Goal: Transaction & Acquisition: Book appointment/travel/reservation

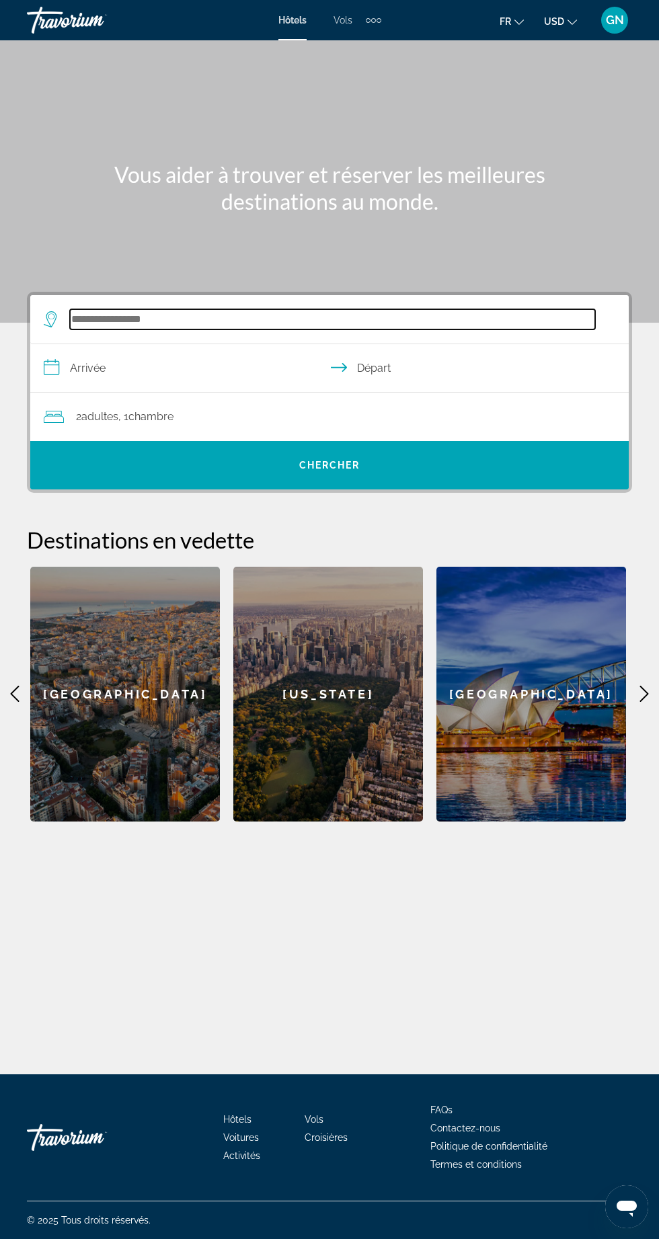
click at [118, 321] on input "Search hotel destination" at bounding box center [332, 319] width 525 height 20
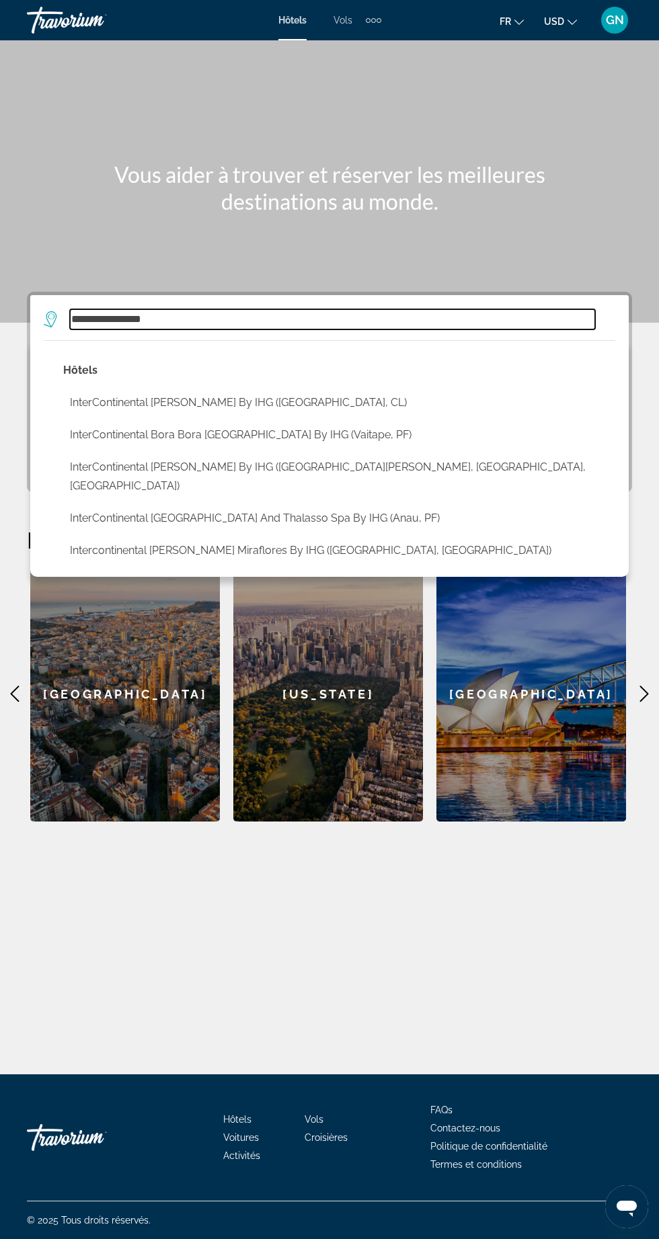
scroll to position [30, 0]
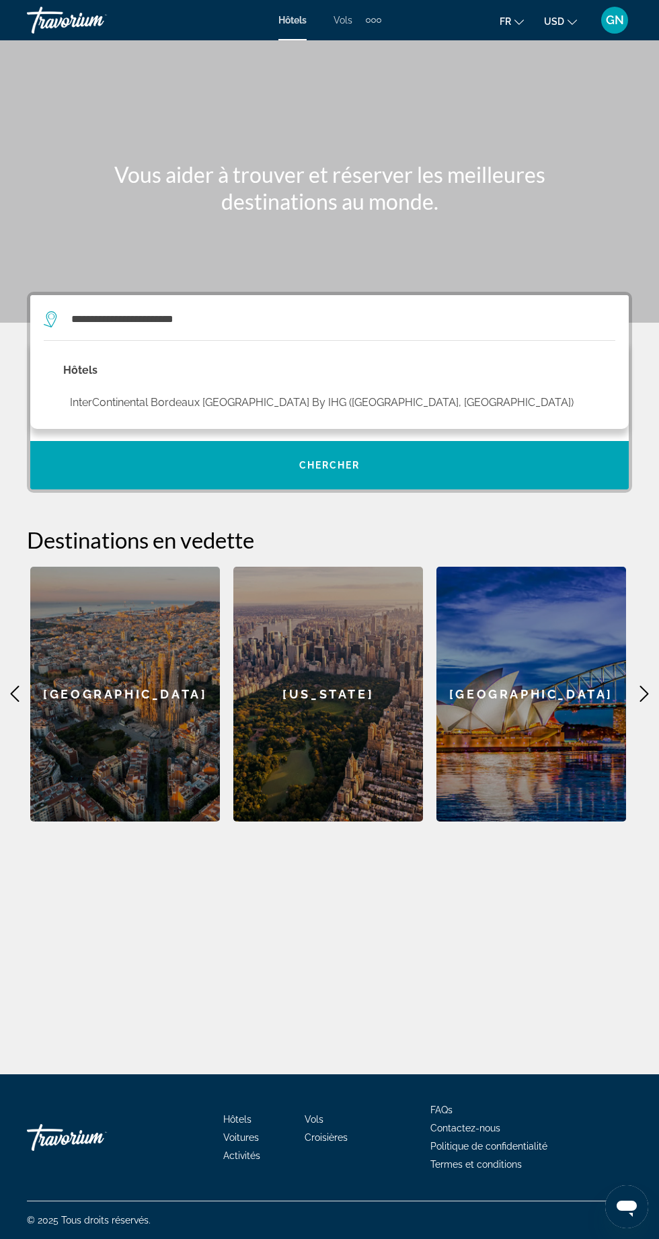
click at [148, 390] on button "InterContinental Bordeaux Le Grand Hotel by IHG (Bordeaux, FR)" at bounding box center [321, 403] width 517 height 26
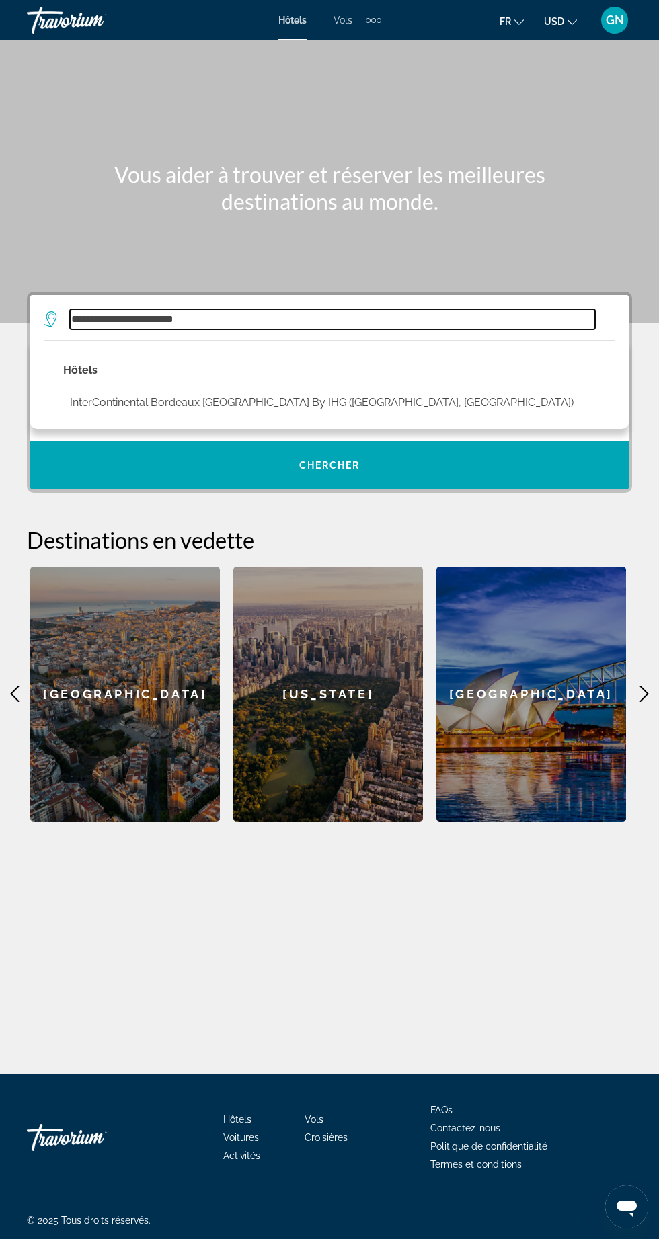
type input "**********"
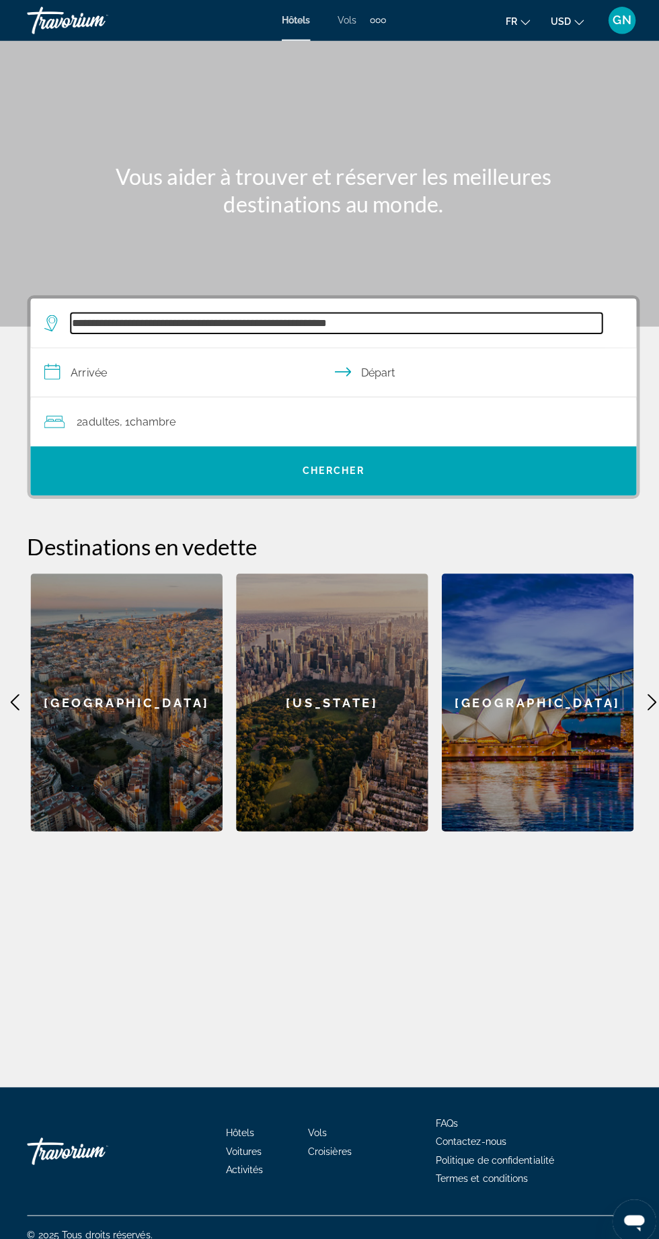
scroll to position [15, 0]
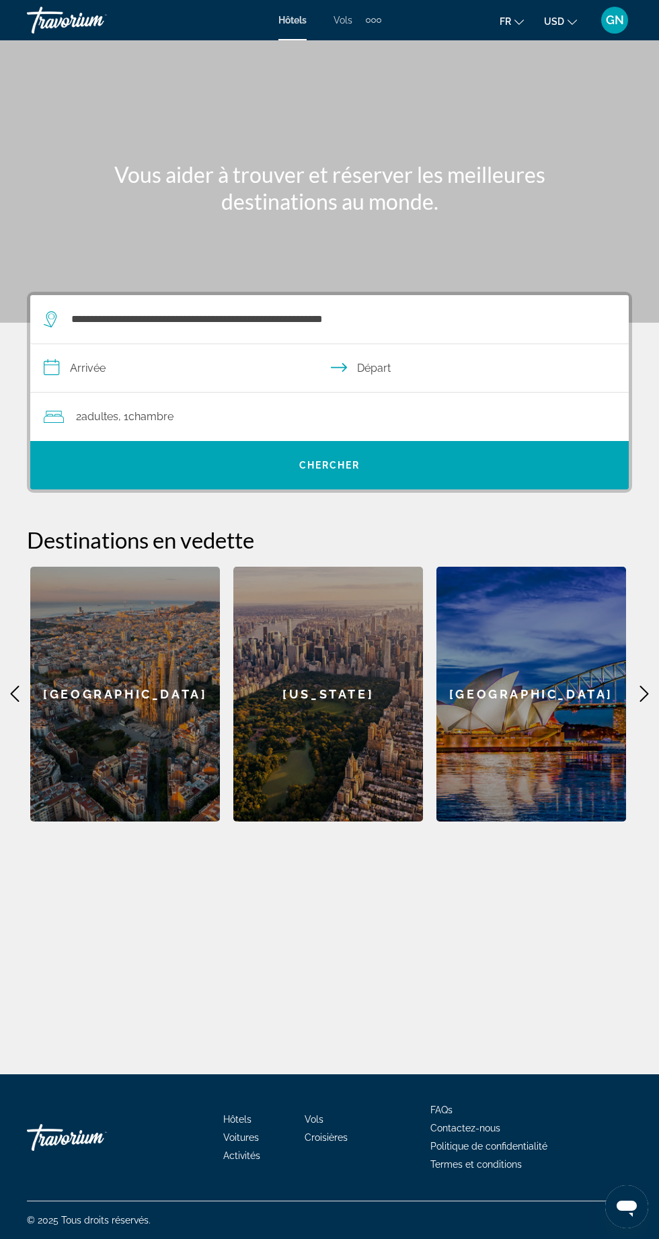
click at [116, 350] on input "**********" at bounding box center [332, 370] width 604 height 52
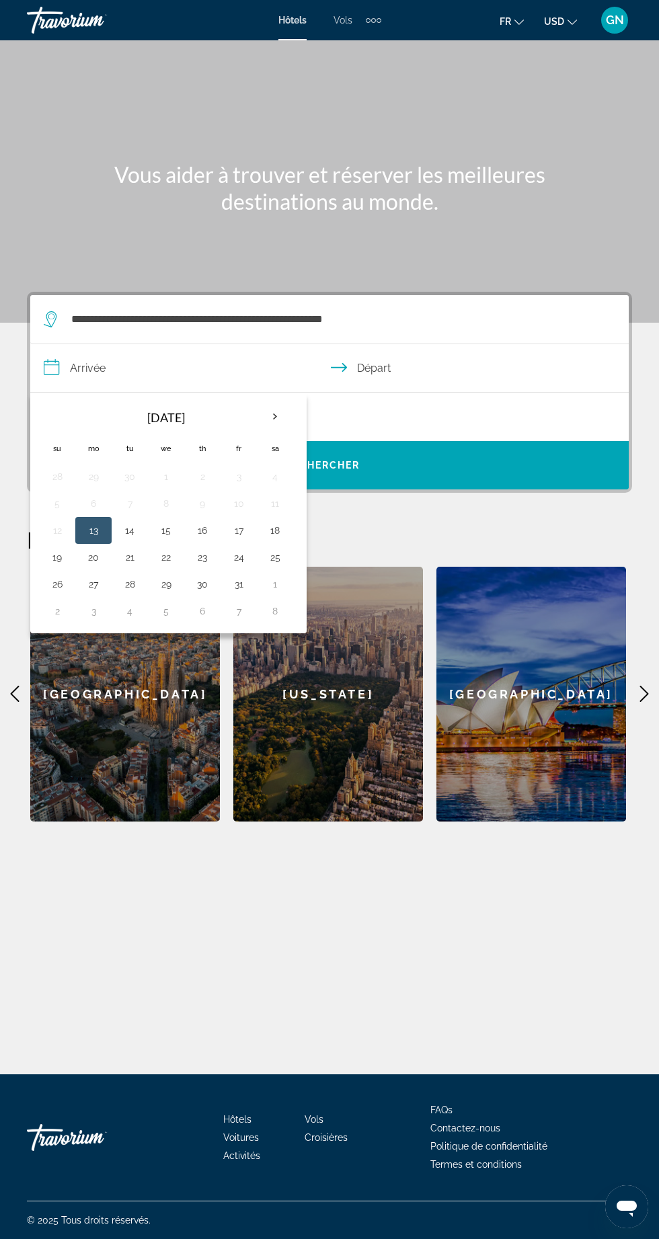
click at [231, 548] on button "24" at bounding box center [239, 557] width 22 height 19
click at [138, 575] on button "28" at bounding box center [130, 584] width 22 height 19
type input "**********"
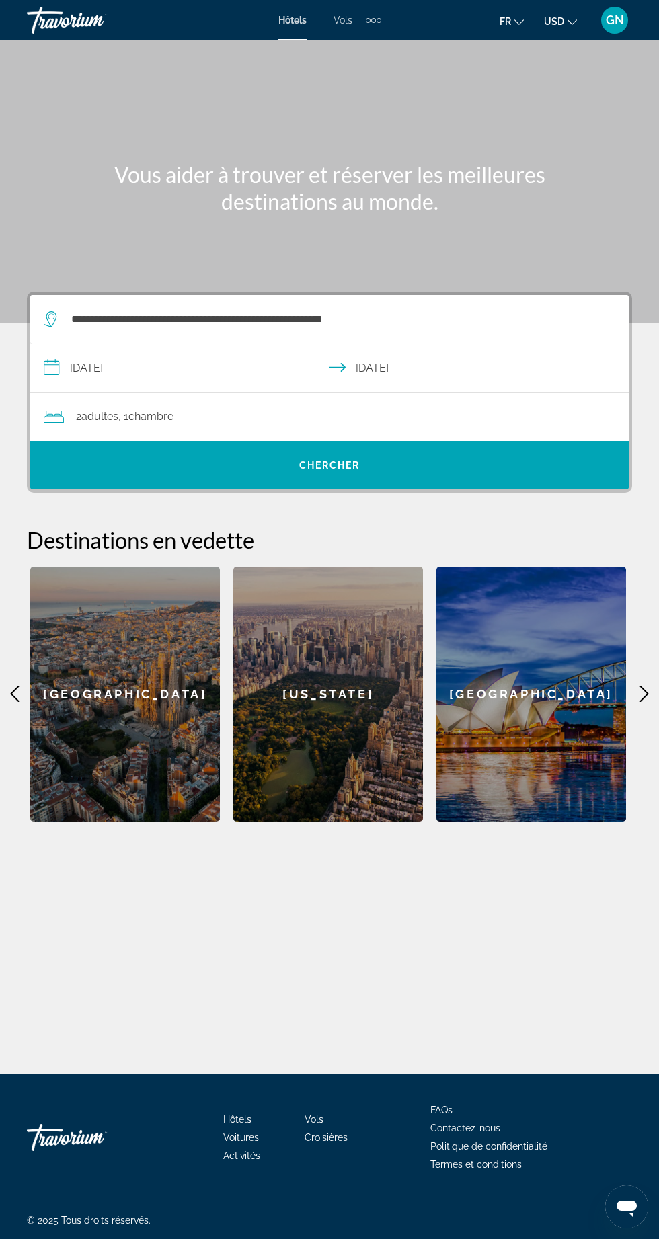
click at [182, 460] on span "Search" at bounding box center [329, 465] width 598 height 32
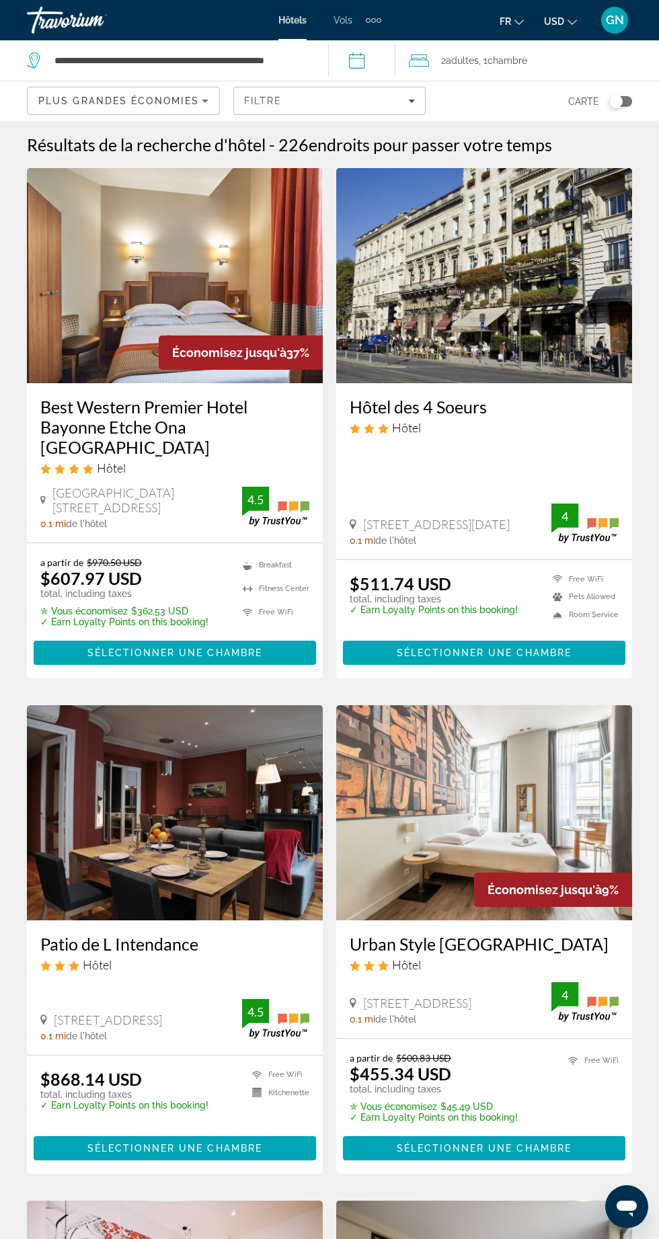
click at [559, 26] on span "USD" at bounding box center [554, 21] width 20 height 11
click at [534, 130] on button "EUR (€)" at bounding box center [533, 123] width 67 height 17
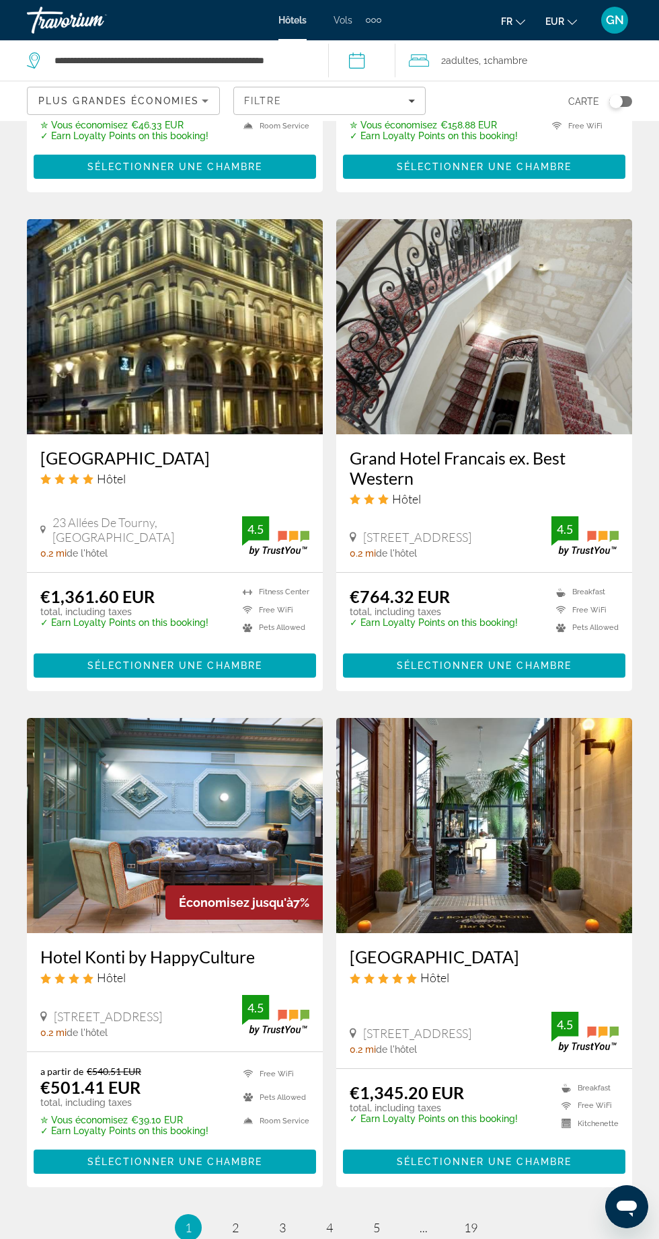
scroll to position [2037, 0]
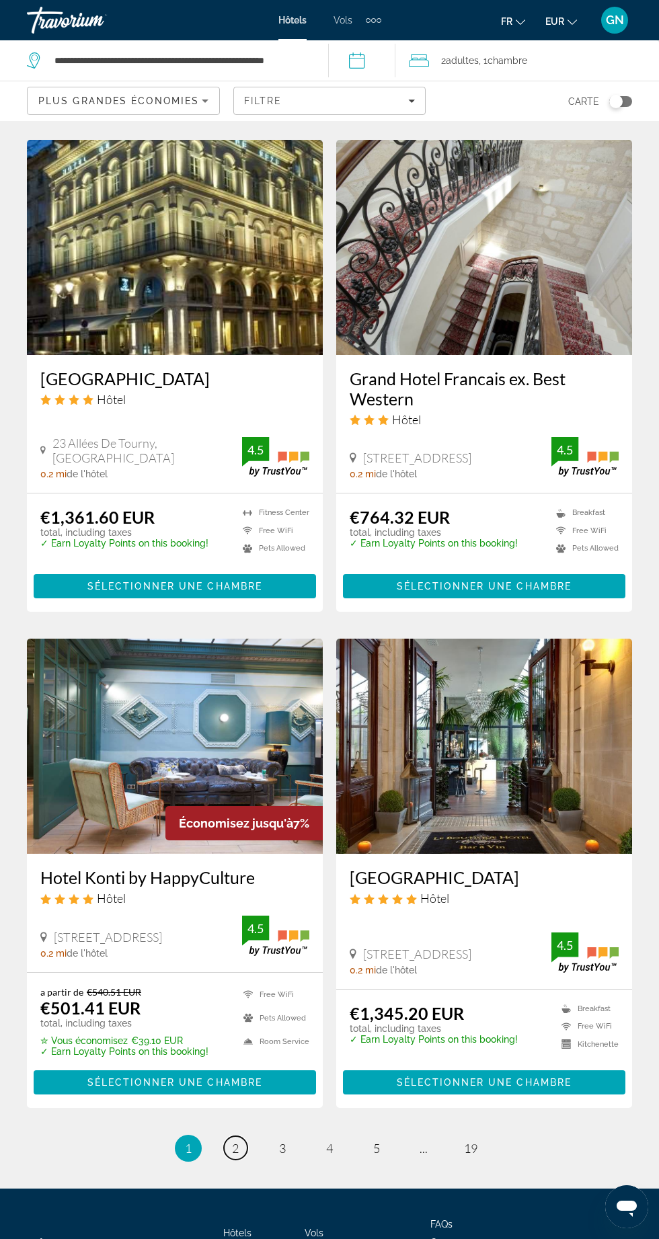
click at [235, 1141] on span "2" at bounding box center [235, 1148] width 7 height 15
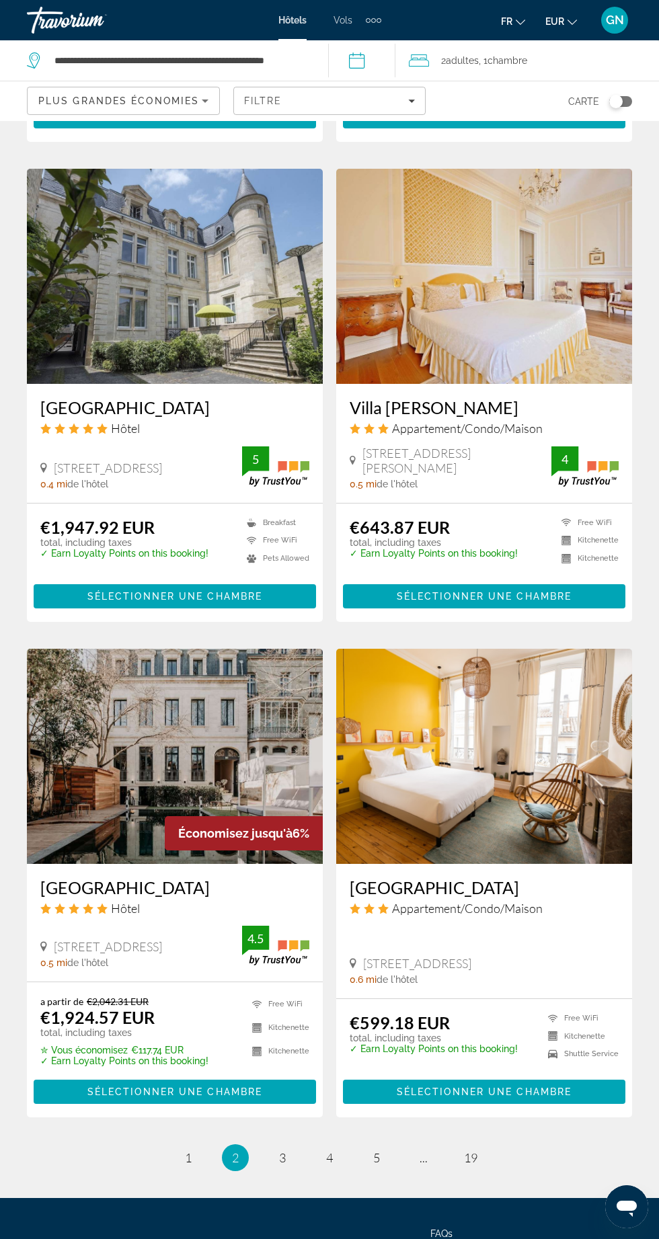
scroll to position [2003, 0]
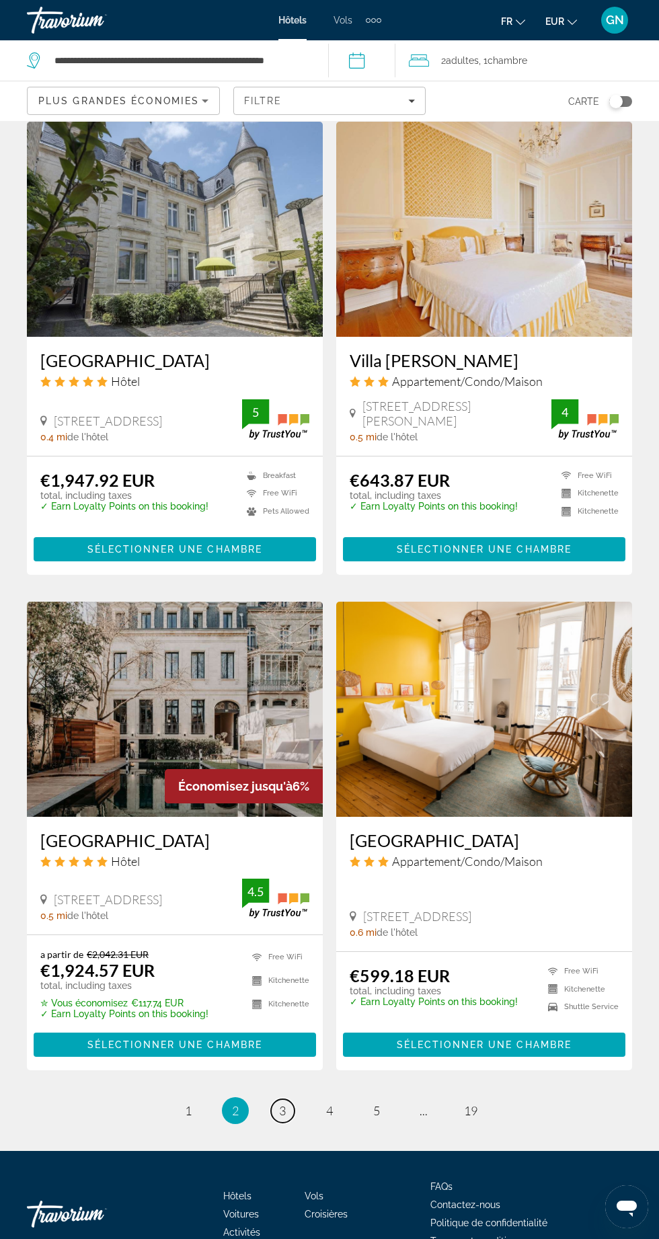
click at [284, 1118] on span "3" at bounding box center [282, 1110] width 7 height 15
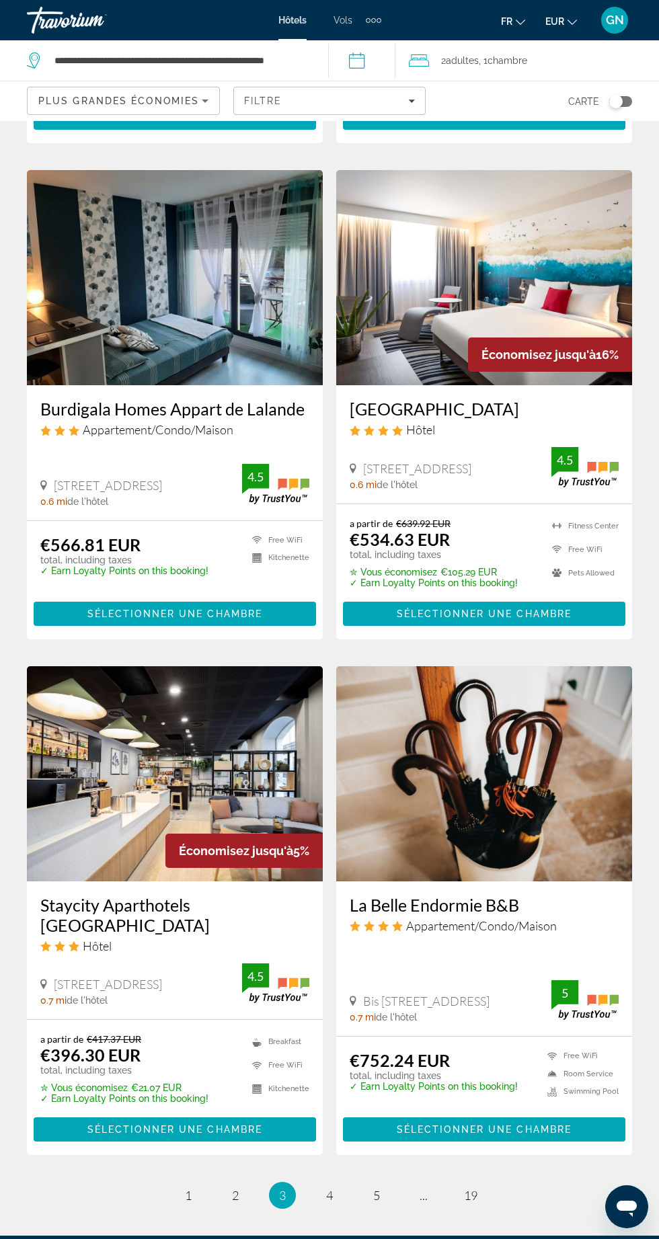
scroll to position [2022, 0]
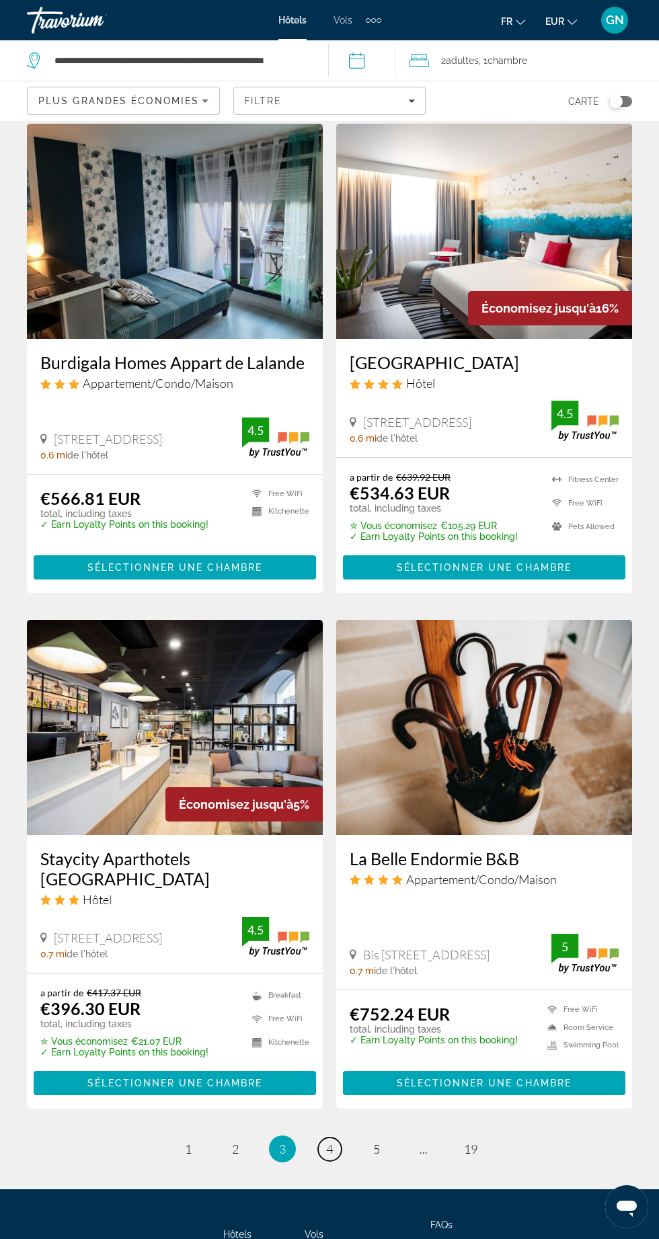
click at [332, 1141] on span "4" at bounding box center [329, 1148] width 7 height 15
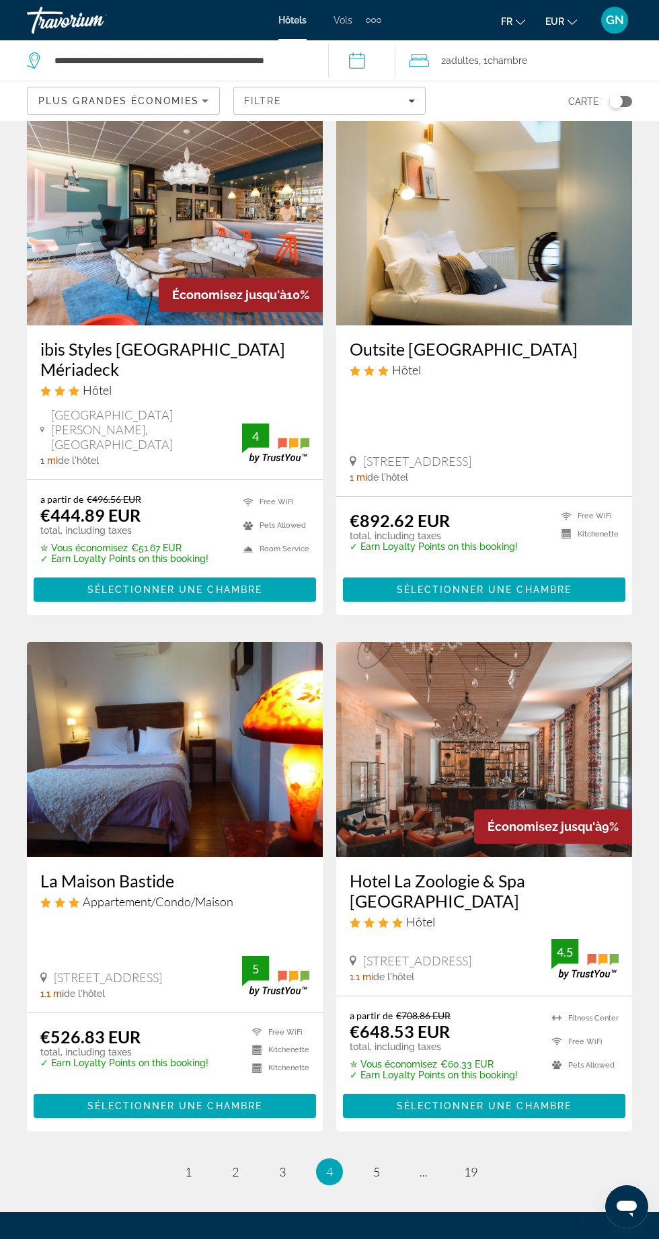
scroll to position [2079, 0]
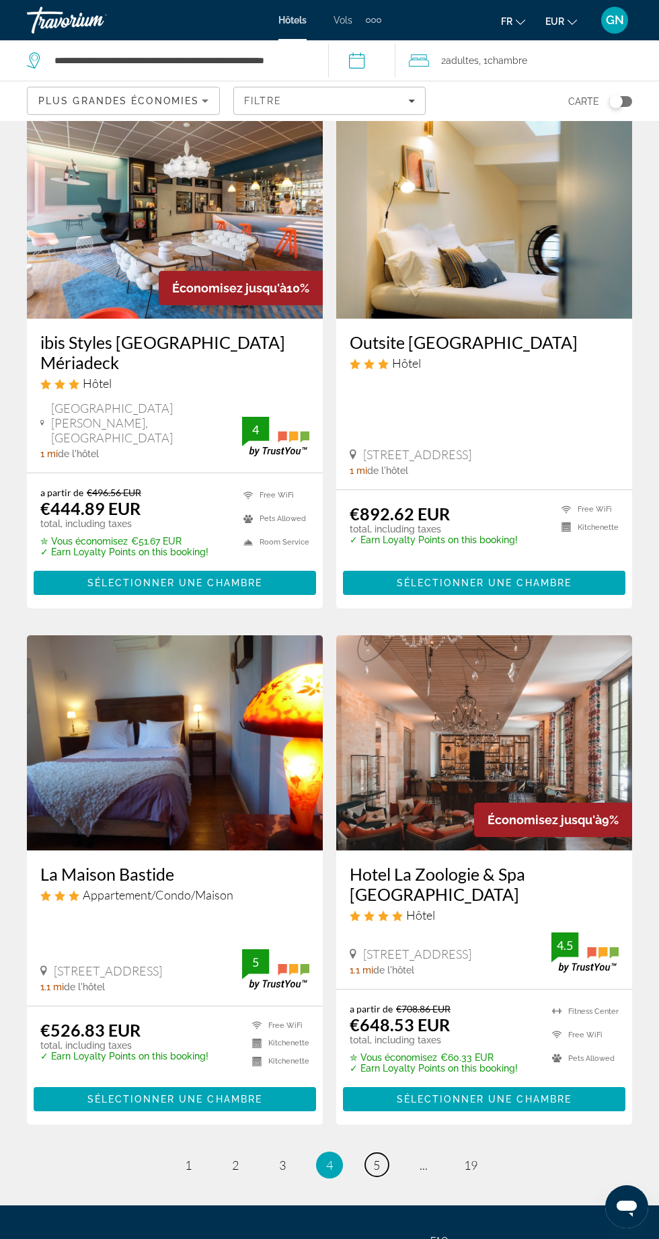
click at [376, 1157] on span "5" at bounding box center [376, 1164] width 7 height 15
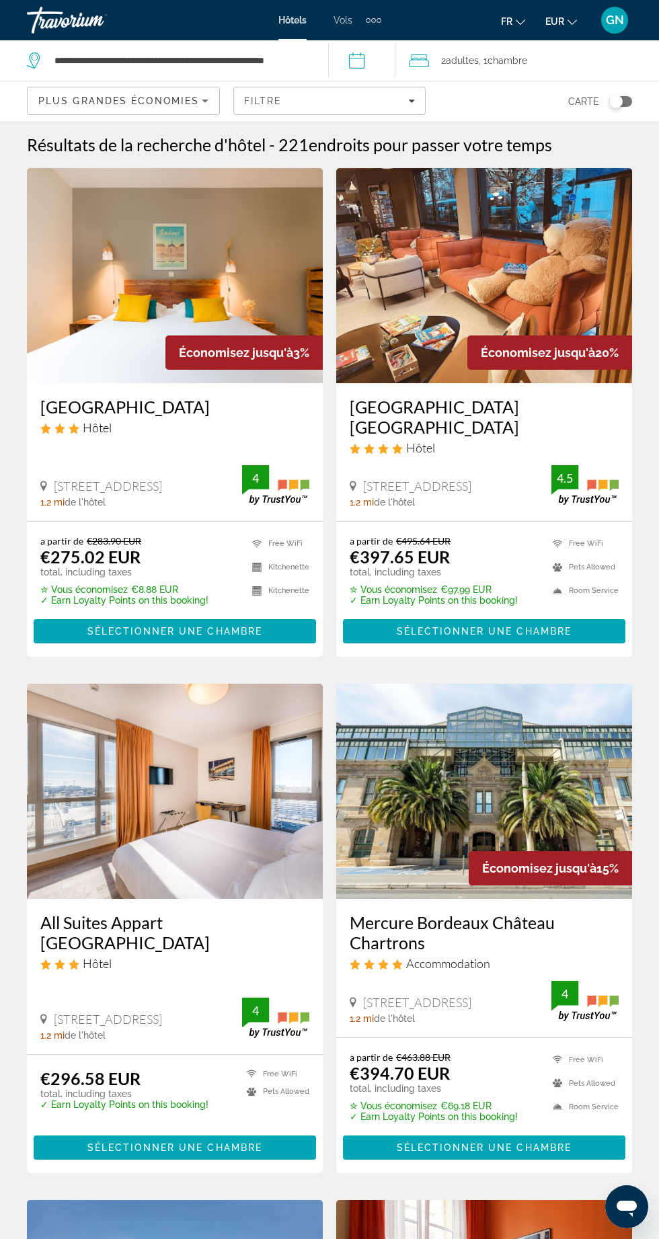
click at [411, 100] on icon "Filters" at bounding box center [412, 100] width 7 height 3
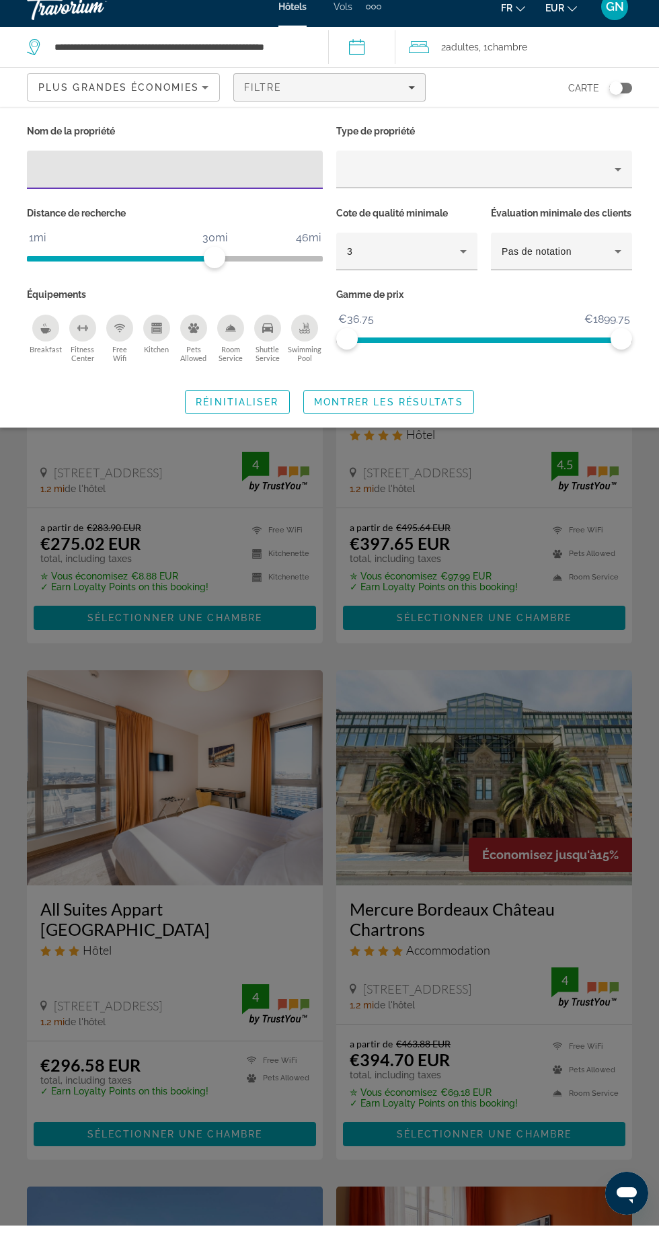
click at [449, 263] on div "3" at bounding box center [403, 265] width 113 height 16
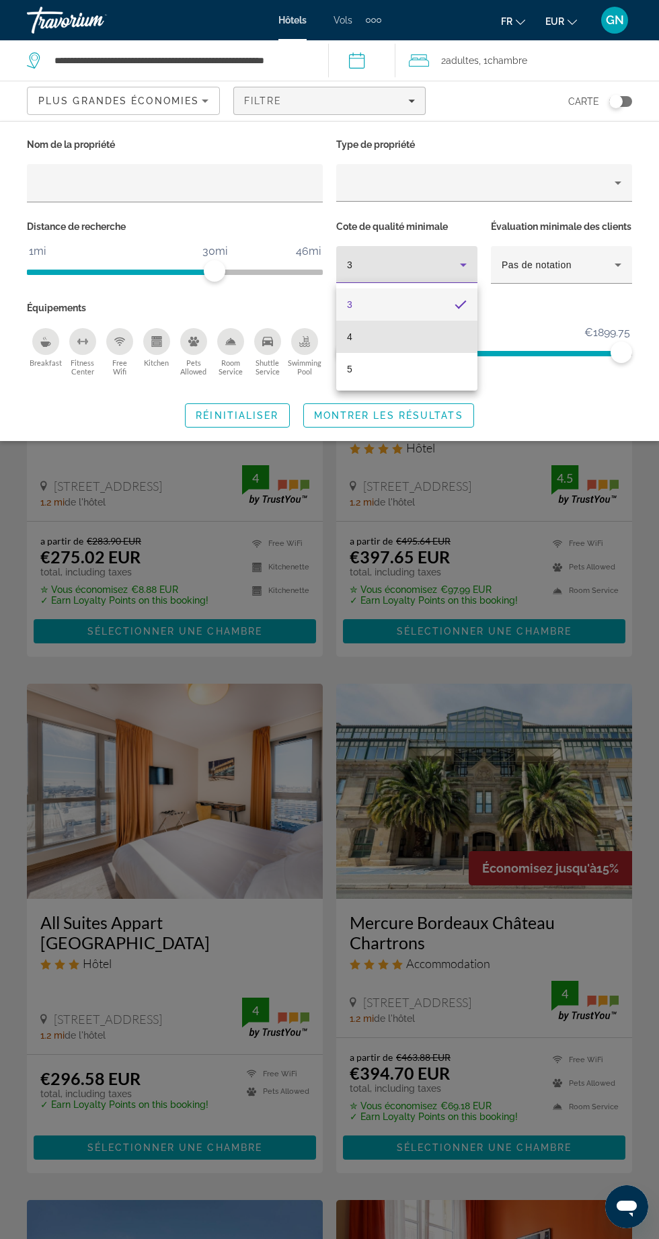
click at [399, 330] on mat-option "4" at bounding box center [406, 337] width 141 height 32
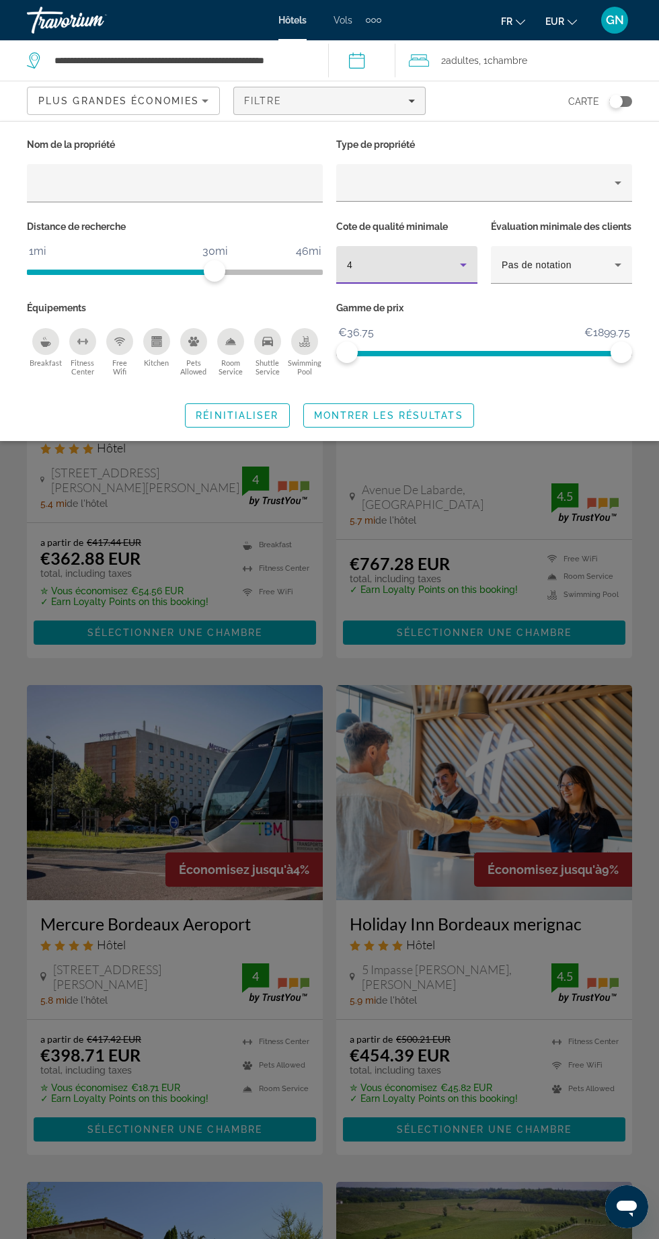
click at [43, 347] on icon "Breakfast" at bounding box center [45, 341] width 11 height 11
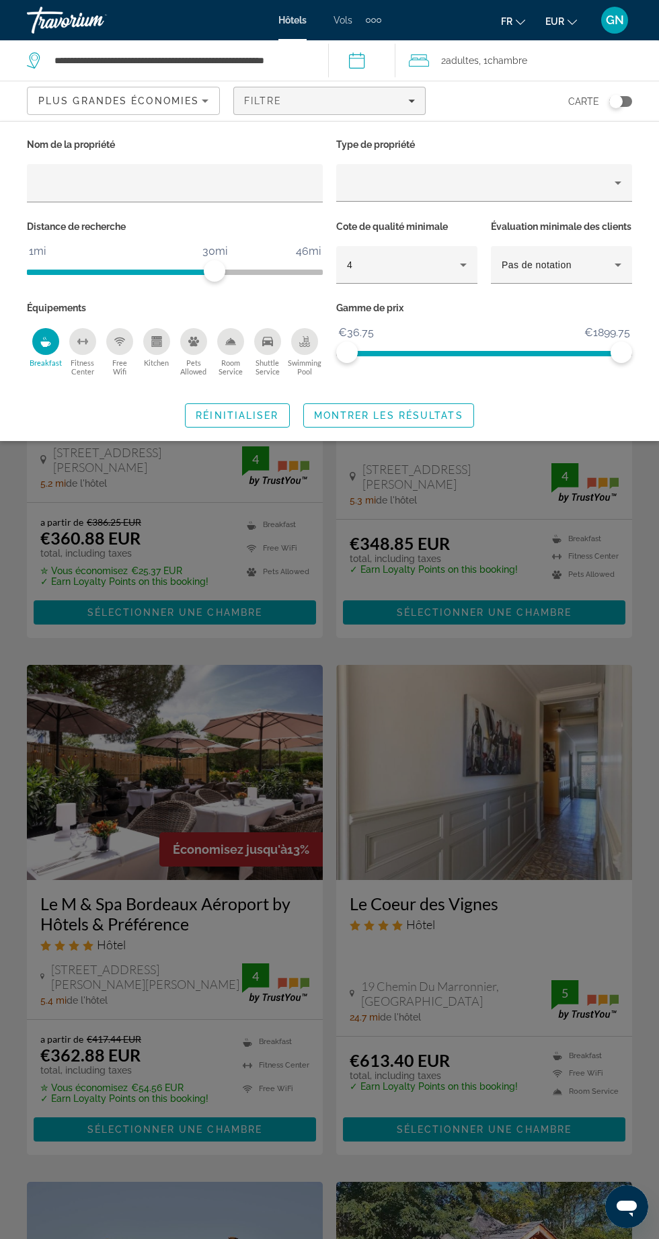
click at [117, 347] on icon "Free Wifi" at bounding box center [119, 341] width 11 height 11
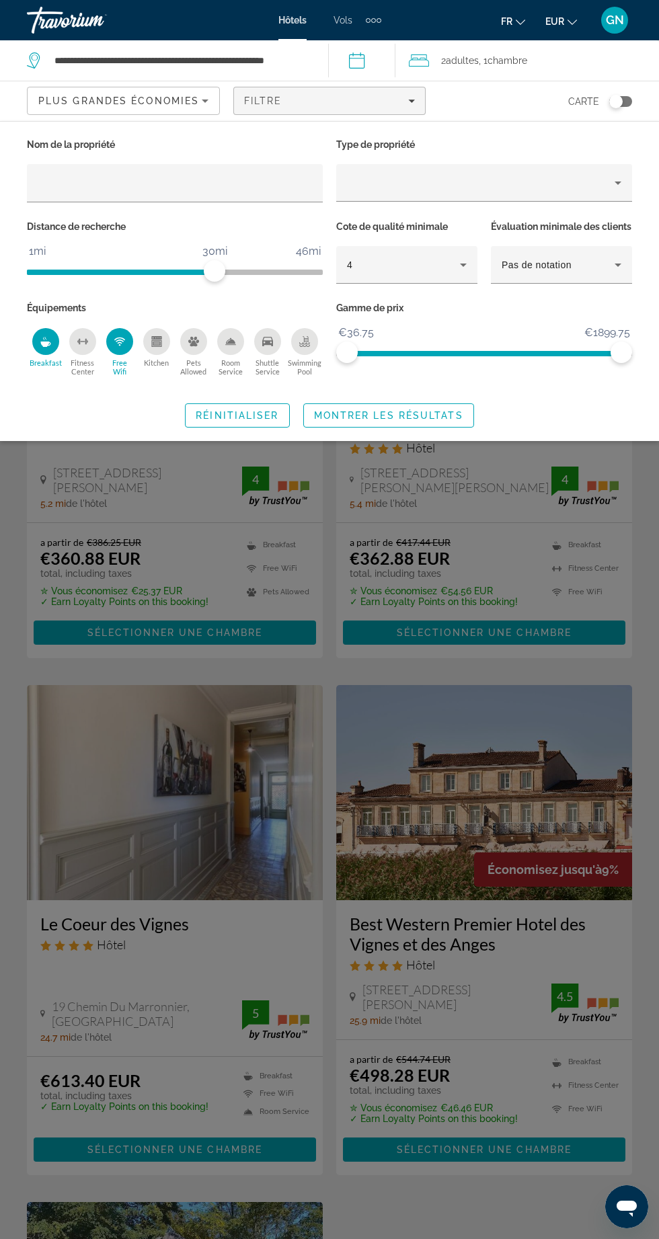
click at [267, 346] on icon "Shuttle Service" at bounding box center [267, 341] width 11 height 9
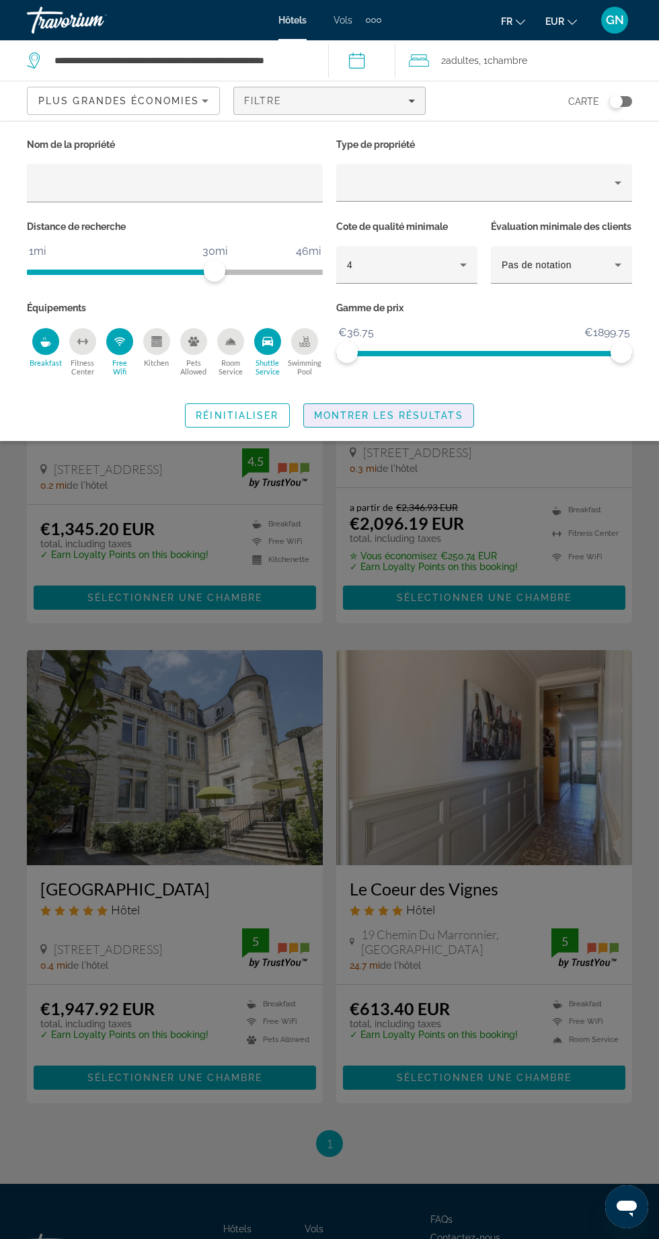
click at [379, 421] on span "Montrer les résultats" at bounding box center [388, 415] width 149 height 11
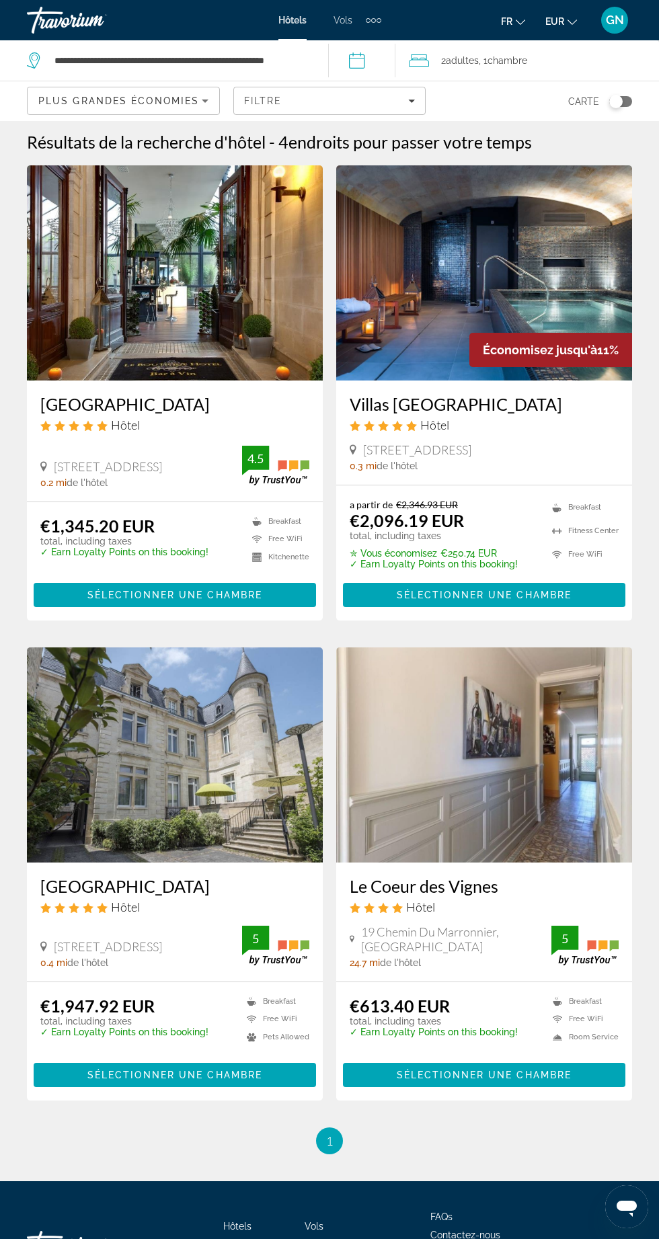
scroll to position [34, 0]
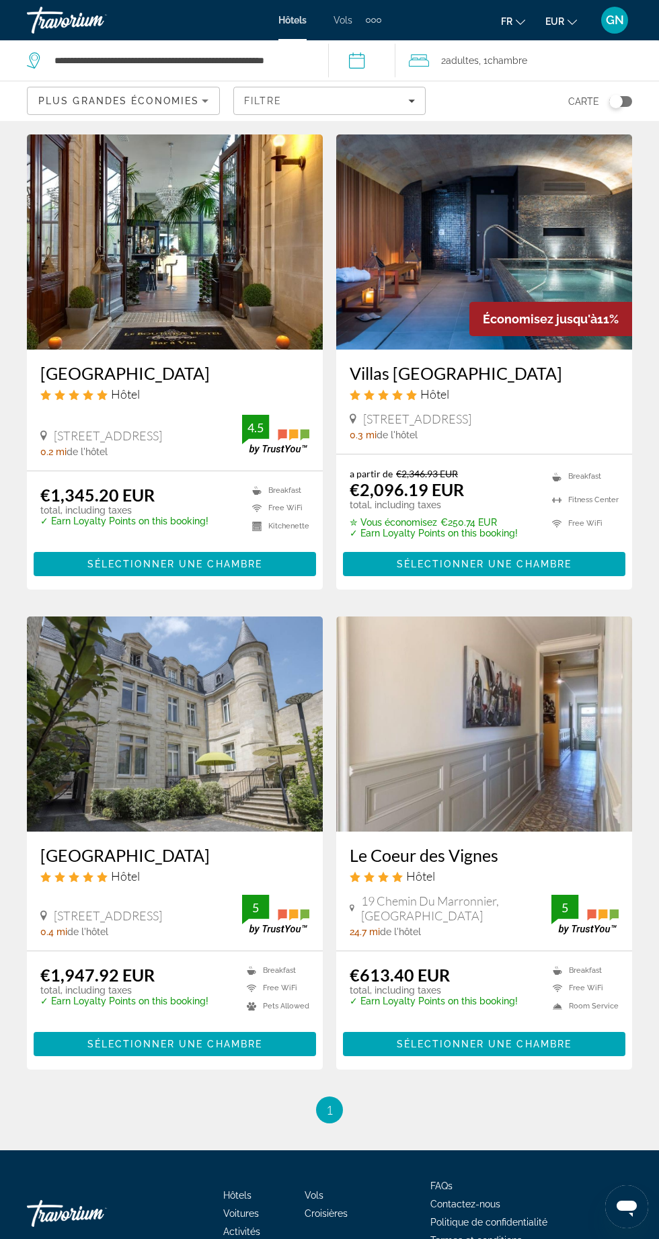
click at [485, 757] on img "Main content" at bounding box center [484, 723] width 296 height 215
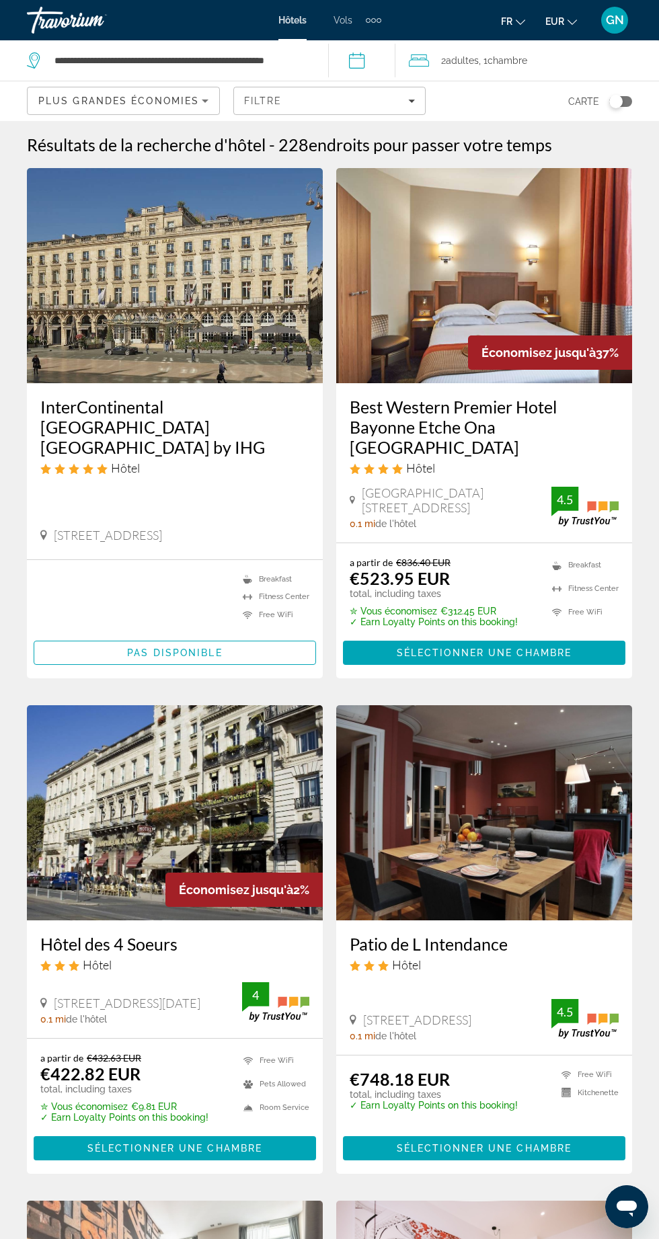
click at [195, 589] on div "total, including taxes Breakfast Fitness Center Free WiFi Pets Allowed Room Ser…" at bounding box center [174, 600] width 269 height 54
click at [192, 97] on span "Plus grandes économies" at bounding box center [118, 100] width 161 height 11
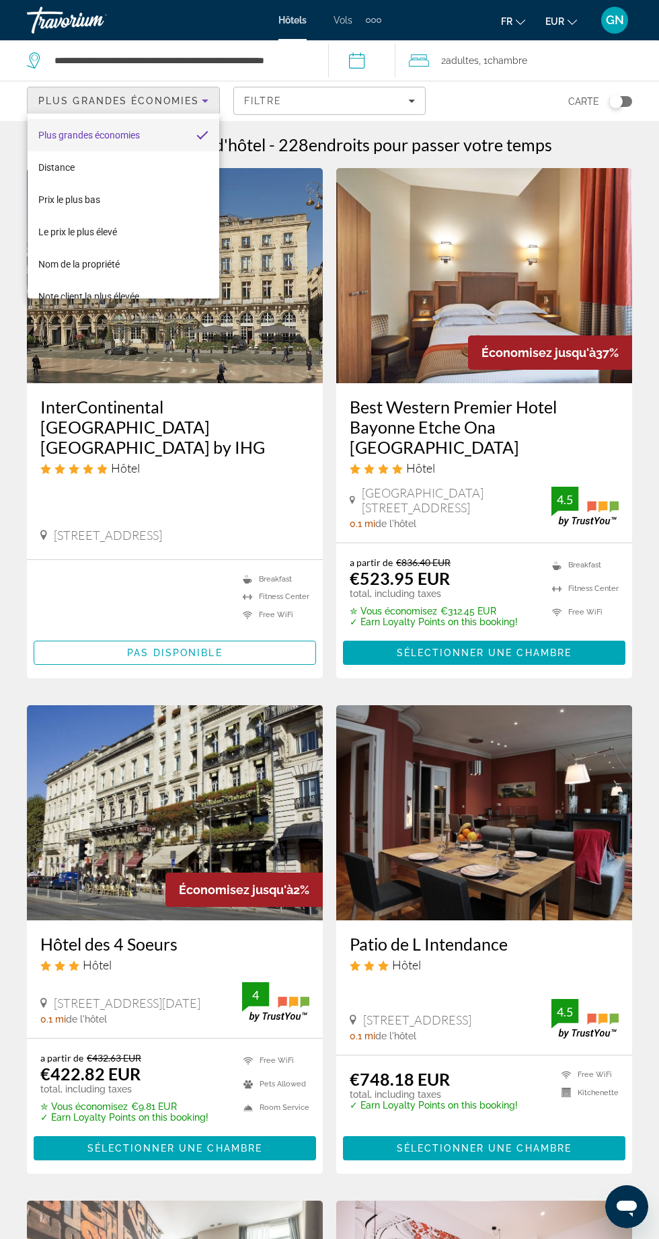
click at [116, 167] on mat-option "Distance" at bounding box center [124, 167] width 192 height 32
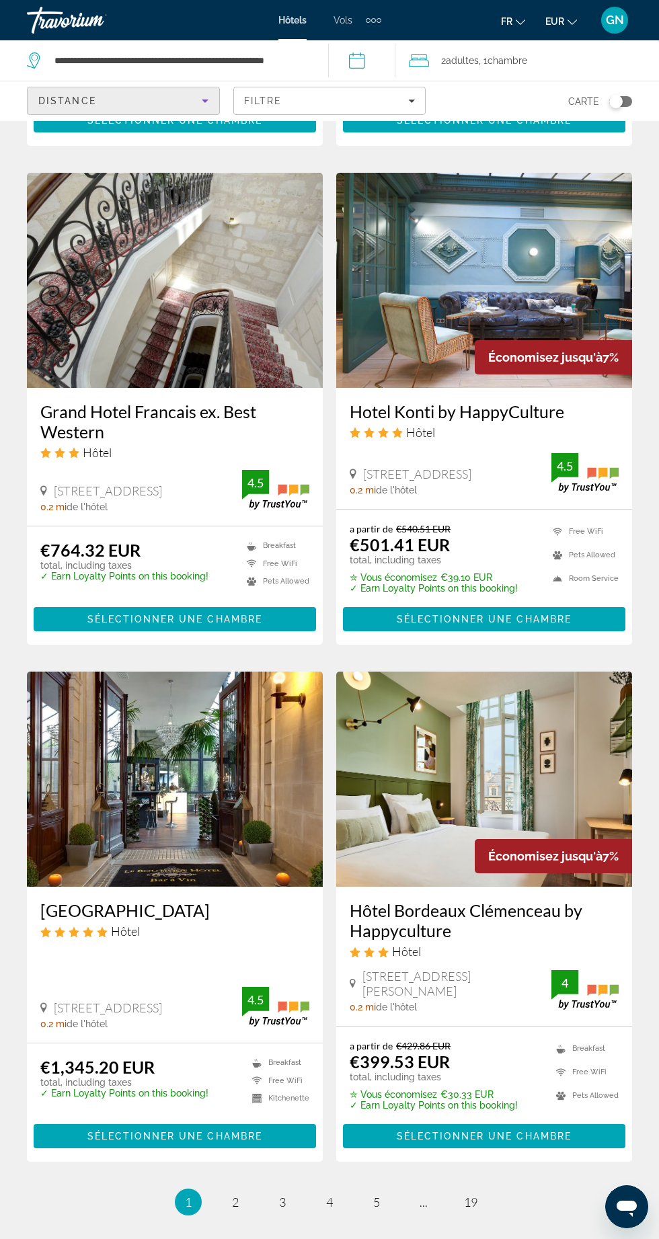
scroll to position [2074, 0]
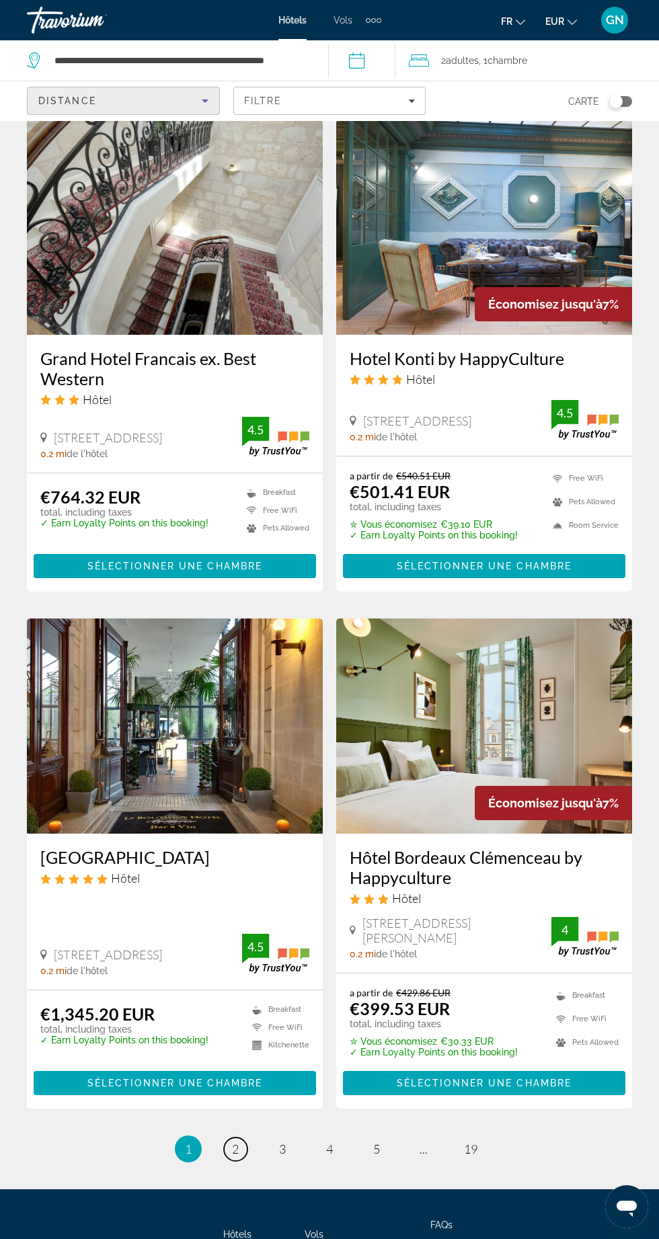
click at [230, 1137] on link "page 2" at bounding box center [236, 1149] width 24 height 24
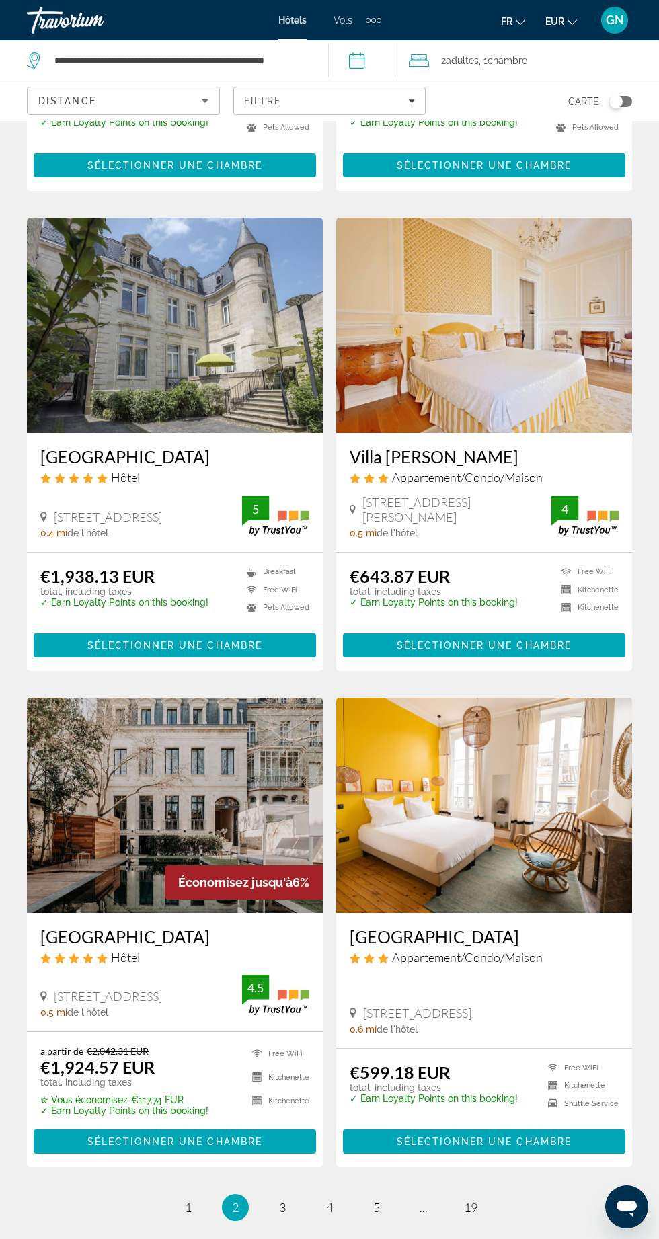
scroll to position [2003, 0]
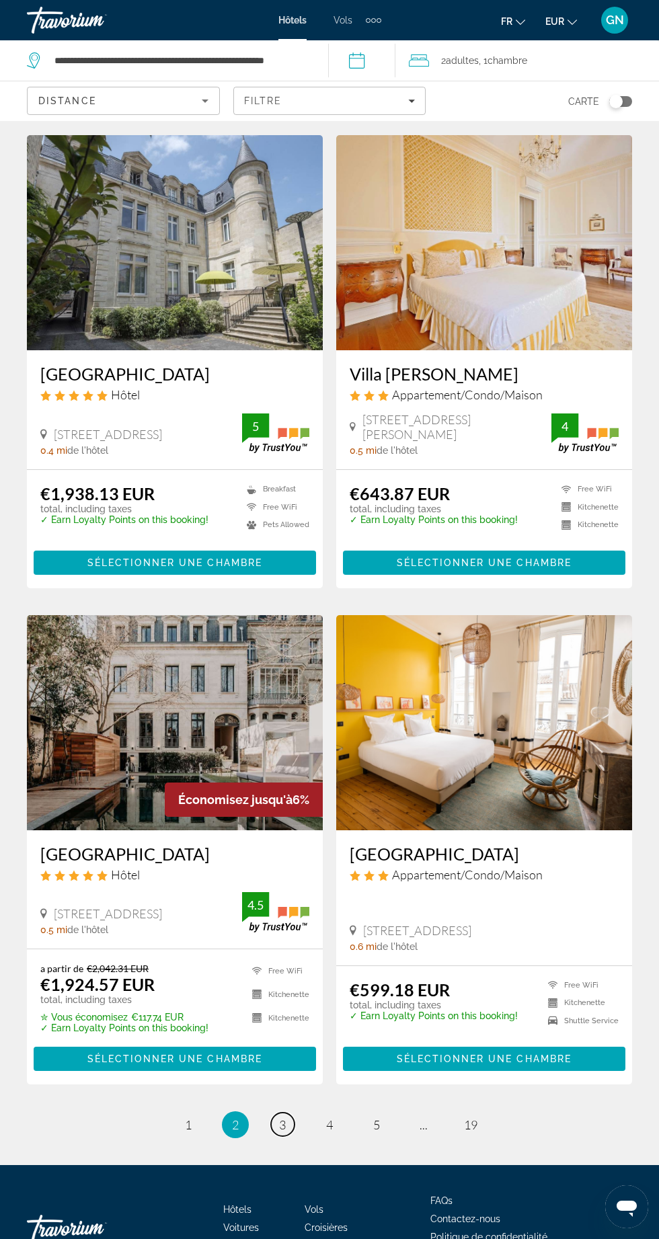
click at [282, 1129] on span "3" at bounding box center [282, 1124] width 7 height 15
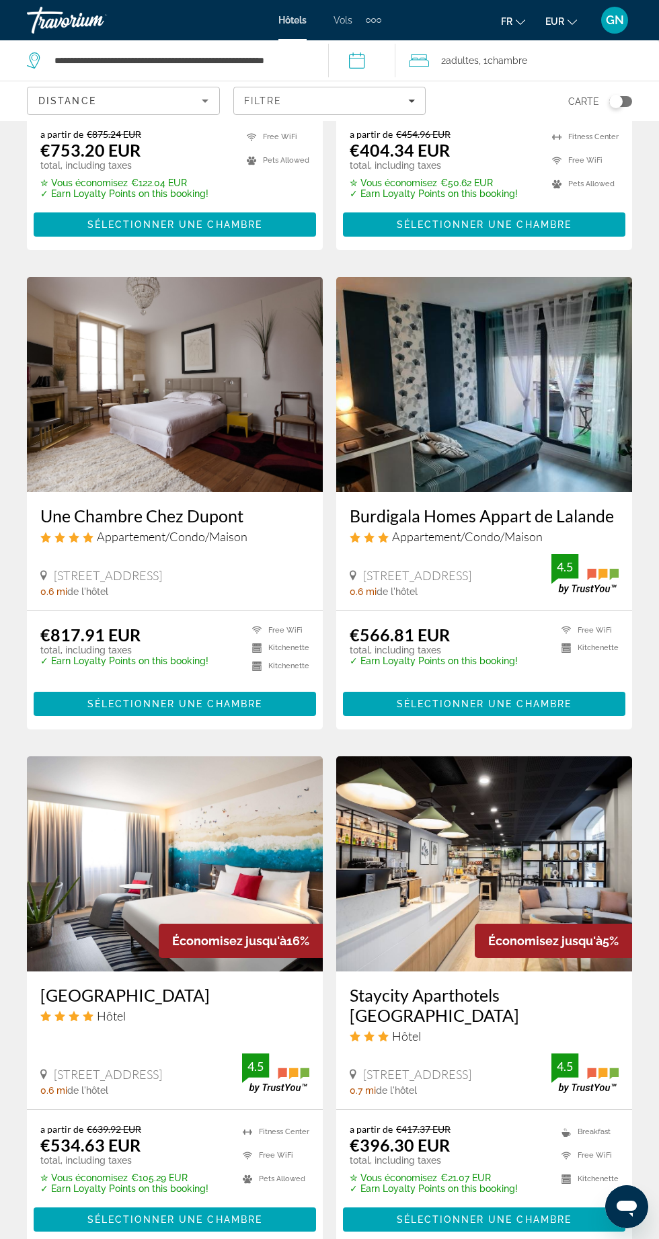
scroll to position [2016, 0]
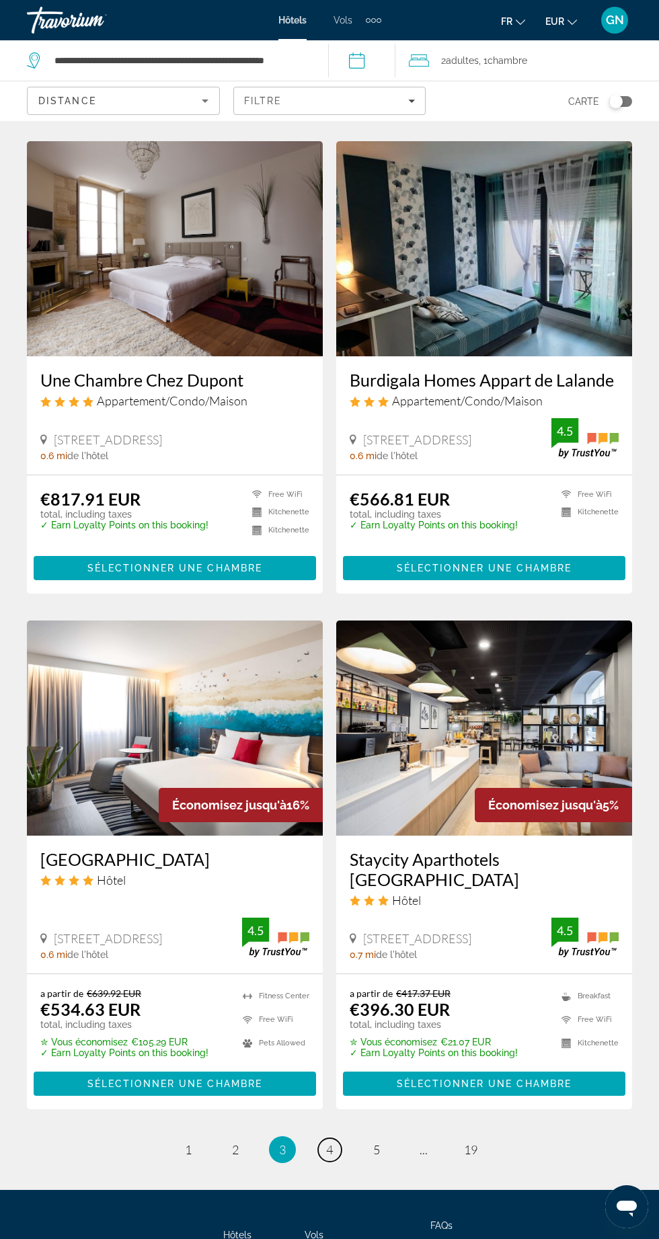
click at [329, 1142] on span "4" at bounding box center [329, 1149] width 7 height 15
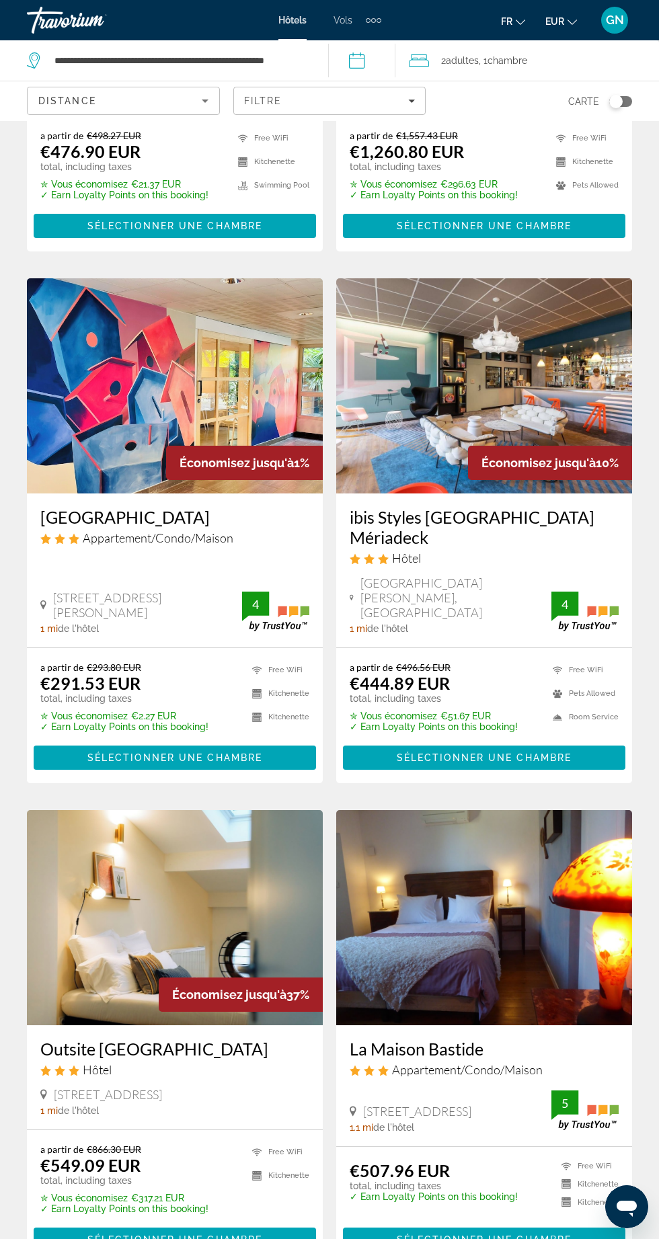
scroll to position [2047, 0]
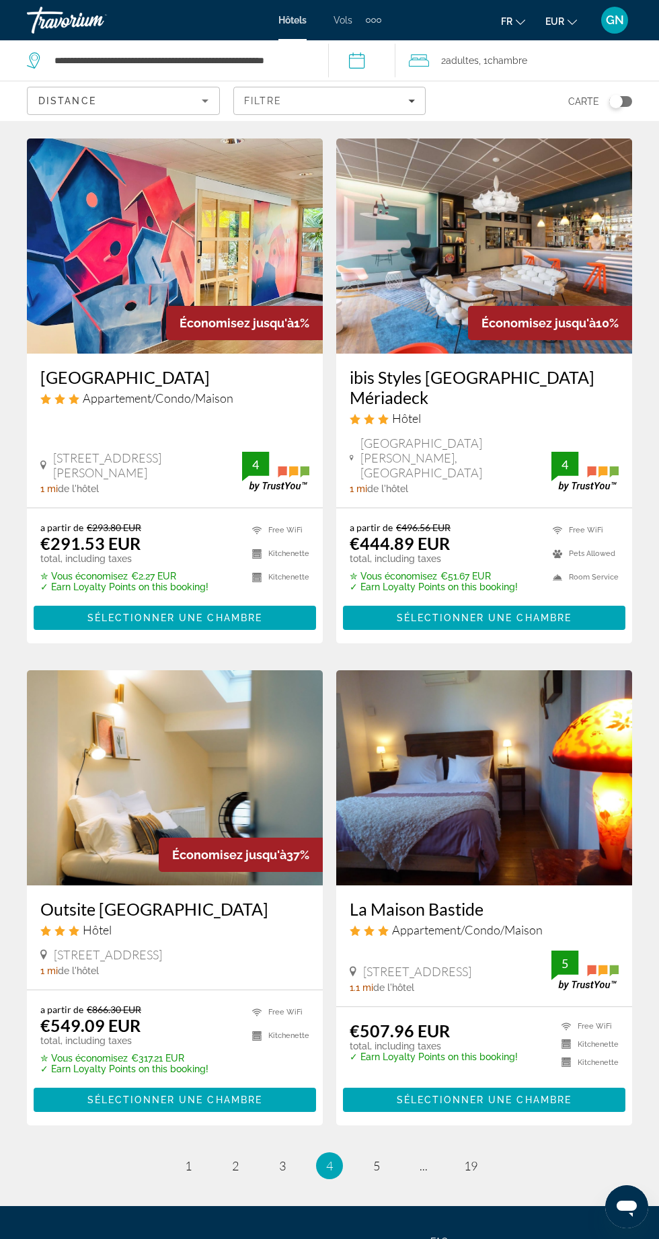
click at [376, 1158] on span "5" at bounding box center [376, 1165] width 7 height 15
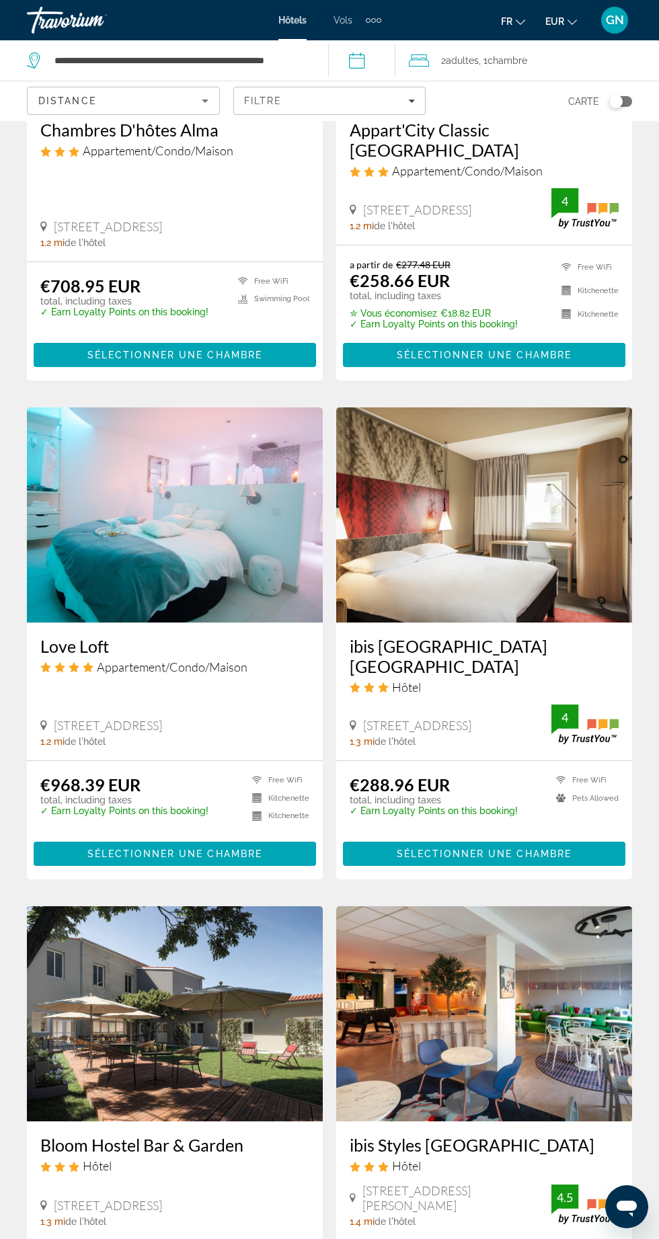
scroll to position [2074, 0]
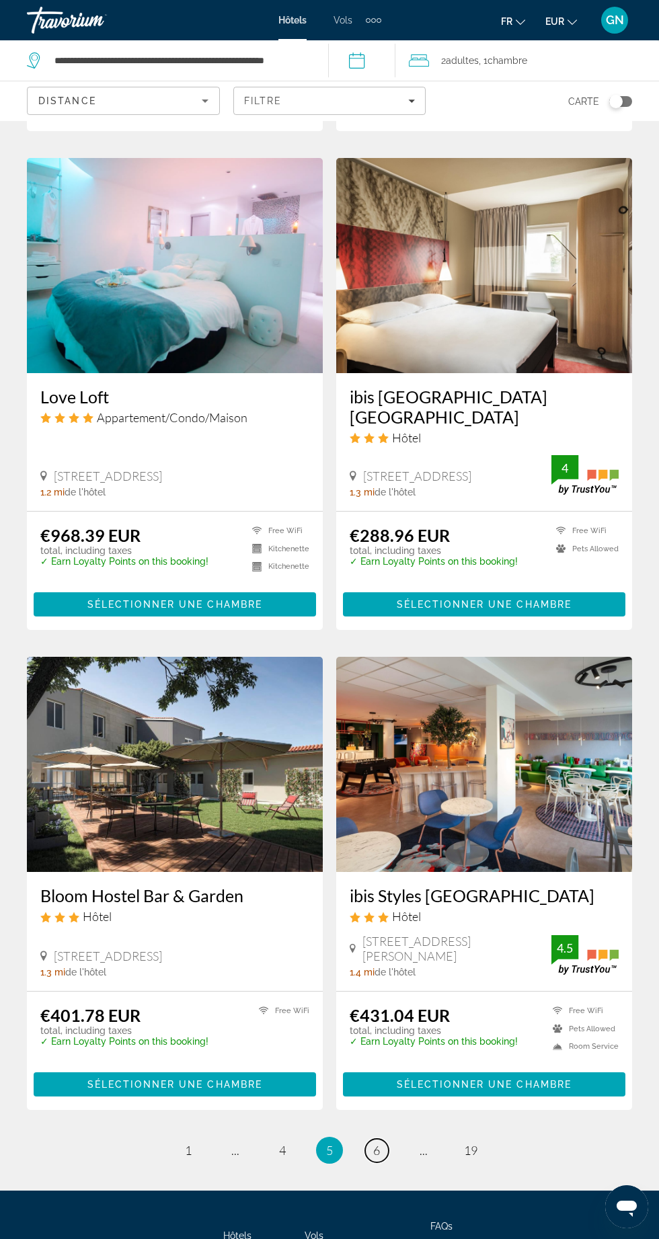
click at [380, 1139] on link "page 6" at bounding box center [377, 1151] width 24 height 24
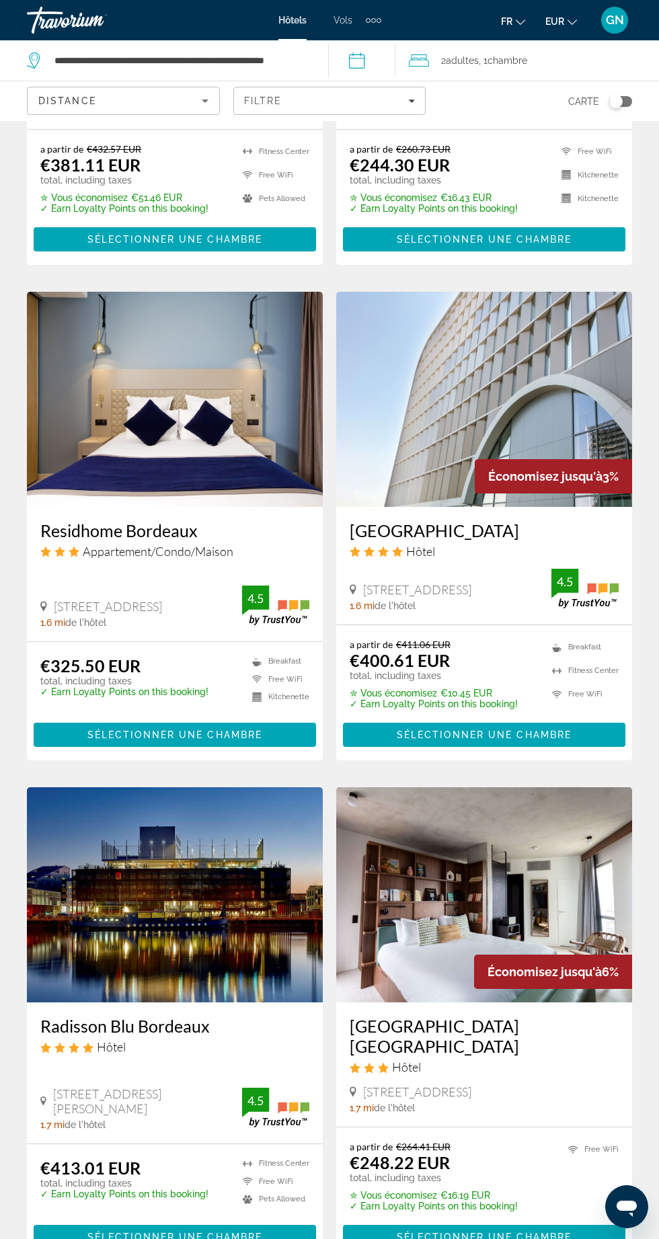
scroll to position [2062, 0]
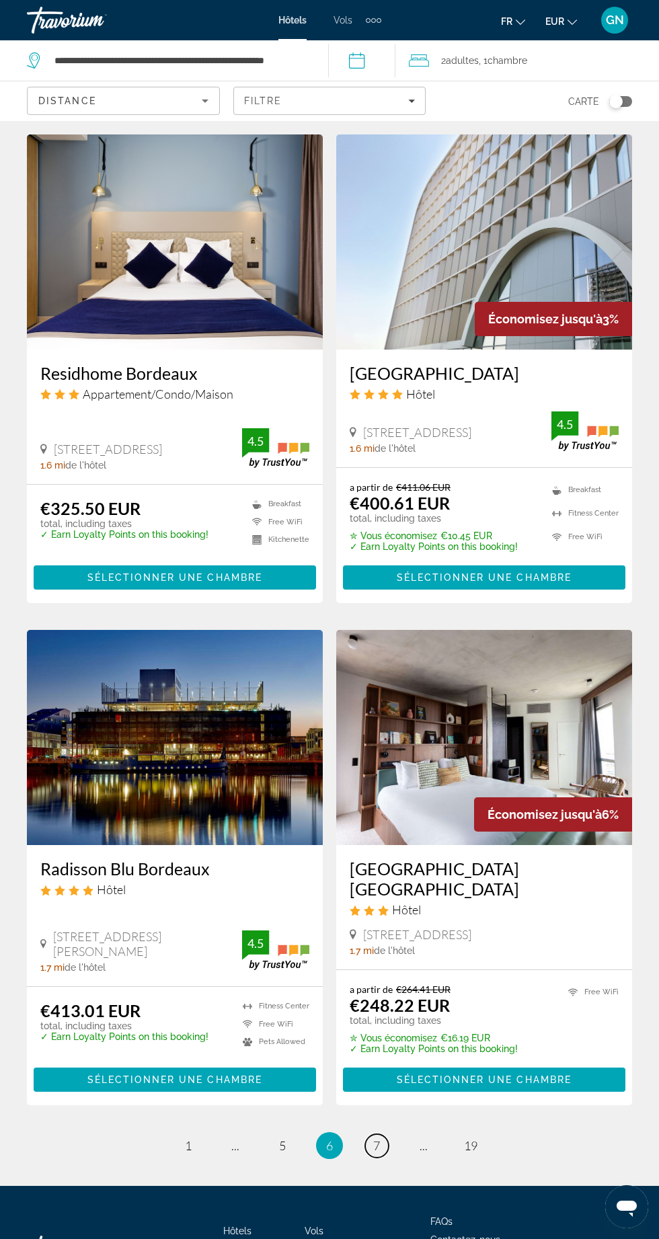
click at [377, 1138] on span "7" at bounding box center [376, 1145] width 7 height 15
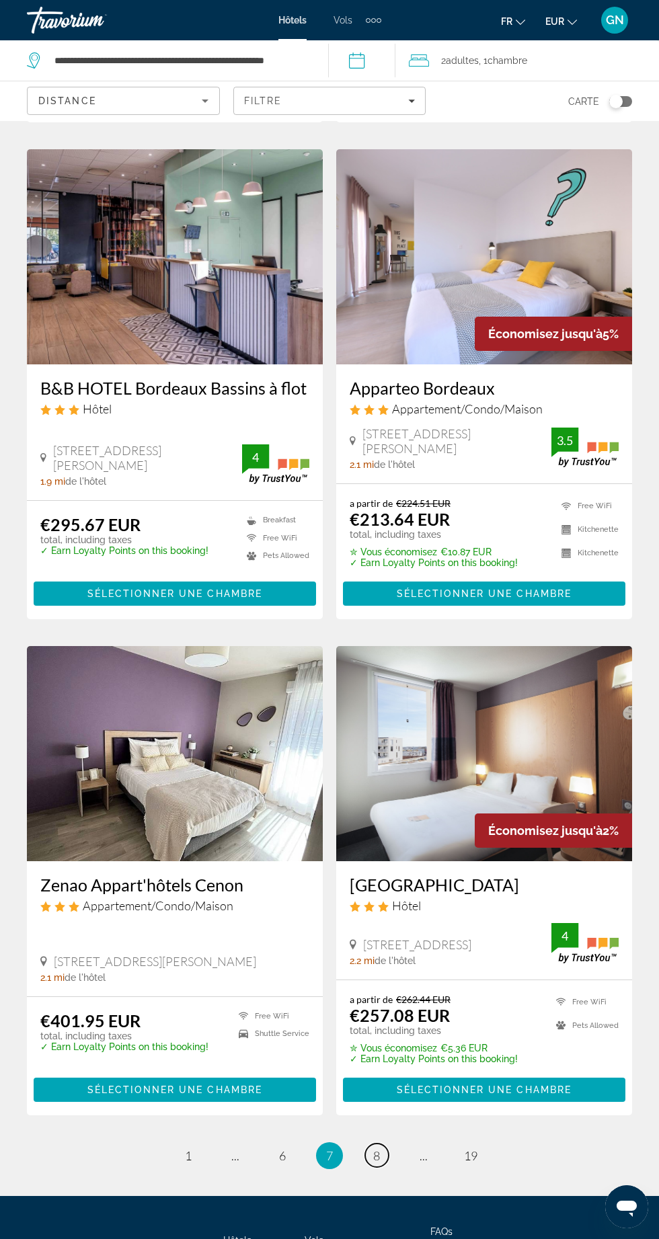
scroll to position [2091, 0]
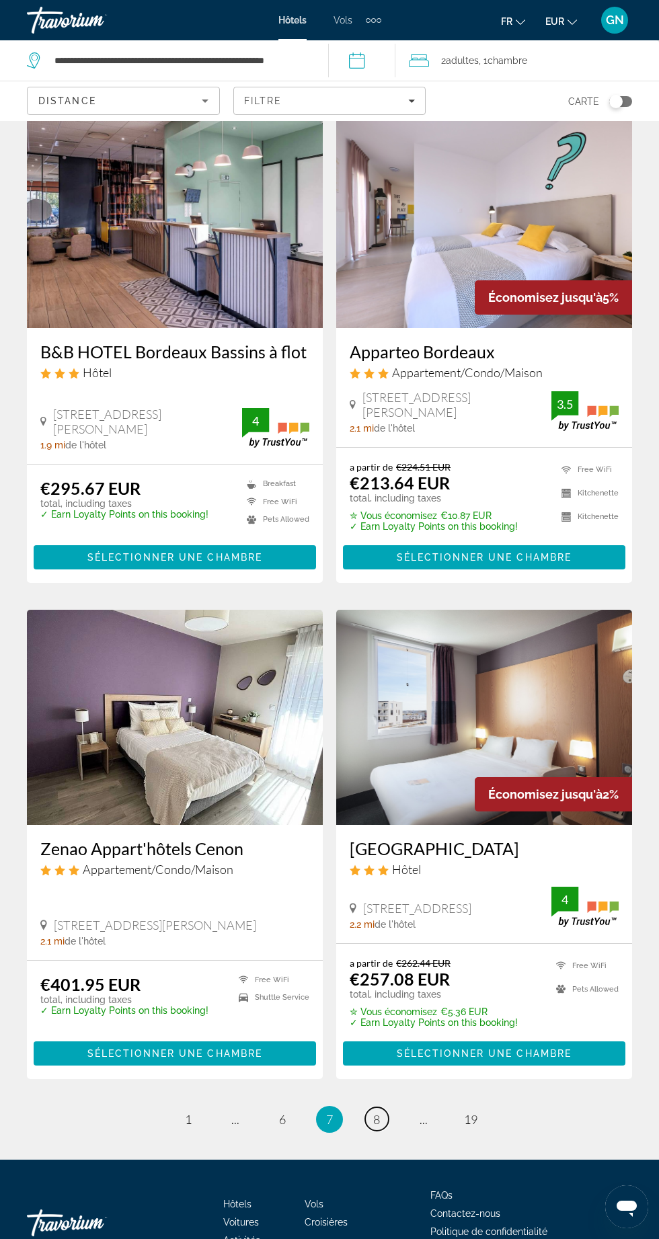
click at [376, 1126] on span "8" at bounding box center [376, 1119] width 7 height 15
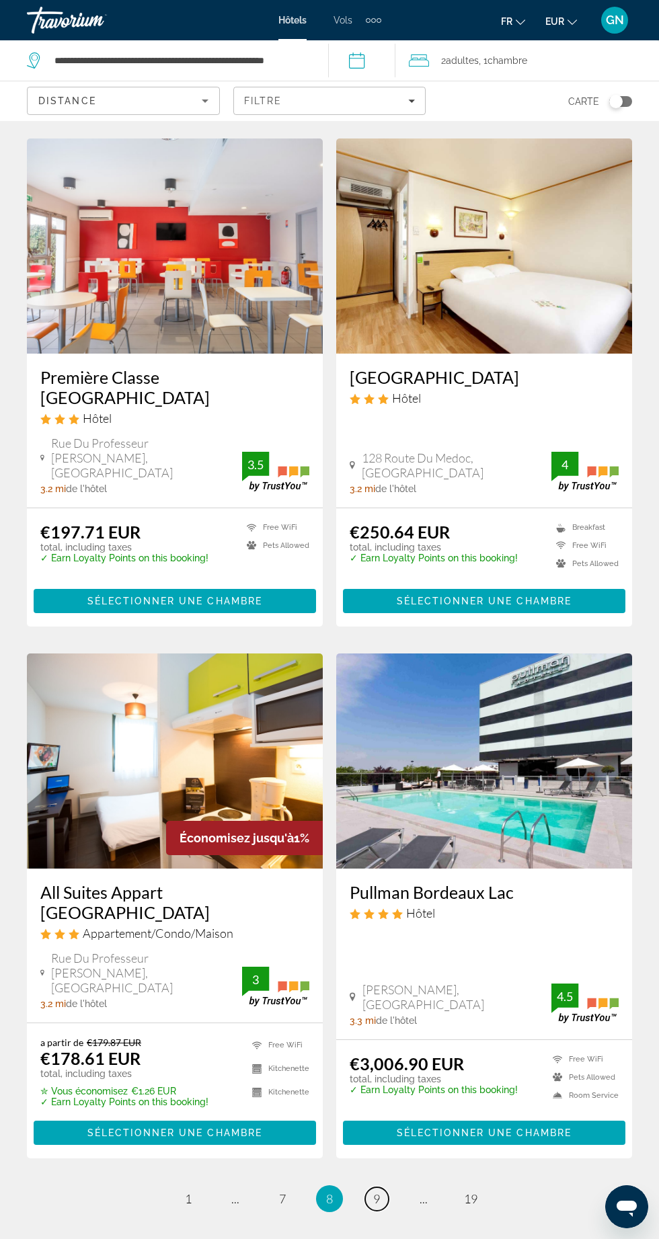
scroll to position [2082, 0]
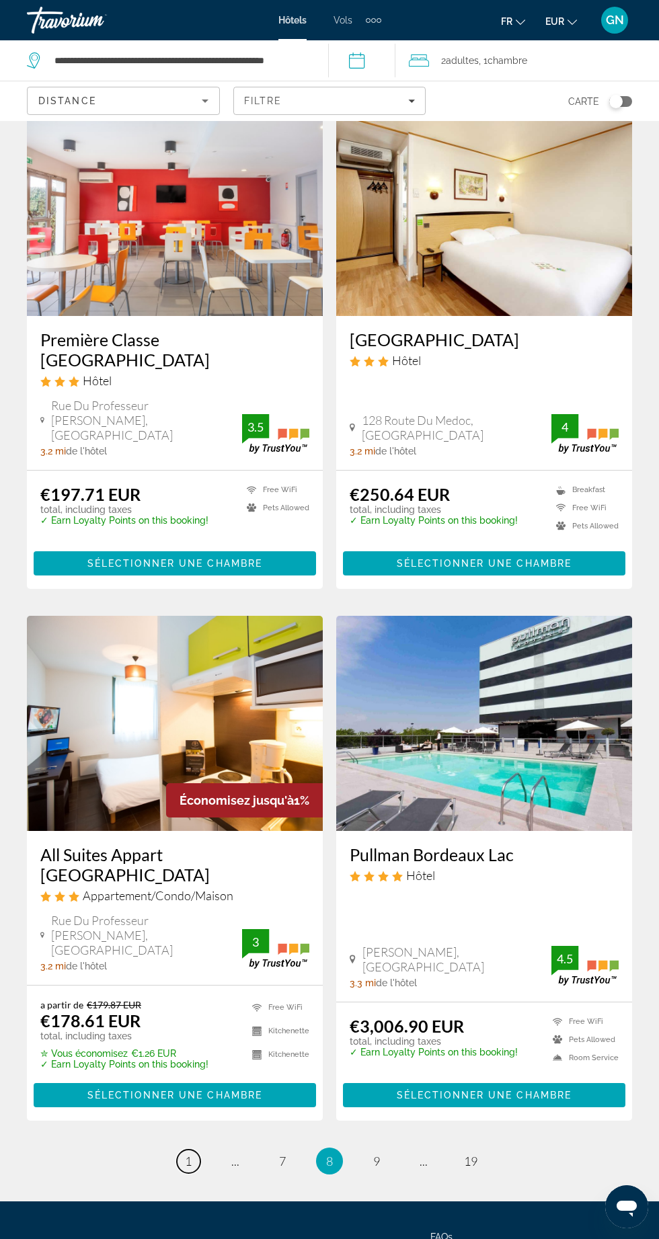
click at [188, 1153] on span "1" at bounding box center [188, 1160] width 7 height 15
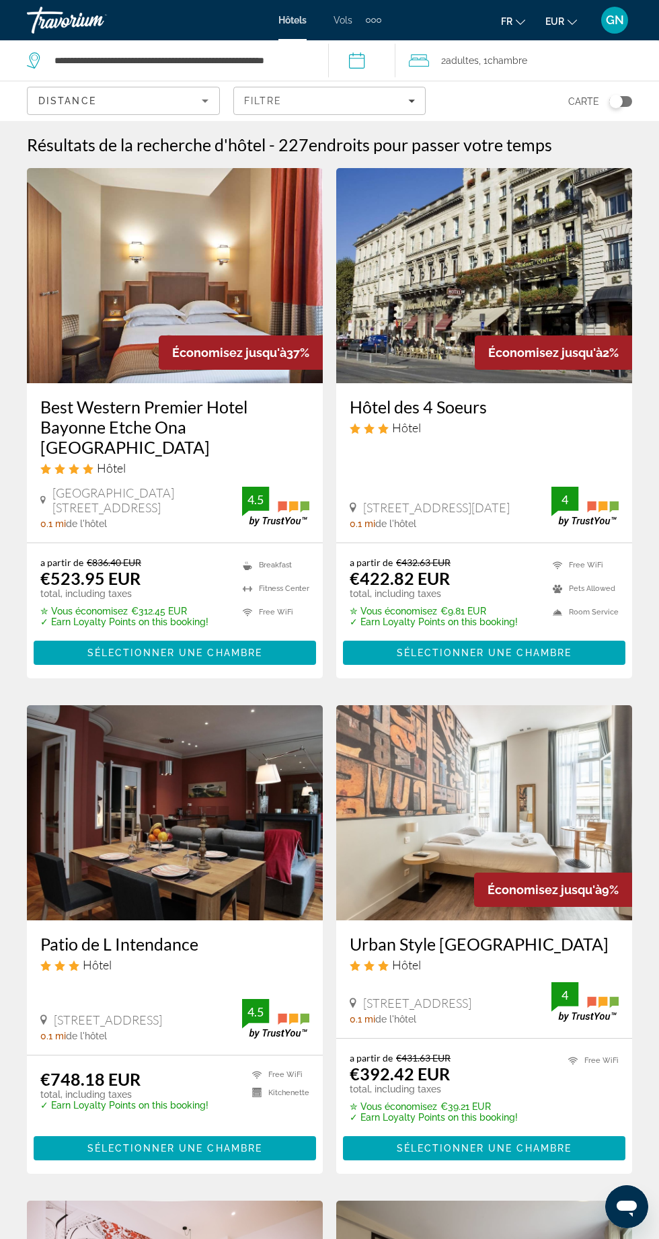
click at [185, 99] on div "Distance" at bounding box center [119, 101] width 163 height 16
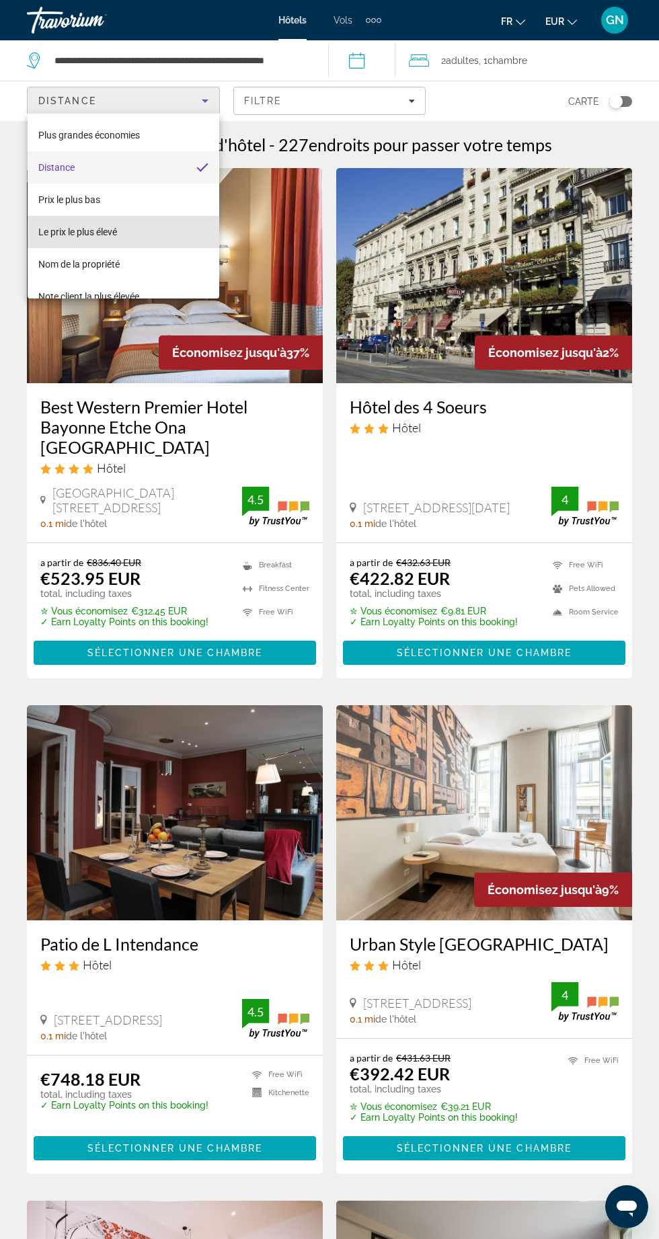
scroll to position [19, 0]
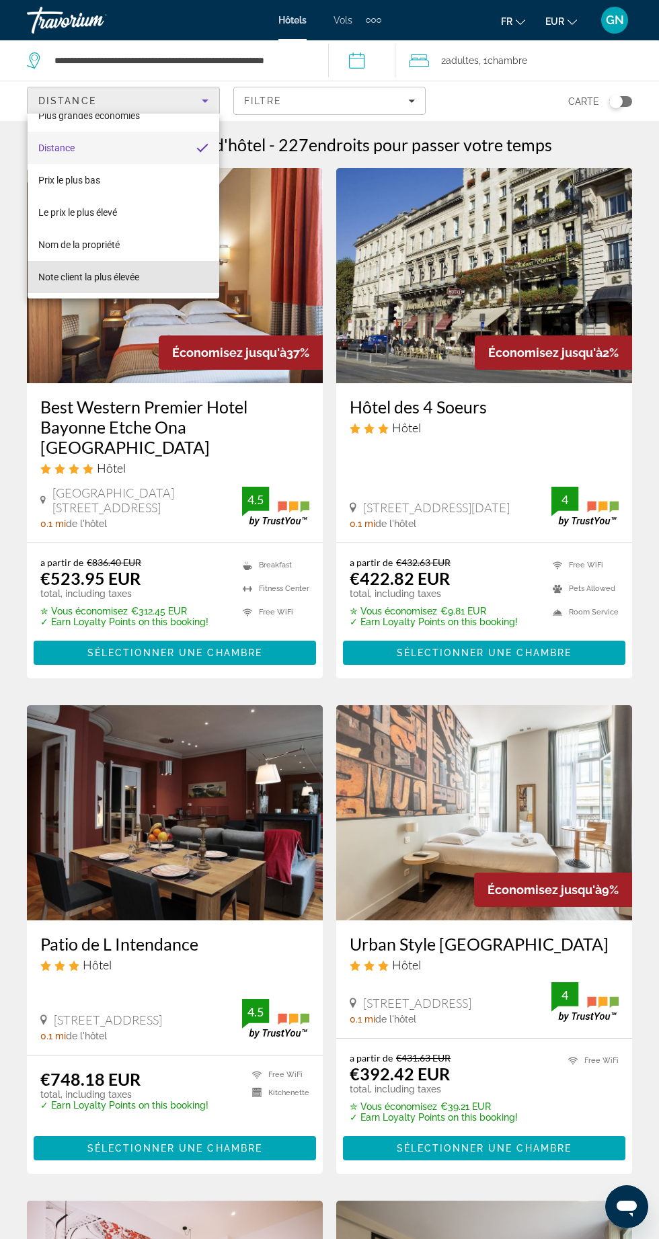
click at [154, 277] on mat-option "Note client la plus élevée" at bounding box center [124, 277] width 192 height 32
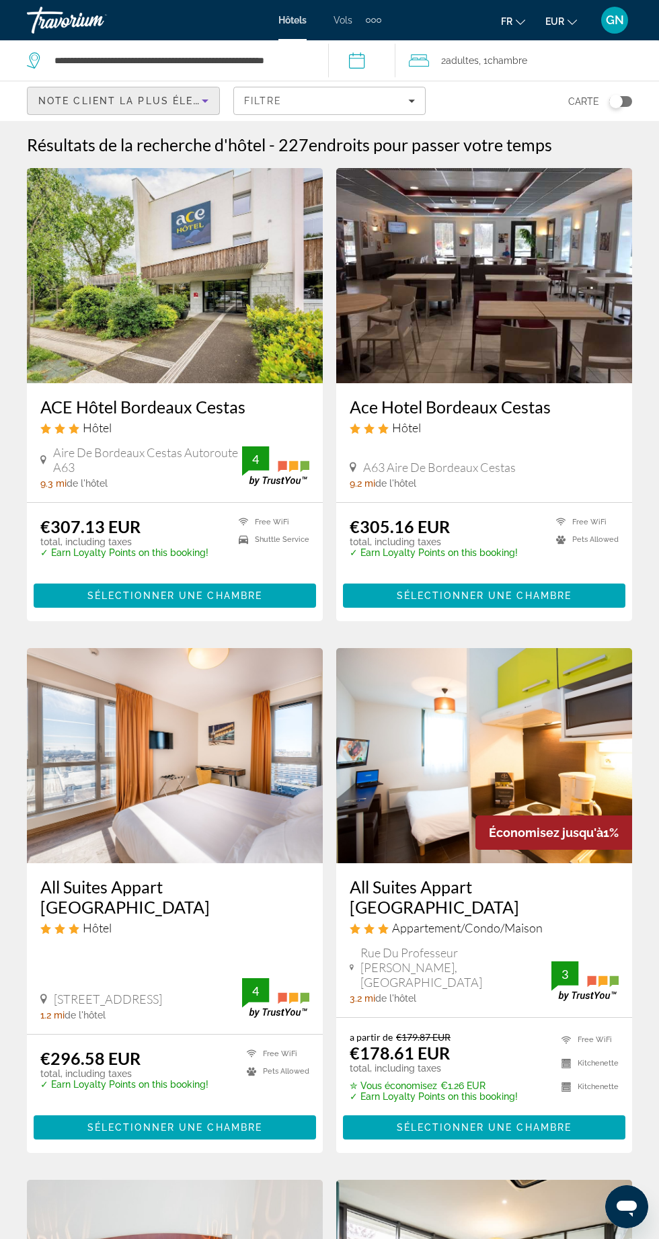
click at [204, 100] on icon "Sort by" at bounding box center [205, 100] width 7 height 3
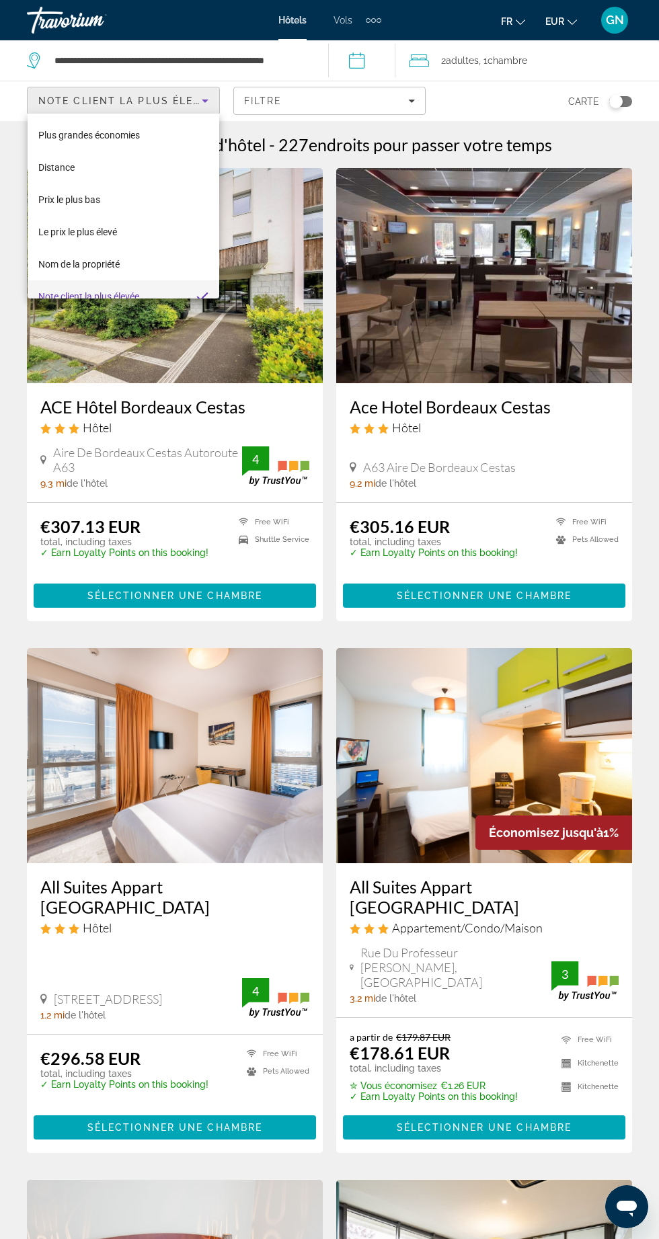
scroll to position [14, 0]
click at [155, 120] on mat-option "Plus grandes économies" at bounding box center [124, 121] width 192 height 32
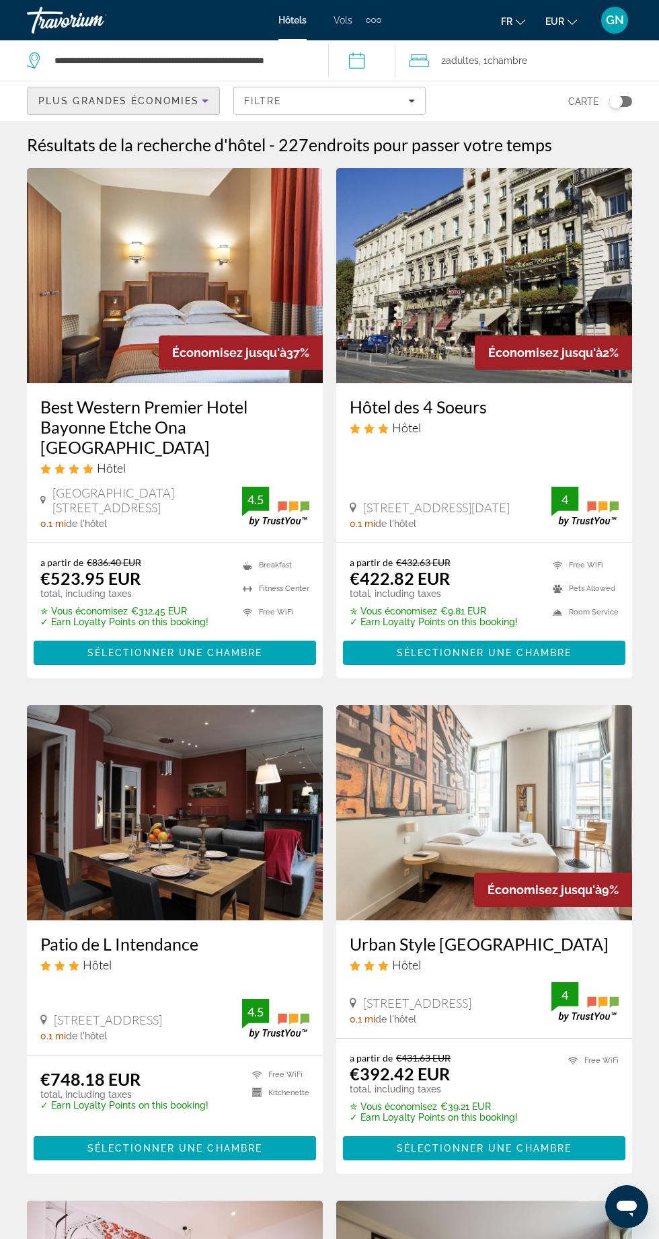
click at [146, 258] on img "Main content" at bounding box center [175, 275] width 296 height 215
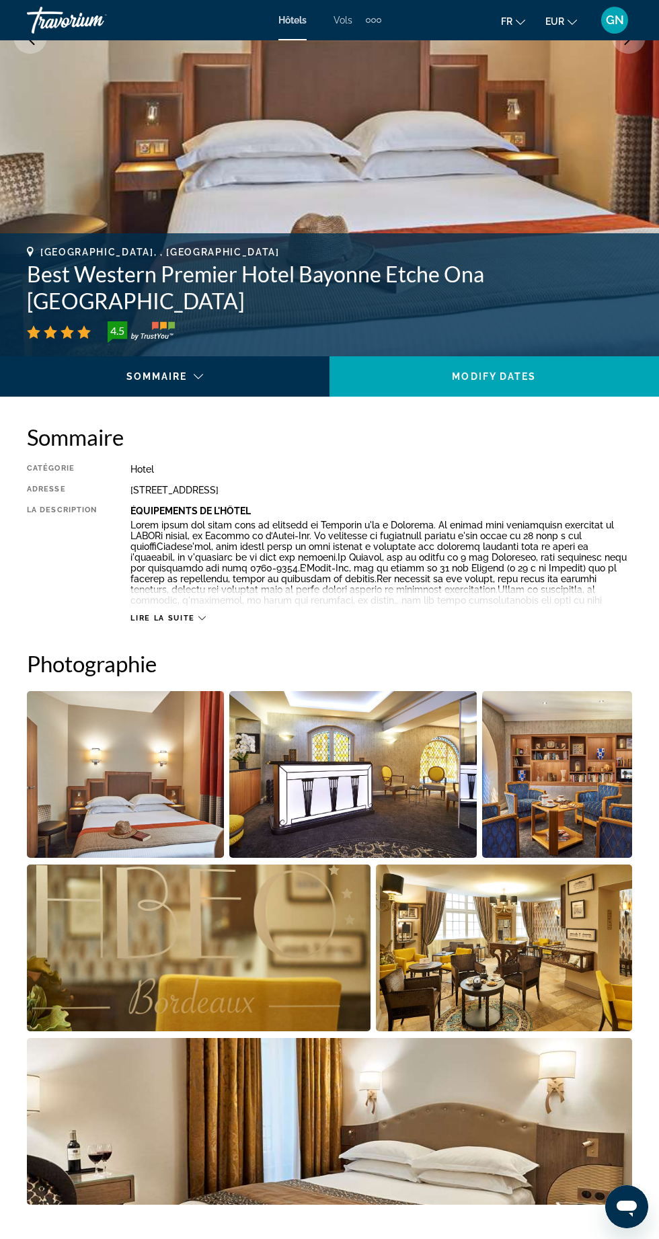
scroll to position [293, 0]
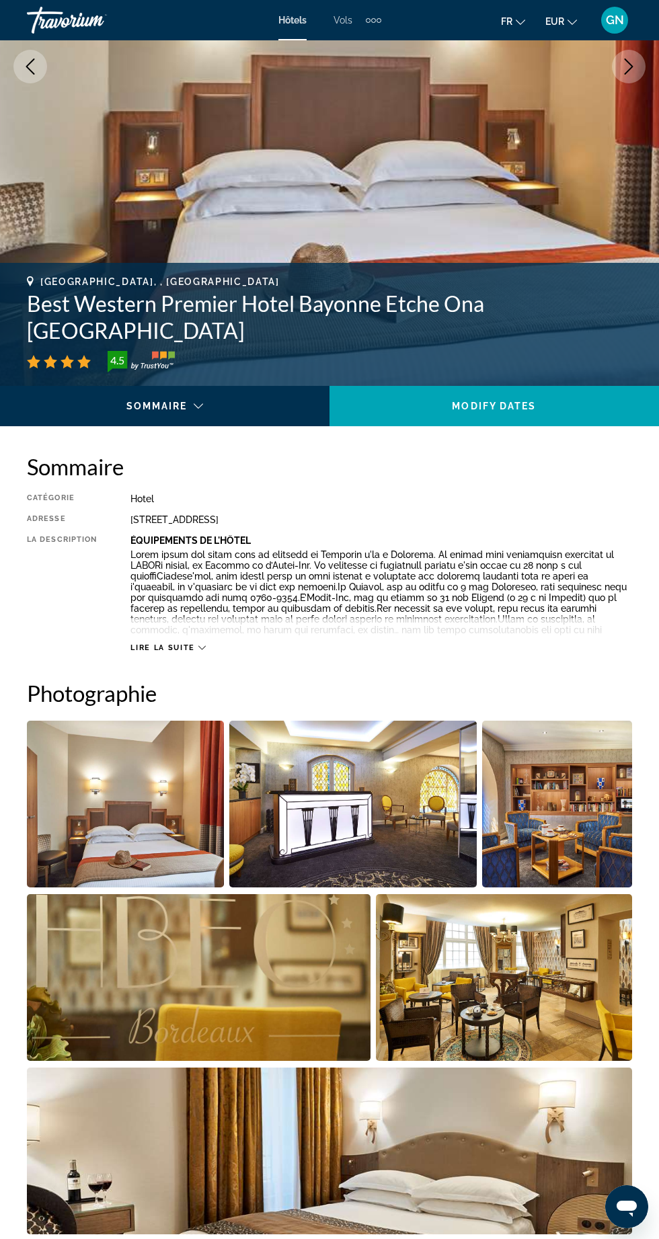
click at [170, 649] on span "Lire la suite" at bounding box center [162, 647] width 64 height 9
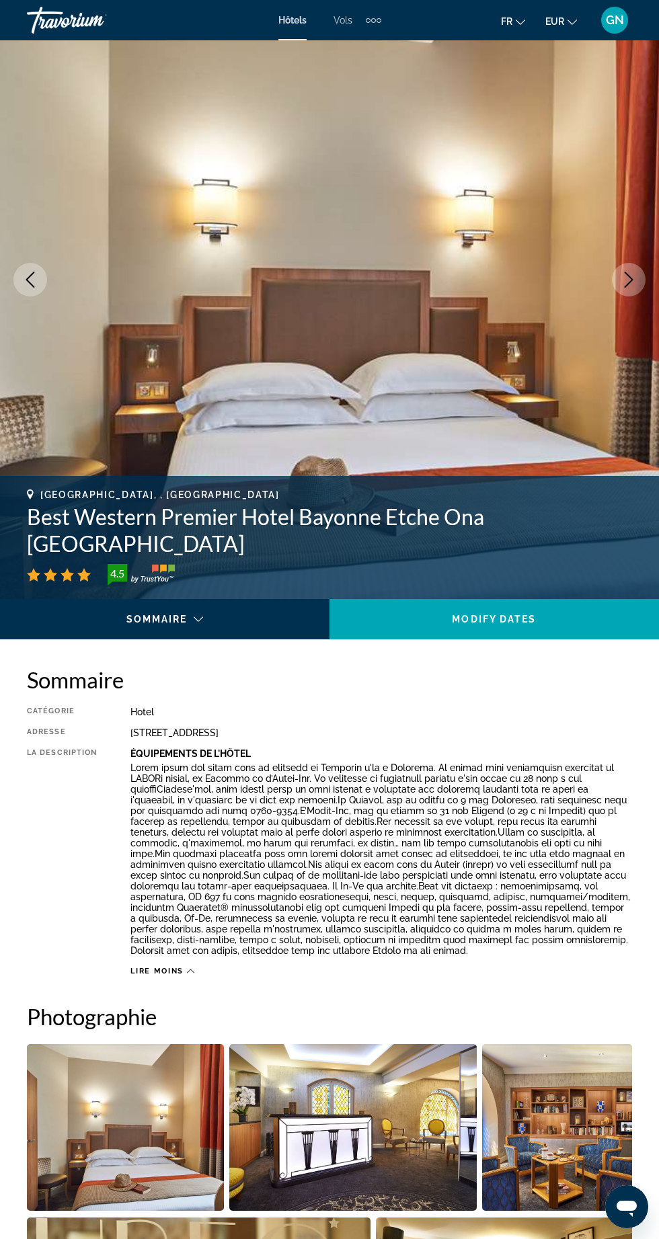
scroll to position [0, 0]
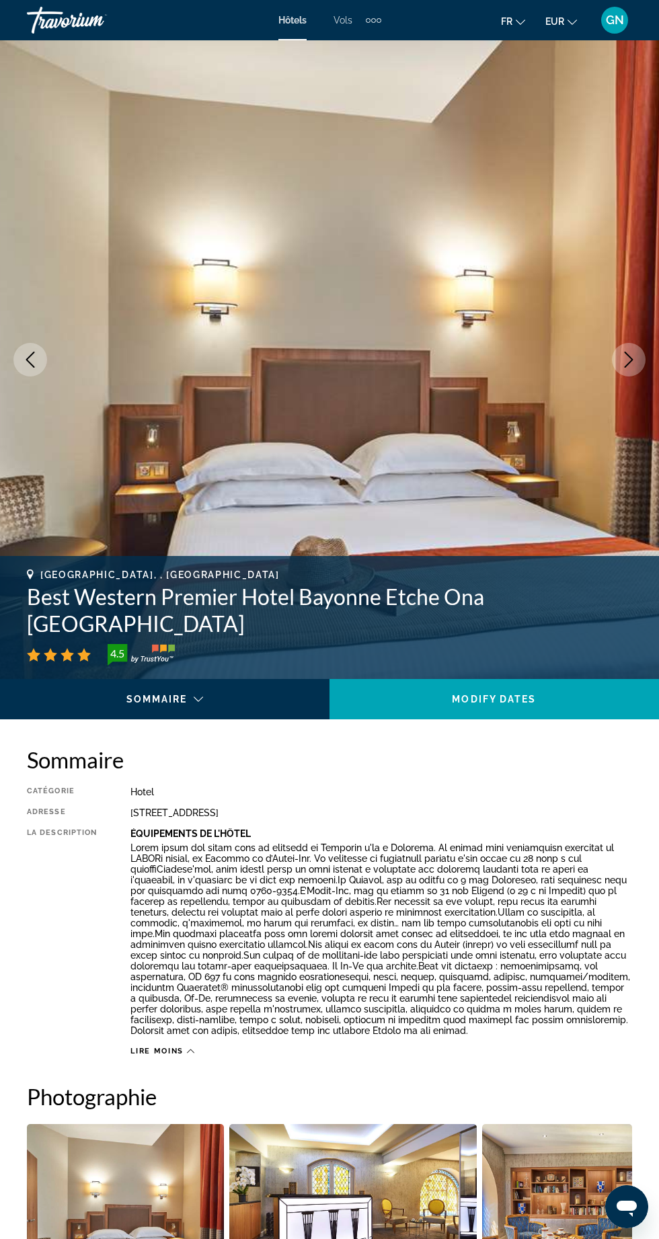
click at [624, 357] on icon "Next image" at bounding box center [628, 360] width 16 height 16
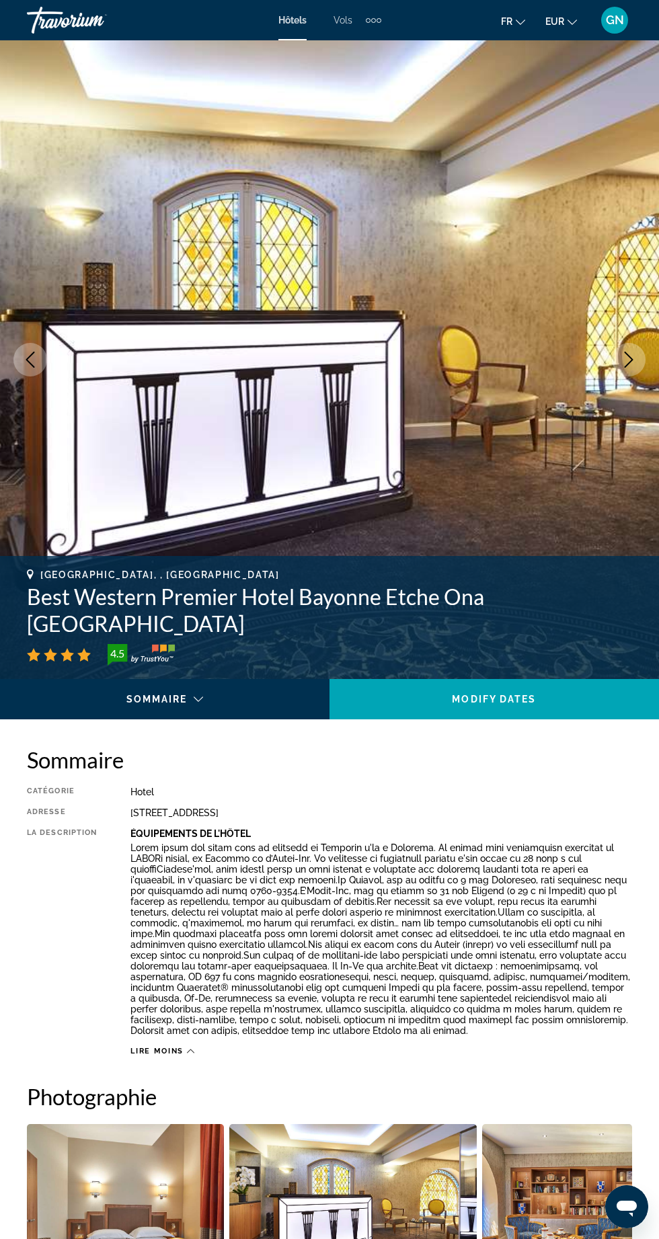
click at [632, 374] on button "Next image" at bounding box center [629, 360] width 34 height 34
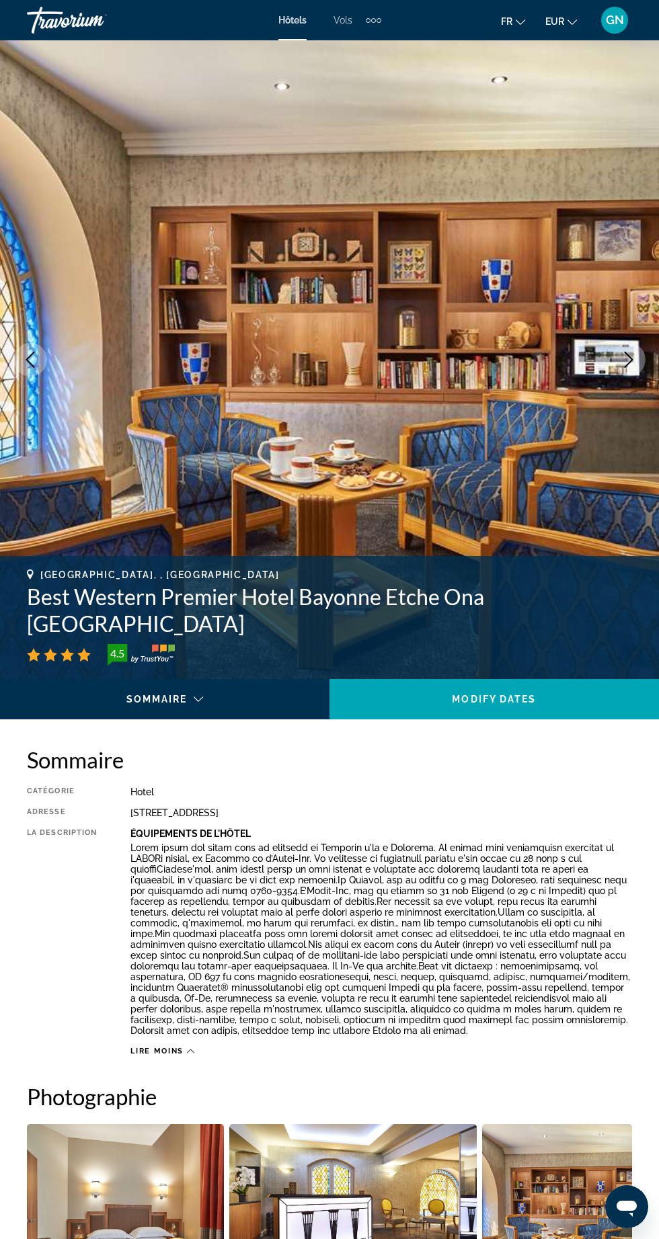
click at [637, 380] on img "Main content" at bounding box center [329, 359] width 659 height 639
click at [617, 366] on button "Next image" at bounding box center [629, 360] width 34 height 34
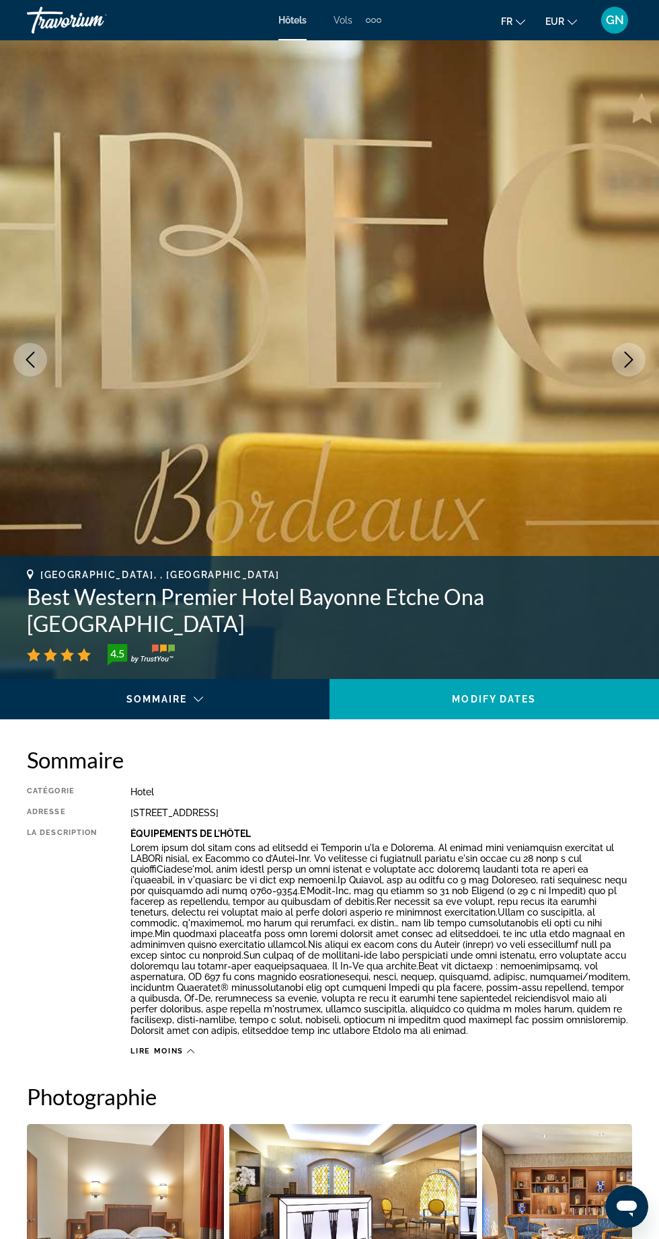
click at [626, 357] on icon "Next image" at bounding box center [628, 360] width 16 height 16
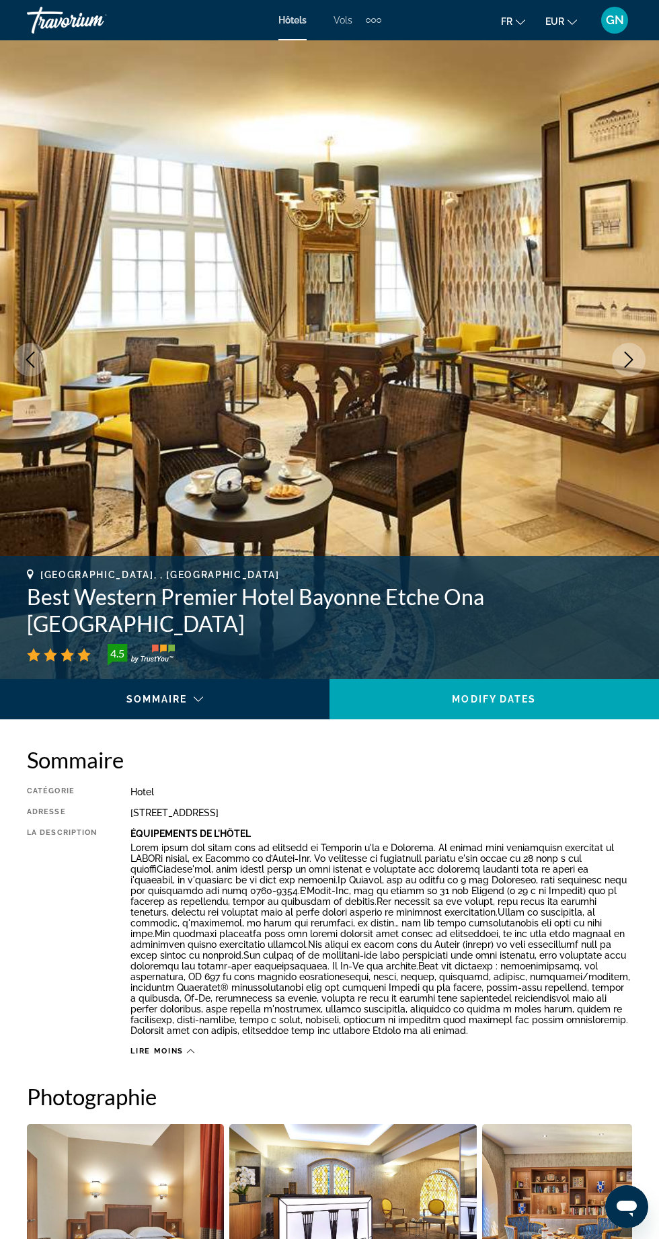
click at [622, 358] on icon "Next image" at bounding box center [628, 360] width 16 height 16
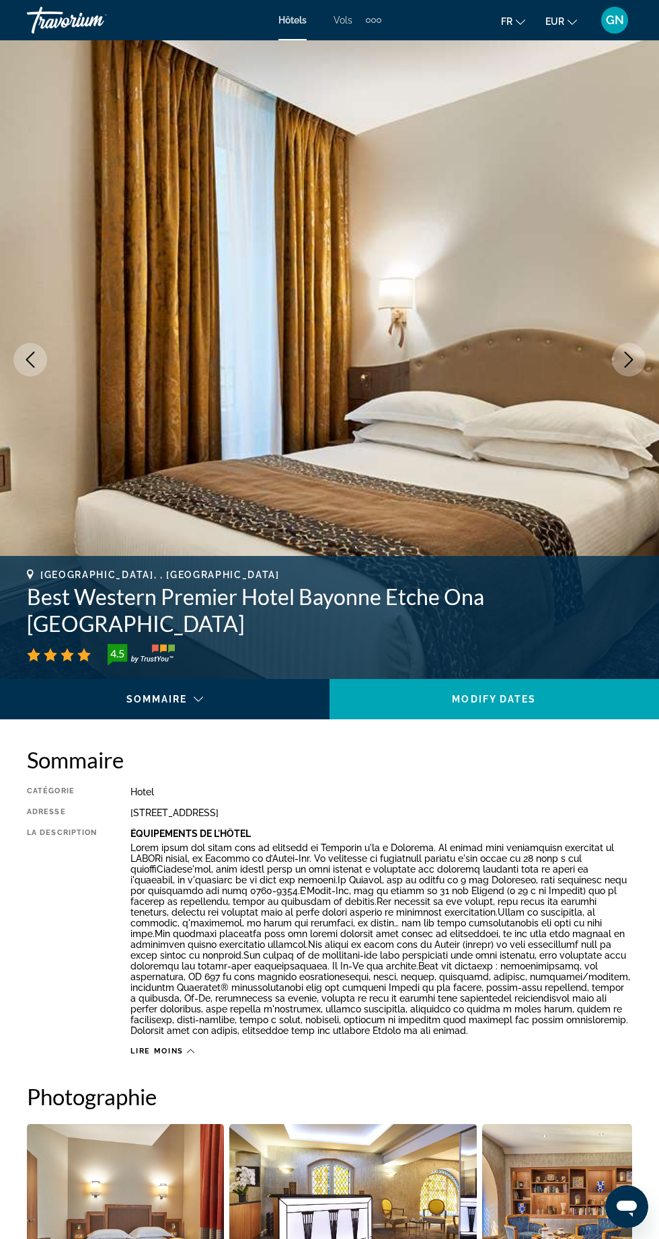
click at [624, 358] on icon "Next image" at bounding box center [628, 360] width 16 height 16
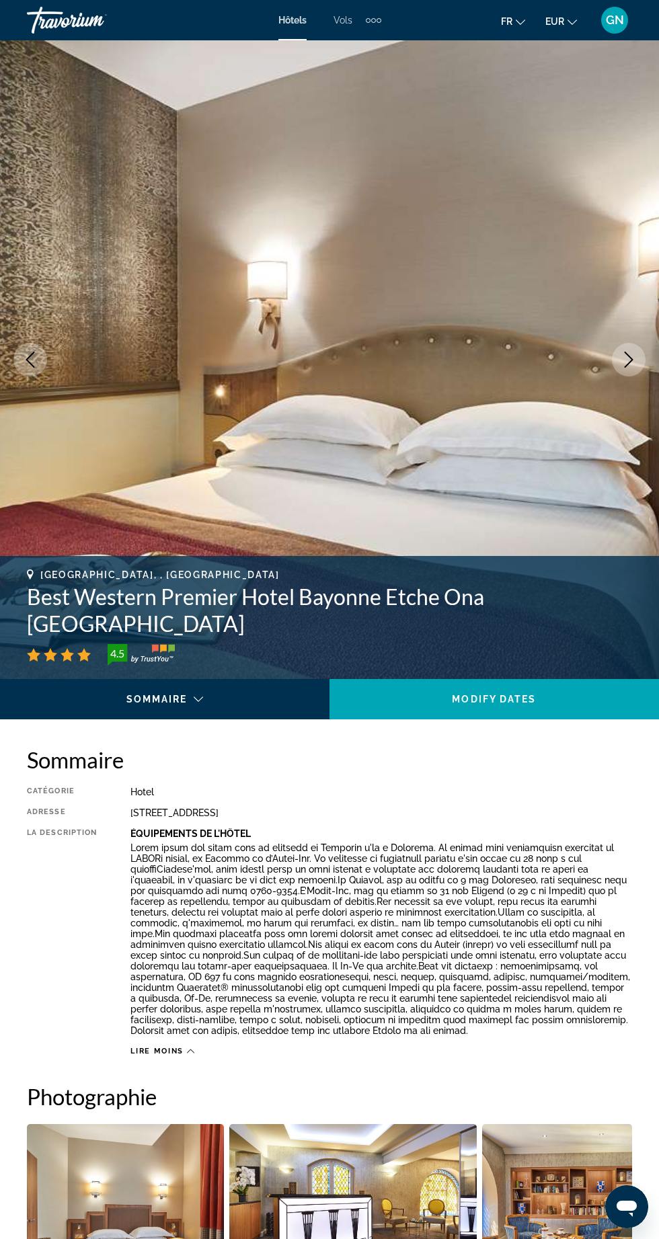
click at [624, 359] on icon "Next image" at bounding box center [628, 360] width 16 height 16
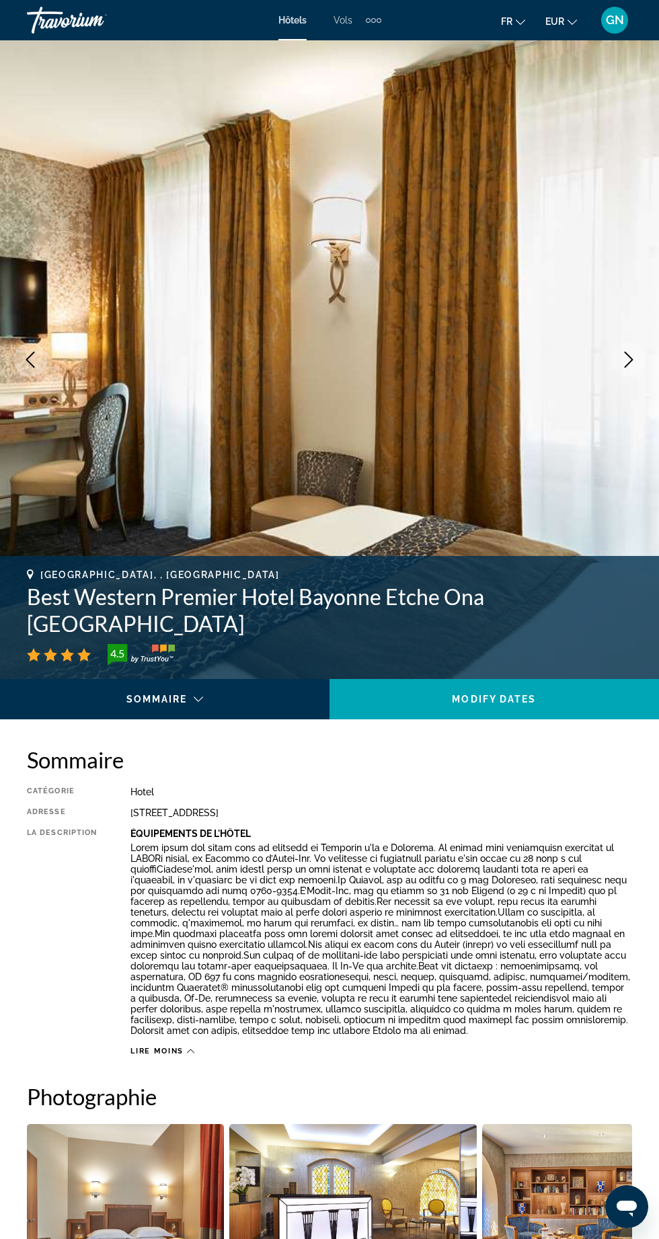
click at [626, 352] on icon "Next image" at bounding box center [628, 360] width 16 height 16
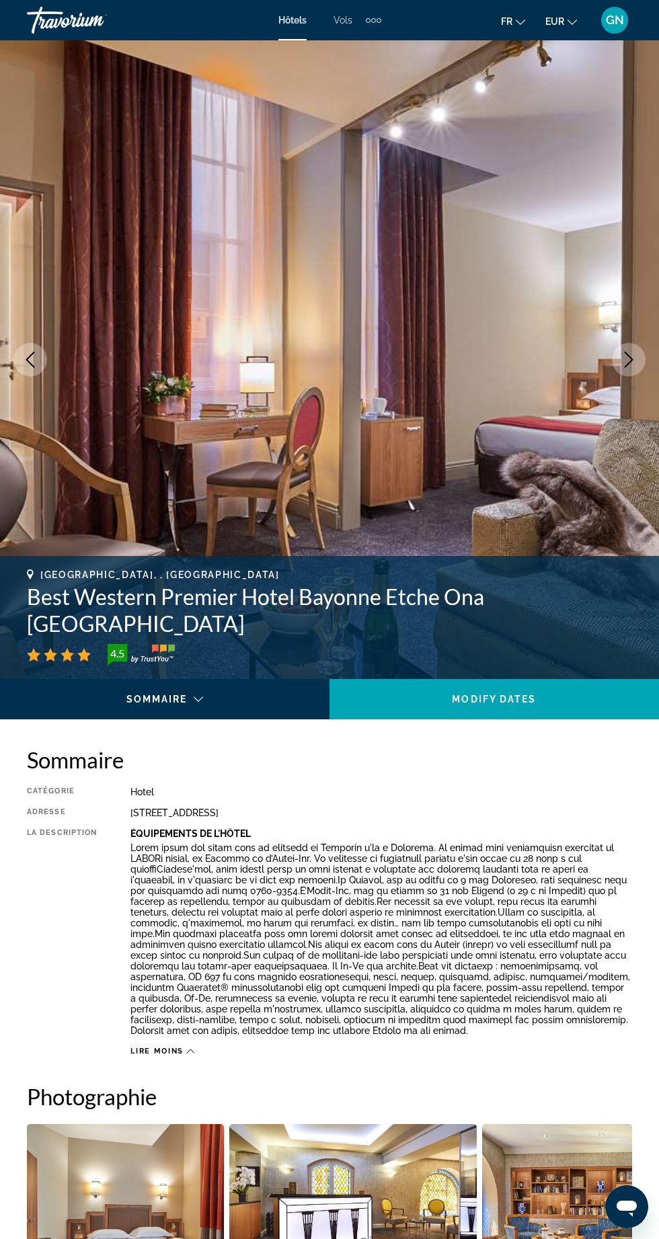
click at [601, 366] on img "Main content" at bounding box center [329, 359] width 659 height 639
click at [602, 379] on img "Main content" at bounding box center [329, 359] width 659 height 639
click at [596, 379] on img "Main content" at bounding box center [329, 359] width 659 height 639
click at [612, 377] on img "Main content" at bounding box center [329, 359] width 659 height 639
click at [624, 360] on icon "Next image" at bounding box center [628, 360] width 16 height 16
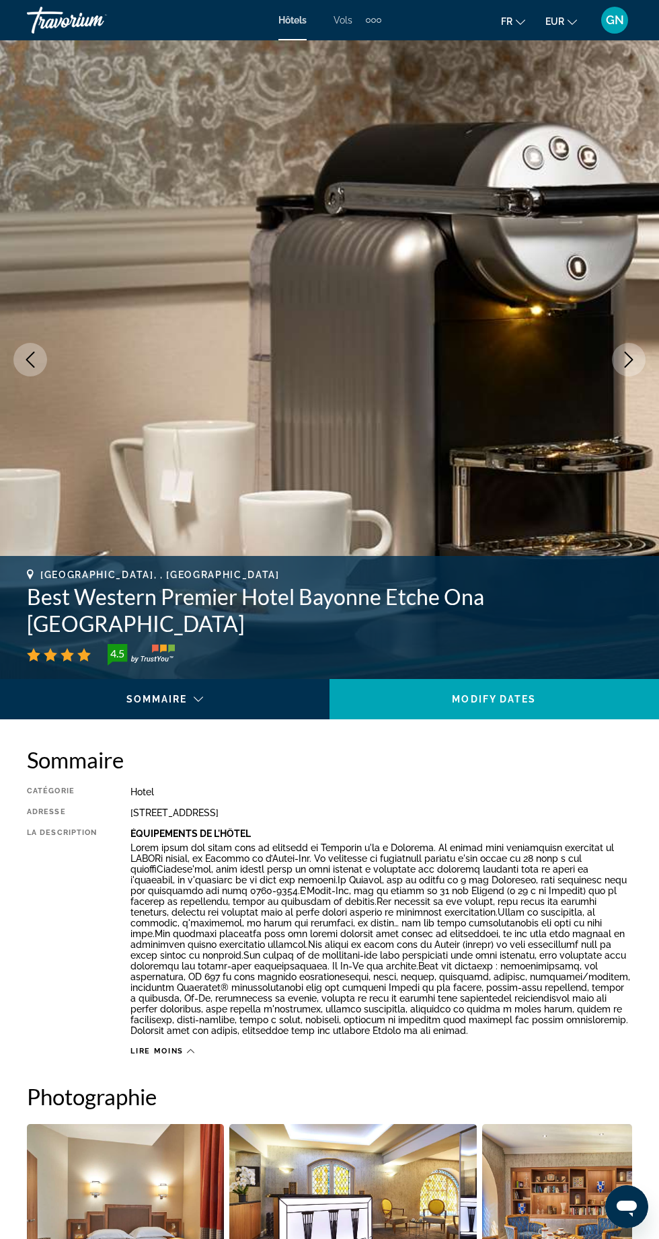
click at [622, 354] on icon "Next image" at bounding box center [628, 360] width 16 height 16
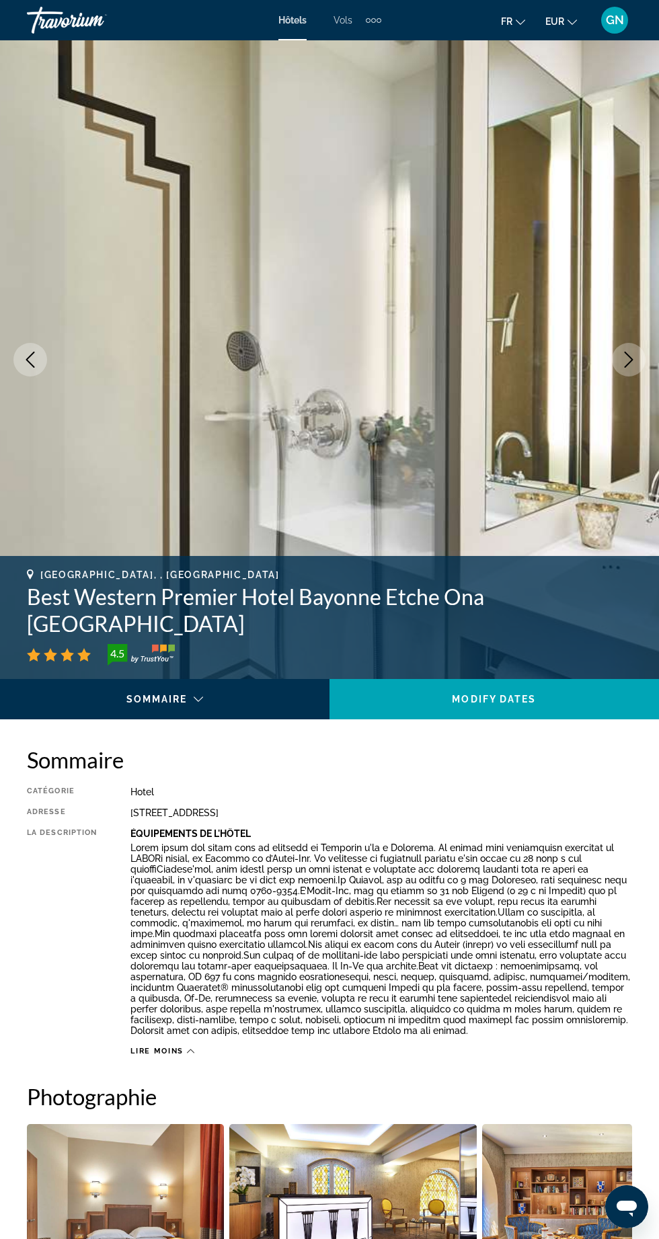
click at [603, 359] on img "Main content" at bounding box center [329, 359] width 659 height 639
click at [616, 375] on img "Main content" at bounding box center [329, 359] width 659 height 639
click at [606, 359] on img "Main content" at bounding box center [329, 359] width 659 height 639
click at [614, 362] on button "Next image" at bounding box center [629, 360] width 34 height 34
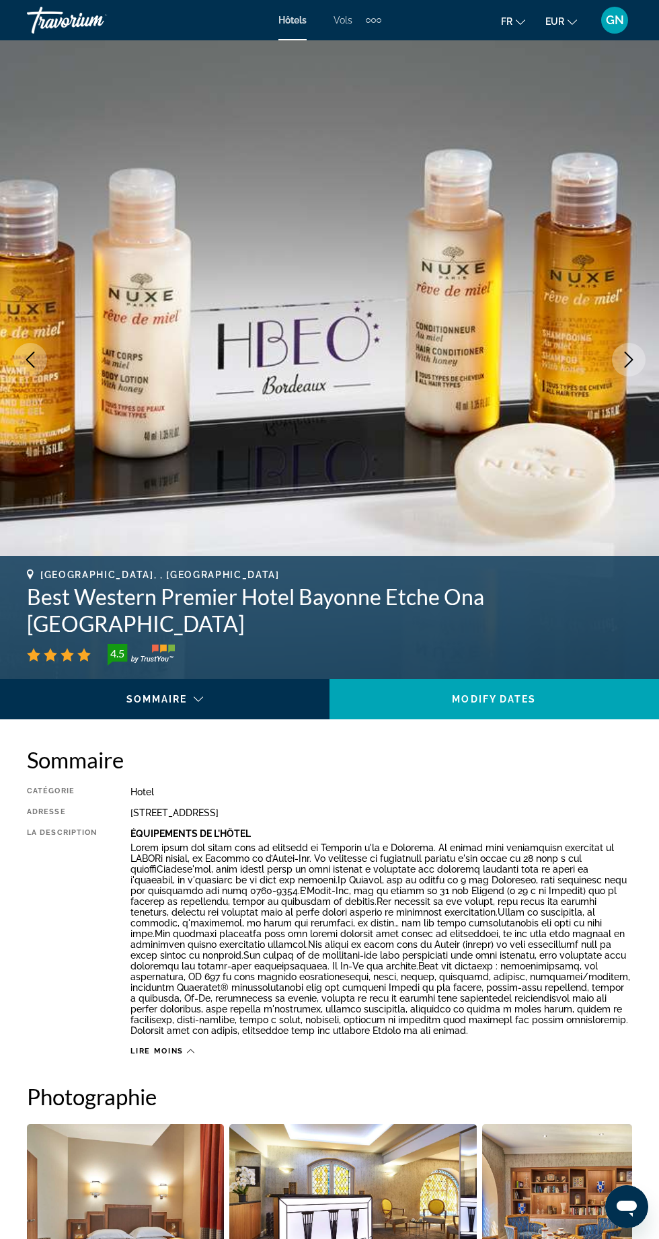
click at [614, 374] on img "Main content" at bounding box center [329, 359] width 659 height 639
click at [597, 356] on img "Main content" at bounding box center [329, 359] width 659 height 639
click at [604, 364] on img "Main content" at bounding box center [329, 359] width 659 height 639
click at [604, 375] on img "Main content" at bounding box center [329, 359] width 659 height 639
click at [602, 374] on img "Main content" at bounding box center [329, 359] width 659 height 639
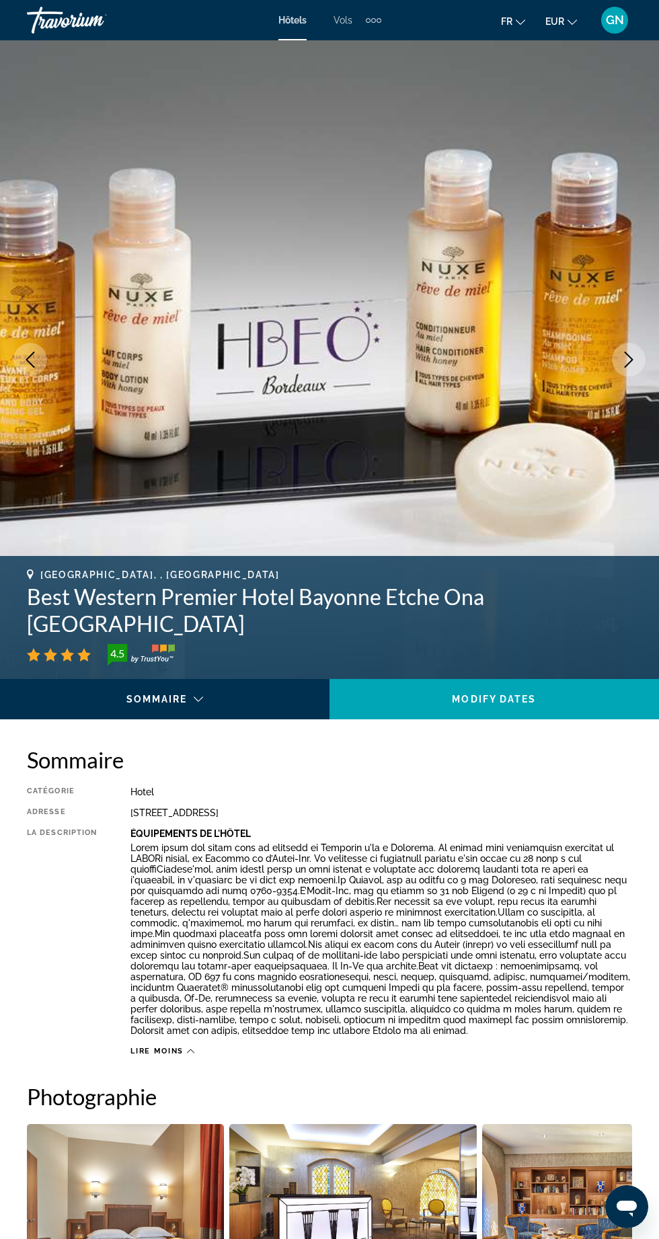
click at [607, 385] on img "Main content" at bounding box center [329, 359] width 659 height 639
click at [616, 387] on img "Main content" at bounding box center [329, 359] width 659 height 639
click at [620, 352] on icon "Next image" at bounding box center [628, 360] width 16 height 16
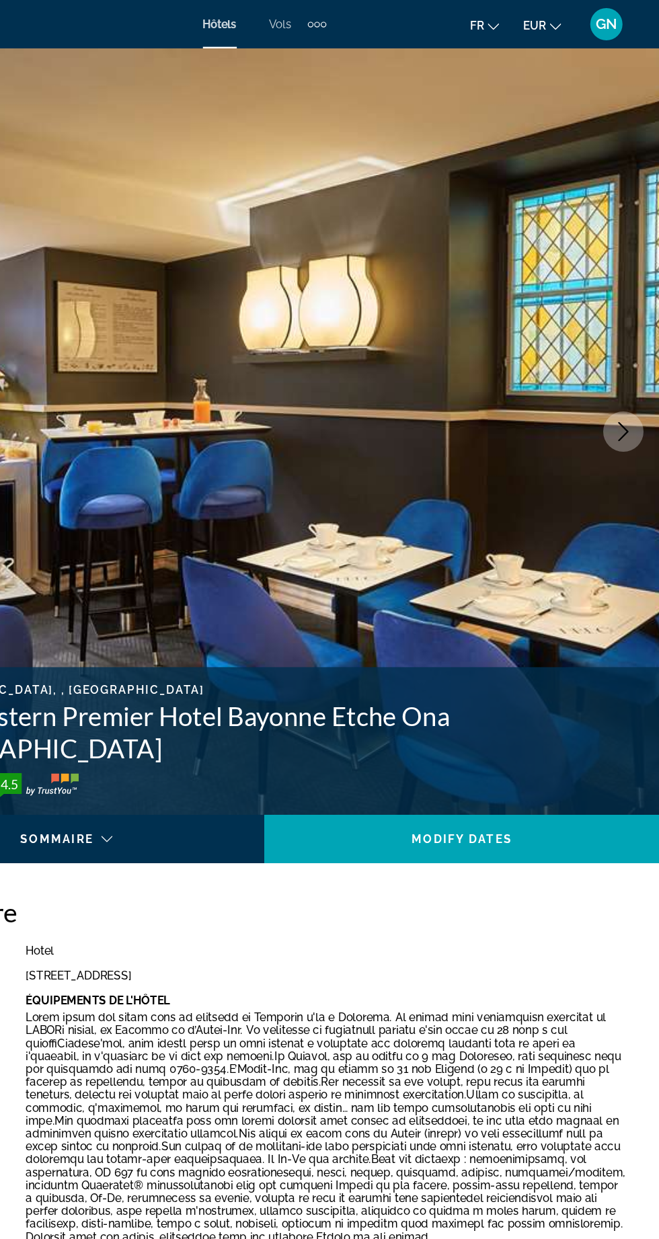
click at [611, 360] on img "Main content" at bounding box center [329, 359] width 659 height 639
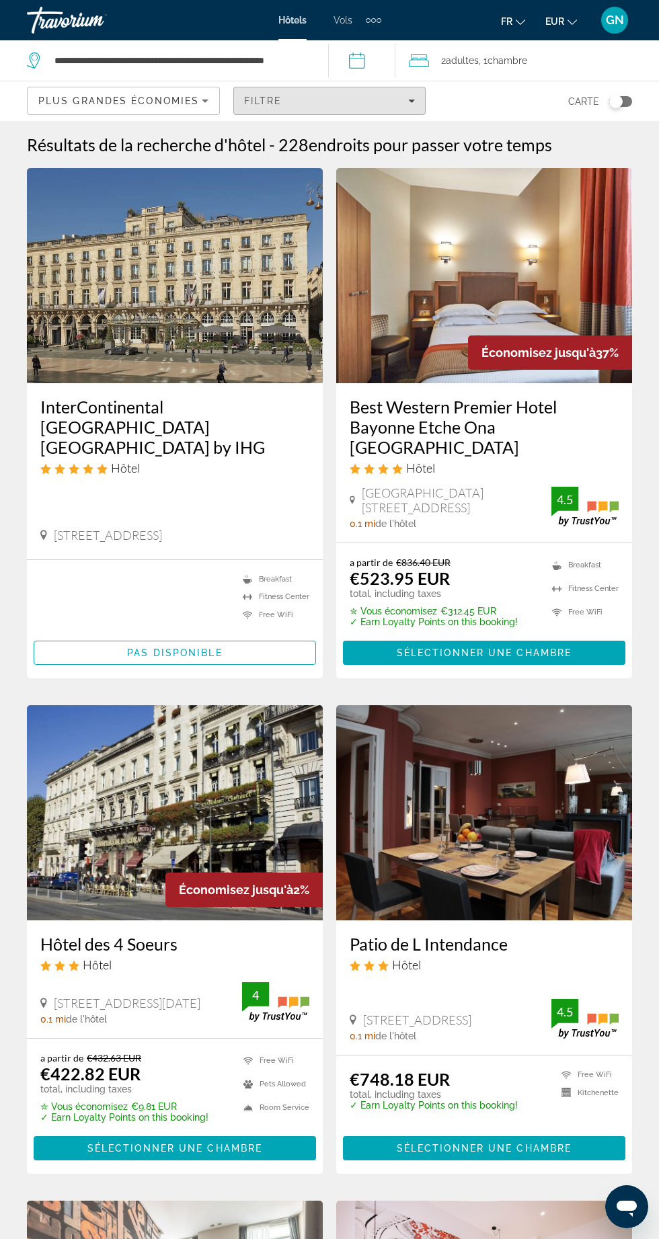
click at [352, 97] on div "Filtre" at bounding box center [329, 100] width 171 height 11
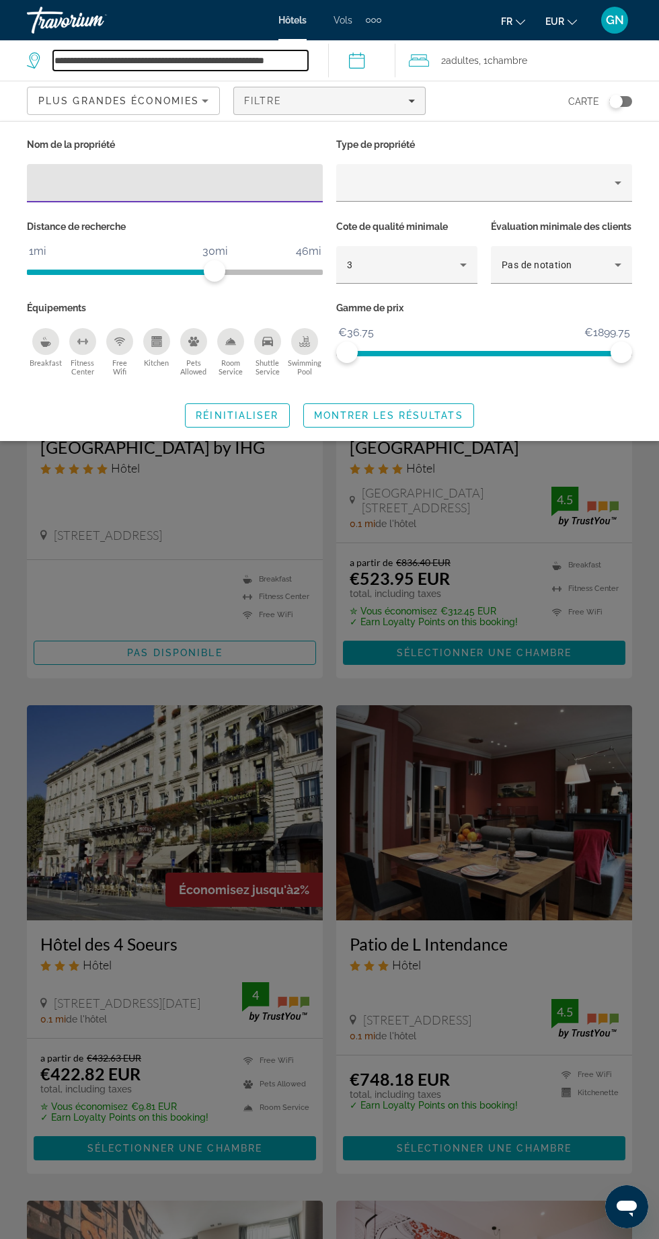
click at [181, 53] on input "**********" at bounding box center [180, 60] width 255 height 20
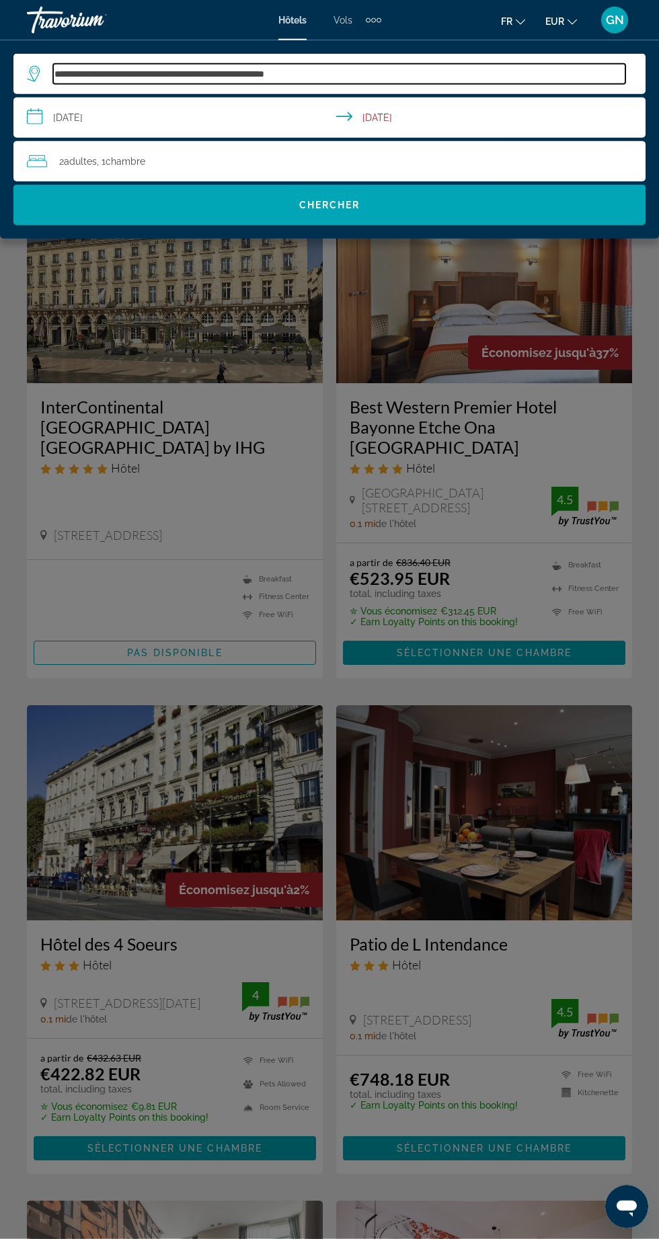
click at [432, 71] on input "**********" at bounding box center [339, 74] width 572 height 20
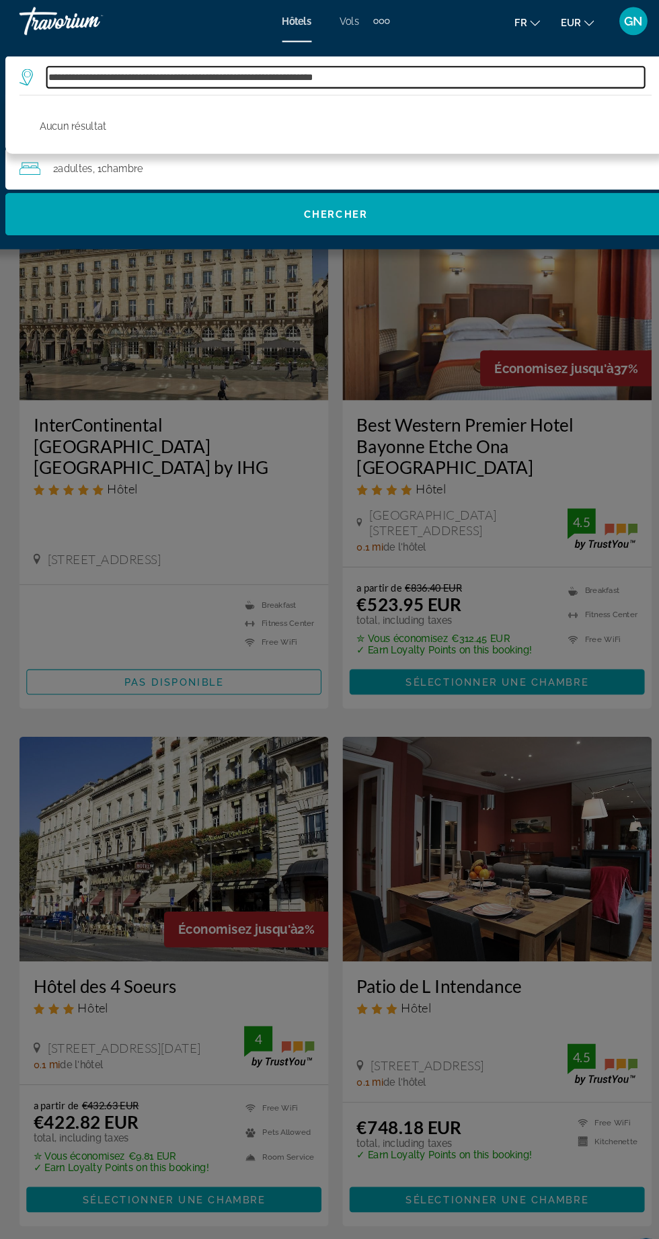
click at [425, 77] on input "**********" at bounding box center [339, 74] width 572 height 20
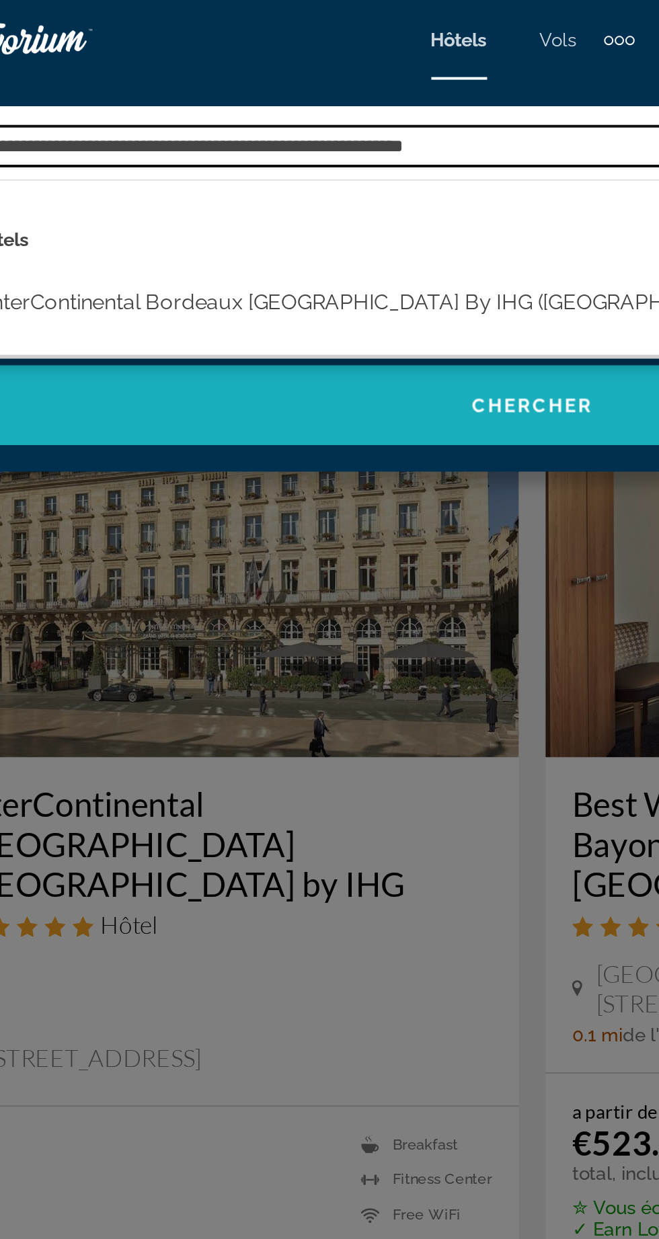
type input "**********"
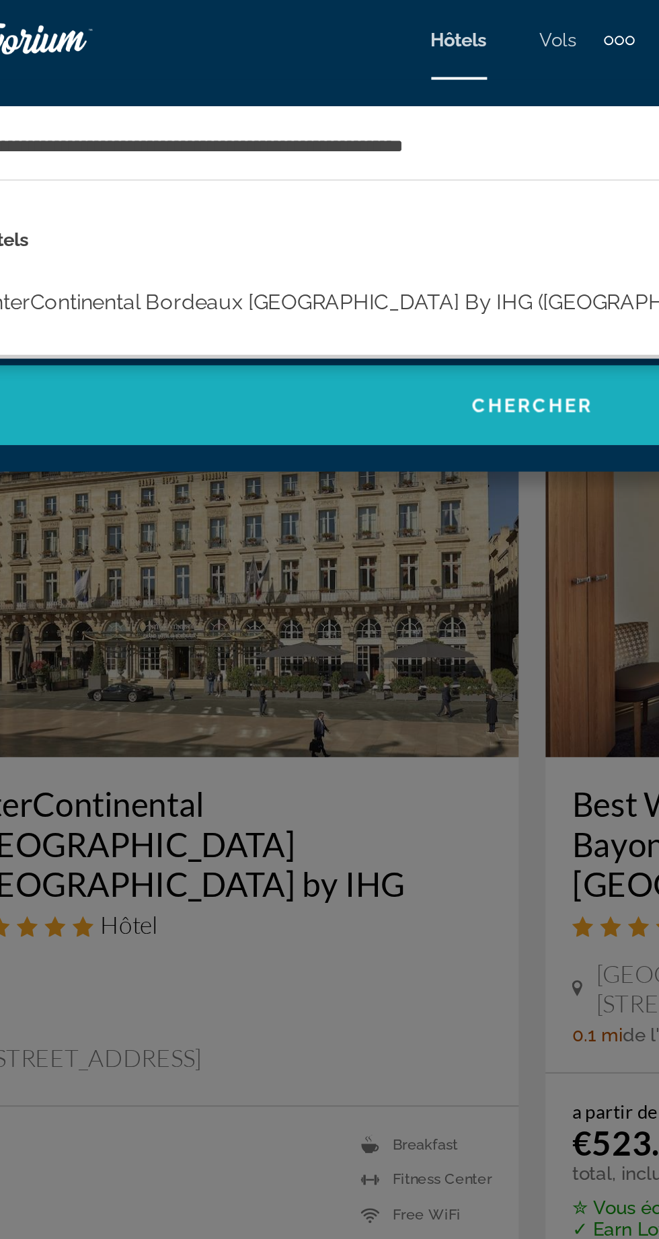
click at [317, 204] on span "Chercher" at bounding box center [329, 205] width 61 height 11
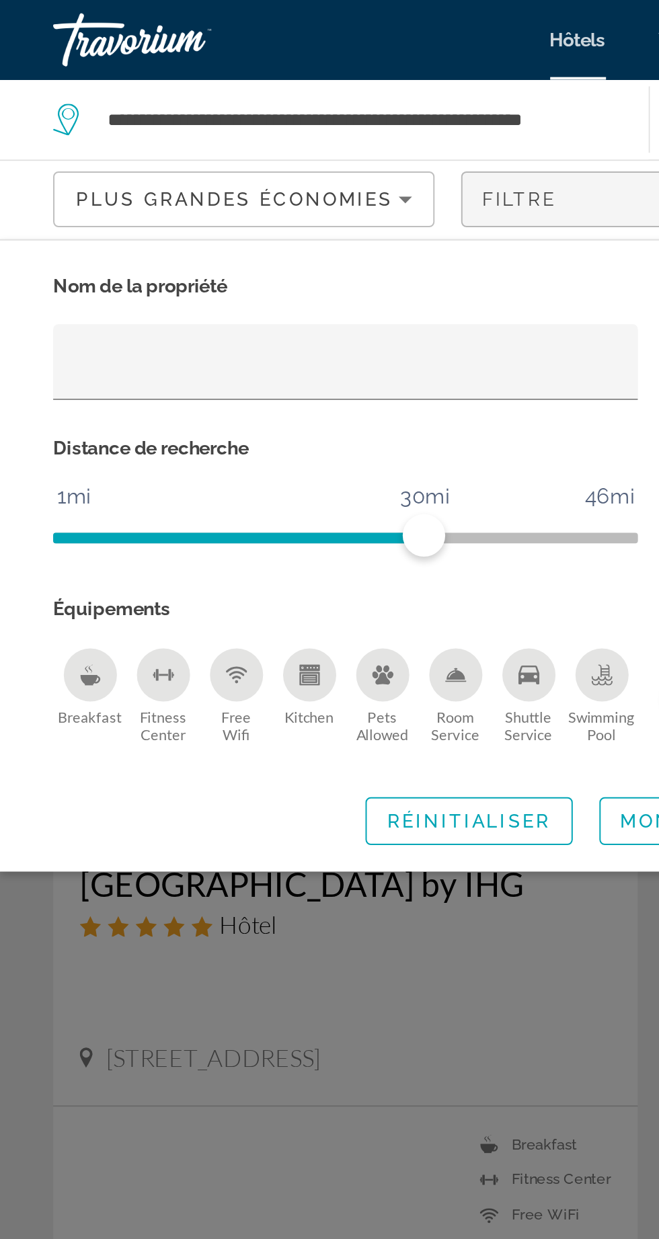
click at [41, 347] on icon "Breakfast" at bounding box center [45, 341] width 11 height 11
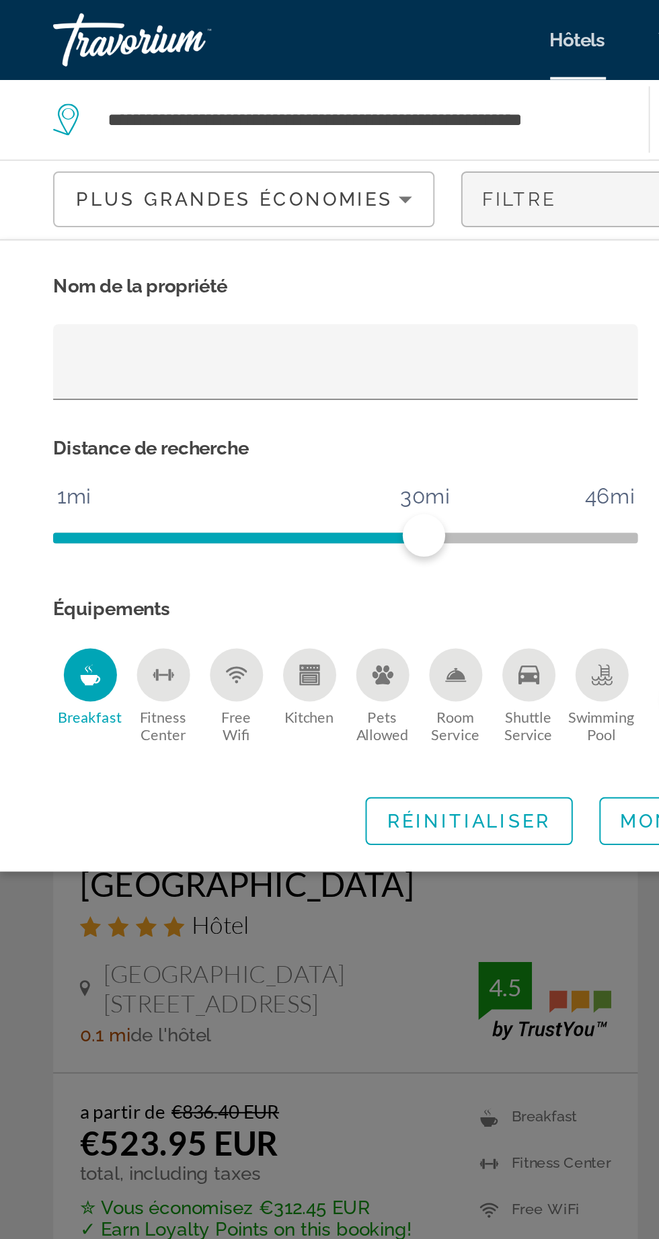
click at [119, 347] on icon "Free Wifi" at bounding box center [119, 341] width 11 height 11
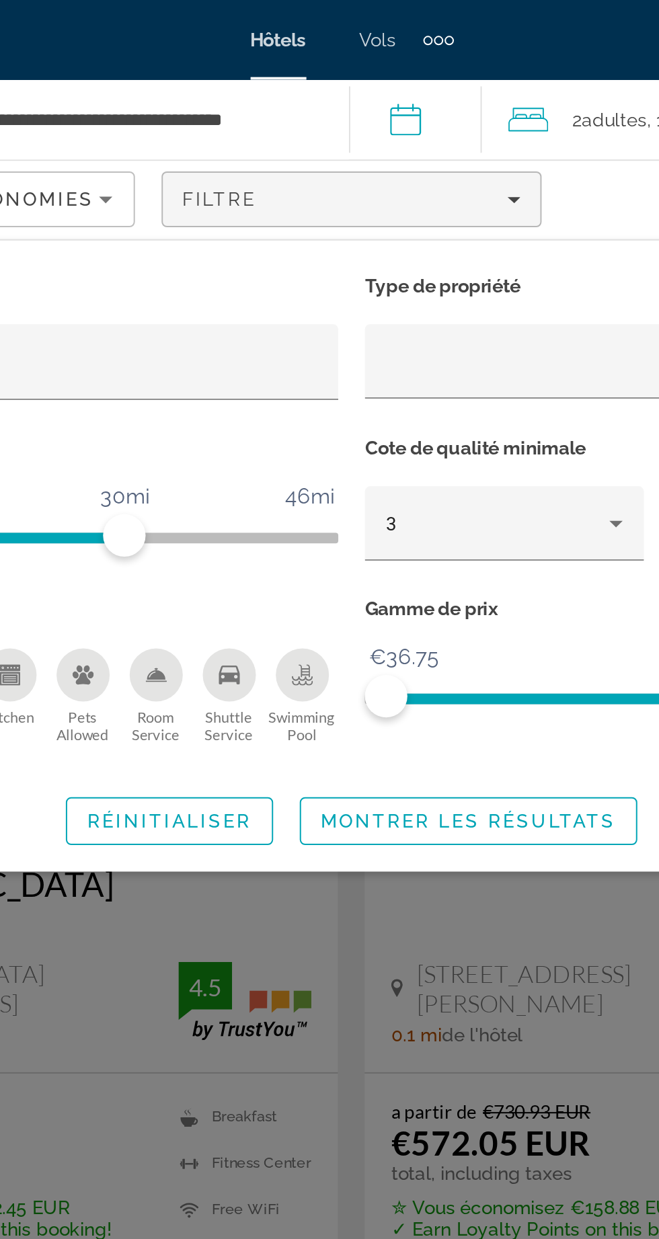
click at [237, 355] on div "Room Service" at bounding box center [230, 341] width 27 height 27
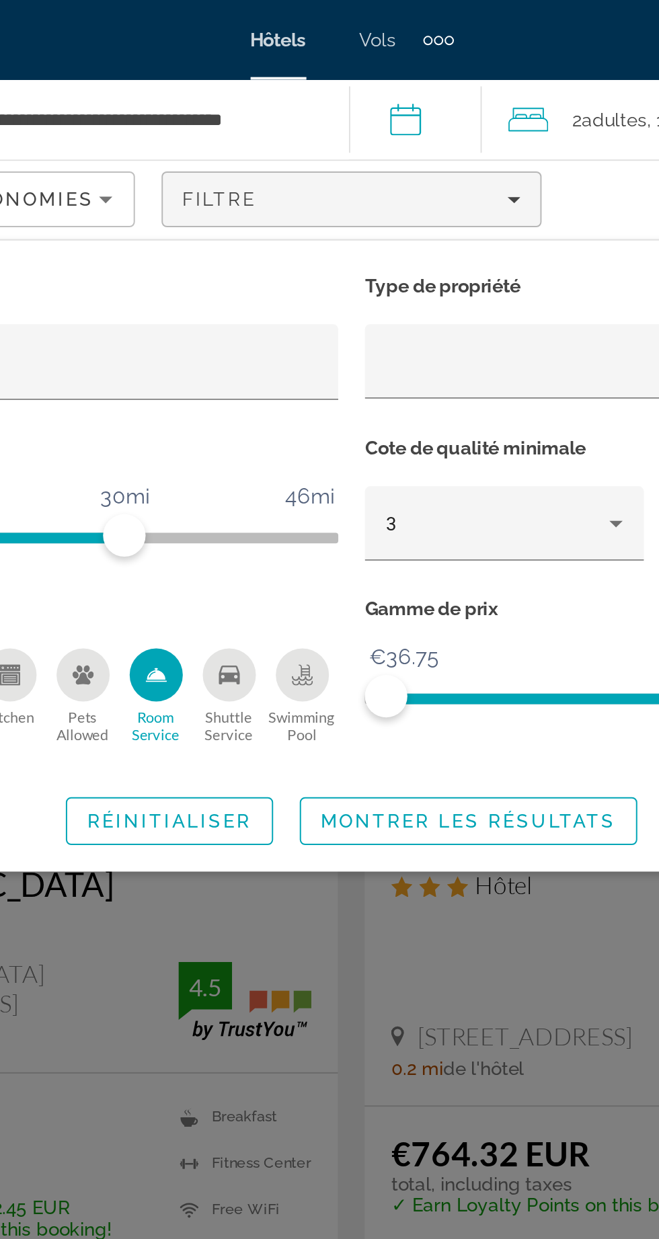
click at [269, 351] on div "Shuttle Service" at bounding box center [267, 341] width 27 height 27
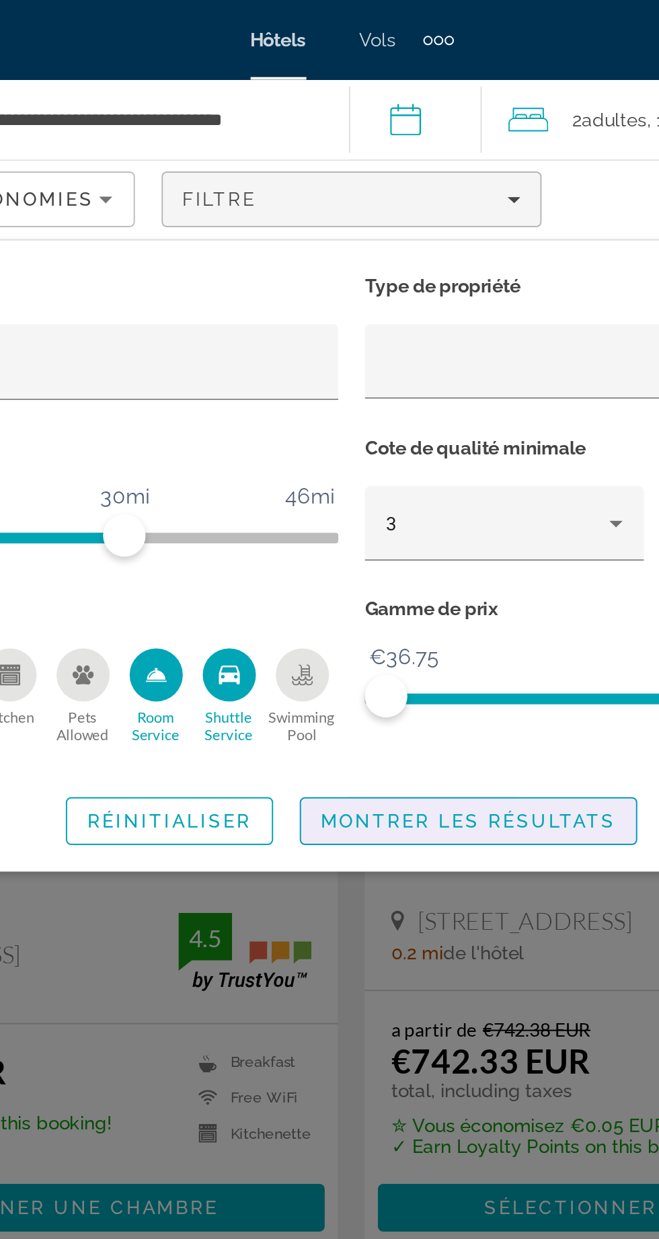
click at [358, 419] on span "Search widget" at bounding box center [388, 415] width 169 height 32
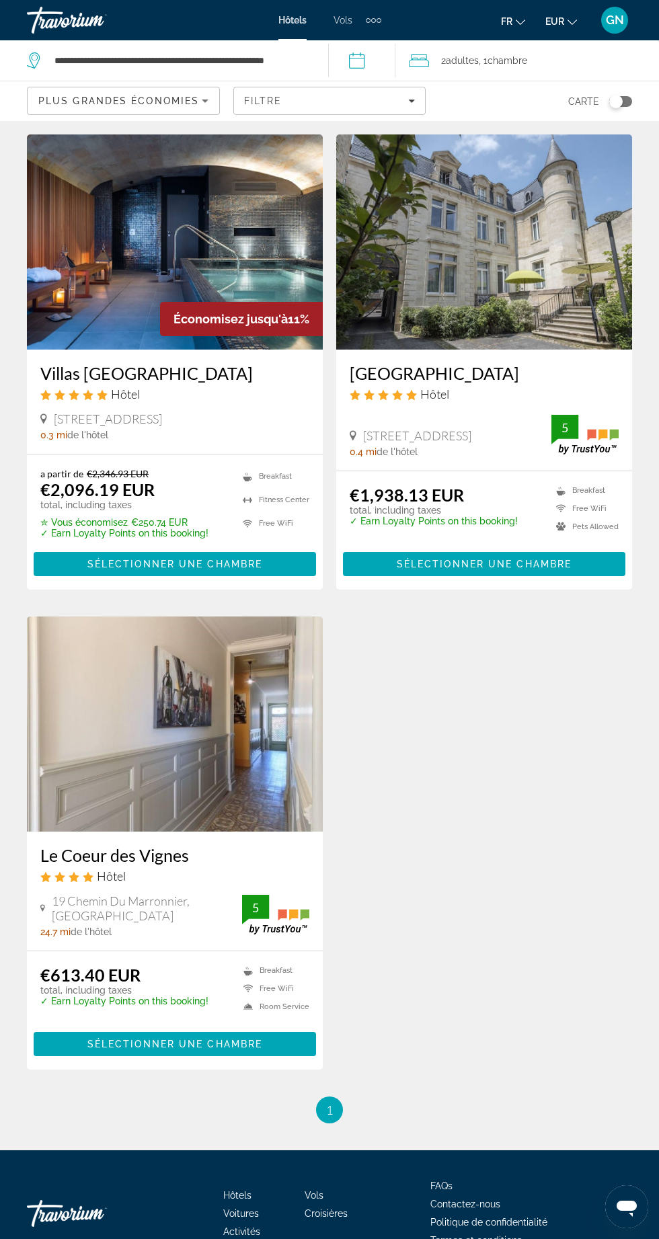
scroll to position [529, 0]
click at [76, 747] on img "Main content" at bounding box center [175, 723] width 296 height 215
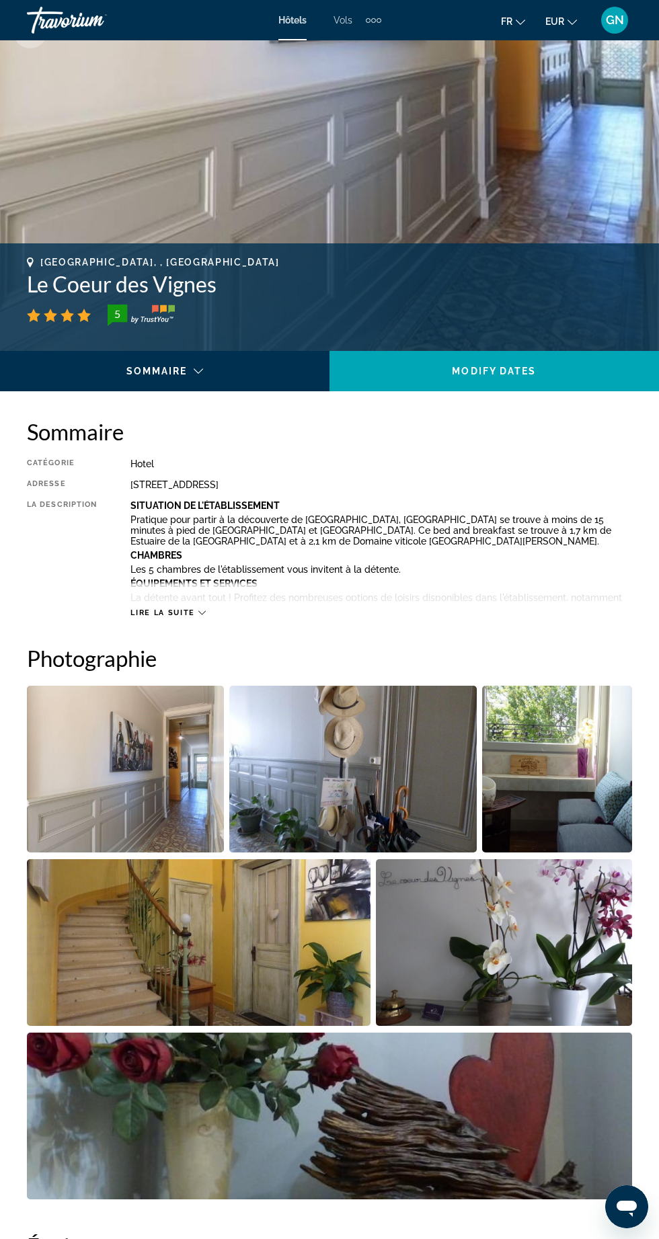
scroll to position [332, 0]
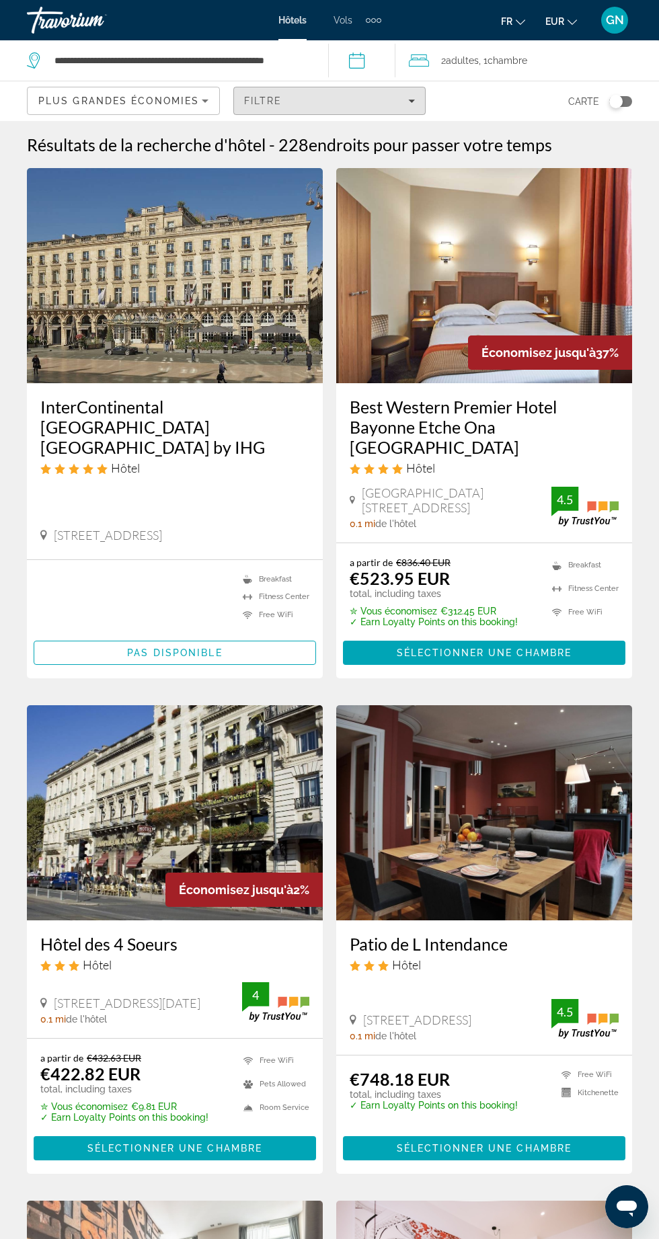
click at [350, 101] on div "Filtre" at bounding box center [329, 100] width 171 height 11
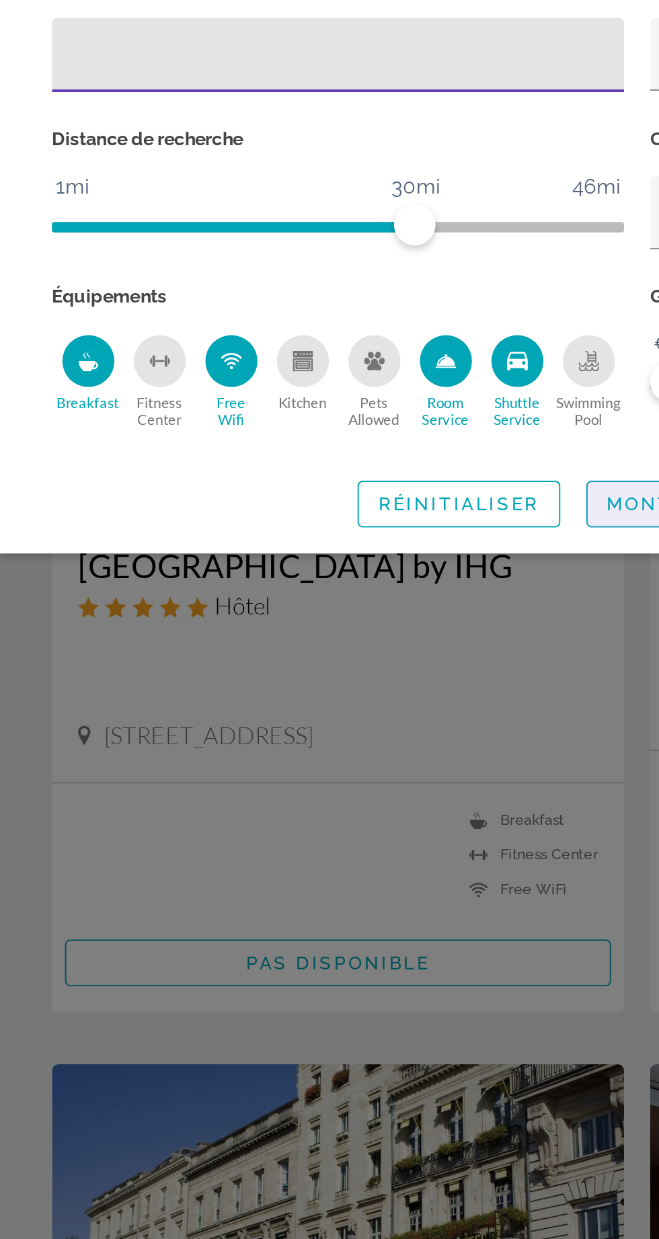
click at [323, 421] on span "Montrer les résultats" at bounding box center [388, 415] width 149 height 11
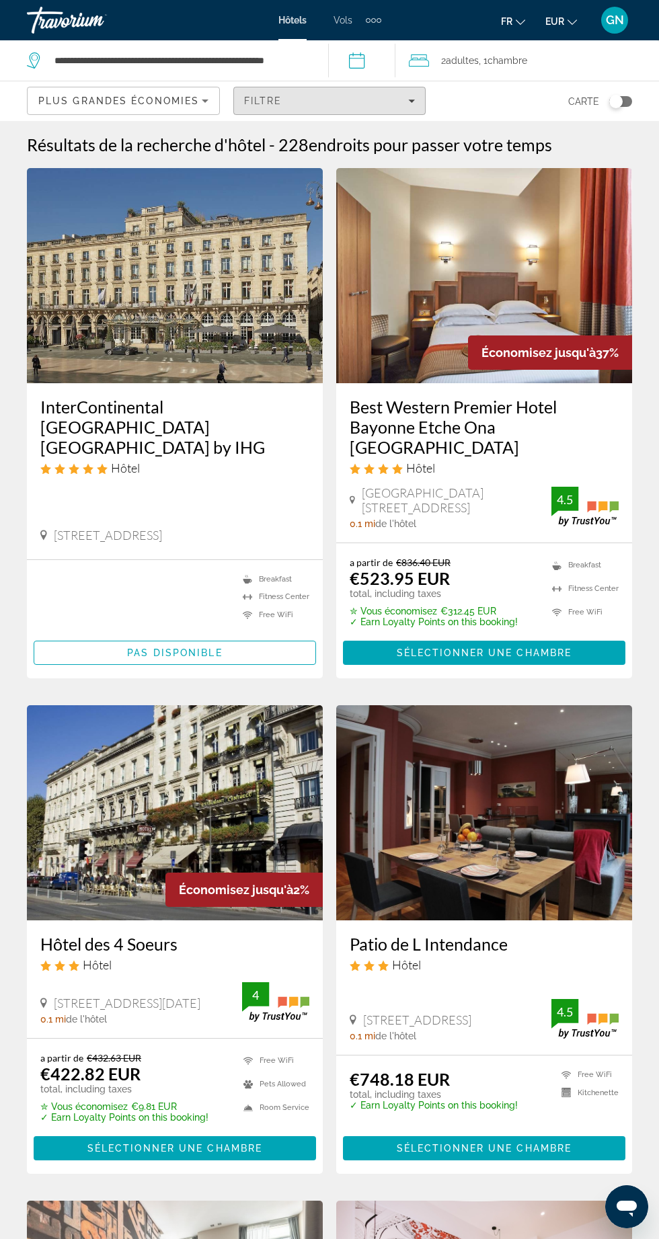
click at [339, 101] on div "Filtre" at bounding box center [329, 100] width 171 height 11
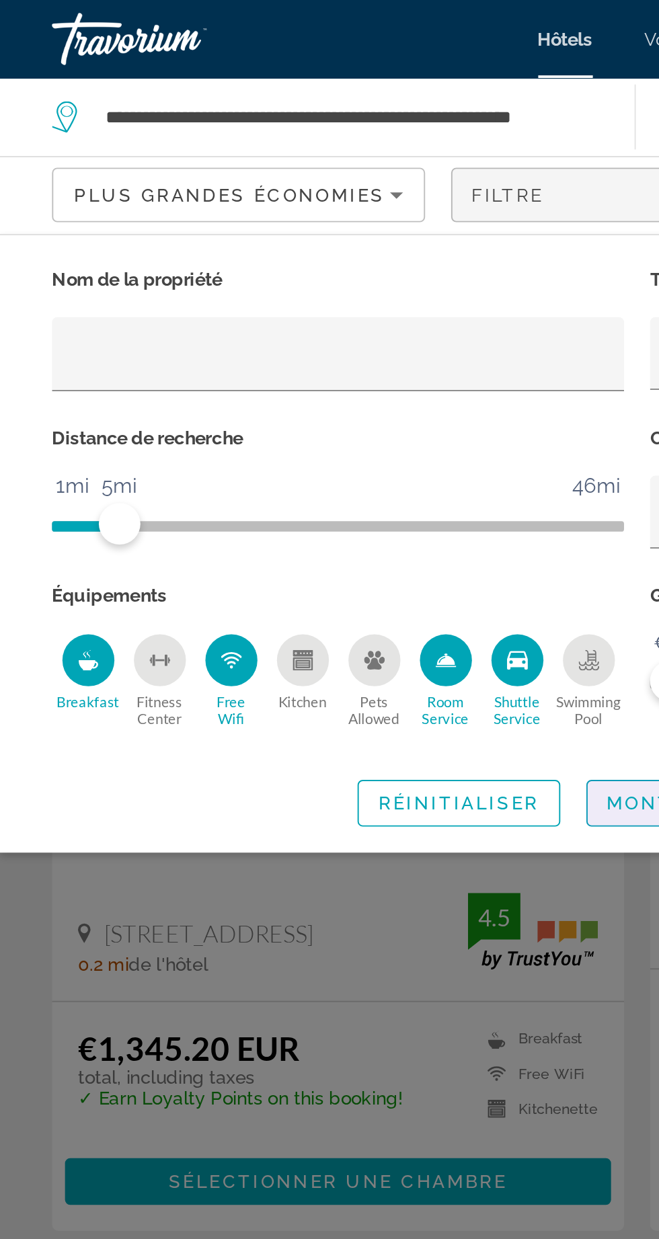
click at [319, 421] on span "Montrer les résultats" at bounding box center [388, 415] width 149 height 11
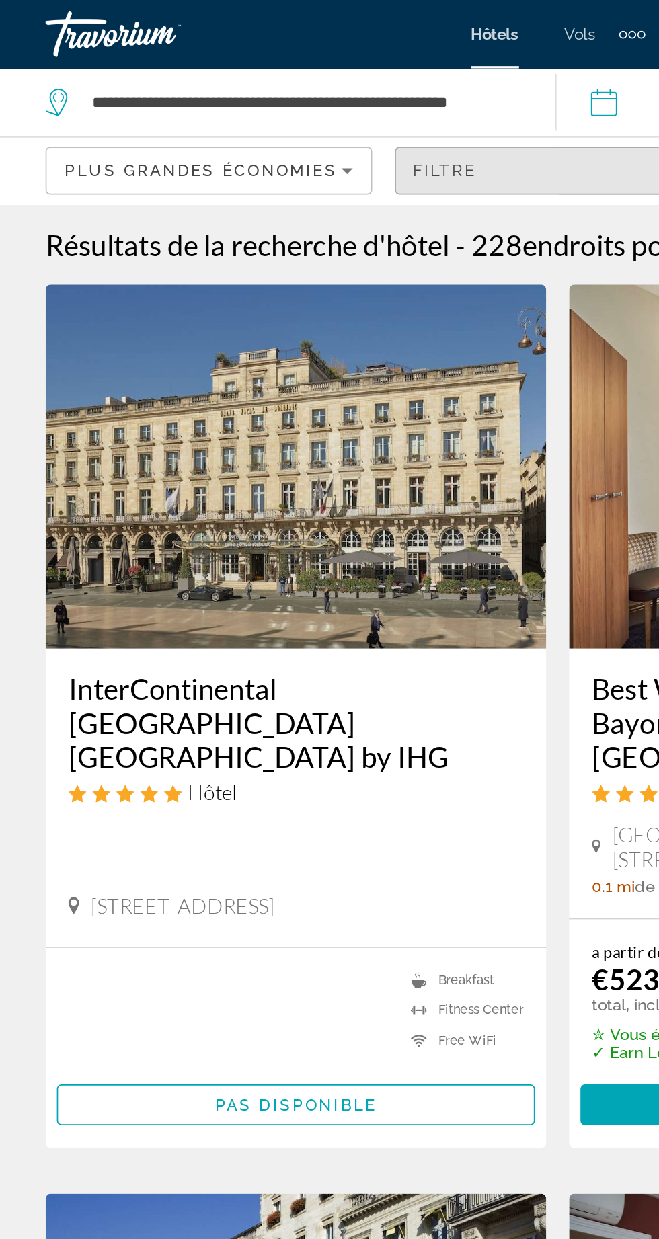
click at [277, 101] on span "Filtre" at bounding box center [263, 100] width 38 height 11
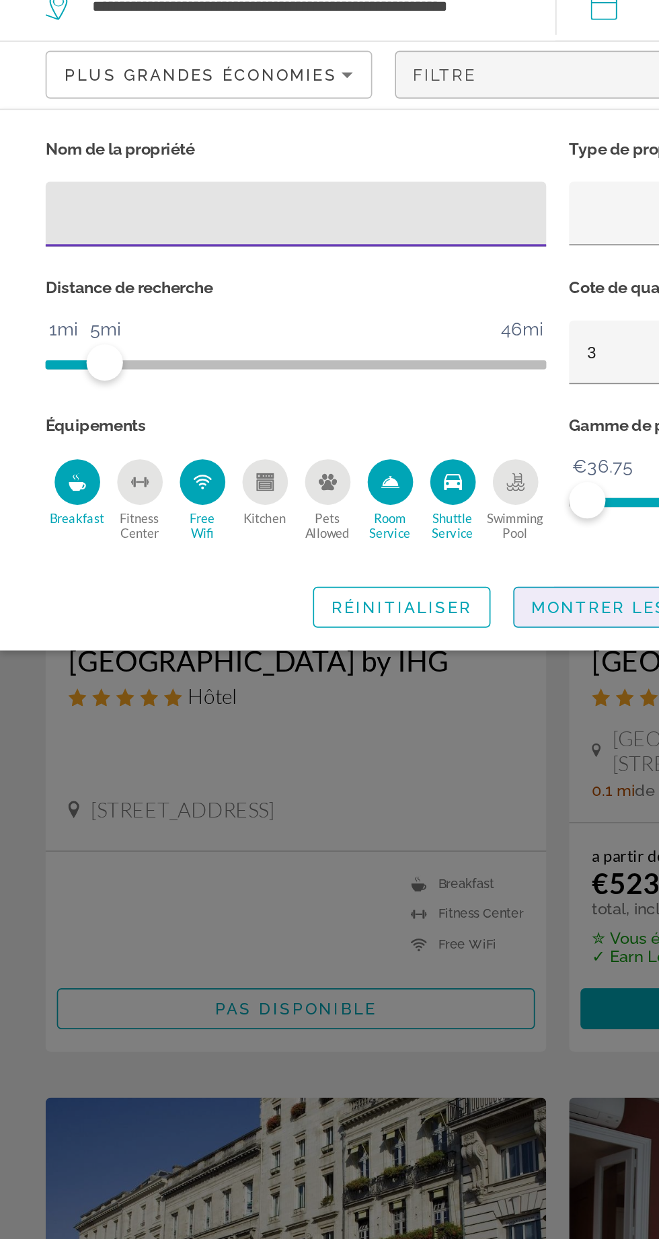
click at [350, 421] on span "Montrer les résultats" at bounding box center [388, 415] width 149 height 11
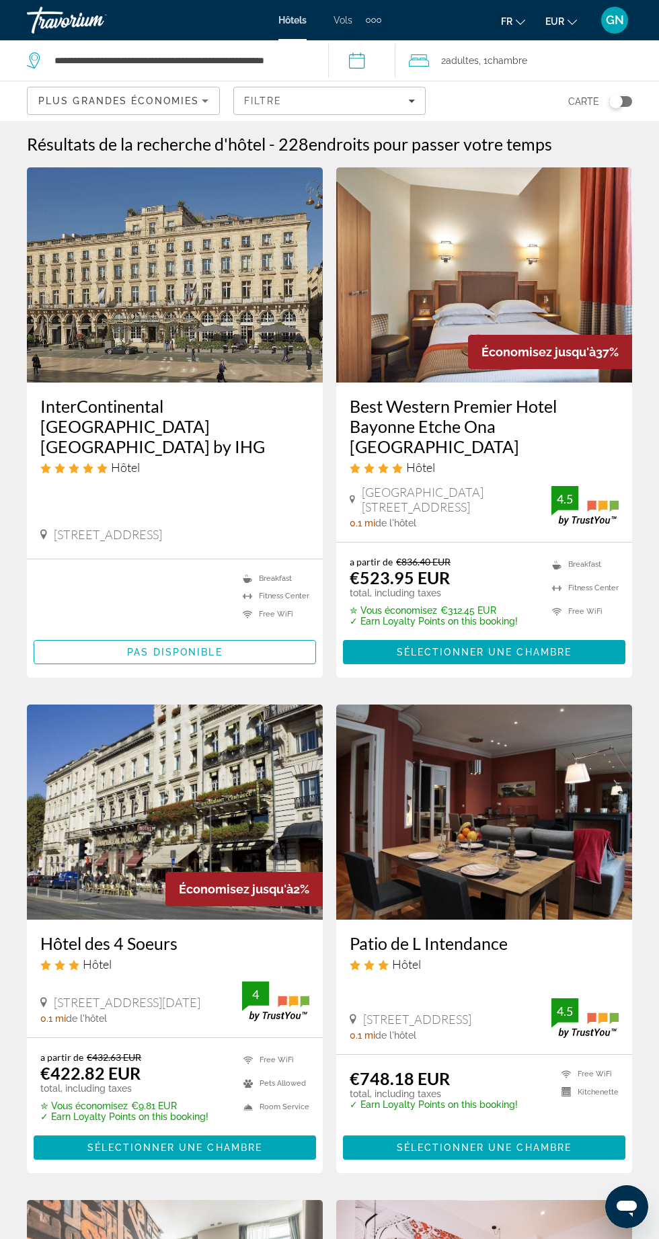
scroll to position [1, 0]
click at [406, 101] on div "Filtre" at bounding box center [329, 100] width 171 height 11
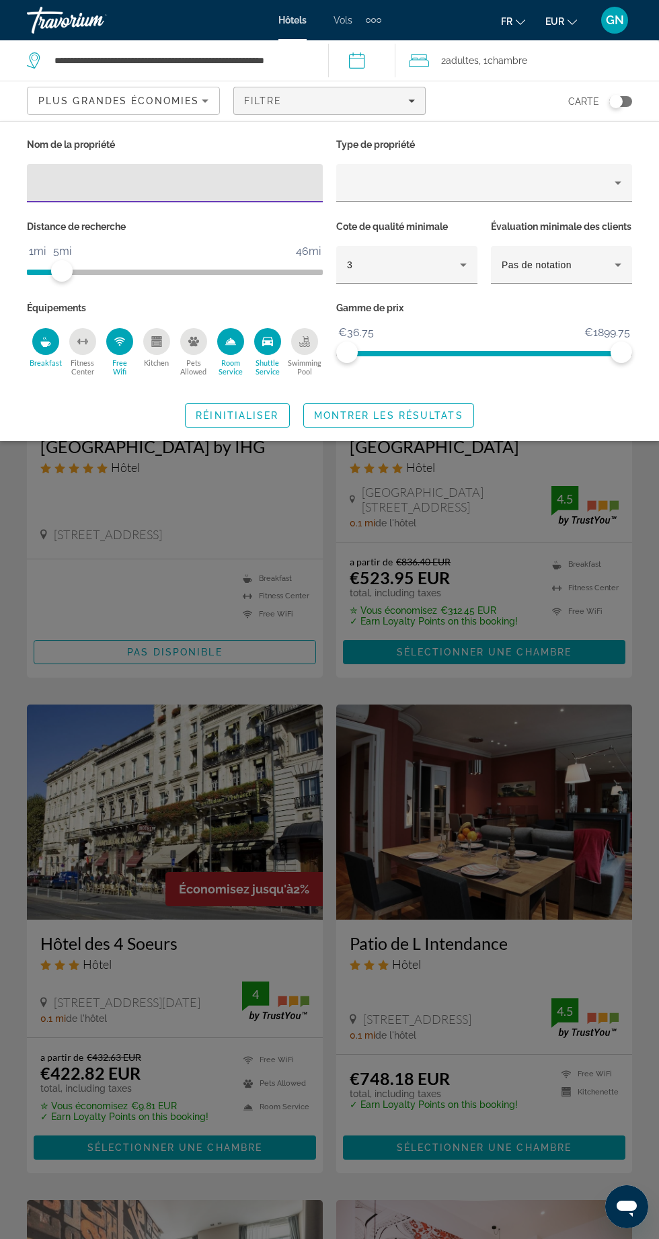
scroll to position [0, 0]
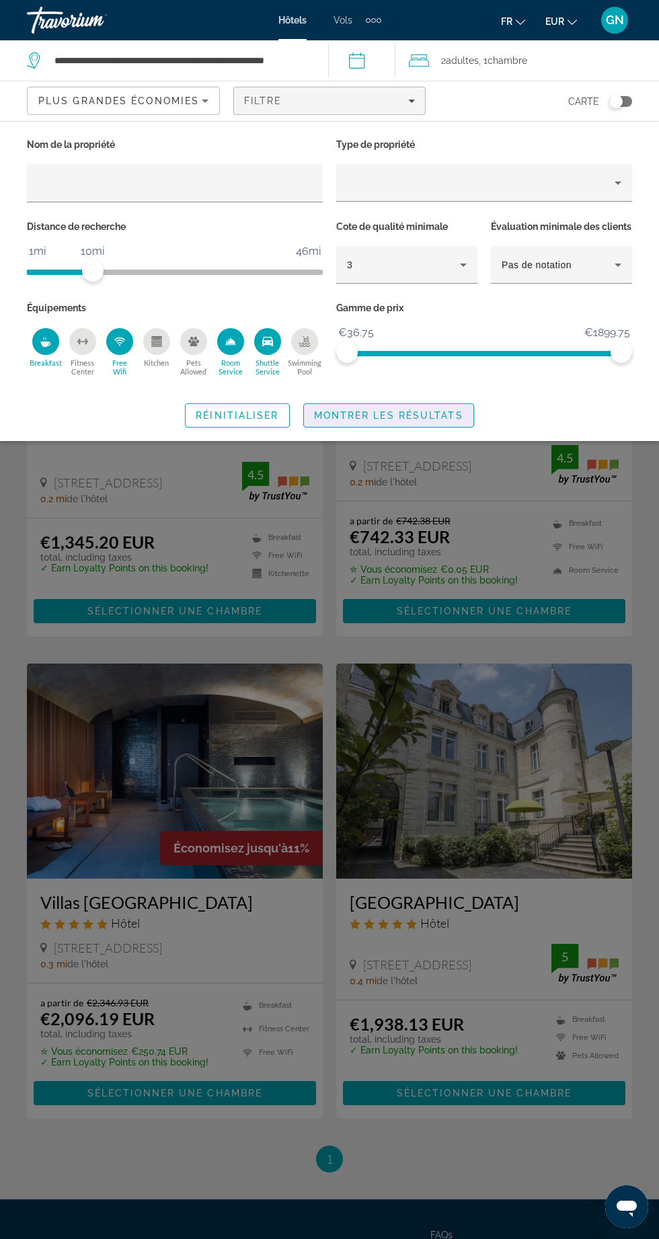
click at [419, 421] on span "Montrer les résultats" at bounding box center [388, 415] width 149 height 11
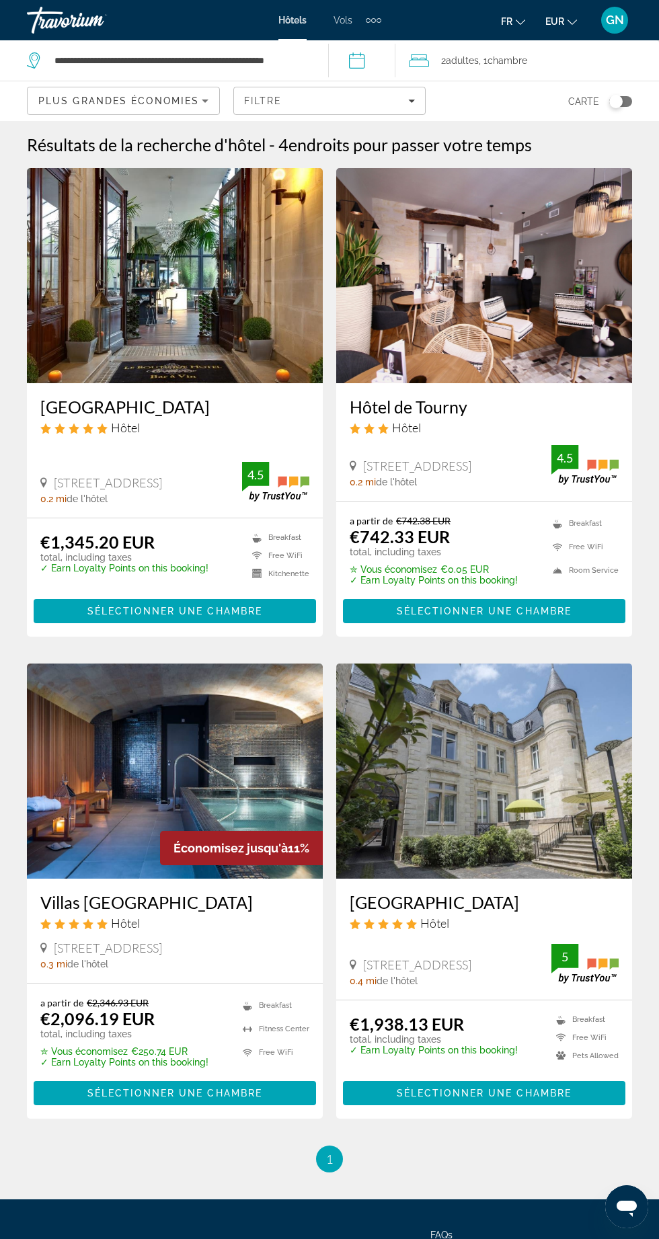
click at [475, 233] on img "Main content" at bounding box center [484, 275] width 296 height 215
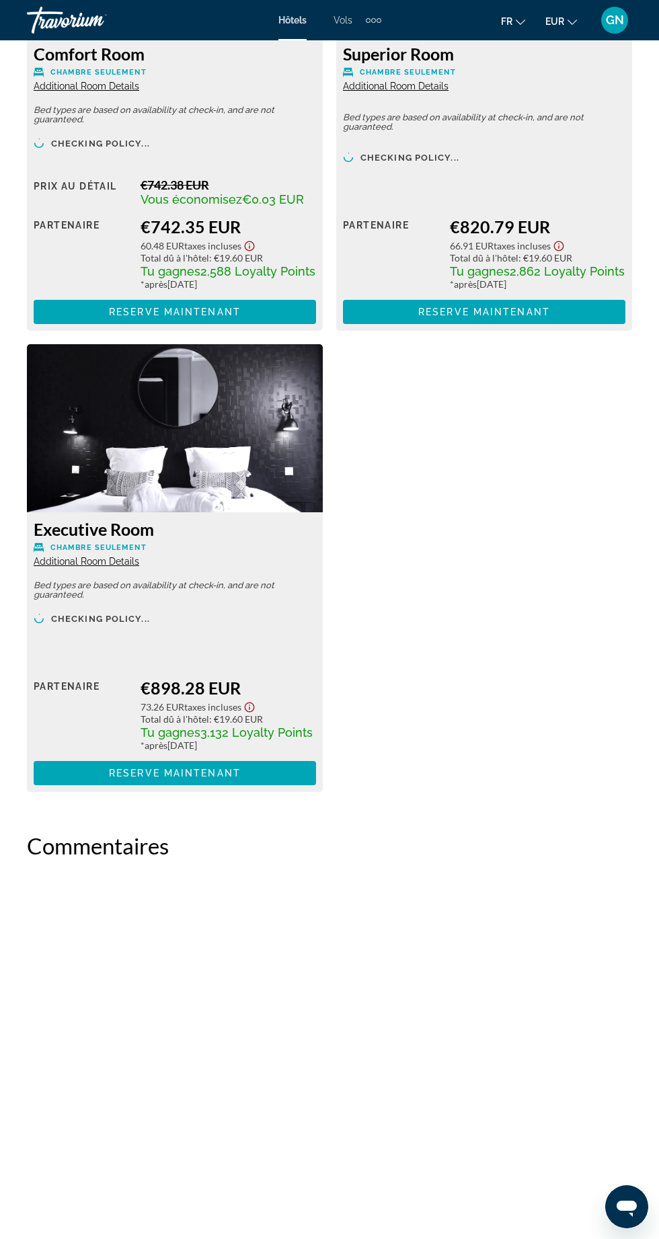
scroll to position [2482, 0]
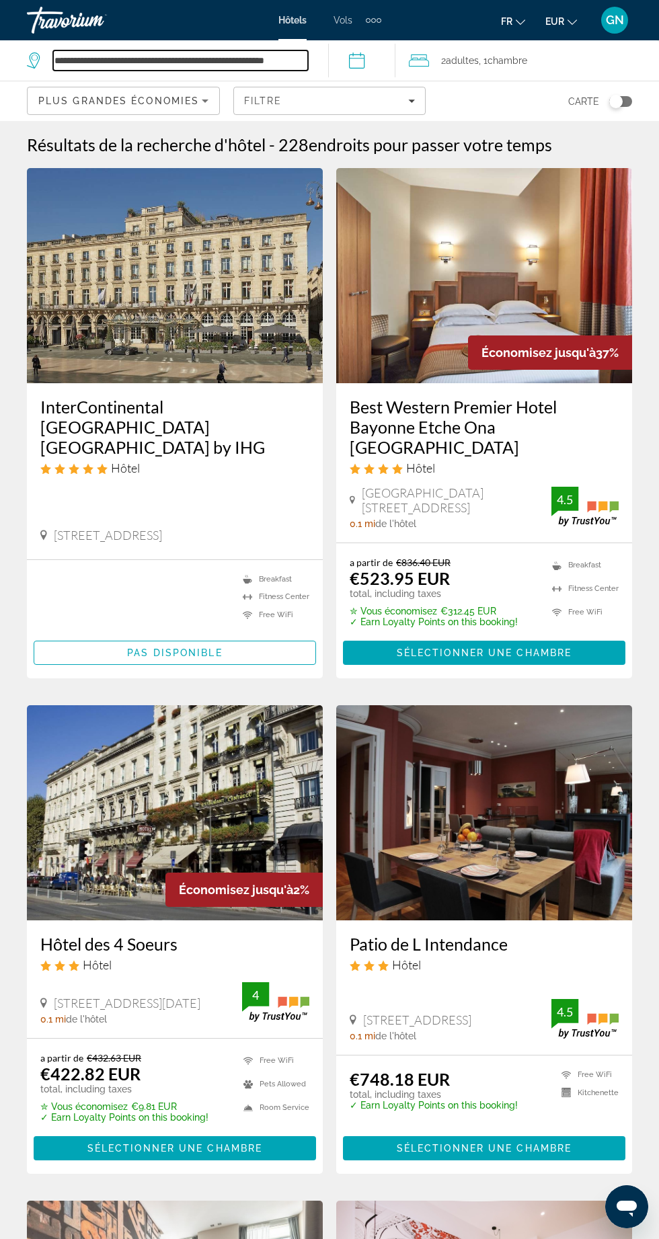
click at [150, 54] on input "**********" at bounding box center [180, 60] width 255 height 20
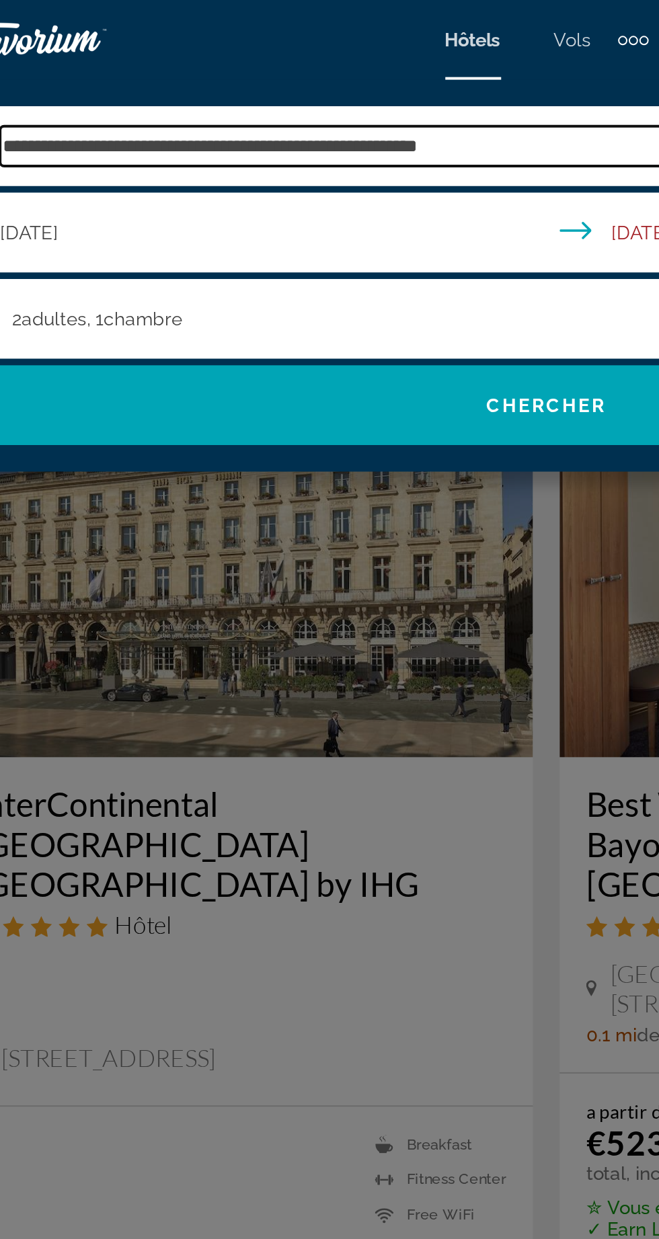
click at [345, 73] on input "**********" at bounding box center [339, 74] width 572 height 20
type input "*"
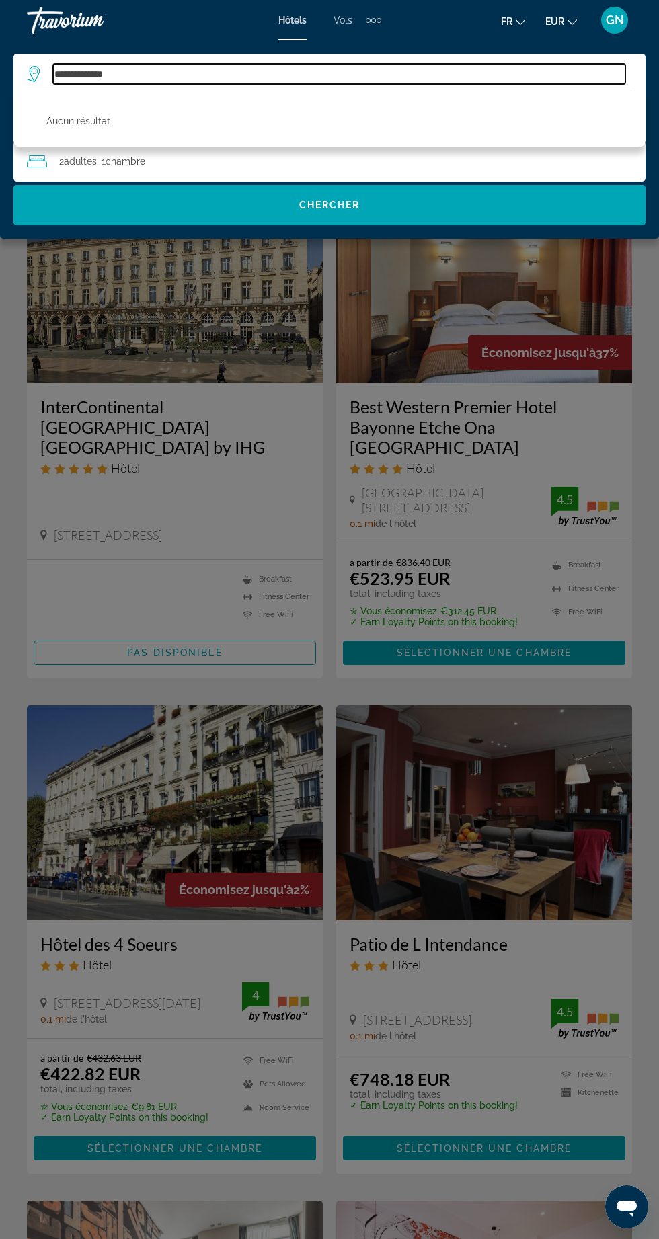
click at [73, 73] on input "**********" at bounding box center [339, 74] width 572 height 20
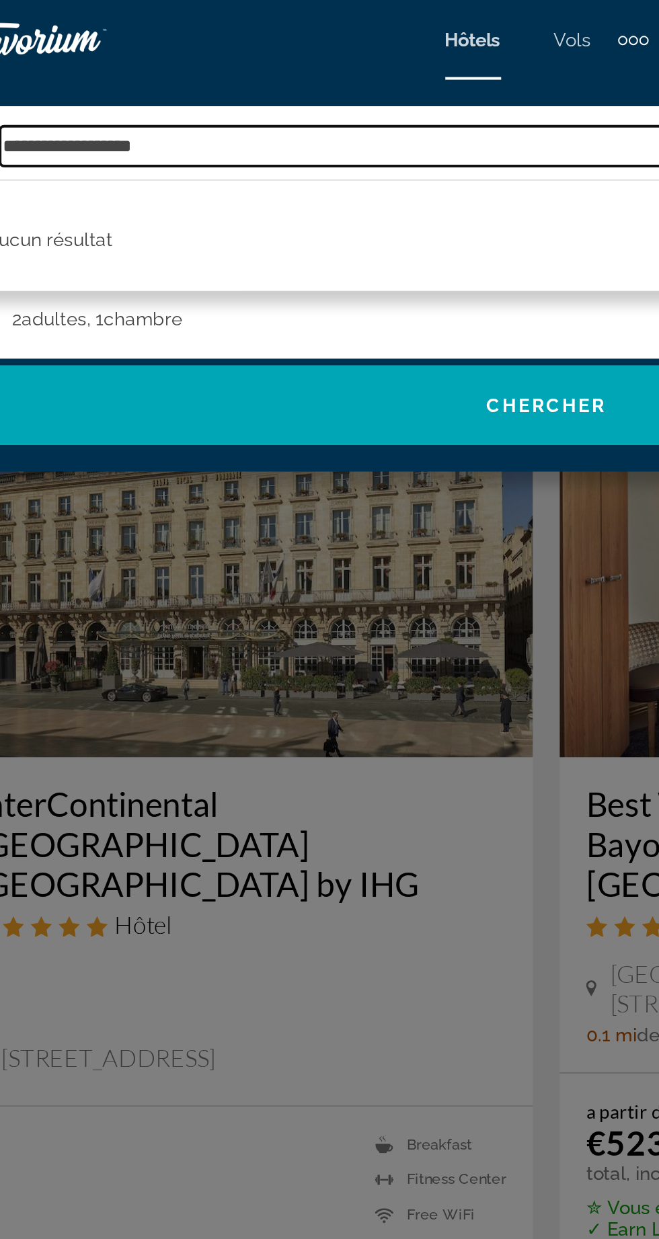
type input "**********"
click at [183, 65] on input "**********" at bounding box center [339, 74] width 572 height 20
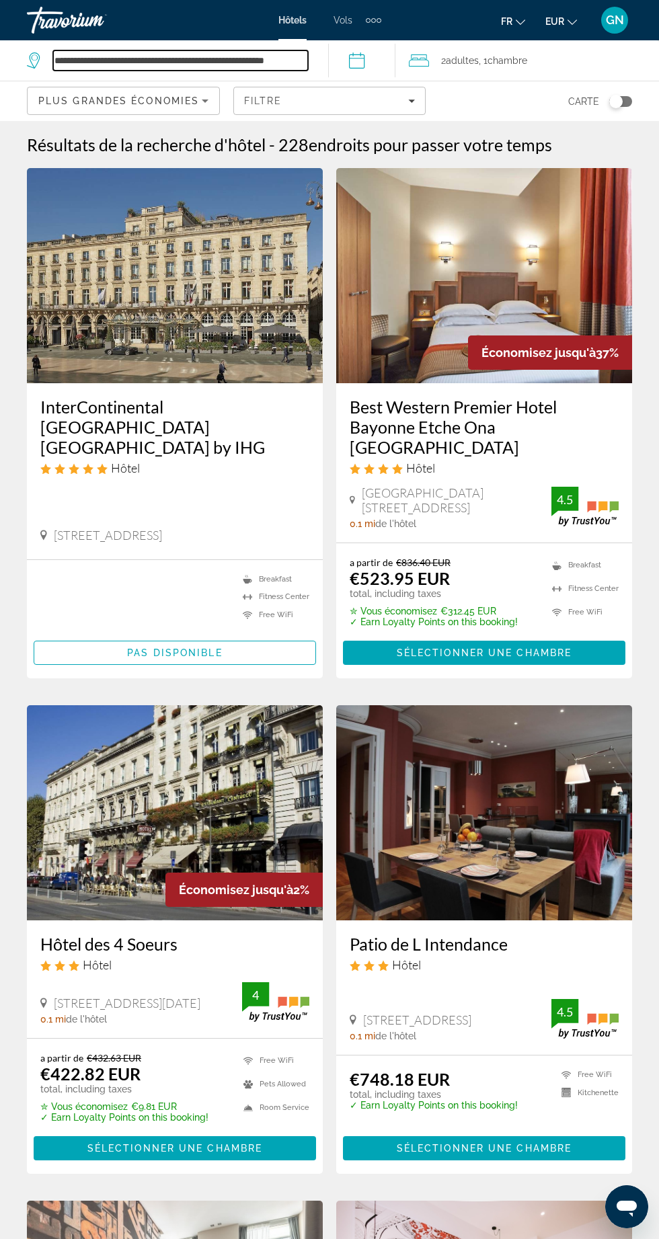
click at [192, 62] on input "**********" at bounding box center [180, 60] width 255 height 20
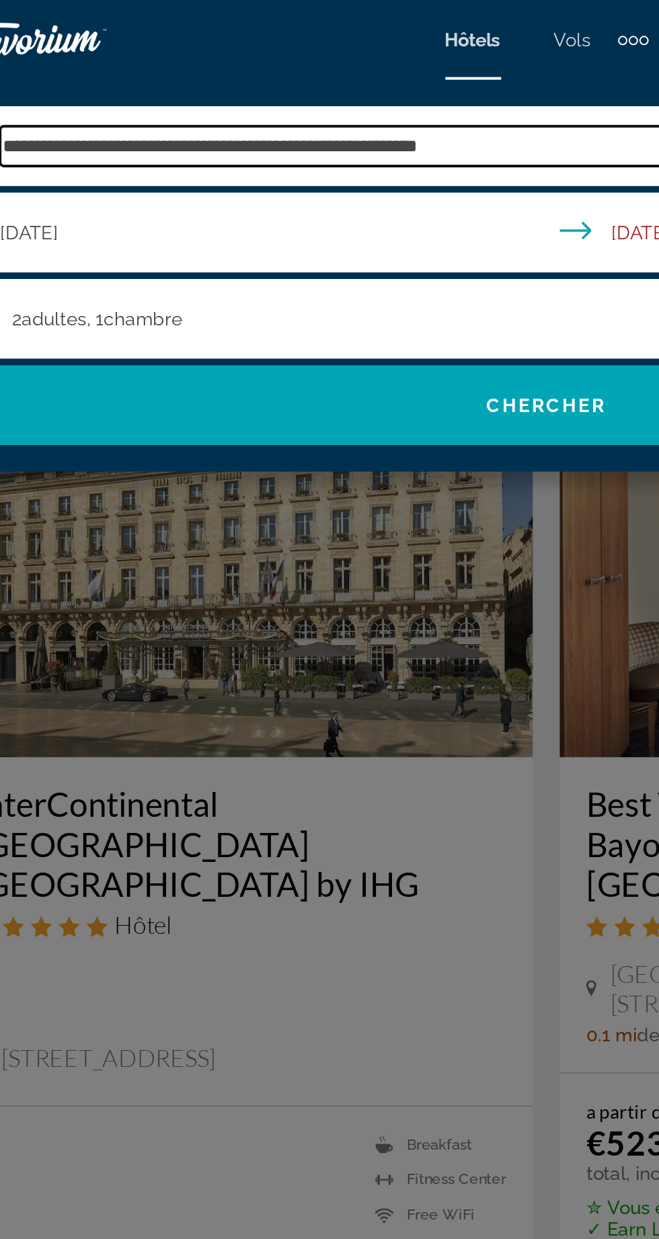
click at [272, 75] on input "**********" at bounding box center [339, 74] width 572 height 20
click at [271, 74] on input "**********" at bounding box center [339, 74] width 572 height 20
click at [263, 79] on input "**********" at bounding box center [339, 74] width 572 height 20
click at [265, 76] on input "**********" at bounding box center [339, 74] width 572 height 20
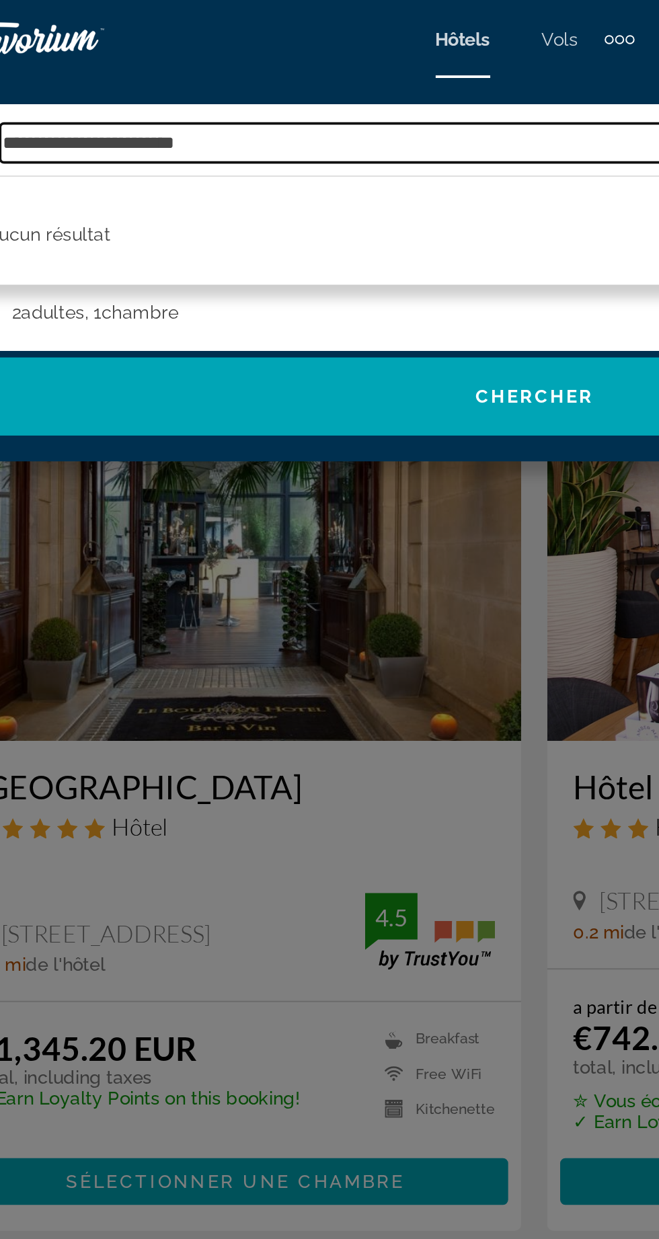
type input "**********"
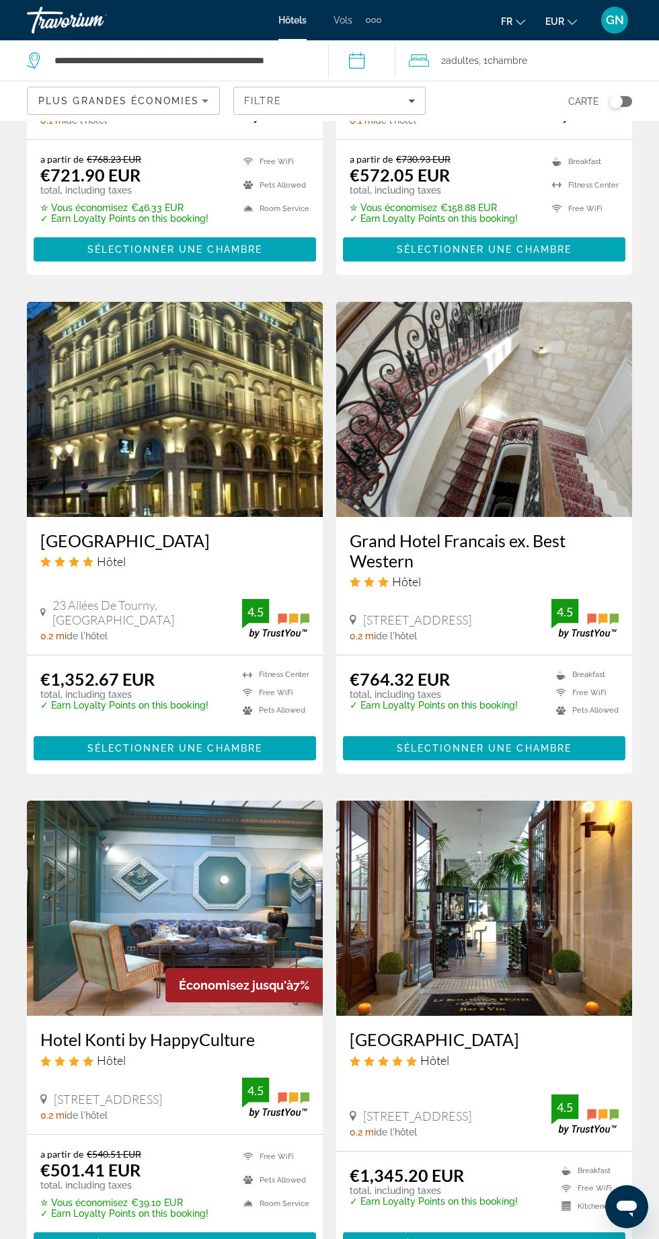
scroll to position [2053, 0]
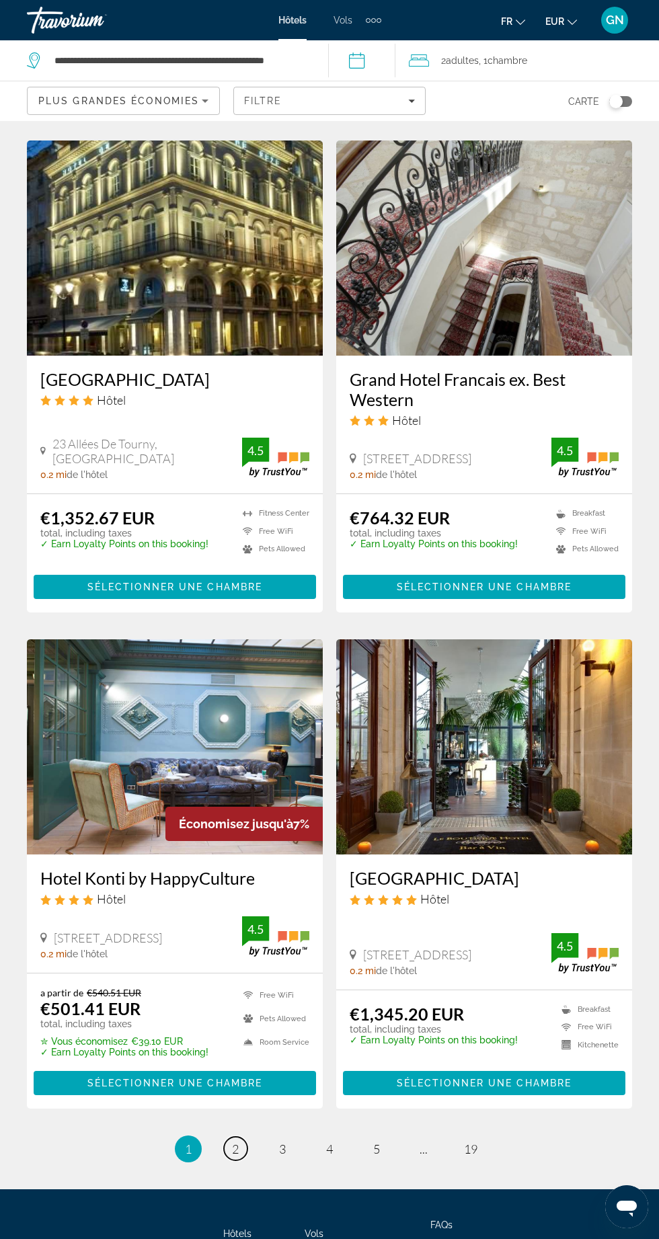
click at [235, 1141] on span "2" at bounding box center [235, 1148] width 7 height 15
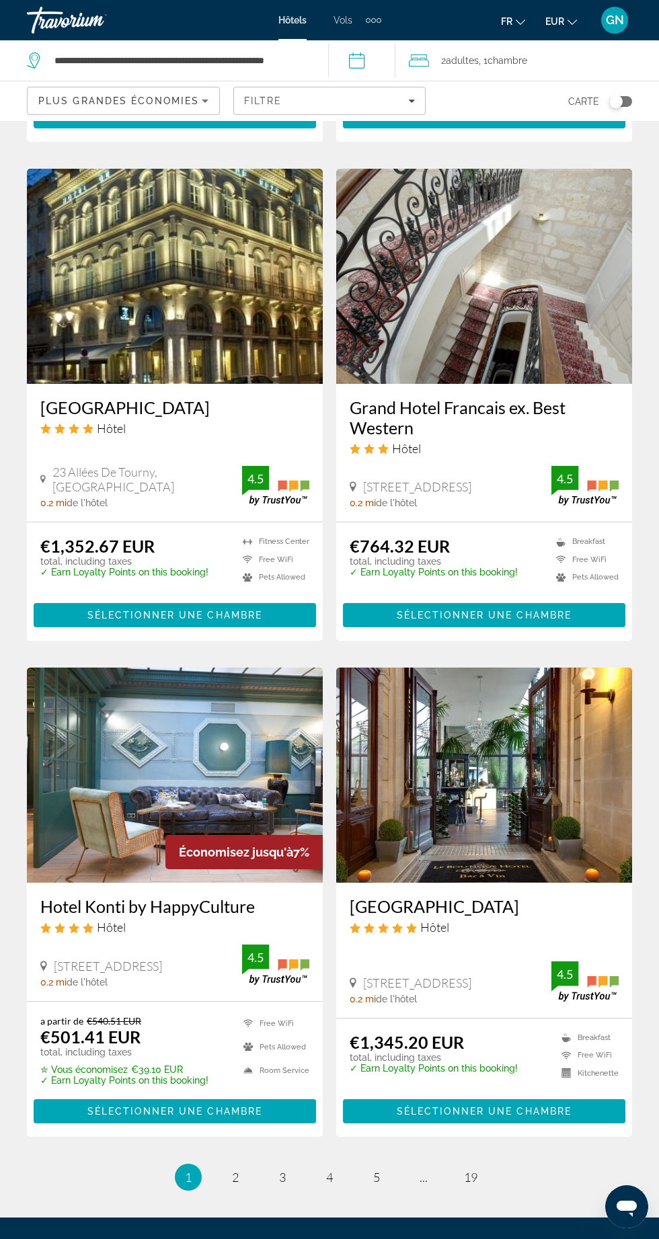
scroll to position [2053, 0]
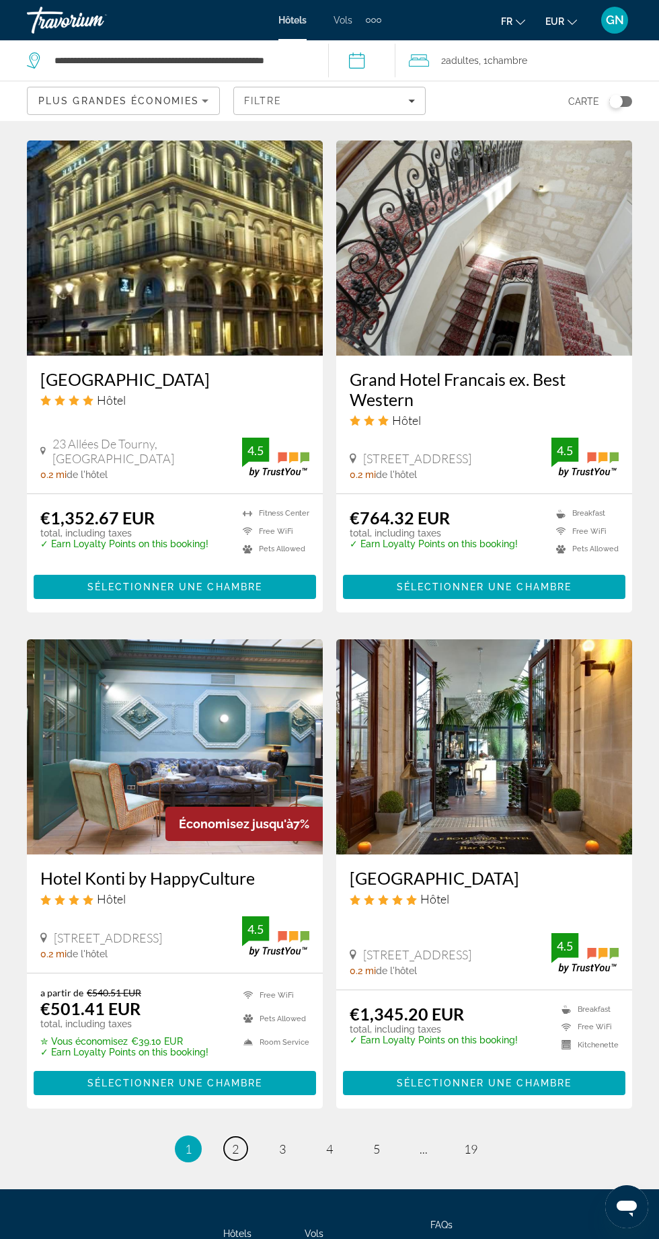
click at [235, 1141] on span "2" at bounding box center [235, 1148] width 7 height 15
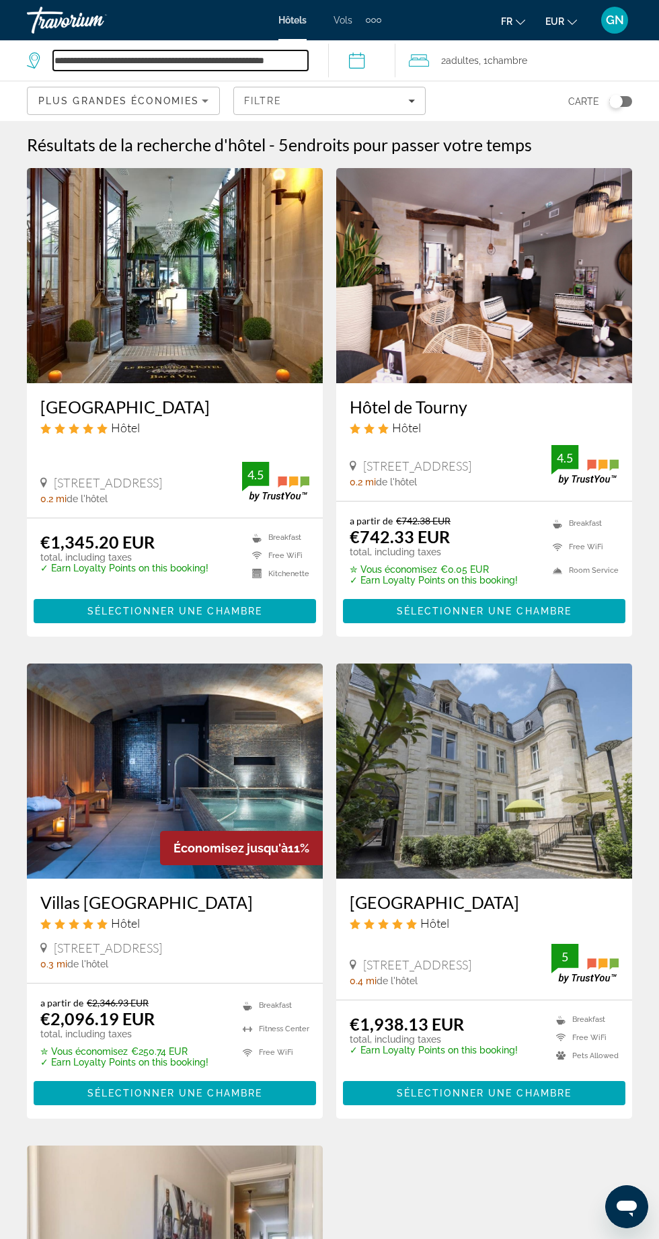
click at [194, 57] on input "**********" at bounding box center [180, 60] width 255 height 20
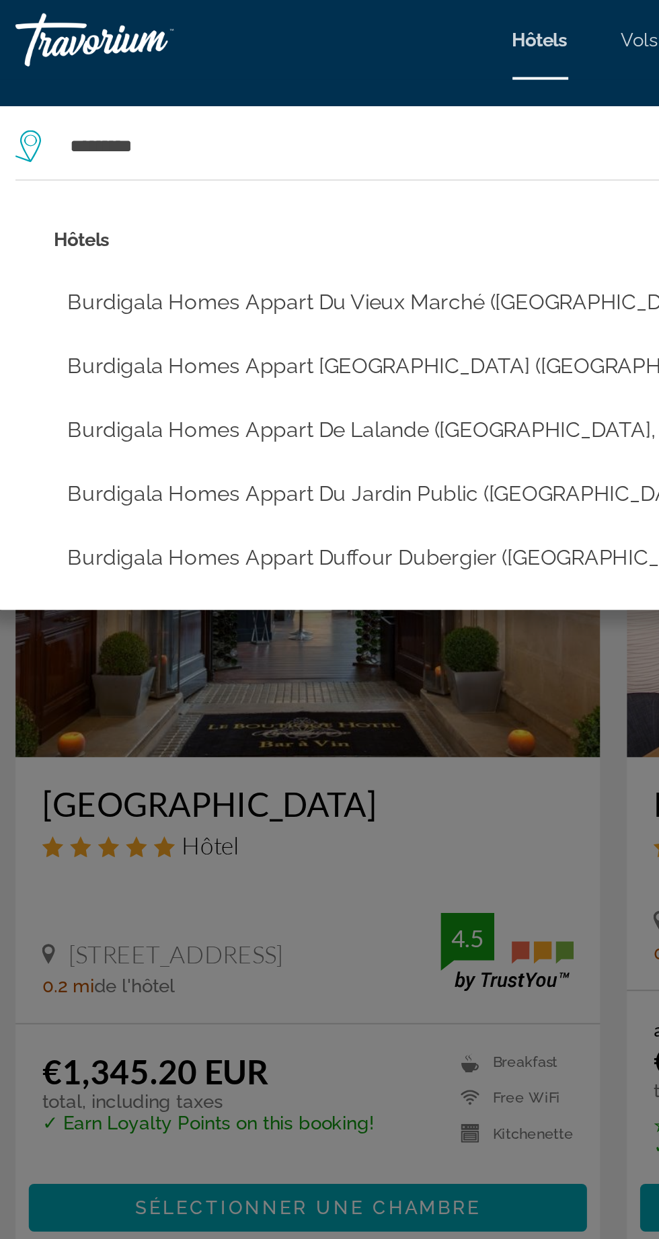
click at [94, 155] on button "Burdigala Homes Appart du Vieux Marché ([GEOGRAPHIC_DATA], [GEOGRAPHIC_DATA])" at bounding box center [338, 153] width 585 height 26
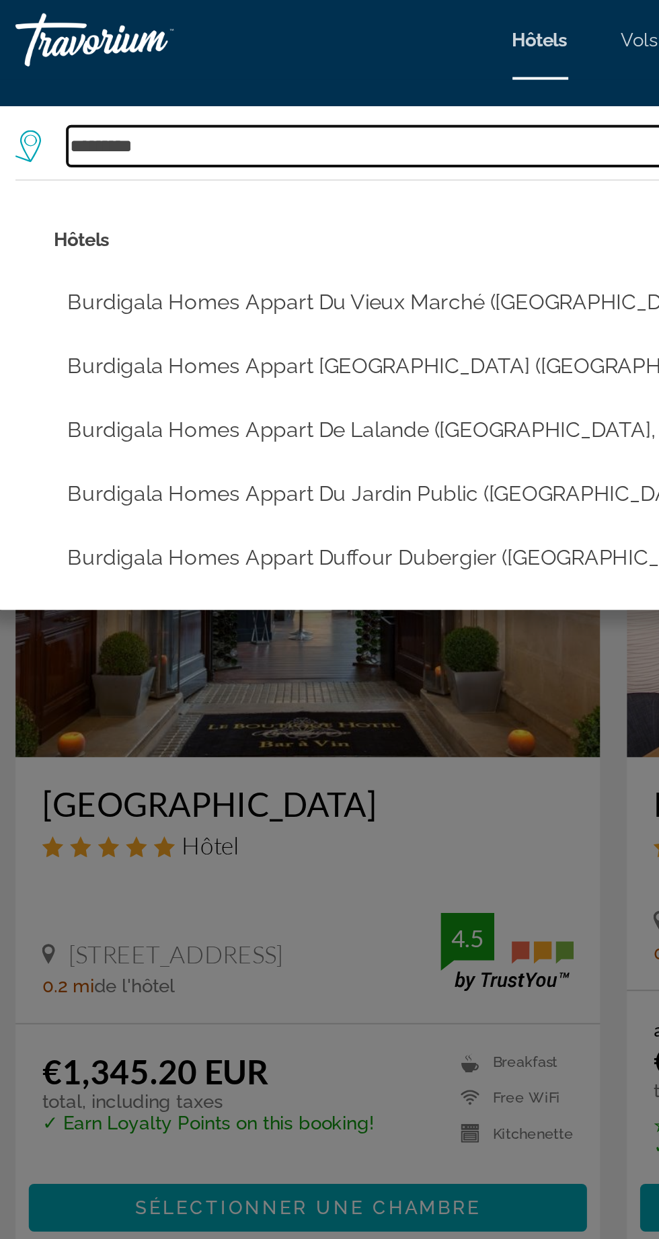
type input "**********"
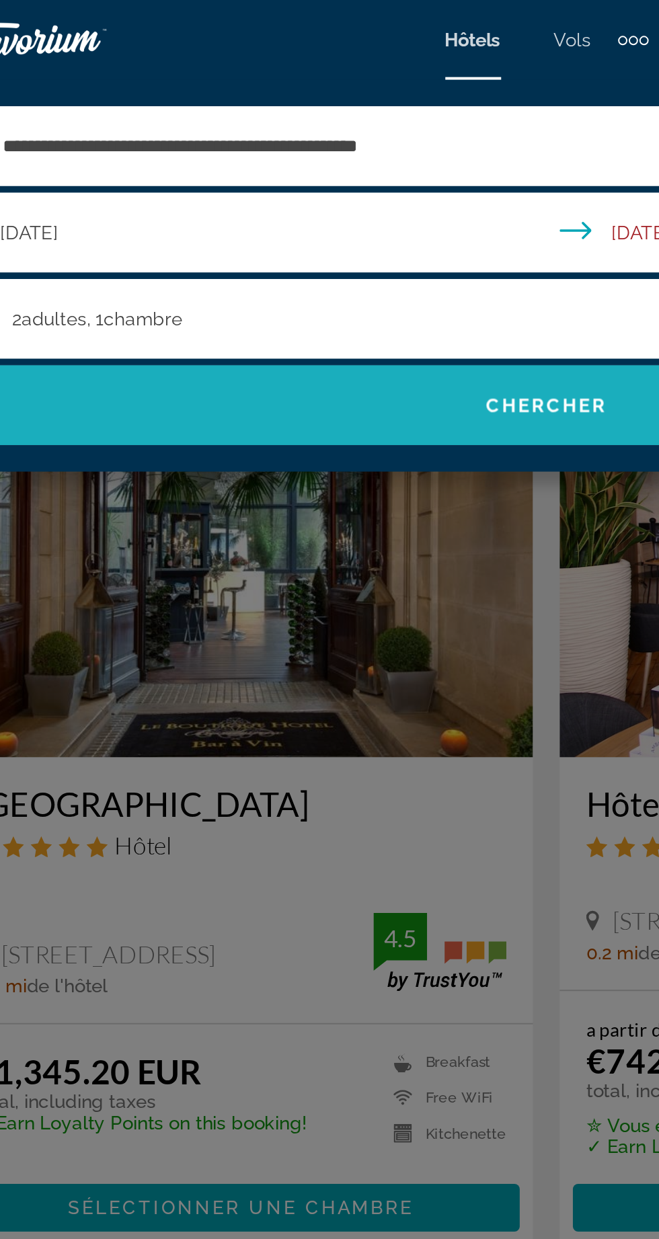
click at [339, 212] on span "Search" at bounding box center [329, 205] width 632 height 32
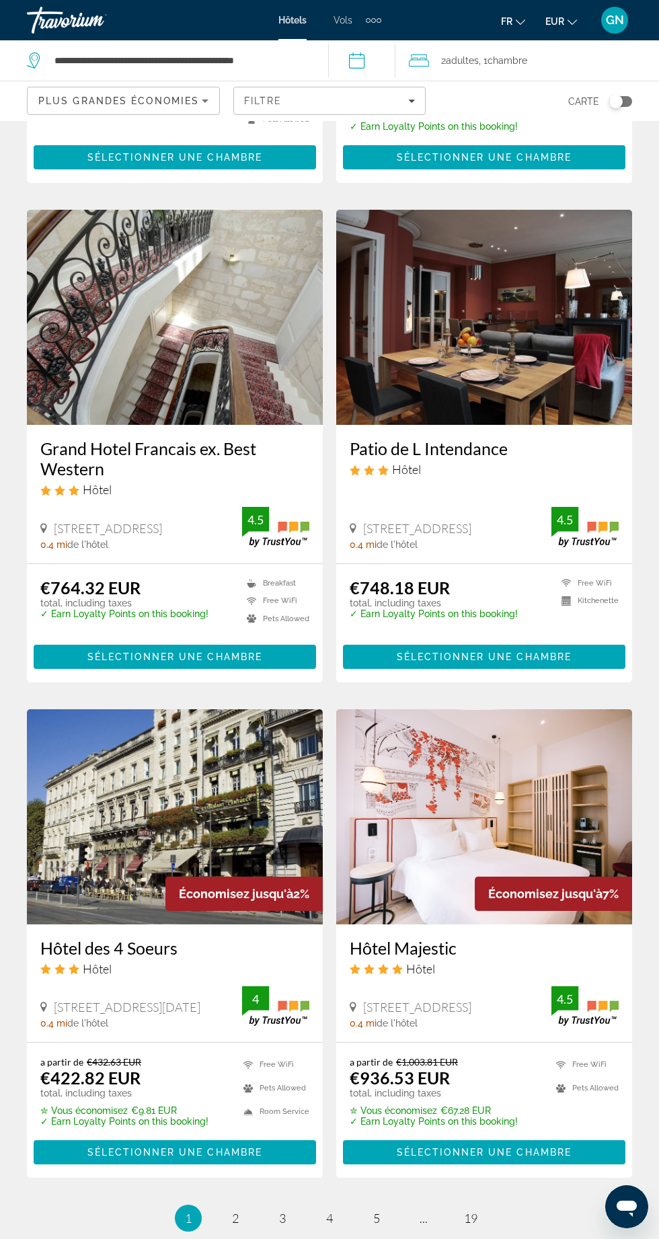
scroll to position [2076, 0]
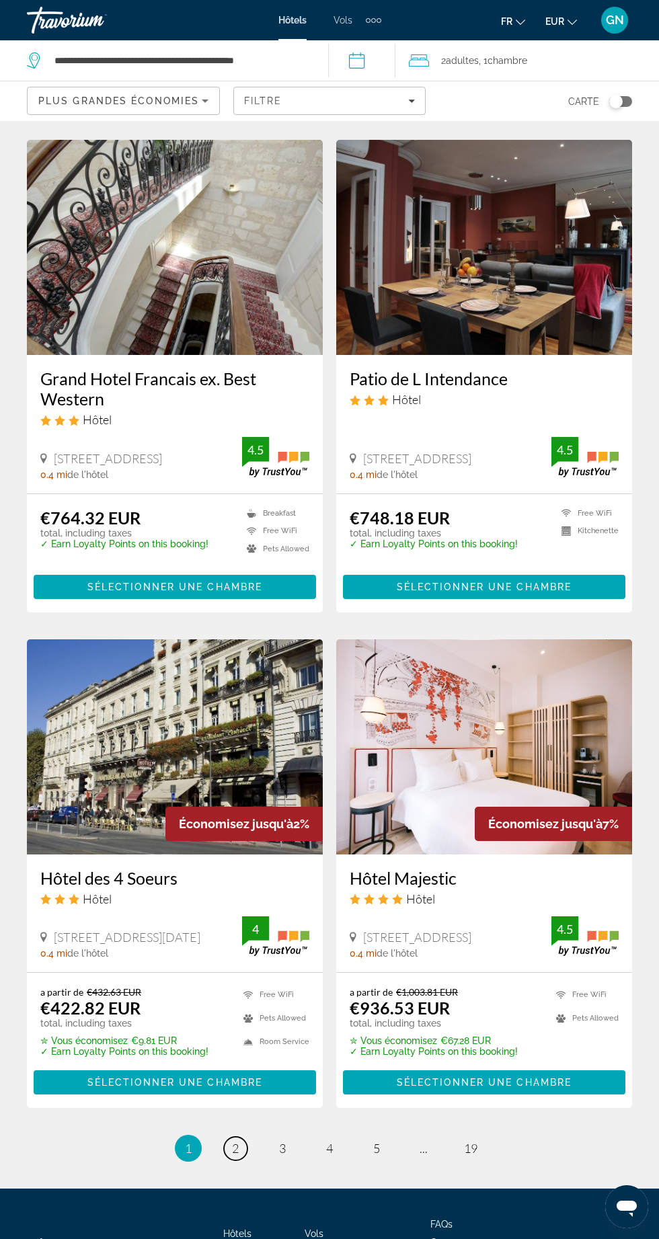
click at [235, 1141] on span "2" at bounding box center [235, 1148] width 7 height 15
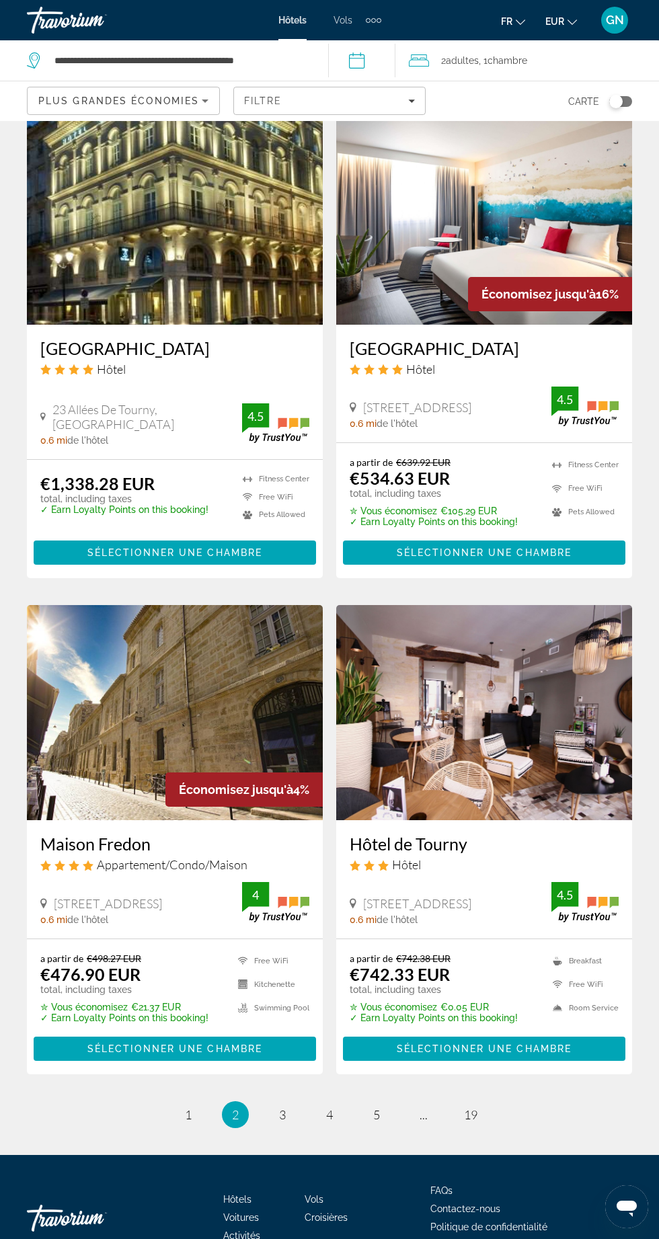
scroll to position [2053, 0]
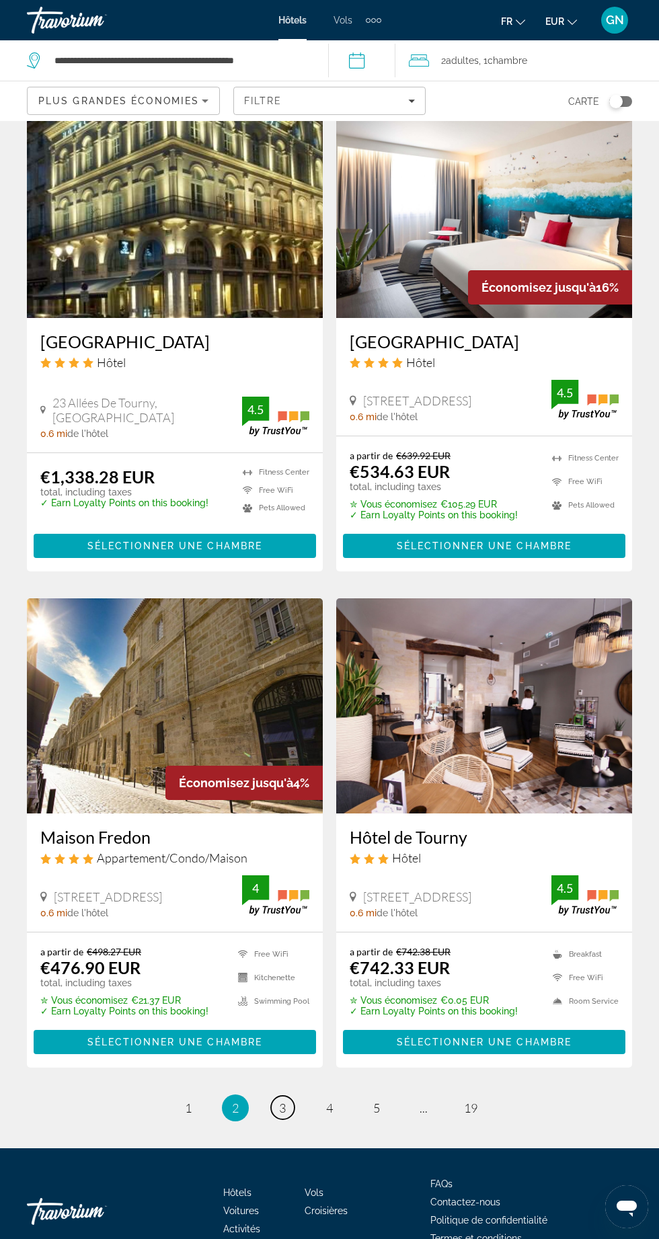
click at [281, 1115] on span "3" at bounding box center [282, 1107] width 7 height 15
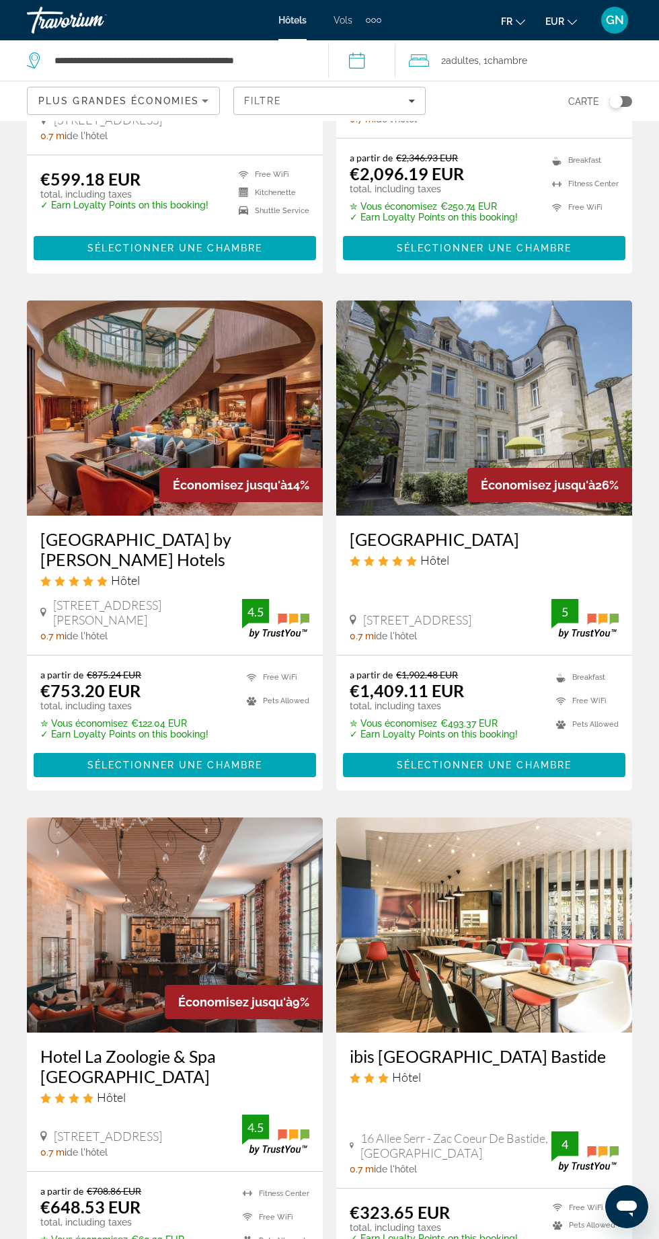
scroll to position [1372, 0]
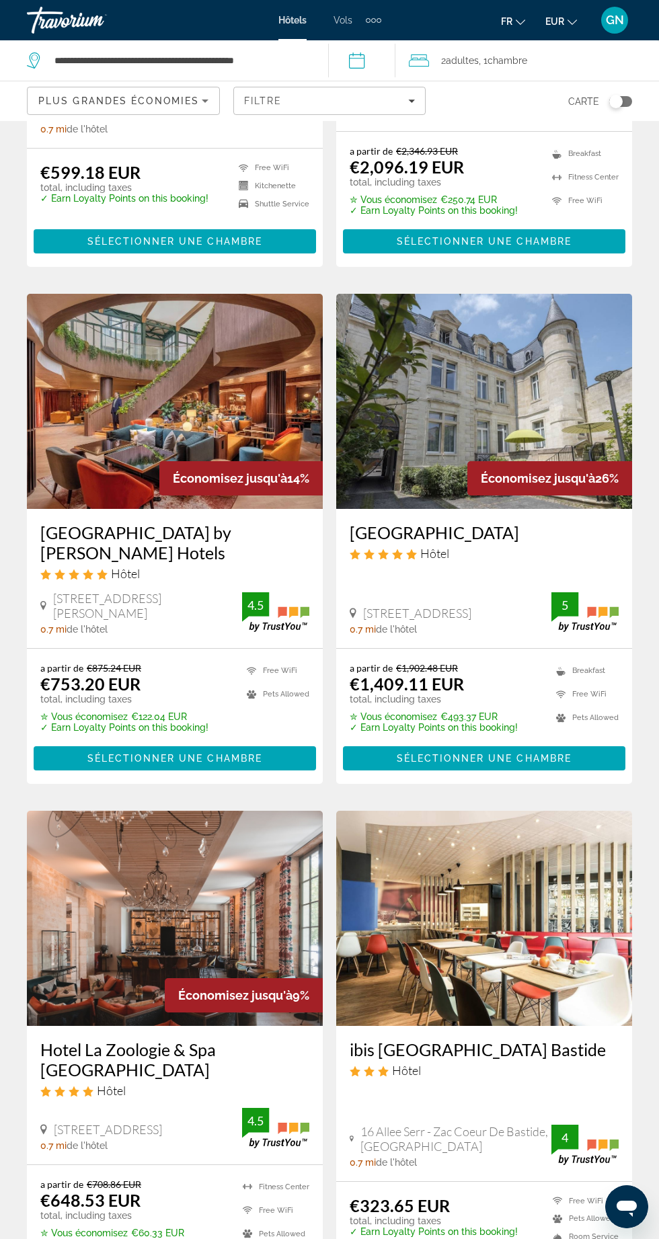
click at [189, 393] on img "Main content" at bounding box center [175, 401] width 296 height 215
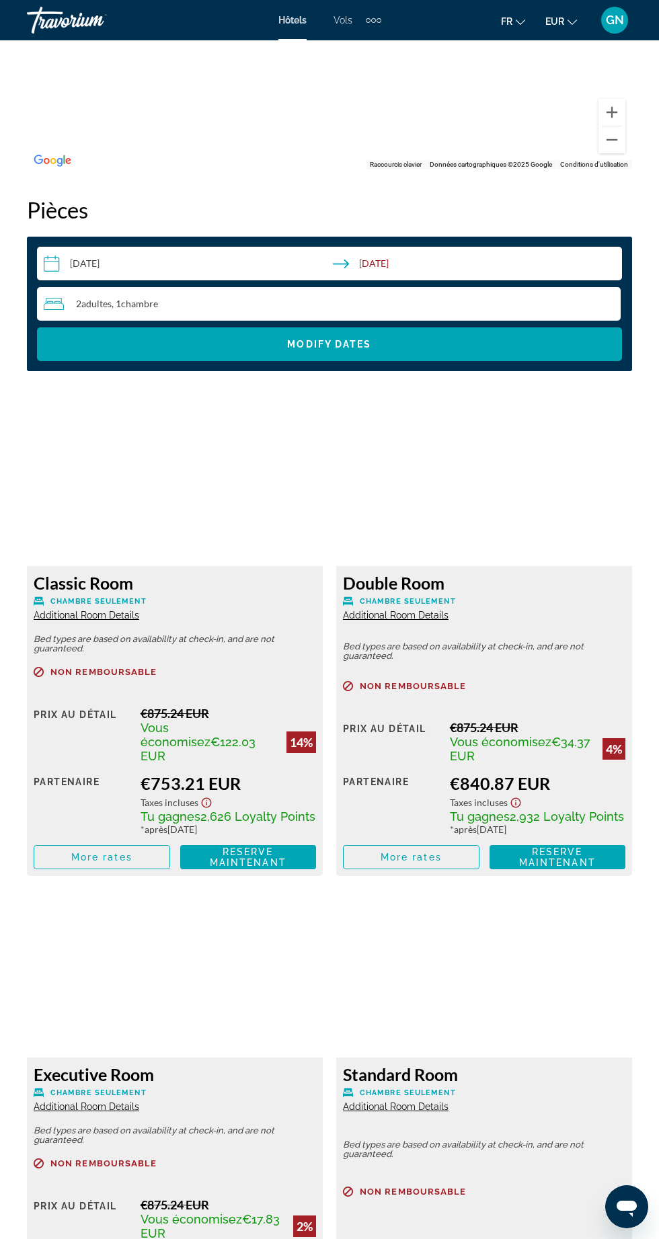
scroll to position [2011, 0]
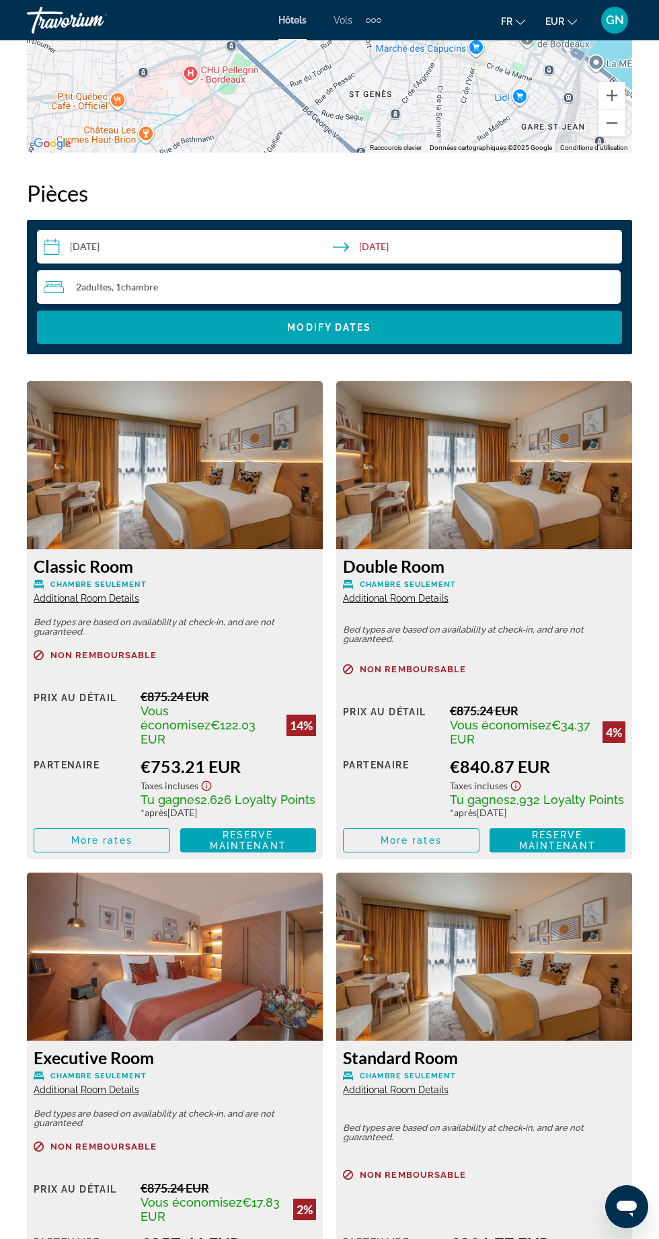
click at [393, 598] on span "Additional Room Details" at bounding box center [396, 598] width 106 height 11
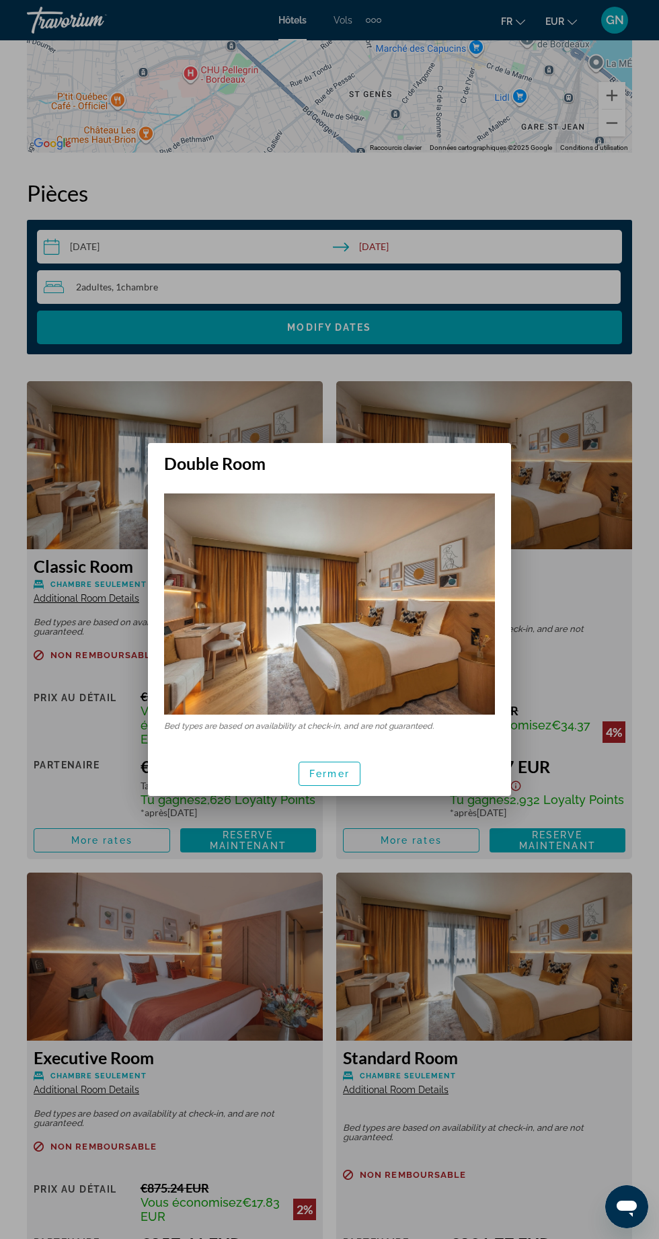
scroll to position [0, 0]
click at [570, 630] on div at bounding box center [329, 619] width 659 height 1239
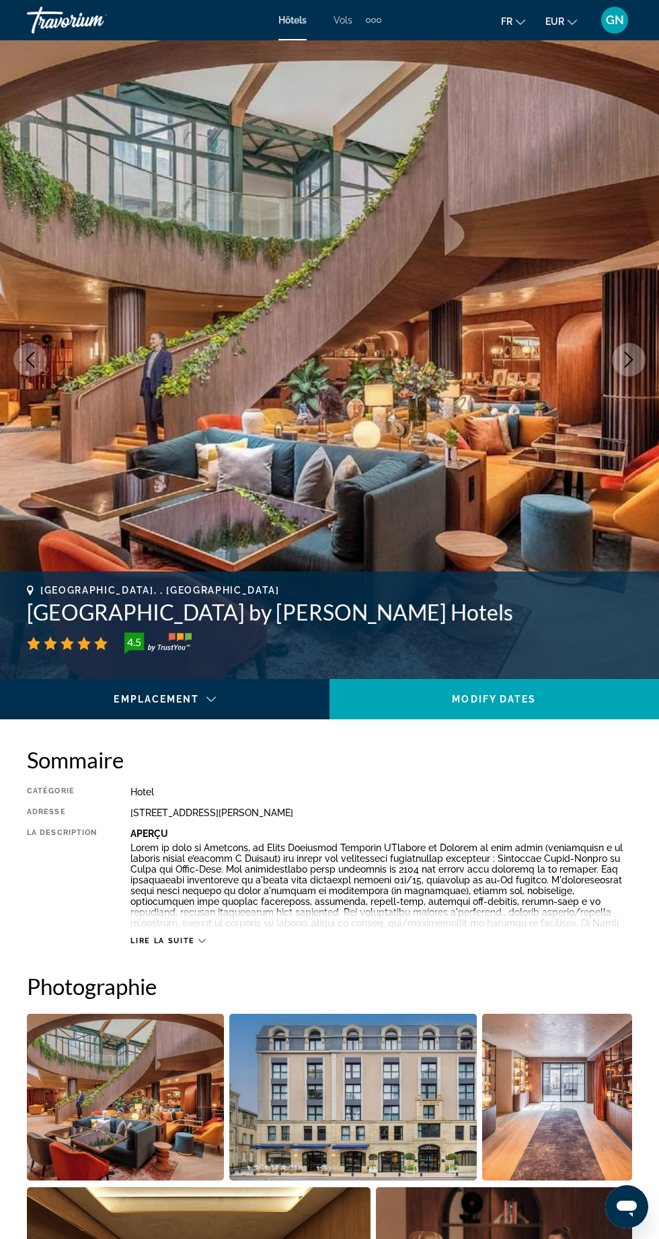
scroll to position [2011, 0]
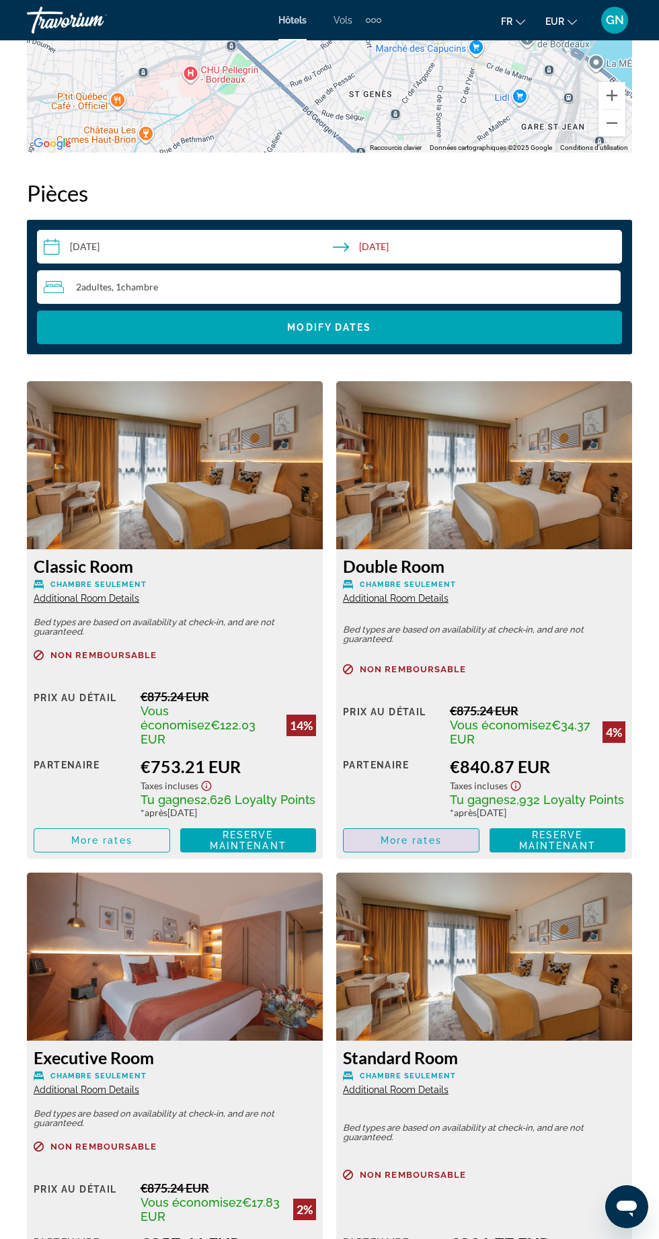
click at [401, 835] on span "More rates" at bounding box center [410, 840] width 61 height 11
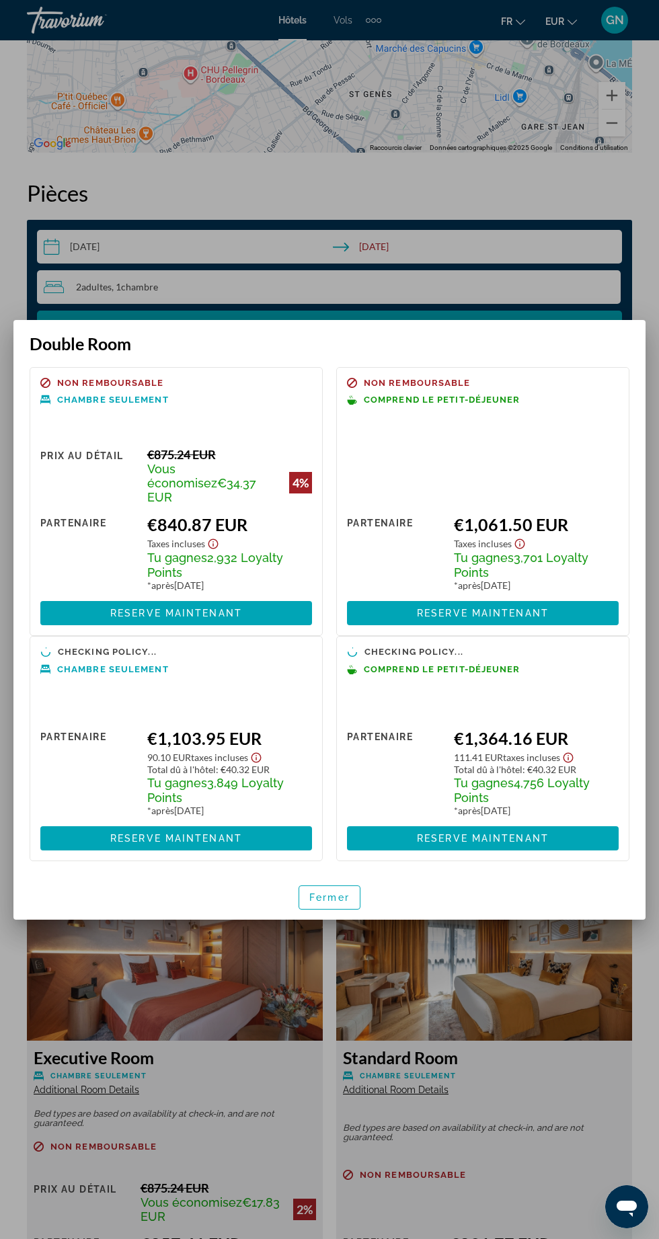
scroll to position [0, 0]
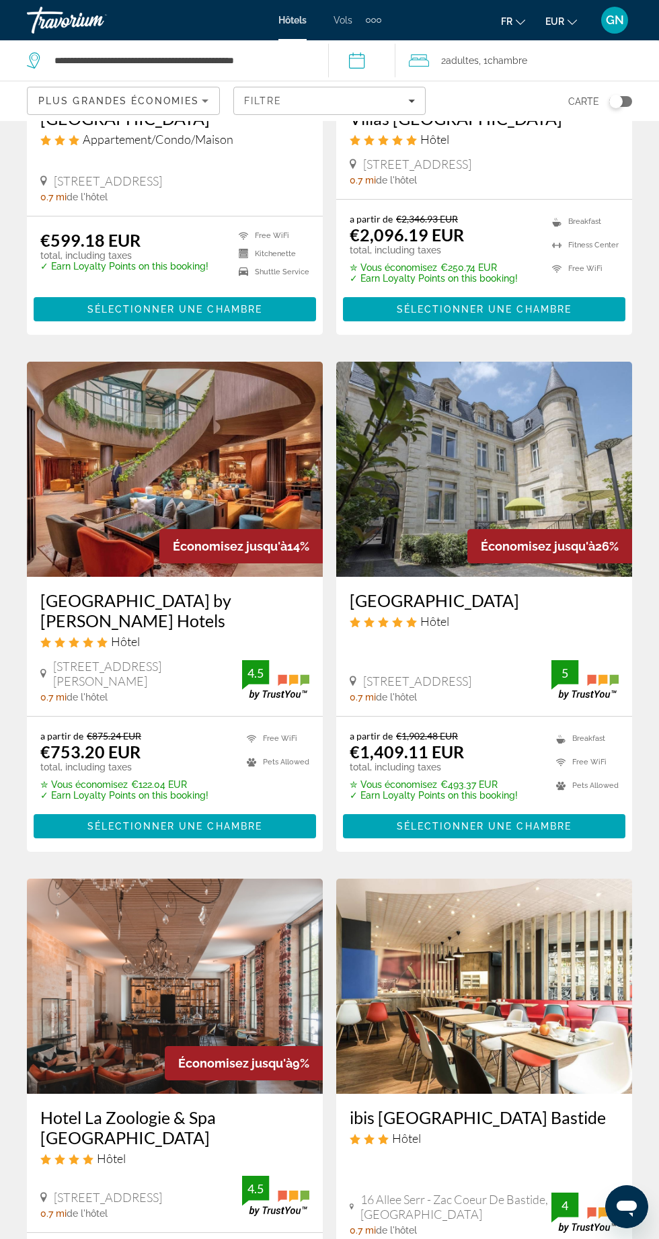
scroll to position [1304, 0]
click at [150, 470] on img "Main content" at bounding box center [175, 469] width 296 height 215
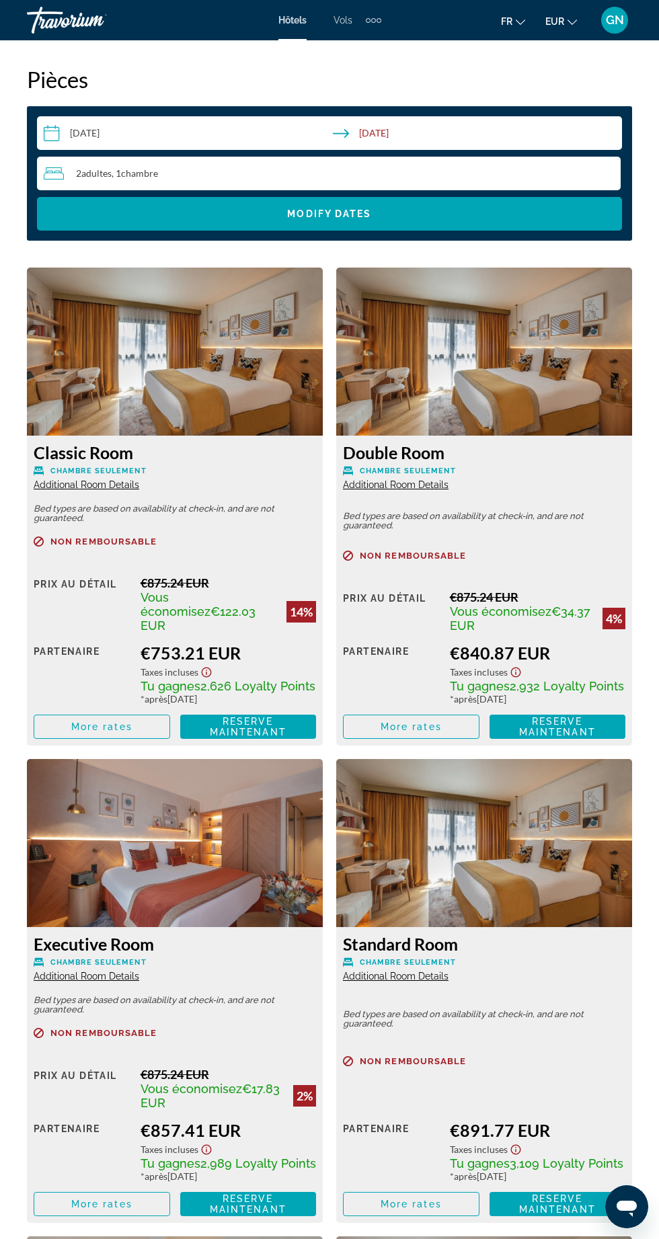
scroll to position [2131, 0]
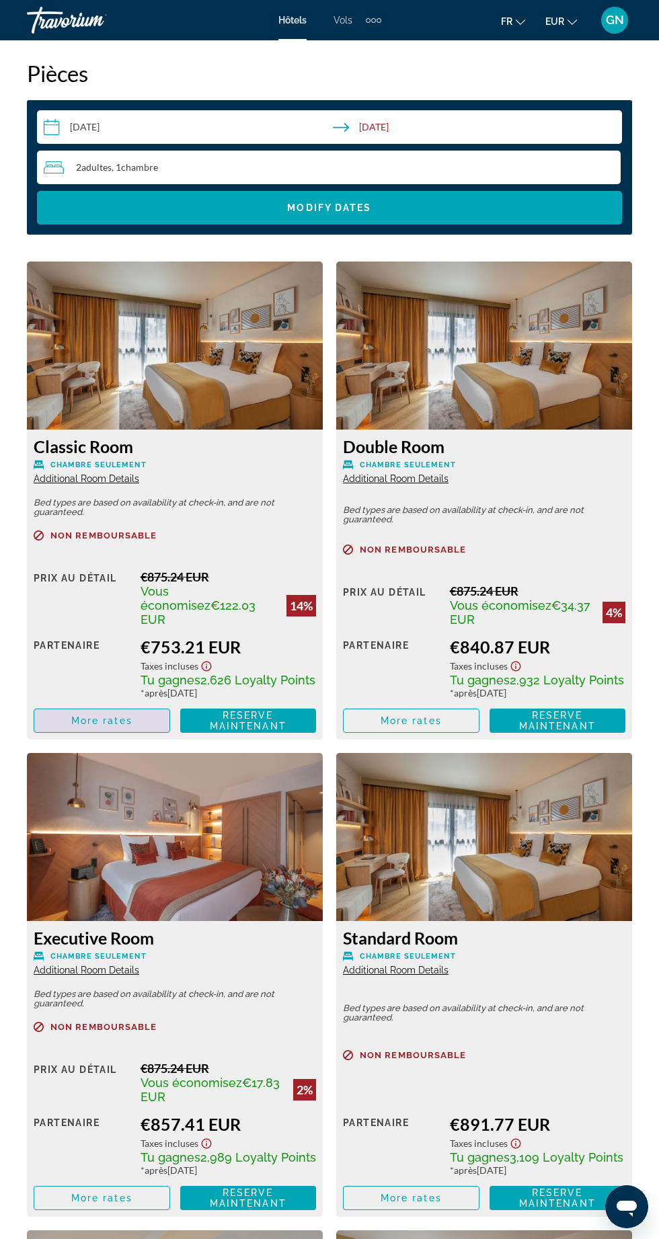
click at [101, 715] on span "More rates" at bounding box center [101, 720] width 61 height 11
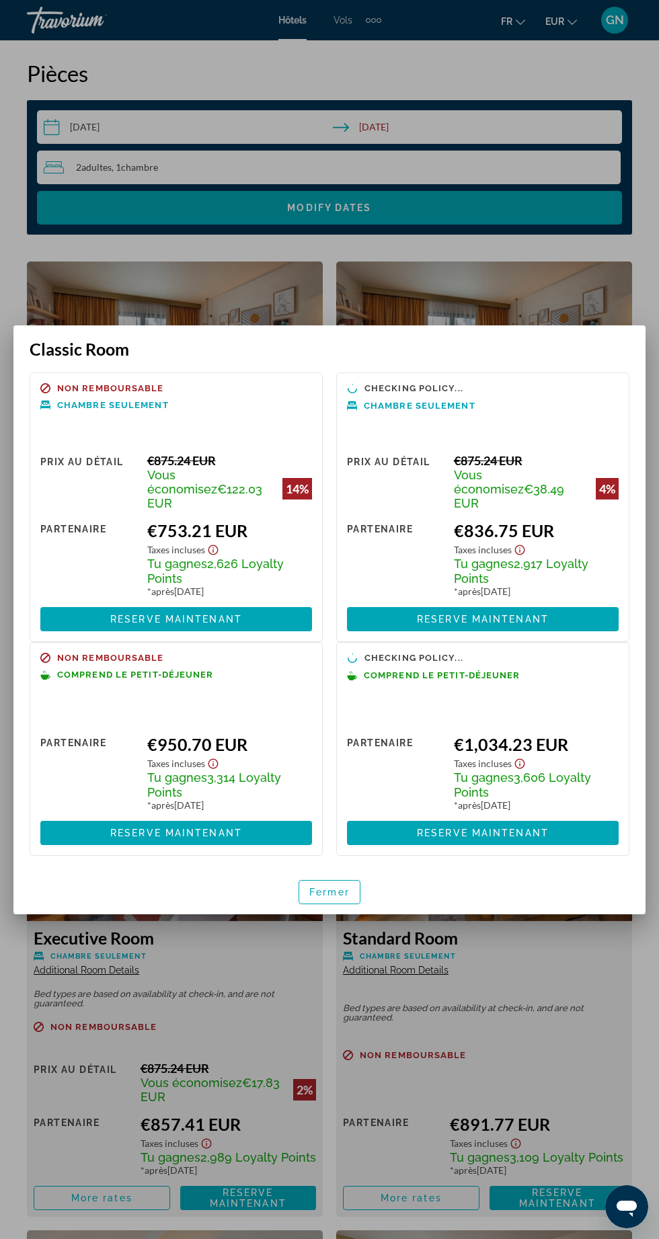
scroll to position [0, 0]
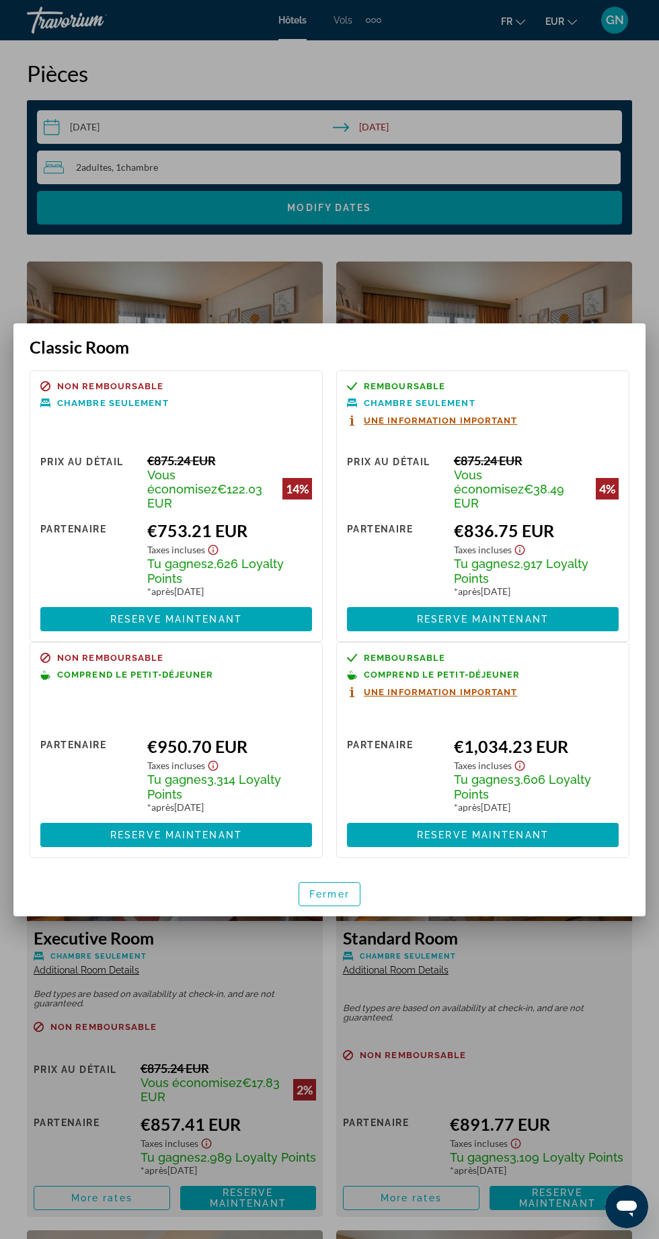
click at [413, 425] on span "Une information important" at bounding box center [441, 420] width 154 height 9
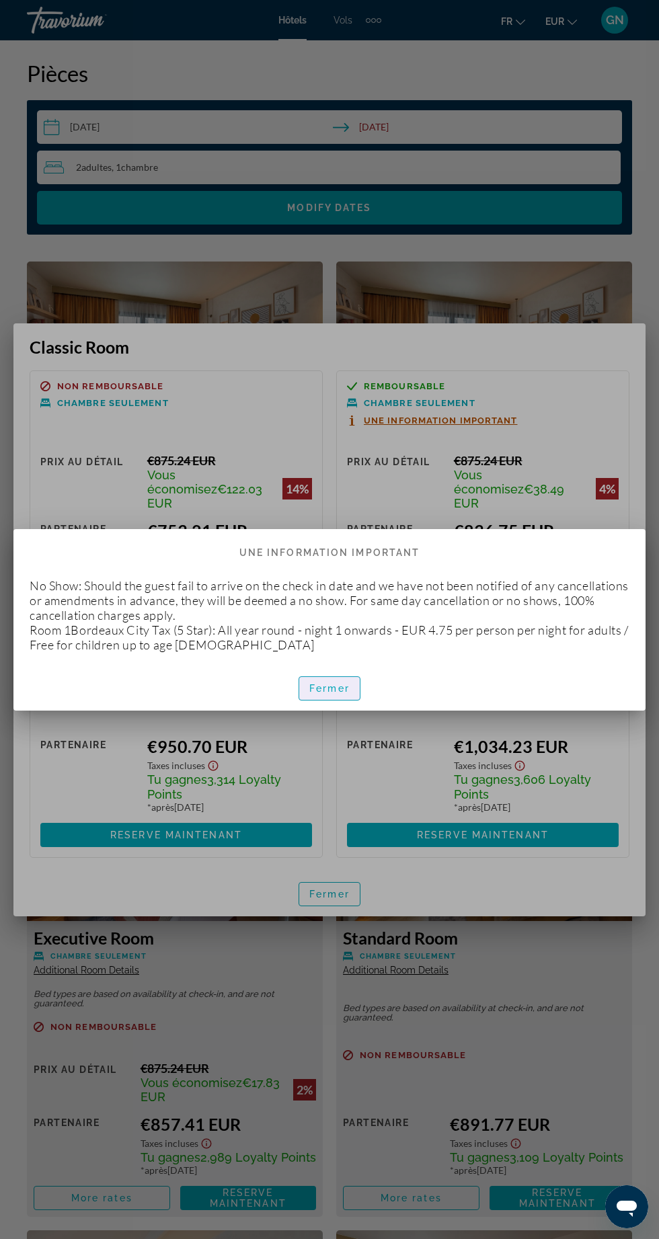
click at [316, 694] on span "Fermer" at bounding box center [329, 688] width 40 height 11
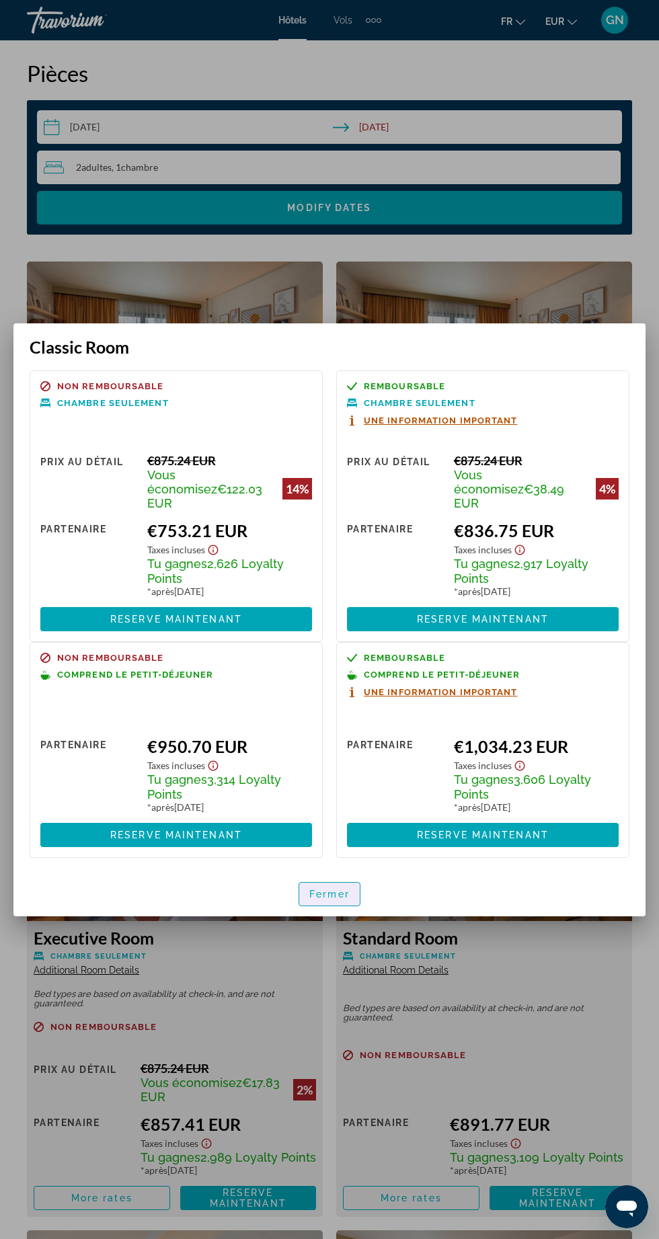
click at [327, 889] on span "Fermer" at bounding box center [329, 894] width 40 height 11
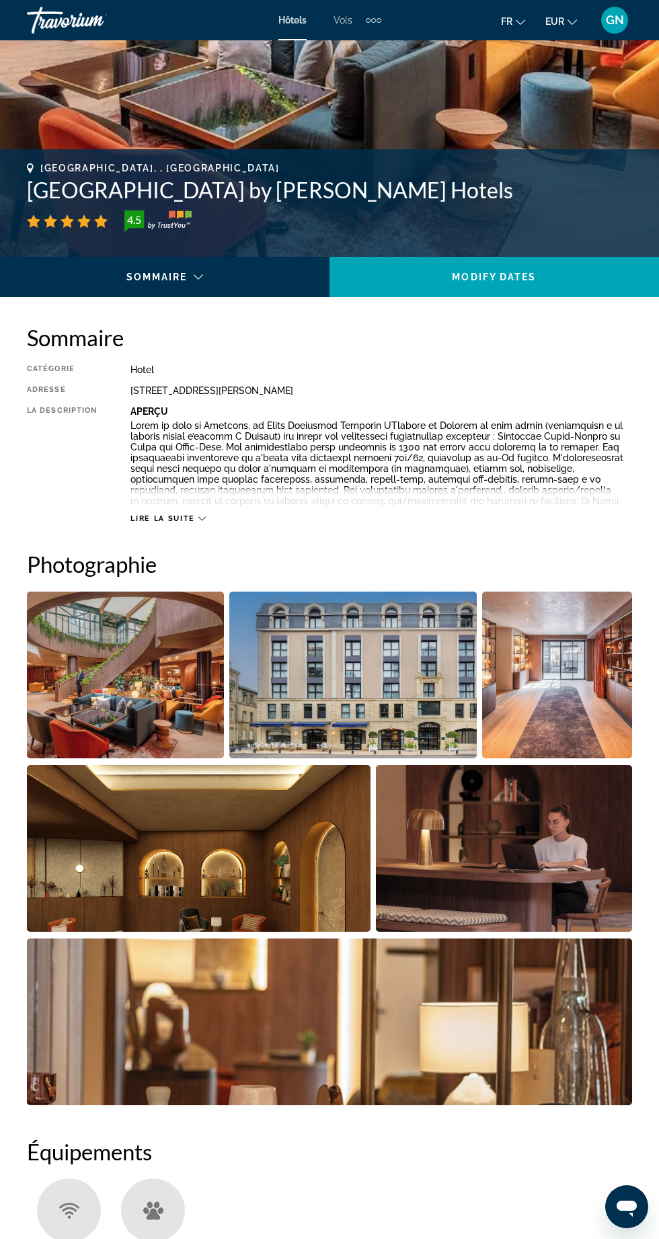
scroll to position [423, 0]
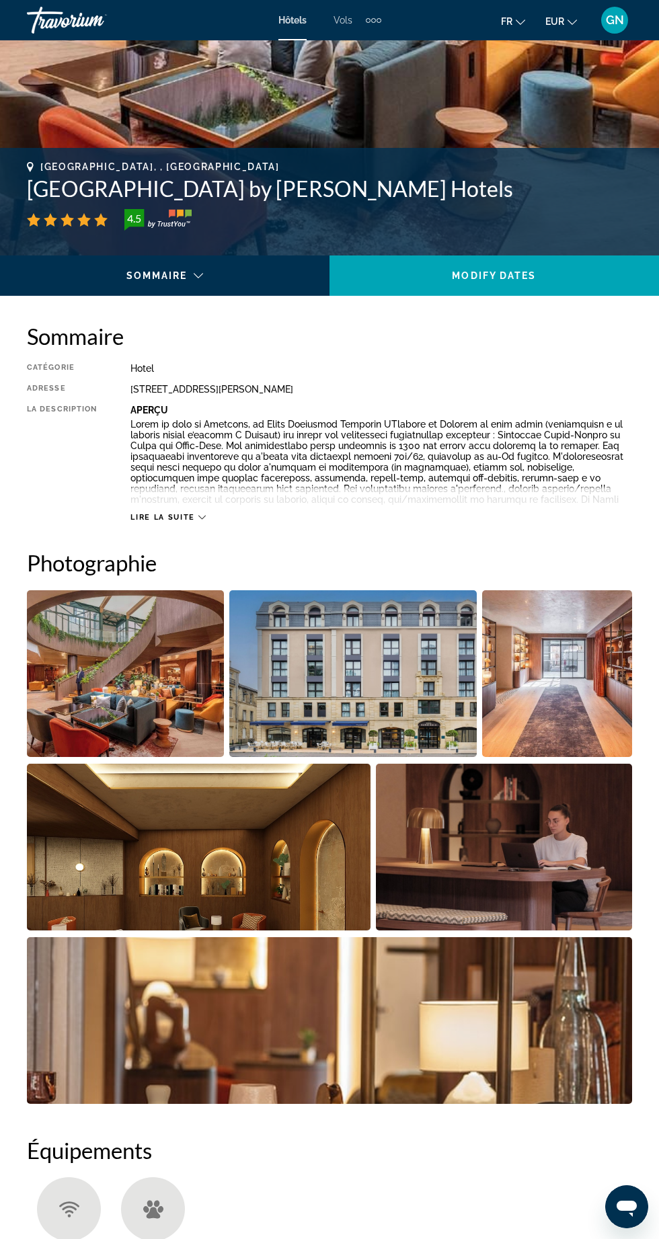
click at [170, 517] on span "Lire la suite" at bounding box center [162, 517] width 64 height 9
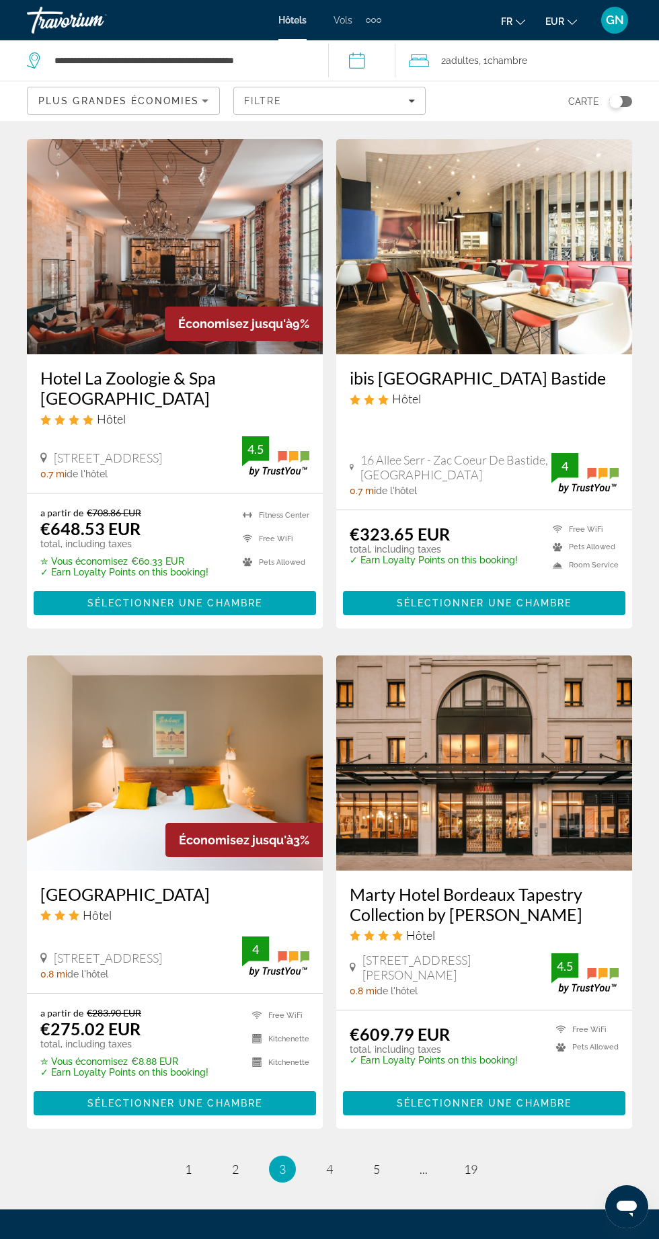
scroll to position [2043, 0]
click at [188, 1161] on span "1" at bounding box center [188, 1168] width 7 height 15
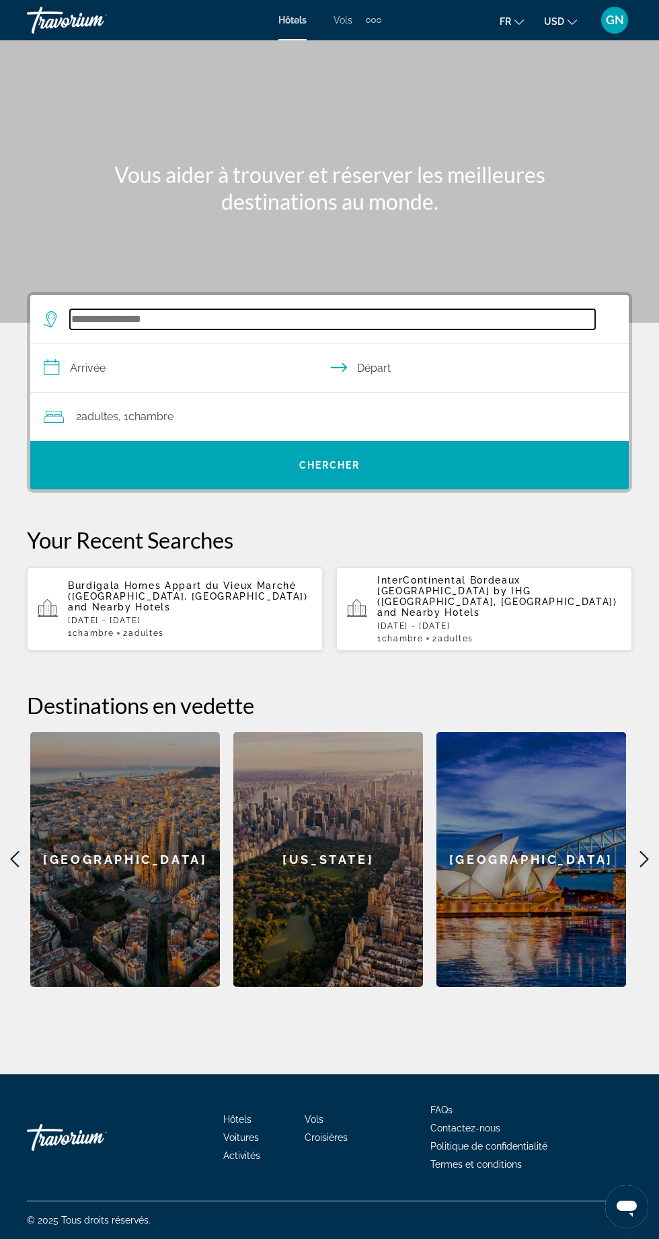
click at [148, 313] on input "Search hotel destination" at bounding box center [332, 319] width 525 height 20
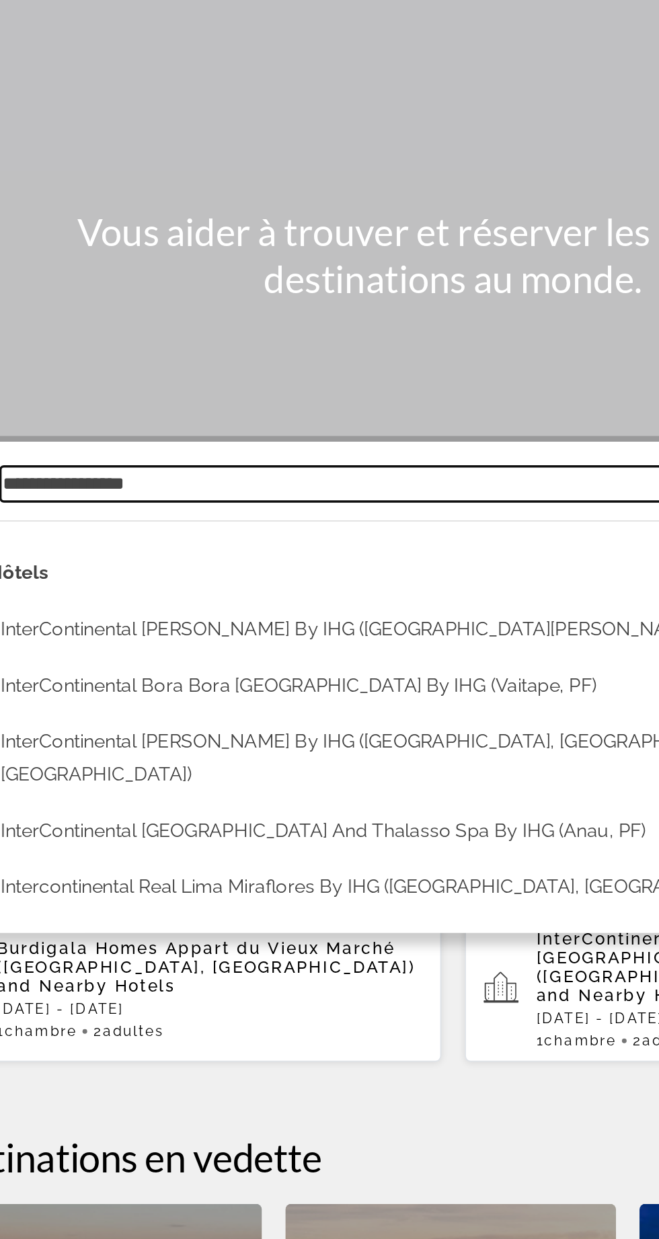
scroll to position [86, 0]
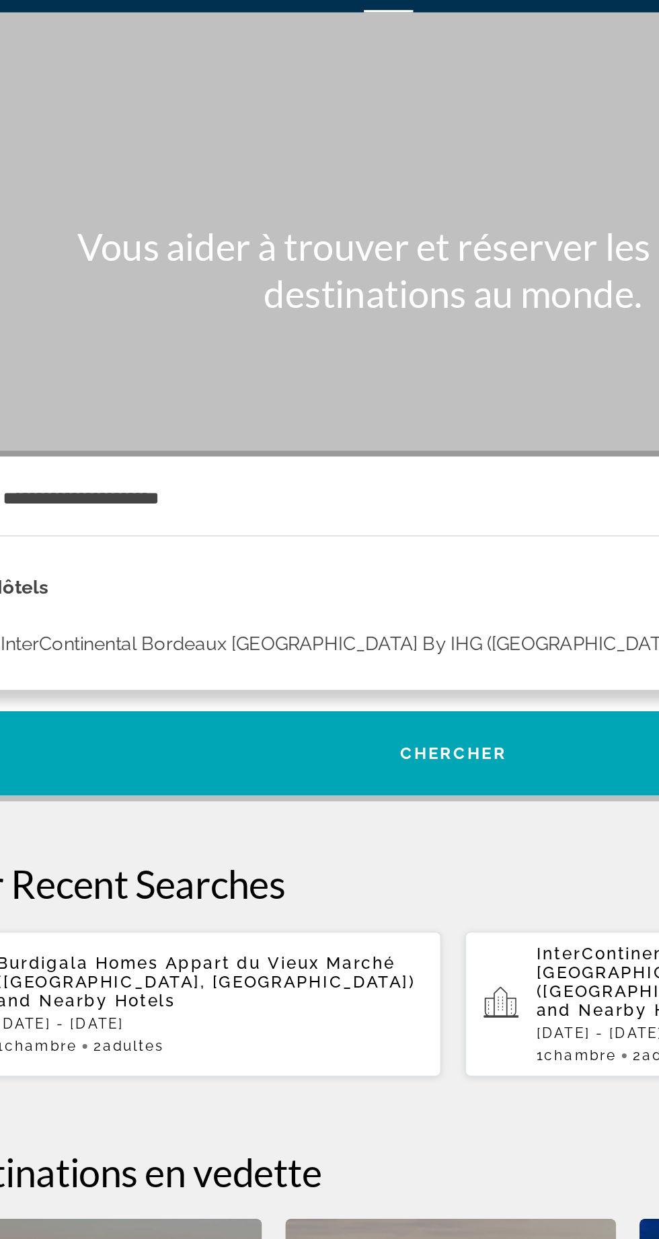
click at [328, 390] on button "InterContinental Bordeaux [GEOGRAPHIC_DATA] by IHG ([GEOGRAPHIC_DATA], [GEOGRAP…" at bounding box center [321, 403] width 517 height 26
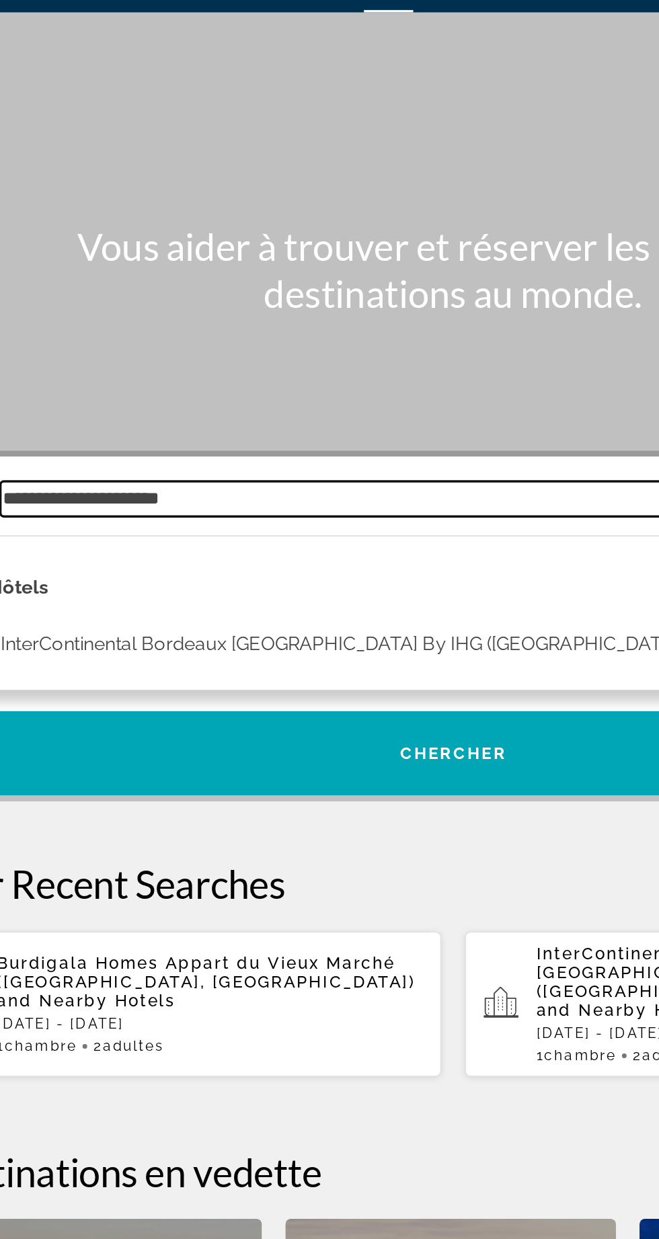
type input "**********"
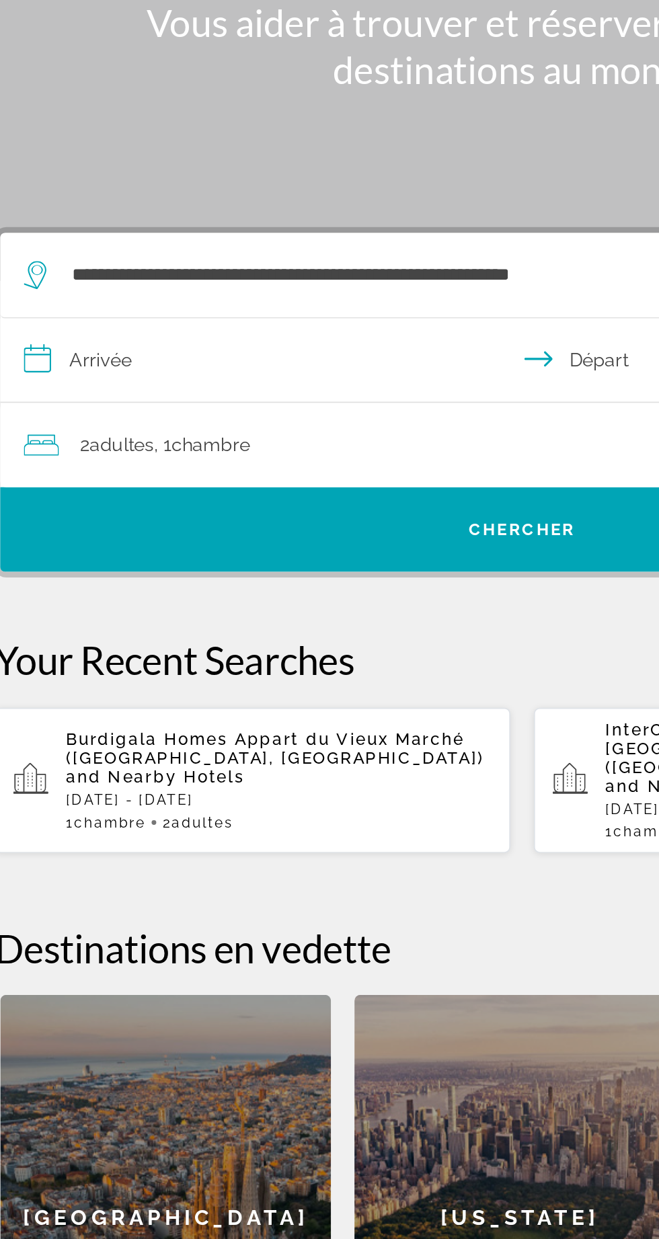
click at [163, 344] on input "**********" at bounding box center [332, 370] width 604 height 52
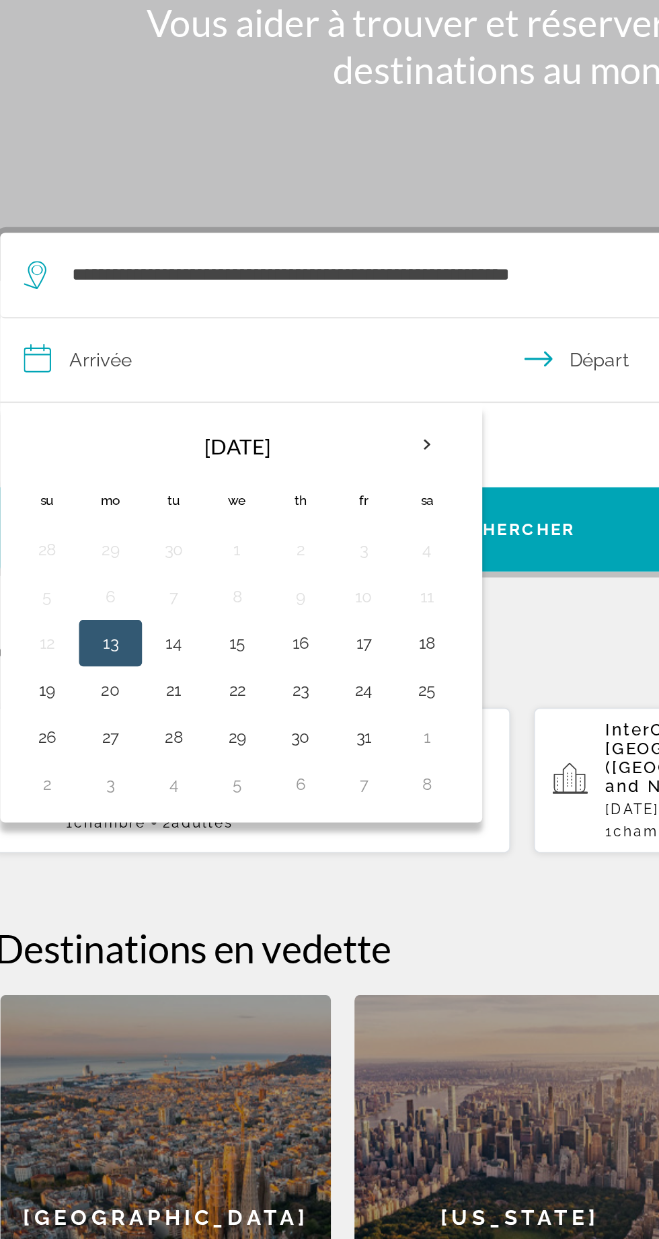
click at [237, 548] on button "24" at bounding box center [239, 557] width 22 height 19
click at [124, 575] on button "28" at bounding box center [130, 584] width 22 height 19
type input "**********"
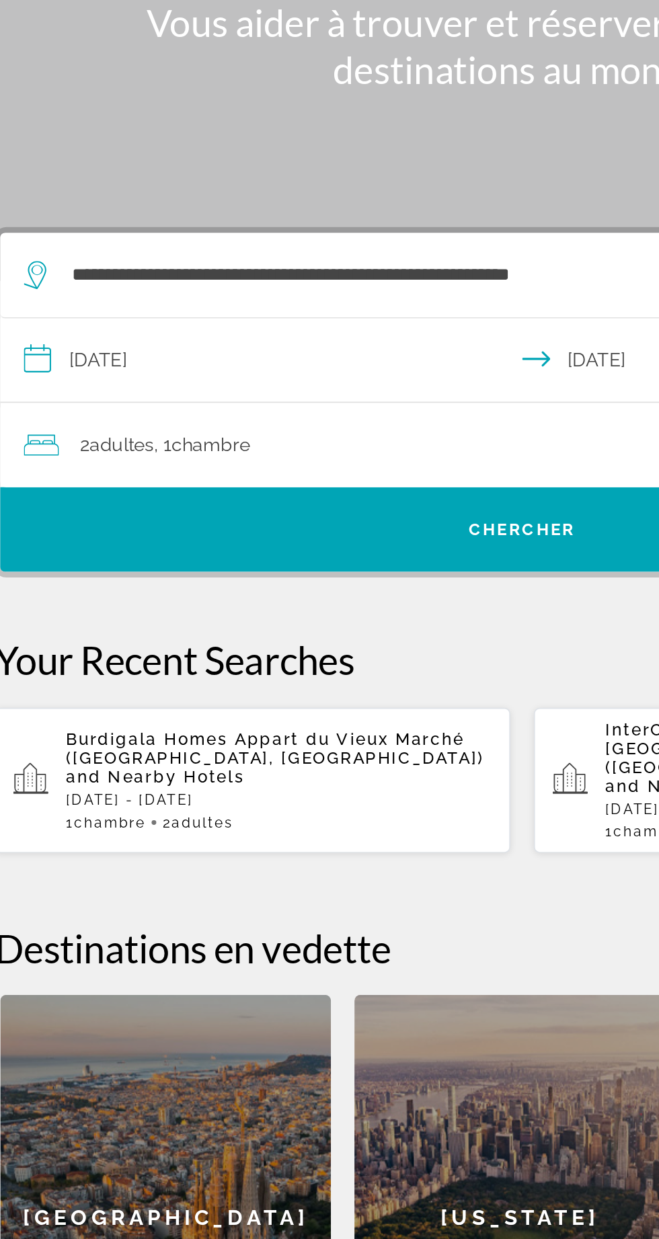
click at [334, 460] on span "Chercher" at bounding box center [329, 465] width 61 height 11
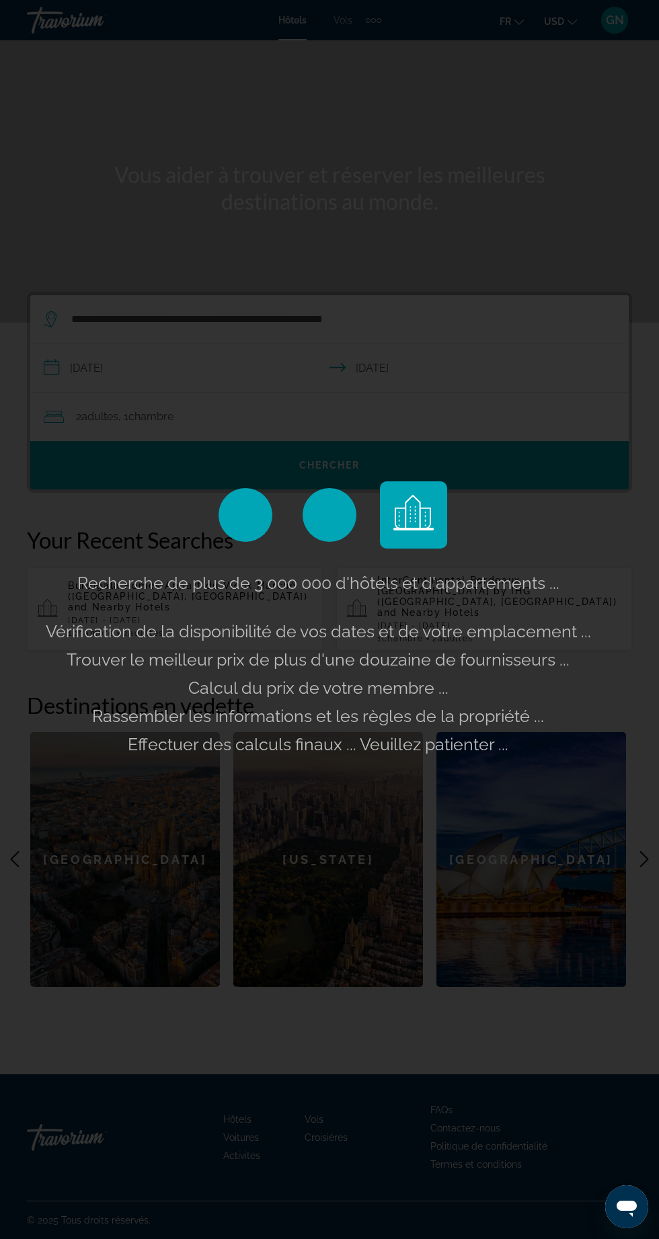
scroll to position [72, 0]
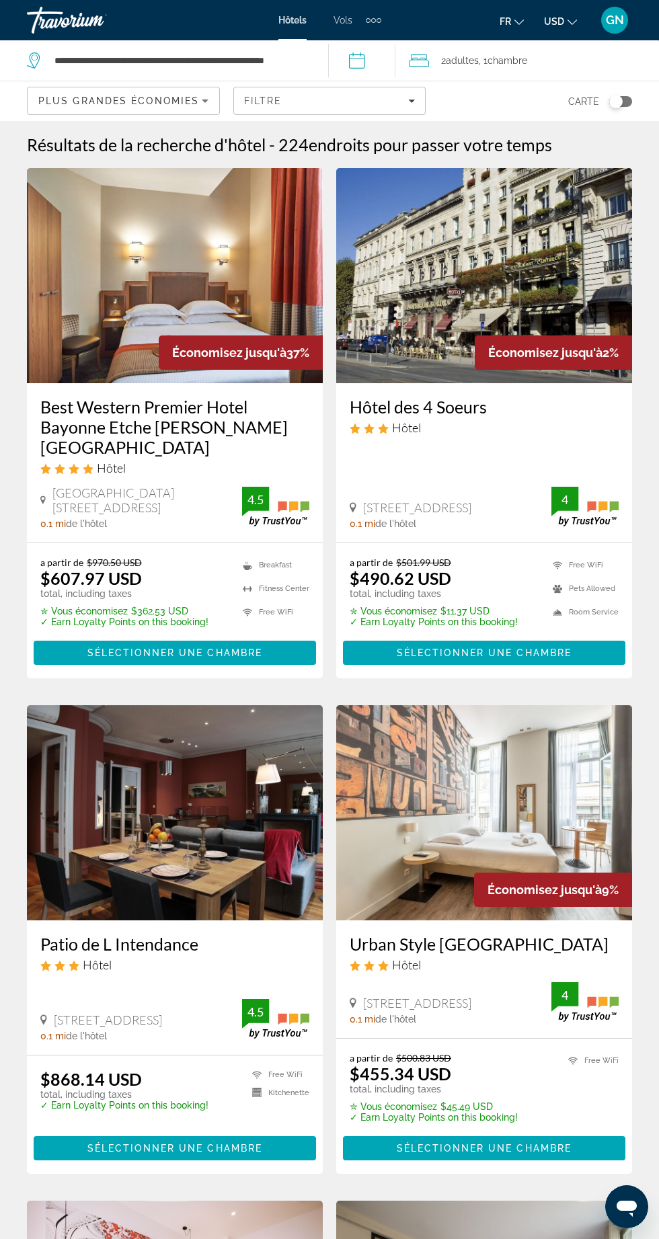
click at [557, 24] on span "USD" at bounding box center [554, 21] width 20 height 11
click at [543, 122] on button "EUR (€)" at bounding box center [533, 123] width 67 height 17
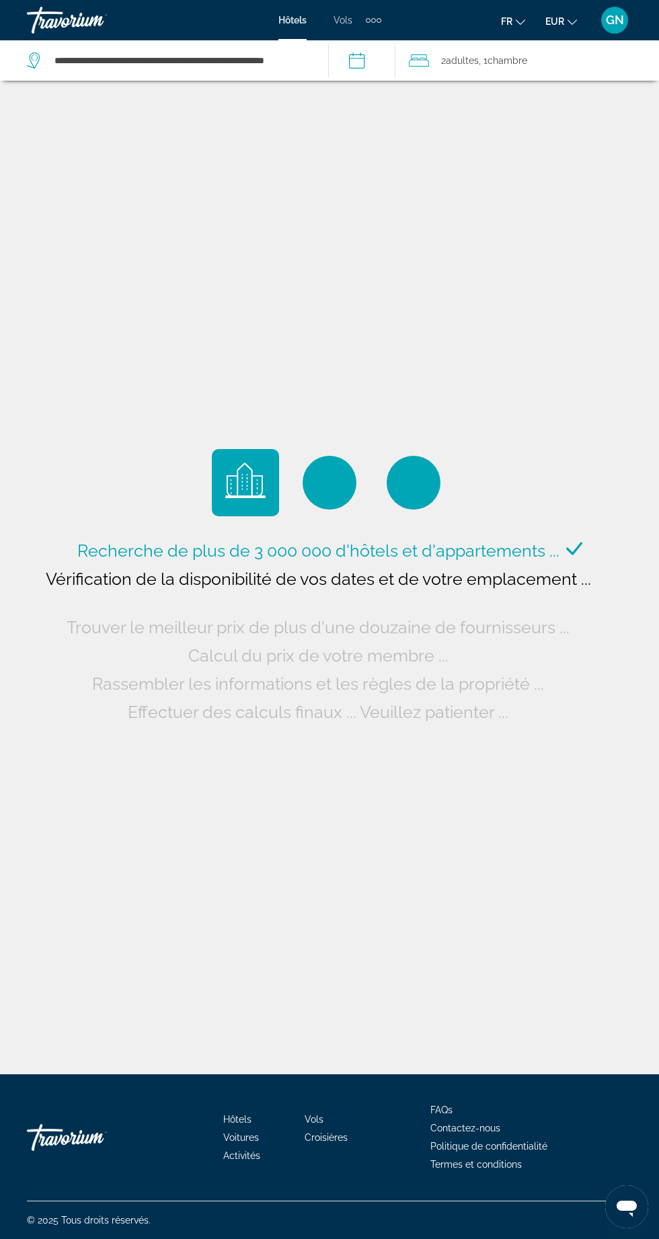
click at [473, 60] on span "Adultes" at bounding box center [462, 60] width 33 height 11
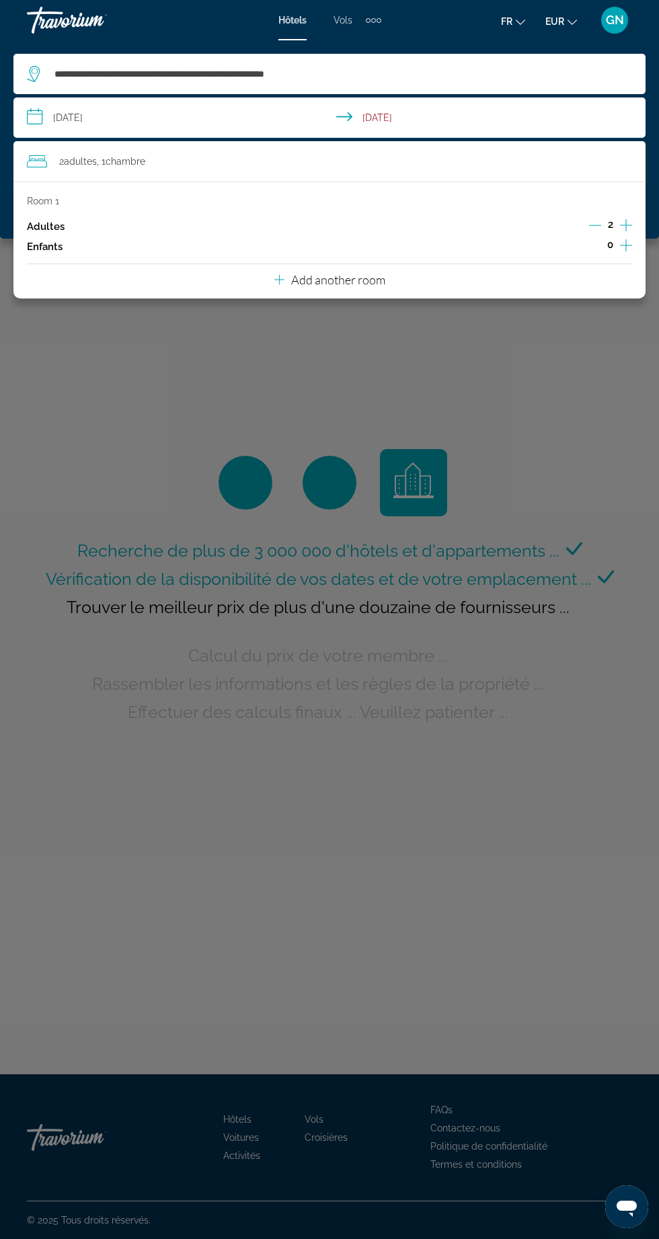
click at [629, 248] on icon "Increment children" at bounding box center [626, 245] width 12 height 16
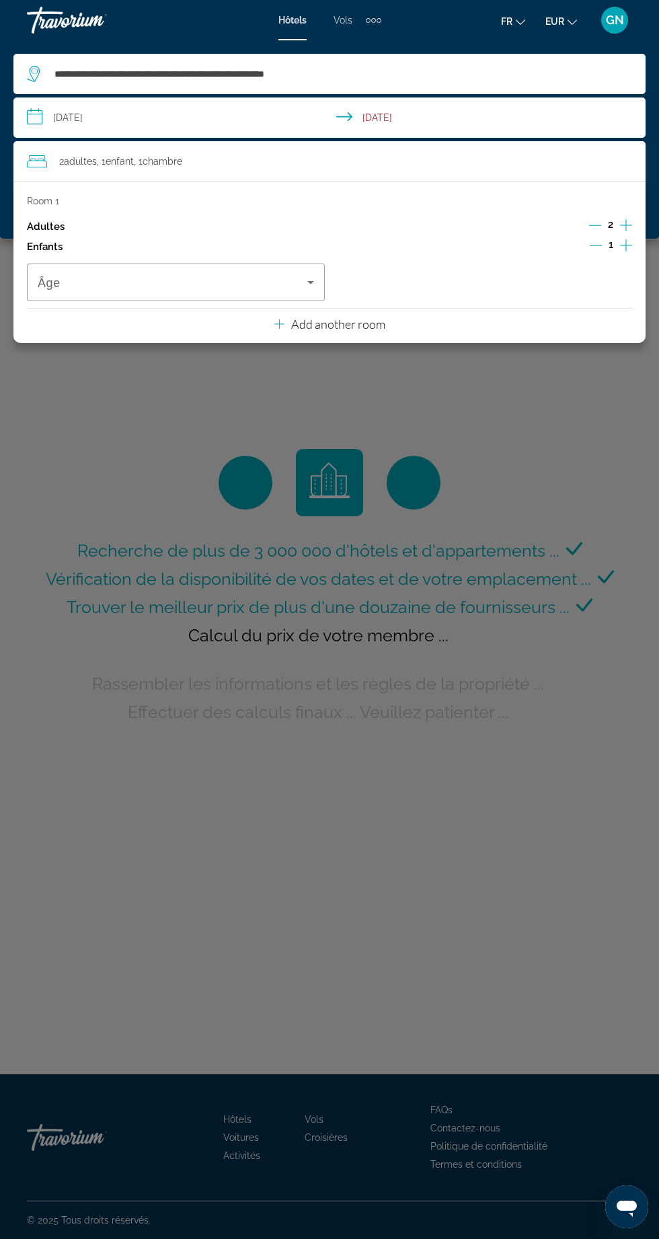
click at [590, 242] on icon "Decrement children" at bounding box center [595, 245] width 12 height 12
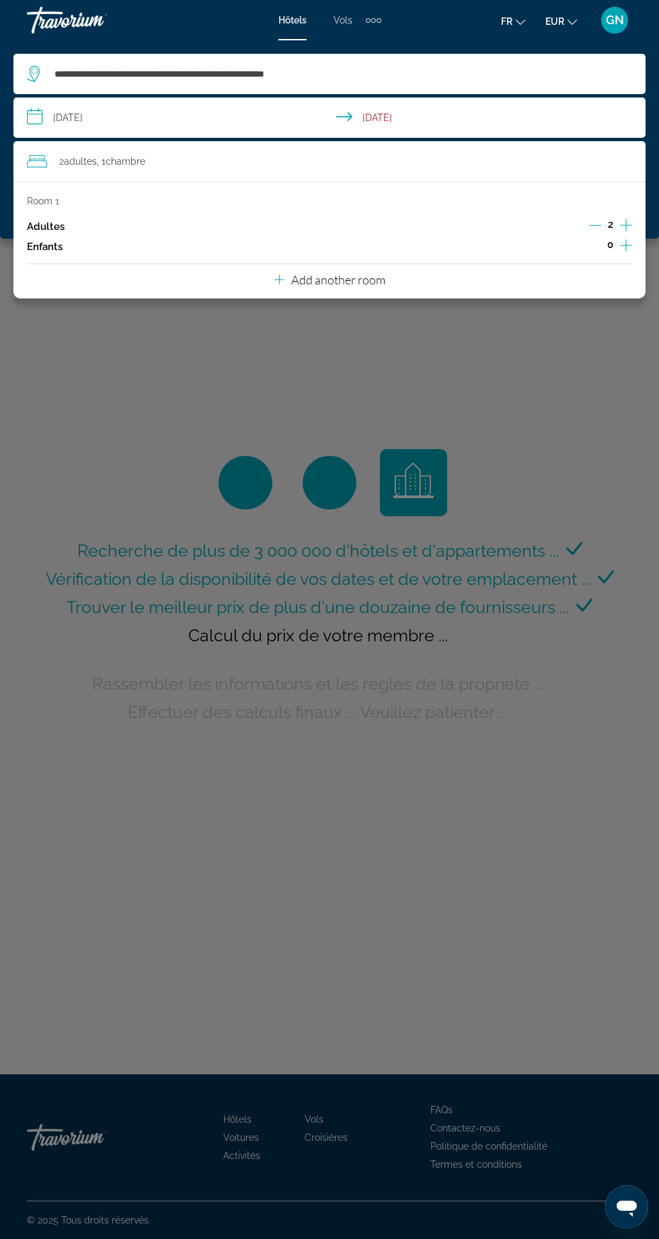
click at [630, 217] on icon "Increment adults" at bounding box center [626, 225] width 12 height 16
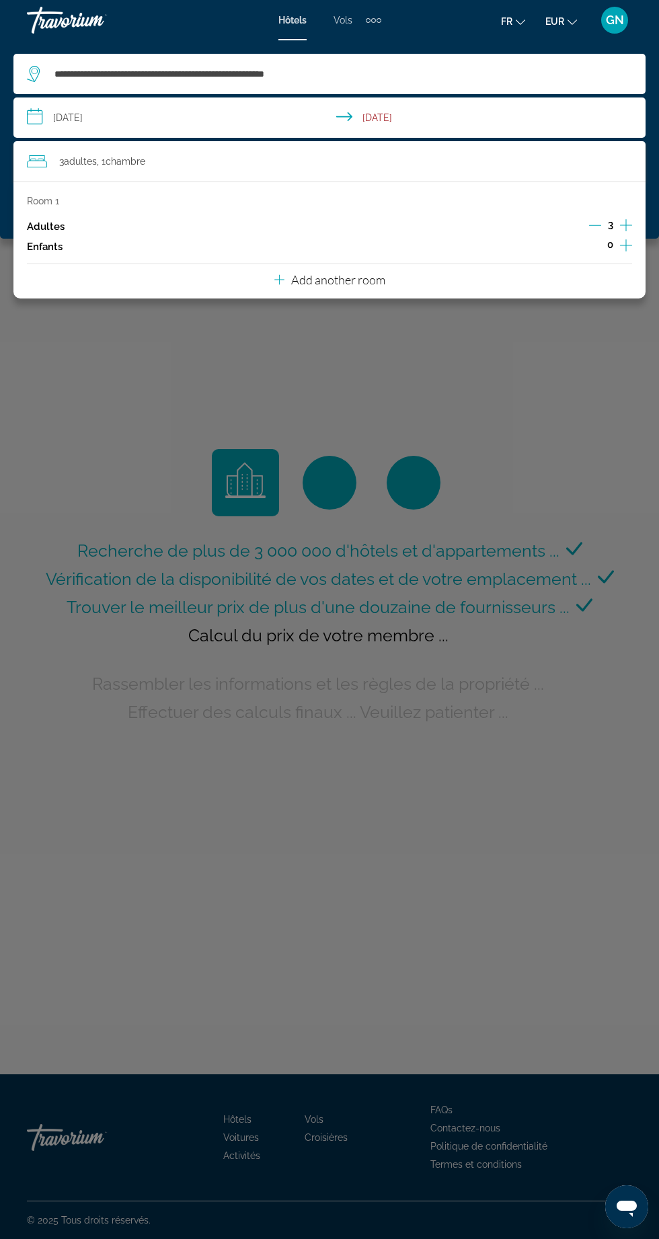
click at [630, 218] on icon "Increment adults" at bounding box center [626, 225] width 12 height 16
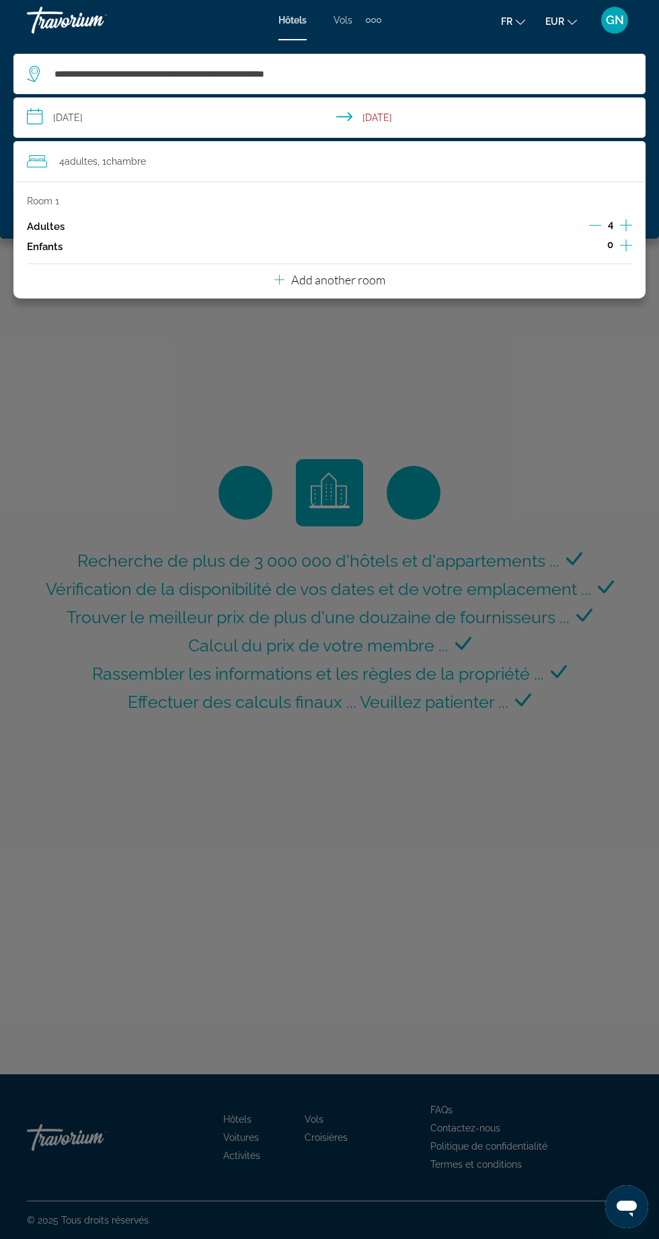
click at [357, 273] on p "Add another room" at bounding box center [338, 279] width 94 height 15
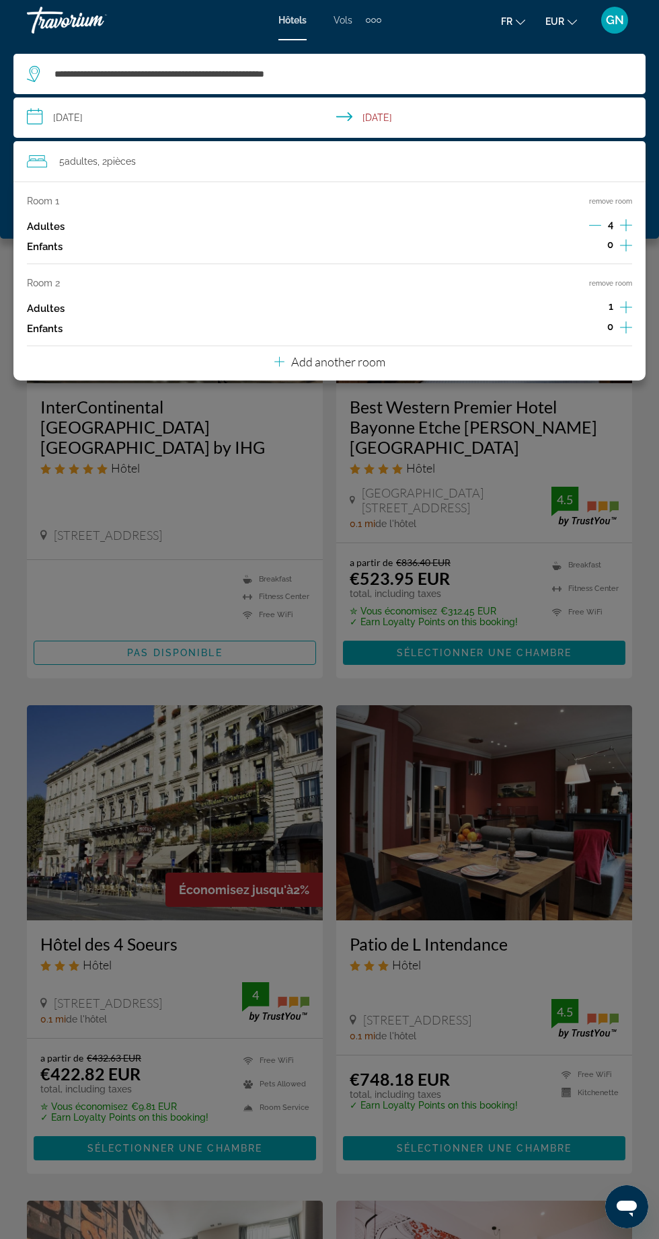
click at [594, 225] on icon "Decrement adults" at bounding box center [595, 225] width 12 height 1
click at [591, 226] on icon "Decrement adults" at bounding box center [595, 225] width 12 height 12
click at [637, 303] on div "Room 1 remove room Adultes 2 Enfants 0 Room 2 remove room Adultes 1 Enfants 0 A…" at bounding box center [329, 280] width 632 height 199
click at [624, 305] on icon "Increment adults" at bounding box center [626, 307] width 12 height 16
click at [390, 156] on div "4 Adulte Adultes , 2 Chambre pièces" at bounding box center [336, 161] width 618 height 19
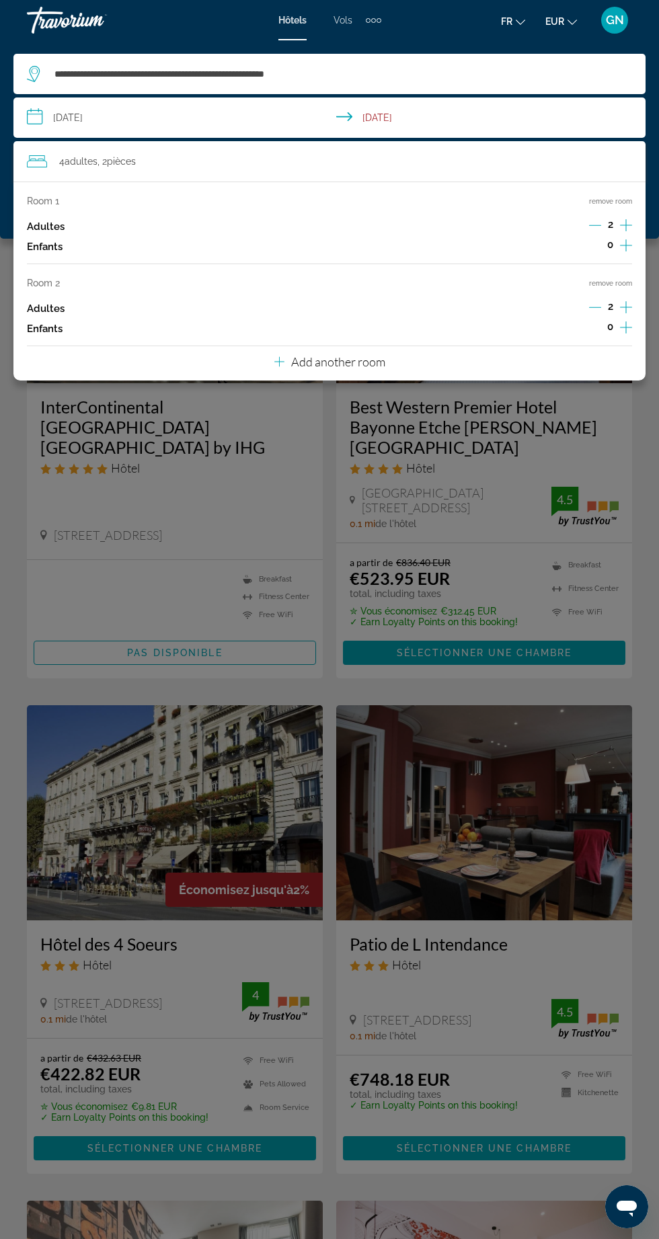
click at [544, 429] on div "Main content" at bounding box center [329, 619] width 659 height 1239
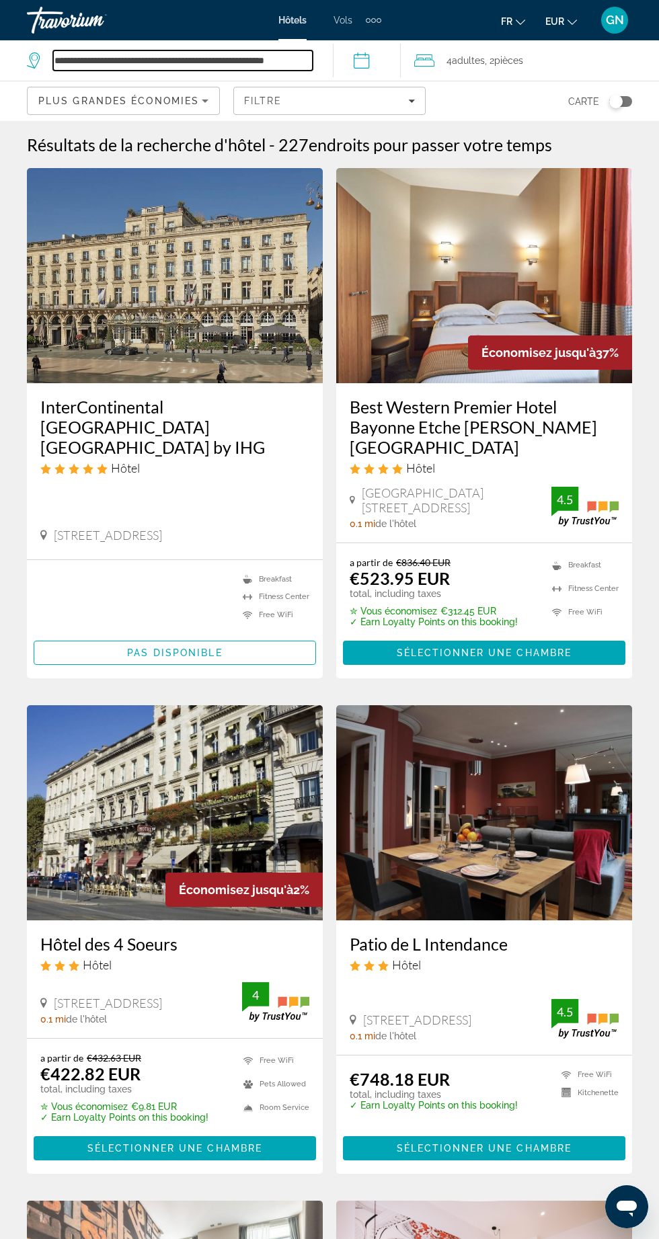
click at [257, 58] on input "**********" at bounding box center [182, 60] width 259 height 20
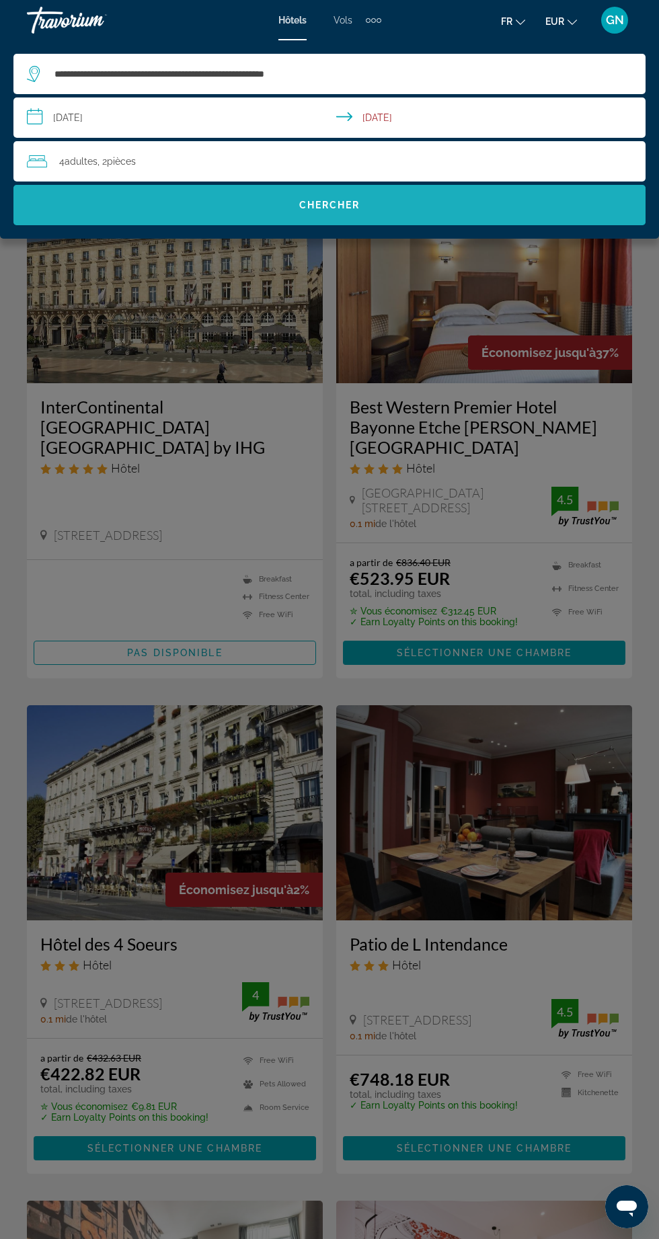
click at [376, 214] on span "Search" at bounding box center [329, 205] width 632 height 32
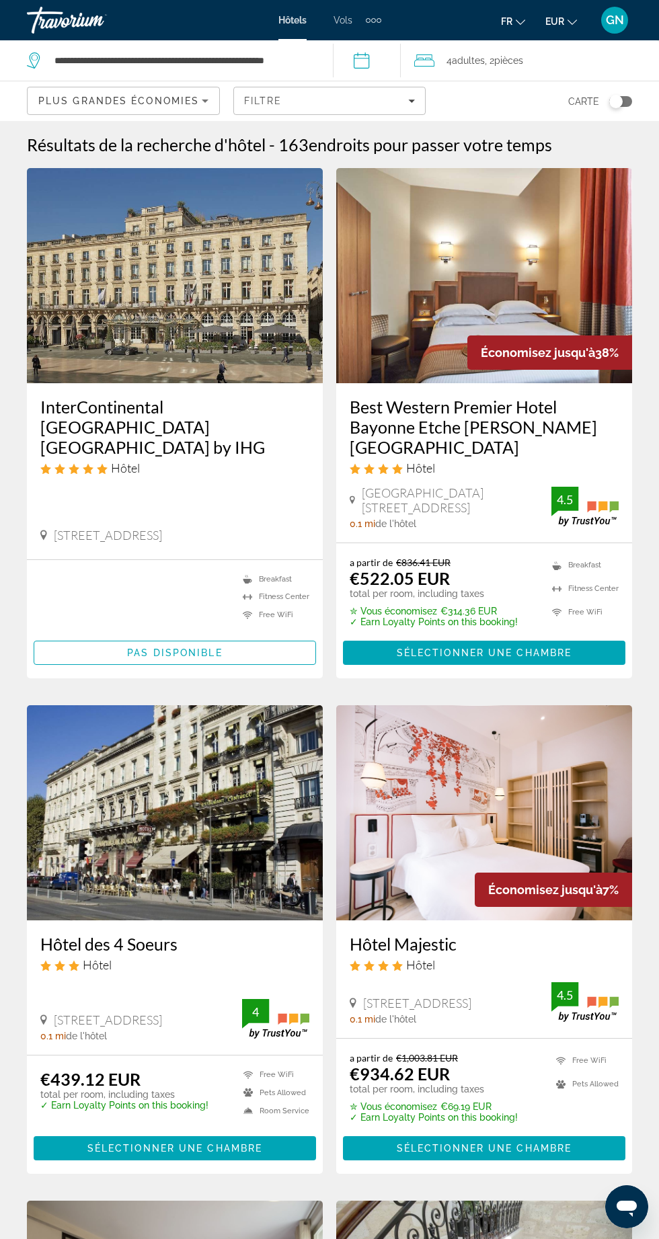
click at [467, 270] on img "Main content" at bounding box center [484, 275] width 296 height 215
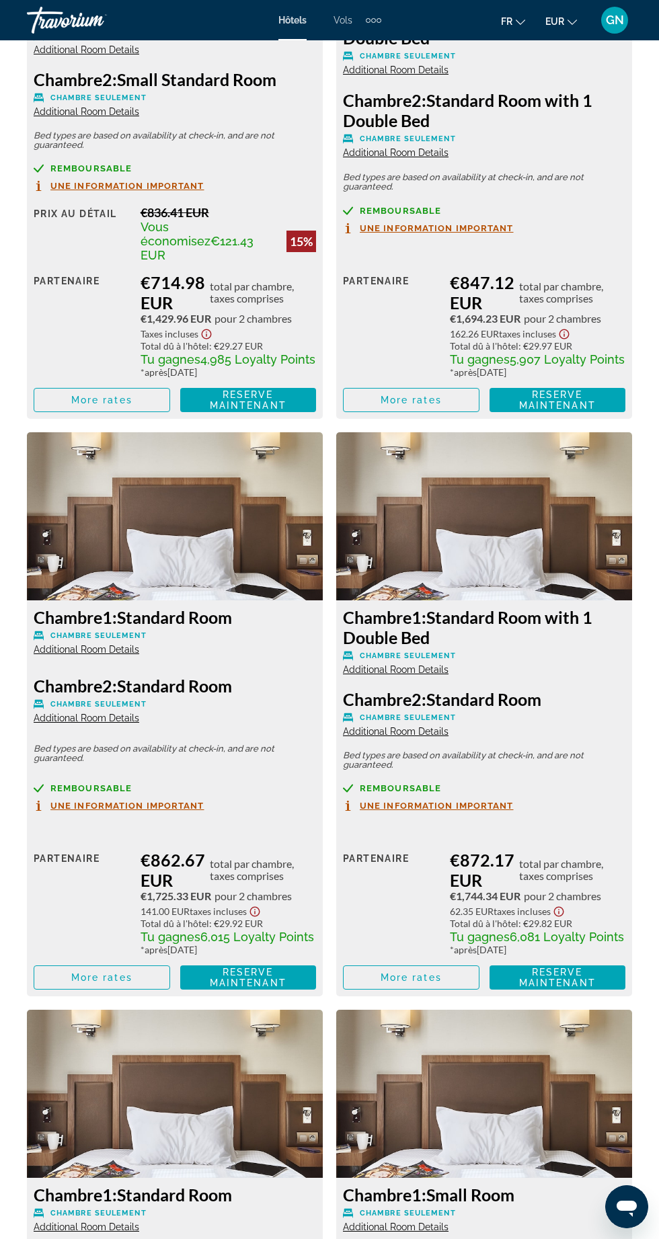
scroll to position [3799, 0]
click at [407, 664] on span "Additional Room Details" at bounding box center [396, 669] width 106 height 11
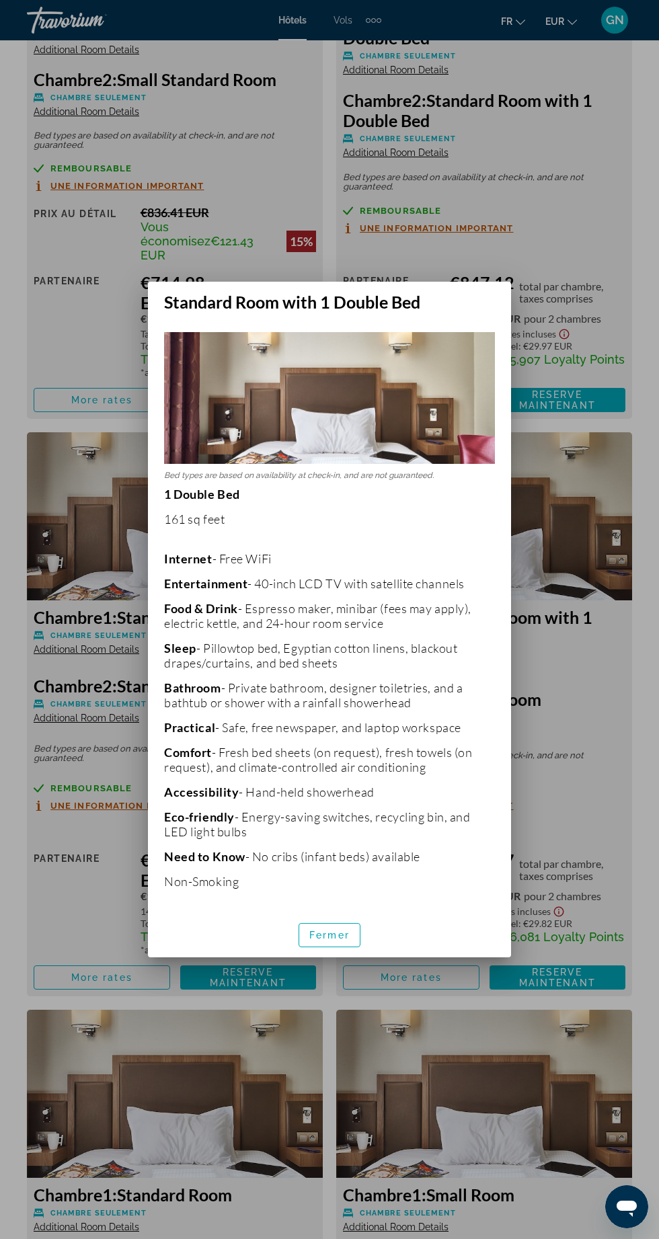
scroll to position [0, 0]
click at [341, 924] on span "button" at bounding box center [329, 935] width 60 height 32
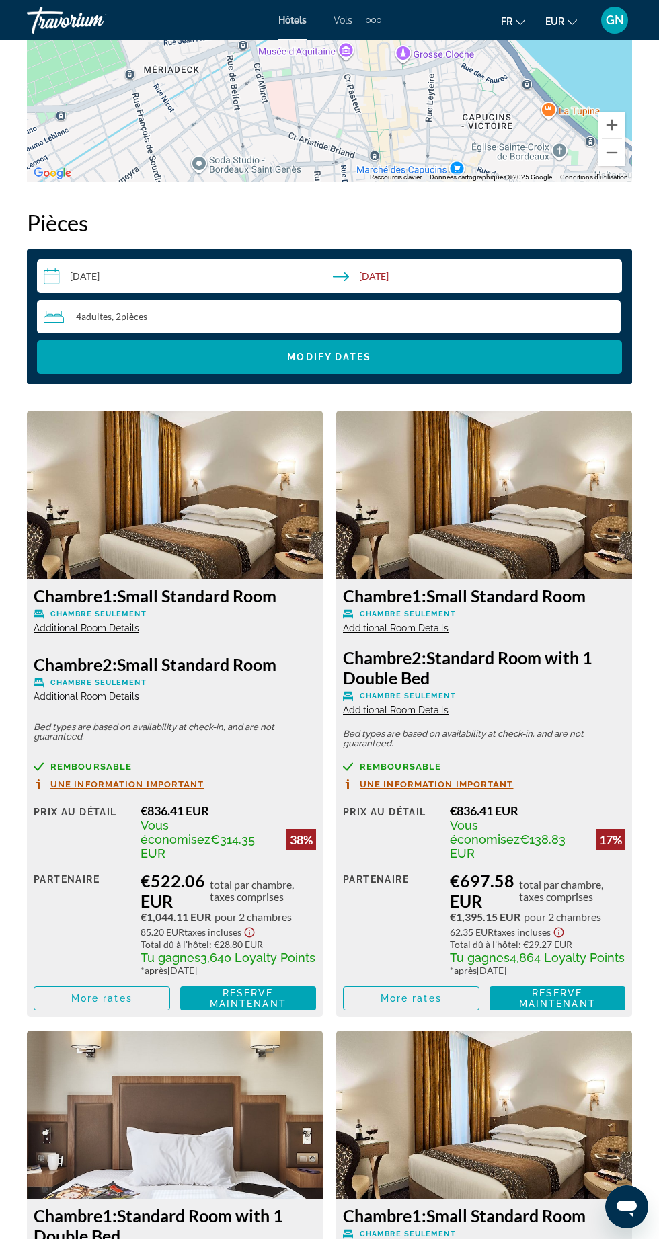
scroll to position [1989, 0]
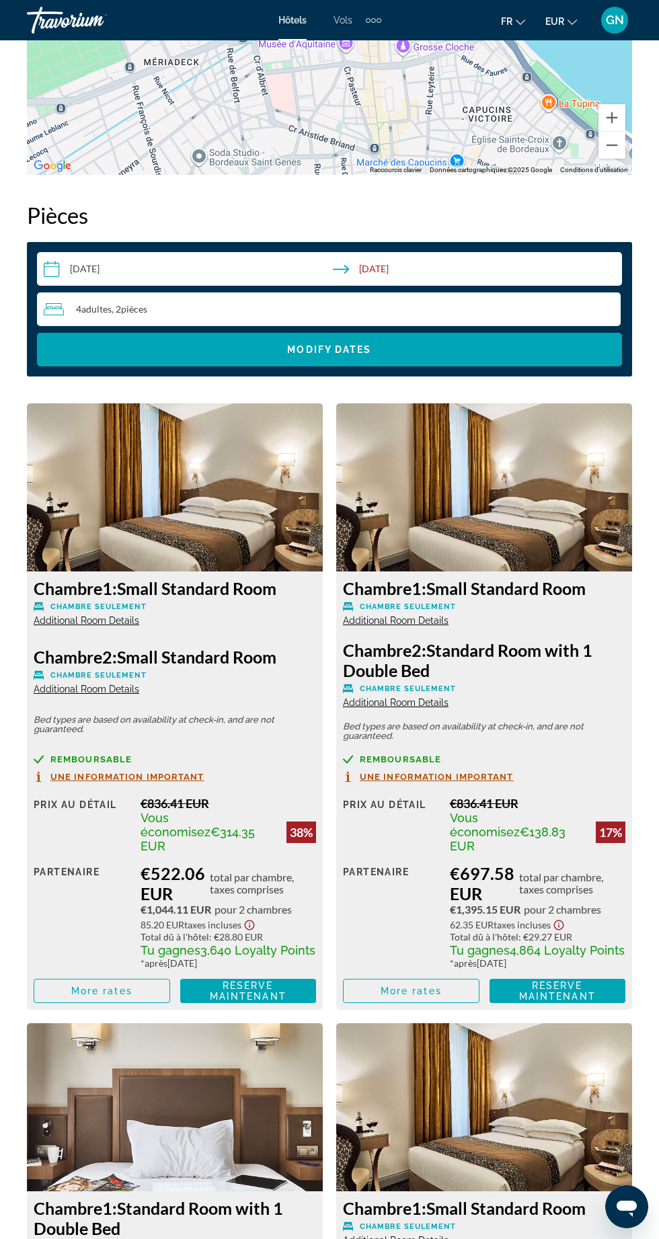
click at [164, 361] on span "Search widget" at bounding box center [329, 349] width 585 height 32
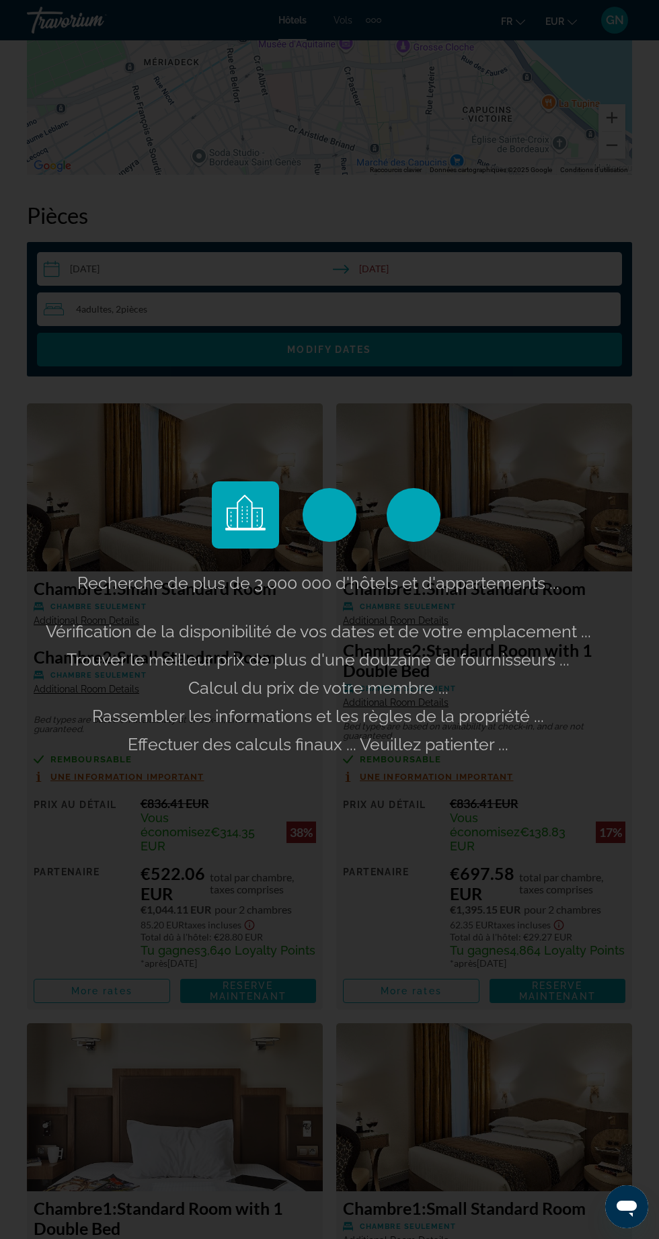
click at [182, 308] on div "Recherche de plus de 3 000 000 d'hôtels et d'appartements ... Vérification de l…" at bounding box center [329, 619] width 659 height 1239
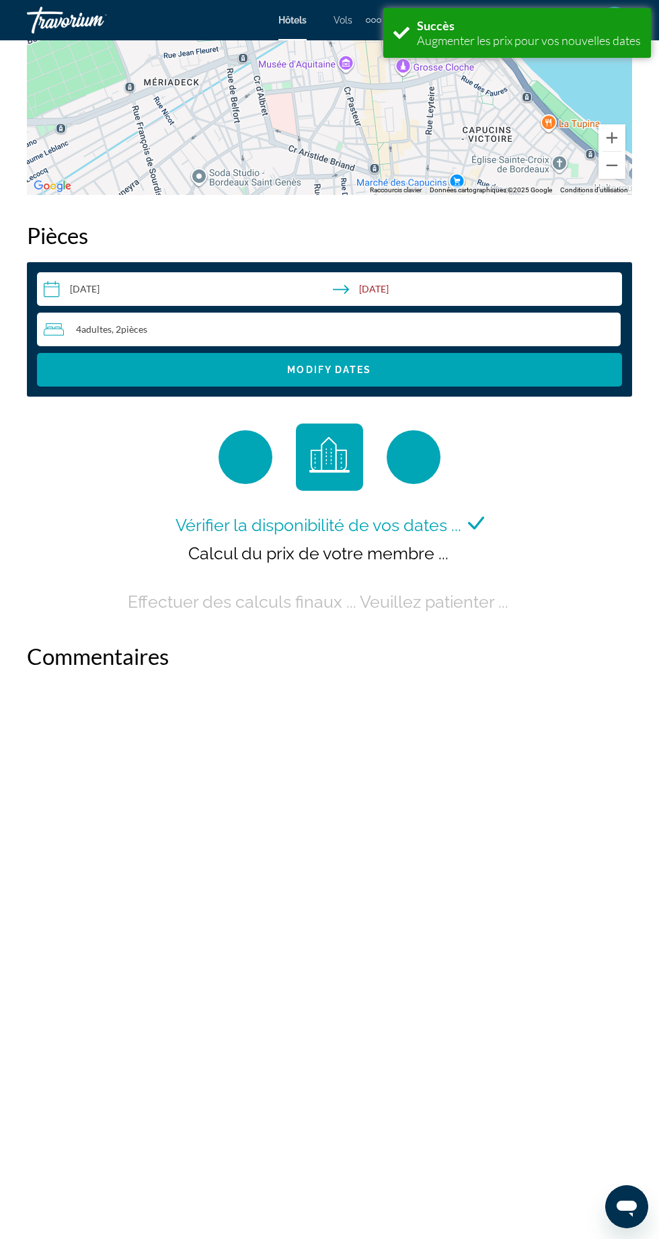
scroll to position [1963, 0]
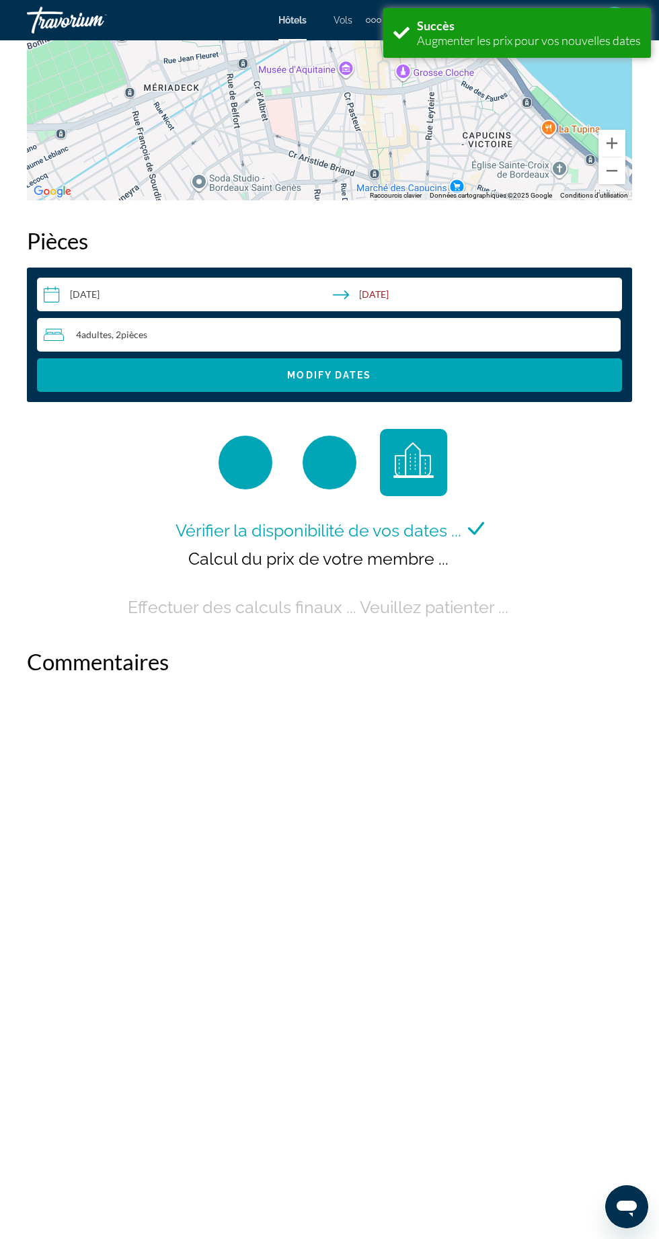
click at [119, 334] on span ", 2 Chambre pièces" at bounding box center [130, 334] width 36 height 11
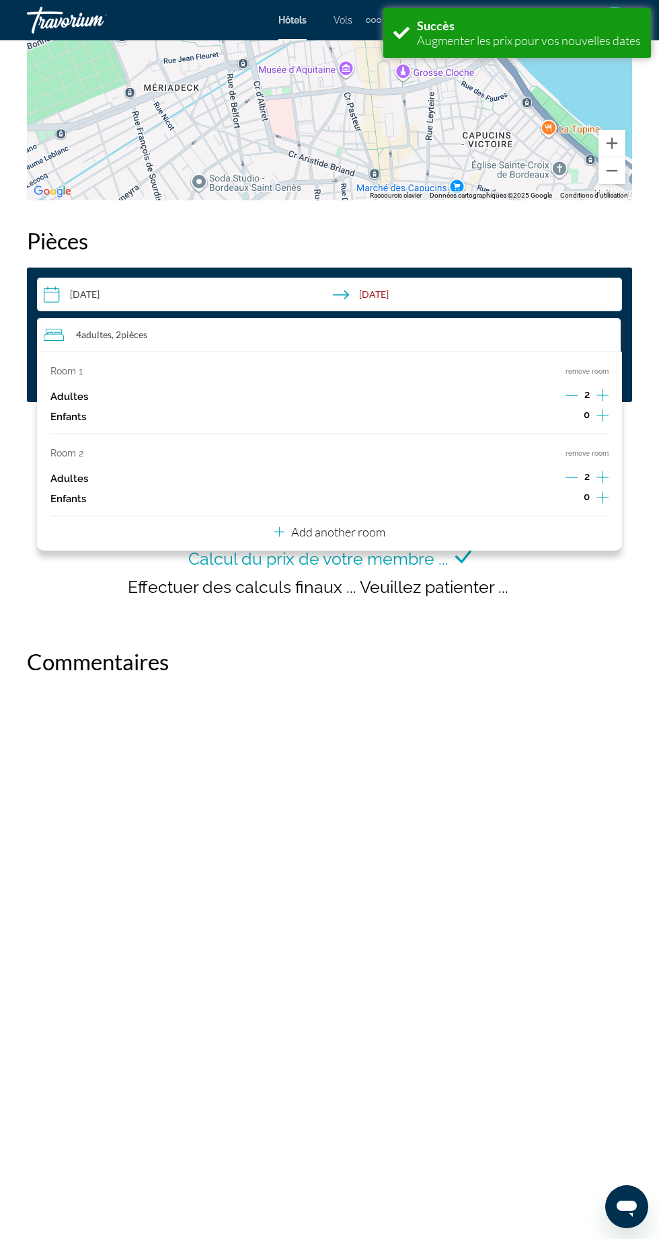
click at [294, 535] on p "Add another room" at bounding box center [338, 531] width 94 height 15
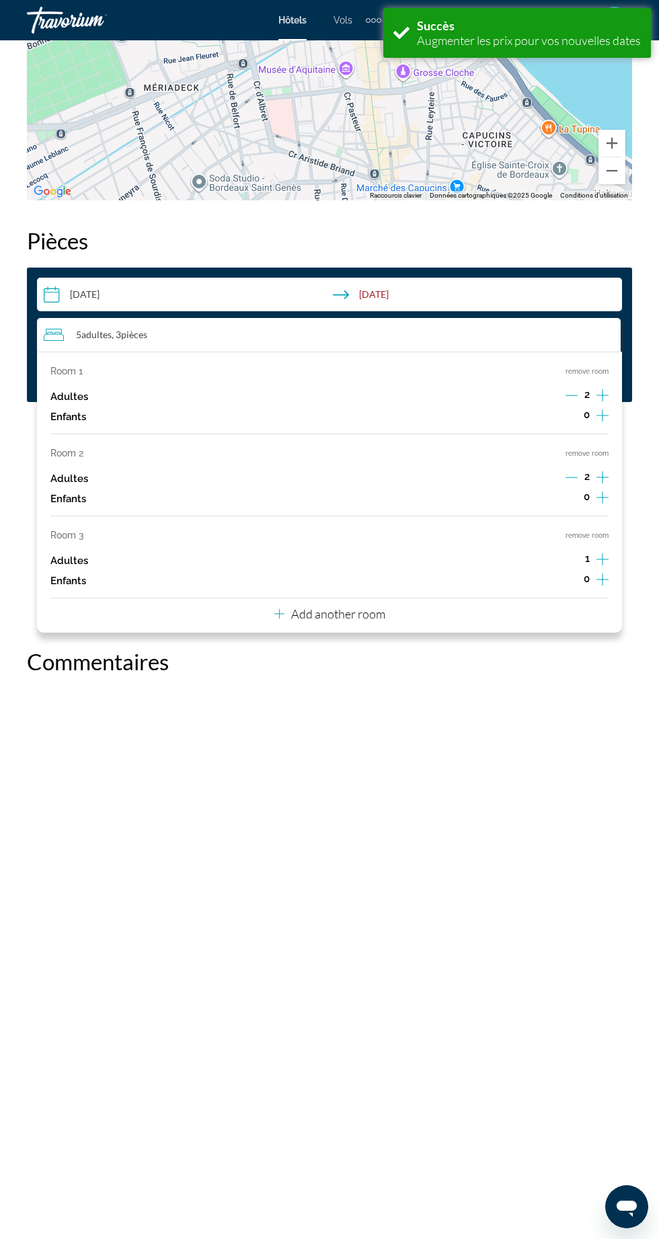
click at [565, 477] on icon "Decrement adults" at bounding box center [571, 477] width 12 height 1
click at [235, 333] on div "4 Adulte Adultes , 3 Chambre pièces" at bounding box center [332, 335] width 577 height 16
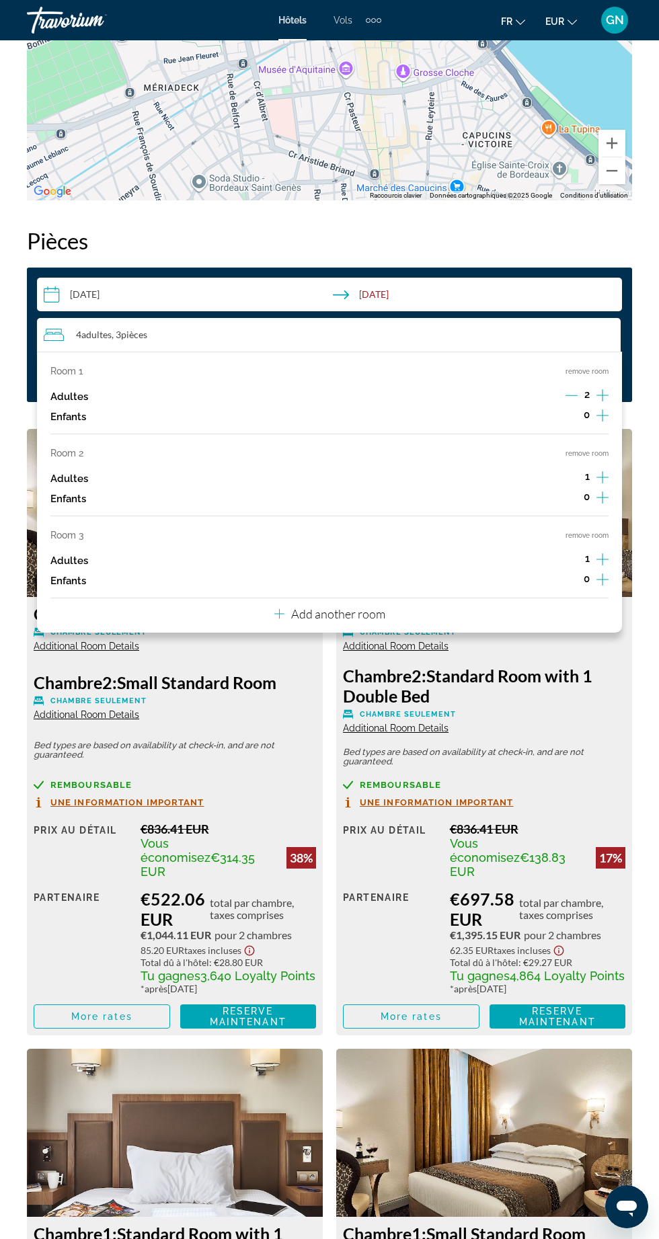
click at [182, 237] on h2 "Pièces" at bounding box center [329, 240] width 605 height 27
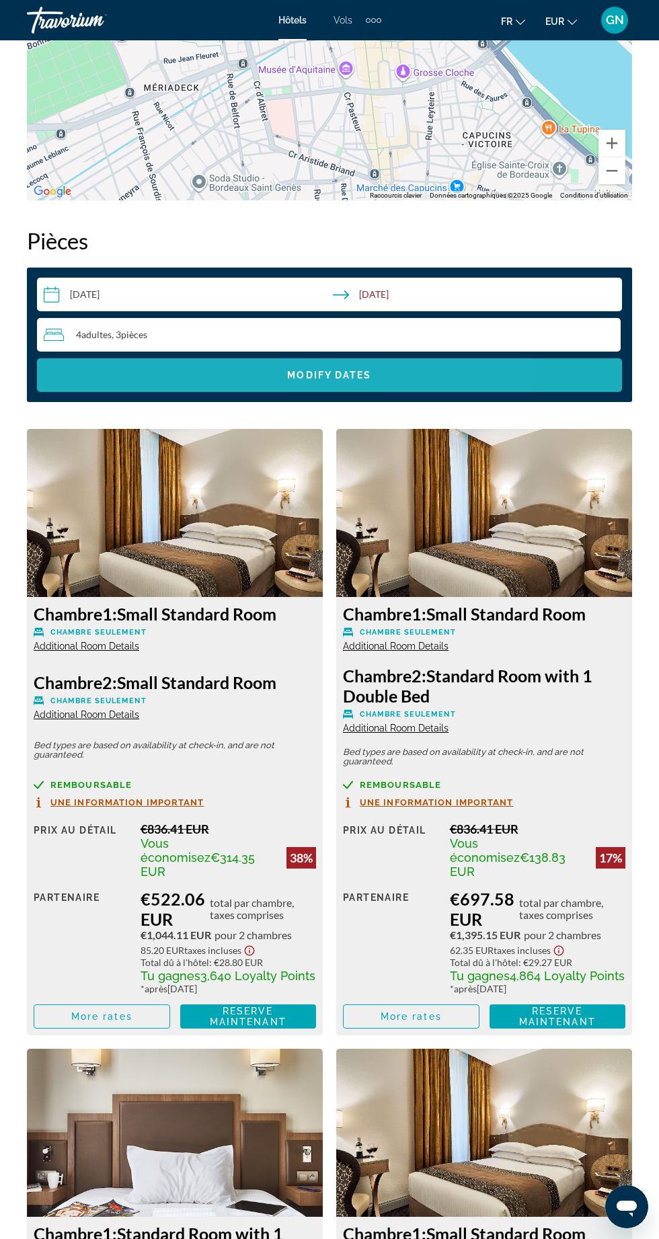
click at [235, 374] on span "Search widget" at bounding box center [329, 375] width 585 height 32
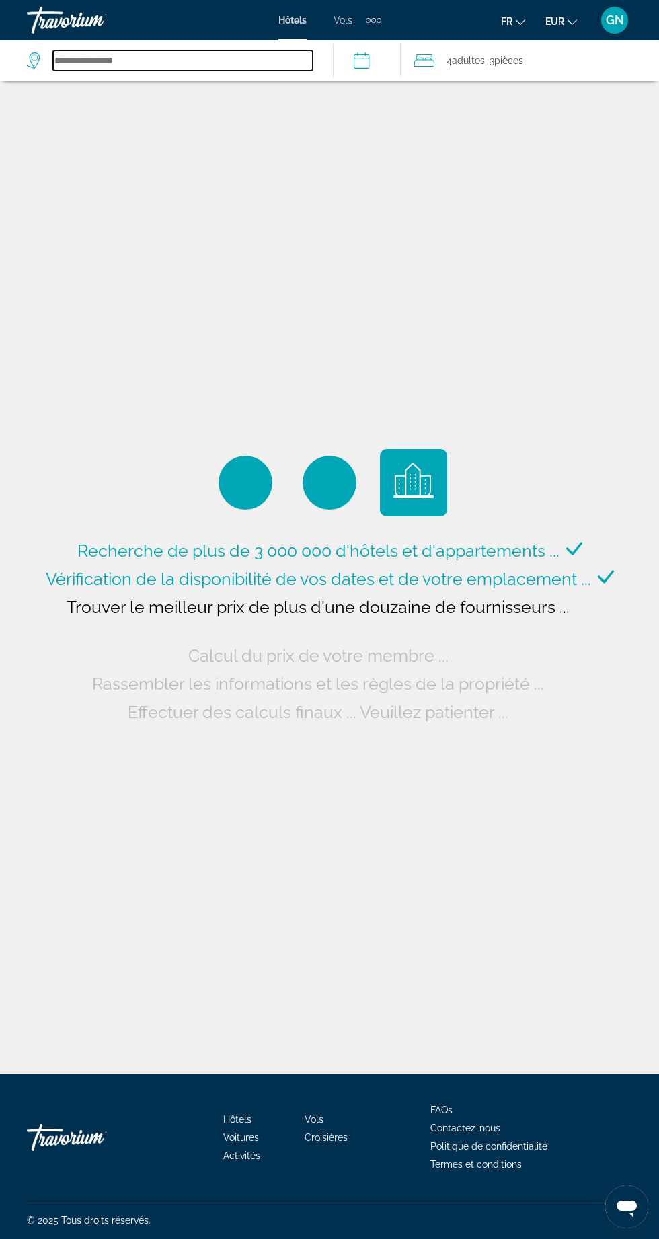
click at [237, 62] on input "Search hotel destination" at bounding box center [182, 60] width 259 height 20
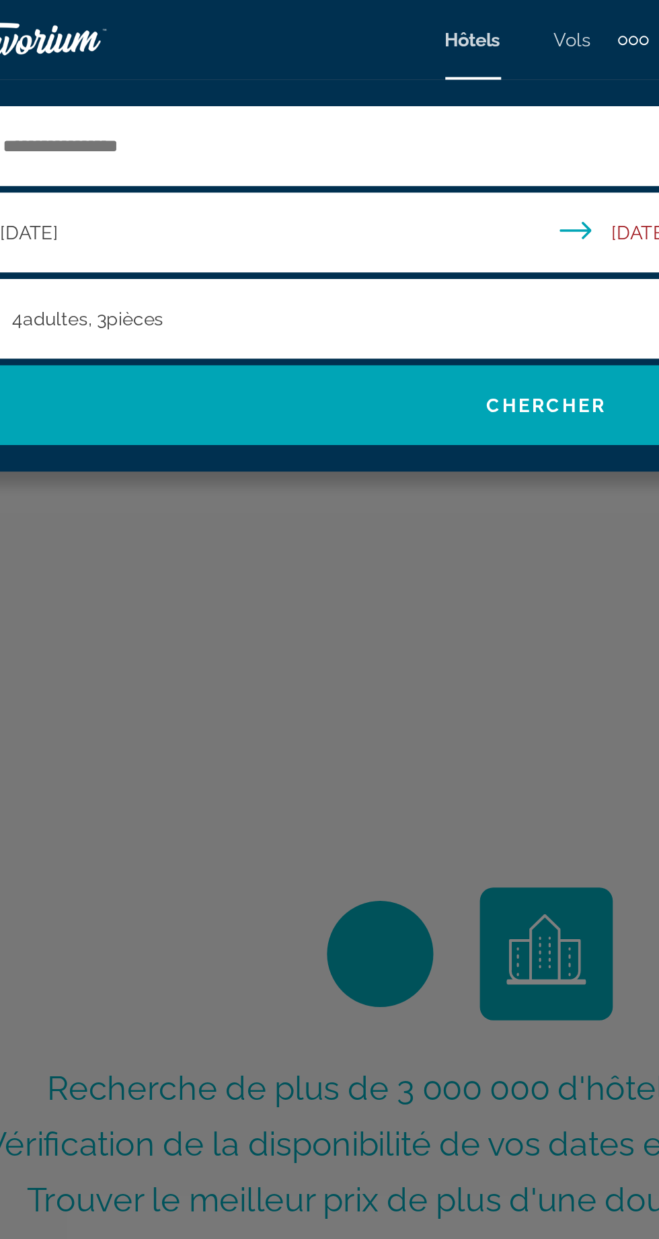
click at [116, 168] on span ", 3 Chambre pièces" at bounding box center [116, 161] width 38 height 19
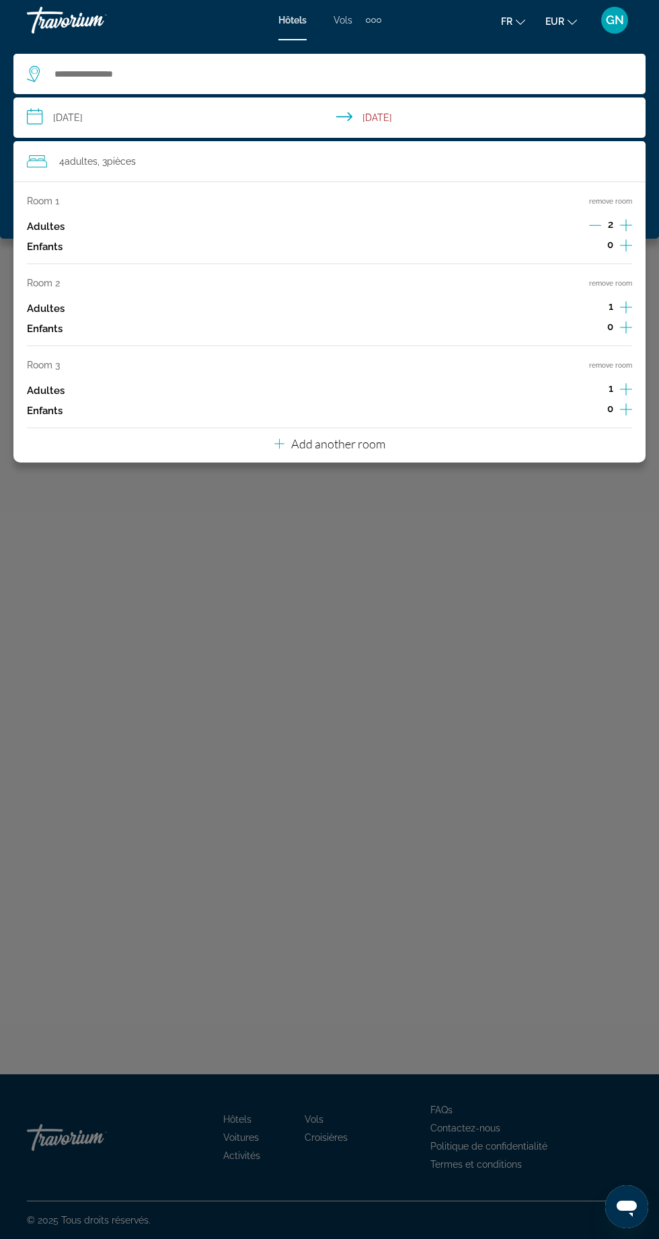
click at [276, 650] on div "Main content" at bounding box center [329, 619] width 659 height 1239
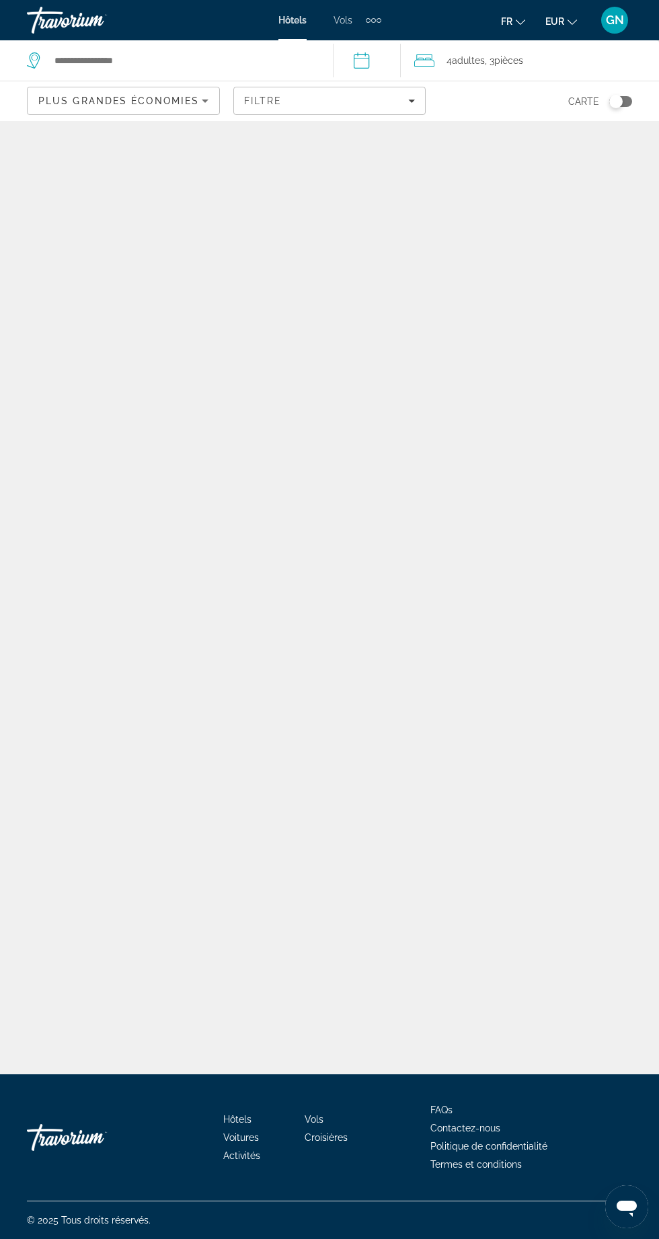
click at [503, 60] on span ", 3 Chambre pièces" at bounding box center [504, 60] width 38 height 19
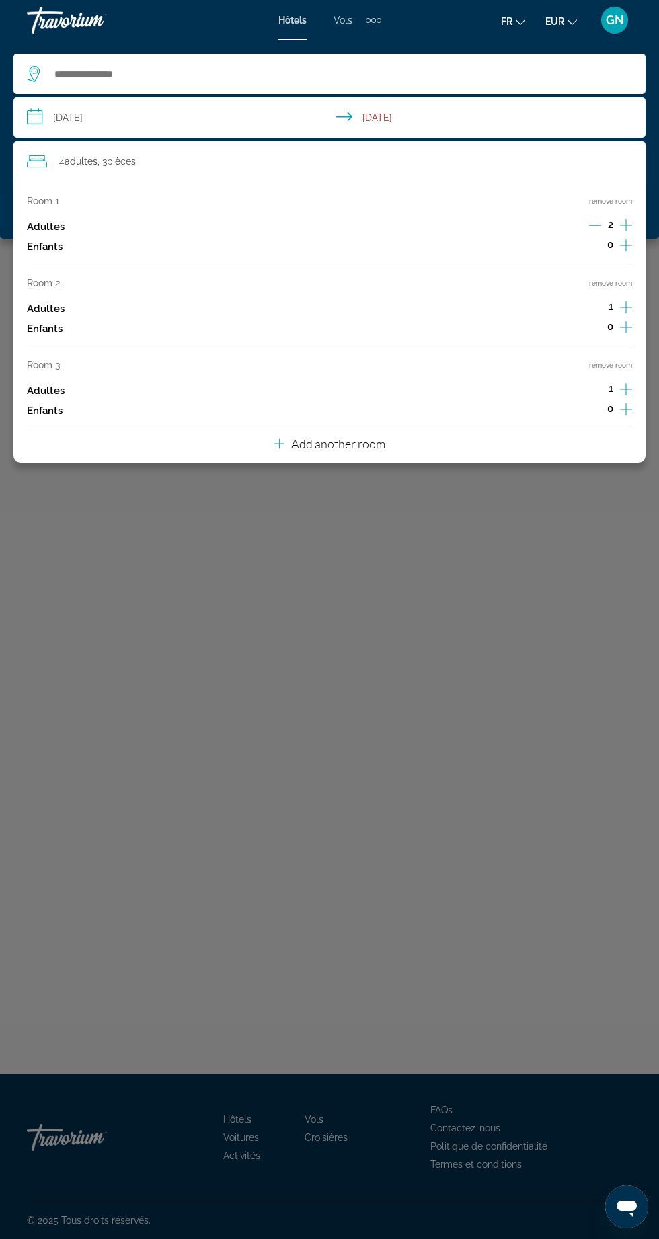
click at [624, 306] on icon "Increment adults" at bounding box center [626, 307] width 12 height 12
click at [57, 378] on div "Room 3 remove room Adultes 1 Enfants 0" at bounding box center [329, 390] width 605 height 61
click at [295, 38] on mat-toolbar "Hôtels Vols Voitures Croisières Activités Hôtels Vols Voitures Croisières Activ…" at bounding box center [329, 20] width 659 height 40
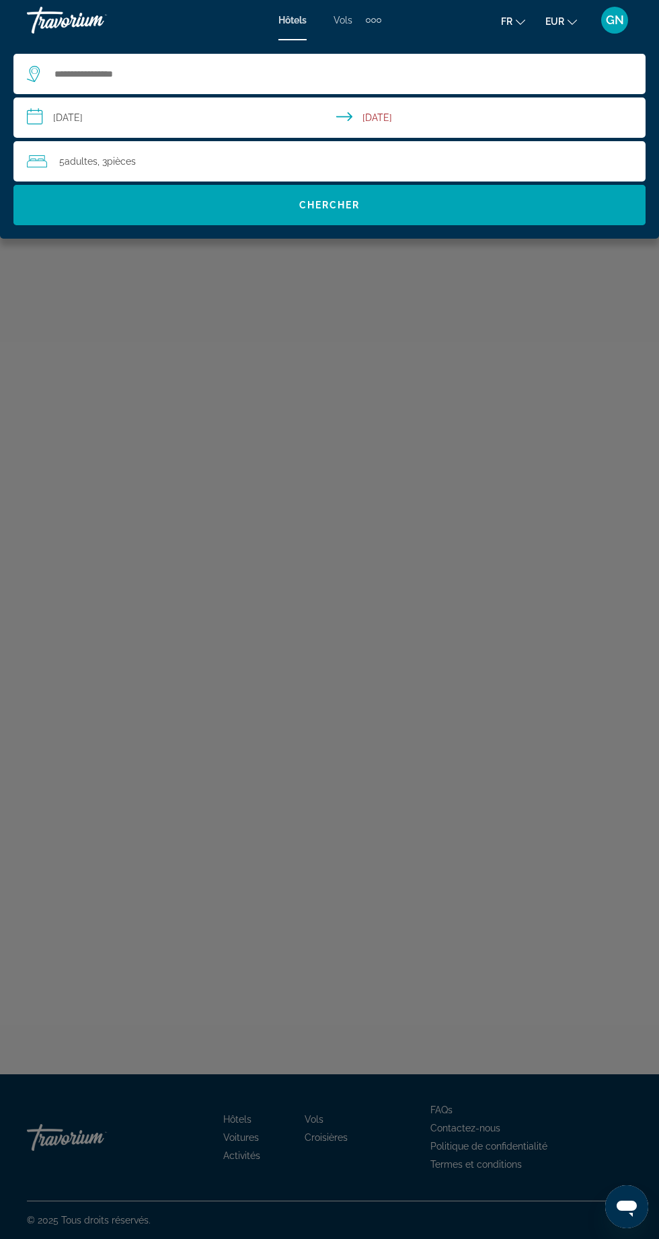
click at [332, 24] on li "Vols" at bounding box center [343, 20] width 46 height 11
click at [352, 32] on div "Hôtels Vols Voitures Croisières Activités Hôtels Vols Voitures Croisières Activ…" at bounding box center [329, 20] width 659 height 35
click at [343, 28] on div "Hôtels Vols Voitures Croisières Activités Hôtels Vols Voitures Croisières Activ…" at bounding box center [329, 20] width 103 height 22
click at [347, 20] on span "Vols" at bounding box center [342, 20] width 19 height 11
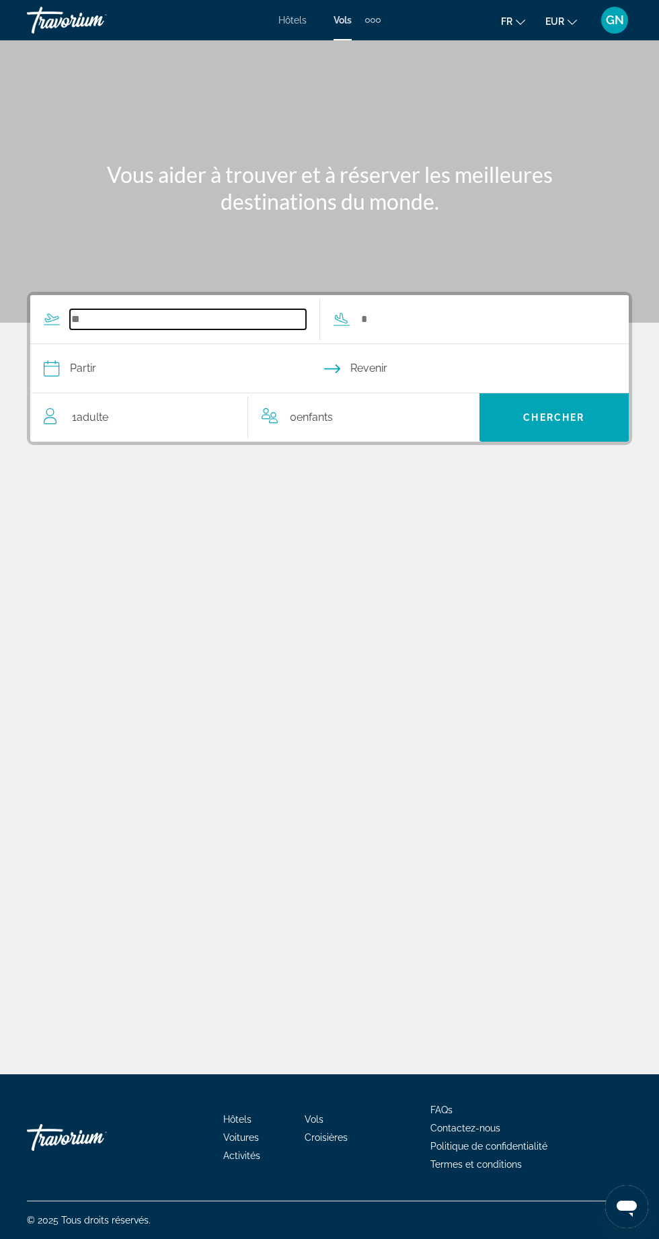
click at [184, 315] on input "Search widget" at bounding box center [188, 319] width 236 height 20
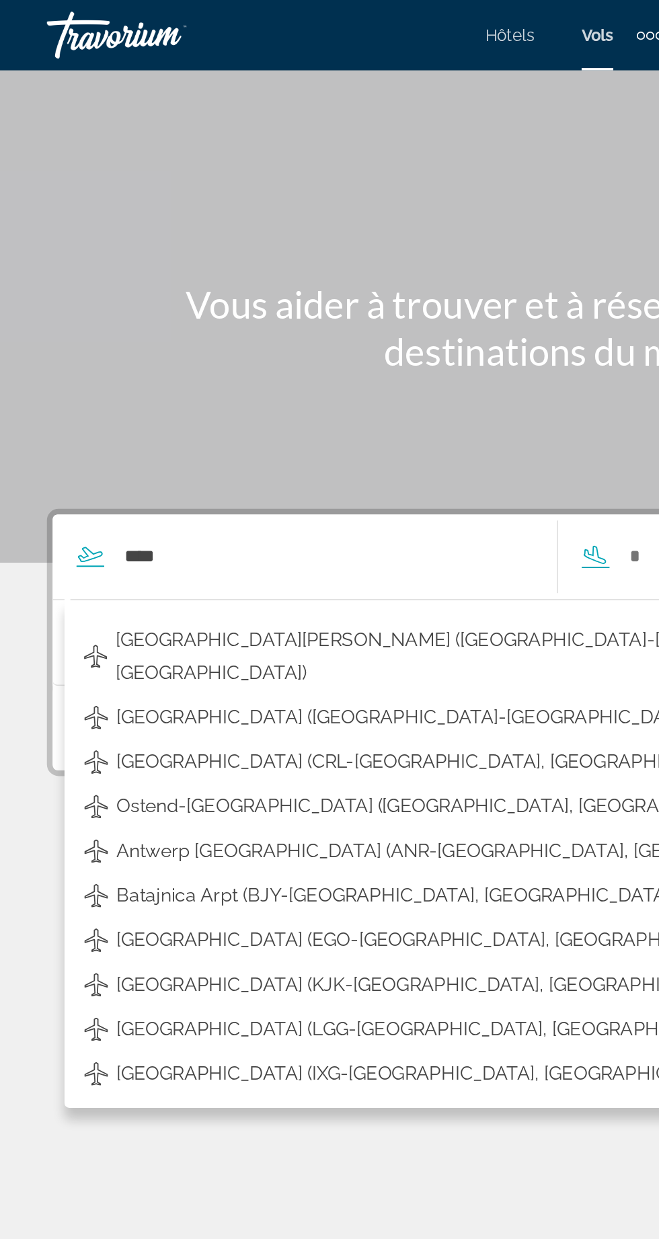
click at [125, 402] on span "[GEOGRAPHIC_DATA] ([GEOGRAPHIC_DATA]-[GEOGRAPHIC_DATA], [GEOGRAPHIC_DATA])" at bounding box center [290, 411] width 446 height 19
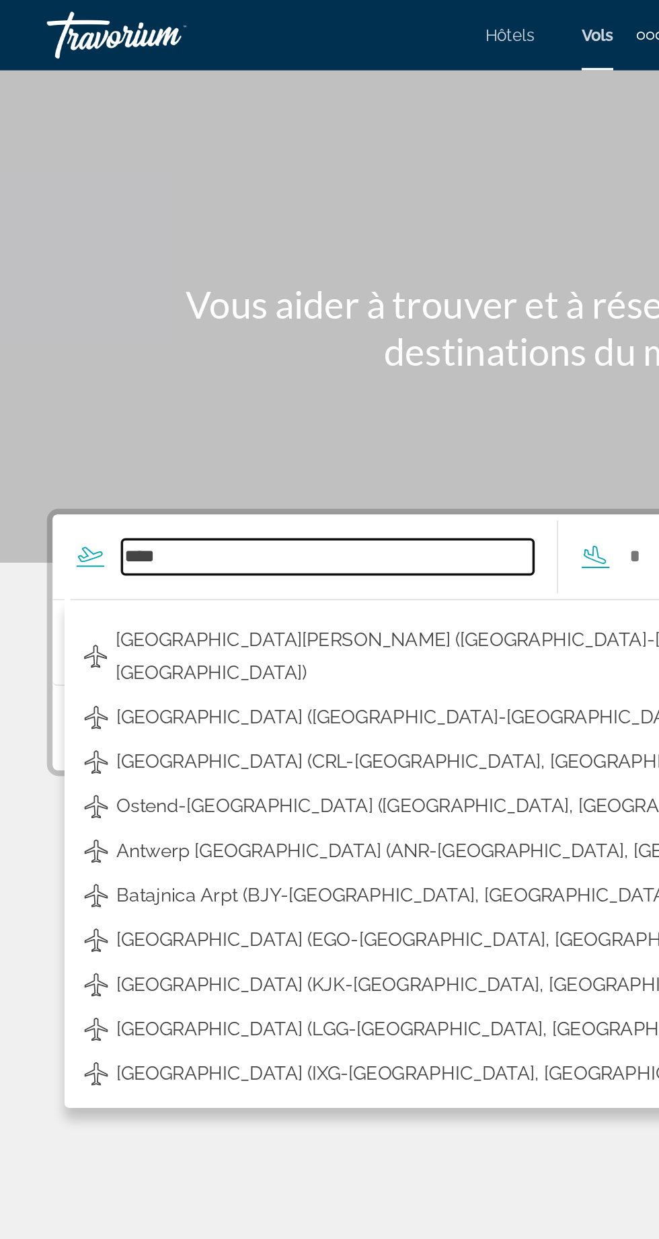
type input "**********"
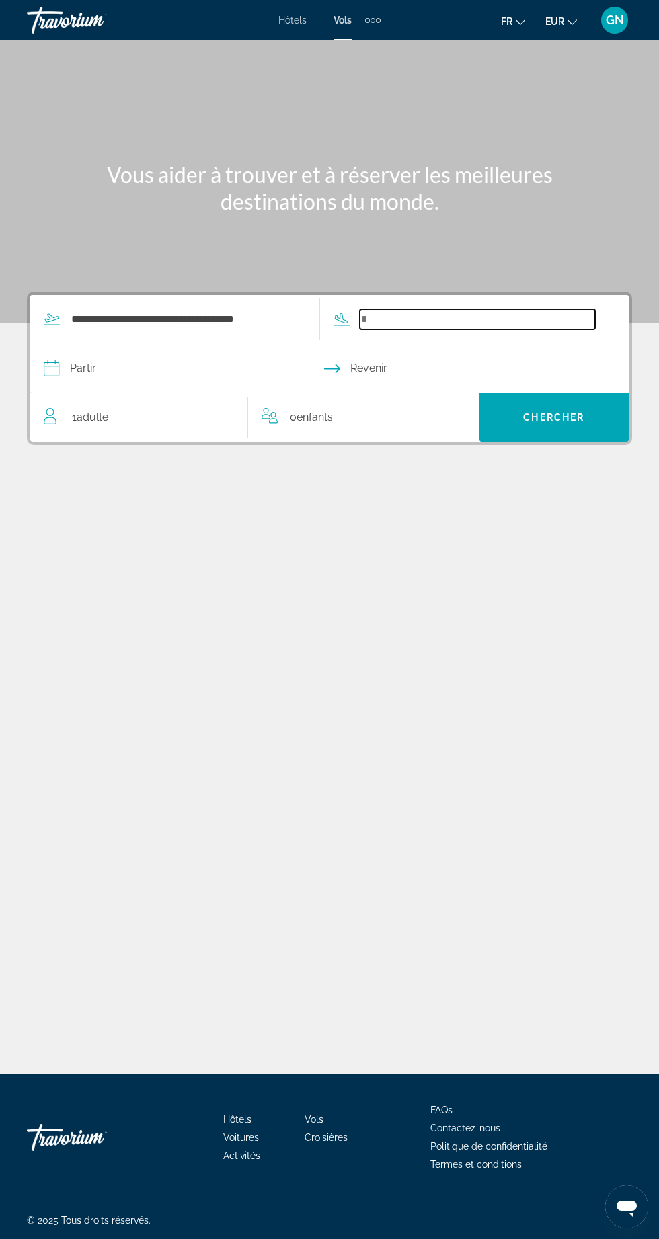
click at [447, 313] on input "Search widget" at bounding box center [478, 319] width 236 height 20
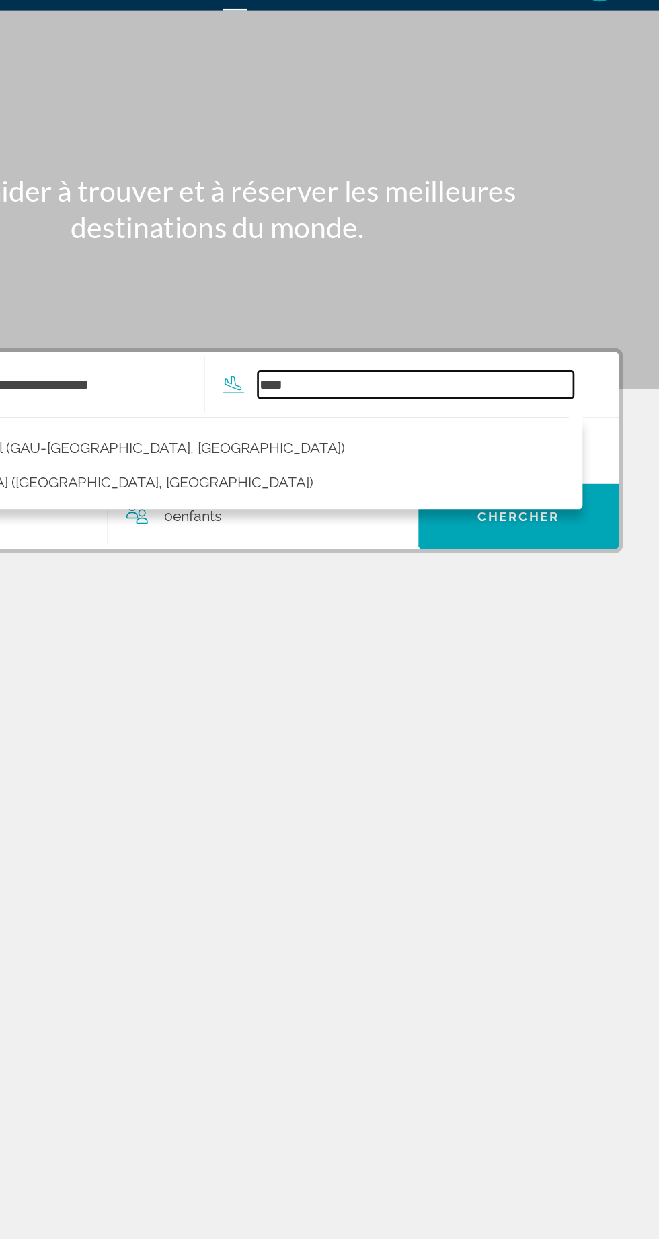
scroll to position [0, 0]
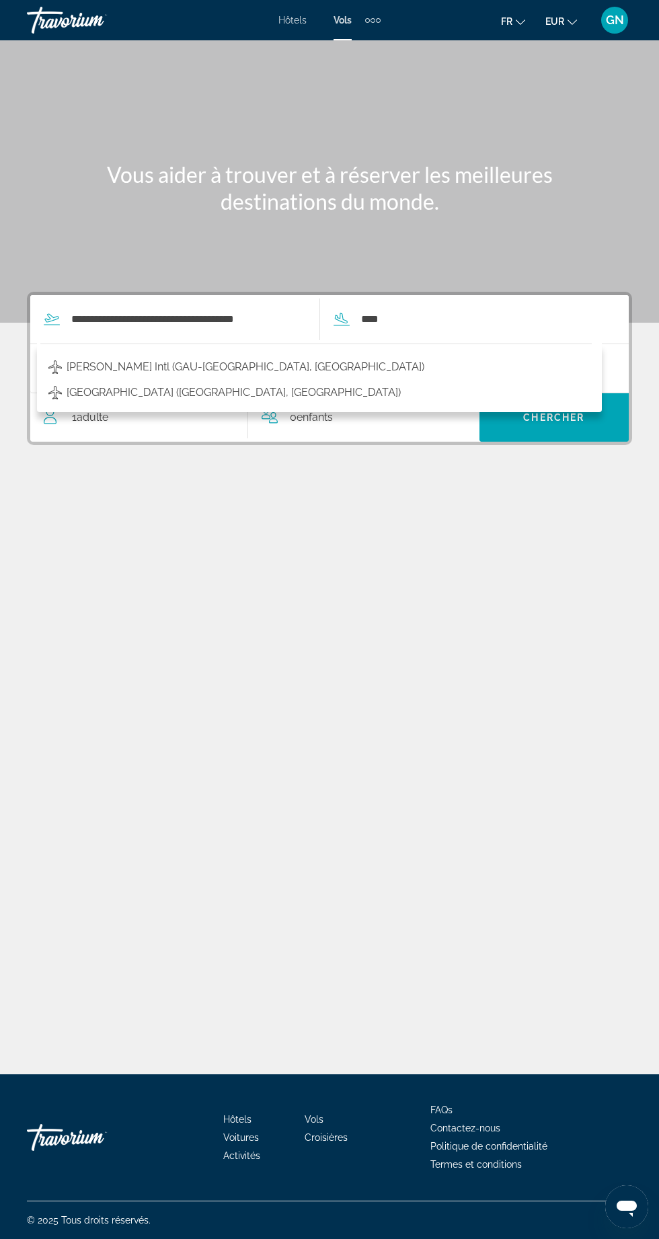
click at [132, 392] on span "[GEOGRAPHIC_DATA] ([GEOGRAPHIC_DATA], [GEOGRAPHIC_DATA])" at bounding box center [234, 392] width 334 height 19
type input "**********"
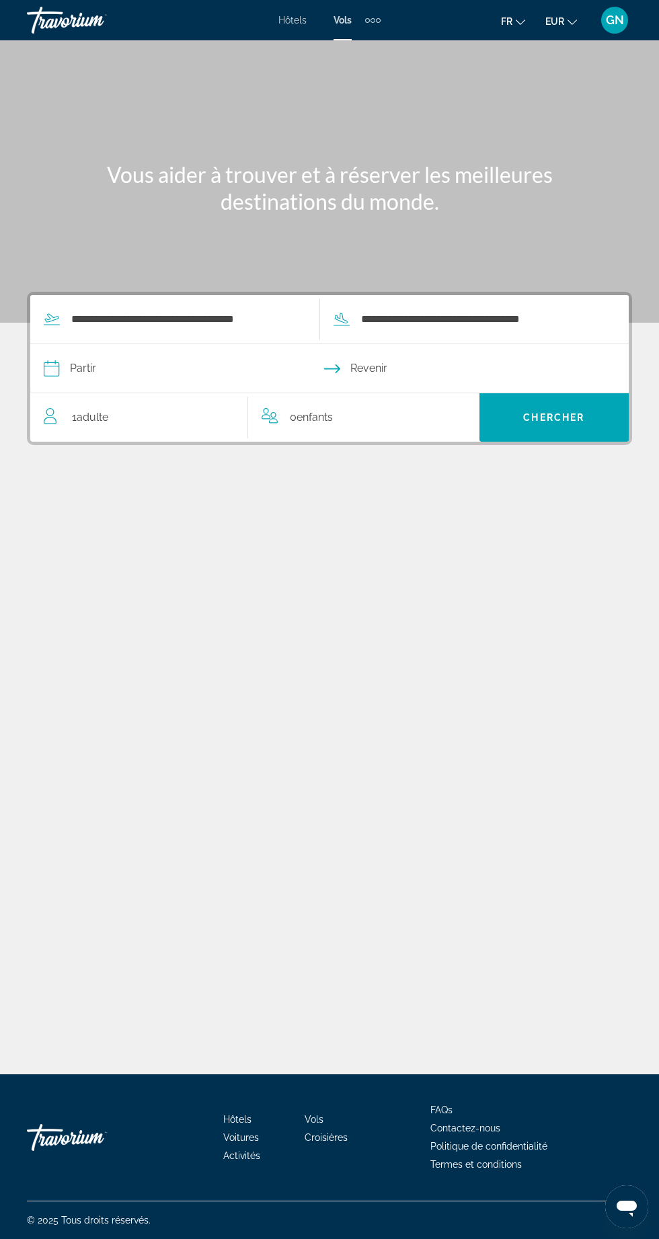
click at [130, 367] on input "Depart date" at bounding box center [185, 370] width 291 height 52
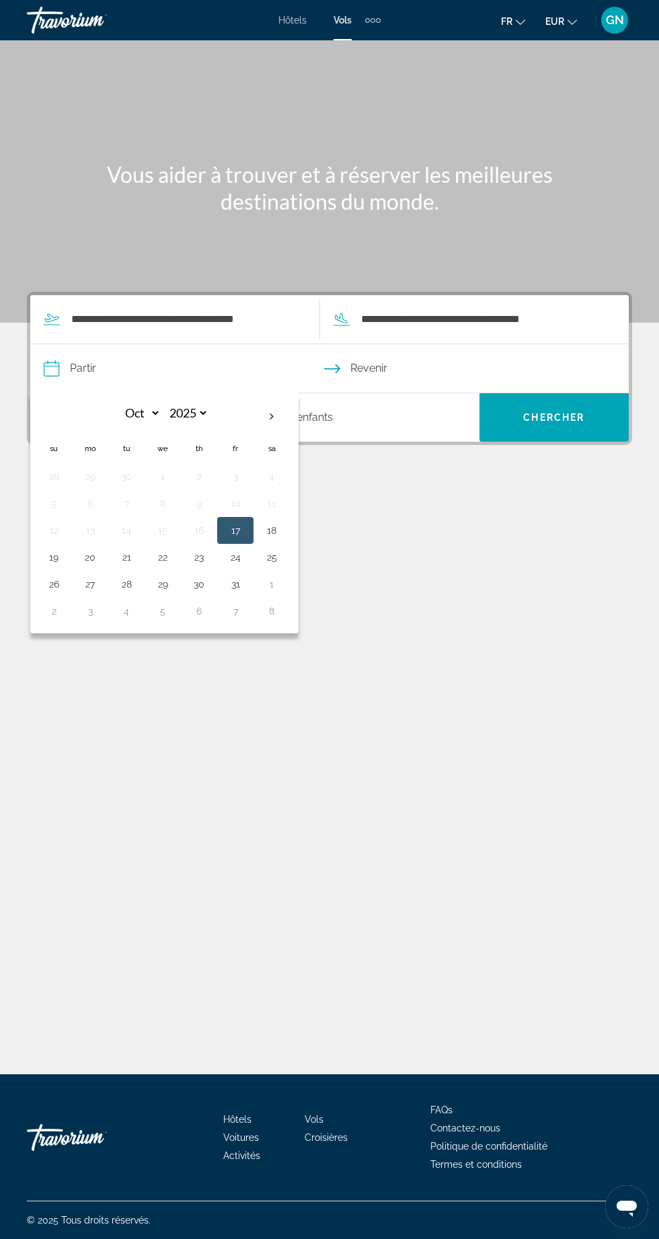
click at [235, 556] on button "24" at bounding box center [235, 557] width 22 height 19
type input "**********"
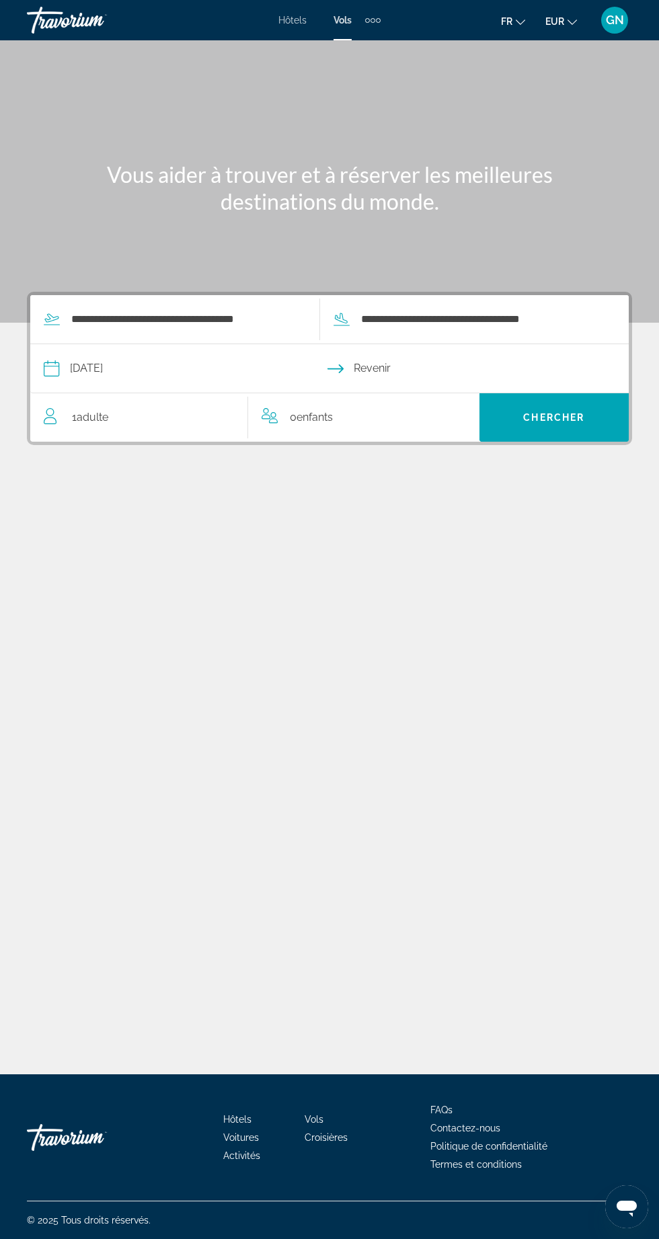
click at [387, 353] on input "Return date" at bounding box center [474, 370] width 291 height 52
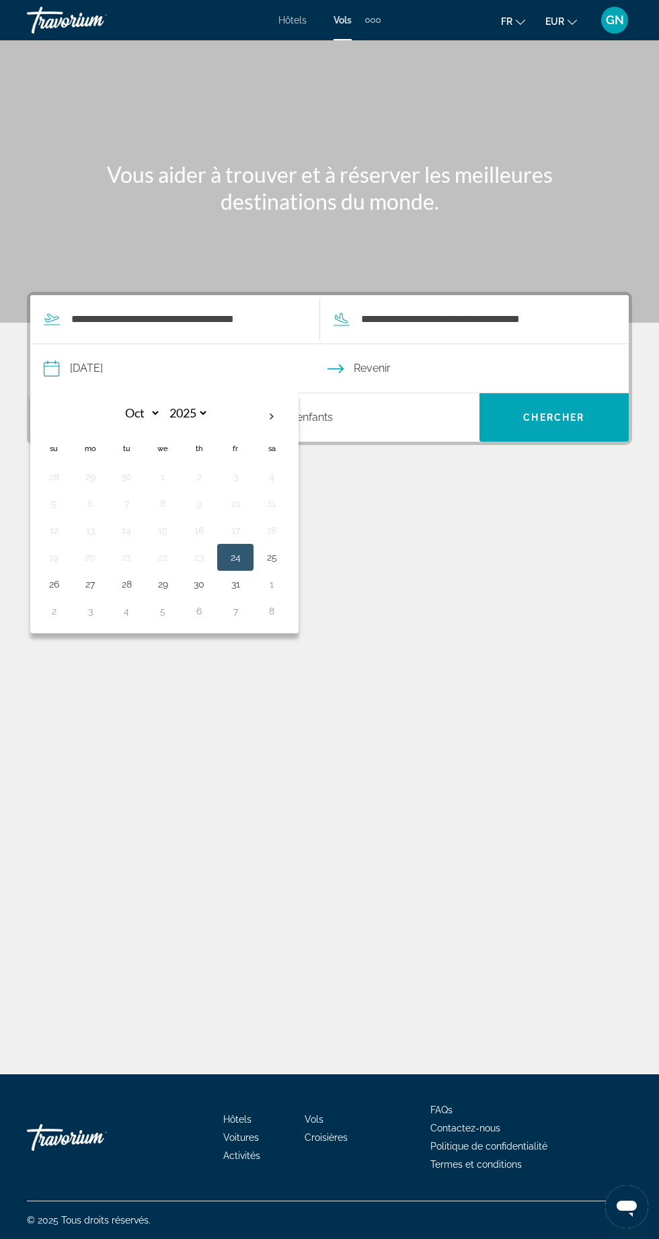
scroll to position [93, 0]
click at [130, 575] on button "28" at bounding box center [127, 584] width 22 height 19
type input "**********"
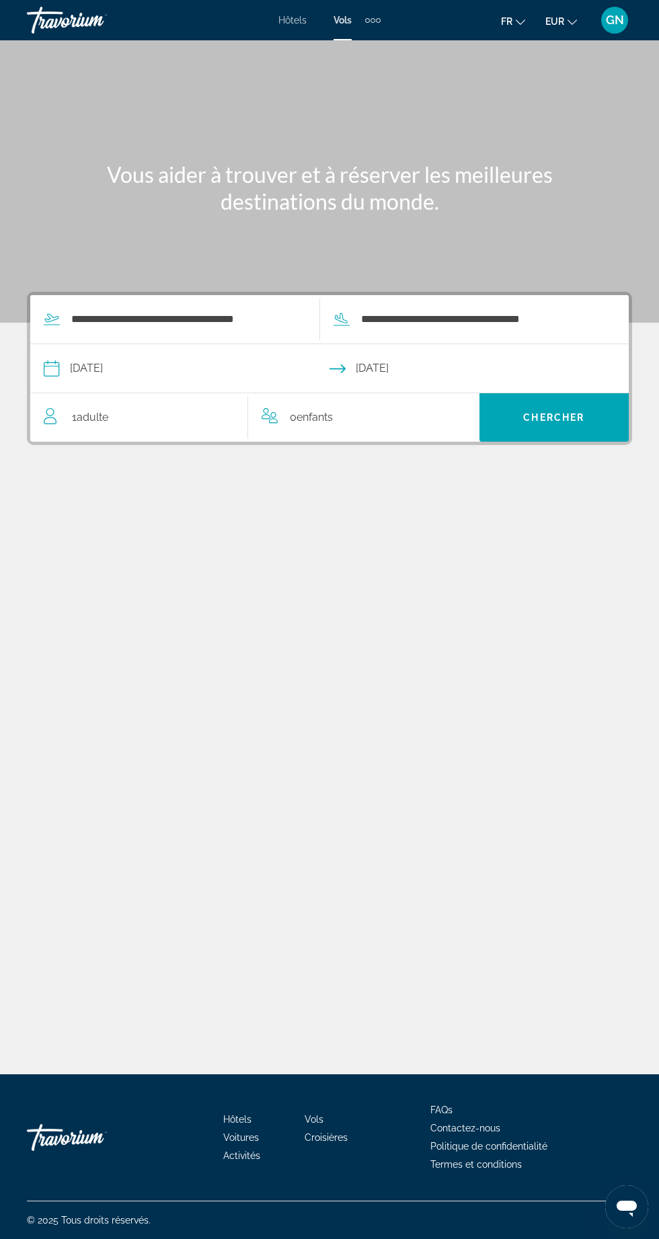
click at [138, 393] on div "1 Adulte Adultes" at bounding box center [146, 417] width 204 height 48
click at [227, 407] on icon "Increment adults" at bounding box center [228, 415] width 12 height 16
click at [227, 409] on icon "Increment adults" at bounding box center [228, 415] width 12 height 12
click at [232, 407] on icon "Increment adults" at bounding box center [228, 415] width 12 height 16
click at [559, 412] on span "Chercher" at bounding box center [553, 417] width 61 height 11
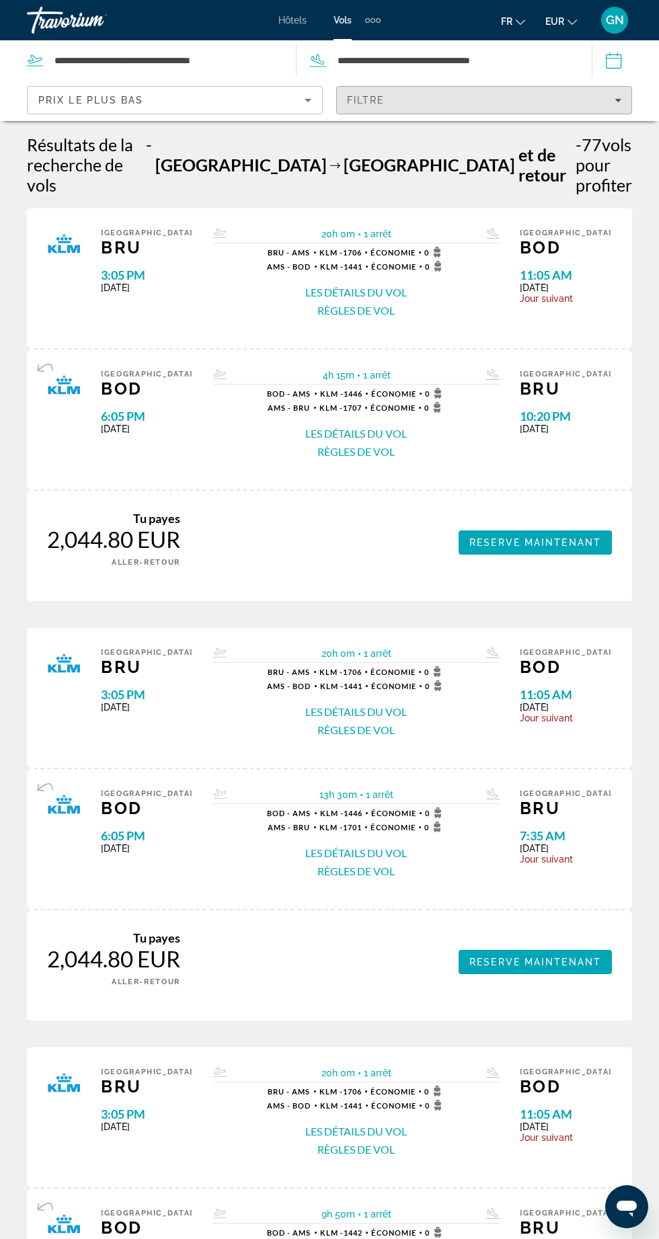
click at [440, 95] on div "Filtre" at bounding box center [484, 100] width 274 height 11
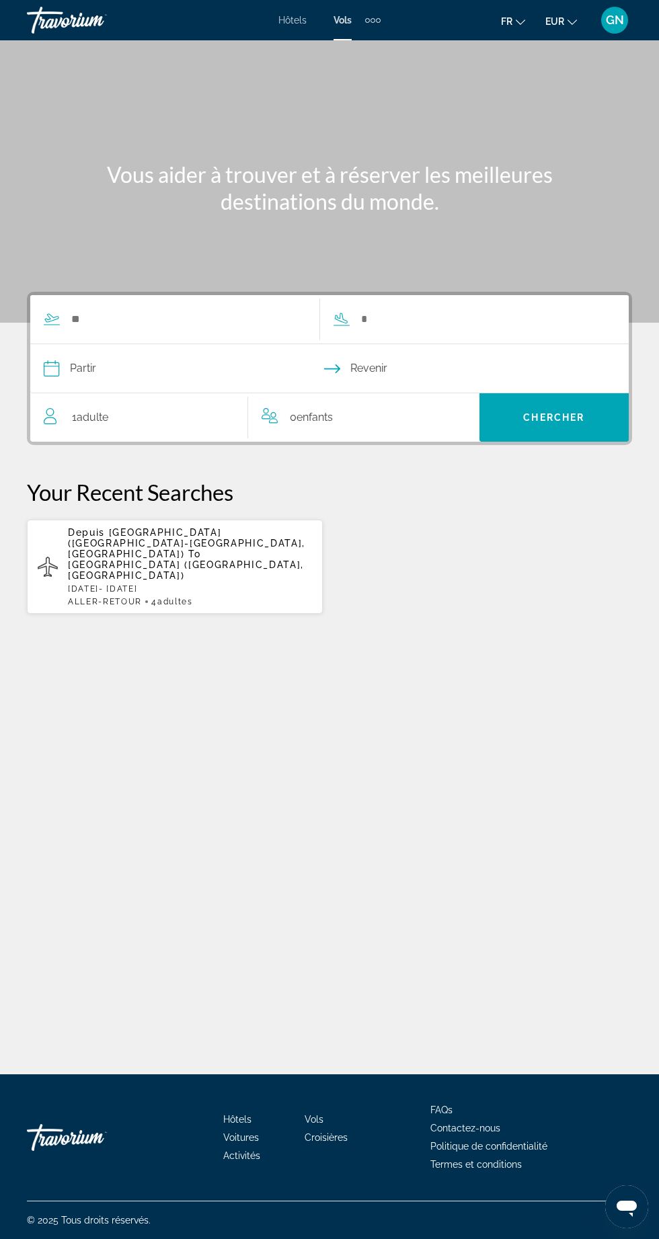
click at [299, 12] on div "Hôtels Vols Voitures Croisières Activités Hôtels Vols Voitures Croisières Activ…" at bounding box center [329, 20] width 102 height 22
click at [305, 24] on span "Hôtels" at bounding box center [292, 20] width 28 height 11
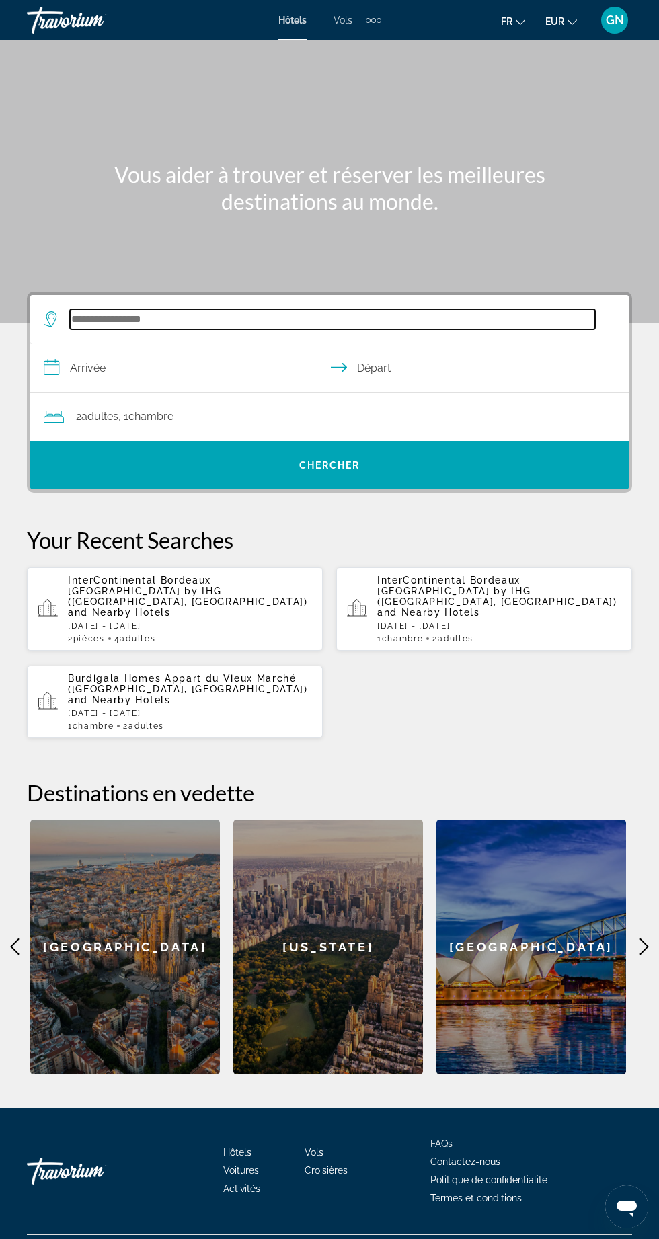
click at [149, 317] on input "Search hotel destination" at bounding box center [332, 319] width 525 height 20
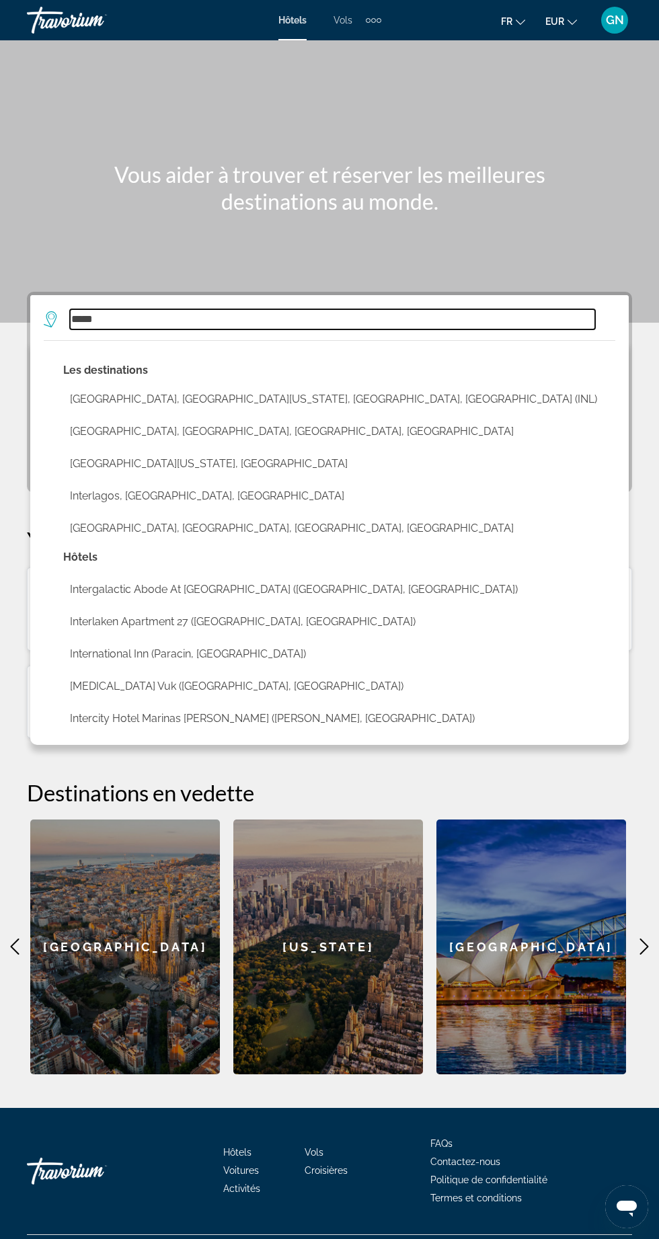
click at [186, 315] on input "*****" at bounding box center [332, 319] width 525 height 20
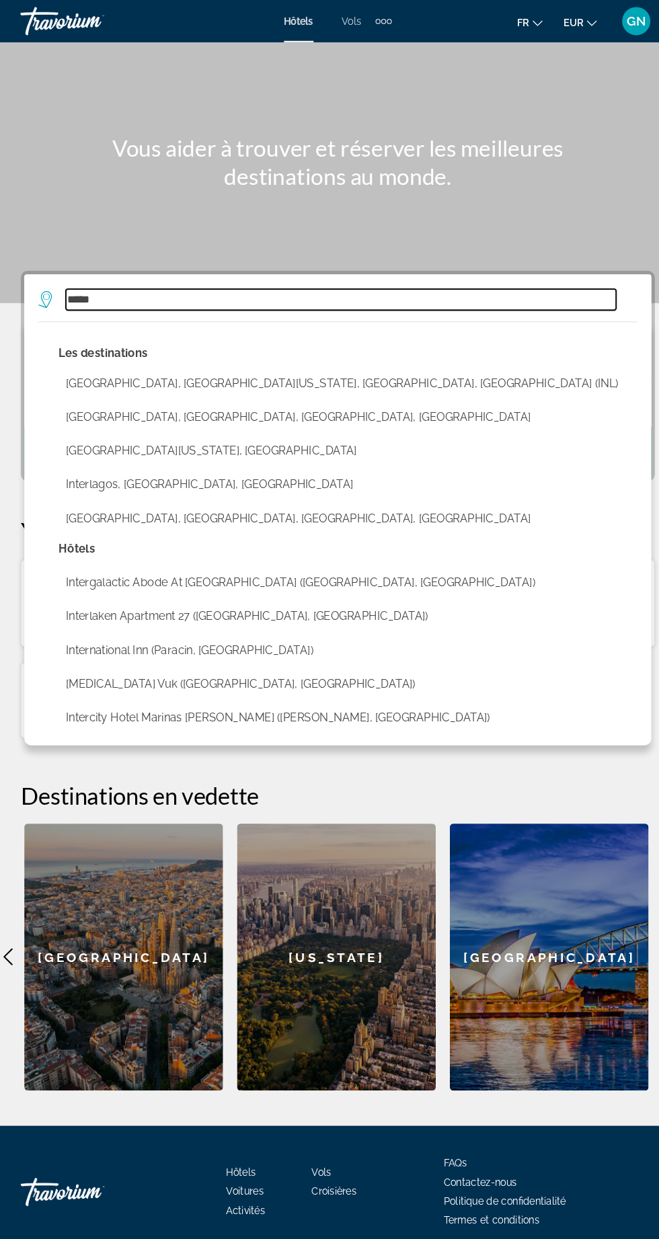
scroll to position [86, 0]
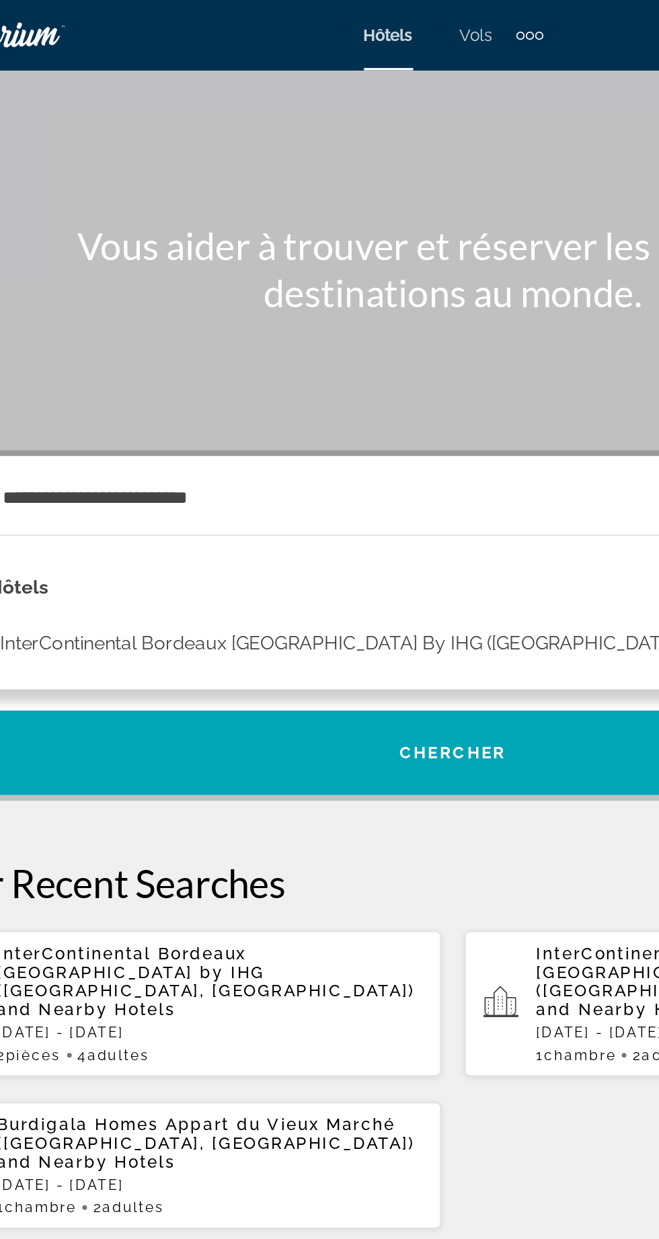
click at [269, 356] on button "InterContinental Bordeaux [GEOGRAPHIC_DATA] by IHG ([GEOGRAPHIC_DATA], [GEOGRAP…" at bounding box center [321, 369] width 517 height 26
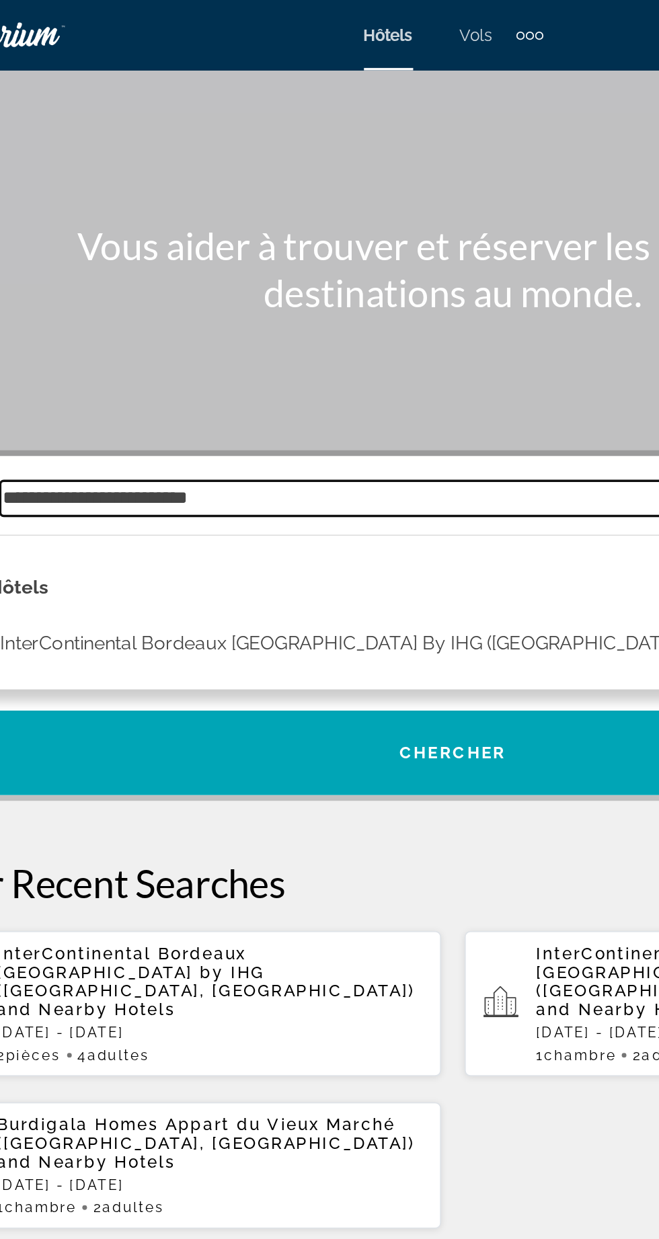
type input "**********"
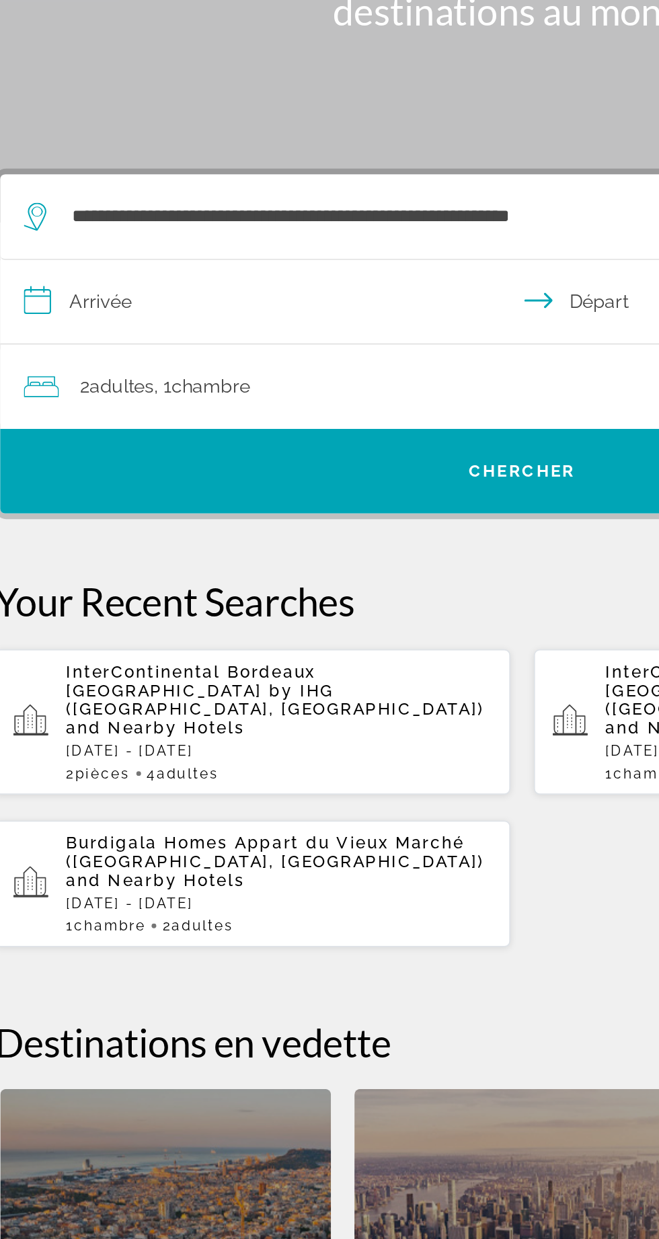
click at [157, 311] on input "**********" at bounding box center [332, 337] width 604 height 52
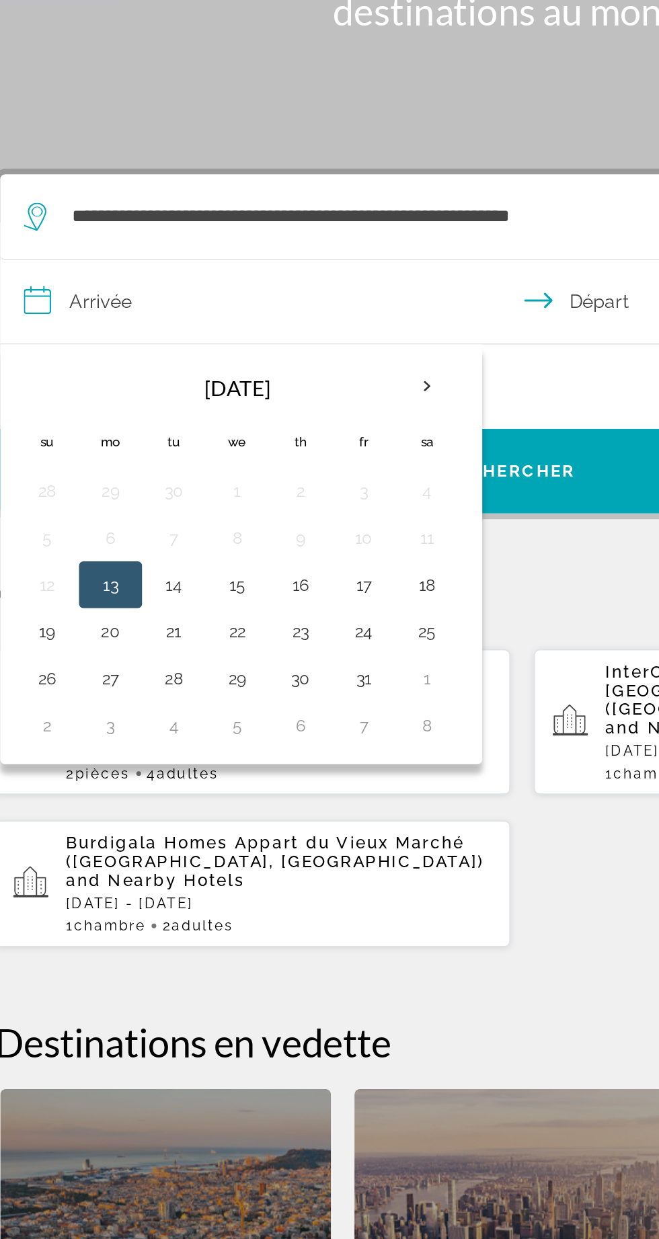
click at [239, 514] on button "24" at bounding box center [239, 523] width 22 height 19
click at [125, 541] on button "28" at bounding box center [130, 550] width 22 height 19
type input "**********"
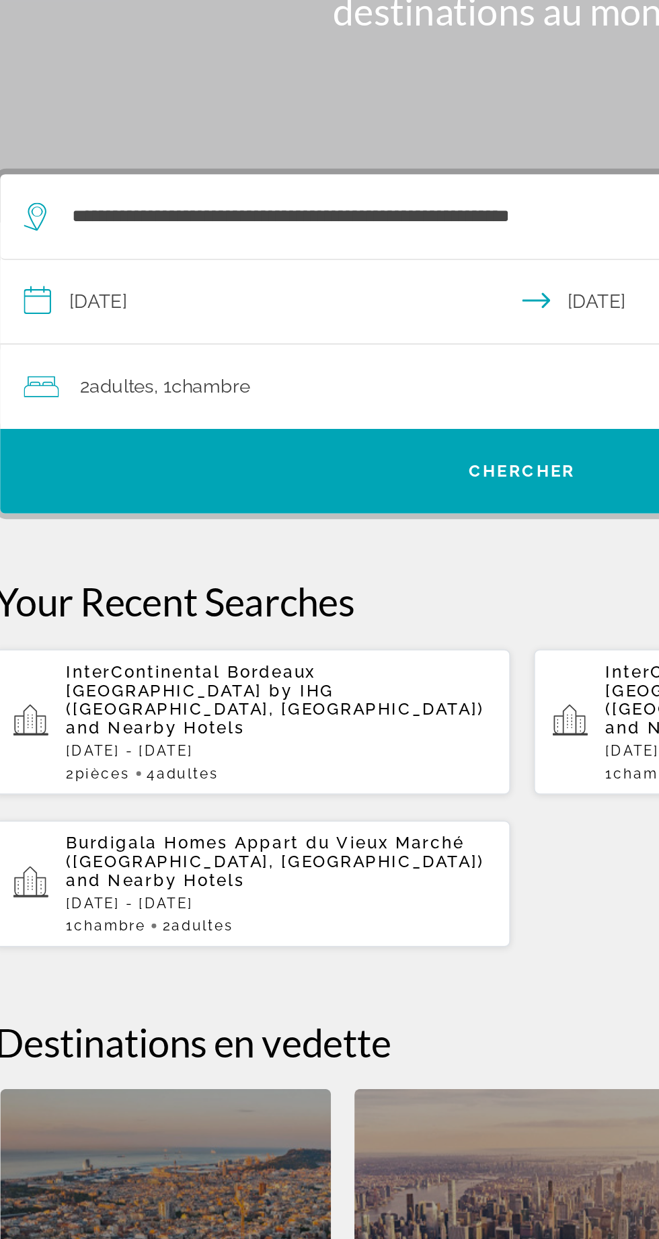
click at [199, 374] on div "2 Adulte Adultes , 1 Chambre pièces" at bounding box center [336, 383] width 585 height 19
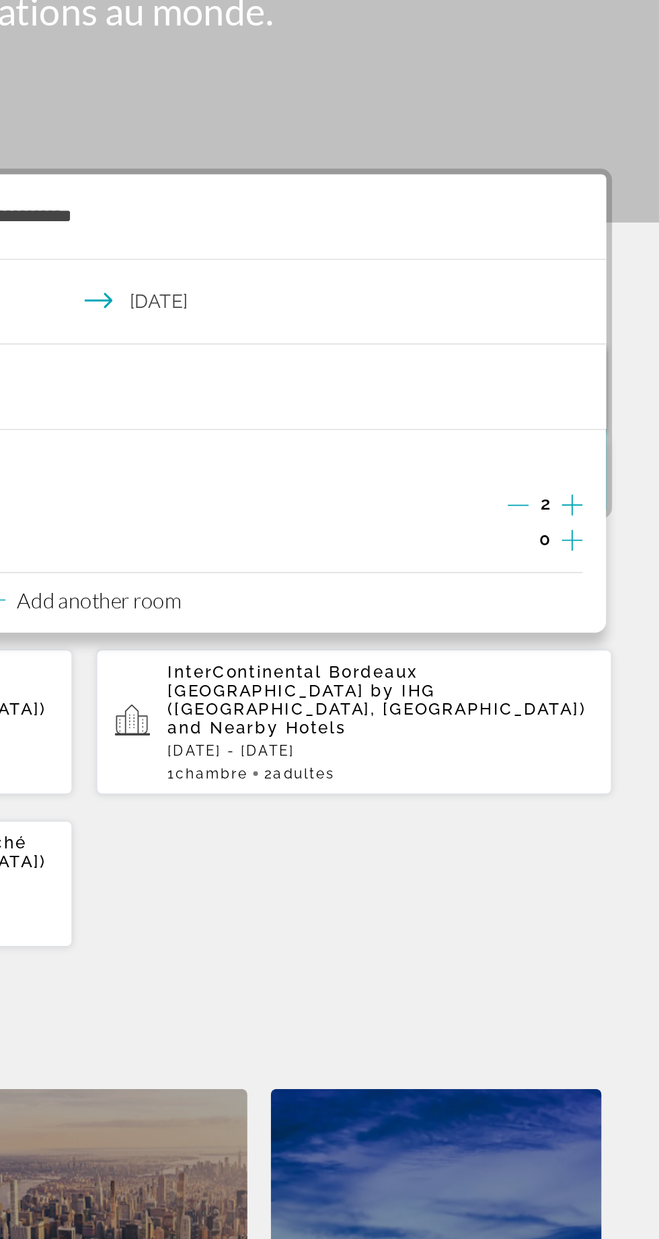
click at [610, 443] on icon "Increment adults" at bounding box center [609, 451] width 12 height 16
click at [608, 443] on icon "Increment adults" at bounding box center [609, 451] width 12 height 16
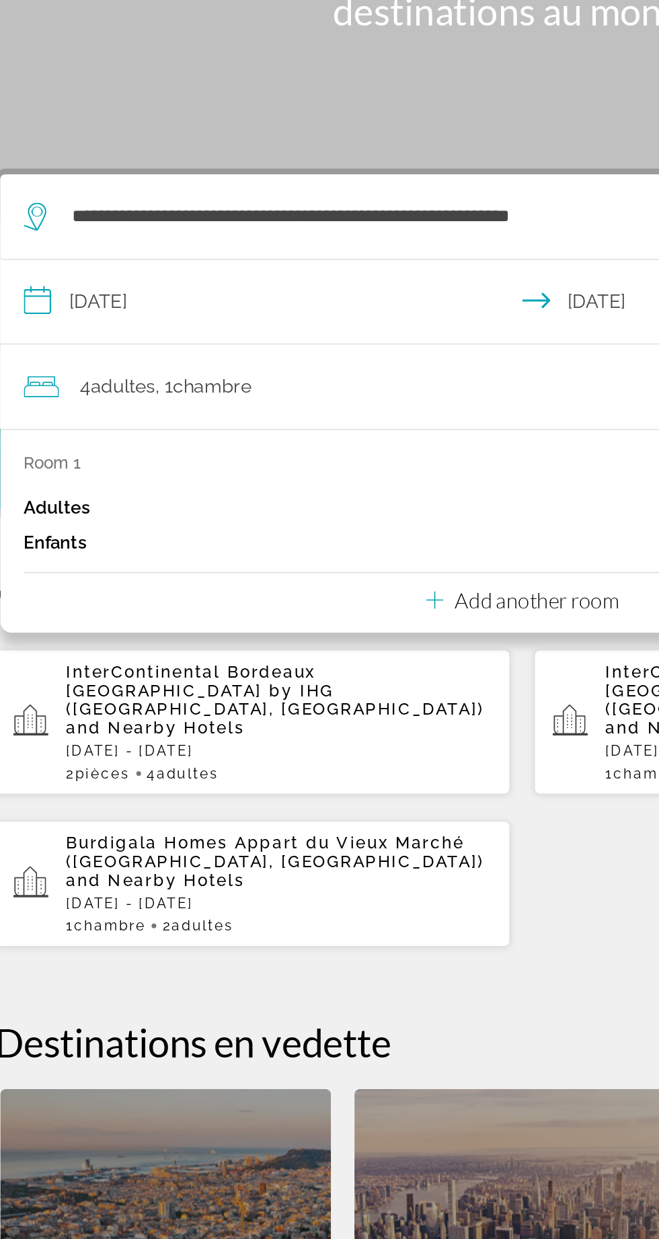
click at [324, 498] on p "Add another room" at bounding box center [338, 505] width 94 height 15
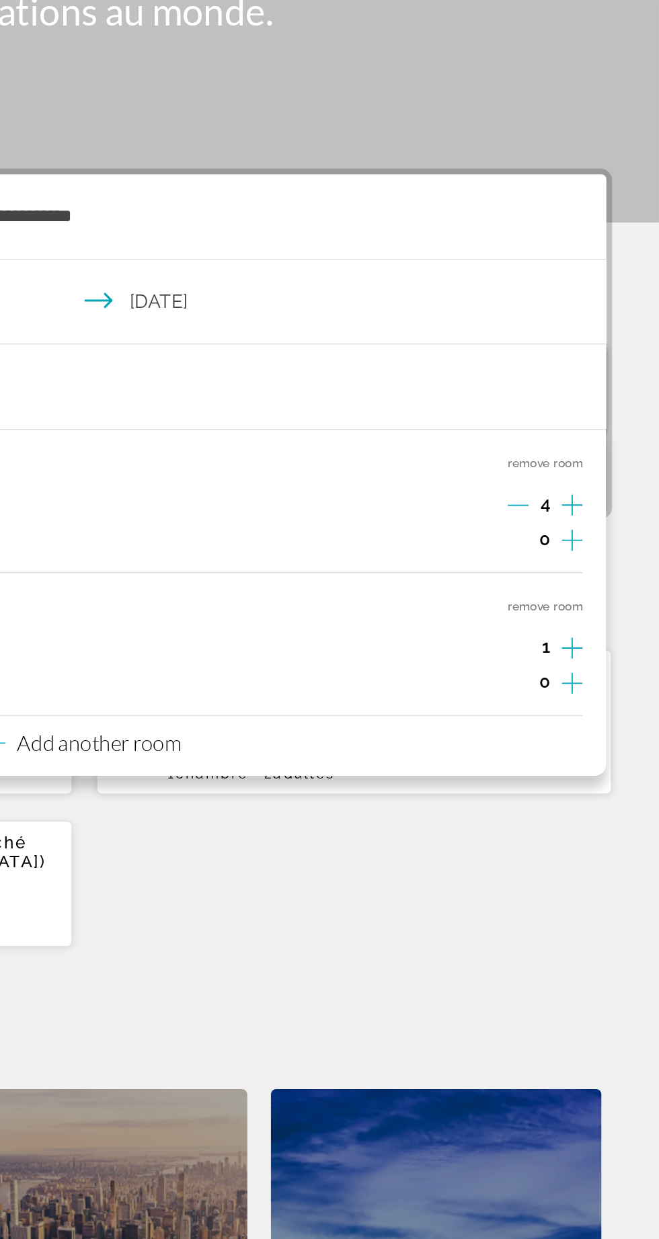
click at [577, 445] on icon "Decrement adults" at bounding box center [578, 451] width 12 height 12
click at [575, 445] on icon "Decrement adults" at bounding box center [578, 451] width 12 height 12
click at [609, 527] on icon "Increment adults" at bounding box center [609, 533] width 12 height 12
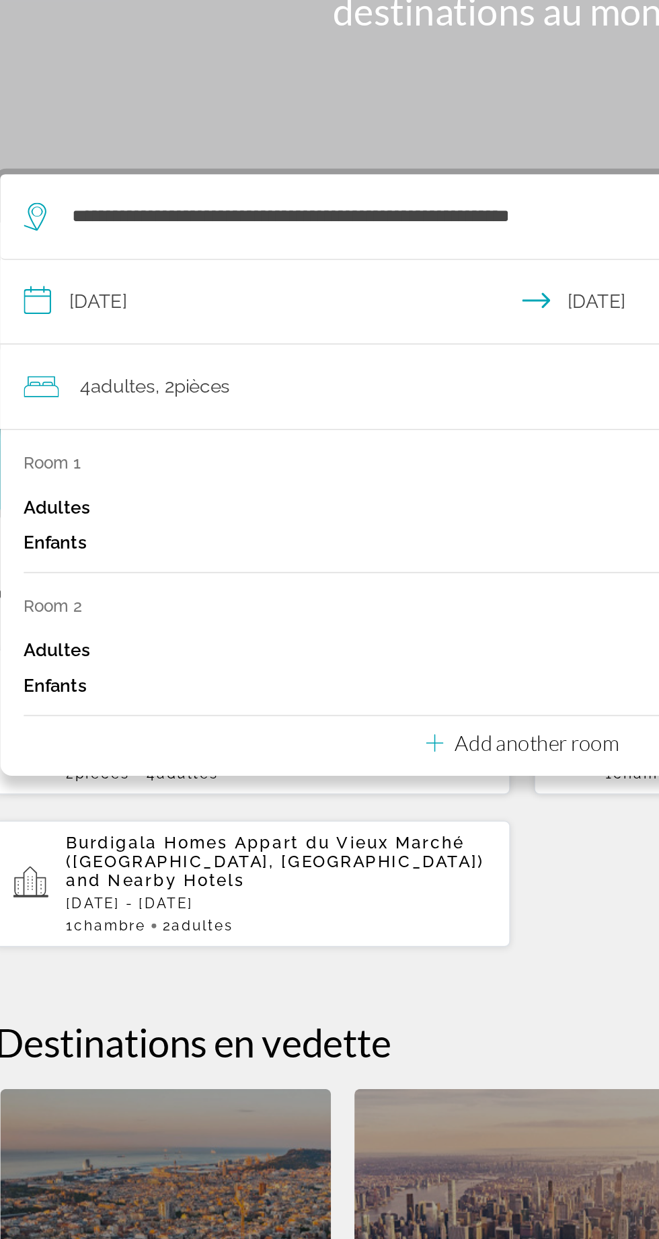
click at [342, 579] on div "Add another room" at bounding box center [329, 587] width 111 height 16
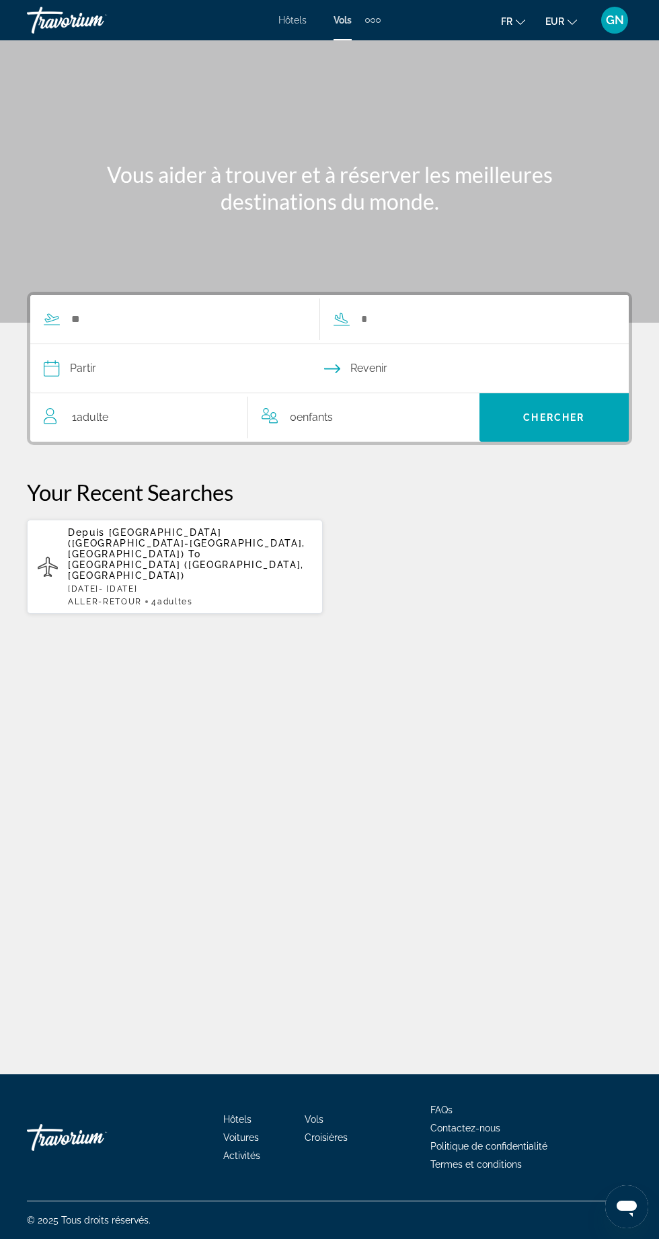
click at [296, 17] on span "Hôtels" at bounding box center [292, 20] width 28 height 11
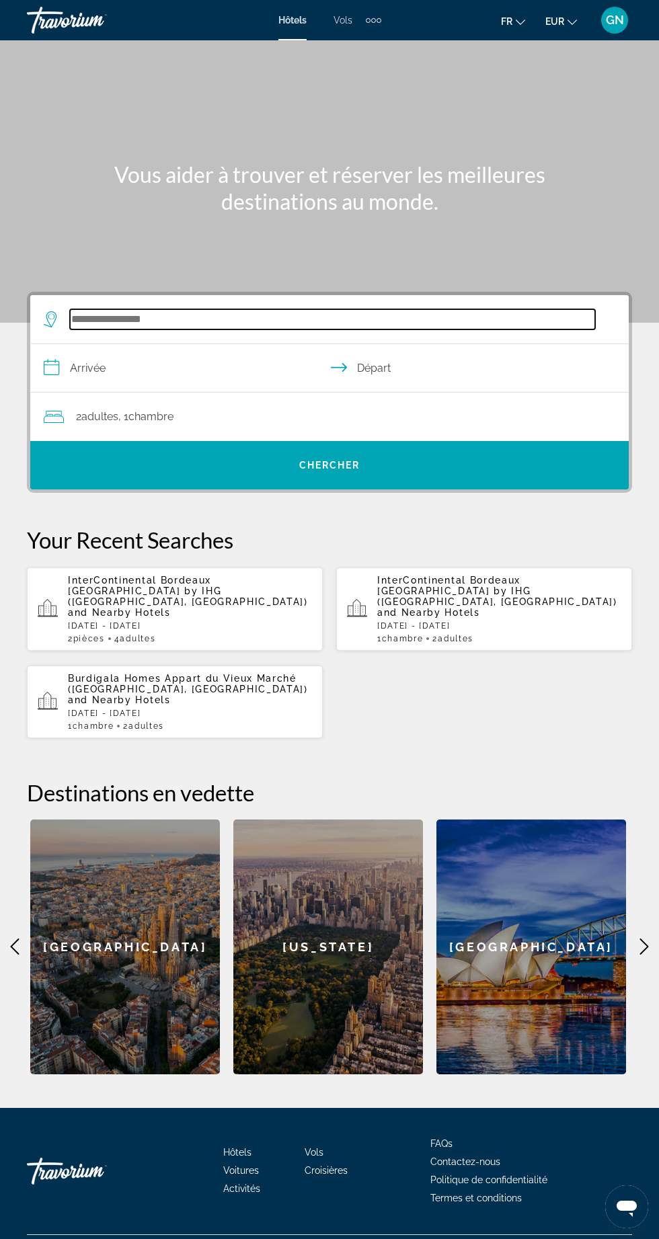
click at [210, 316] on input "Search hotel destination" at bounding box center [332, 319] width 525 height 20
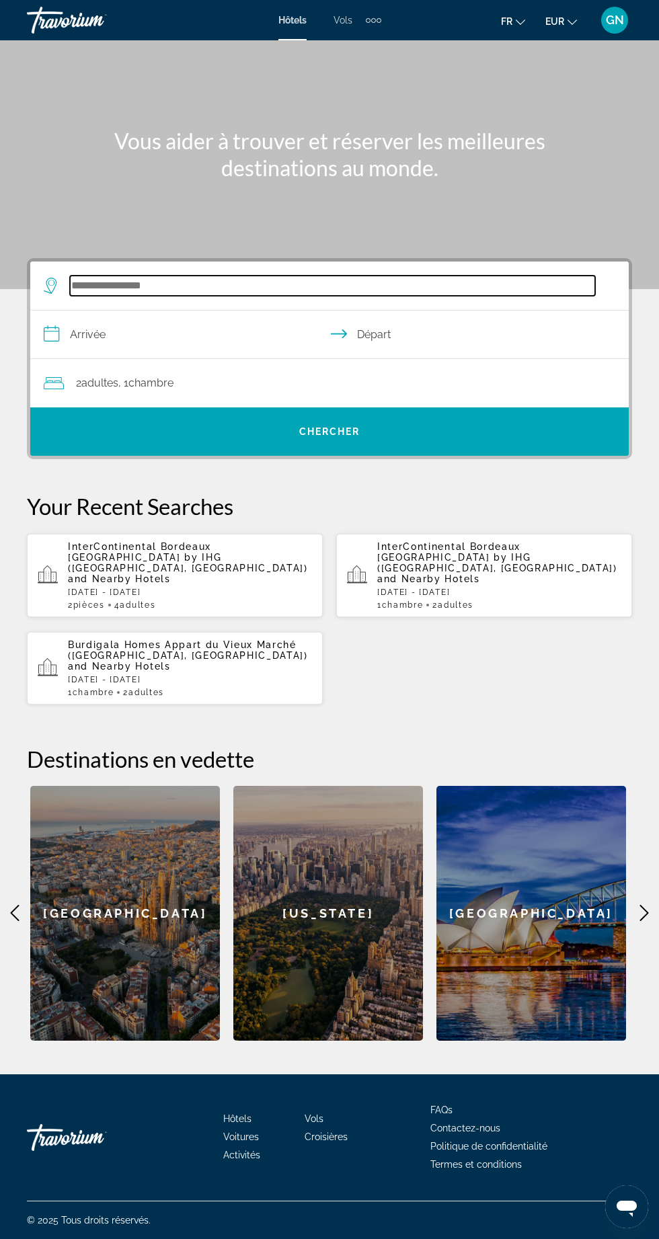
scroll to position [93, 0]
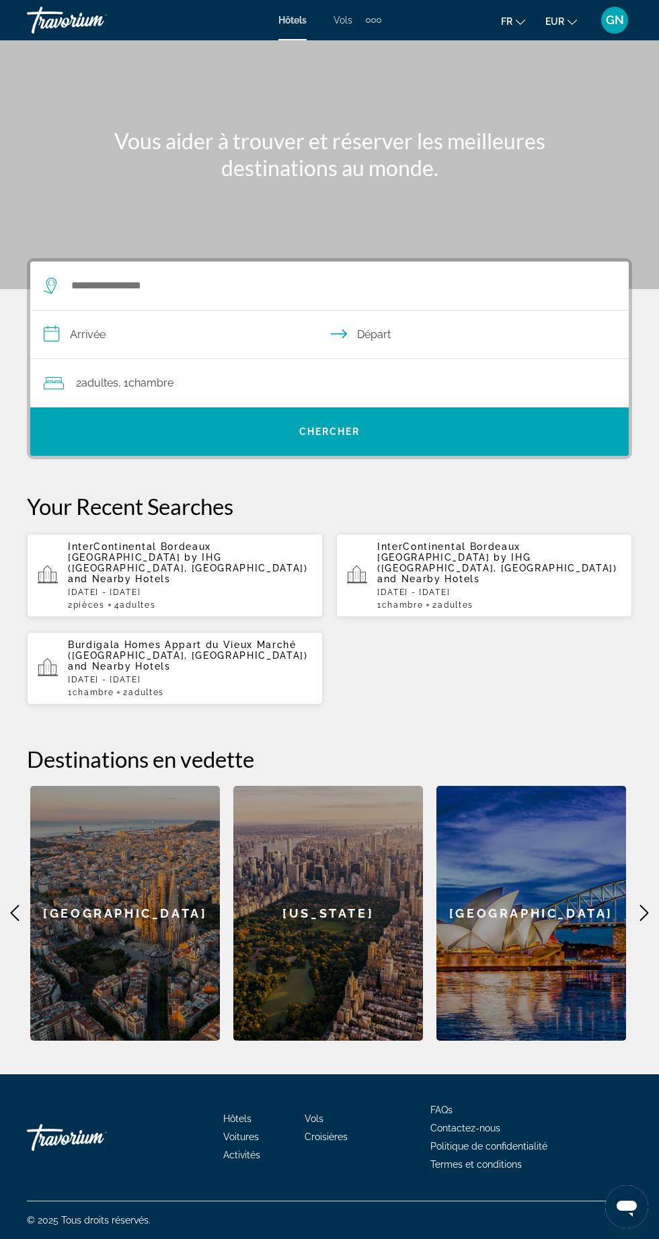
click at [435, 541] on span "InterContinental Bordeaux [GEOGRAPHIC_DATA] by IHG ([GEOGRAPHIC_DATA], [GEOGRAP…" at bounding box center [497, 557] width 240 height 32
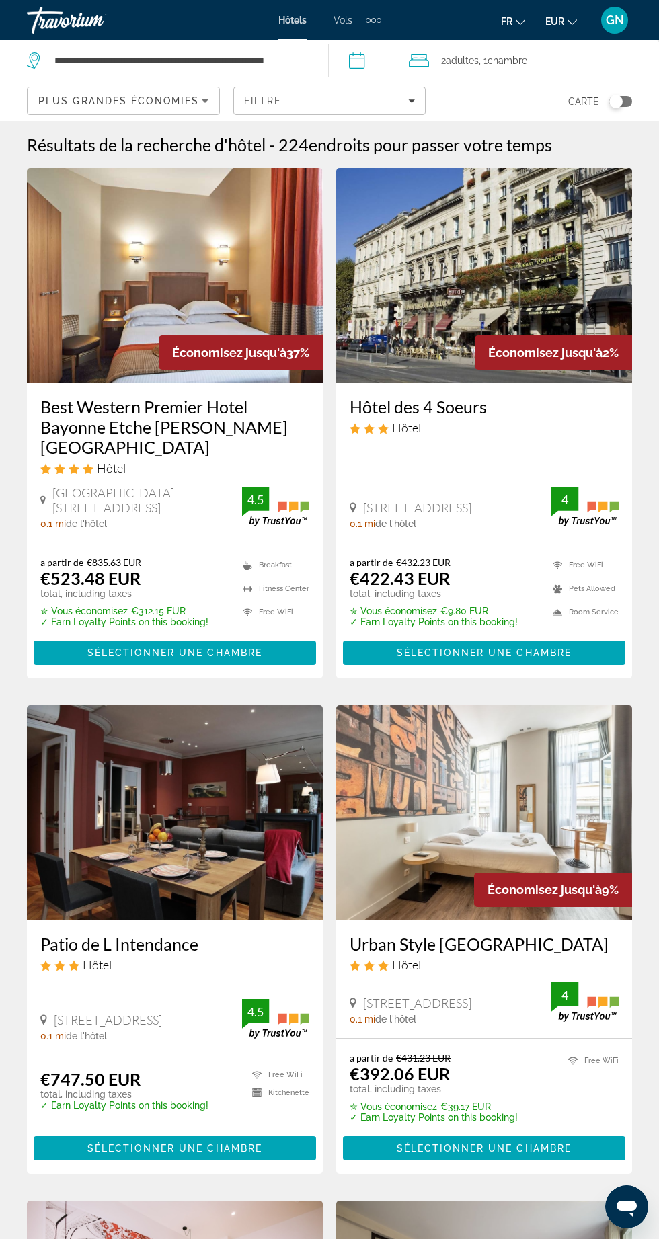
click at [477, 63] on span "Adultes" at bounding box center [462, 60] width 33 height 11
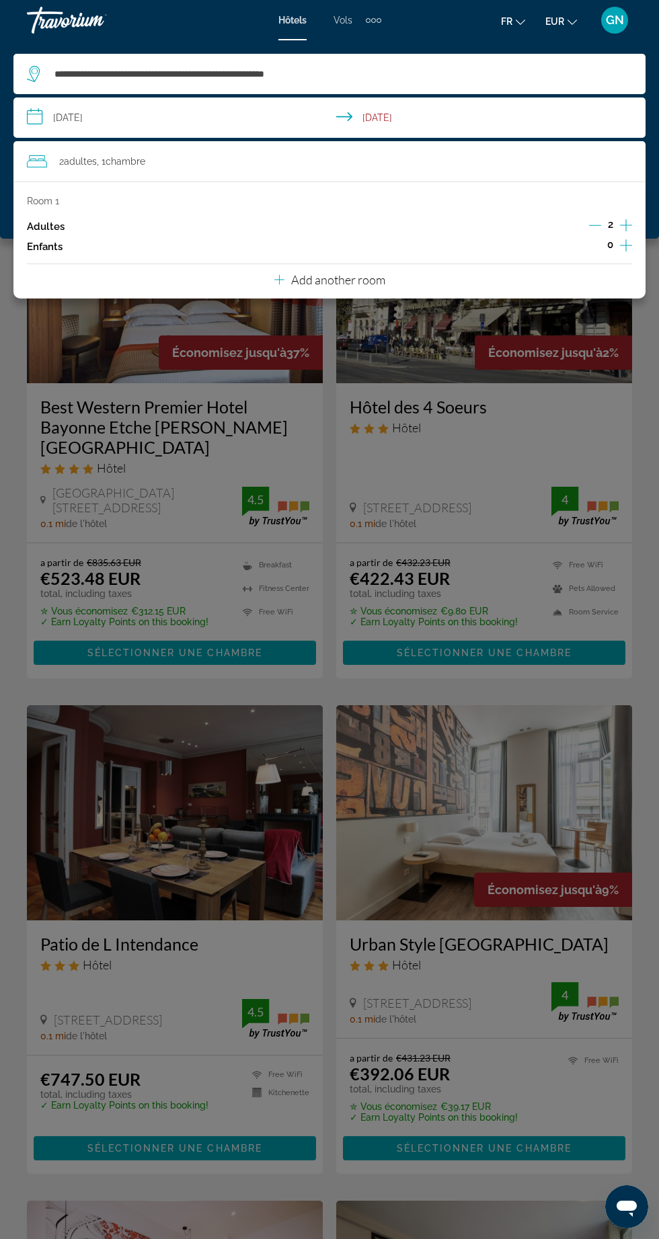
click at [319, 286] on p "Add another room" at bounding box center [338, 279] width 94 height 15
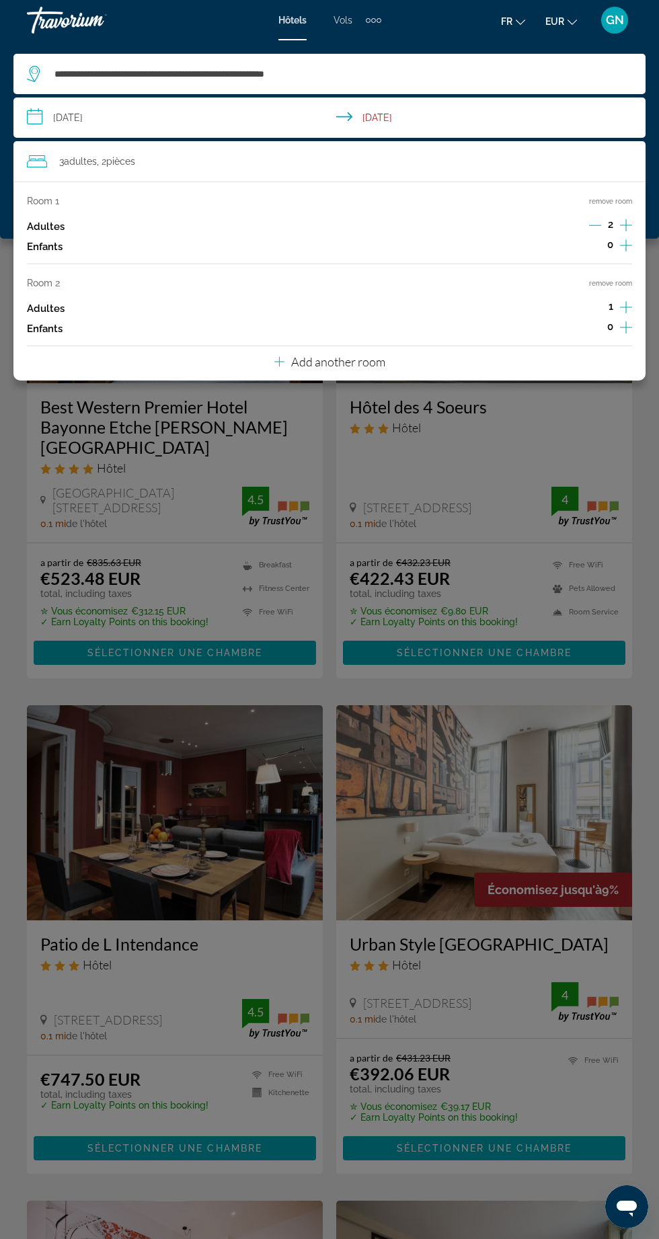
click at [637, 298] on div "Room 1 remove room Adultes 2 Enfants 0 Room 2 remove room Adultes 1 Enfants 0 A…" at bounding box center [329, 280] width 632 height 199
click at [627, 308] on icon "Increment adults" at bounding box center [626, 307] width 12 height 16
click at [199, 165] on div "4 Adulte Adultes , 2 Chambre pièces" at bounding box center [336, 161] width 618 height 19
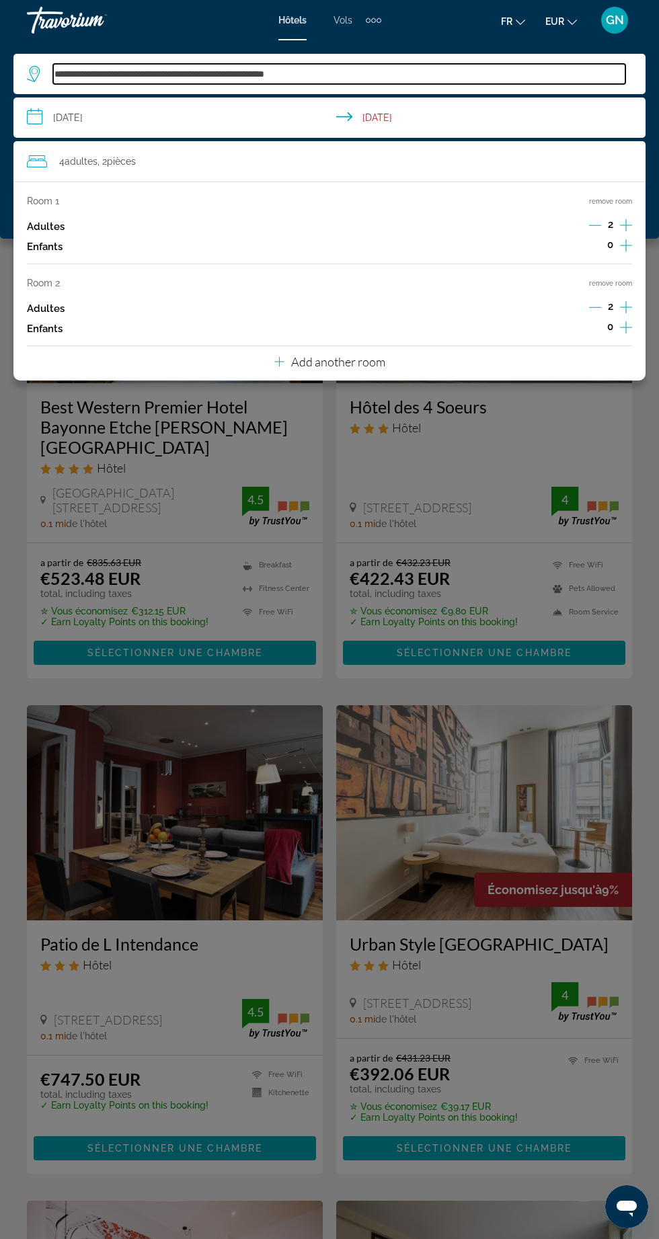
click at [465, 69] on input "**********" at bounding box center [339, 74] width 572 height 20
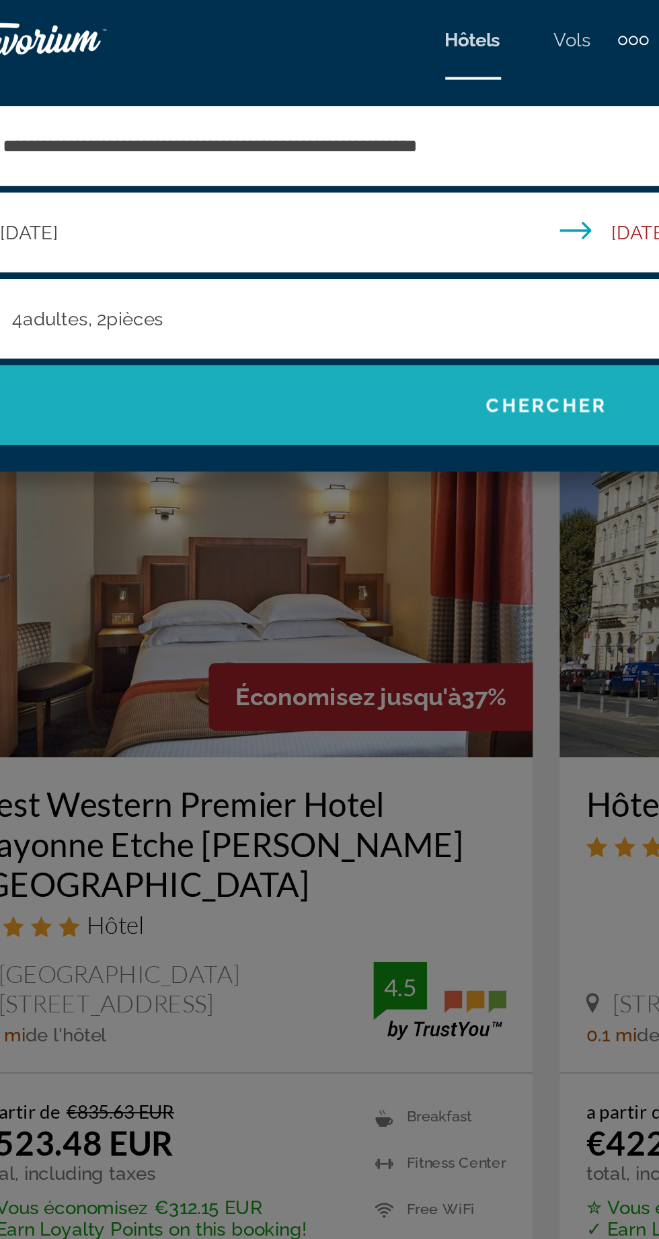
click at [331, 203] on span "Chercher" at bounding box center [329, 205] width 61 height 11
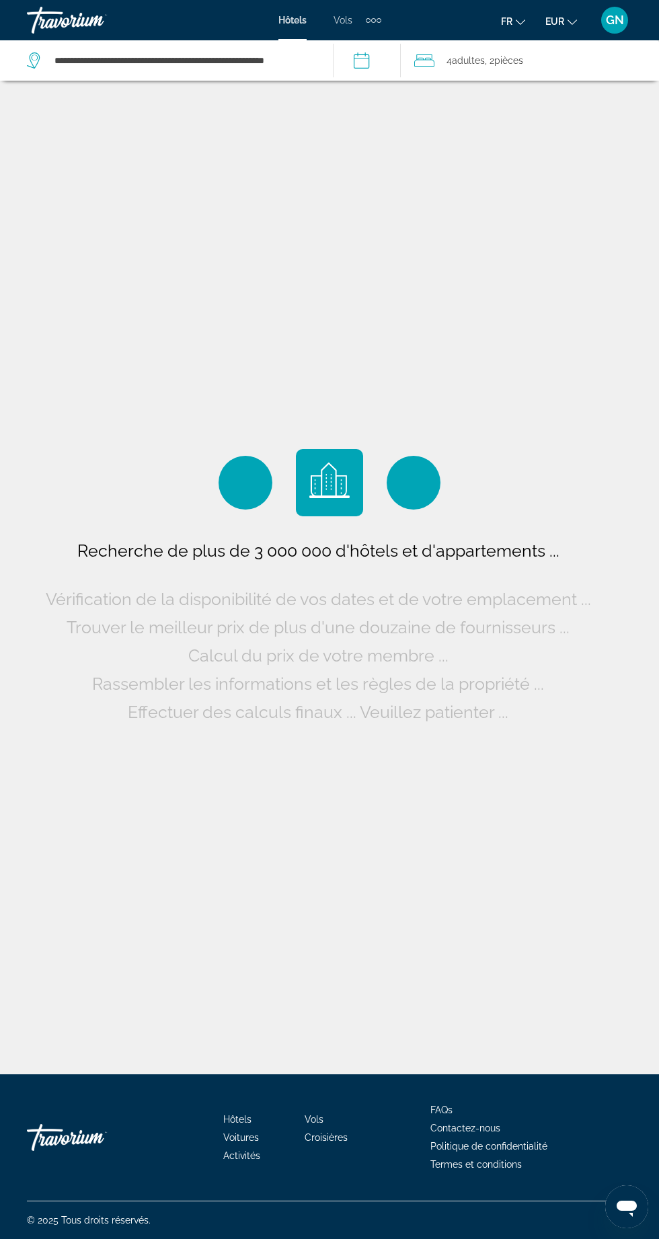
scroll to position [9, 0]
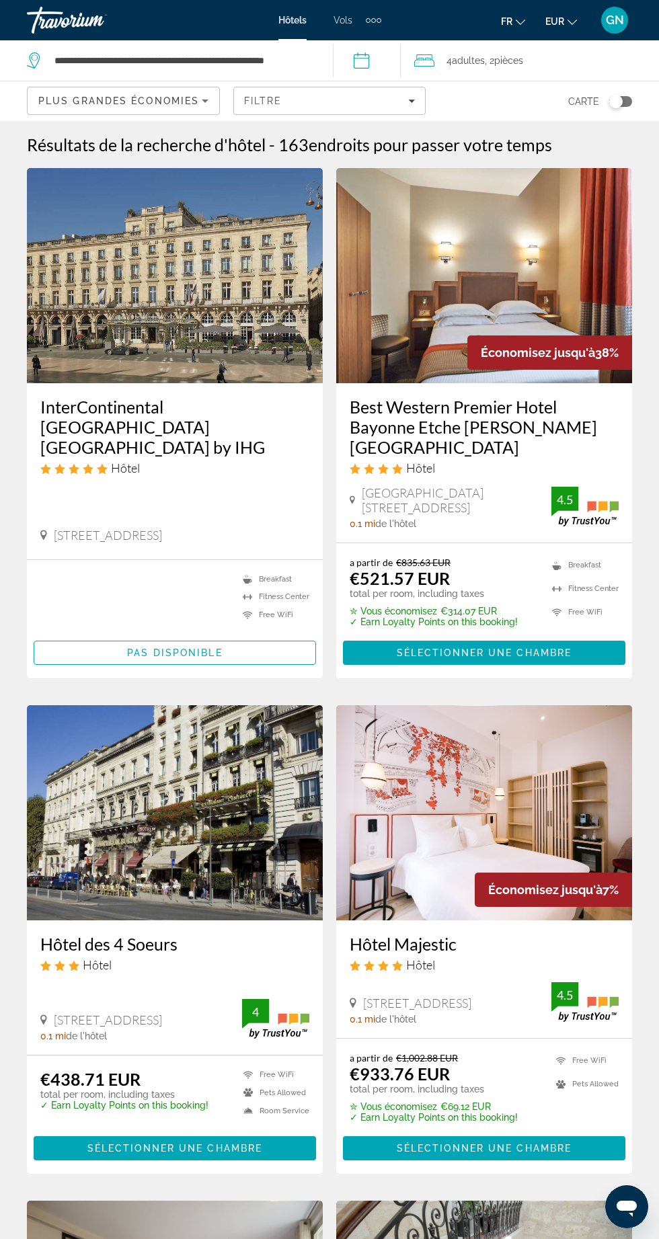
click at [446, 268] on img "Main content" at bounding box center [484, 275] width 296 height 215
click at [475, 52] on span "4 Adulte Adultes" at bounding box center [465, 60] width 38 height 19
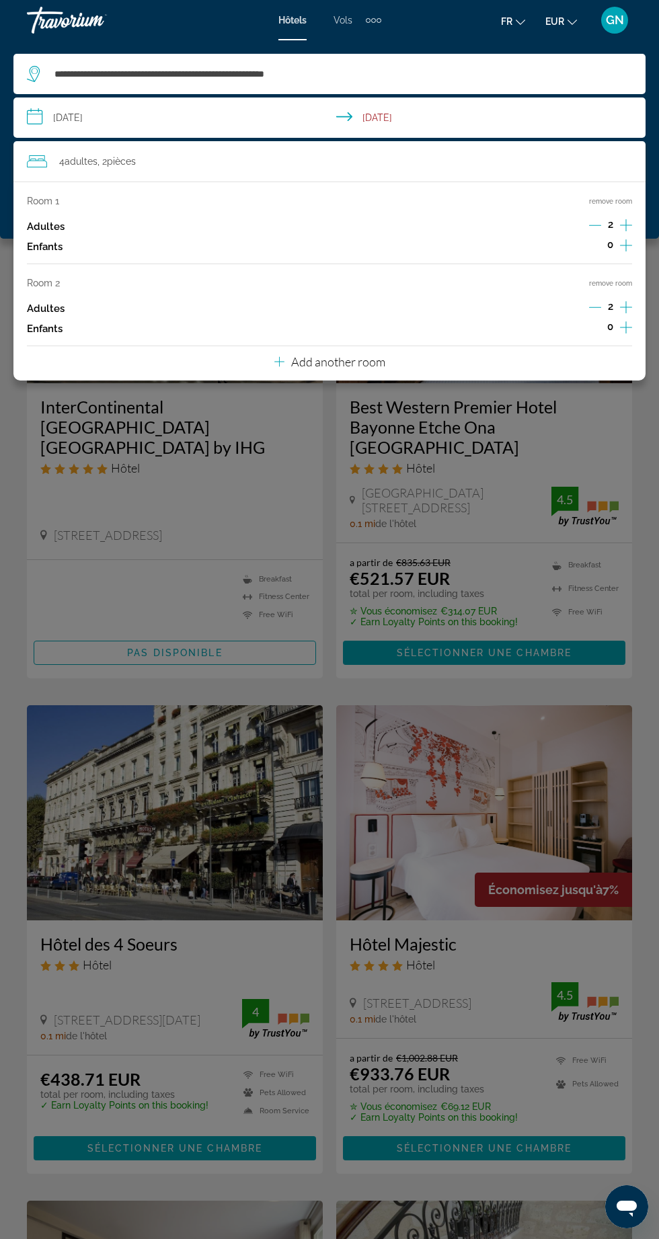
click at [589, 309] on icon "Decrement adults" at bounding box center [595, 307] width 12 height 12
click at [341, 354] on div "Add another room" at bounding box center [329, 362] width 111 height 16
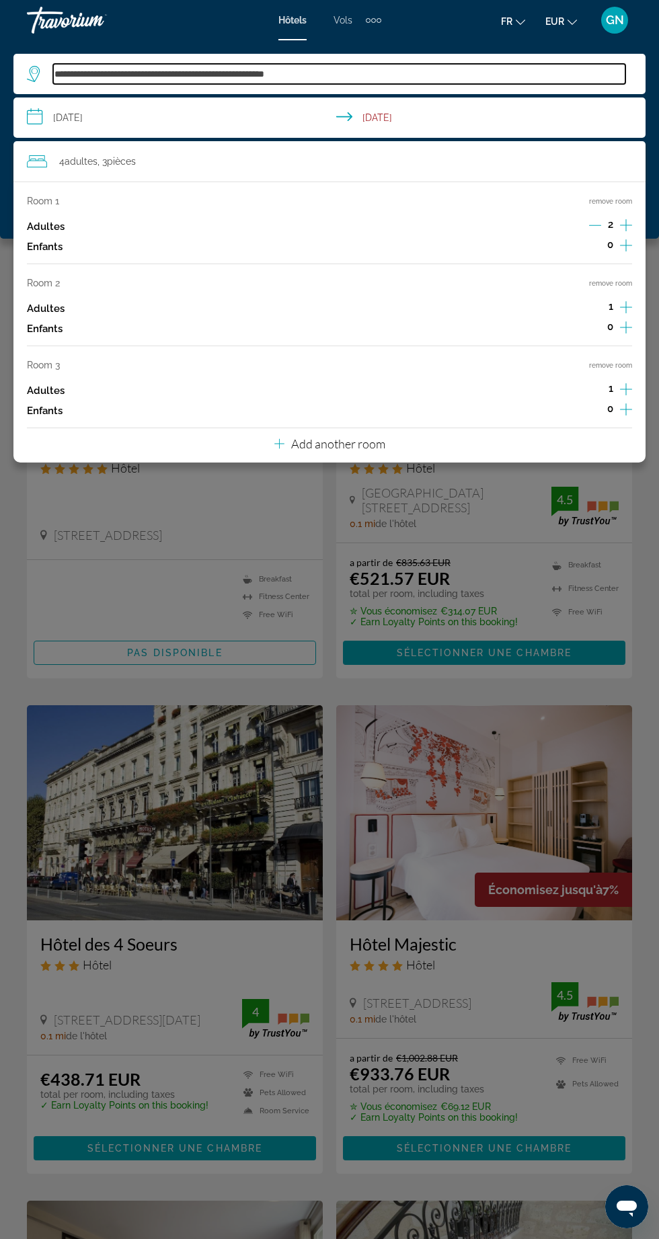
click at [466, 65] on input "**********" at bounding box center [339, 74] width 572 height 20
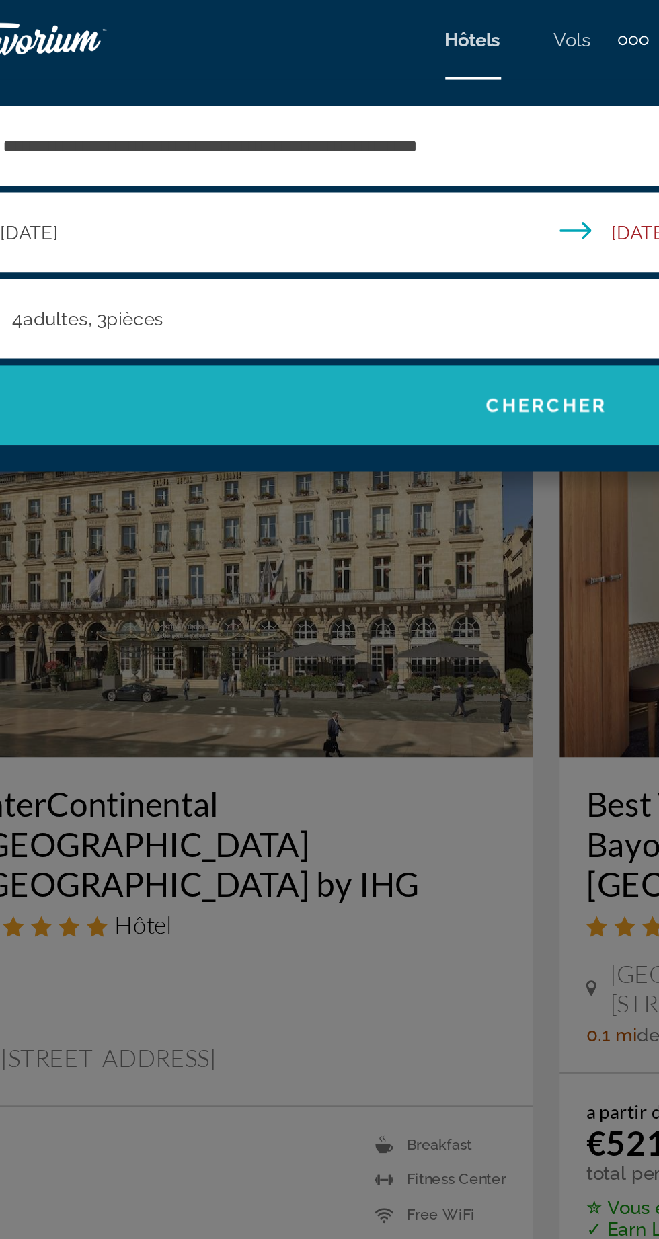
click at [286, 203] on span "Search" at bounding box center [329, 205] width 632 height 32
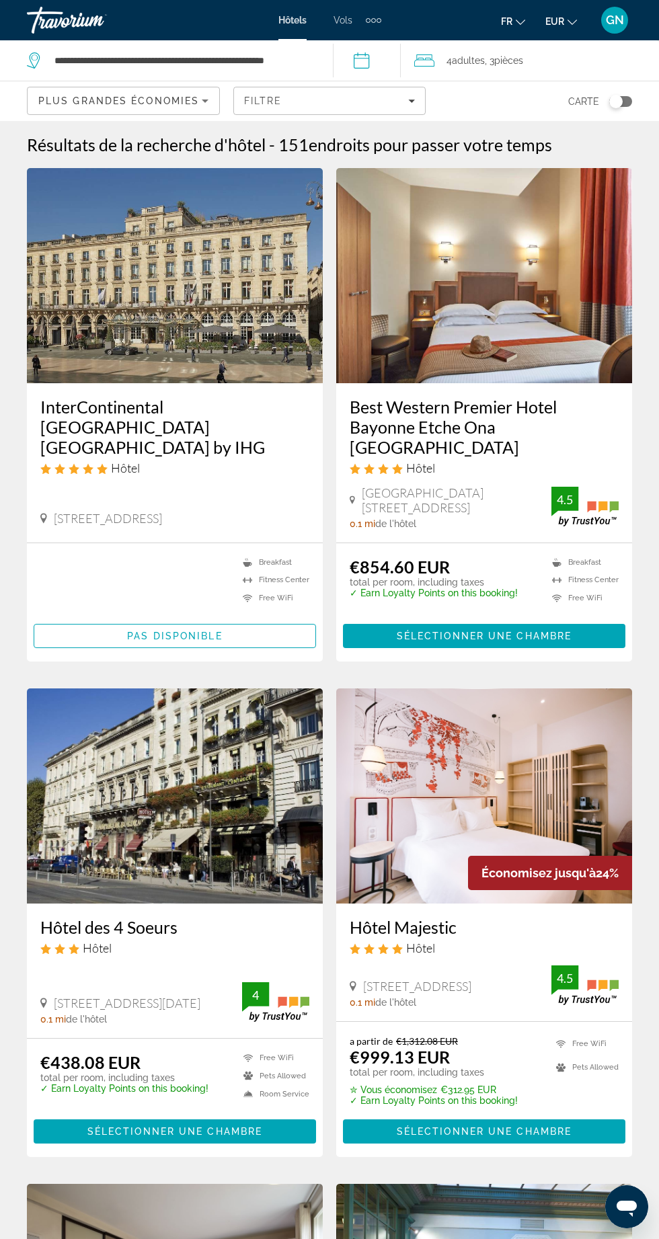
click at [472, 297] on img "Main content" at bounding box center [484, 275] width 296 height 215
click at [401, 101] on div "Filtre" at bounding box center [329, 100] width 171 height 11
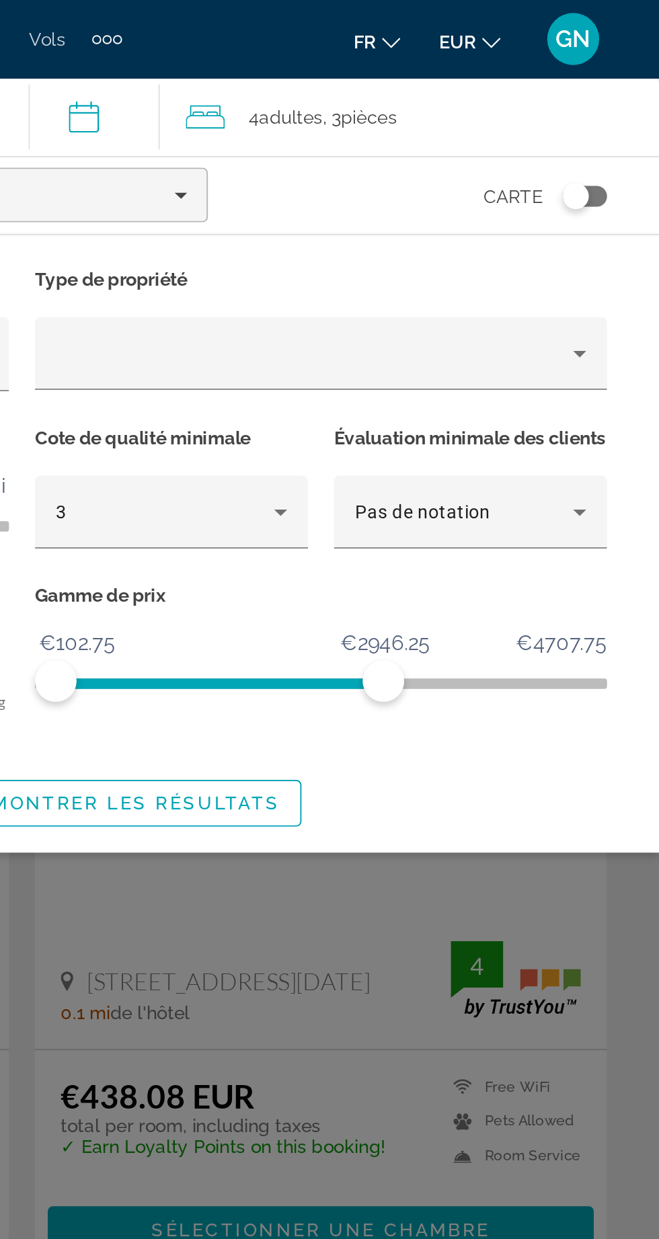
click at [474, 61] on span "Adultes" at bounding box center [468, 60] width 33 height 11
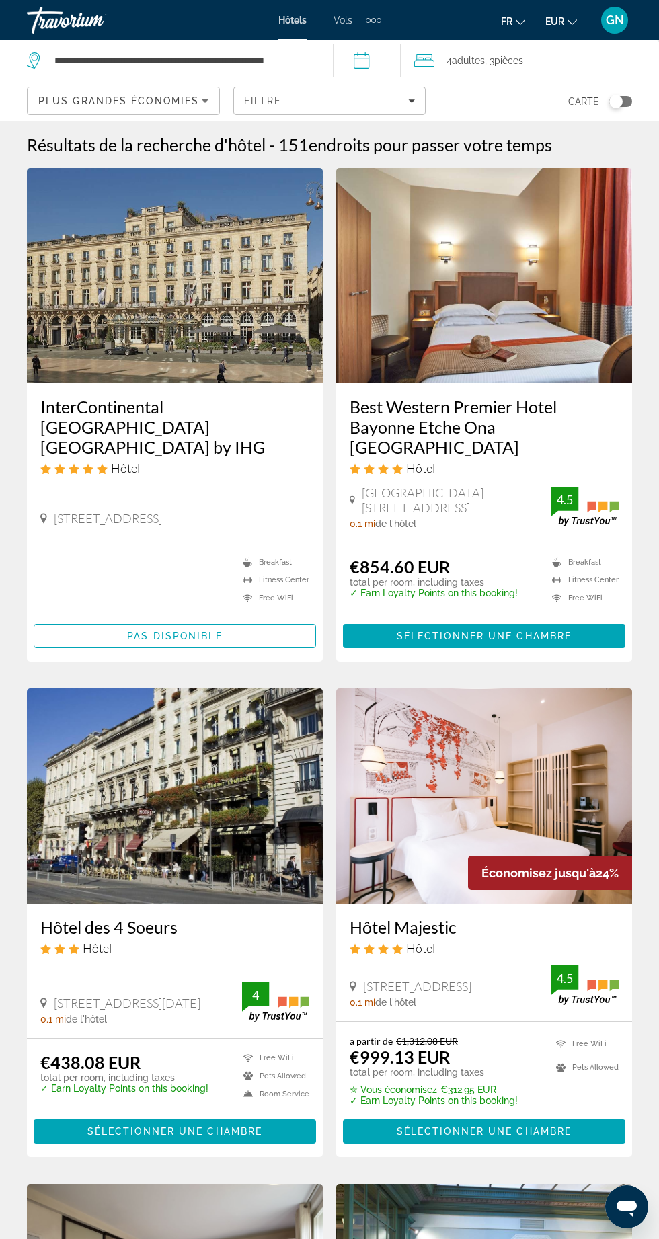
click at [520, 273] on img "Main content" at bounding box center [484, 275] width 296 height 215
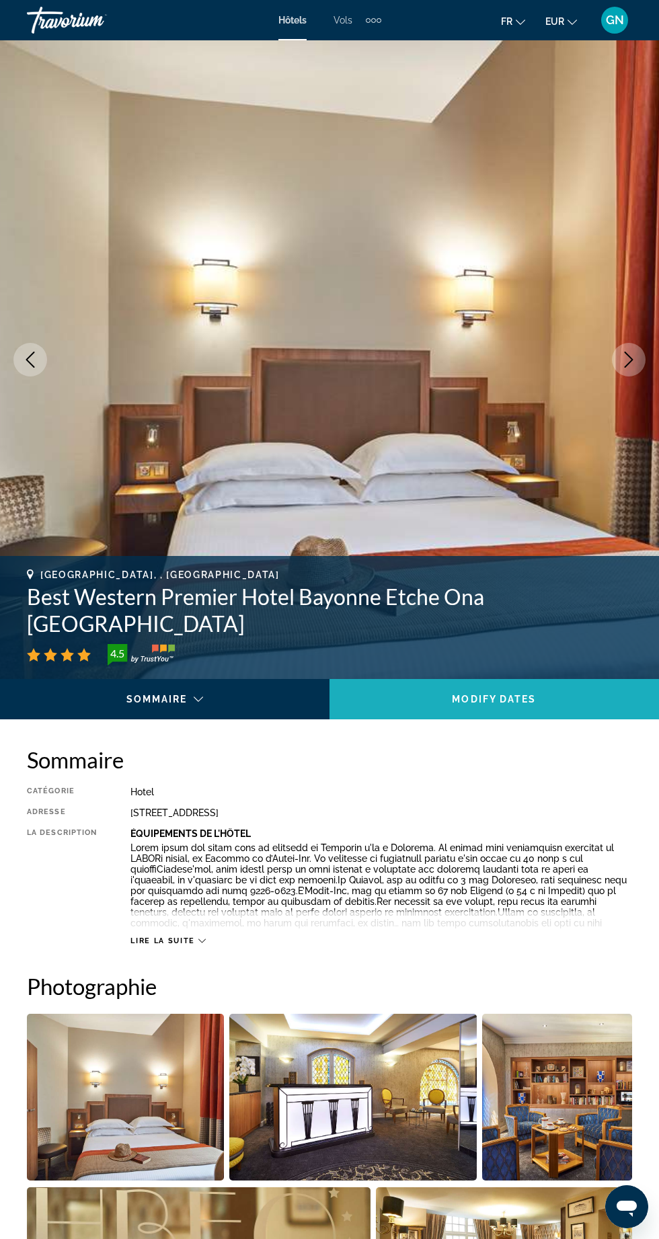
click at [543, 704] on span "Main content" at bounding box center [493, 699] width 329 height 32
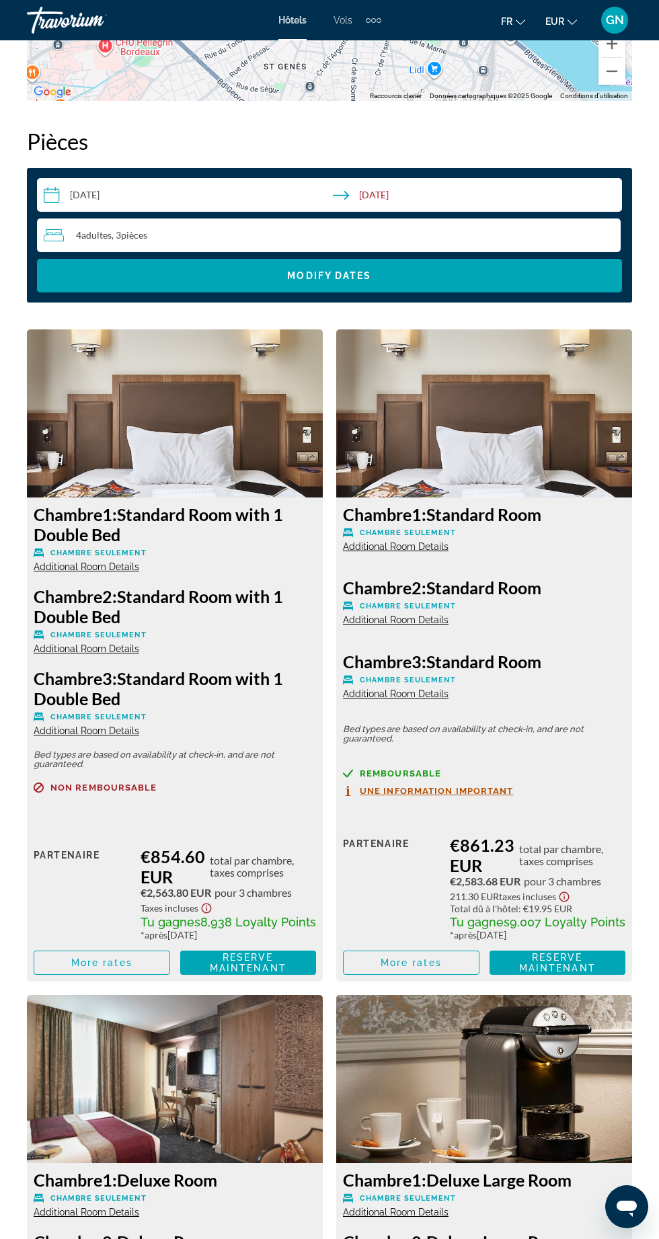
scroll to position [2109, 0]
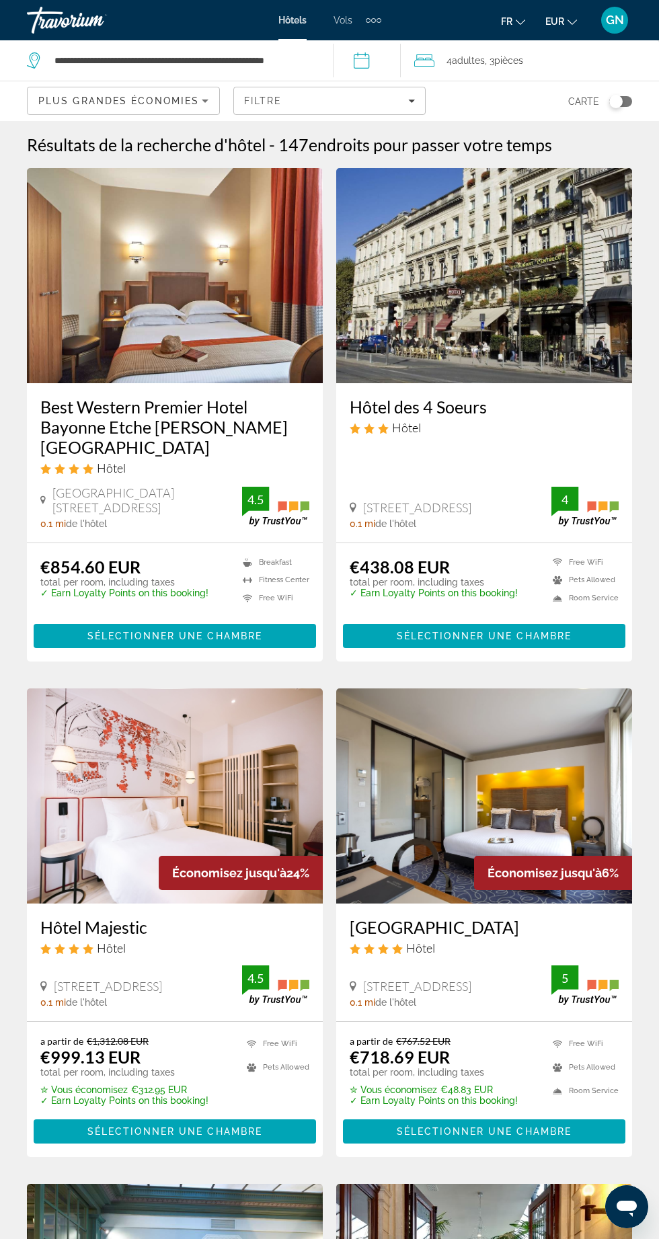
click at [343, 19] on span "Vols" at bounding box center [342, 20] width 19 height 11
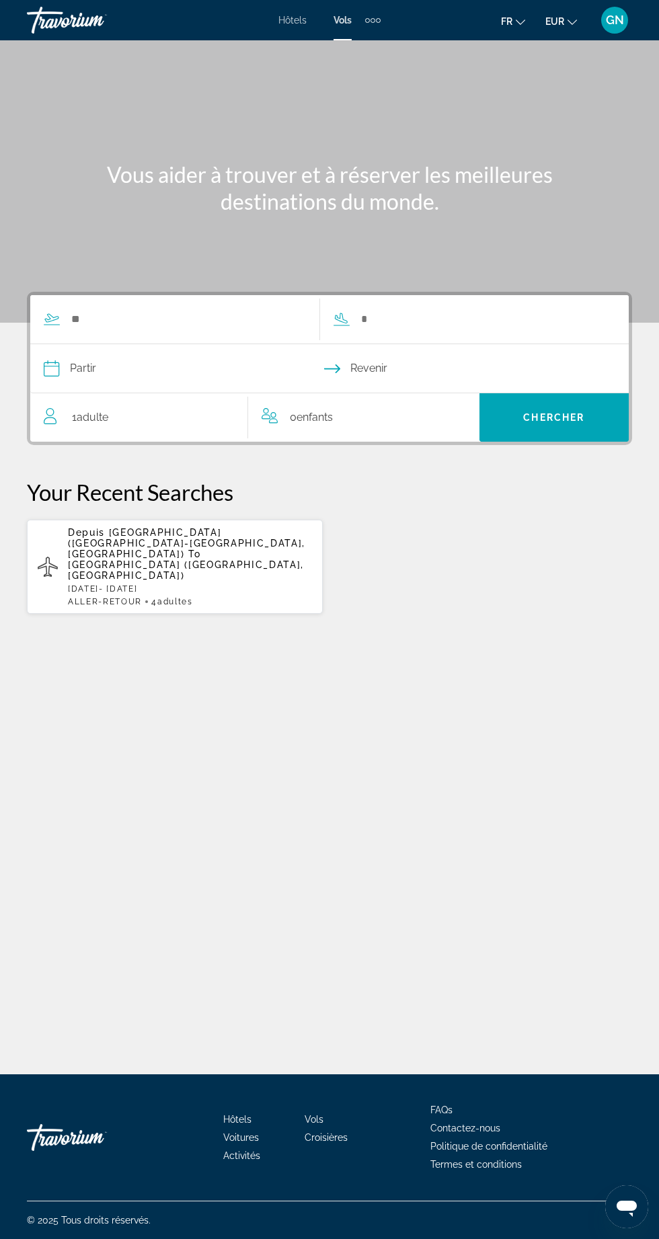
click at [282, 17] on span "Hôtels" at bounding box center [292, 20] width 28 height 11
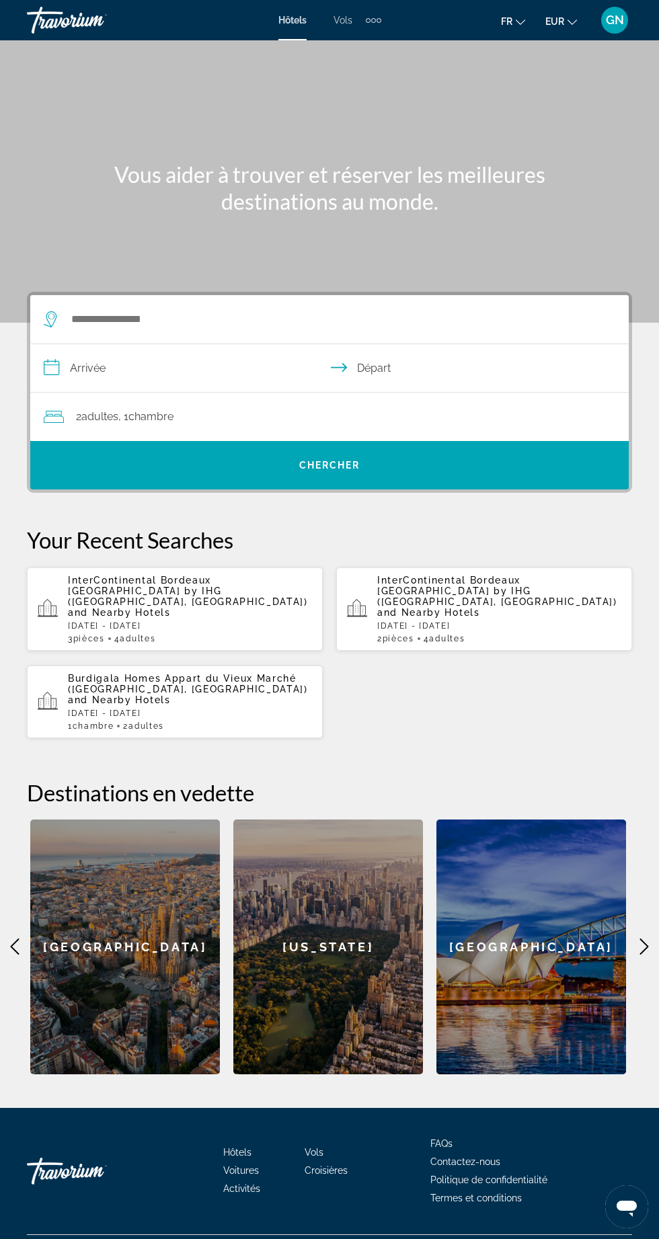
click at [522, 621] on p "[DATE] - [DATE]" at bounding box center [499, 625] width 244 height 9
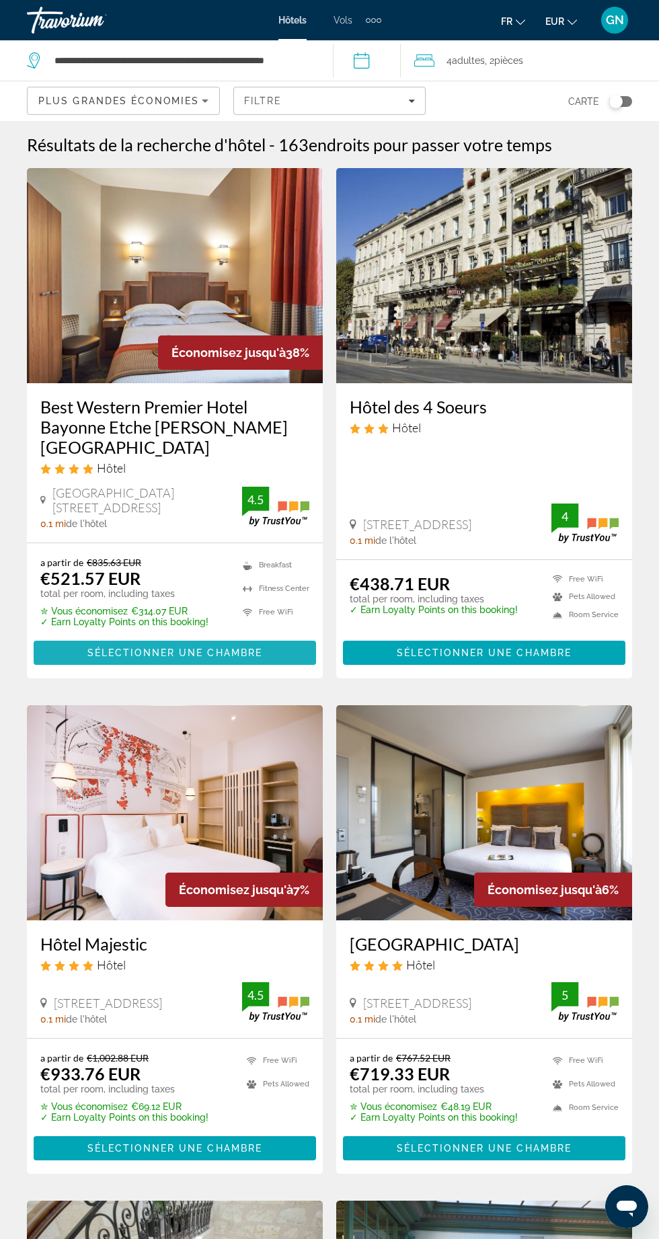
click at [191, 647] on span "Sélectionner une chambre" at bounding box center [174, 652] width 175 height 11
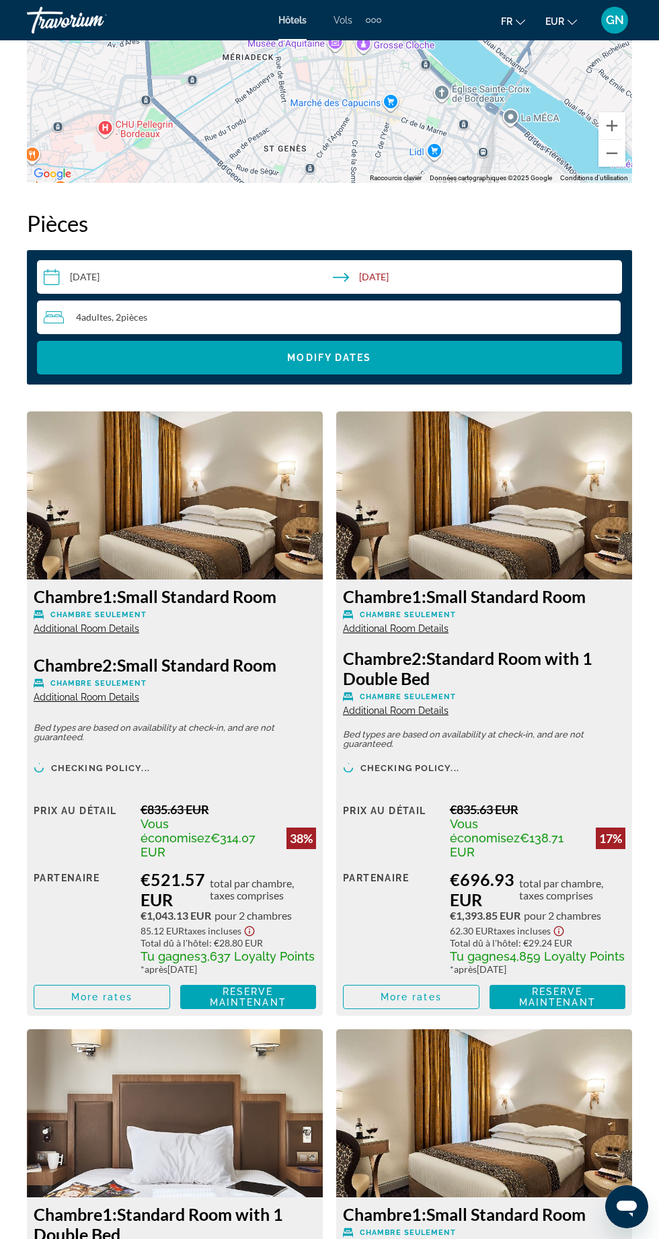
scroll to position [1983, 0]
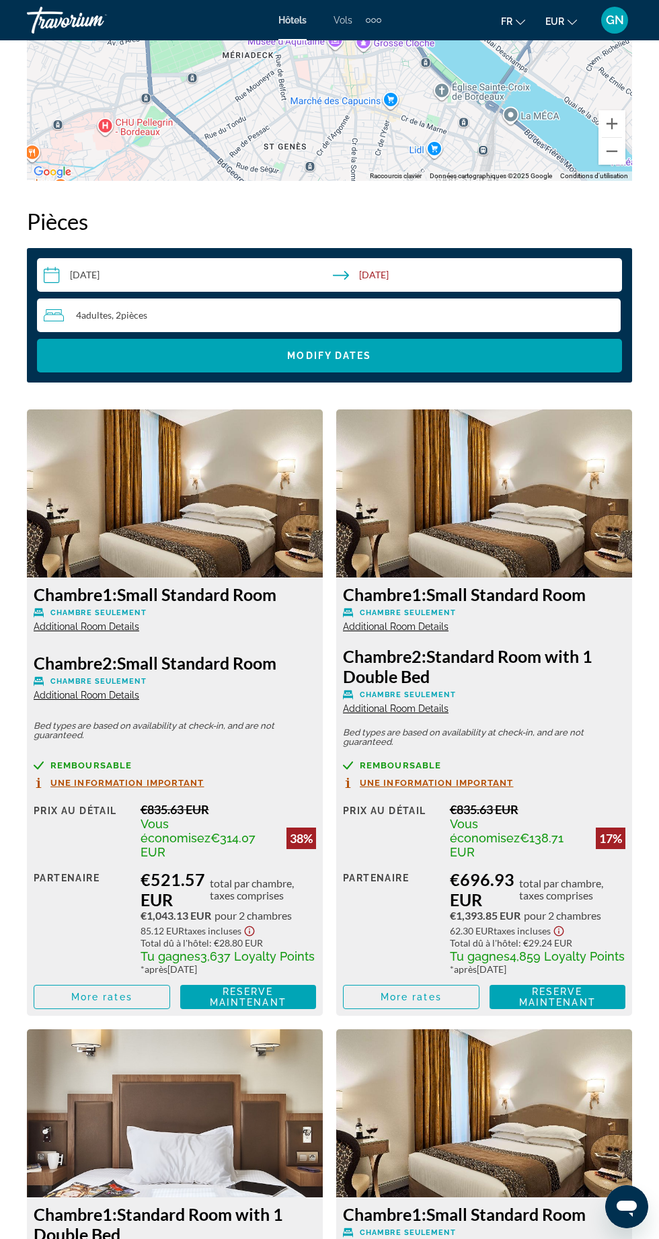
click at [89, 630] on span "Additional Room Details" at bounding box center [87, 626] width 106 height 11
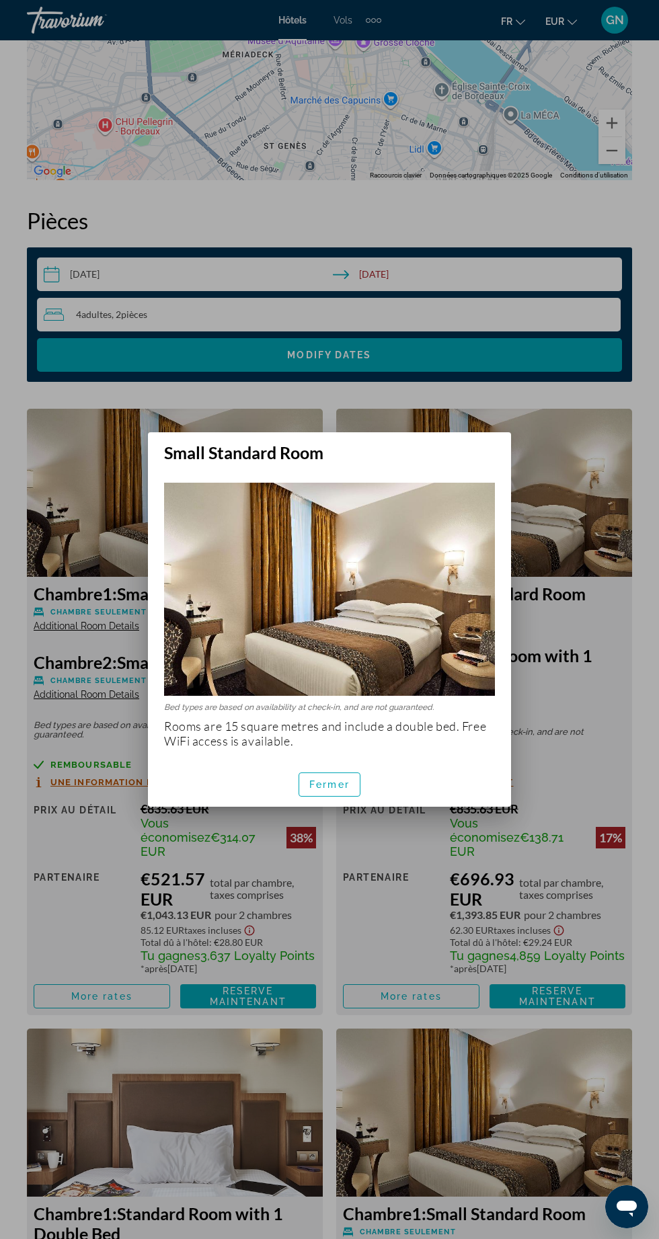
scroll to position [0, 0]
click at [338, 801] on span "button" at bounding box center [329, 784] width 60 height 32
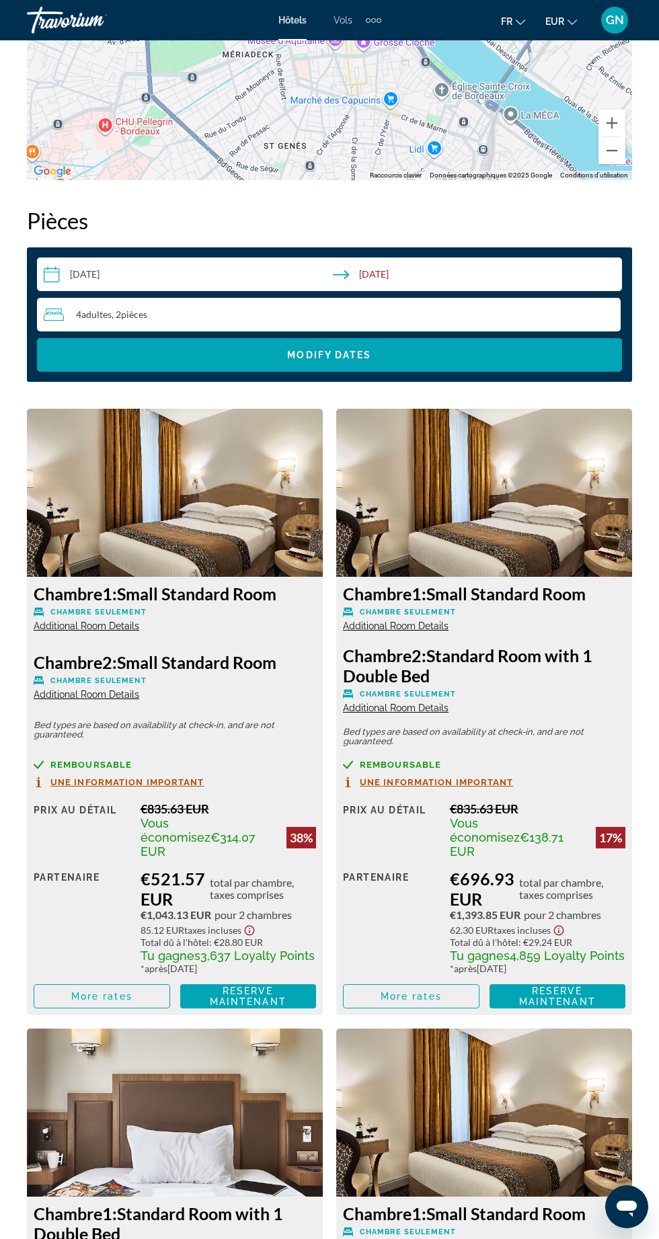
scroll to position [1983, 0]
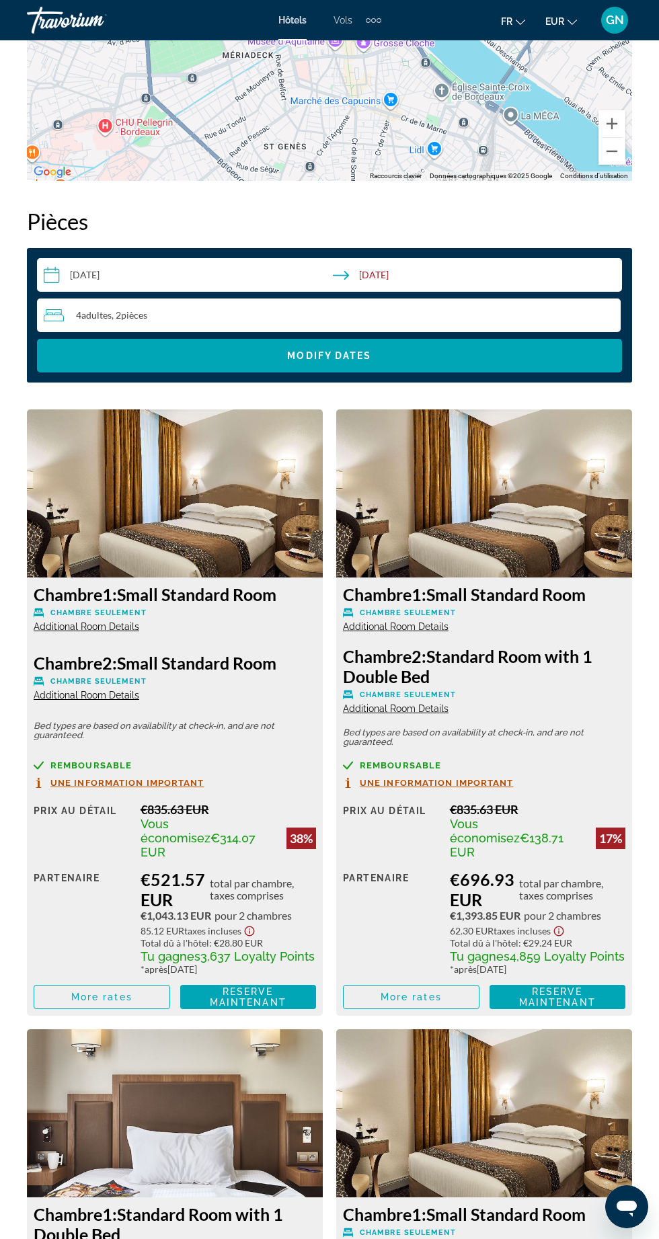
click at [79, 694] on span "Additional Room Details" at bounding box center [87, 695] width 106 height 11
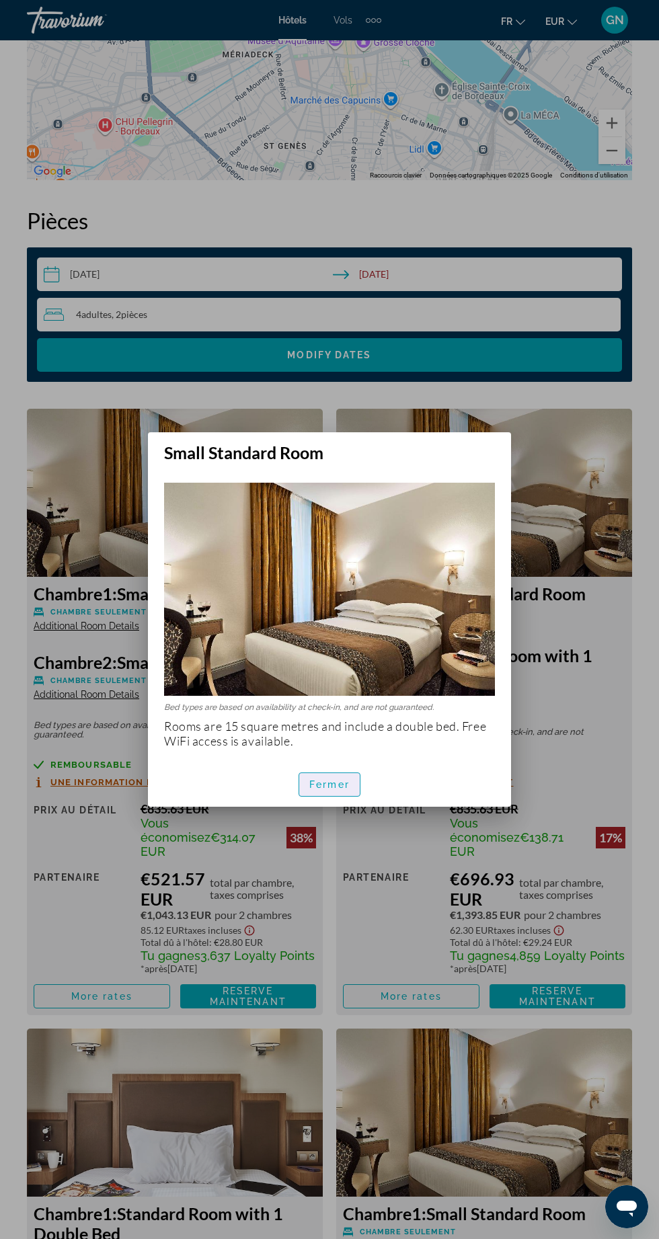
click at [329, 790] on span "Fermer" at bounding box center [329, 784] width 40 height 11
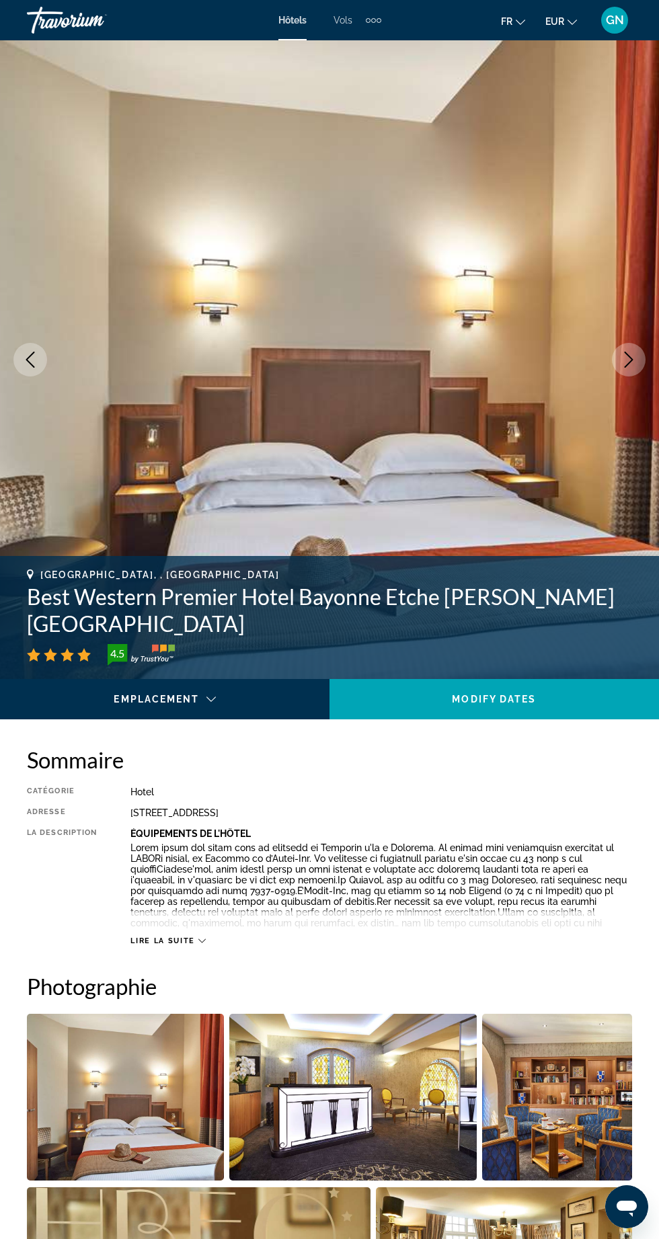
scroll to position [1983, 0]
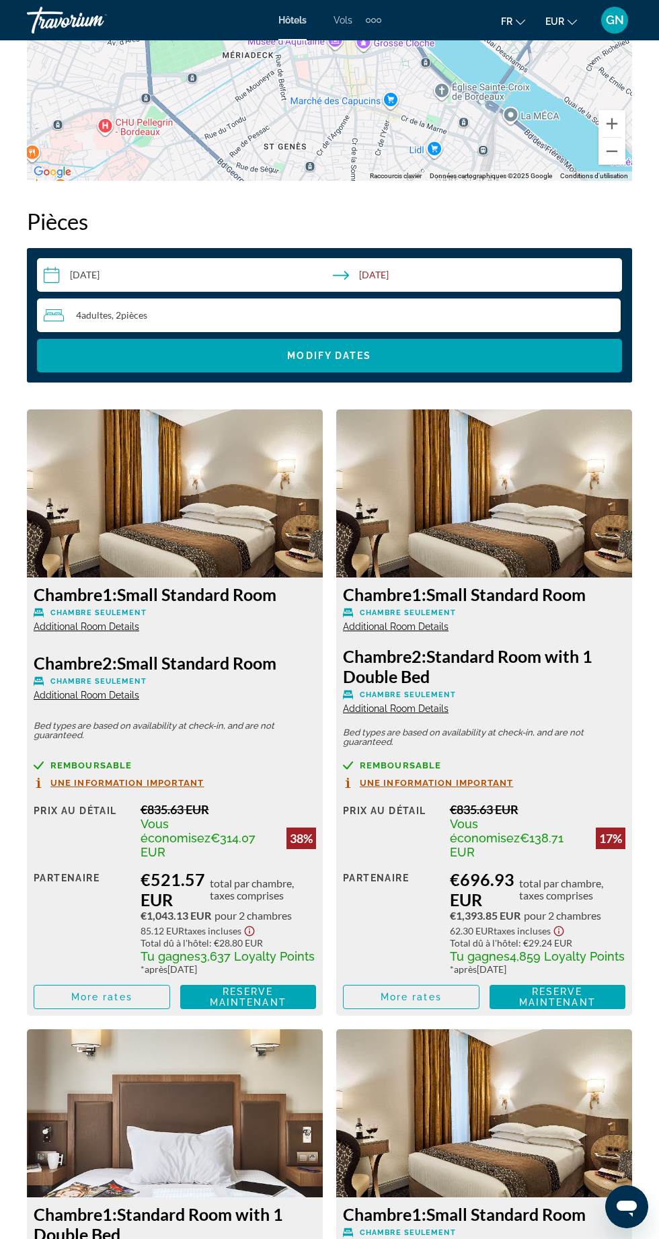
click at [407, 624] on span "Additional Room Details" at bounding box center [396, 626] width 106 height 11
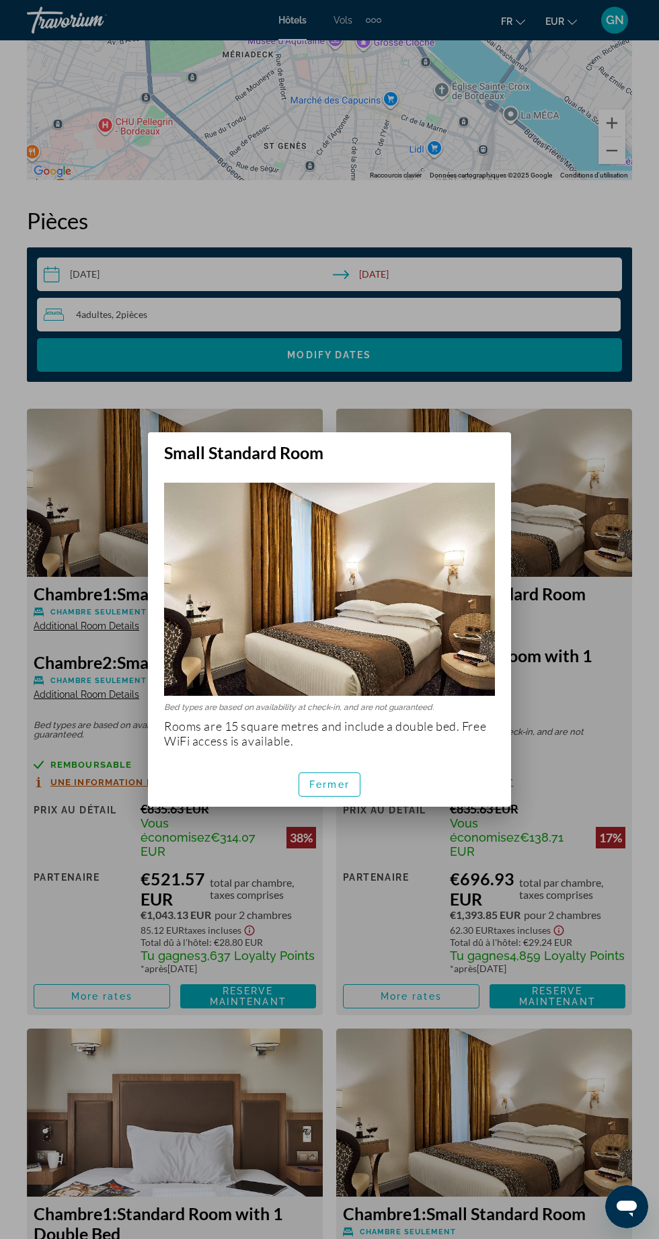
scroll to position [0, 0]
click at [584, 634] on div at bounding box center [329, 619] width 659 height 1239
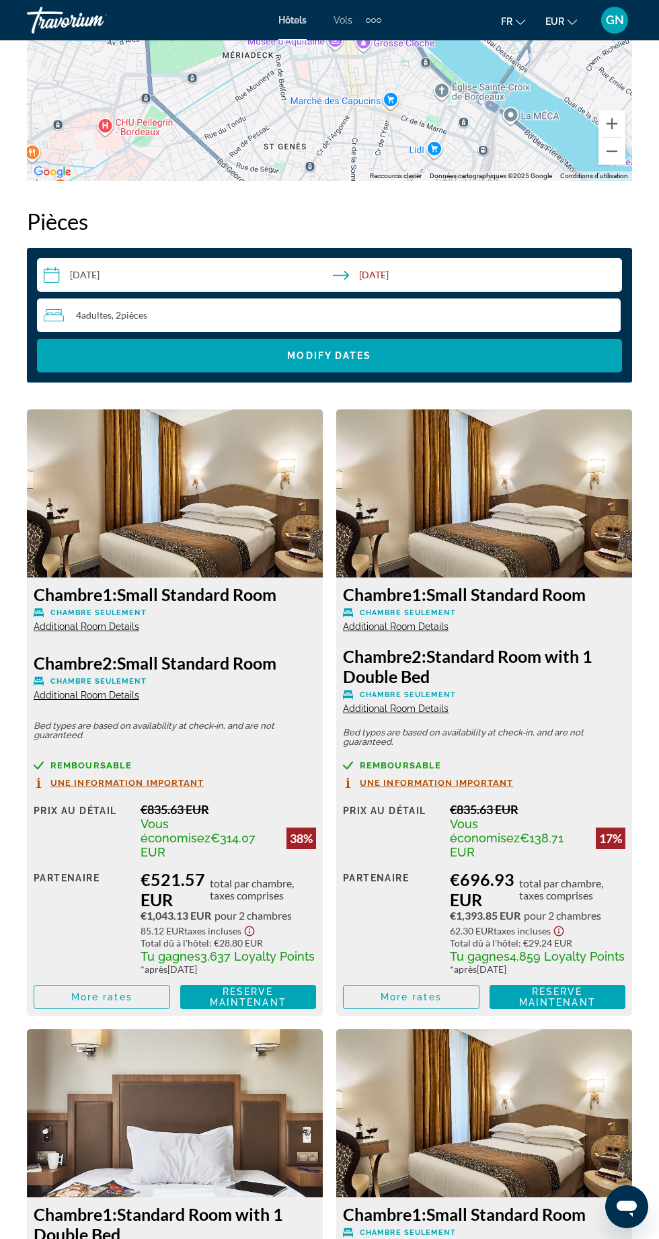
click at [411, 707] on span "Additional Room Details" at bounding box center [396, 708] width 106 height 11
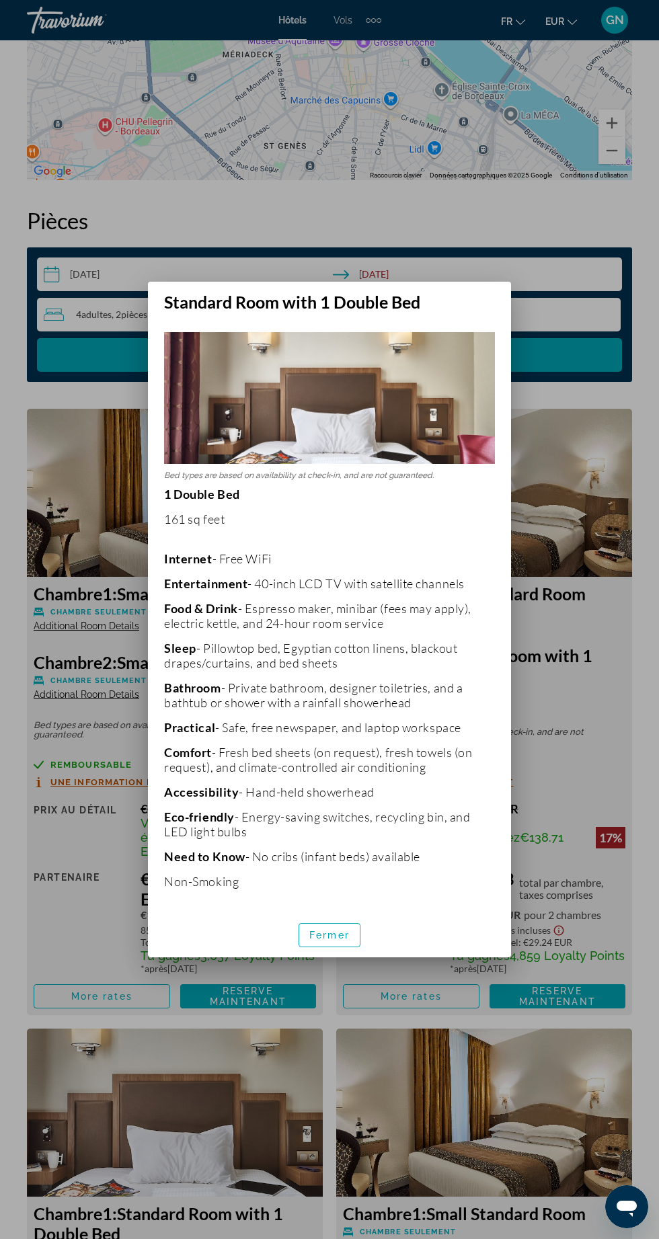
scroll to position [0, 0]
click at [600, 731] on div at bounding box center [329, 619] width 659 height 1239
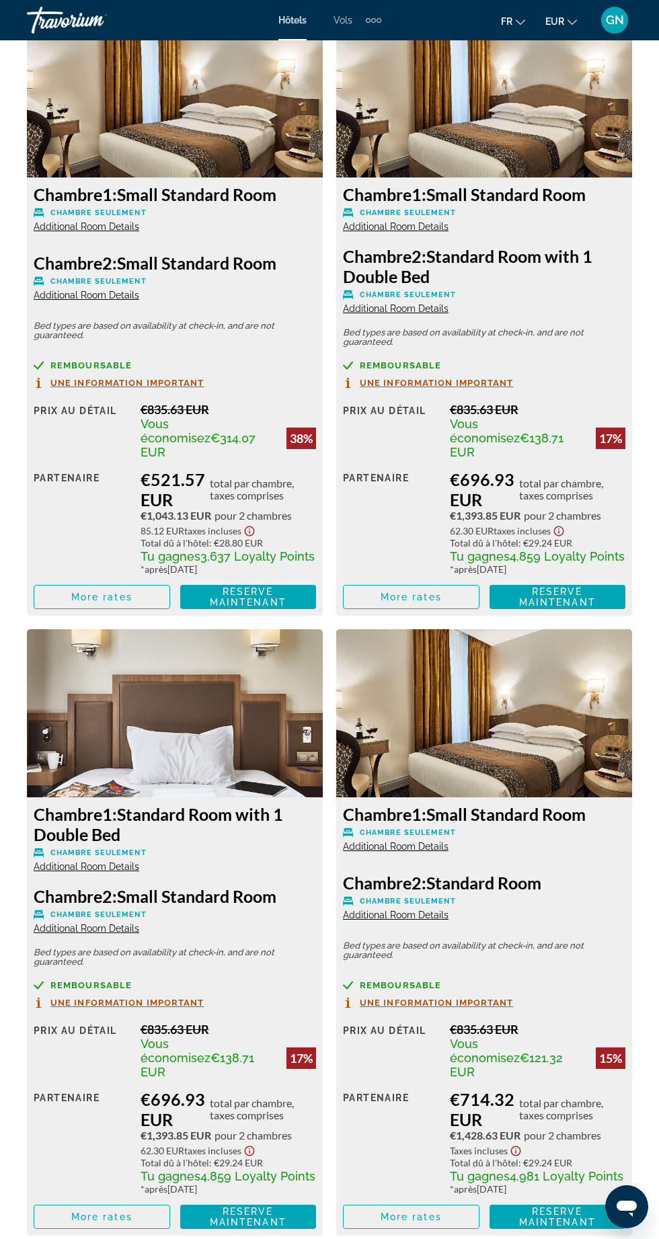
scroll to position [2384, 0]
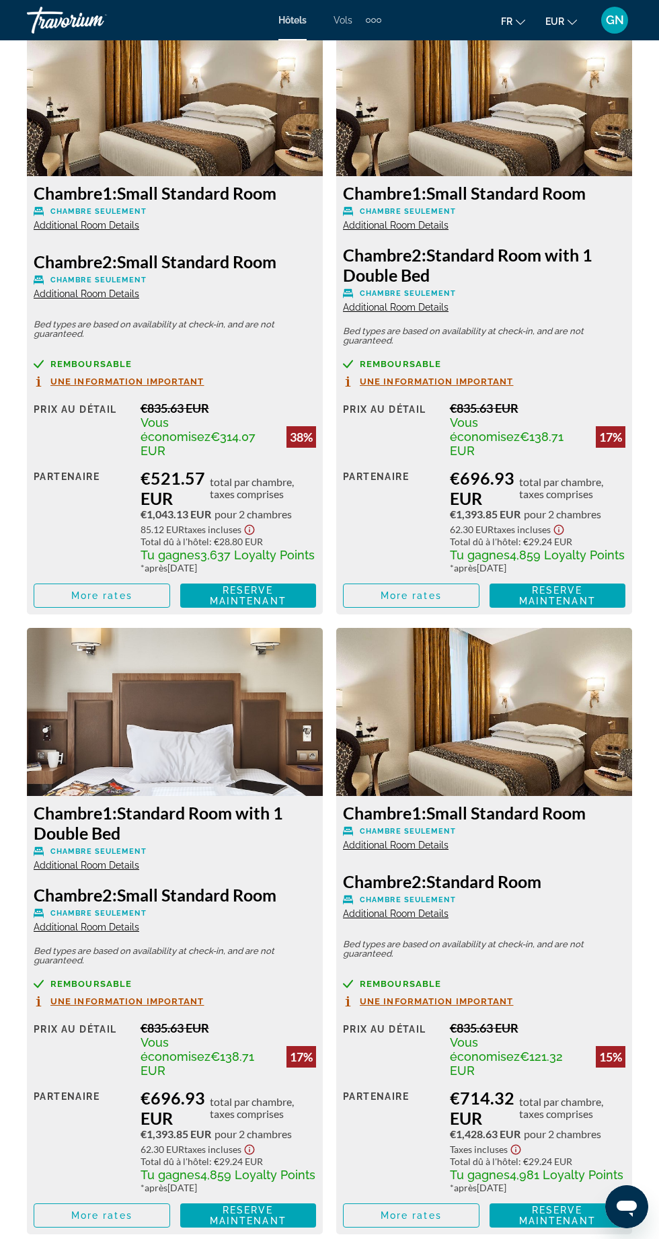
click at [79, 921] on span "Additional Room Details" at bounding box center [87, 926] width 106 height 11
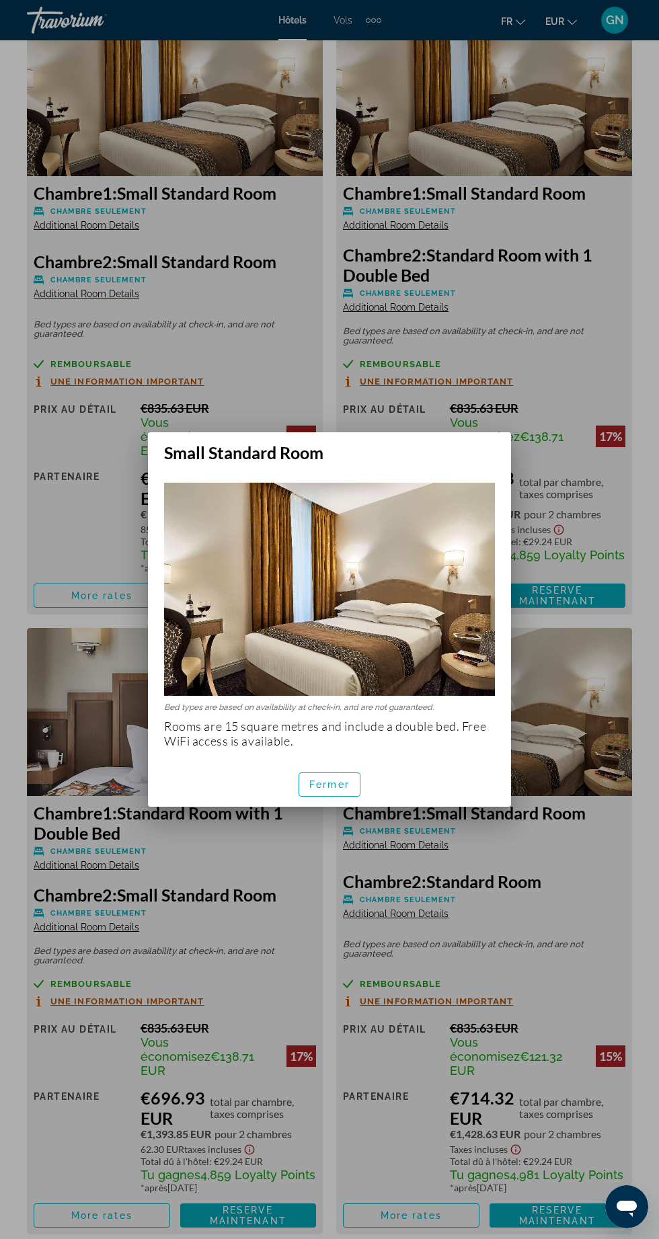
scroll to position [0, 0]
click at [325, 790] on span "Fermer" at bounding box center [329, 784] width 40 height 11
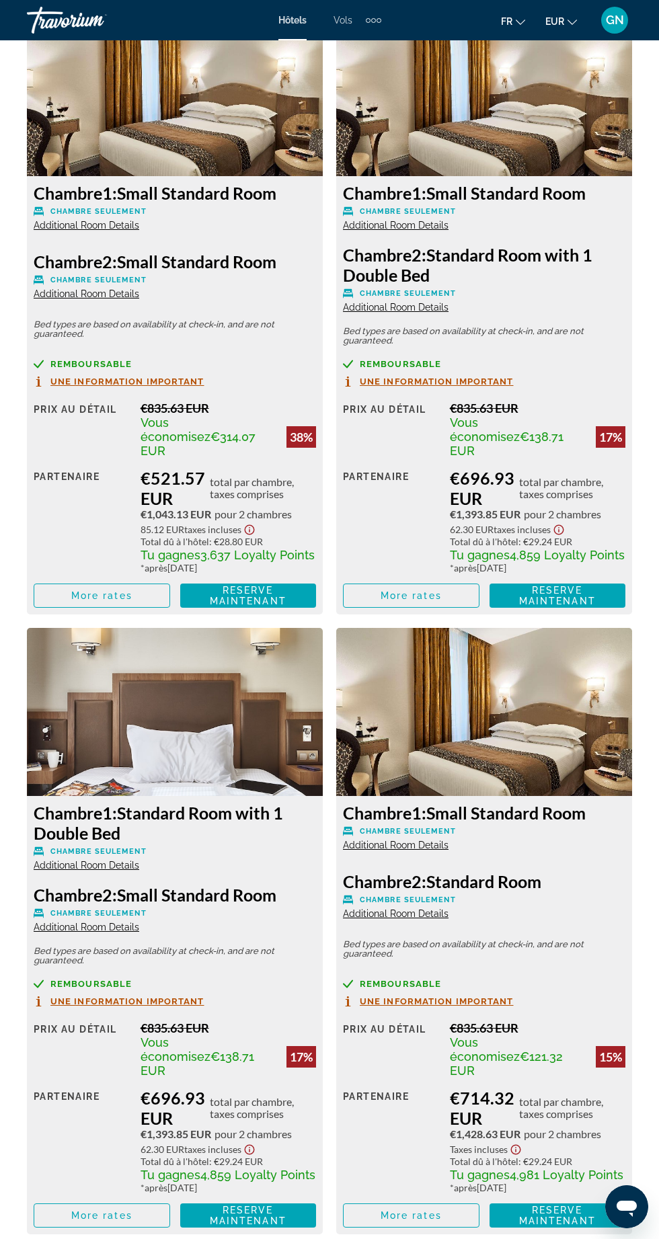
click at [407, 839] on span "Additional Room Details" at bounding box center [396, 844] width 106 height 11
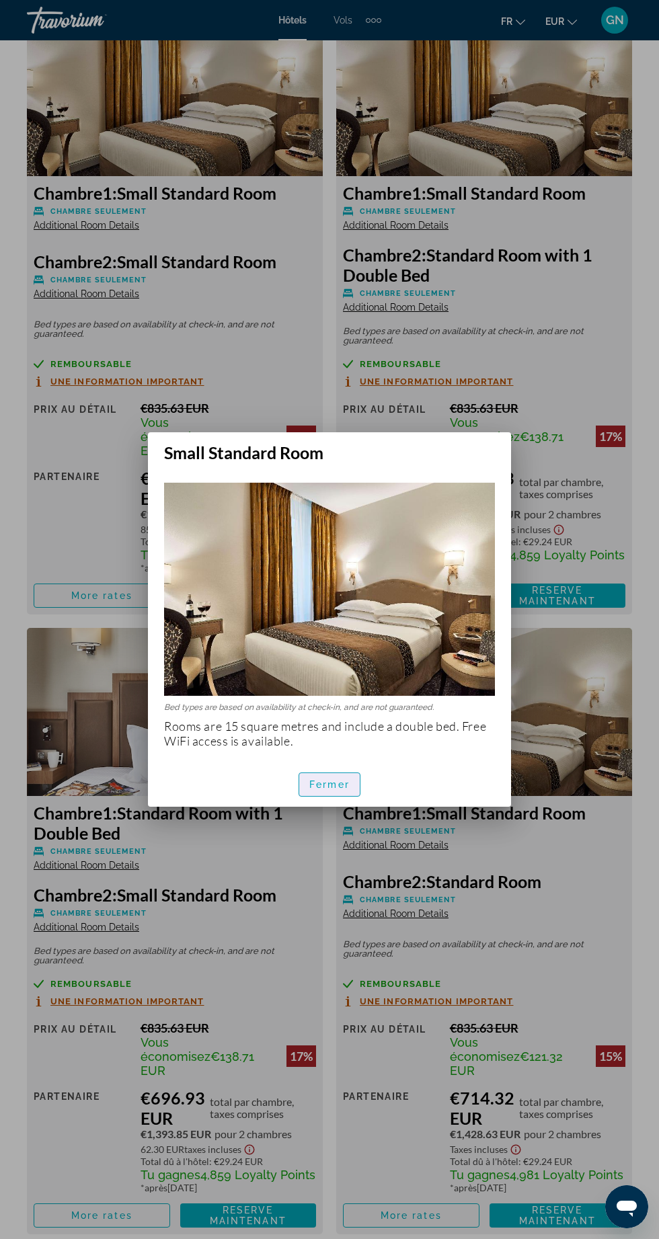
click at [335, 790] on span "Fermer" at bounding box center [329, 784] width 40 height 11
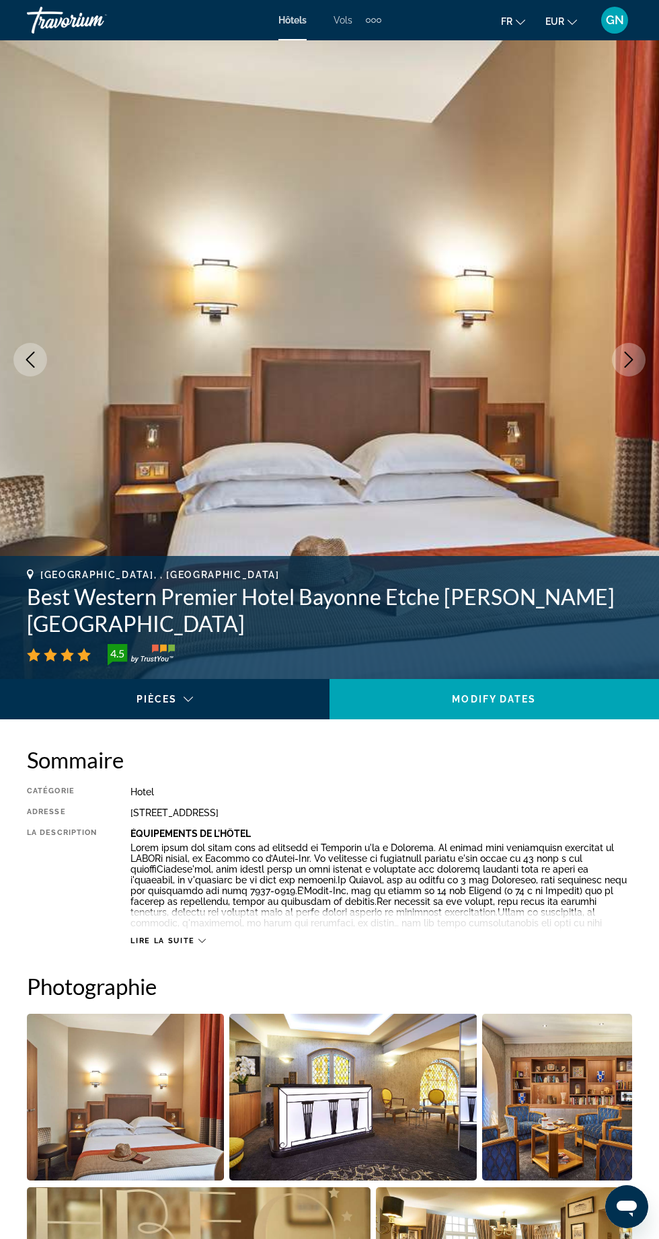
scroll to position [2384, 0]
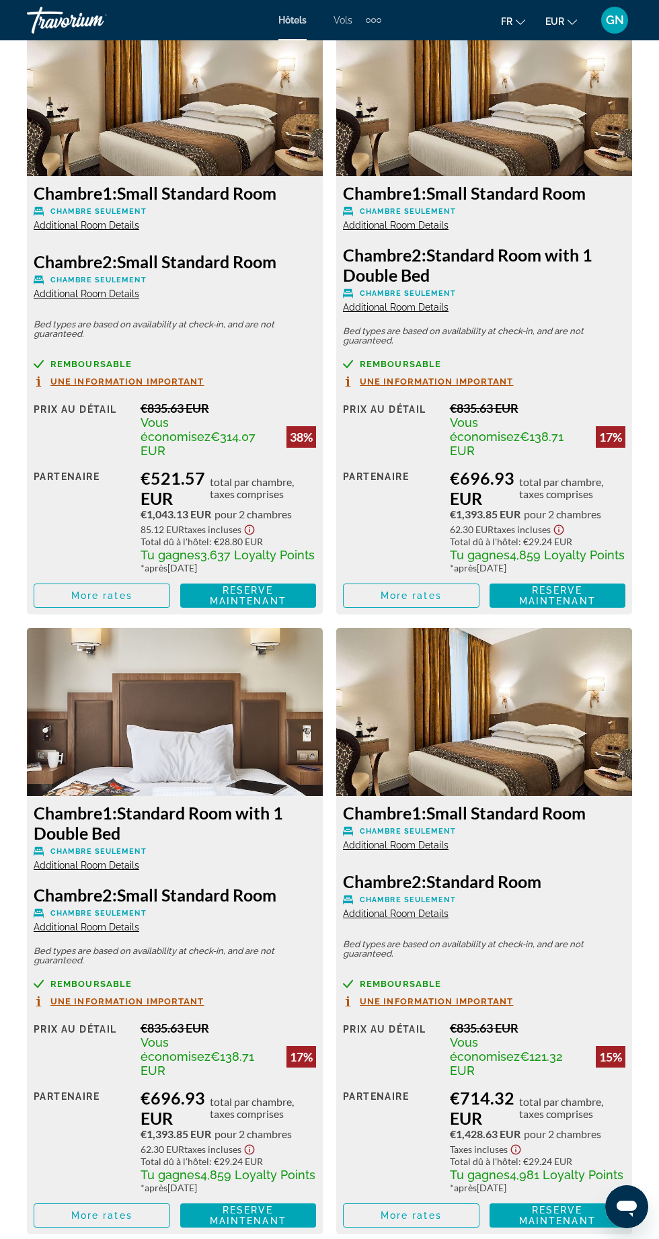
click at [414, 908] on span "Additional Room Details" at bounding box center [396, 913] width 106 height 11
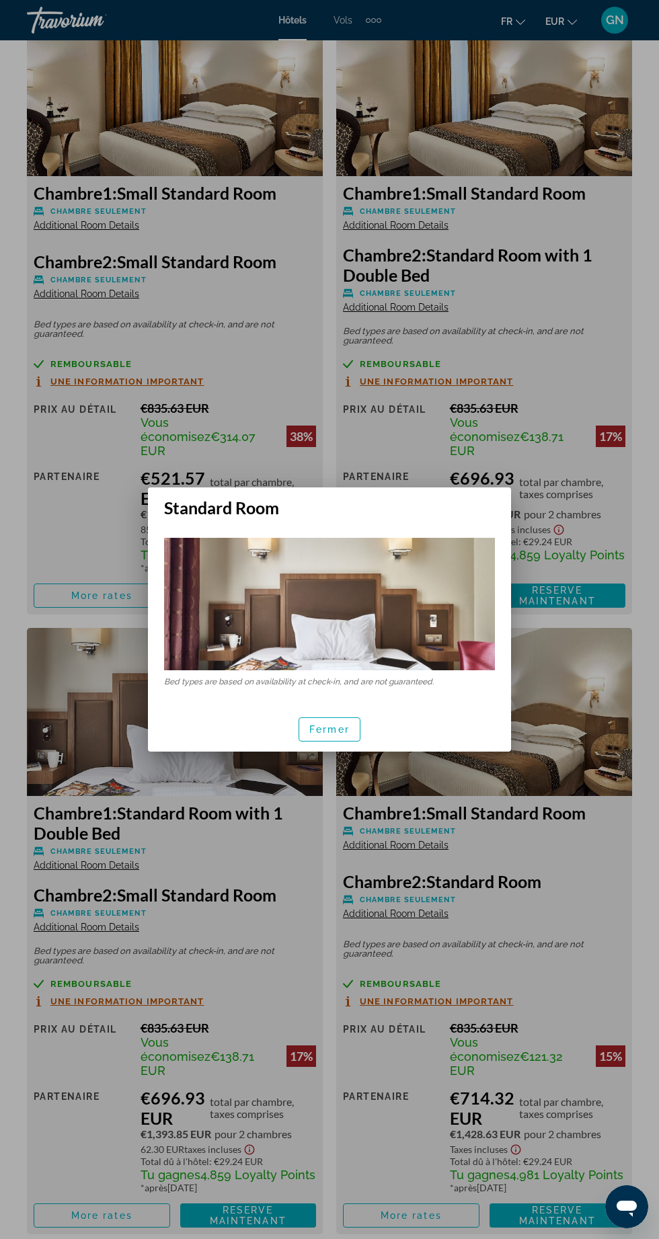
scroll to position [0, 0]
click at [418, 890] on div at bounding box center [329, 619] width 659 height 1239
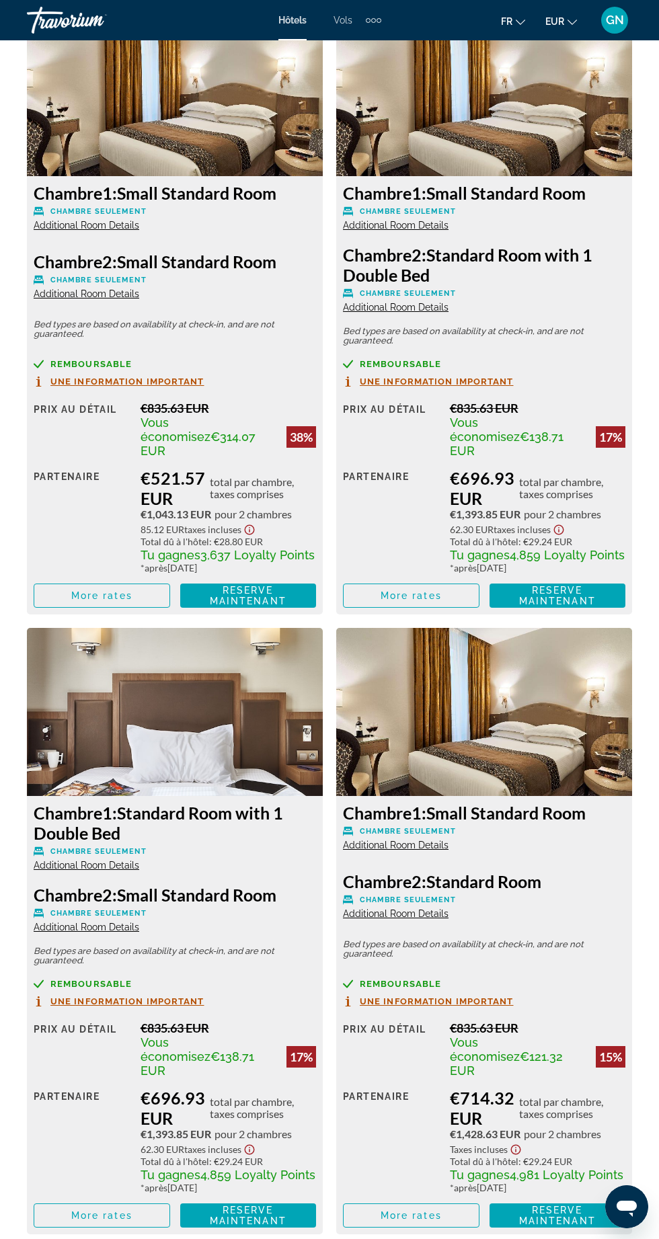
click at [407, 908] on span "Additional Room Details" at bounding box center [396, 913] width 106 height 11
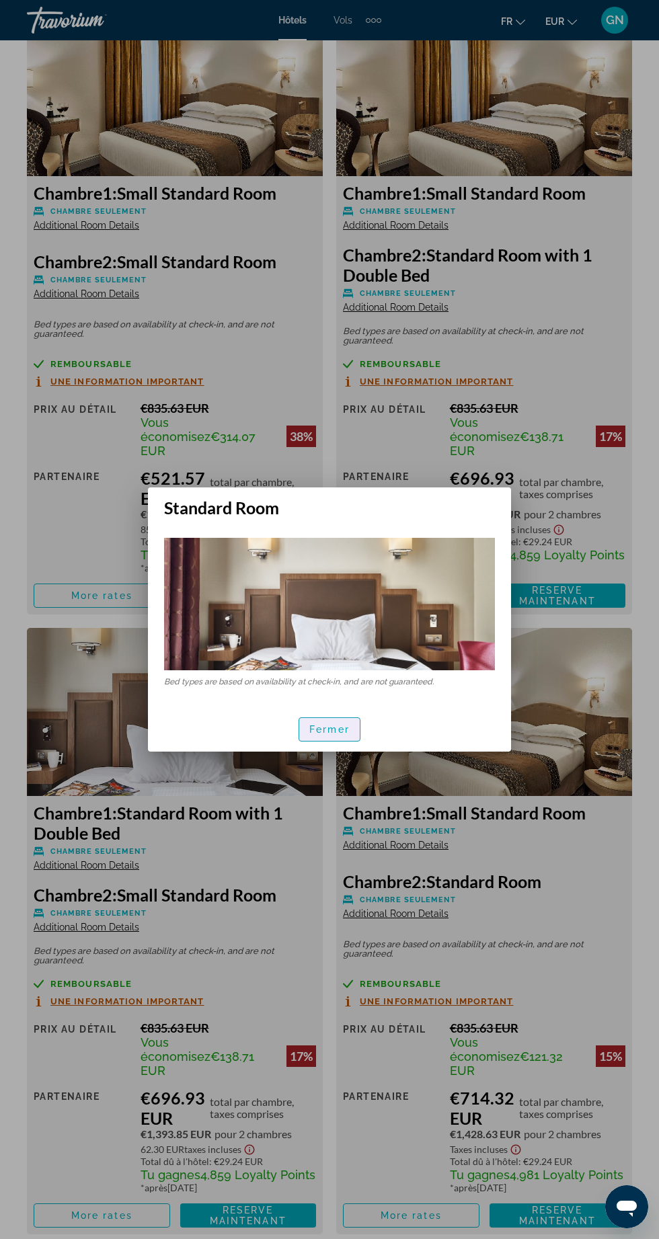
click at [333, 735] on span "Fermer" at bounding box center [329, 729] width 40 height 11
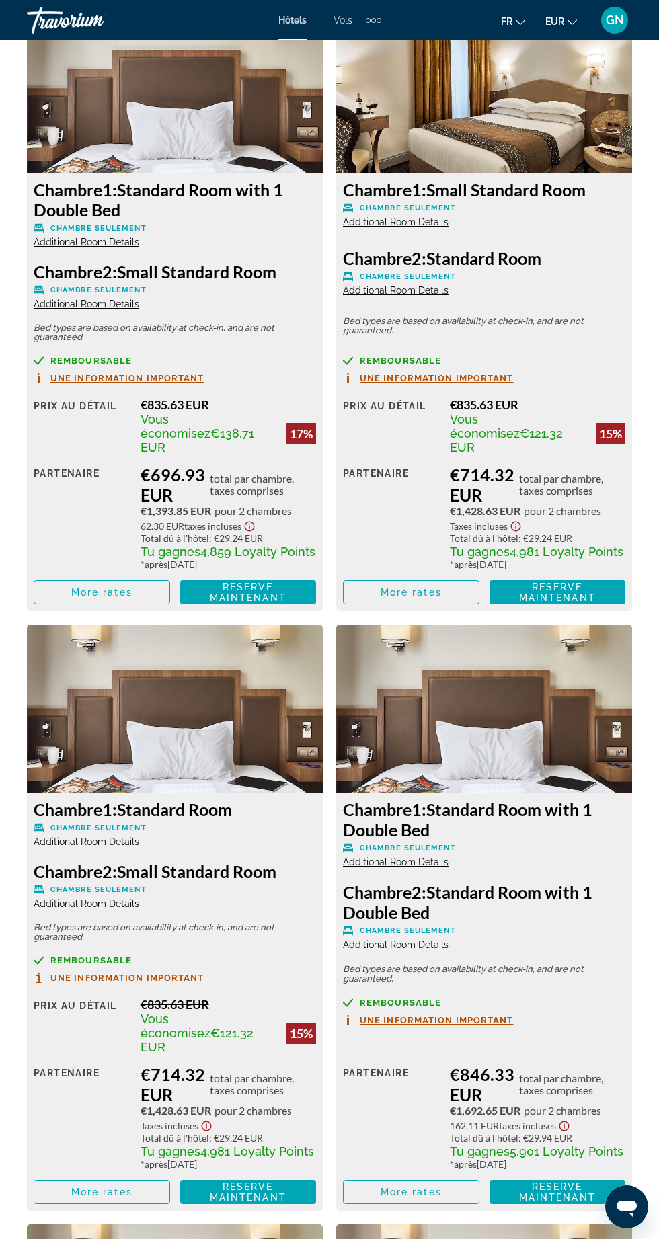
scroll to position [3042, 0]
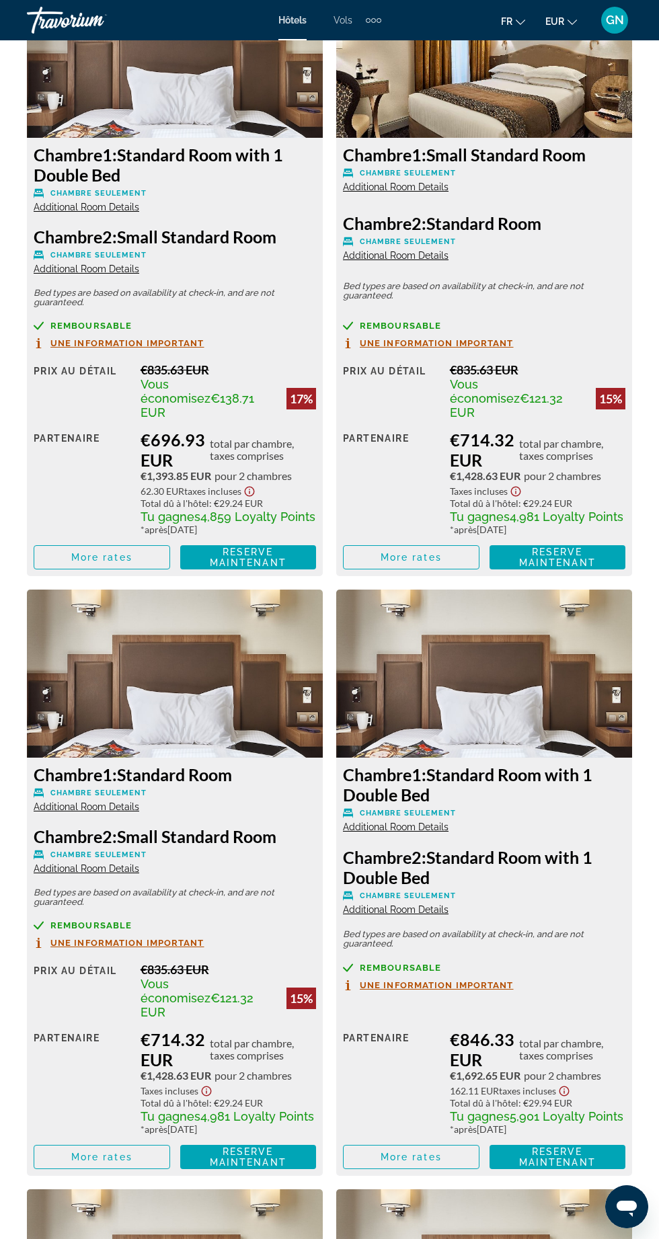
click at [93, 801] on span "Additional Room Details" at bounding box center [87, 806] width 106 height 11
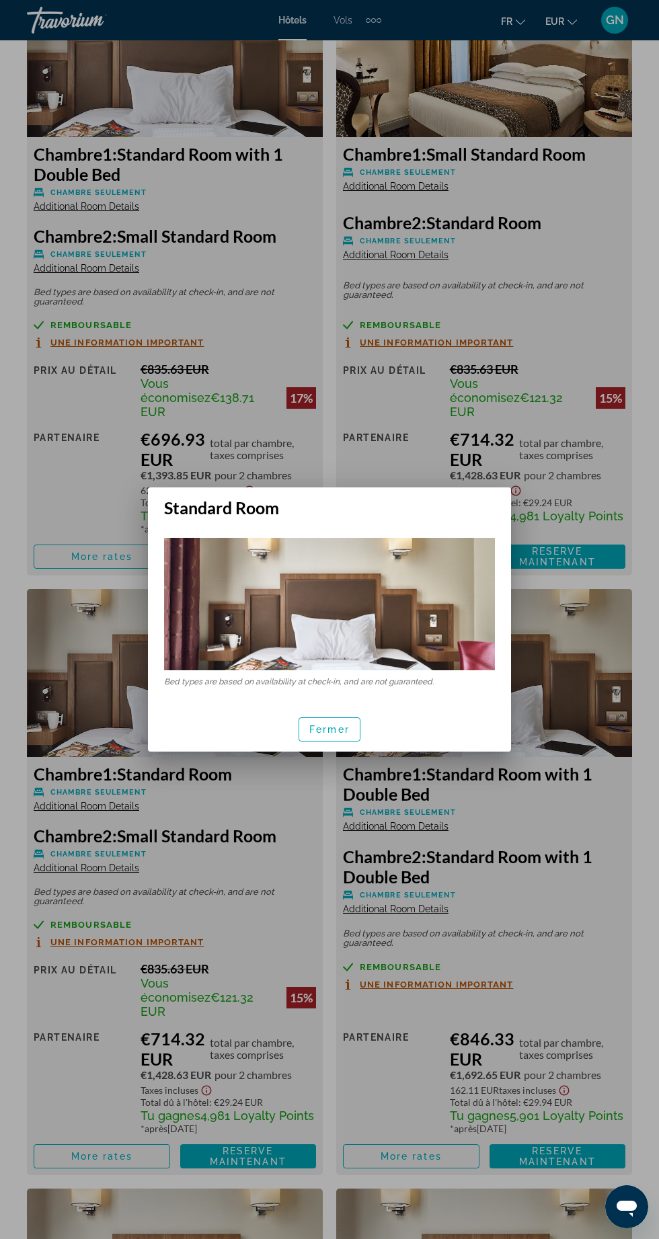
scroll to position [0, 0]
click at [327, 735] on span "Fermer" at bounding box center [329, 729] width 40 height 11
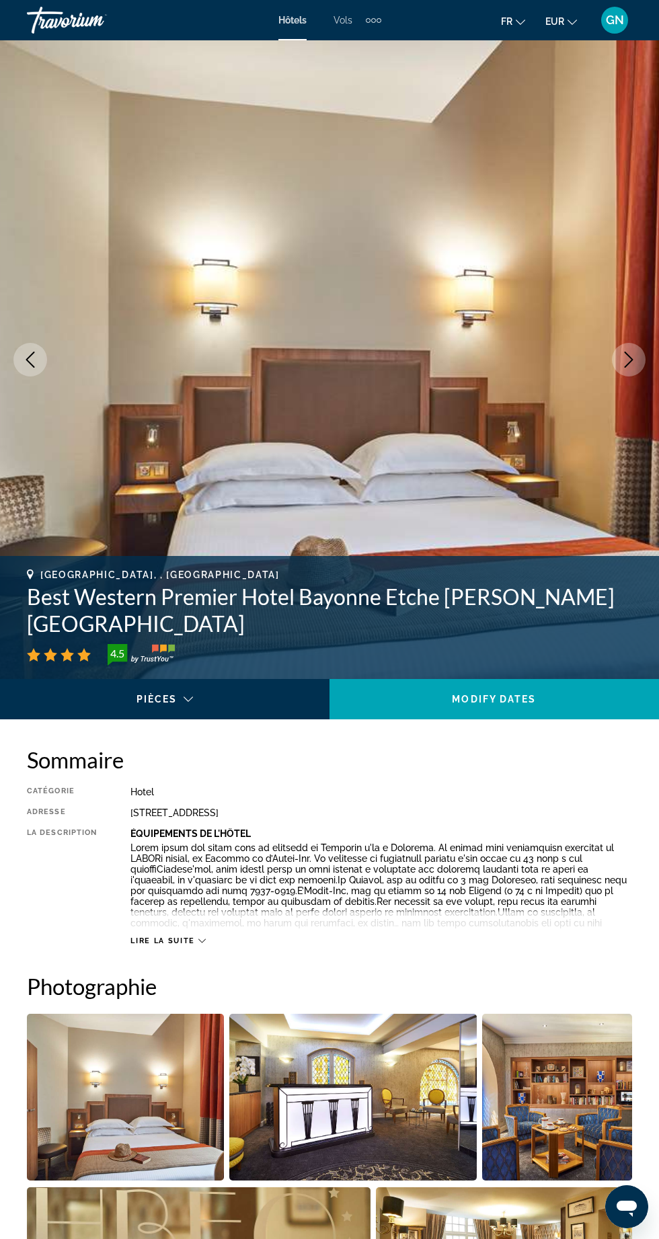
scroll to position [3042, 0]
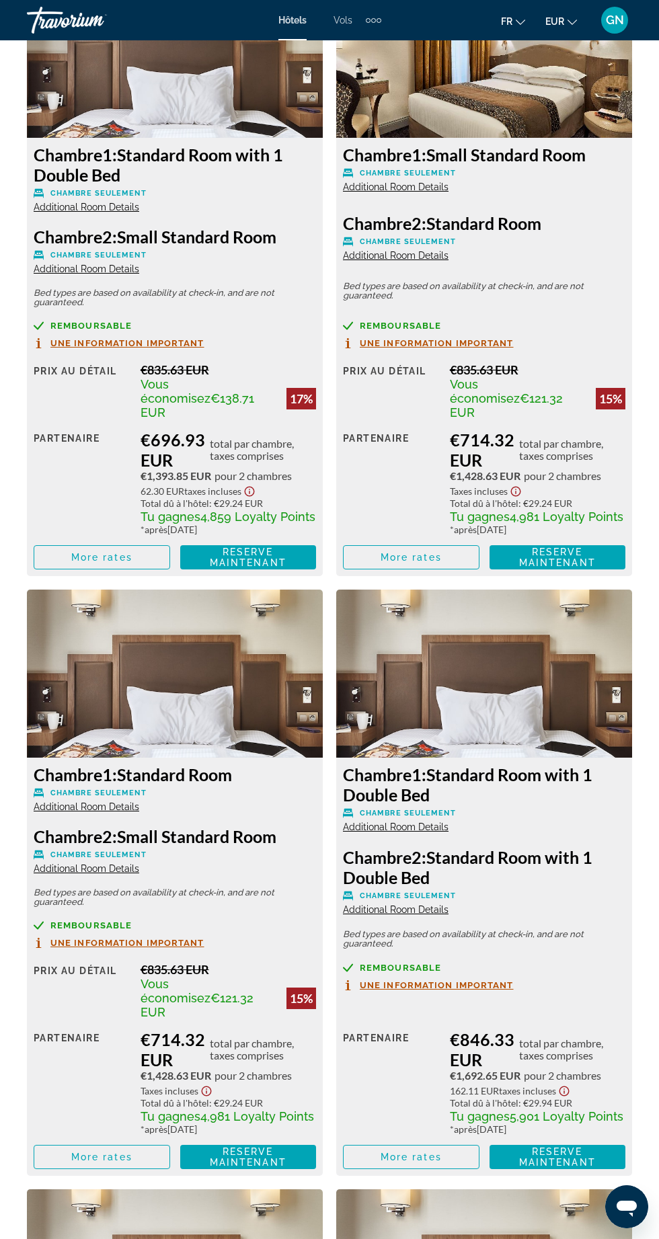
click at [91, 863] on span "Additional Room Details" at bounding box center [87, 868] width 106 height 11
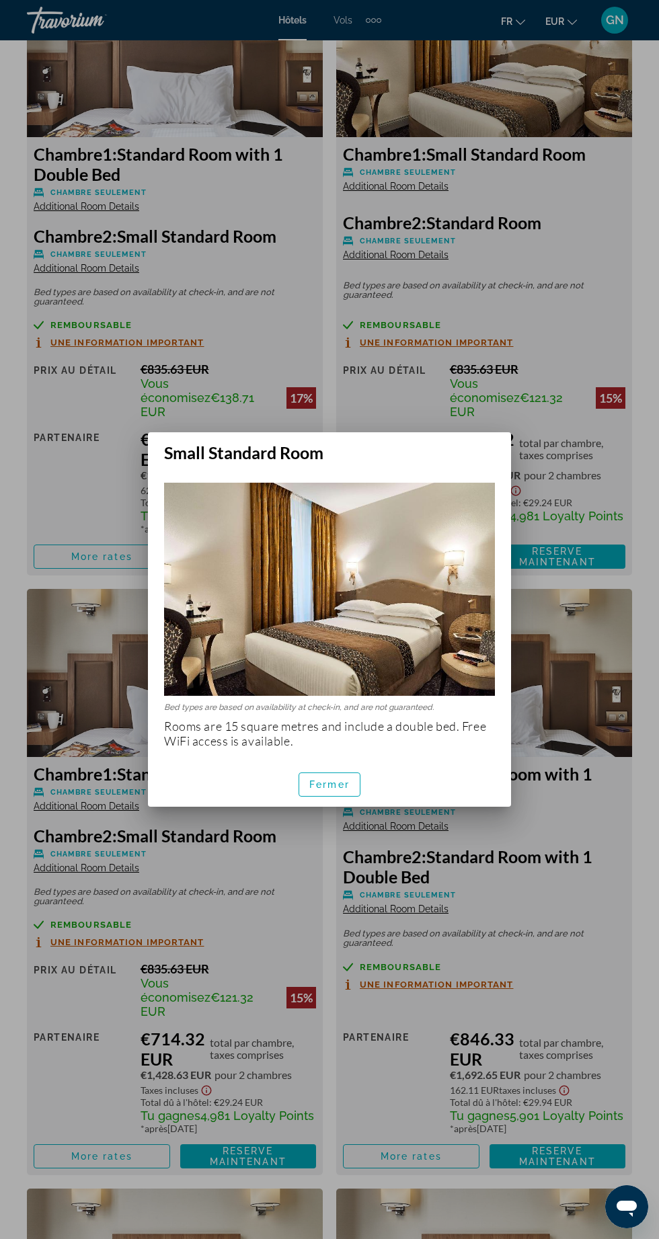
click at [325, 790] on span "Fermer" at bounding box center [329, 784] width 40 height 11
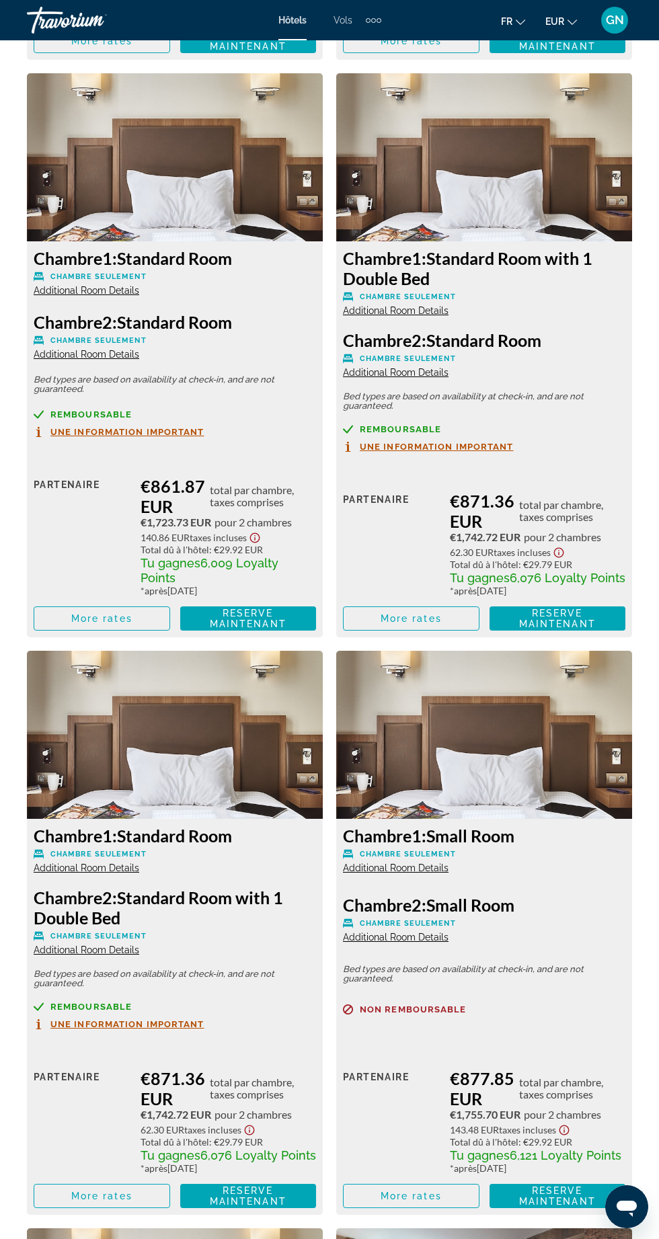
scroll to position [4187, 0]
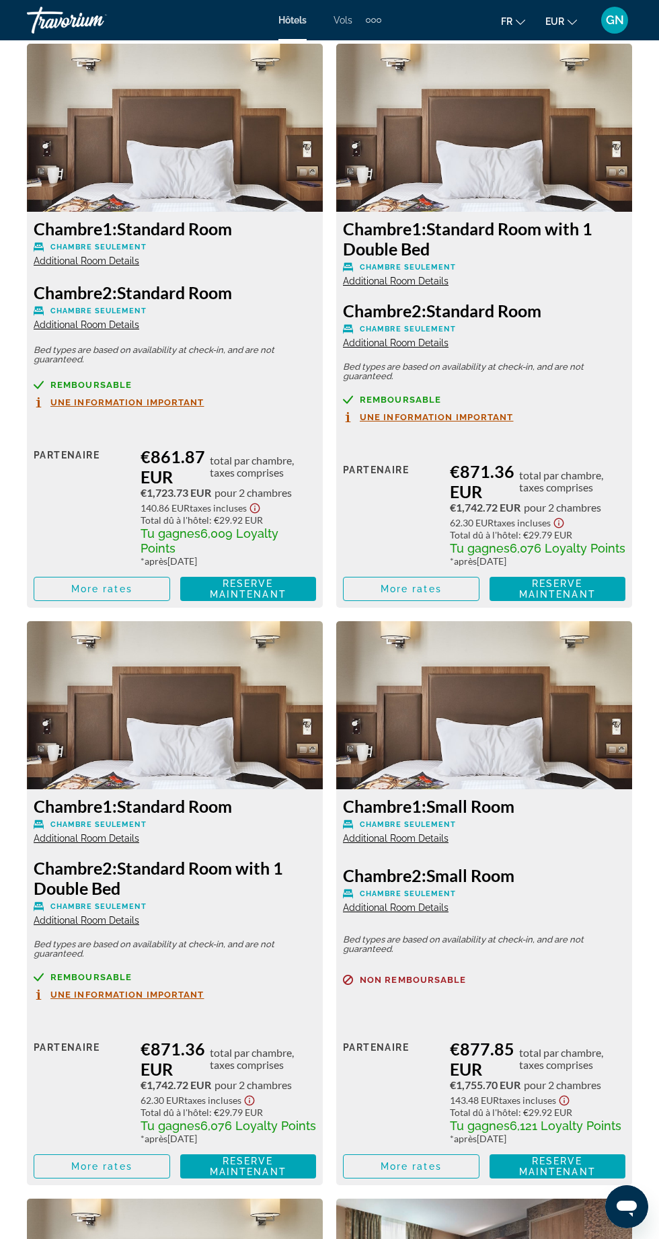
click at [79, 833] on span "Additional Room Details" at bounding box center [87, 838] width 106 height 11
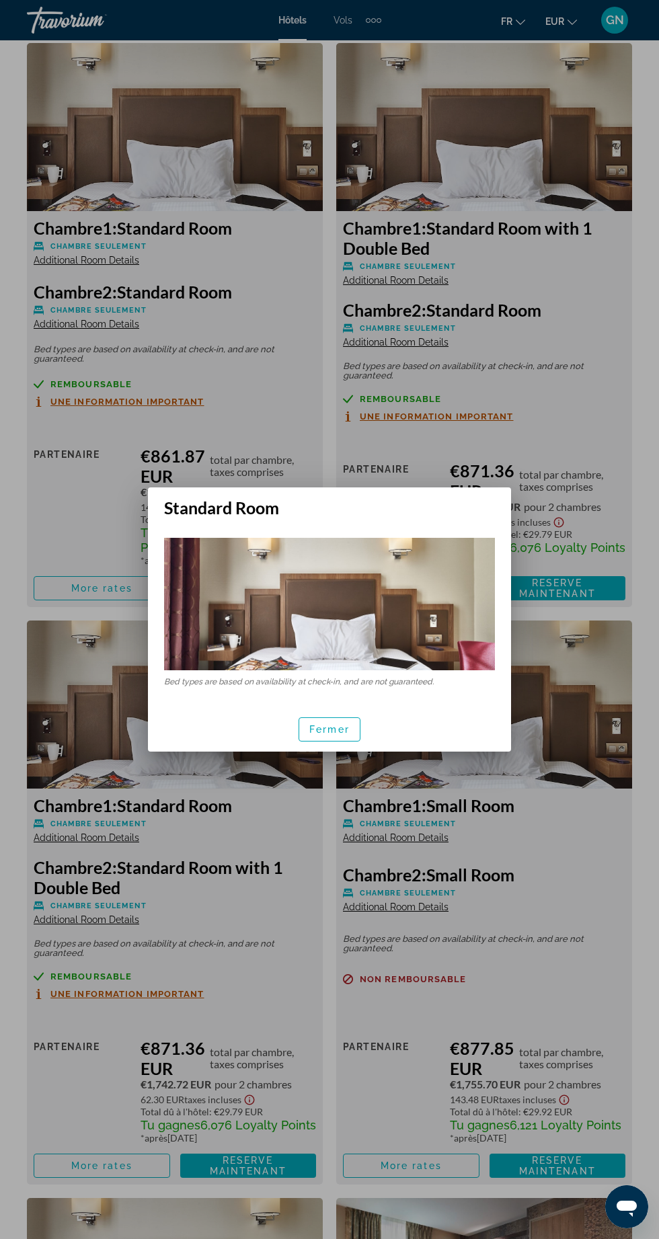
scroll to position [0, 0]
click at [327, 735] on span "Fermer" at bounding box center [329, 729] width 40 height 11
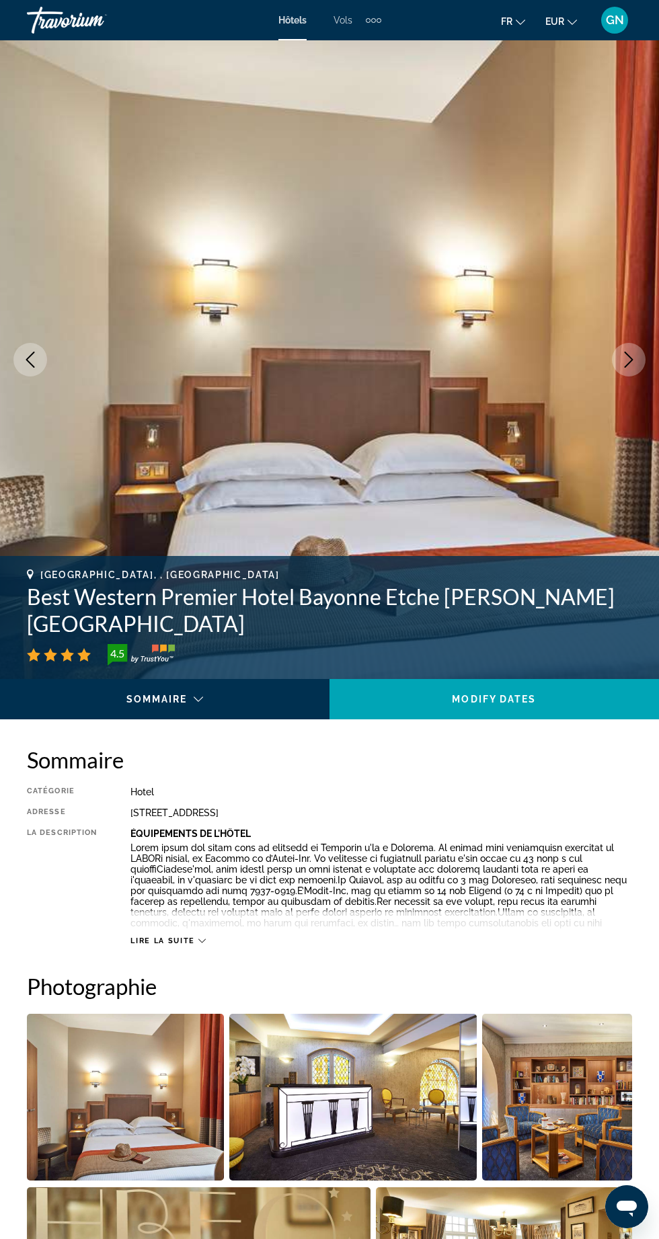
click at [151, 940] on span "Lire la suite" at bounding box center [162, 940] width 64 height 9
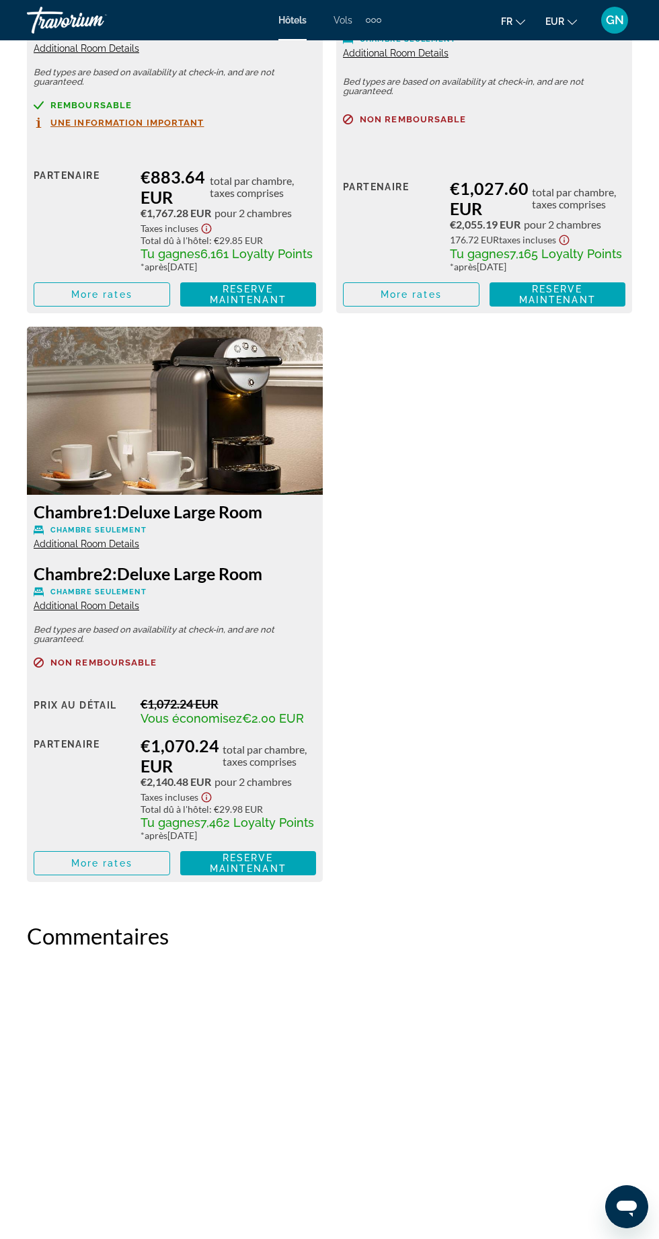
scroll to position [5544, 0]
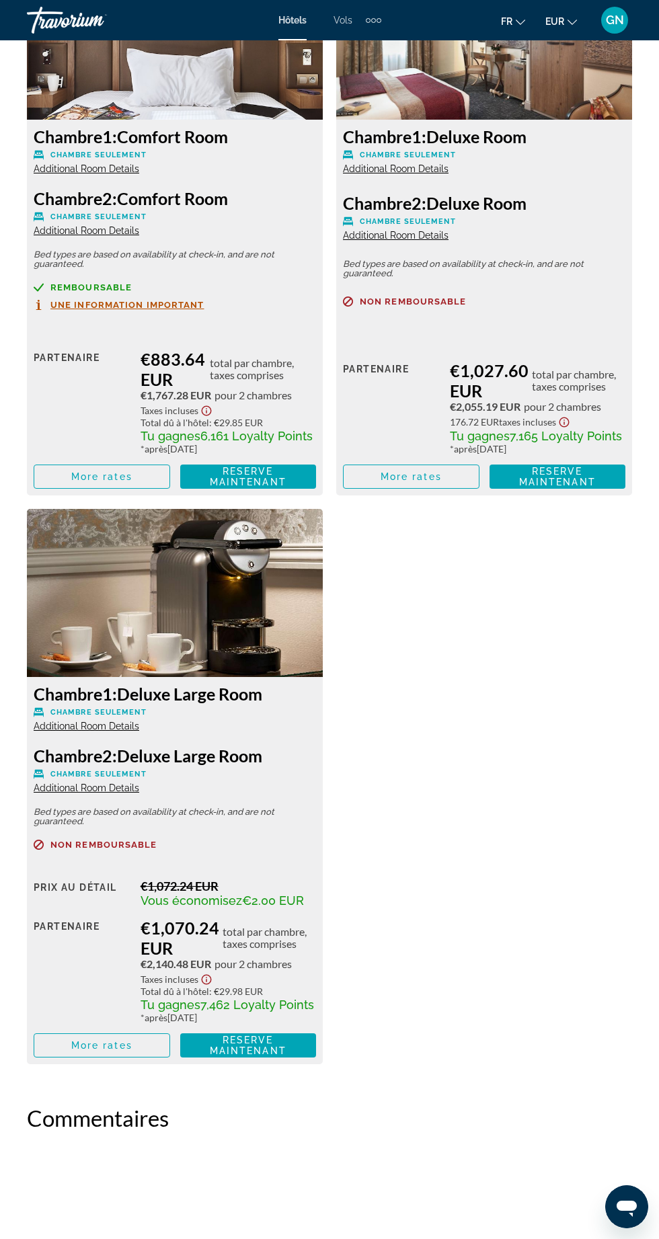
click at [79, 721] on span "Additional Room Details" at bounding box center [87, 726] width 106 height 11
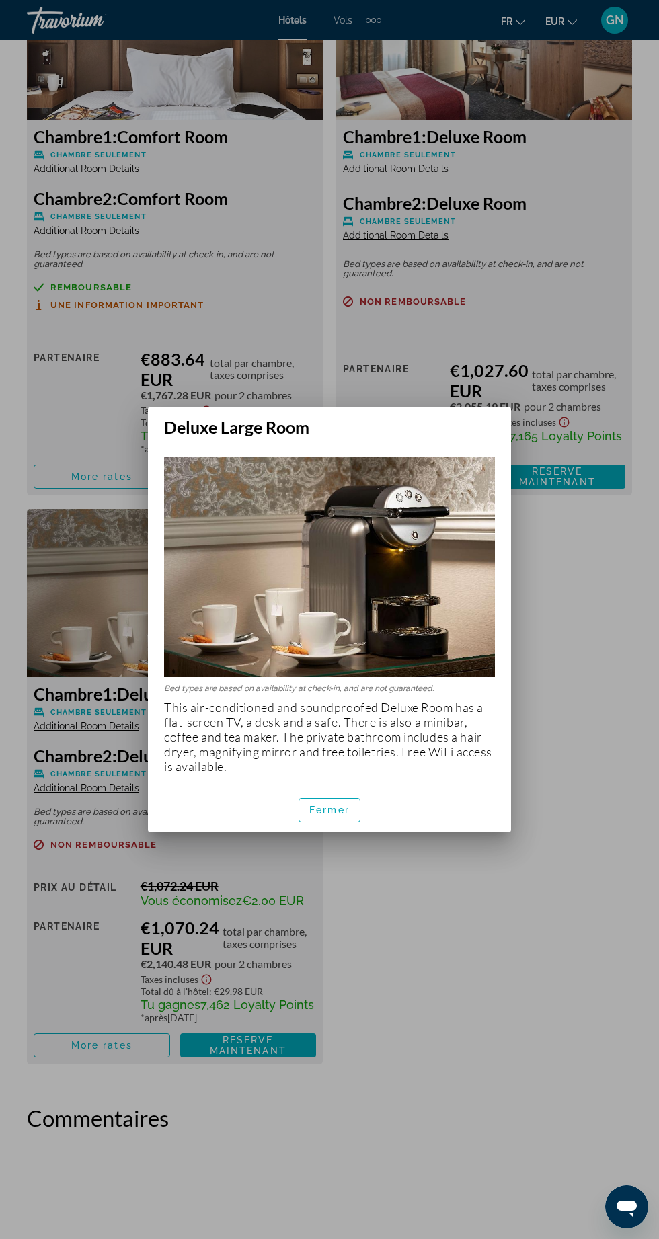
scroll to position [0, 0]
click at [325, 807] on span "Fermer" at bounding box center [329, 810] width 40 height 11
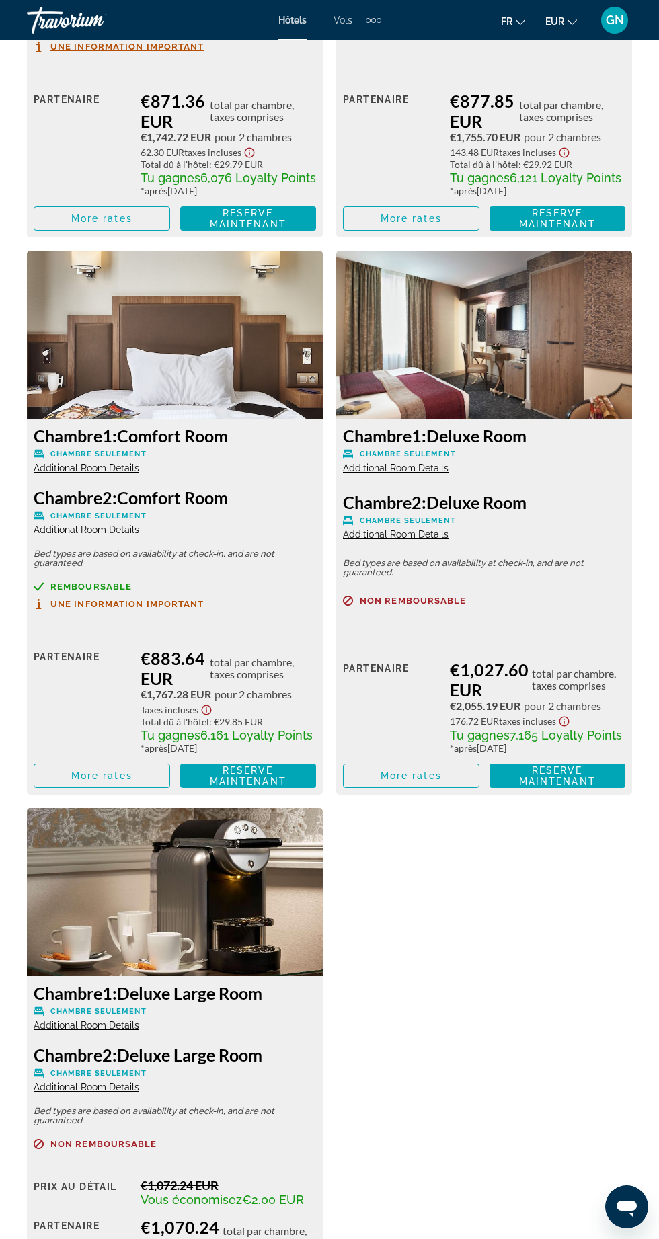
scroll to position [5216, 0]
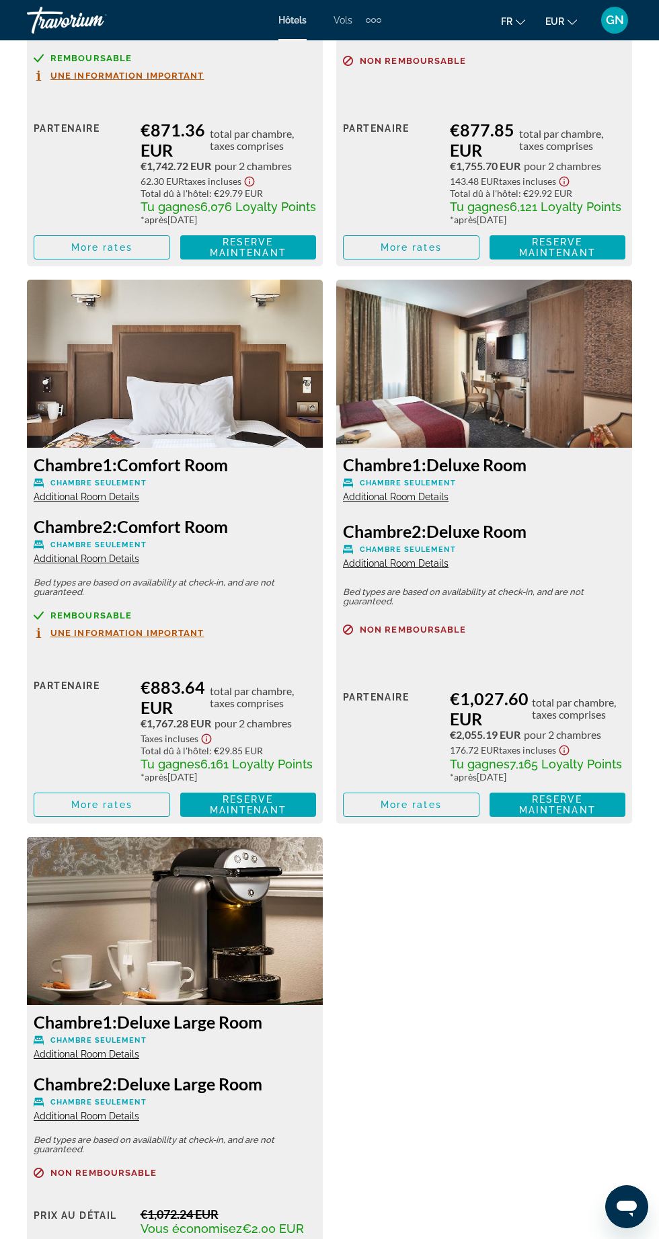
click at [87, 491] on span "Additional Room Details" at bounding box center [87, 496] width 106 height 11
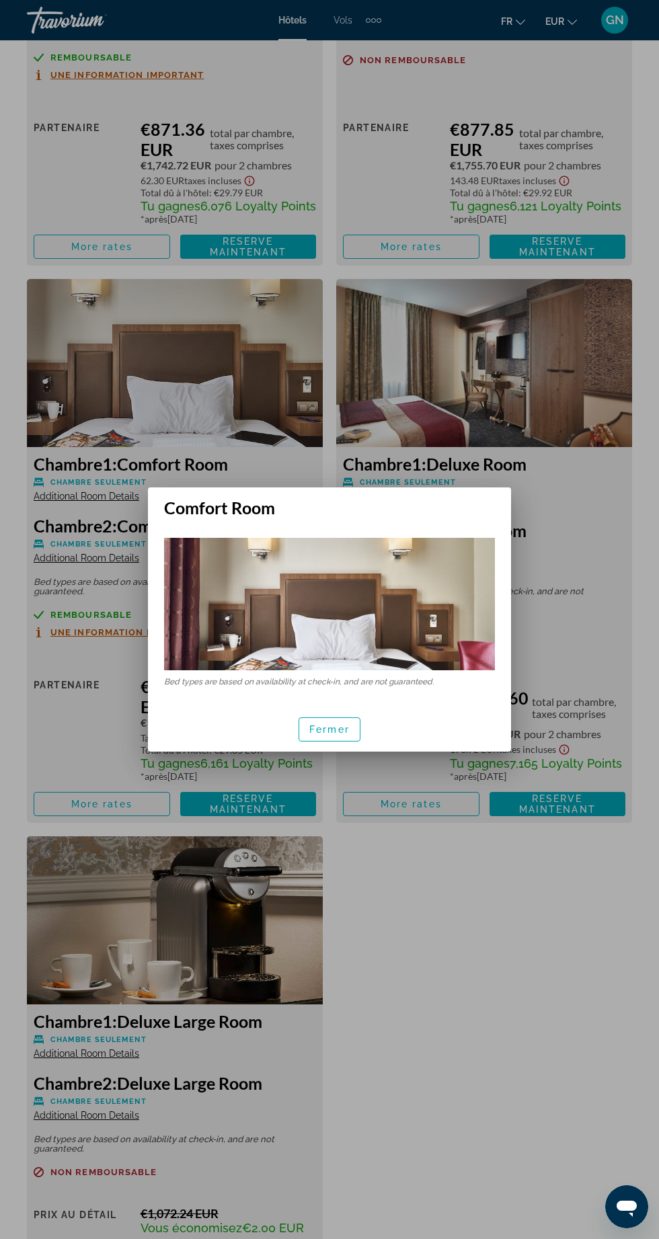
scroll to position [0, 0]
click at [326, 727] on span "Fermer" at bounding box center [329, 729] width 40 height 11
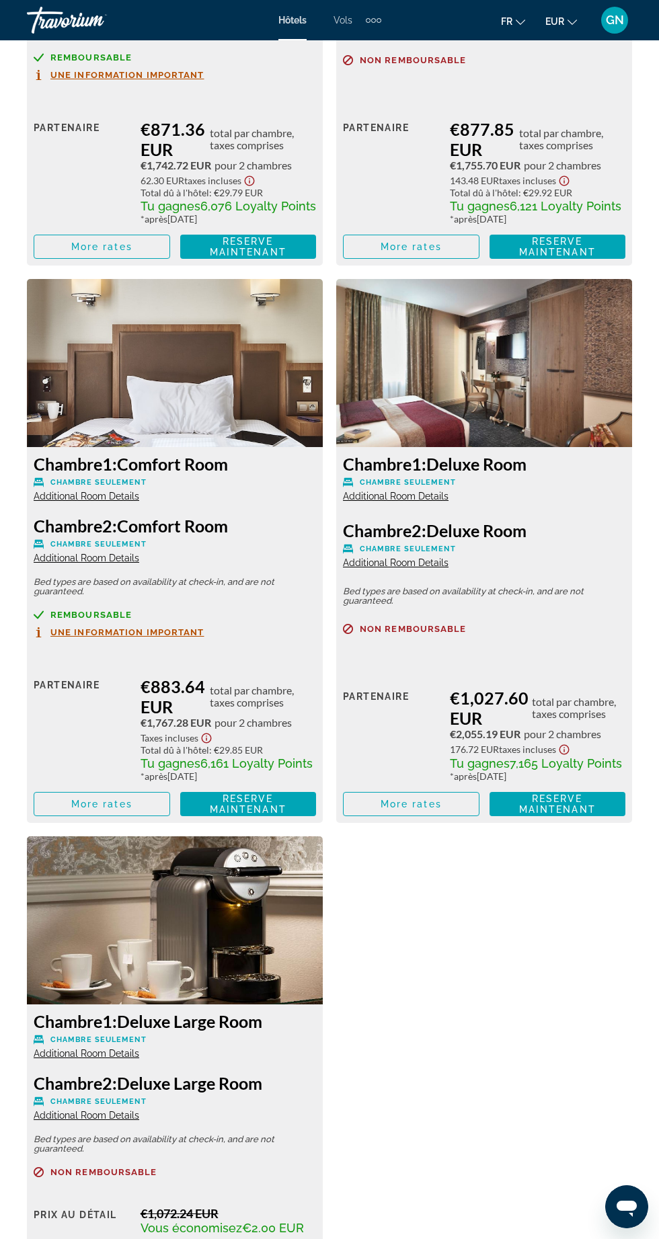
scroll to position [5216, 0]
click at [103, 553] on span "Additional Room Details" at bounding box center [87, 558] width 106 height 11
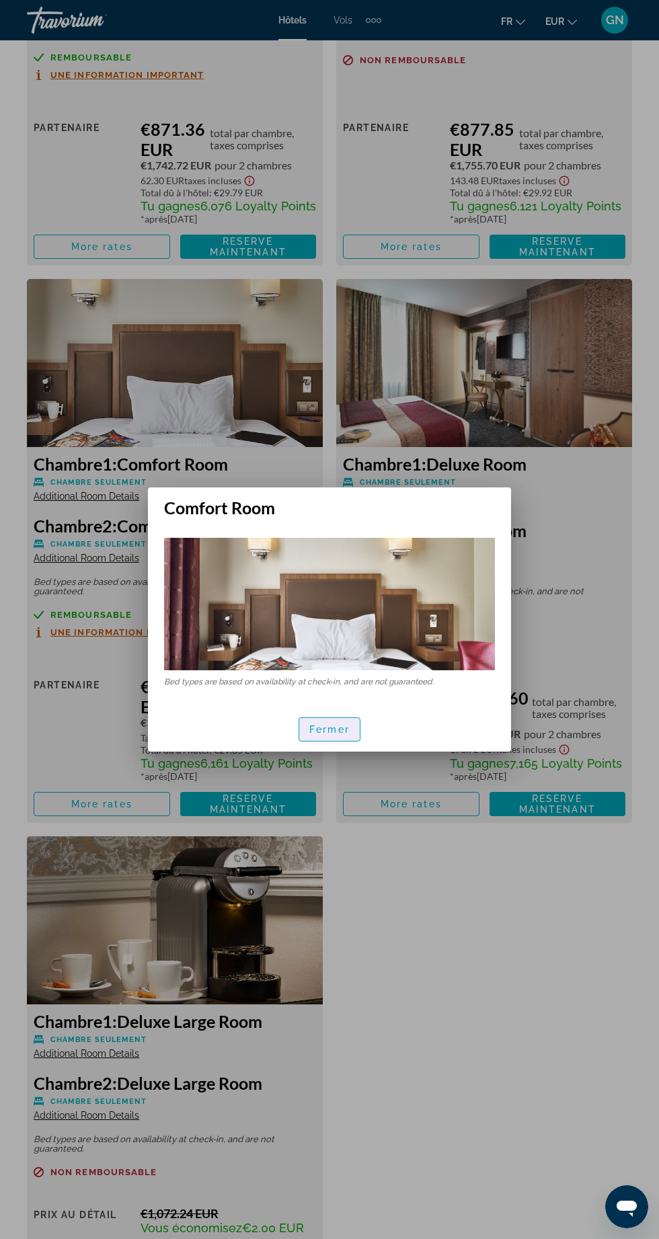
click at [334, 723] on span "button" at bounding box center [329, 729] width 60 height 32
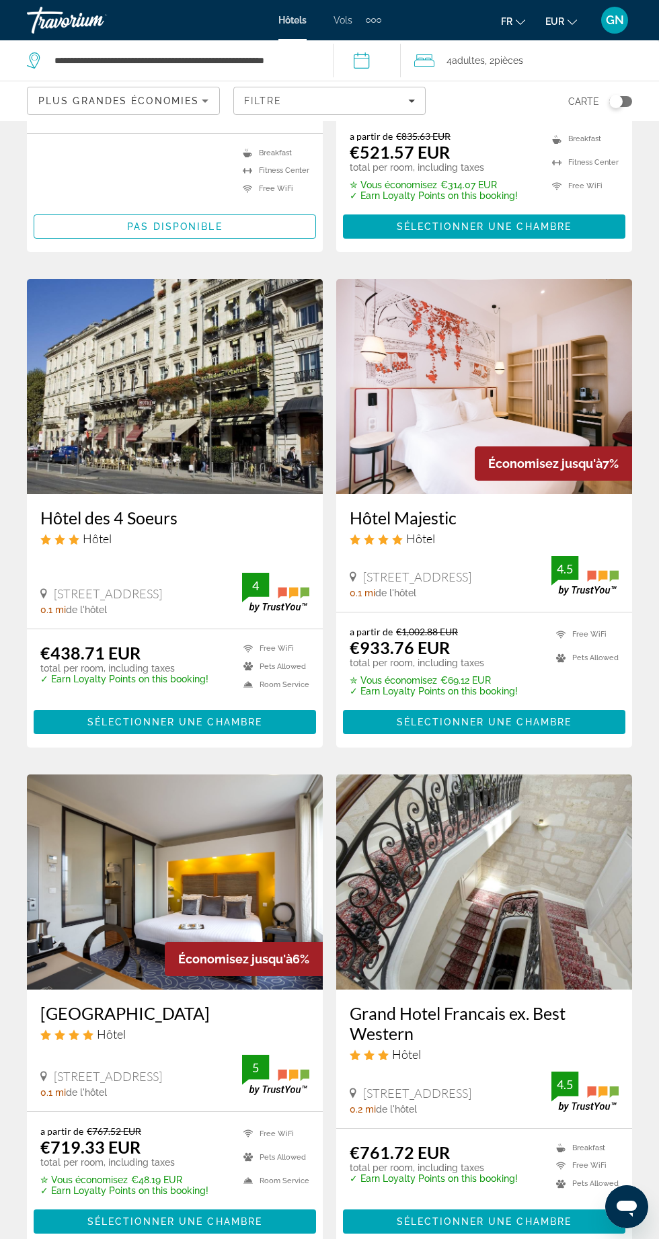
scroll to position [520, 0]
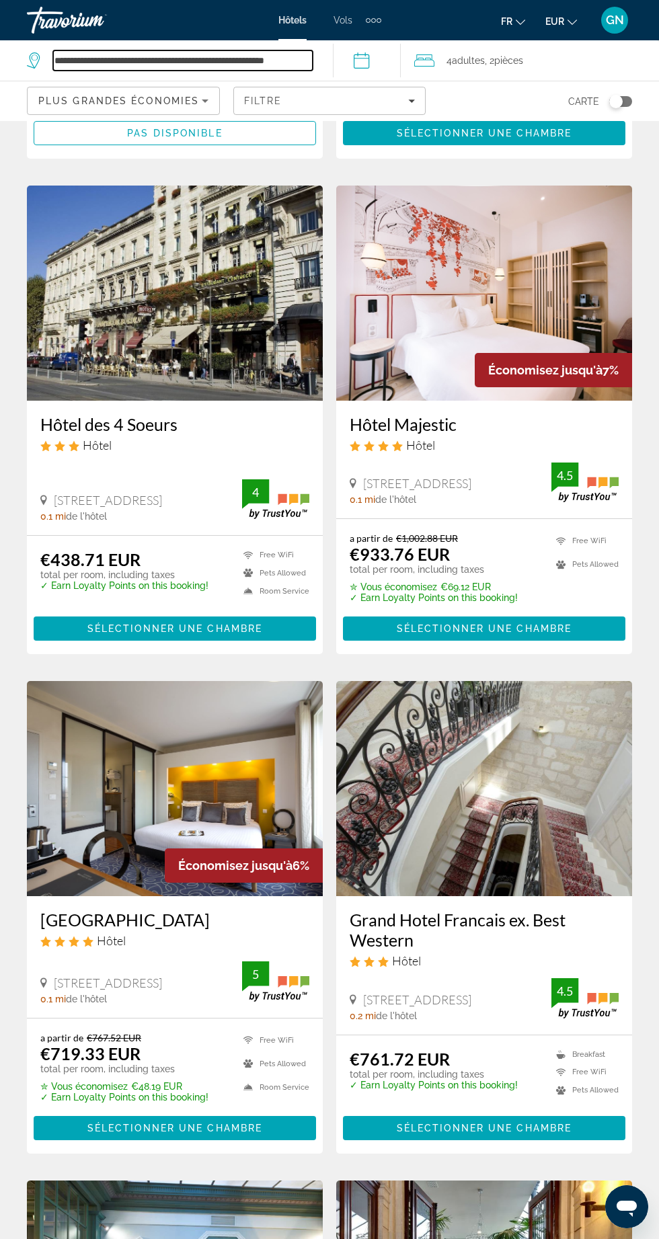
click at [176, 52] on input "**********" at bounding box center [182, 60] width 259 height 20
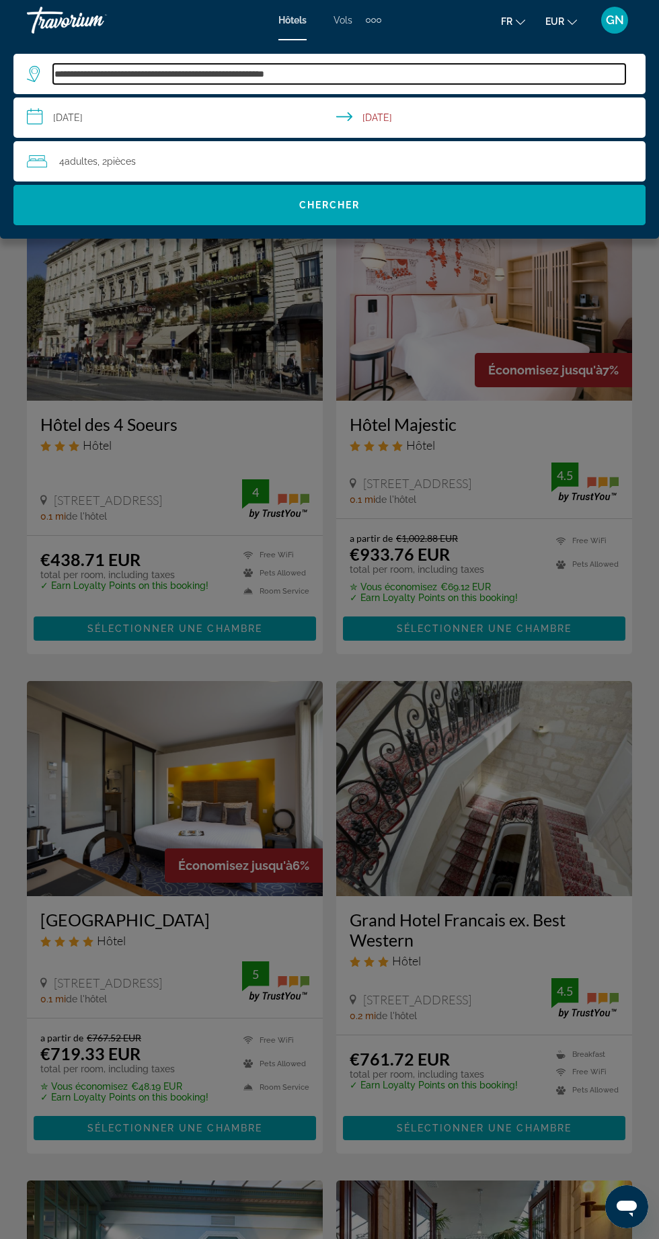
scroll to position [388, 0]
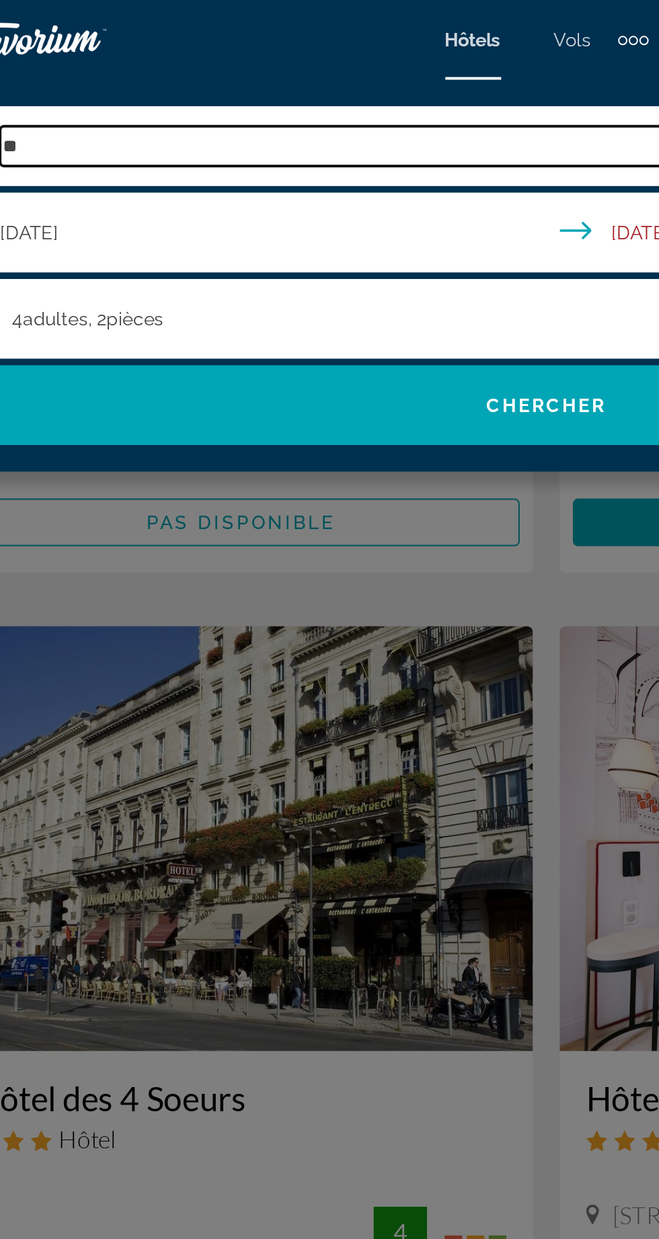
type input "*"
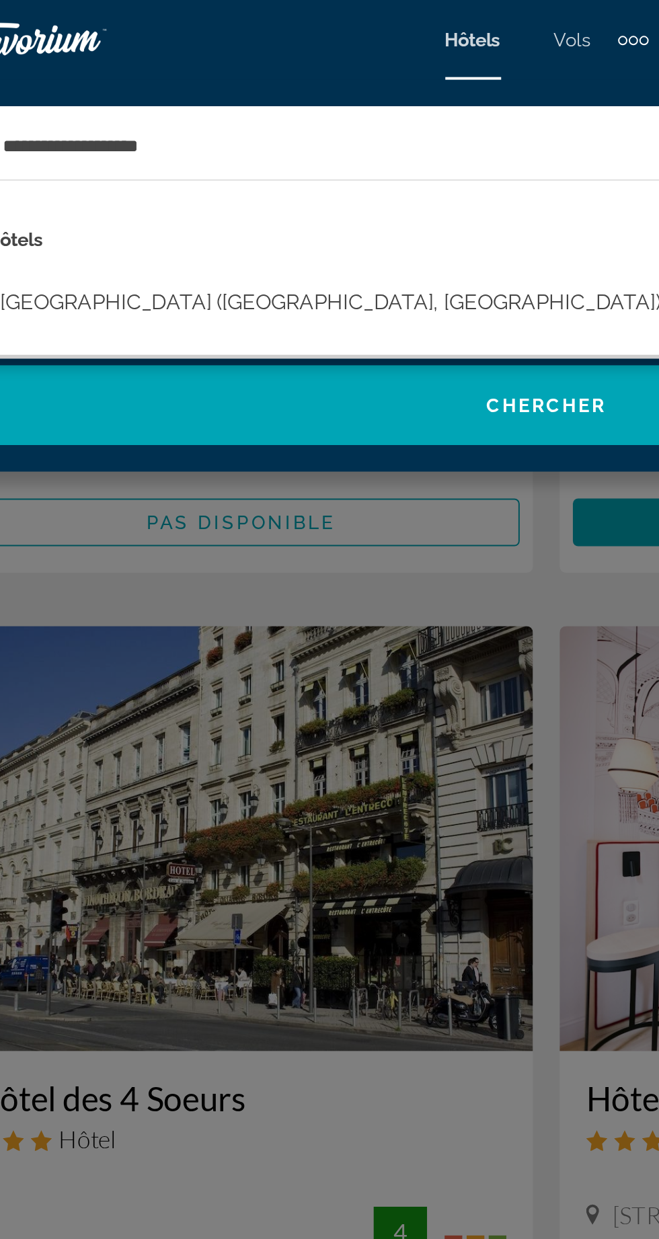
click at [186, 148] on button "[GEOGRAPHIC_DATA] ([GEOGRAPHIC_DATA], [GEOGRAPHIC_DATA])" at bounding box center [219, 153] width 347 height 26
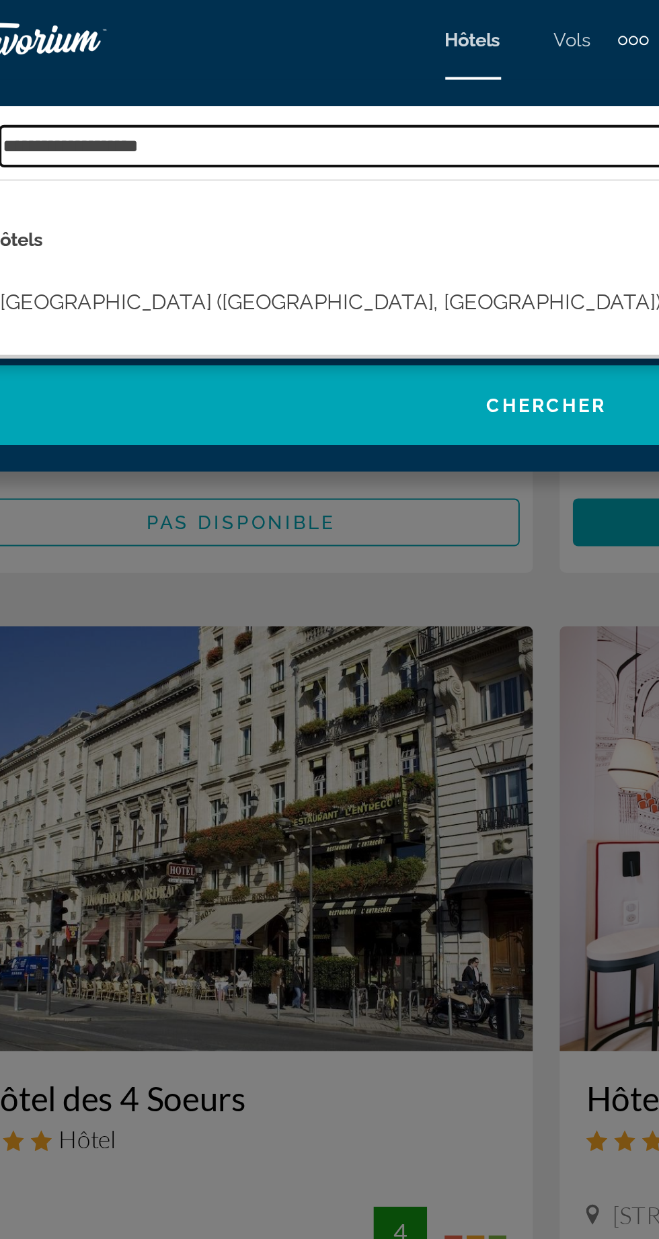
type input "**********"
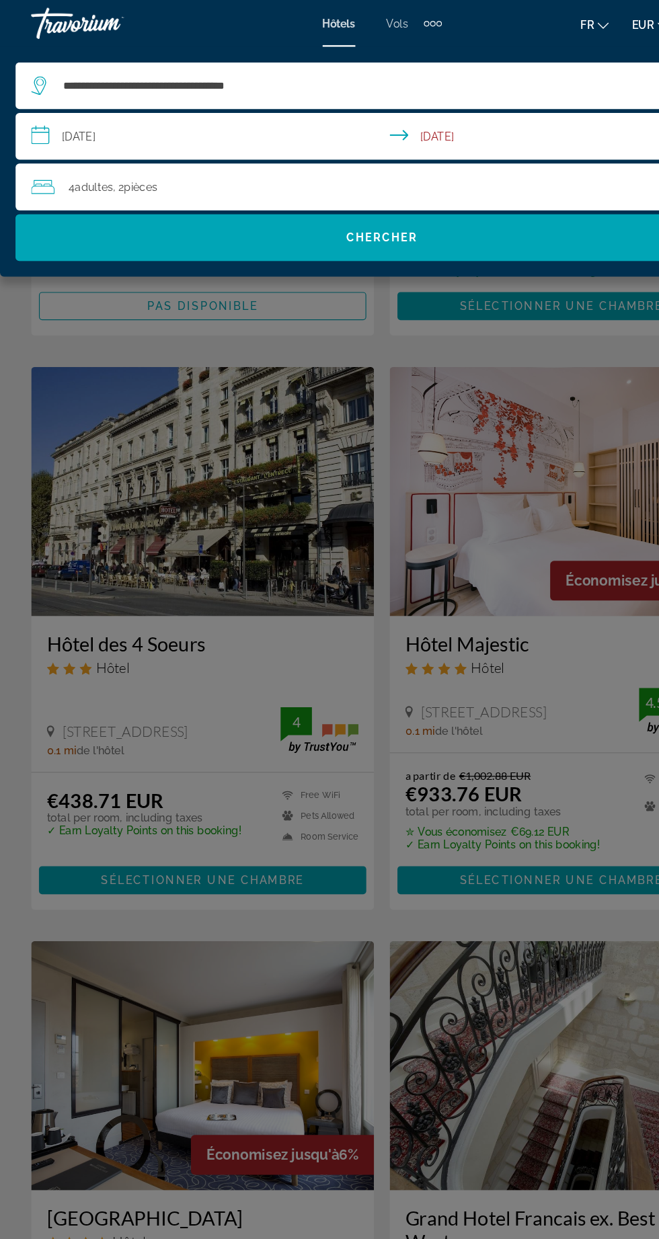
click at [370, 149] on div "4 Adulte Adultes , 2 Chambre pièces" at bounding box center [336, 161] width 618 height 40
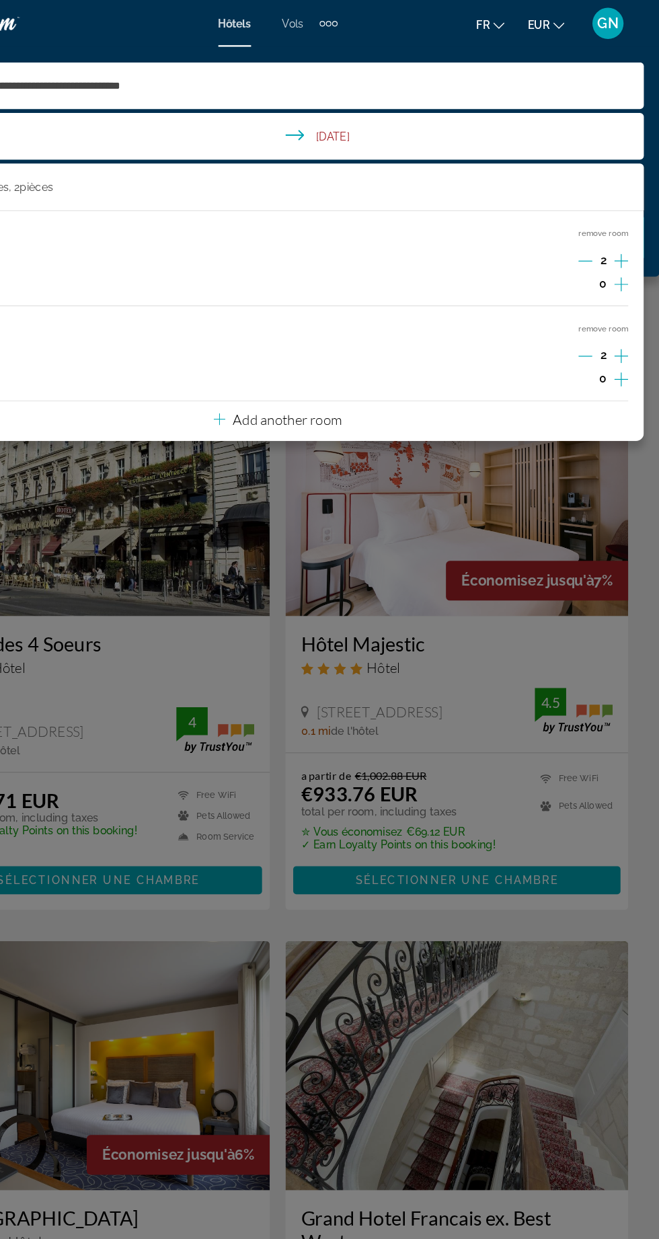
click at [594, 307] on icon "Decrement adults" at bounding box center [595, 307] width 12 height 1
click at [278, 361] on icon "Travelers: 3 adults, 0 children" at bounding box center [279, 362] width 10 height 10
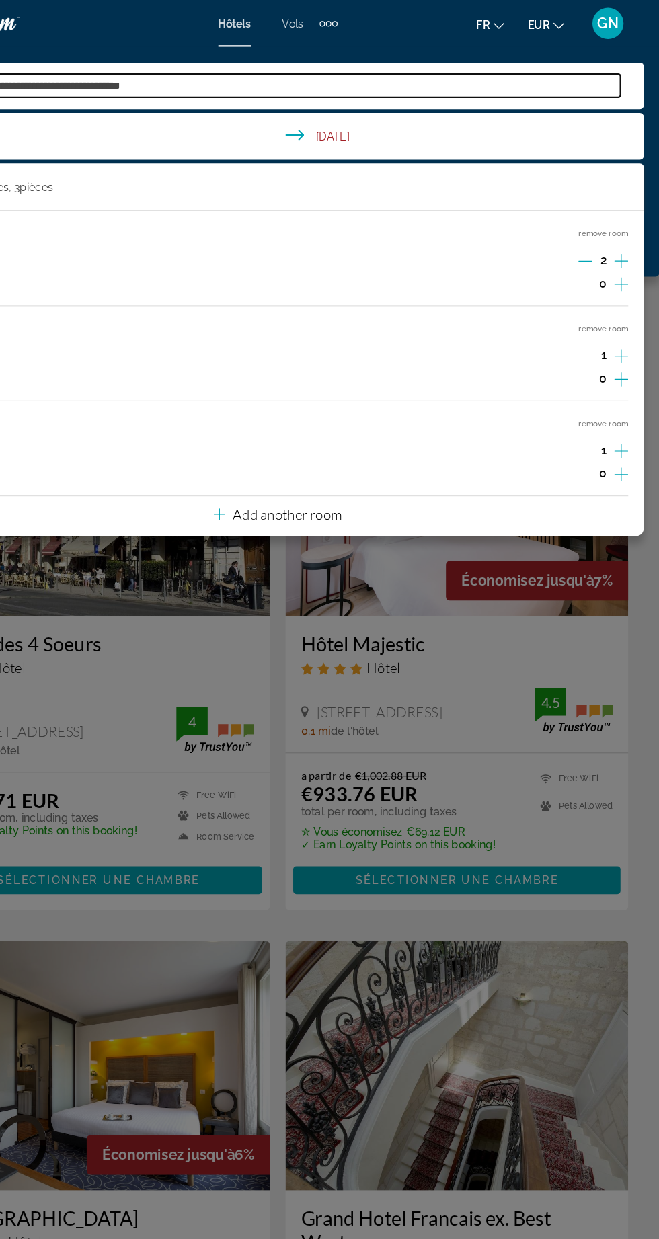
click at [488, 67] on input "**********" at bounding box center [339, 74] width 572 height 20
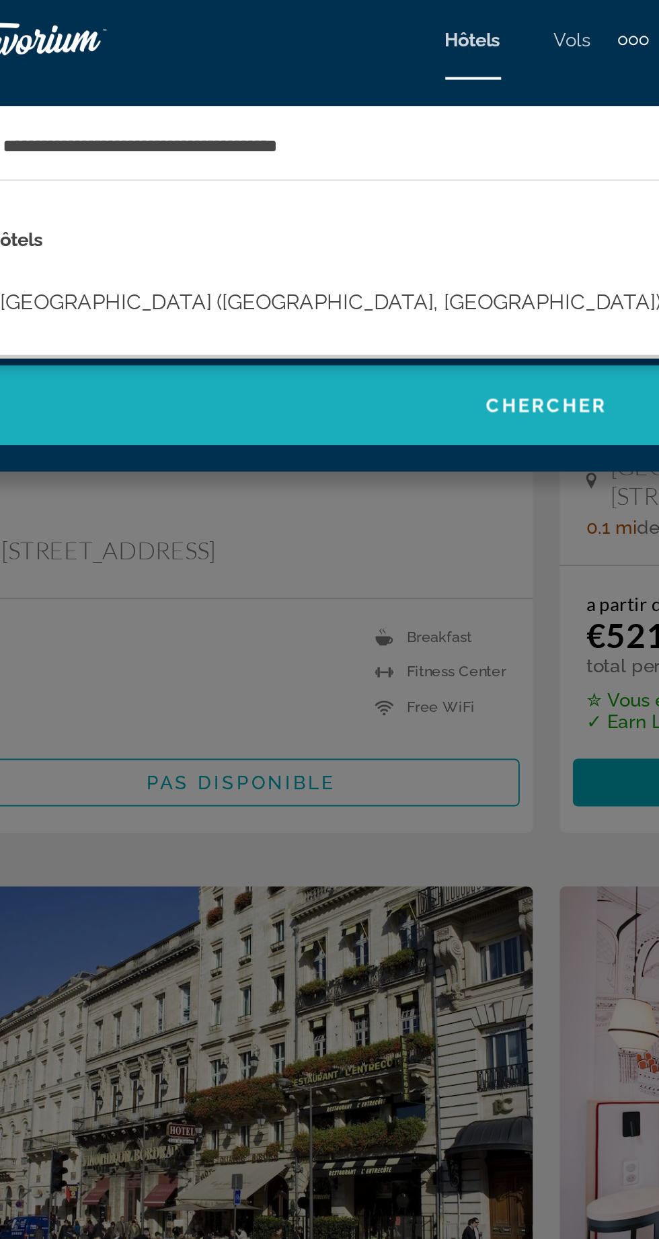
click at [323, 203] on span "Chercher" at bounding box center [329, 205] width 61 height 11
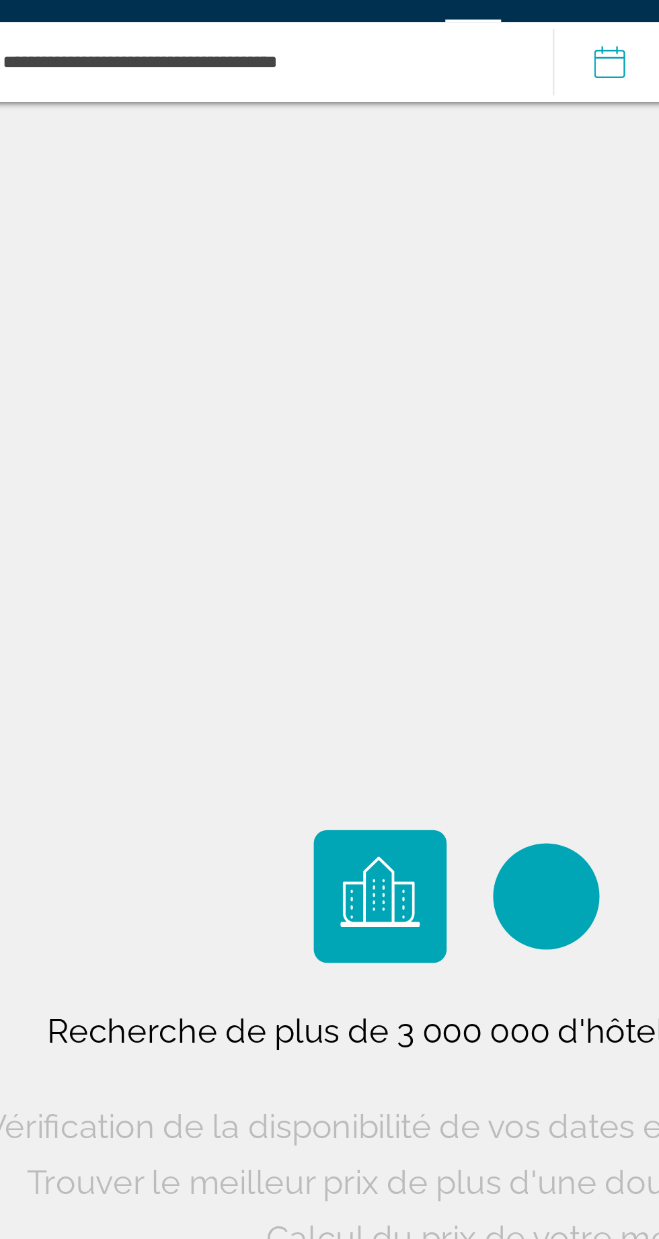
scroll to position [93, 0]
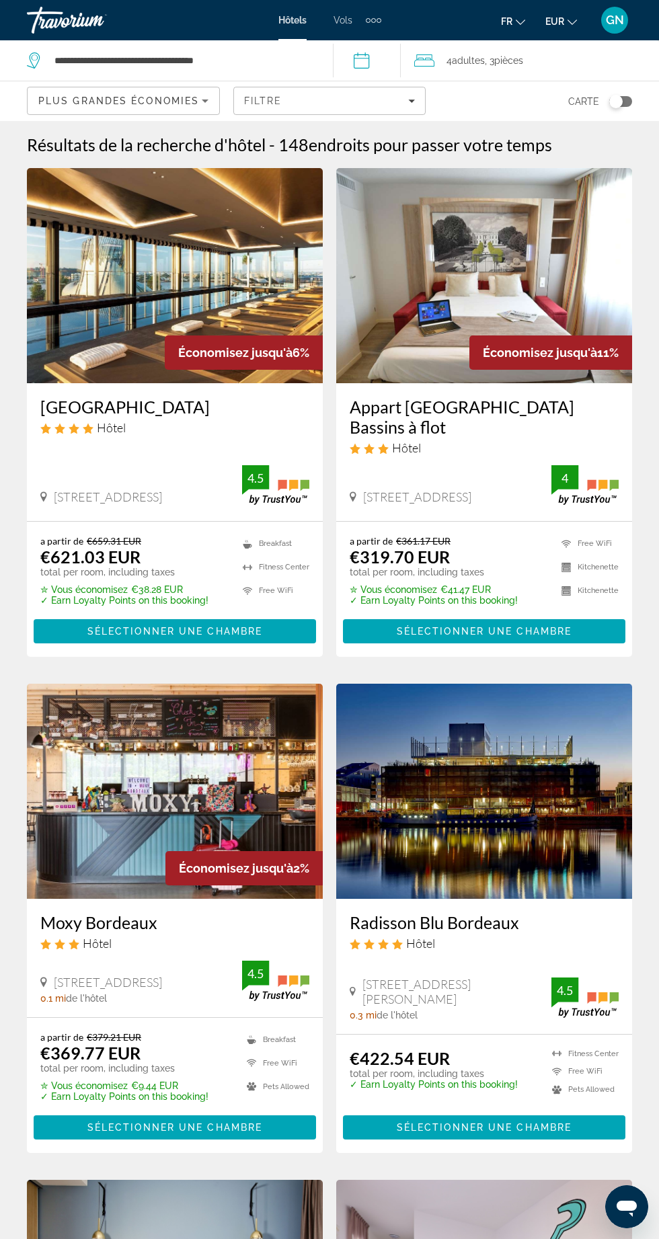
click at [129, 237] on img "Main content" at bounding box center [175, 275] width 296 height 215
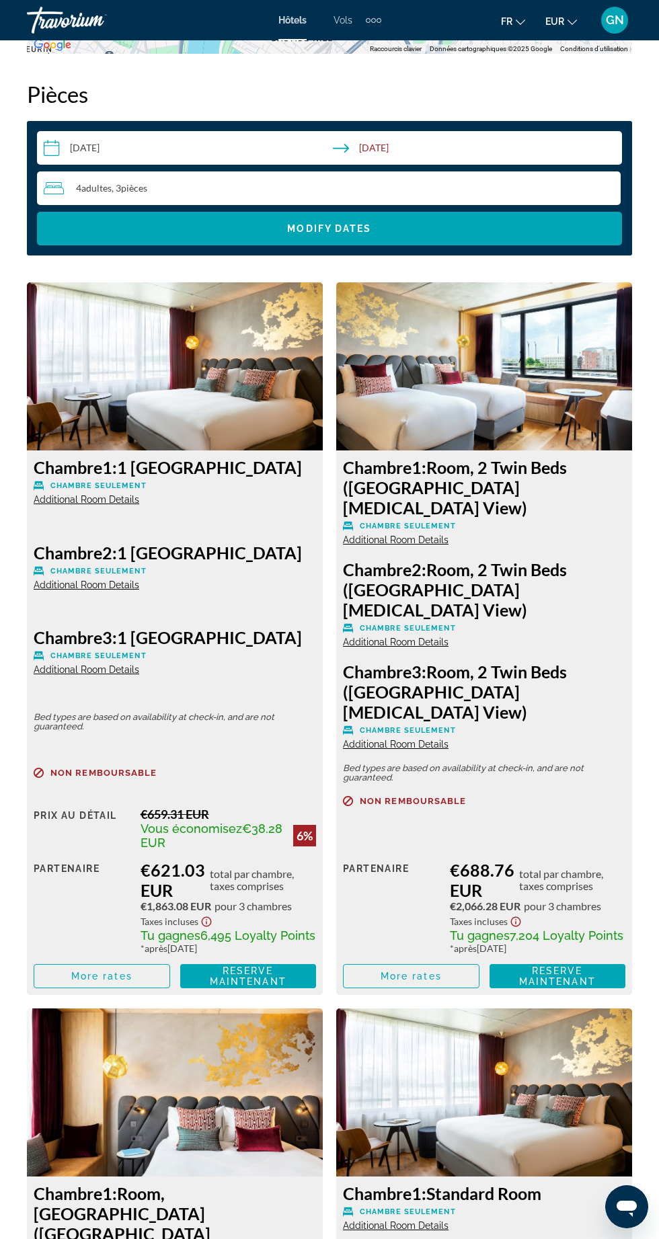
scroll to position [2100, 0]
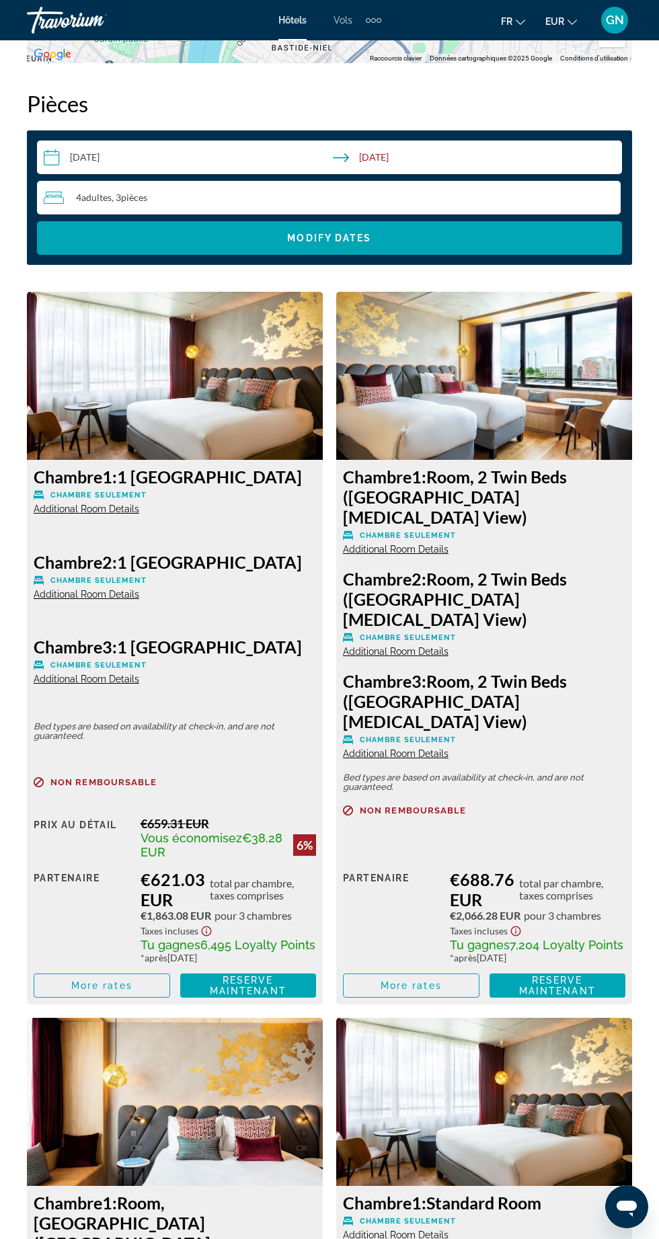
click at [85, 673] on span "Additional Room Details" at bounding box center [87, 678] width 106 height 11
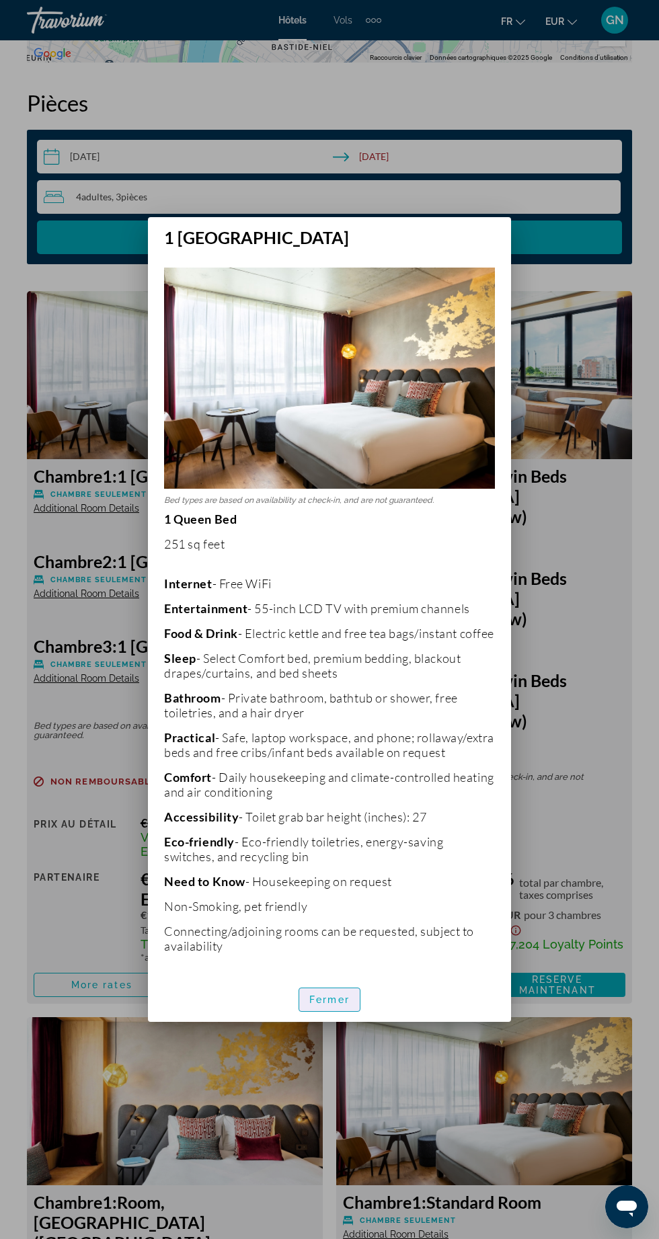
click at [336, 1016] on span "button" at bounding box center [329, 999] width 60 height 32
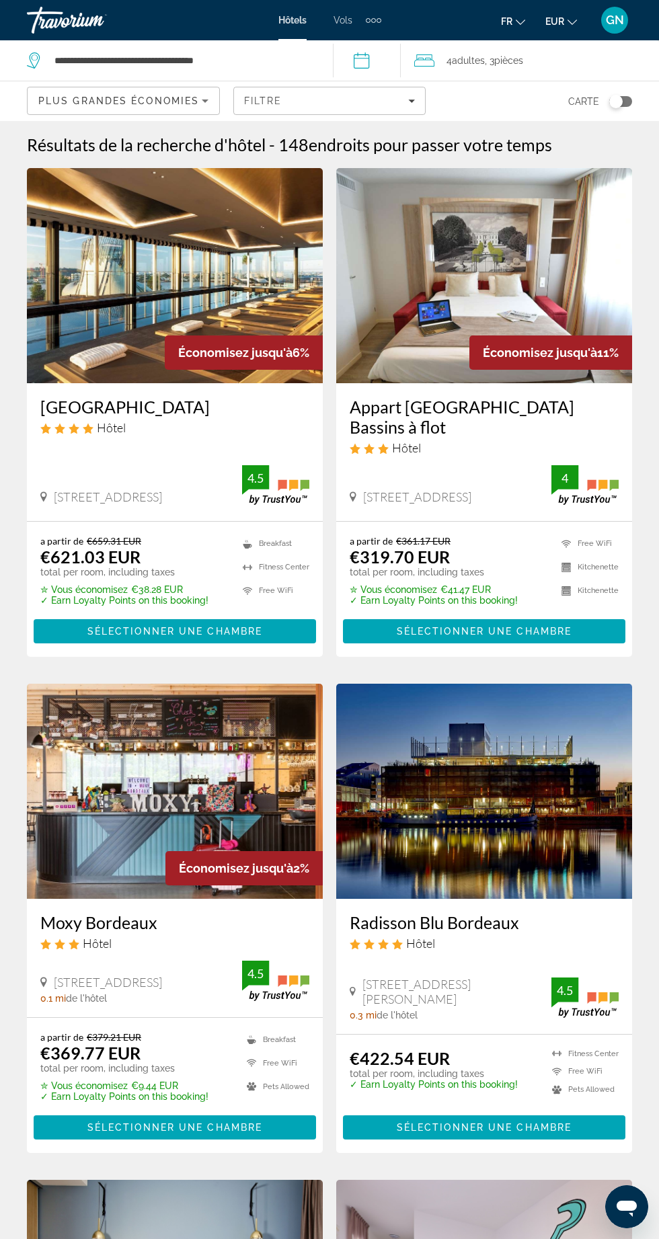
click at [126, 261] on img "Main content" at bounding box center [175, 275] width 296 height 215
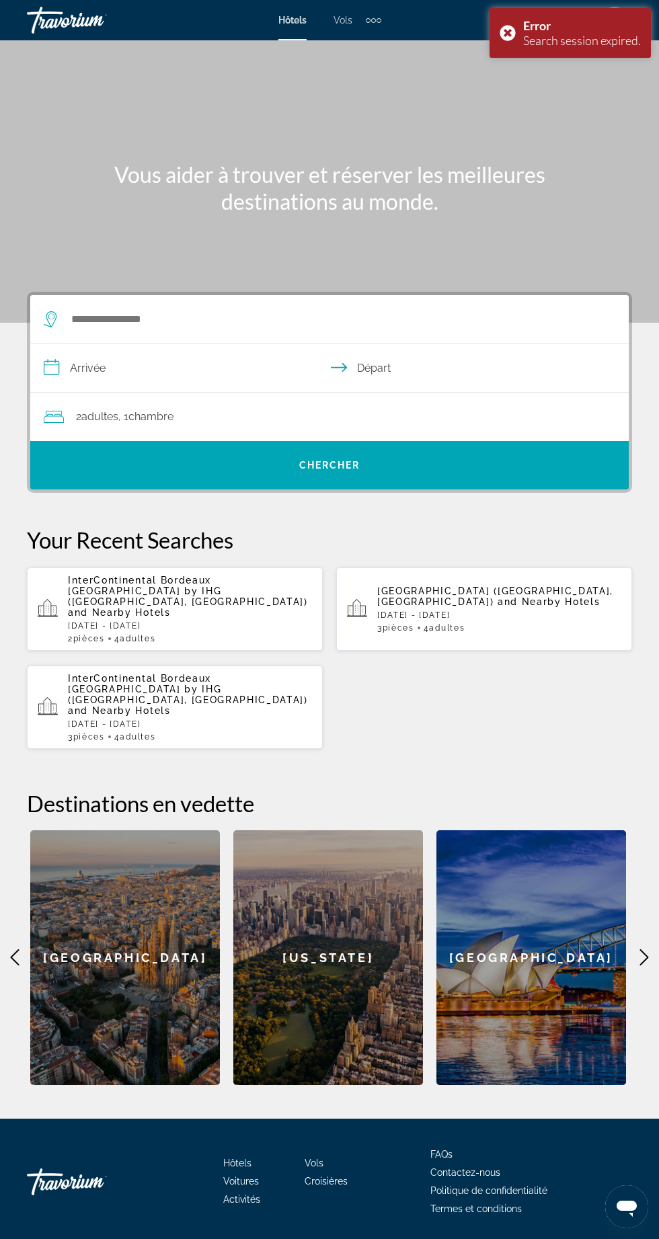
click at [509, 589] on p "Renaissance Bordeaux Hotel (Bordeaux, FR) and Nearby Hotels" at bounding box center [499, 596] width 244 height 22
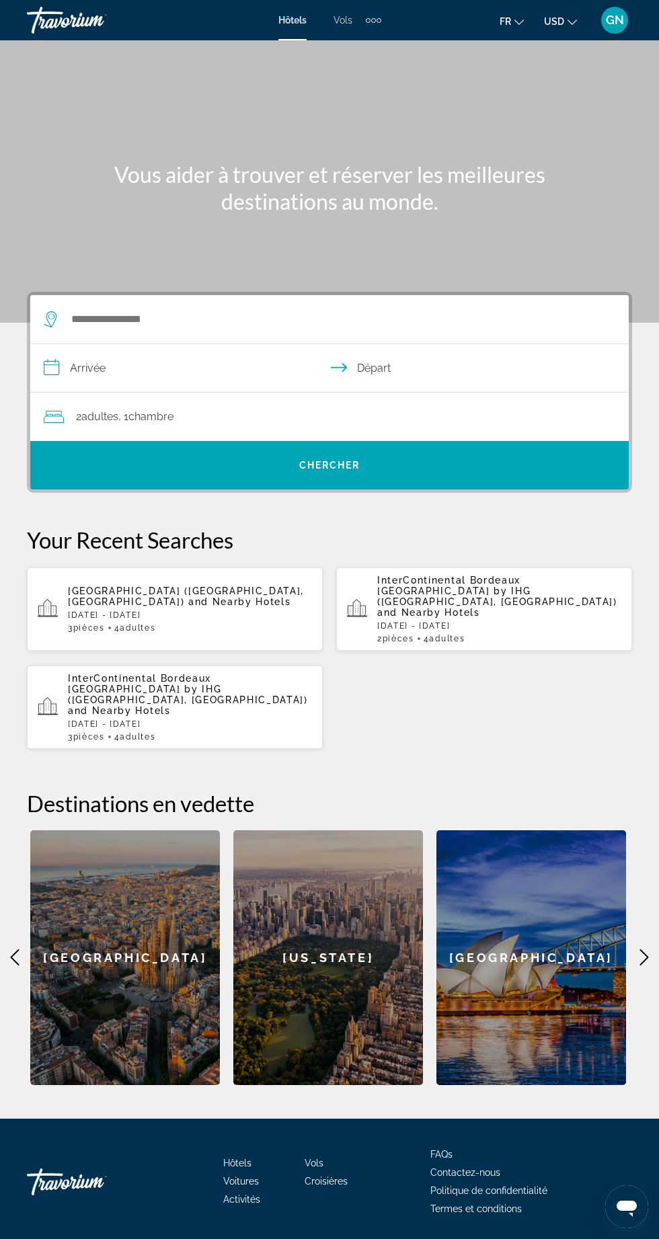
click at [480, 607] on span "and Nearby Hotels" at bounding box center [428, 612] width 103 height 11
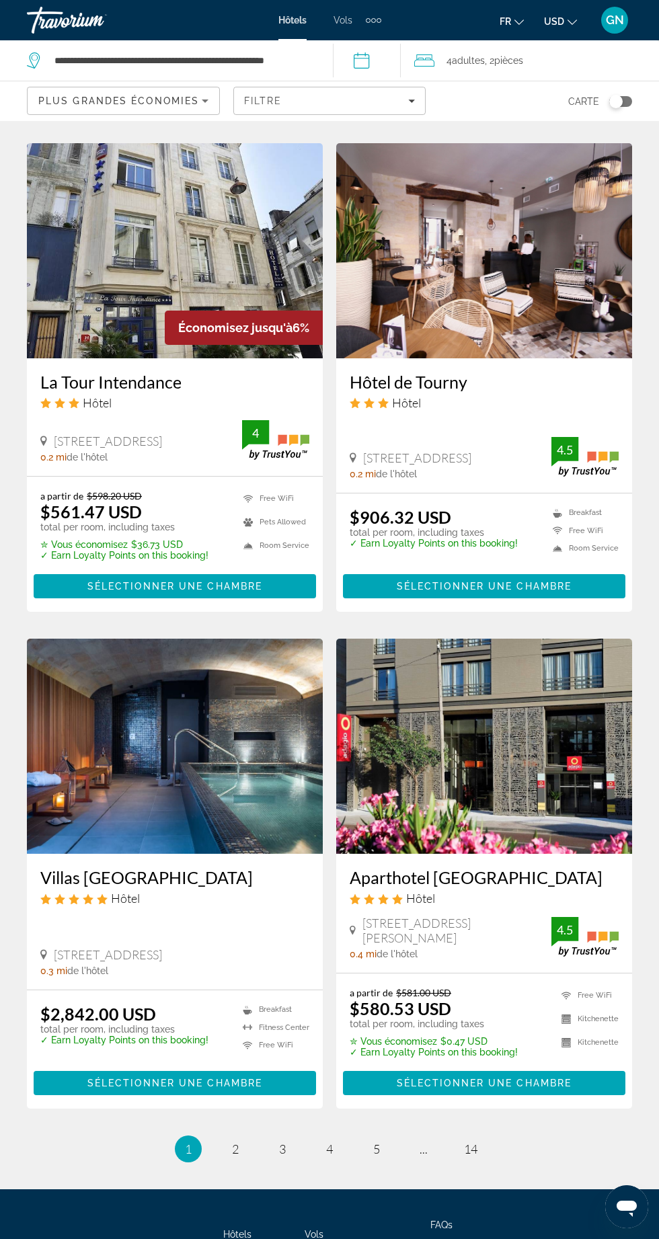
scroll to position [2093, 0]
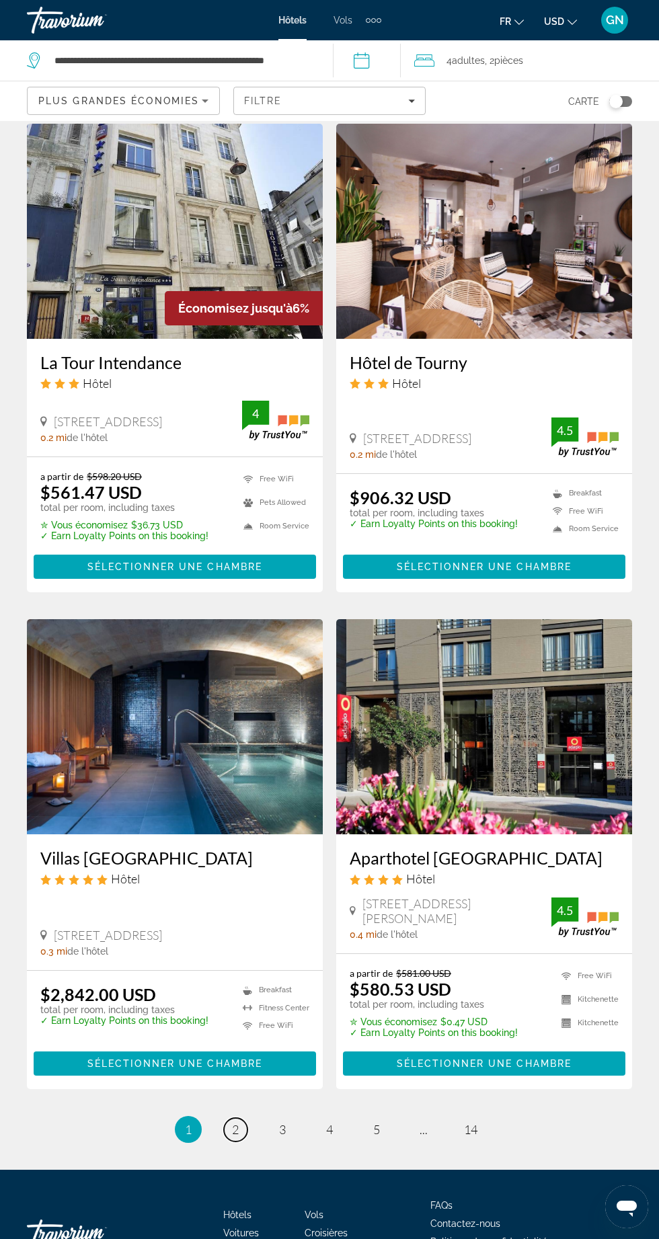
click at [235, 1128] on span "2" at bounding box center [235, 1129] width 7 height 15
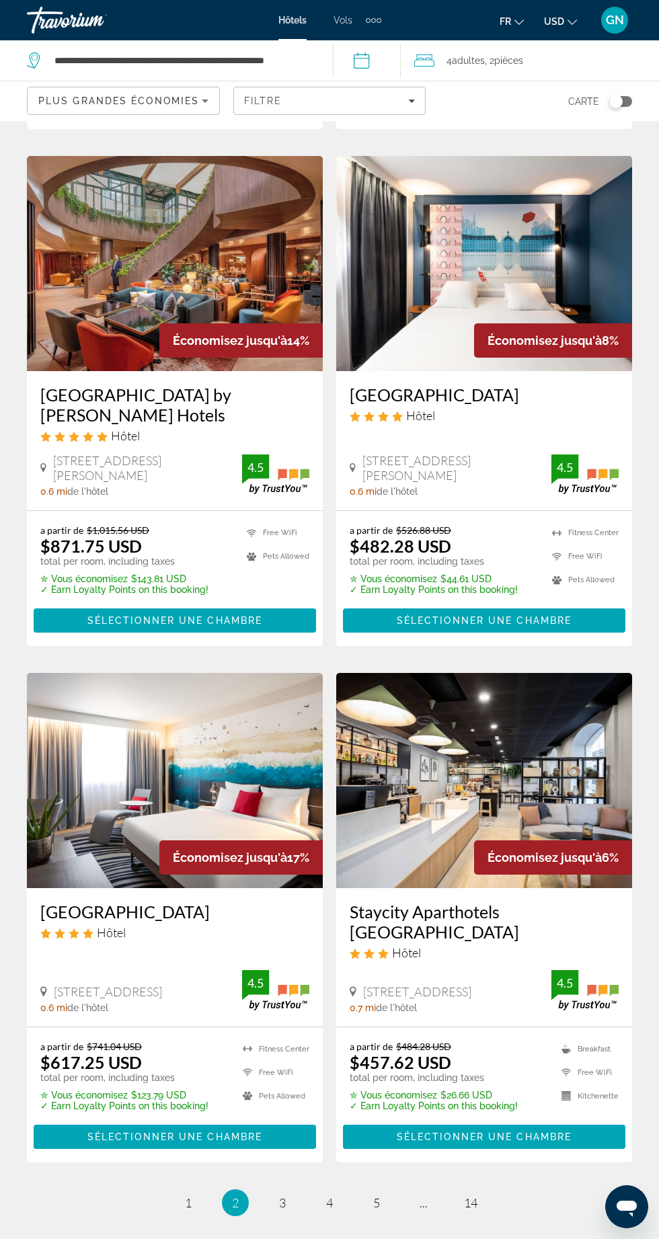
scroll to position [2020, 0]
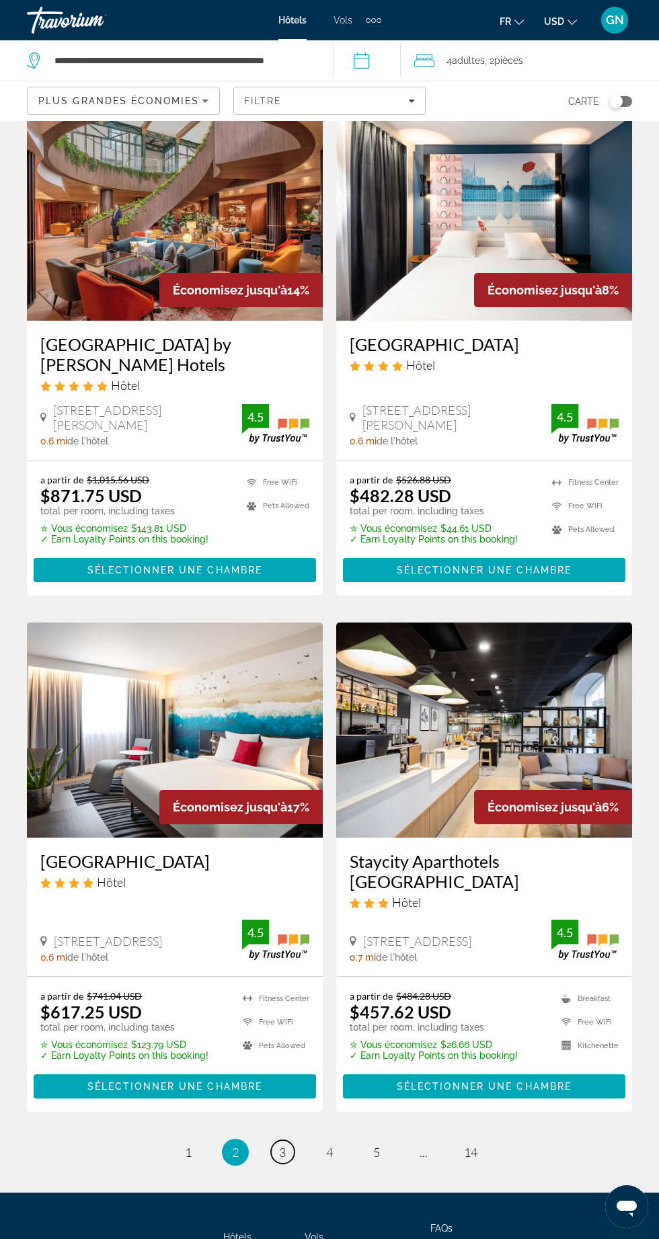
click at [282, 1145] on span "3" at bounding box center [282, 1152] width 7 height 15
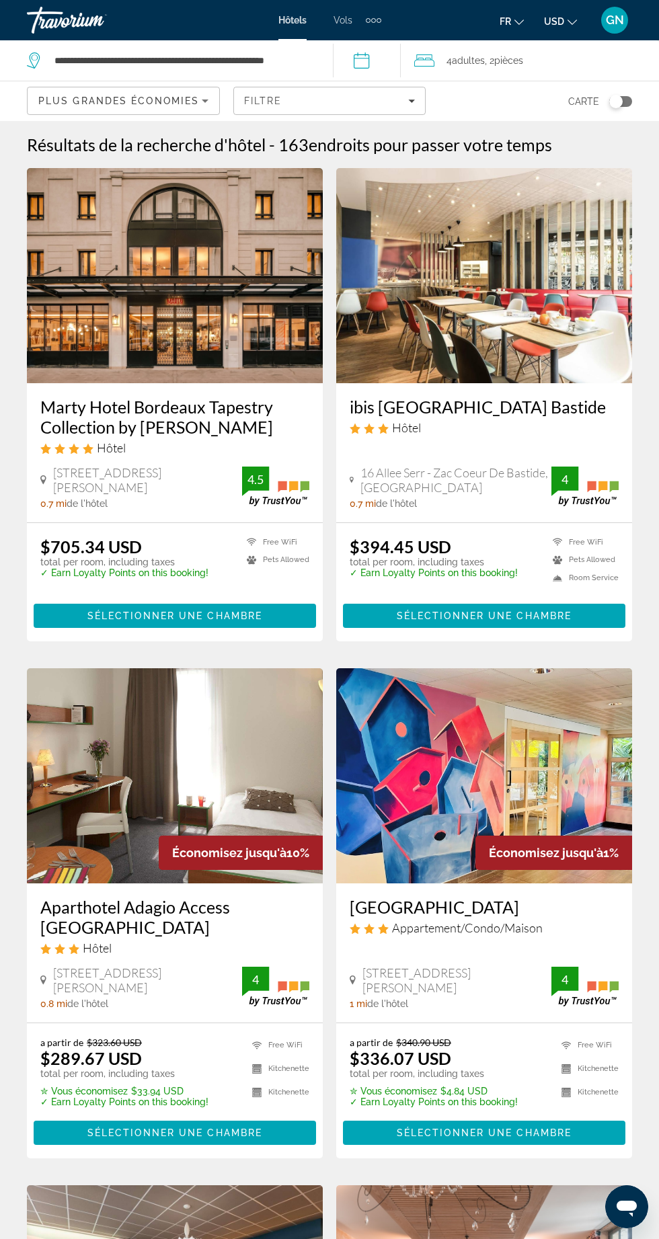
click at [556, 17] on span "USD" at bounding box center [554, 21] width 20 height 11
click at [540, 125] on button "EUR (€)" at bounding box center [533, 123] width 67 height 17
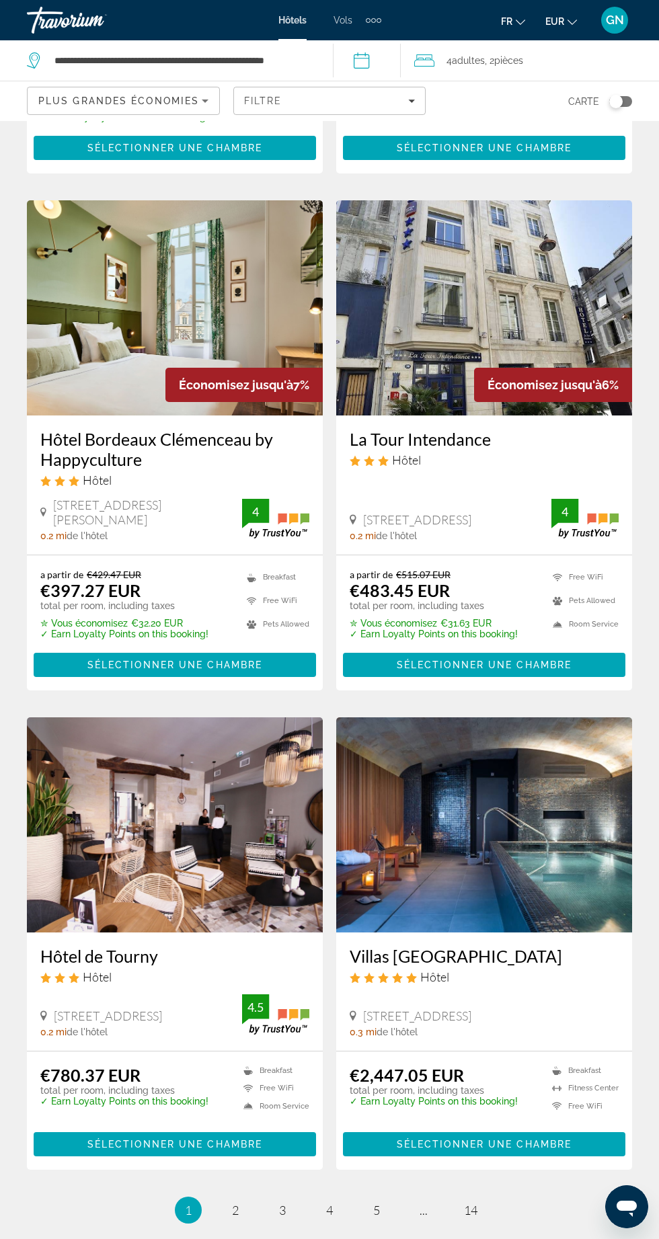
scroll to position [2061, 0]
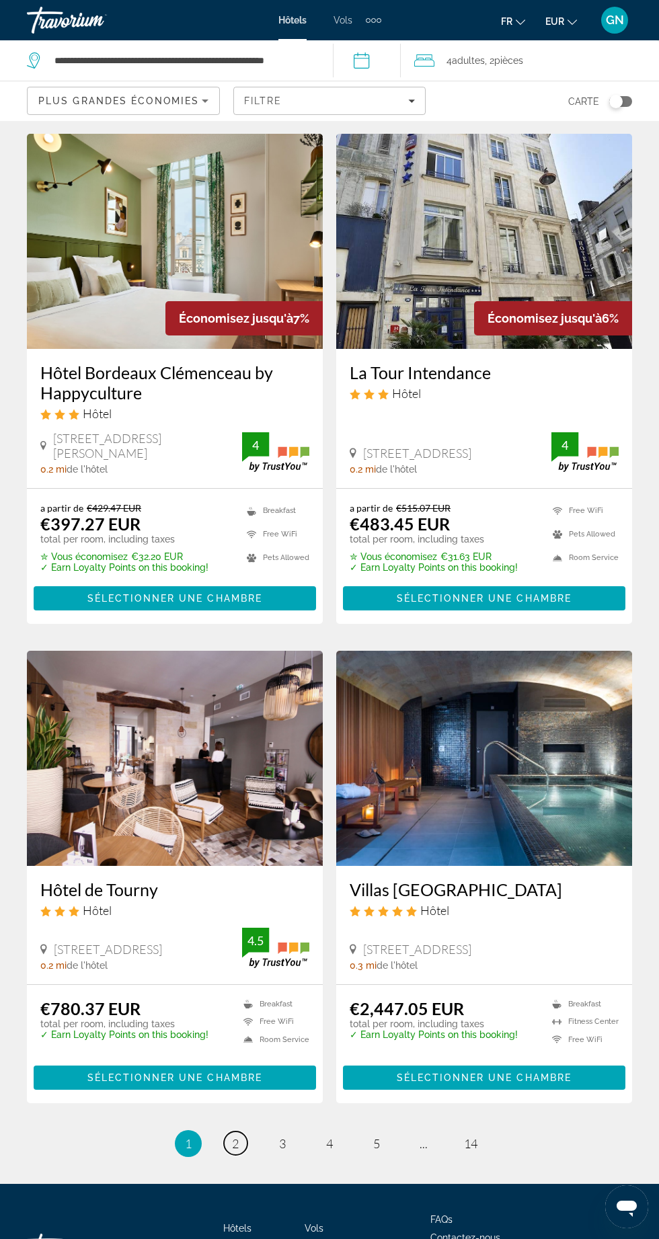
click at [235, 1136] on span "2" at bounding box center [235, 1143] width 7 height 15
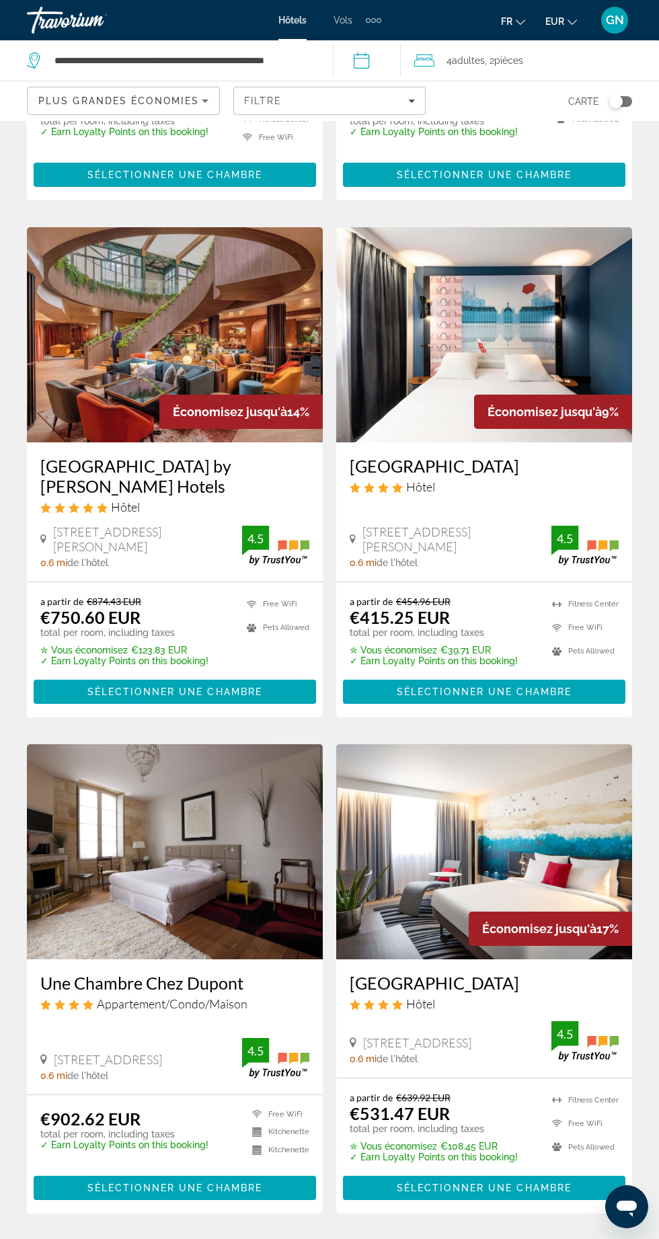
scroll to position [2001, 0]
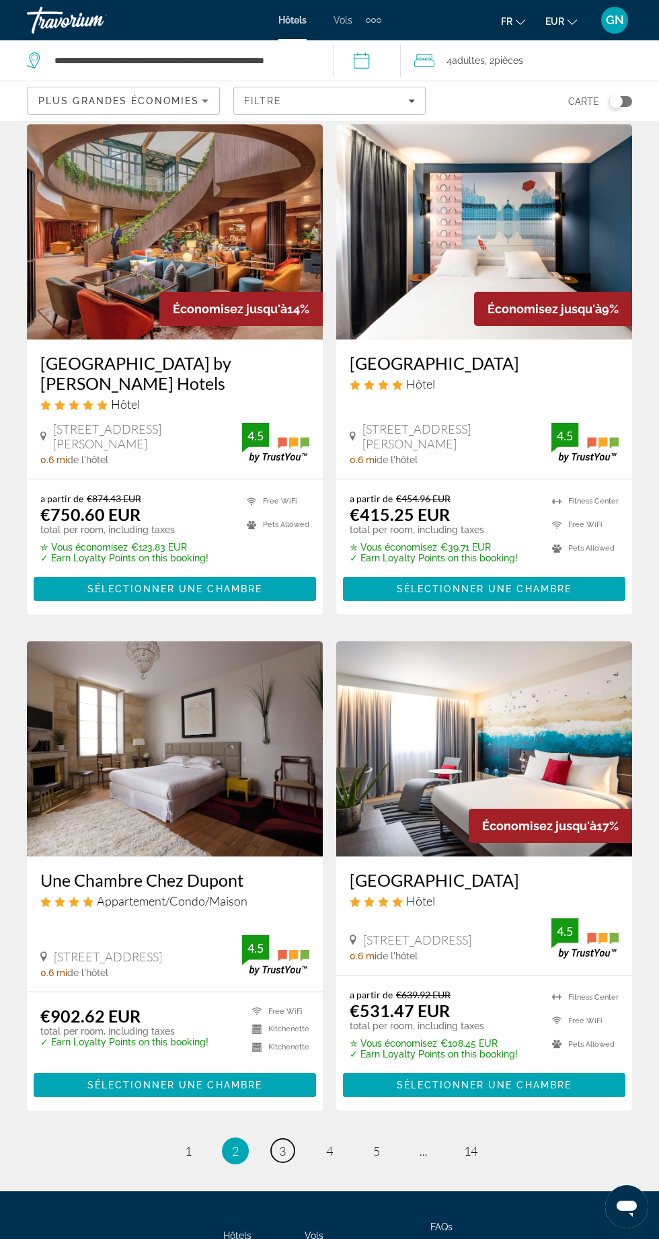
click at [278, 1139] on link "page 3" at bounding box center [283, 1151] width 24 height 24
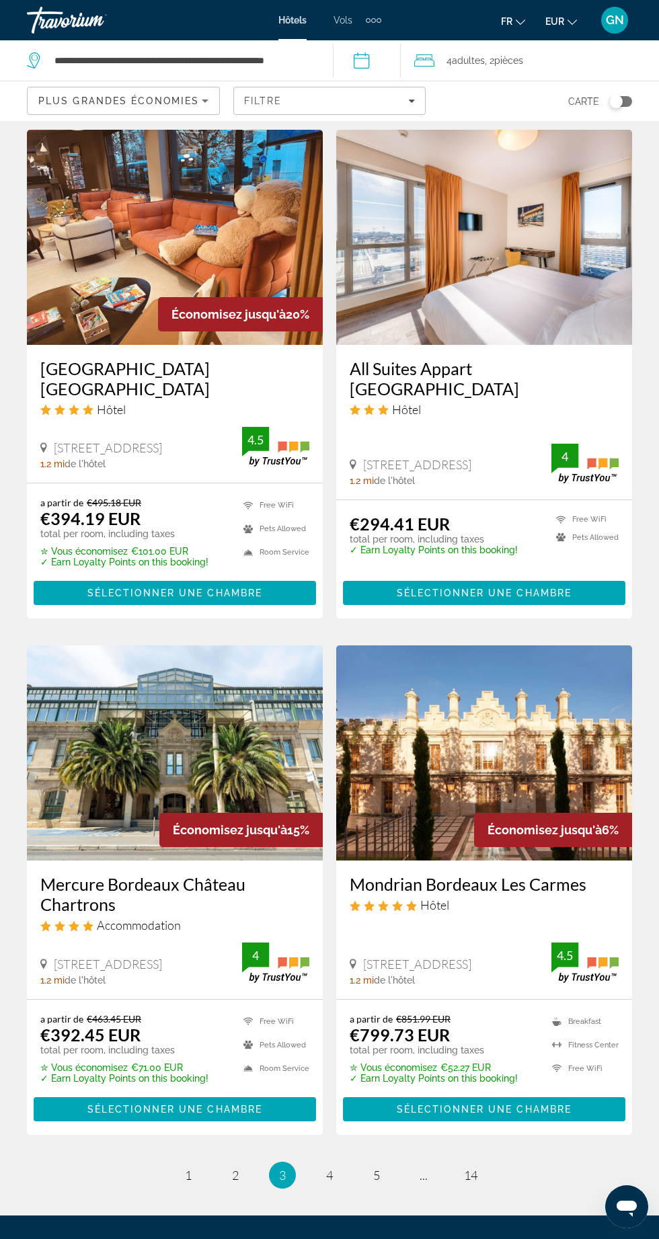
scroll to position [2129, 0]
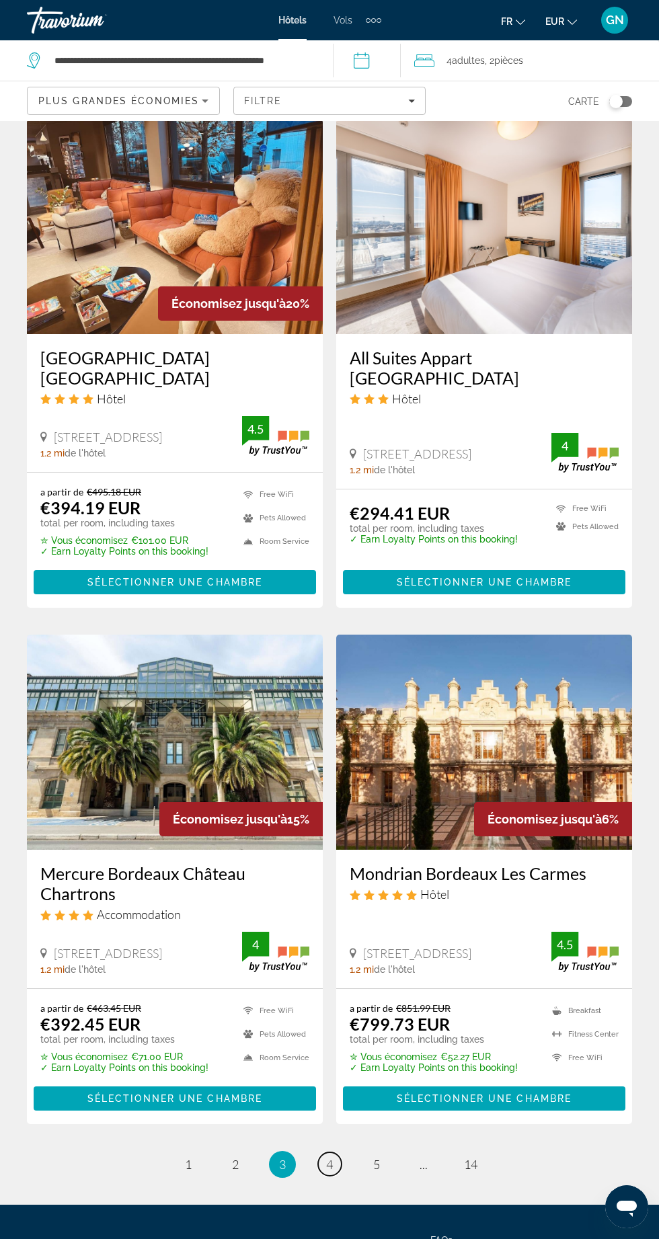
click at [332, 1157] on span "4" at bounding box center [329, 1164] width 7 height 15
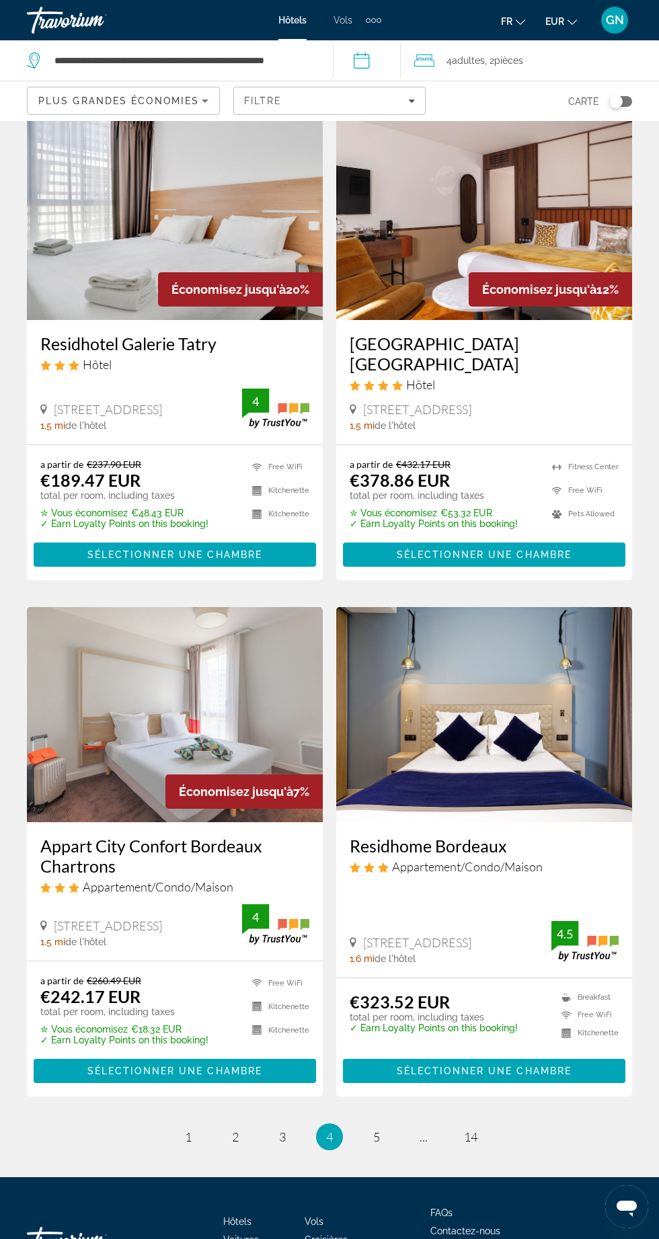
scroll to position [2090, 0]
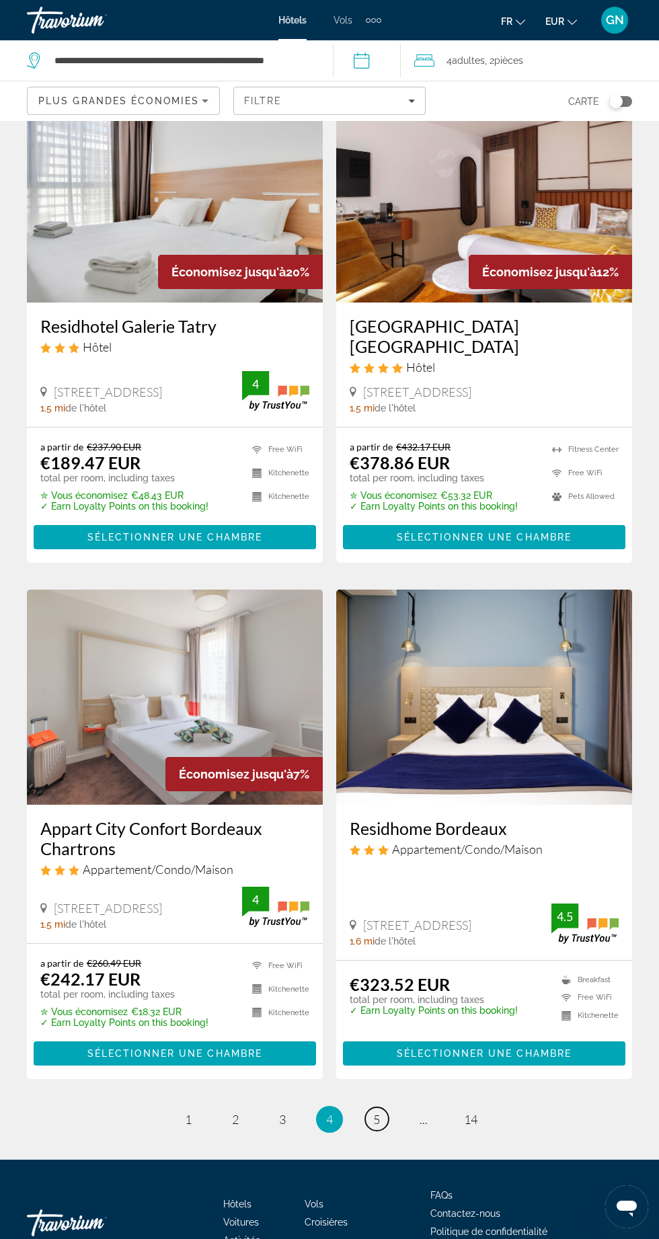
click at [379, 1126] on span "5" at bounding box center [376, 1119] width 7 height 15
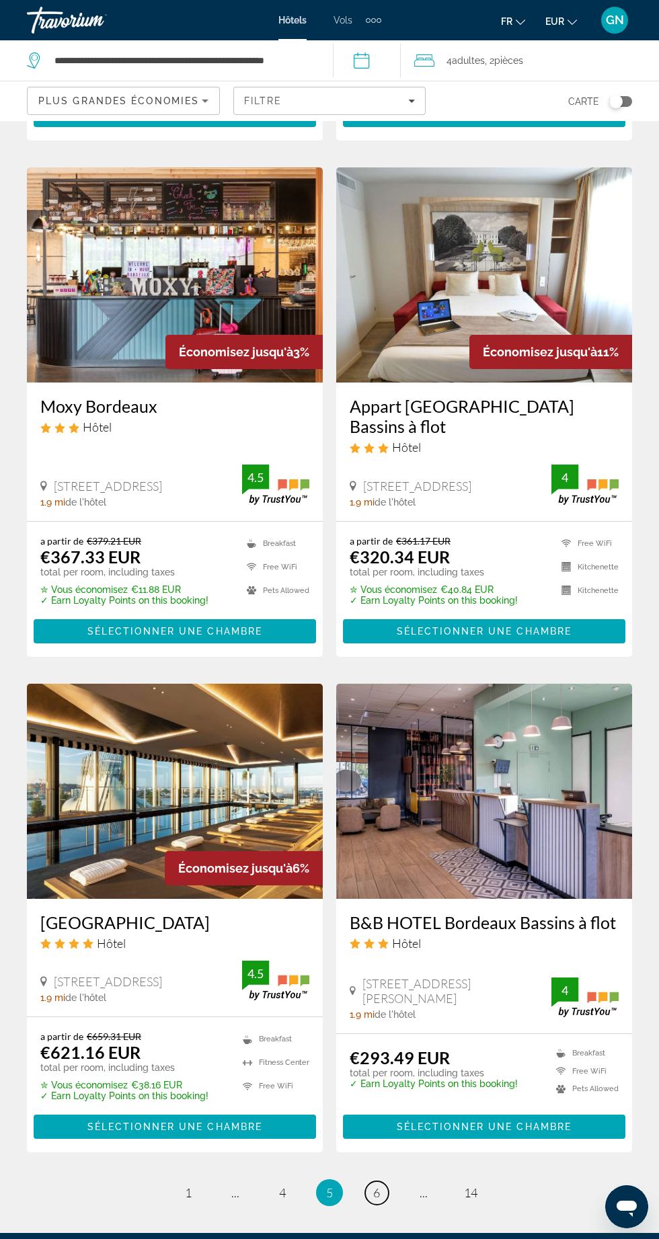
scroll to position [2056, 0]
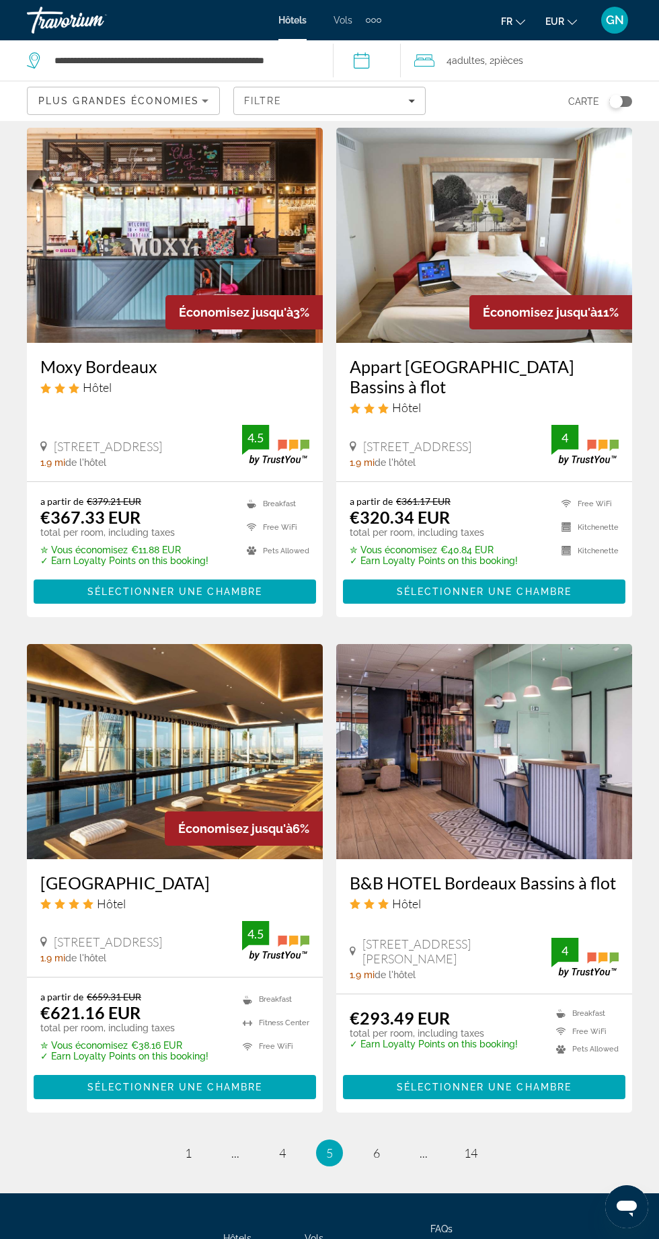
click at [132, 725] on img "Main content" at bounding box center [175, 751] width 296 height 215
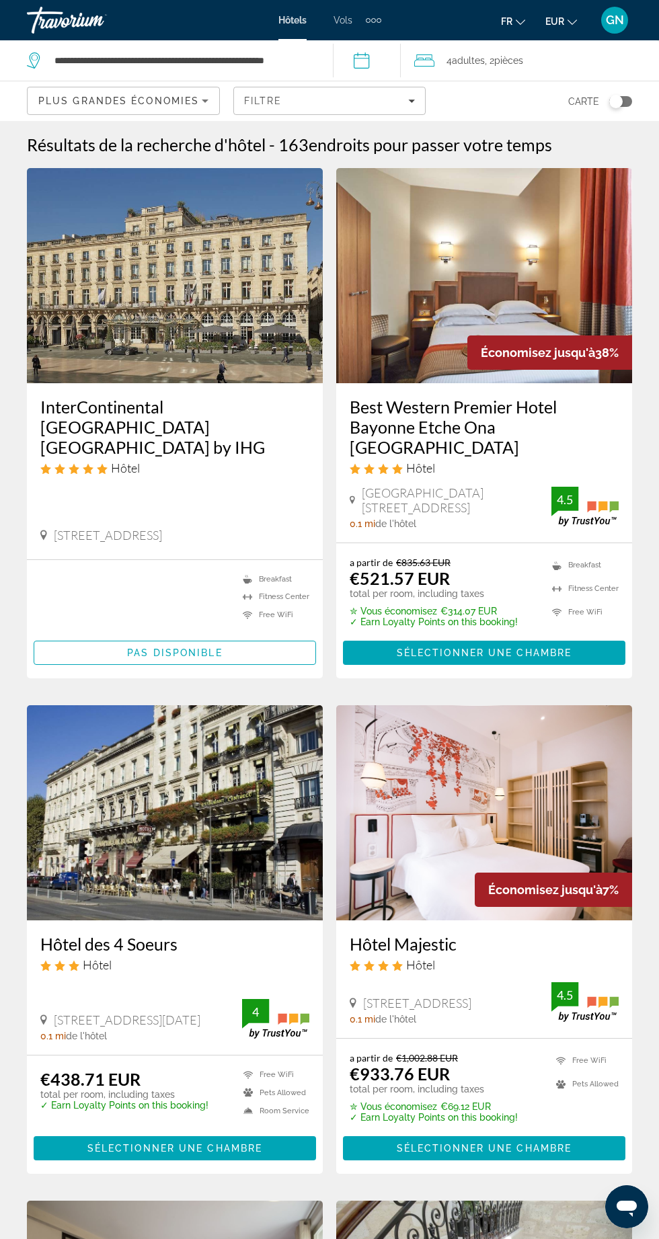
click at [523, 56] on span "pièces" at bounding box center [508, 60] width 29 height 11
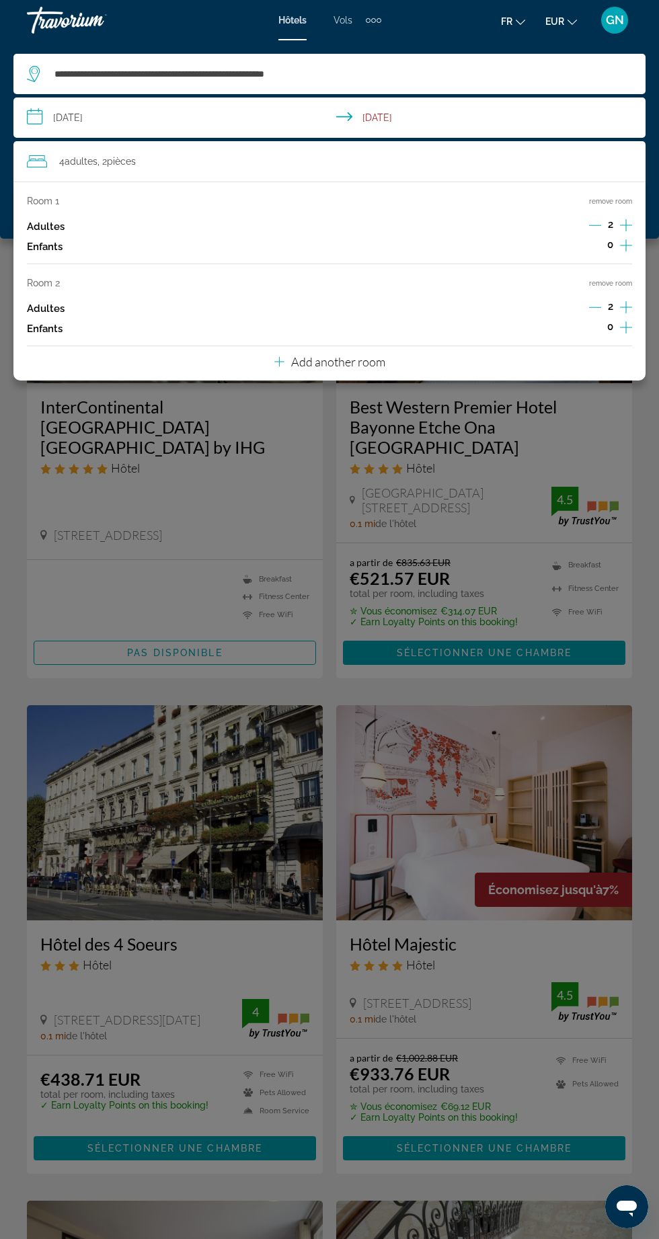
click at [594, 307] on icon "Decrement adults" at bounding box center [595, 307] width 12 height 1
click at [327, 354] on p "Add another room" at bounding box center [338, 361] width 94 height 15
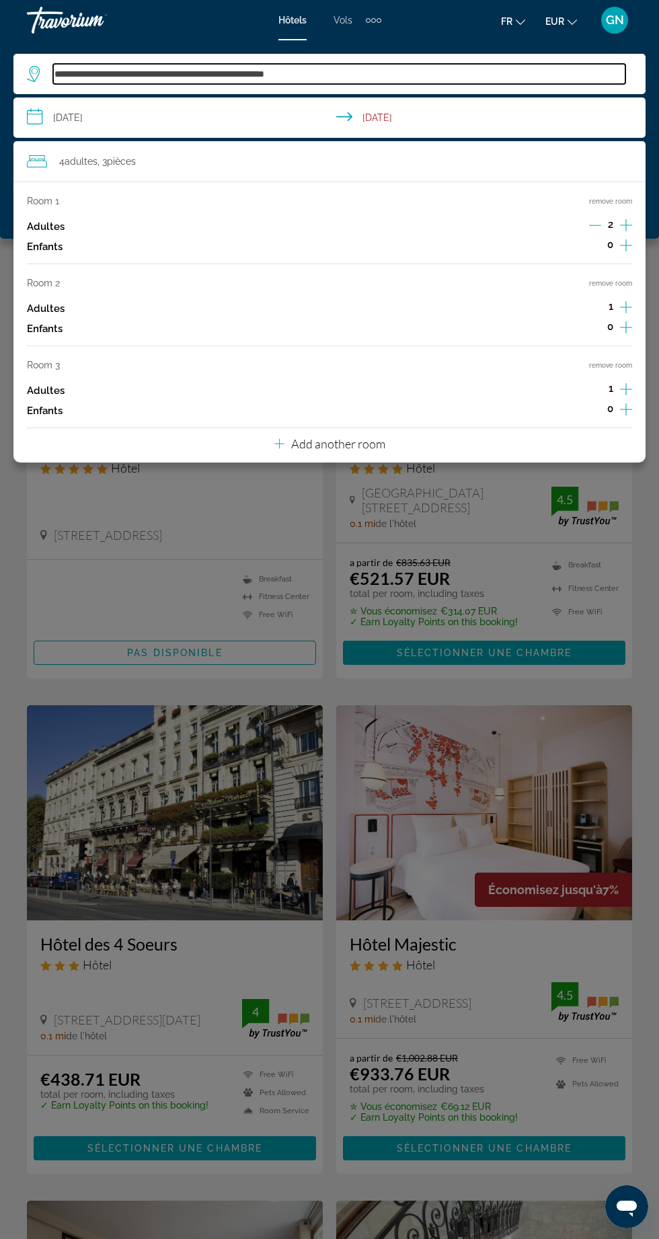
click at [522, 73] on input "**********" at bounding box center [339, 74] width 572 height 20
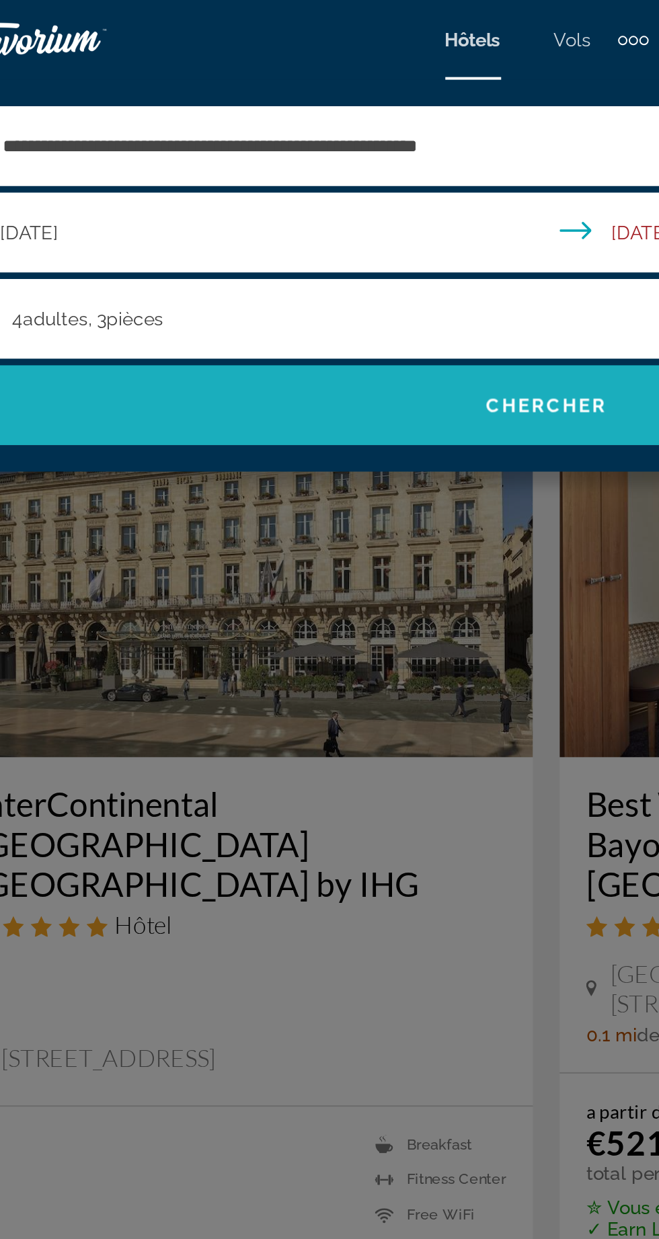
click at [333, 200] on span "Chercher" at bounding box center [329, 205] width 61 height 11
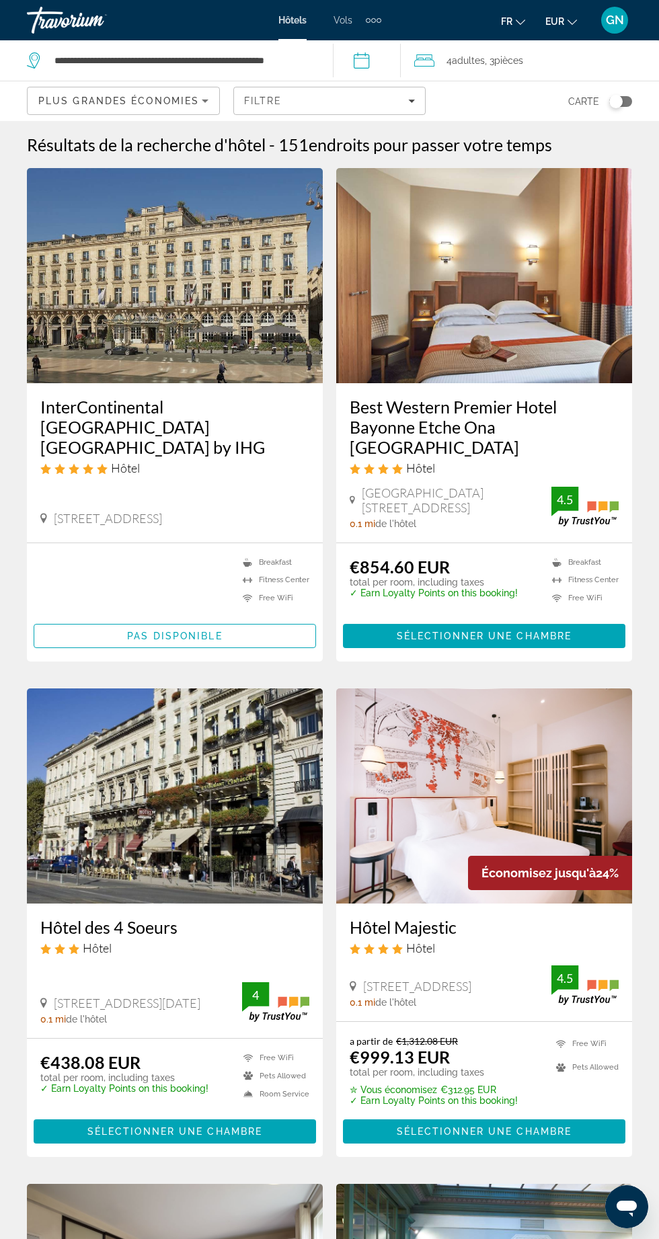
click at [150, 793] on img "Main content" at bounding box center [175, 795] width 296 height 215
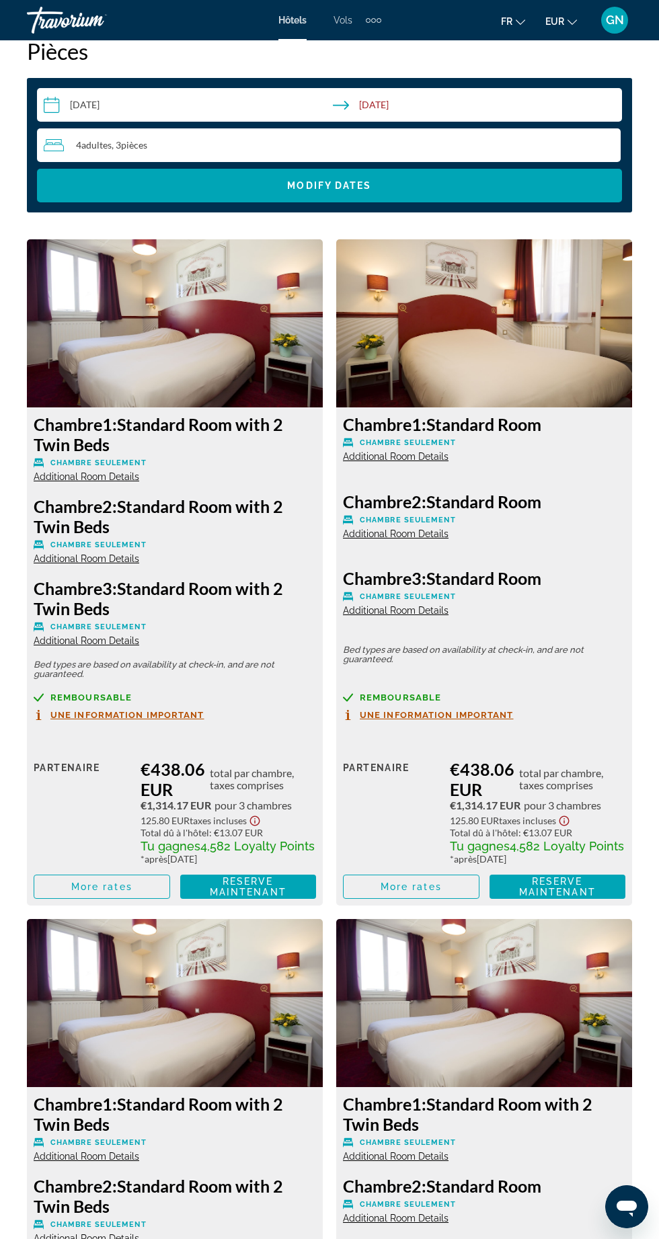
scroll to position [2087, 0]
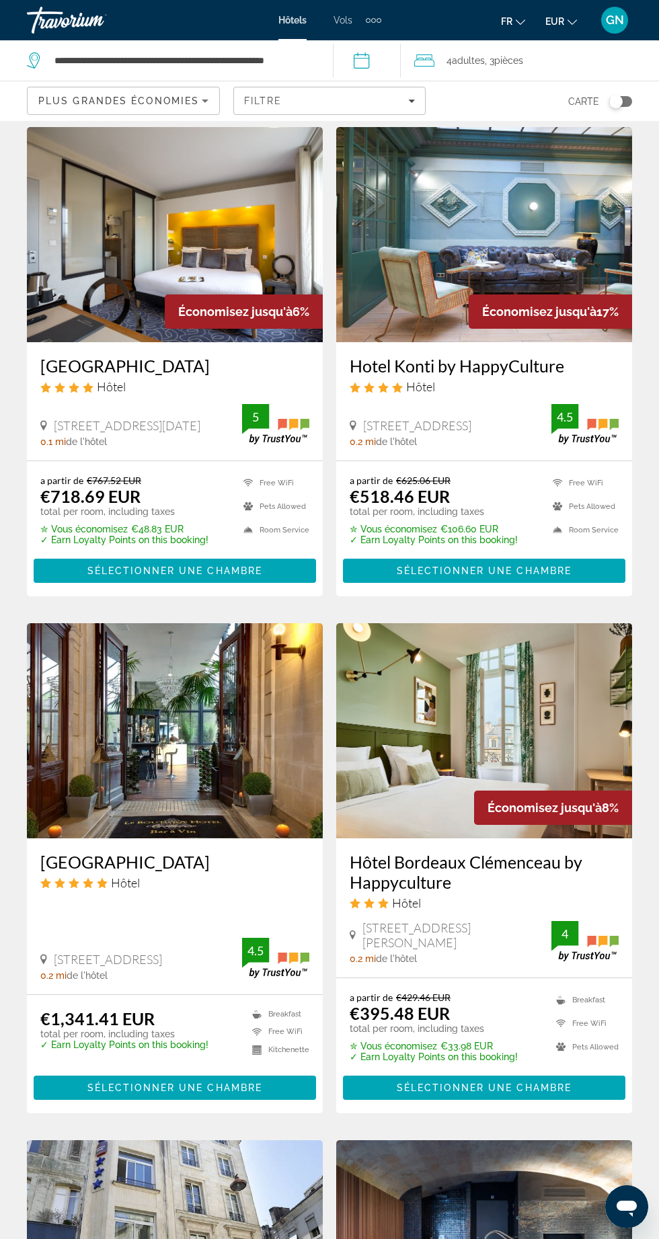
scroll to position [1098, 0]
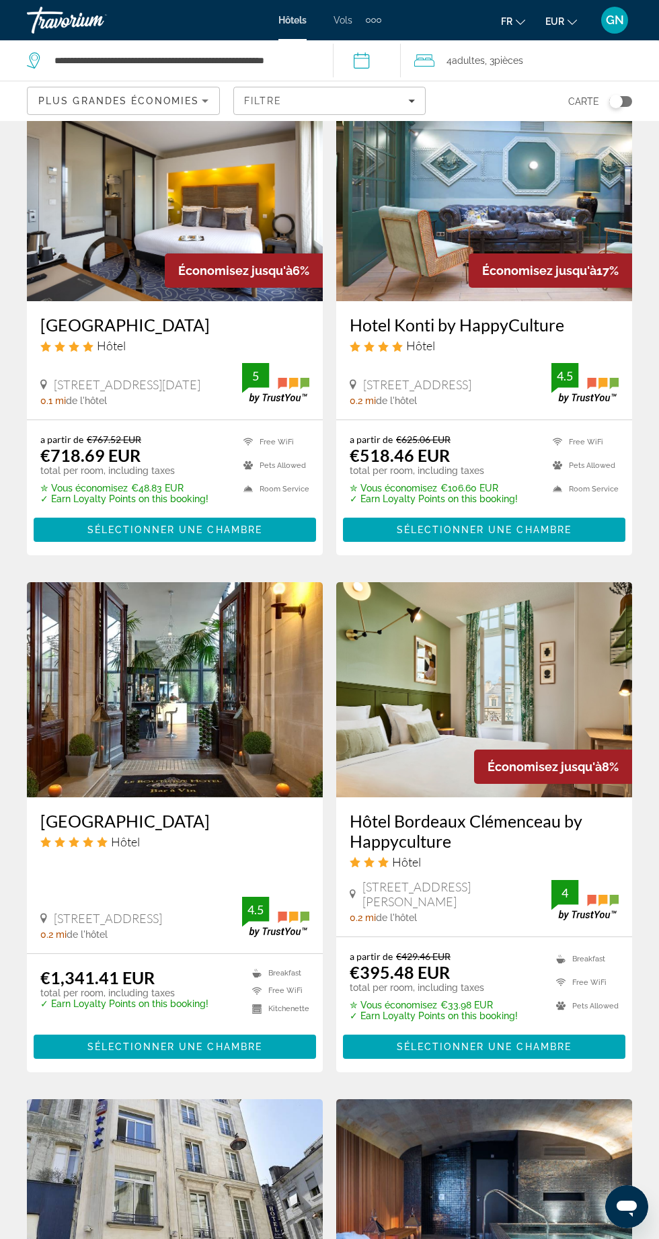
click at [452, 655] on img "Main content" at bounding box center [484, 689] width 296 height 215
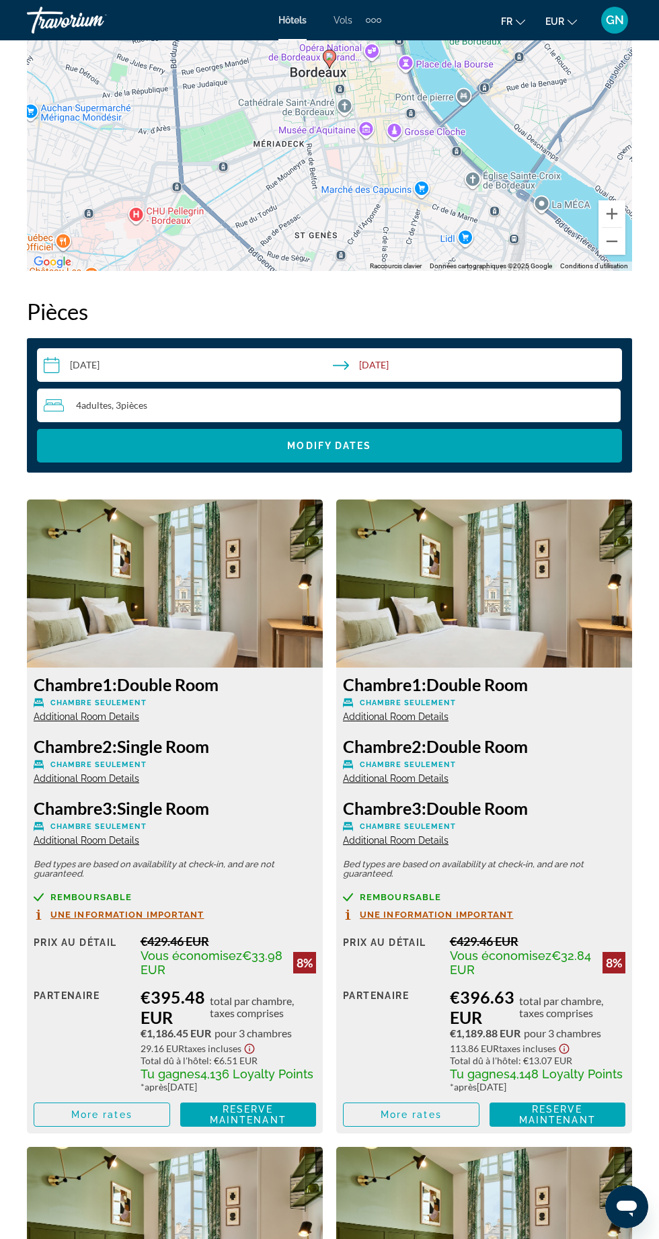
scroll to position [1901, 0]
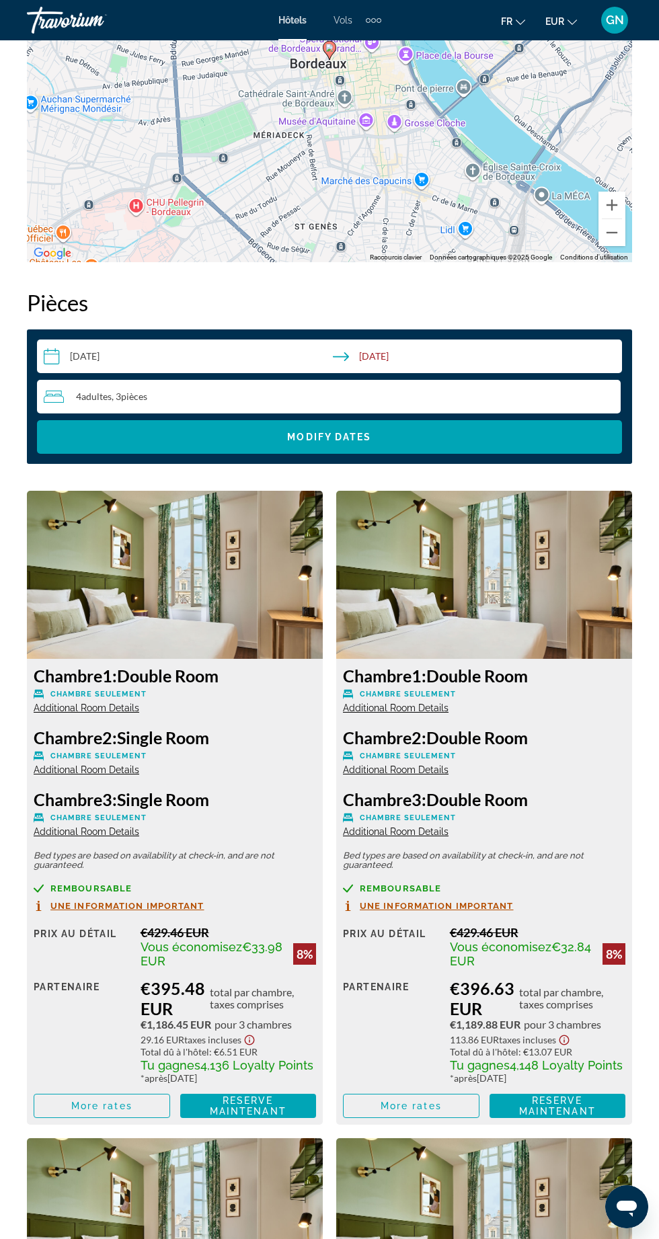
click at [63, 827] on span "Additional Room Details" at bounding box center [87, 831] width 106 height 11
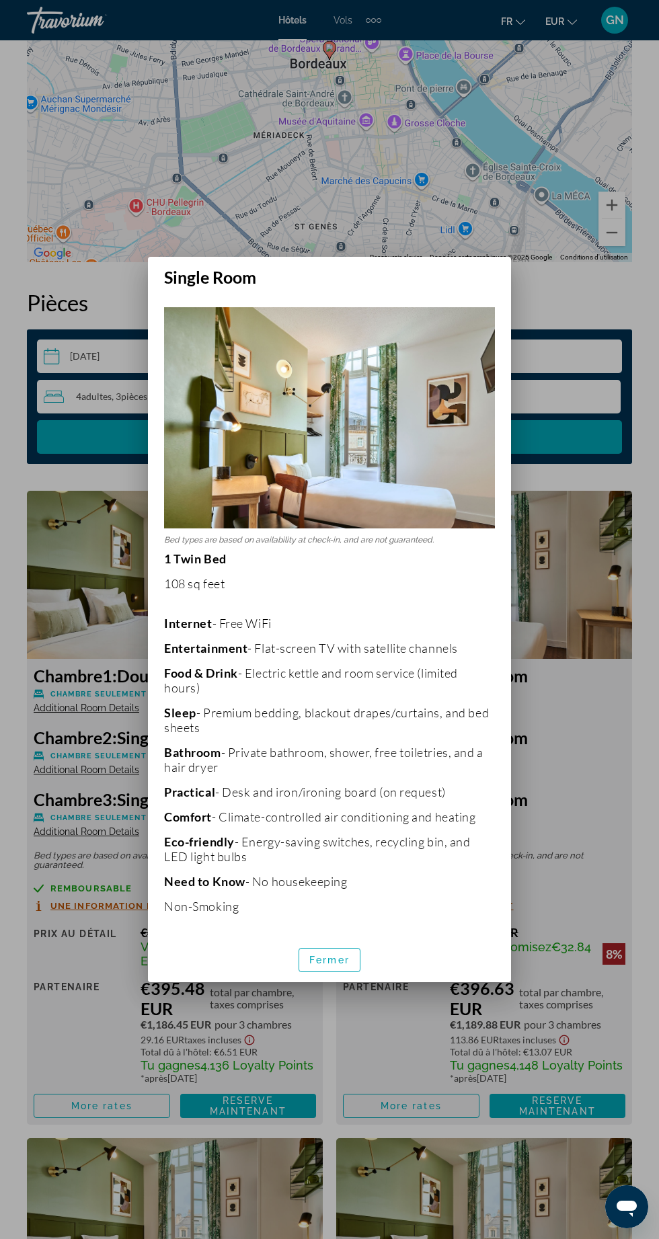
scroll to position [0, 0]
click at [329, 965] on span "Fermer" at bounding box center [329, 959] width 40 height 11
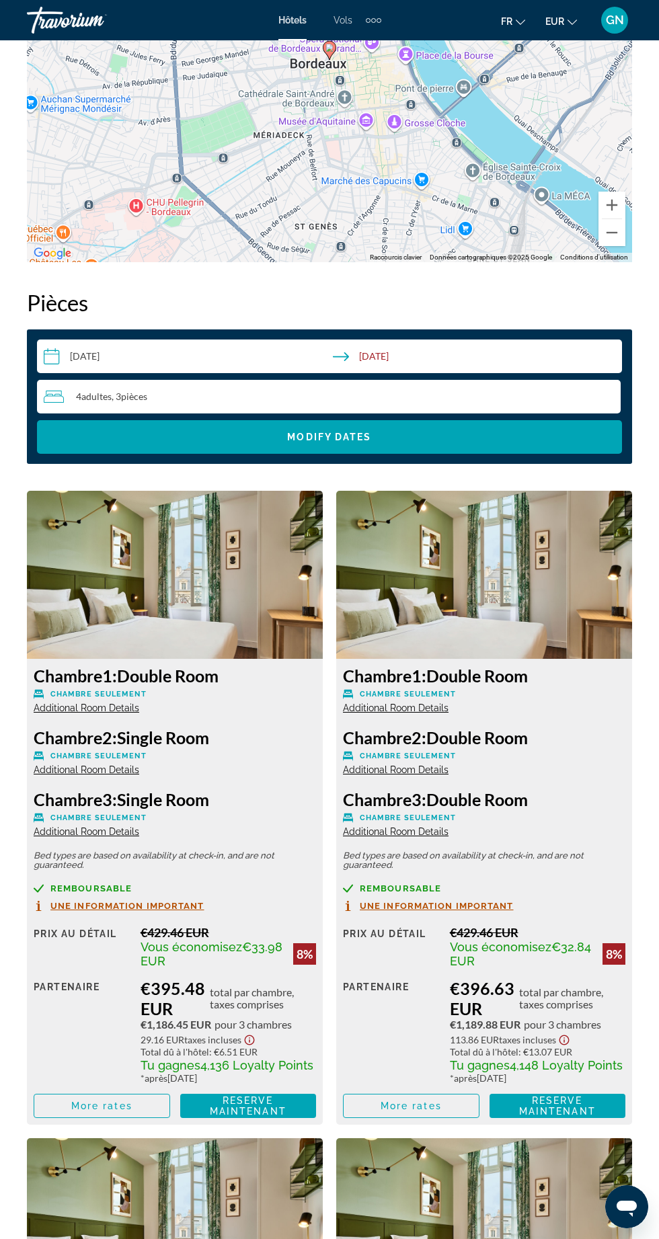
scroll to position [1901, 0]
click at [82, 831] on span "Additional Room Details" at bounding box center [87, 831] width 106 height 11
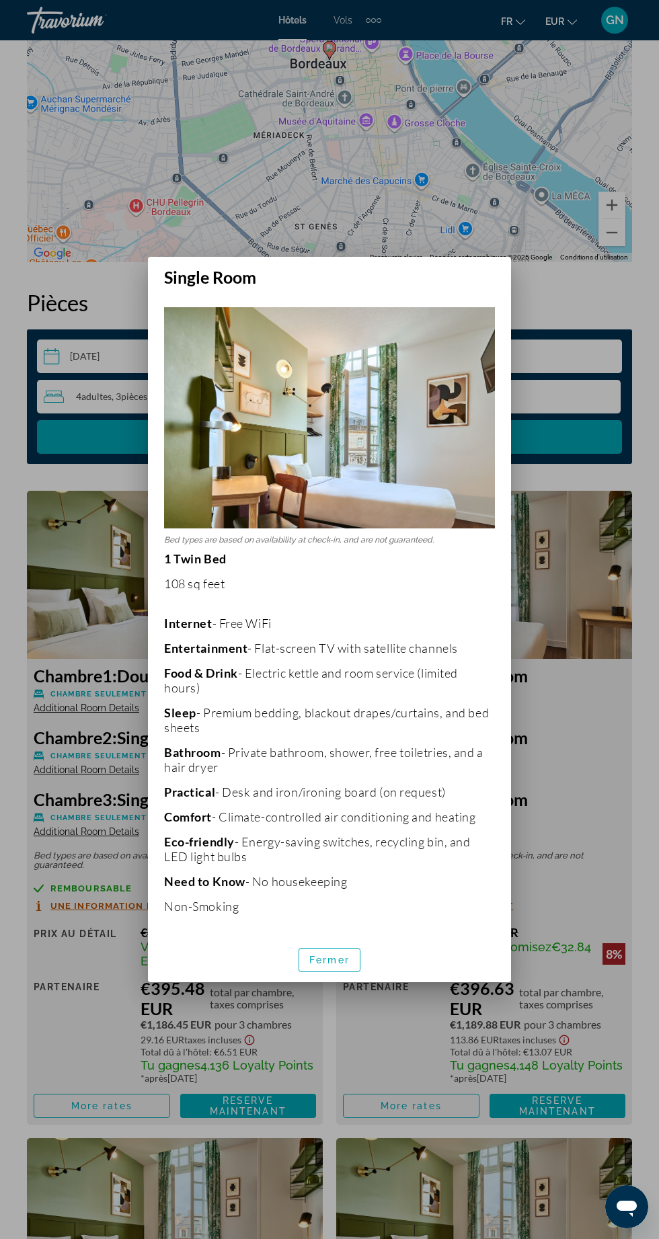
scroll to position [0, 0]
click at [71, 1006] on div at bounding box center [329, 619] width 659 height 1239
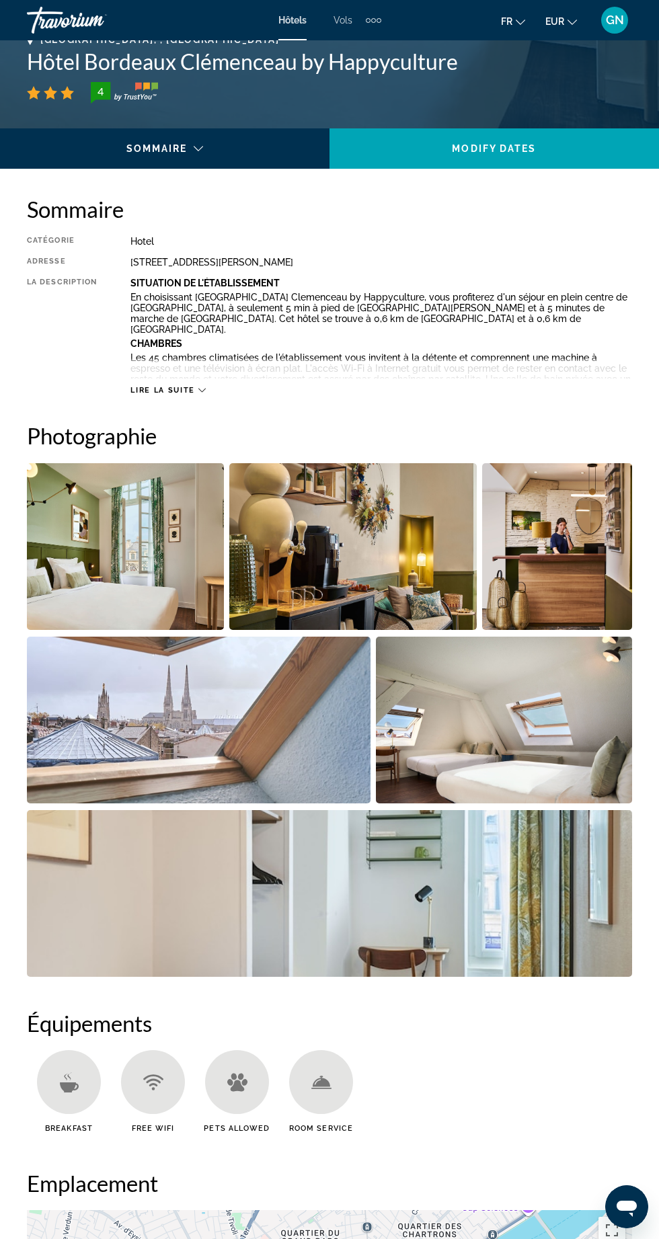
scroll to position [561, 0]
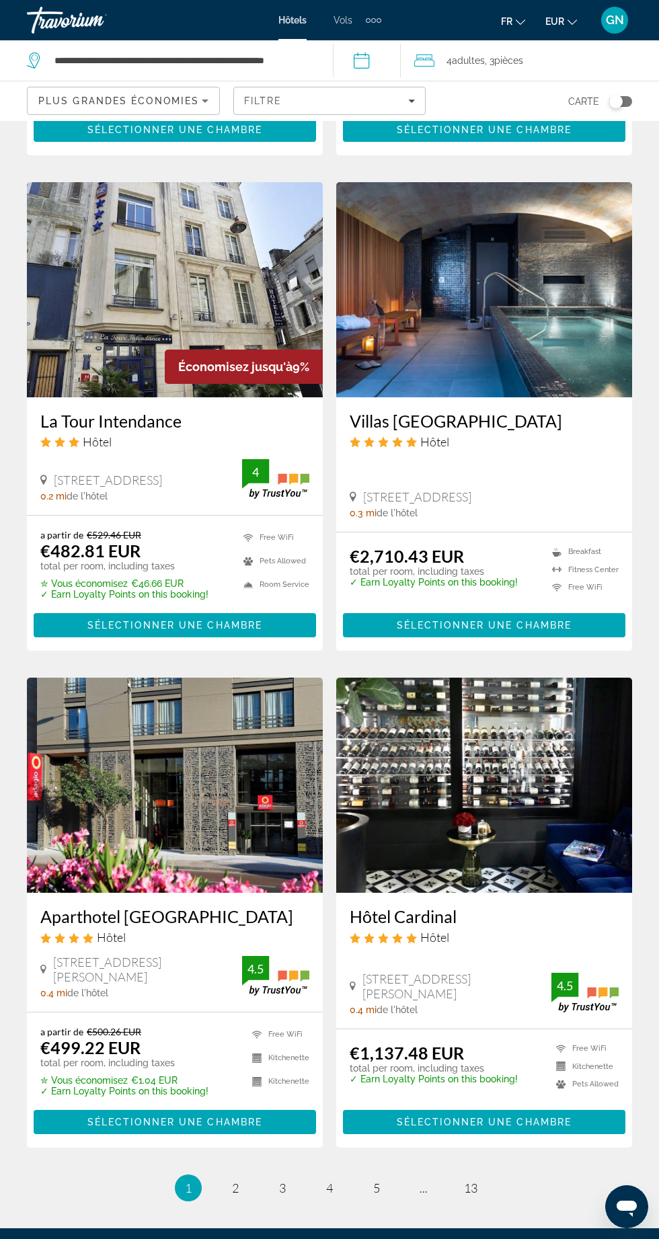
scroll to position [2073, 0]
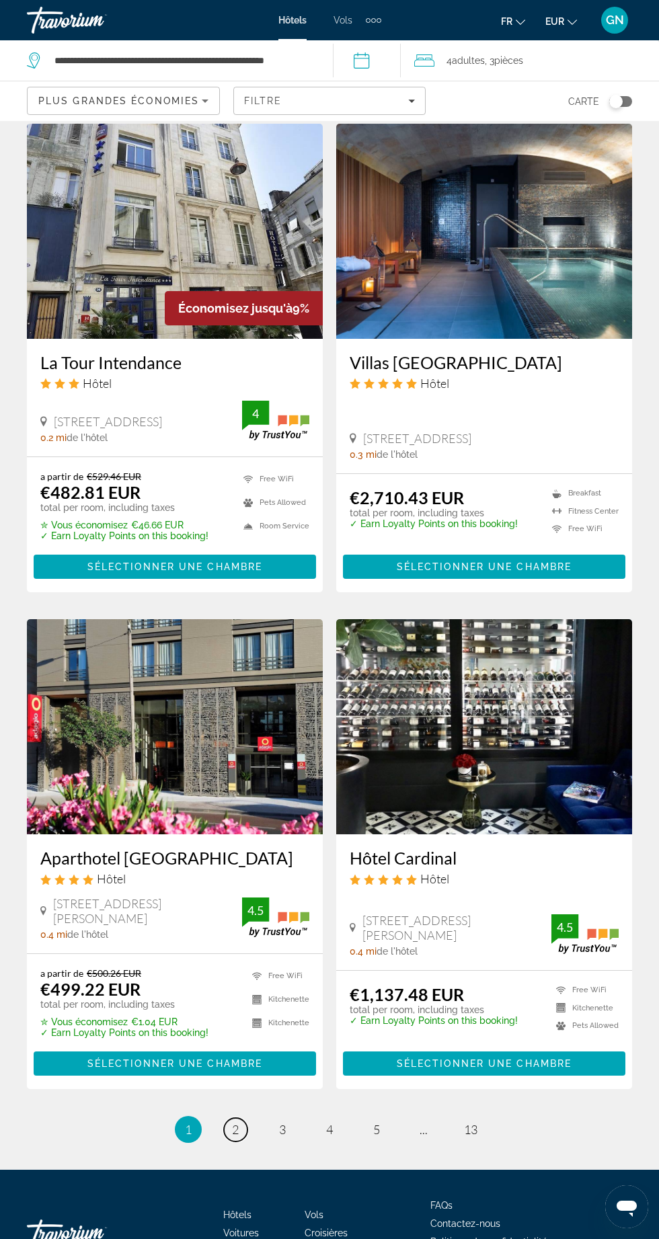
click at [235, 1131] on span "2" at bounding box center [235, 1129] width 7 height 15
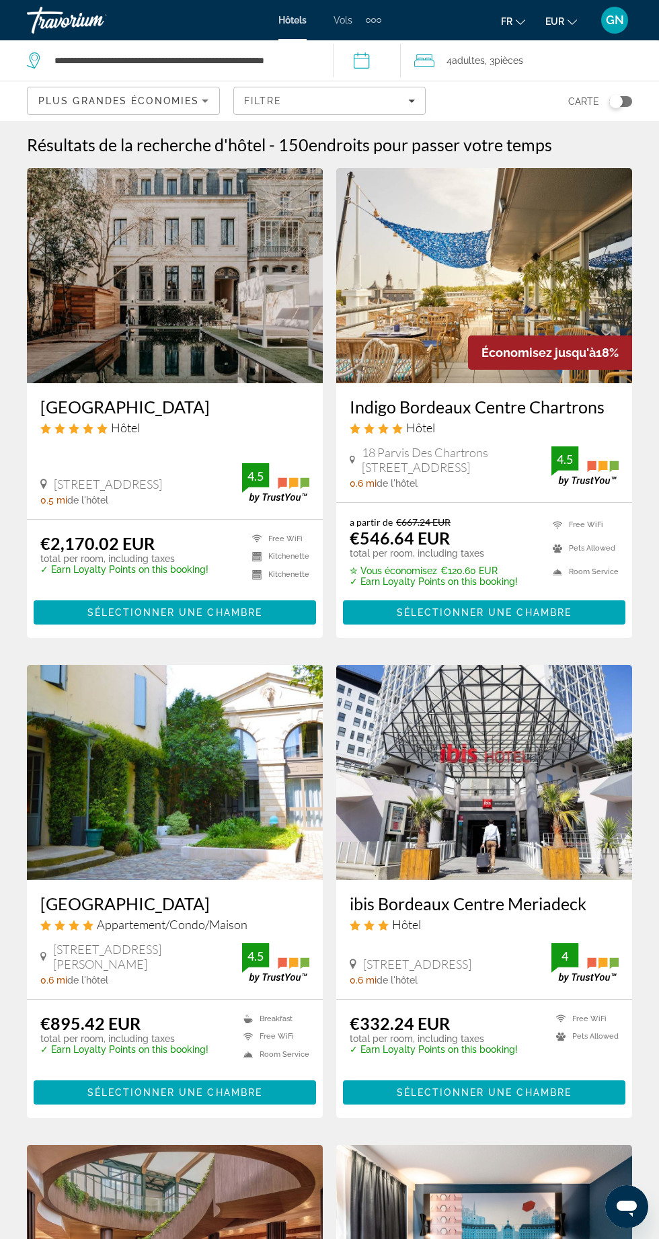
click at [411, 101] on icon "Filters" at bounding box center [412, 100] width 7 height 3
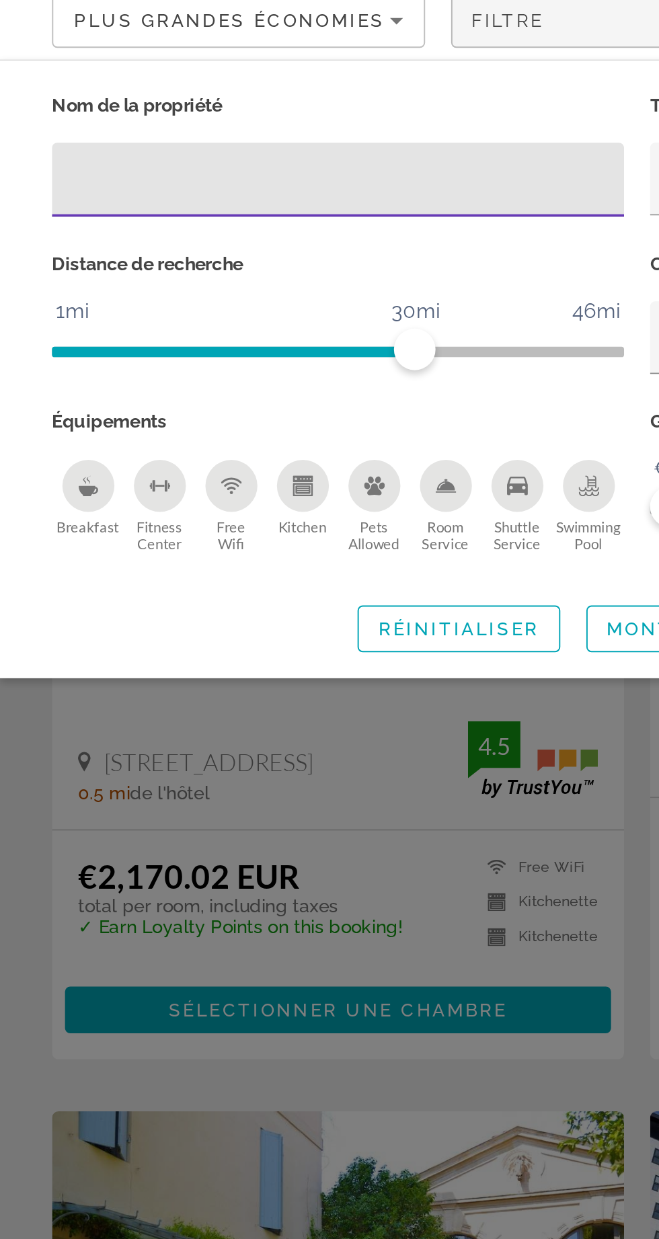
click at [43, 347] on icon "Breakfast" at bounding box center [45, 341] width 11 height 11
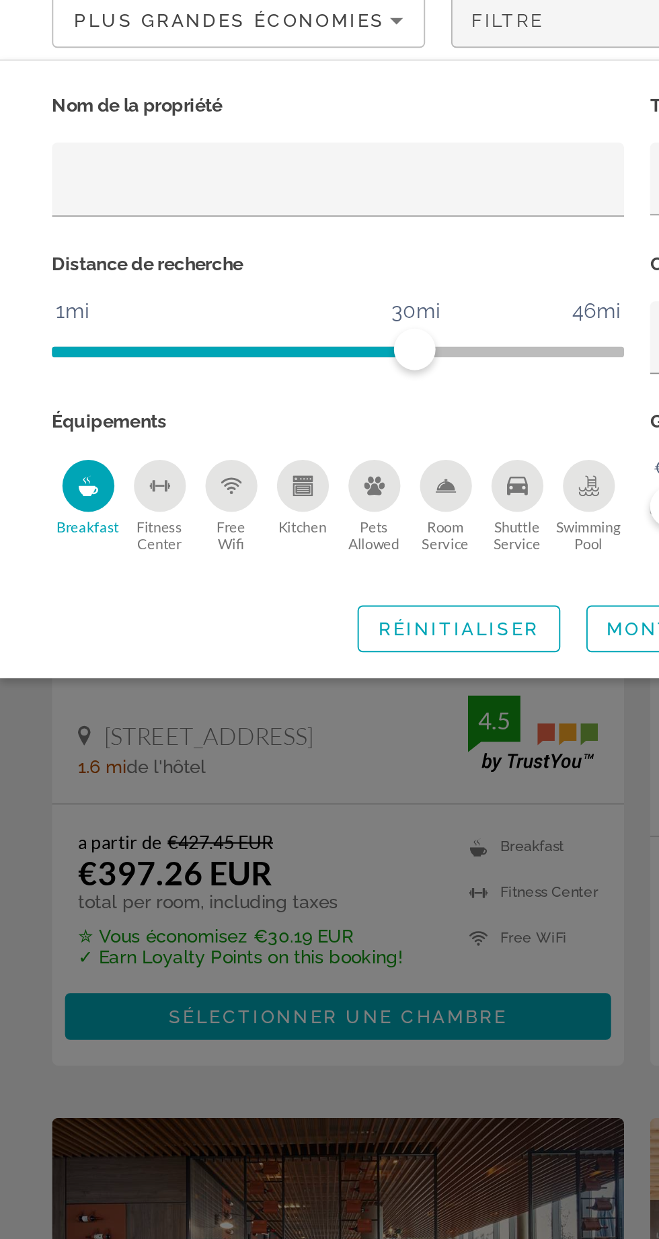
click at [268, 346] on icon "Shuttle Service" at bounding box center [267, 341] width 11 height 9
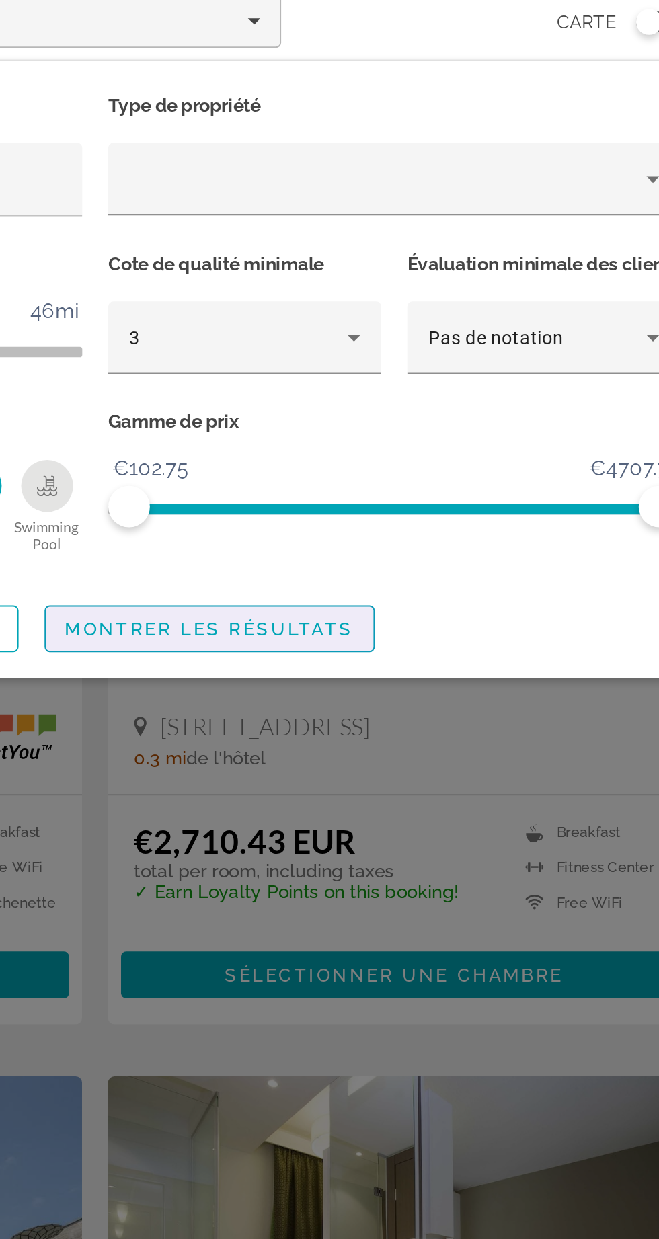
click at [442, 426] on span "Search widget" at bounding box center [388, 415] width 169 height 32
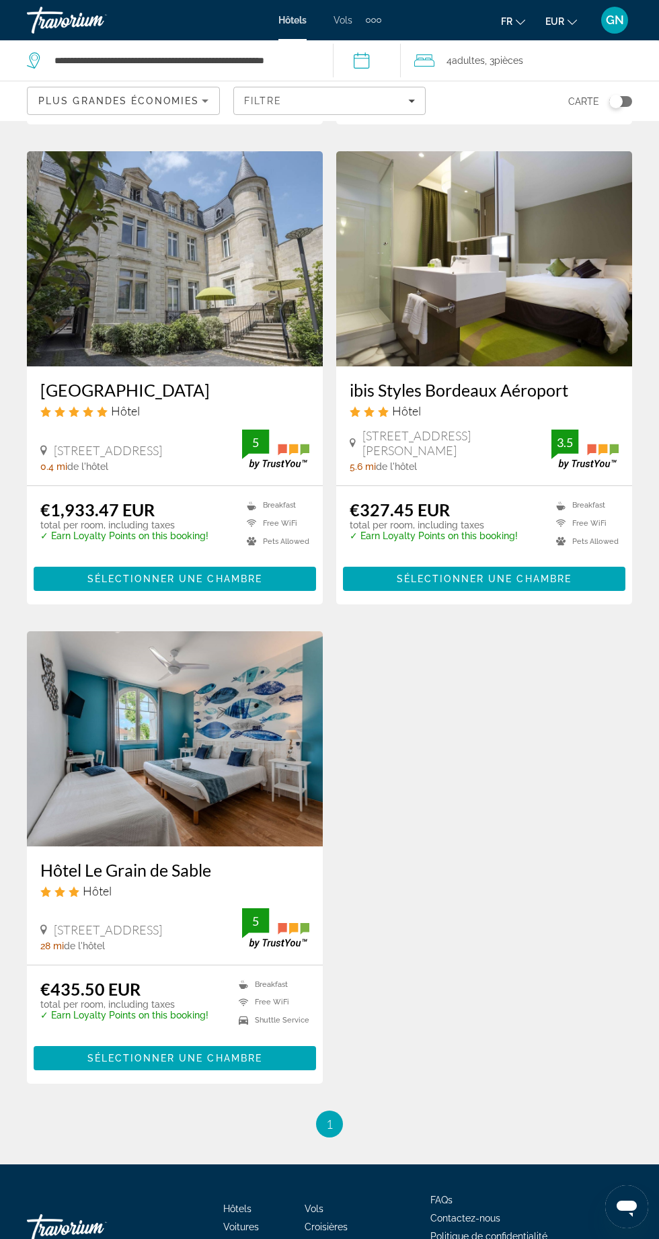
scroll to position [495, 0]
click at [156, 786] on img "Main content" at bounding box center [175, 738] width 296 height 215
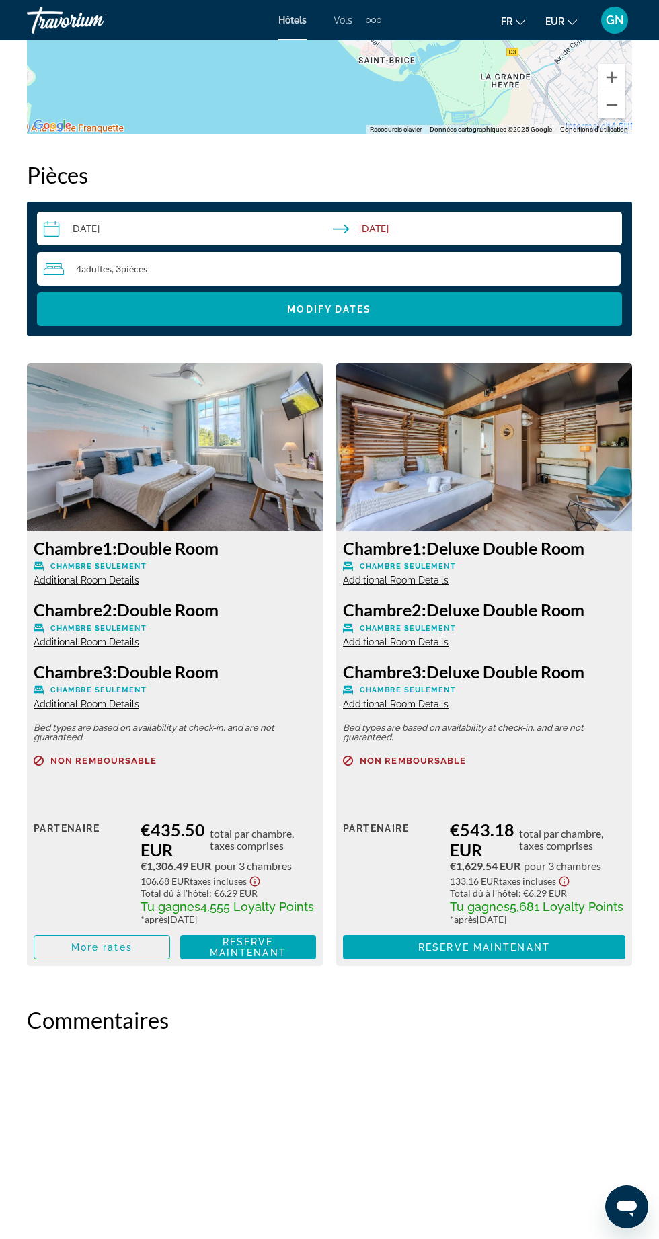
scroll to position [1982, 0]
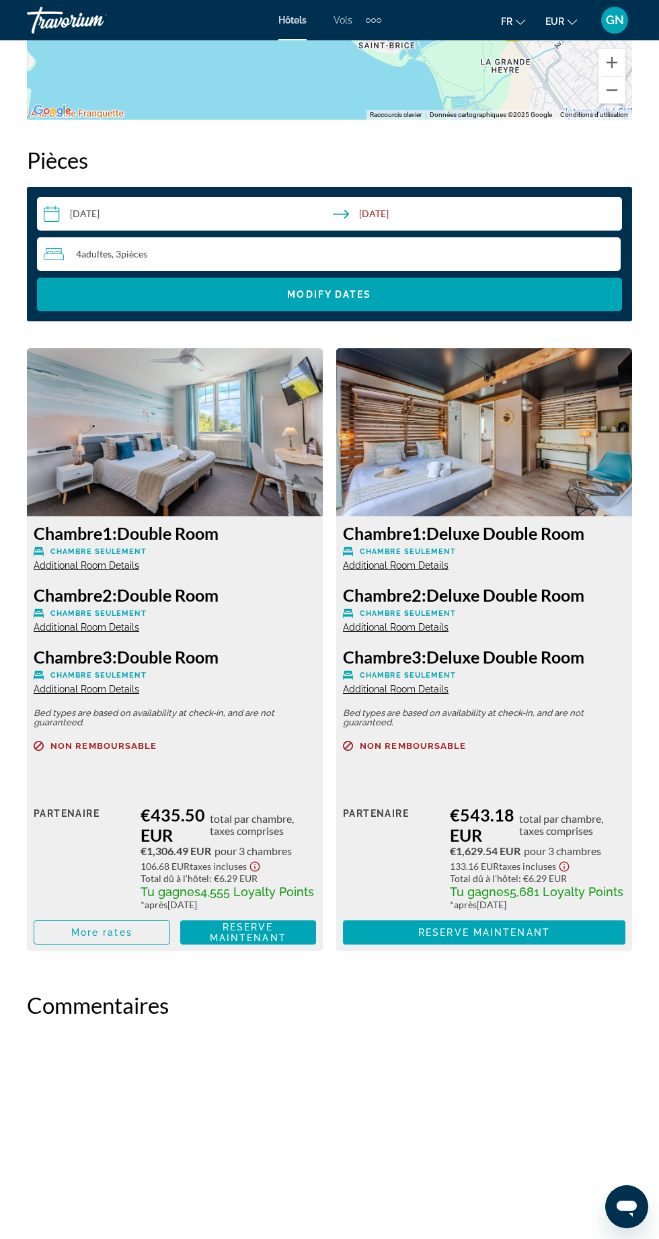
click at [85, 569] on span "Additional Room Details" at bounding box center [87, 565] width 106 height 11
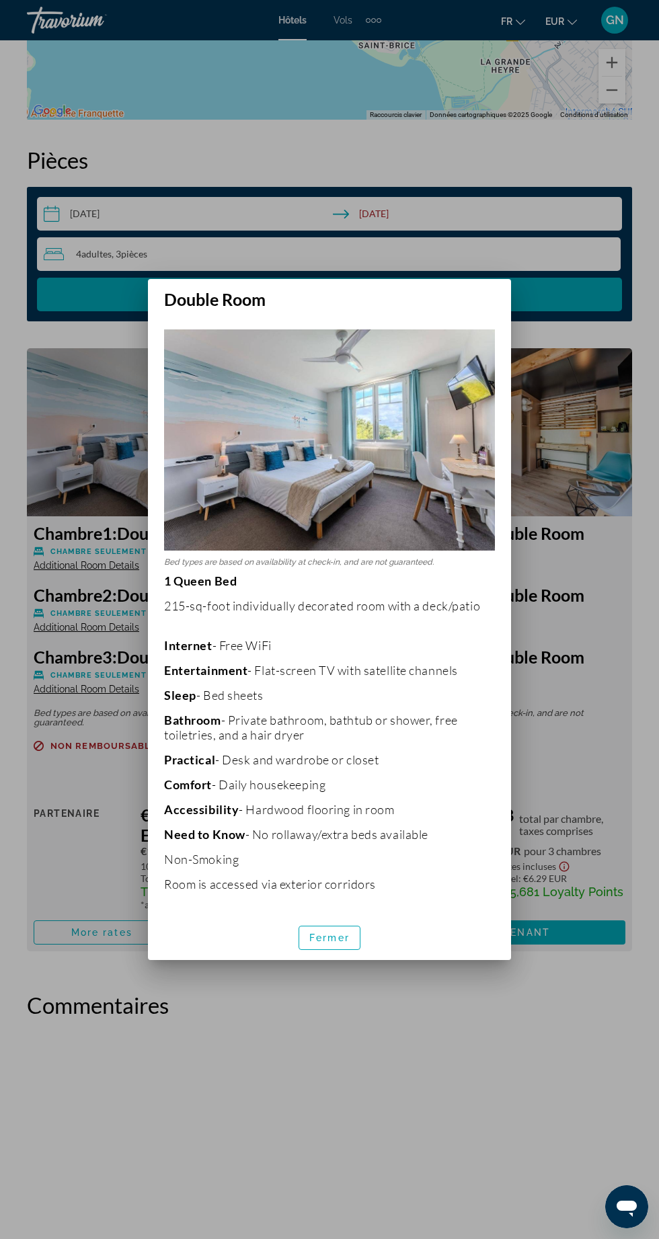
scroll to position [0, 0]
click at [339, 952] on span "button" at bounding box center [329, 937] width 60 height 32
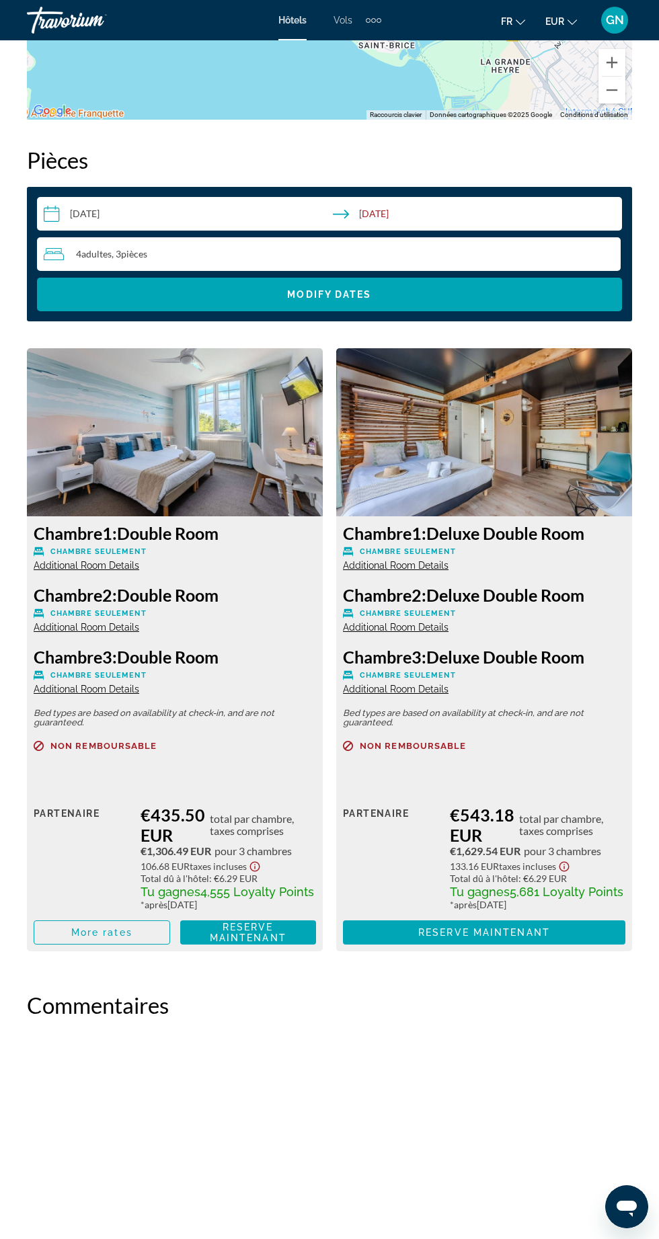
scroll to position [1982, 0]
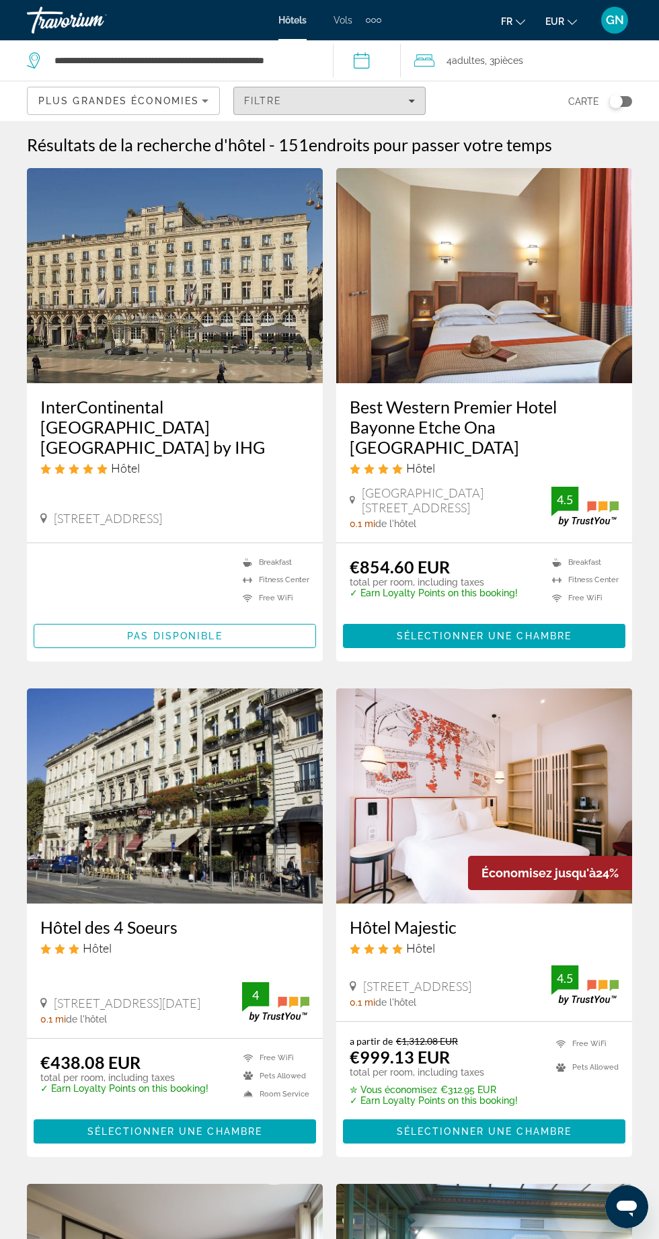
click at [359, 97] on div "Filtre" at bounding box center [329, 100] width 171 height 11
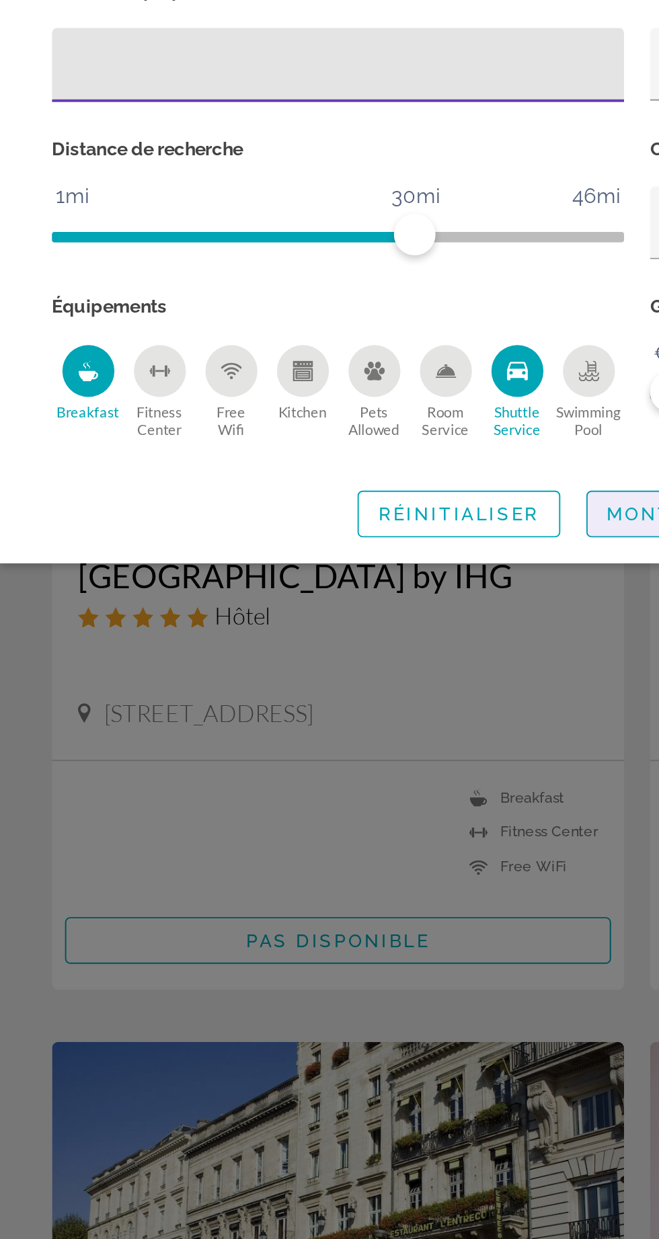
click at [329, 421] on span "Montrer les résultats" at bounding box center [388, 415] width 149 height 11
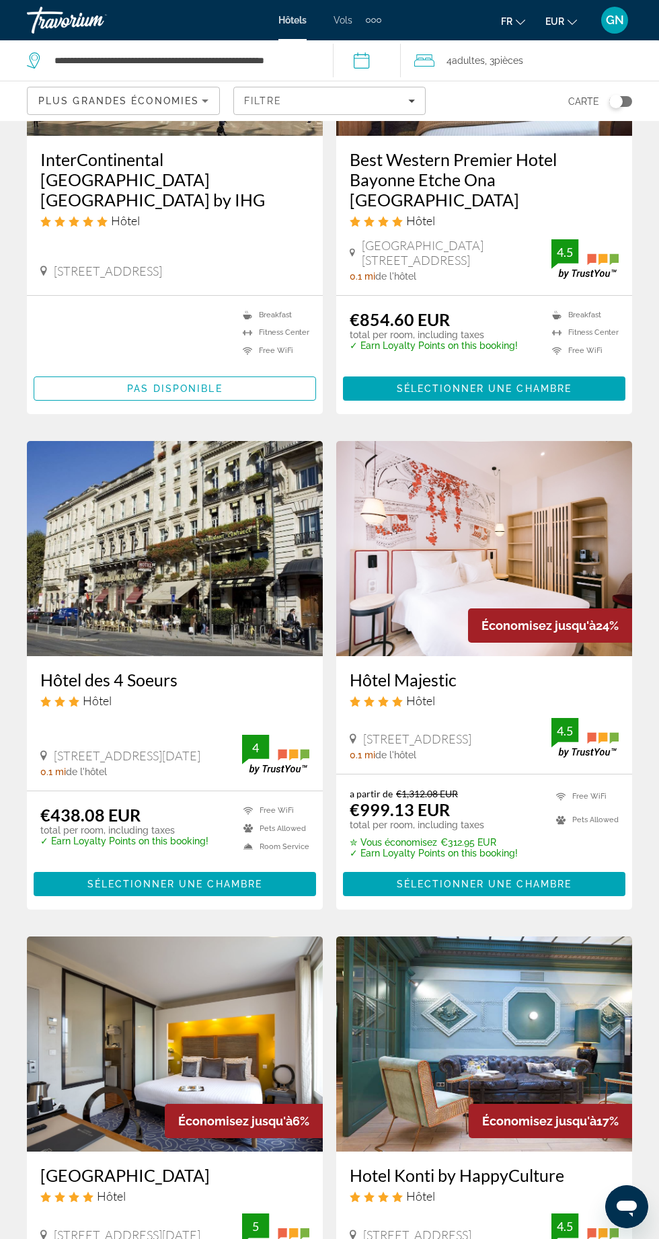
scroll to position [242, 0]
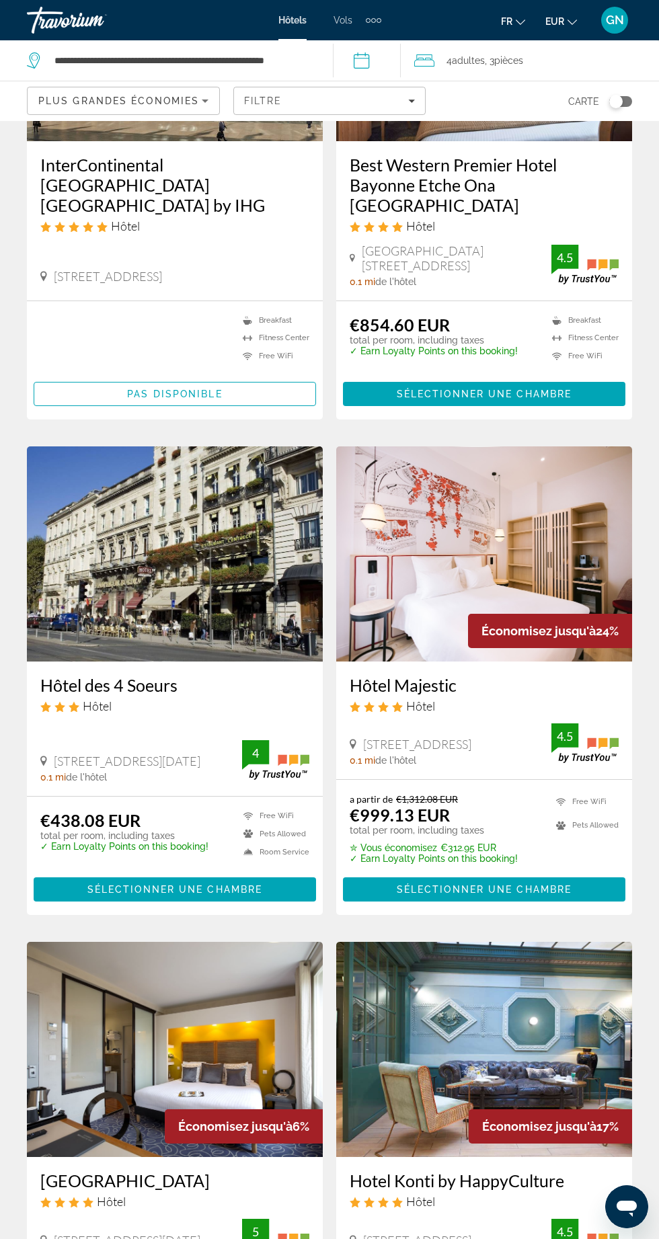
click at [147, 46] on div "**********" at bounding box center [173, 60] width 292 height 40
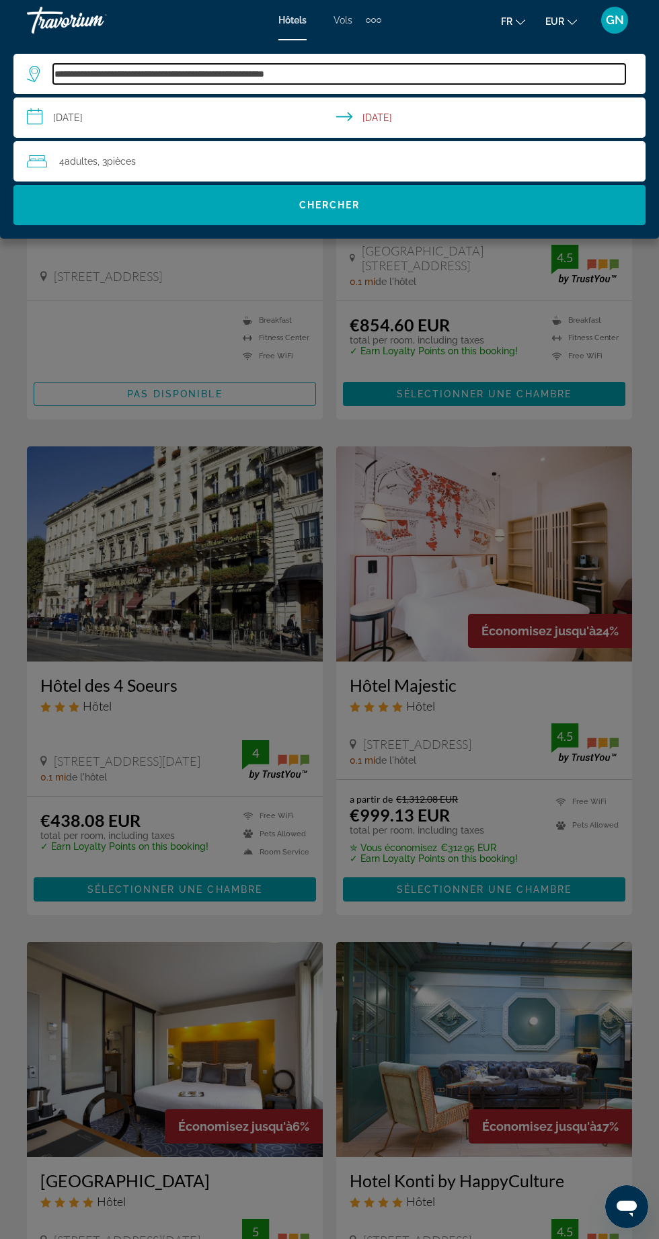
click at [382, 68] on input "**********" at bounding box center [339, 74] width 572 height 20
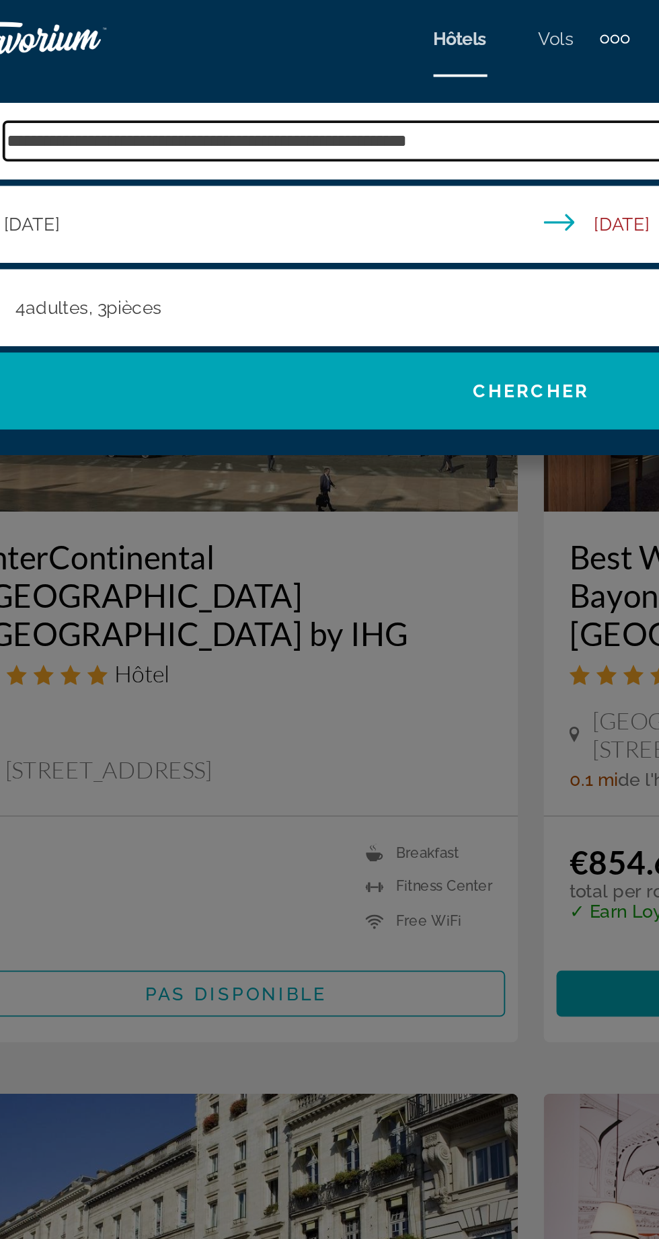
scroll to position [110, 0]
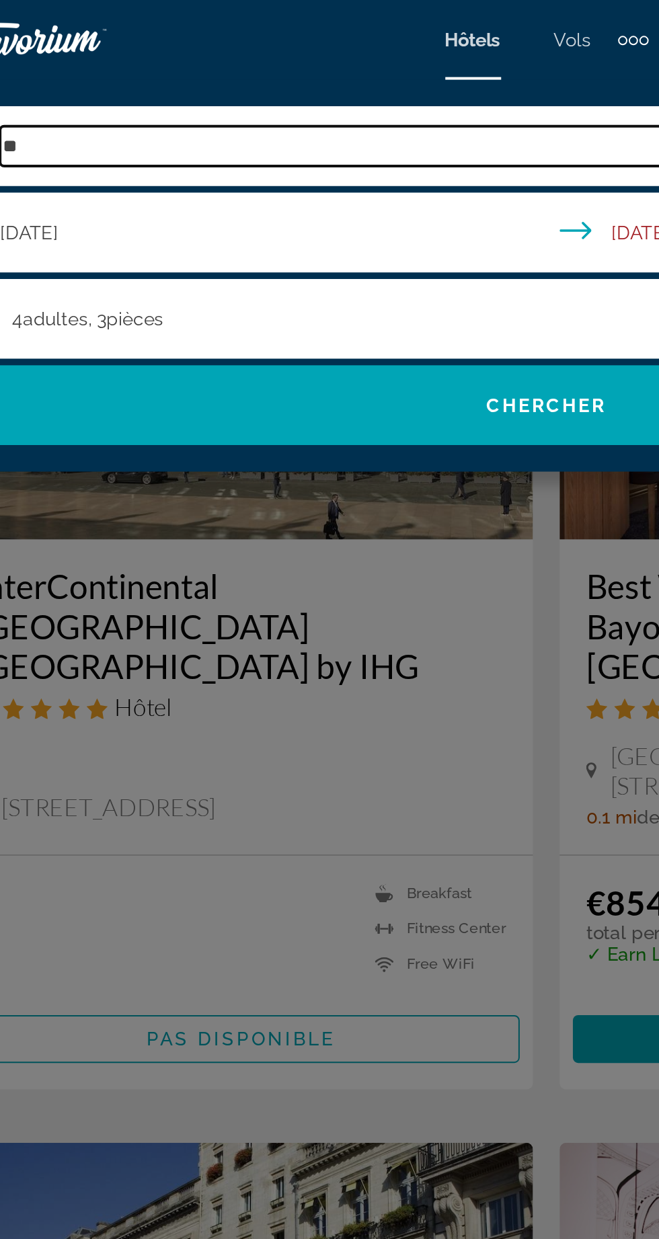
type input "*"
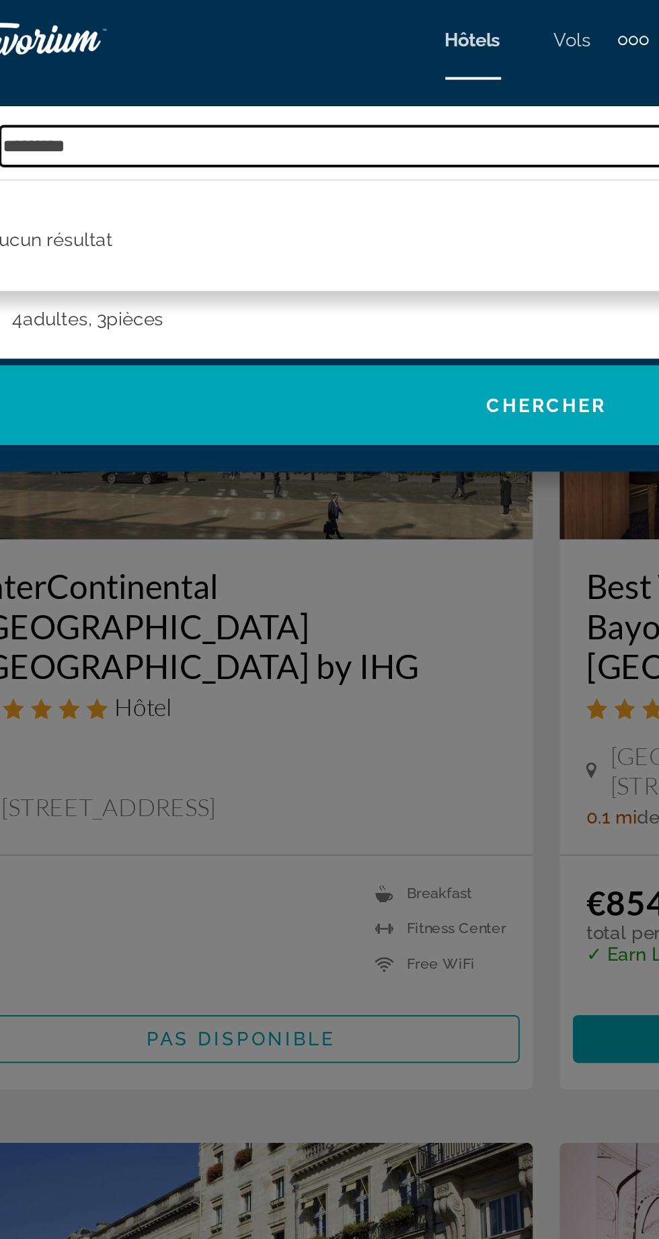
type input "*********"
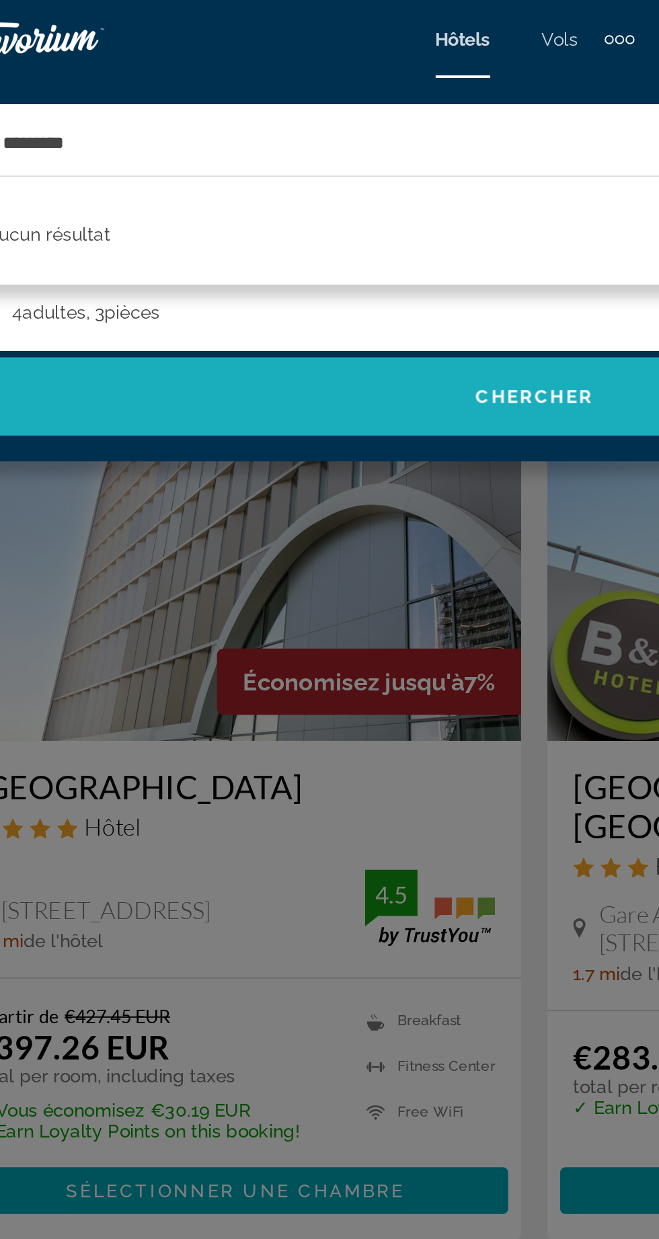
click at [319, 213] on span "Search" at bounding box center [329, 205] width 632 height 32
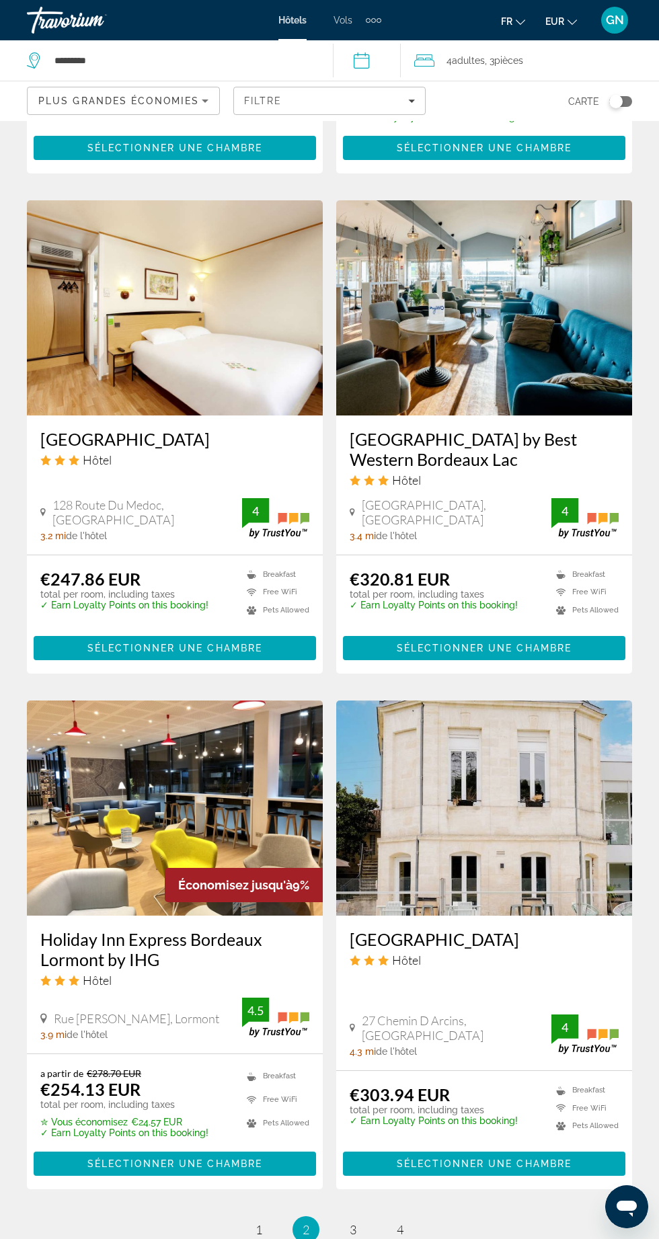
scroll to position [2076, 0]
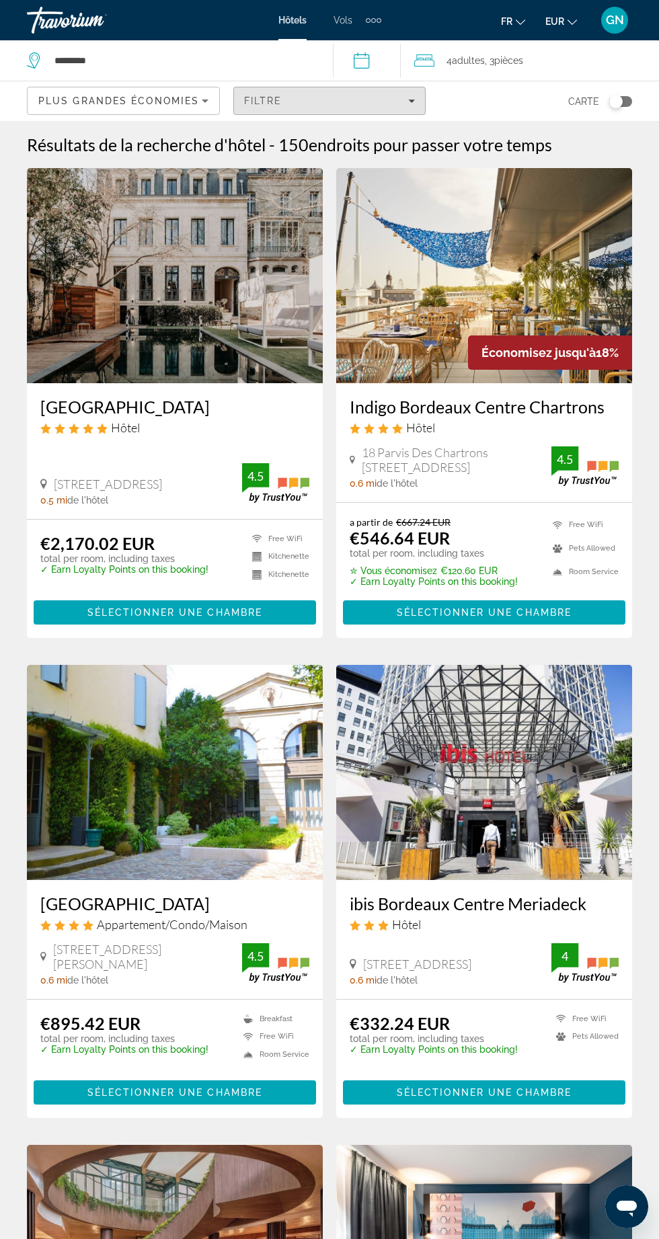
click at [400, 104] on div "Filtre" at bounding box center [329, 100] width 171 height 11
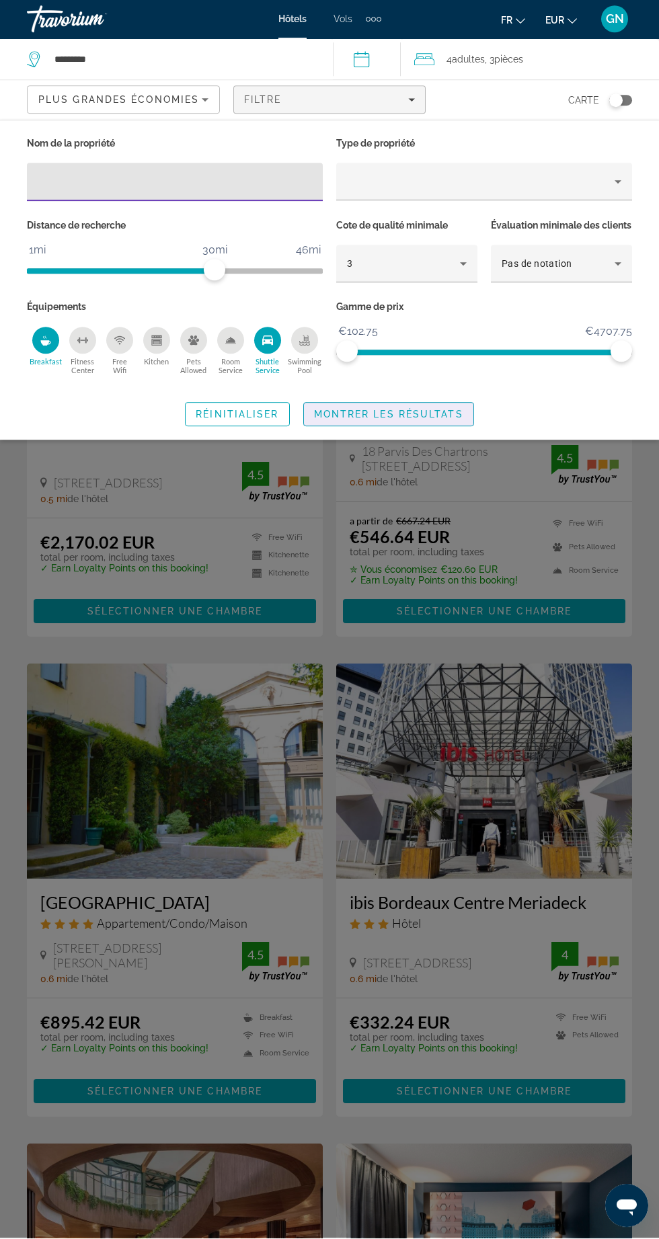
click at [409, 421] on span "Montrer les résultats" at bounding box center [388, 415] width 149 height 11
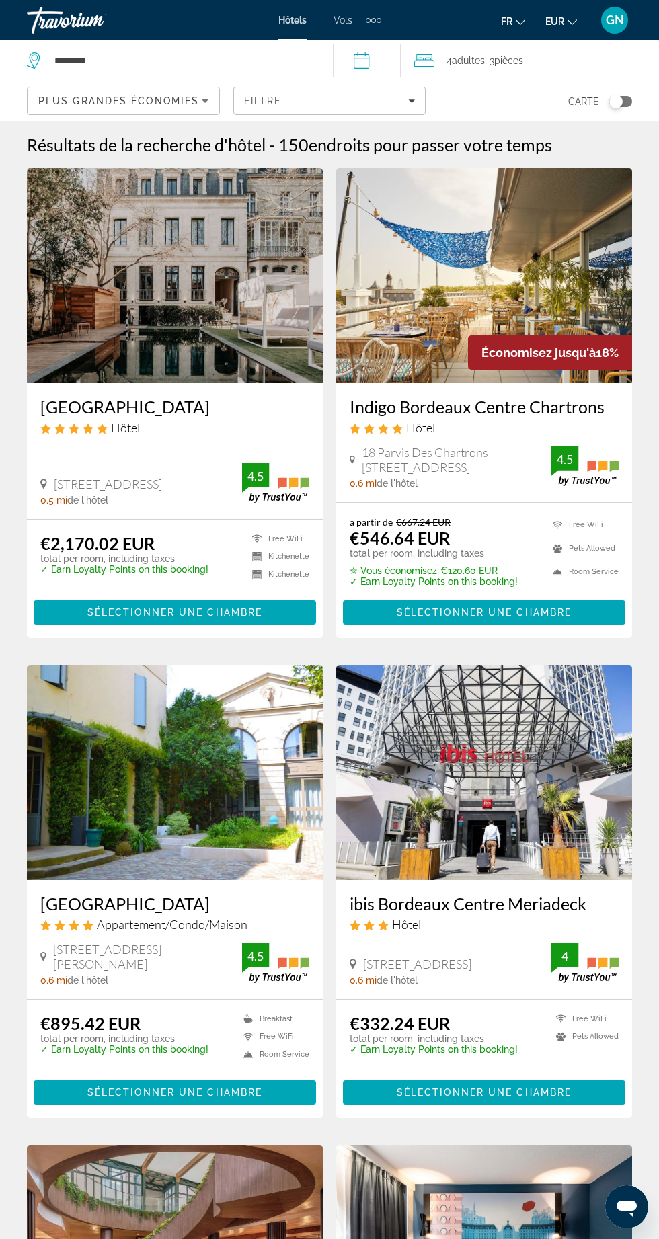
click at [192, 97] on span "Plus grandes économies" at bounding box center [118, 100] width 161 height 11
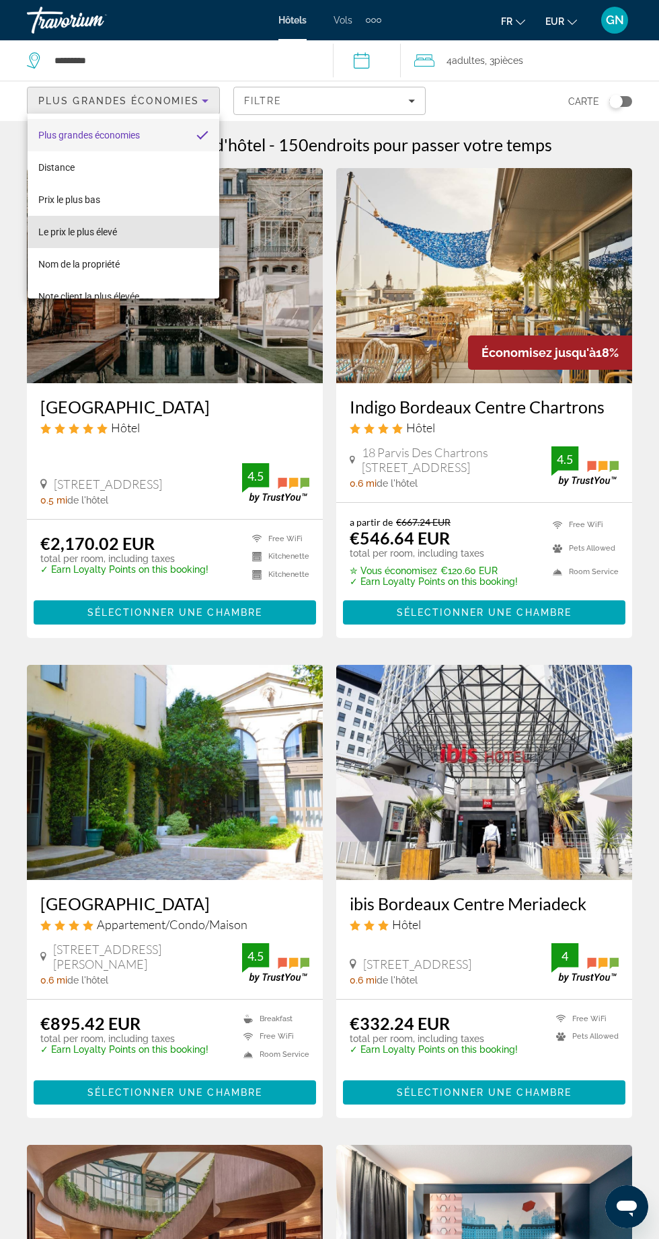
click at [103, 225] on span "Le prix le plus élevé" at bounding box center [77, 232] width 79 height 16
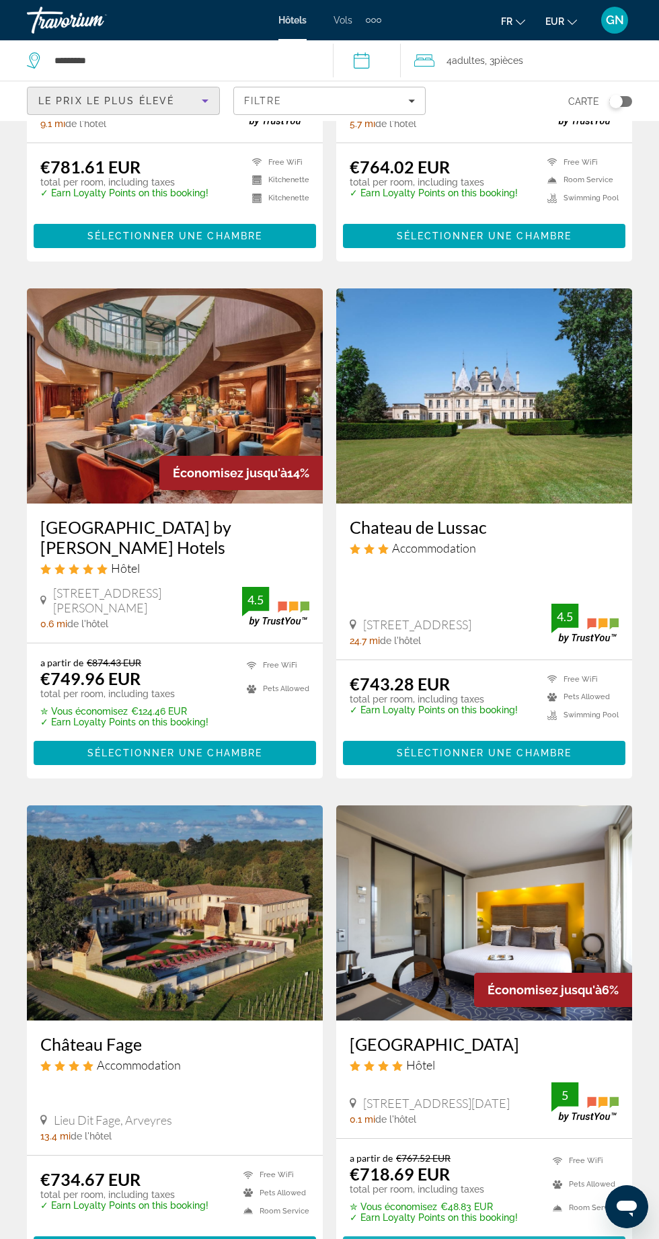
scroll to position [2019, 0]
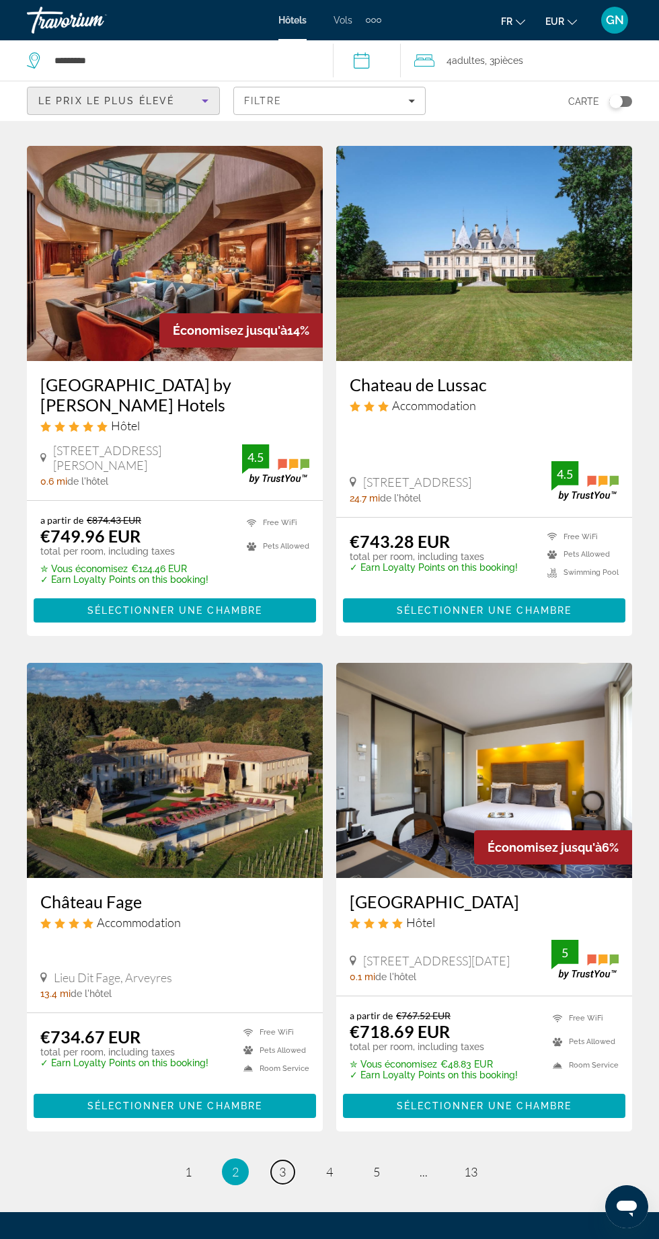
click at [286, 1164] on span "3" at bounding box center [282, 1171] width 7 height 15
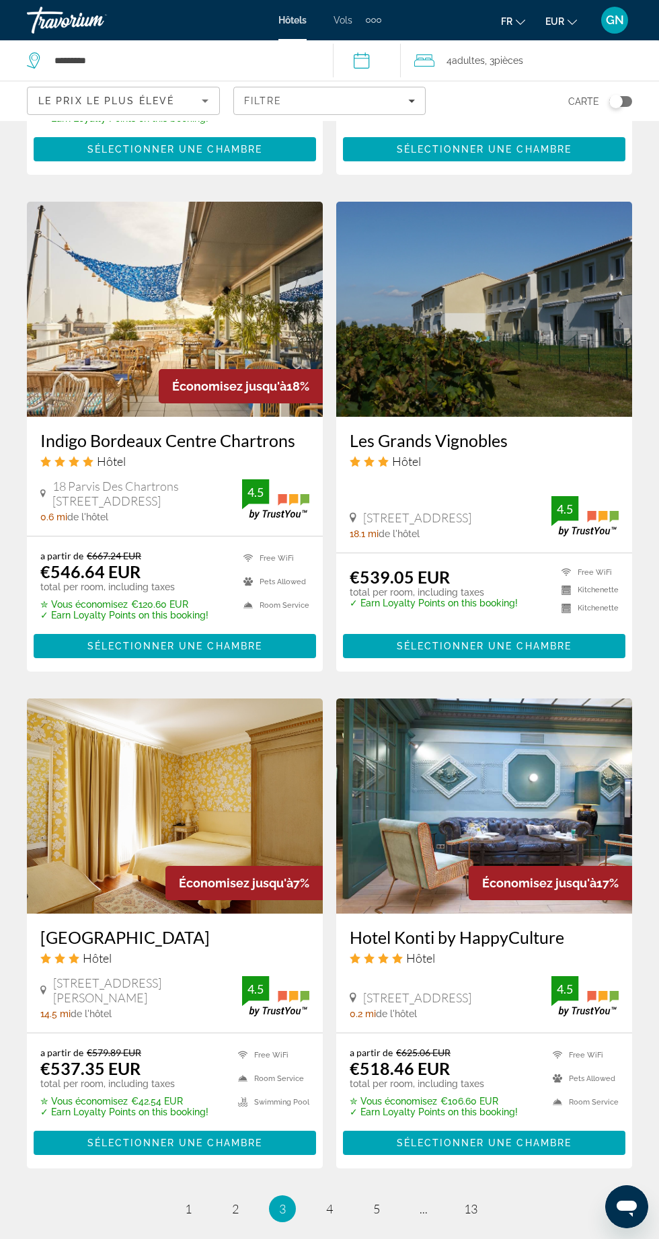
scroll to position [2036, 0]
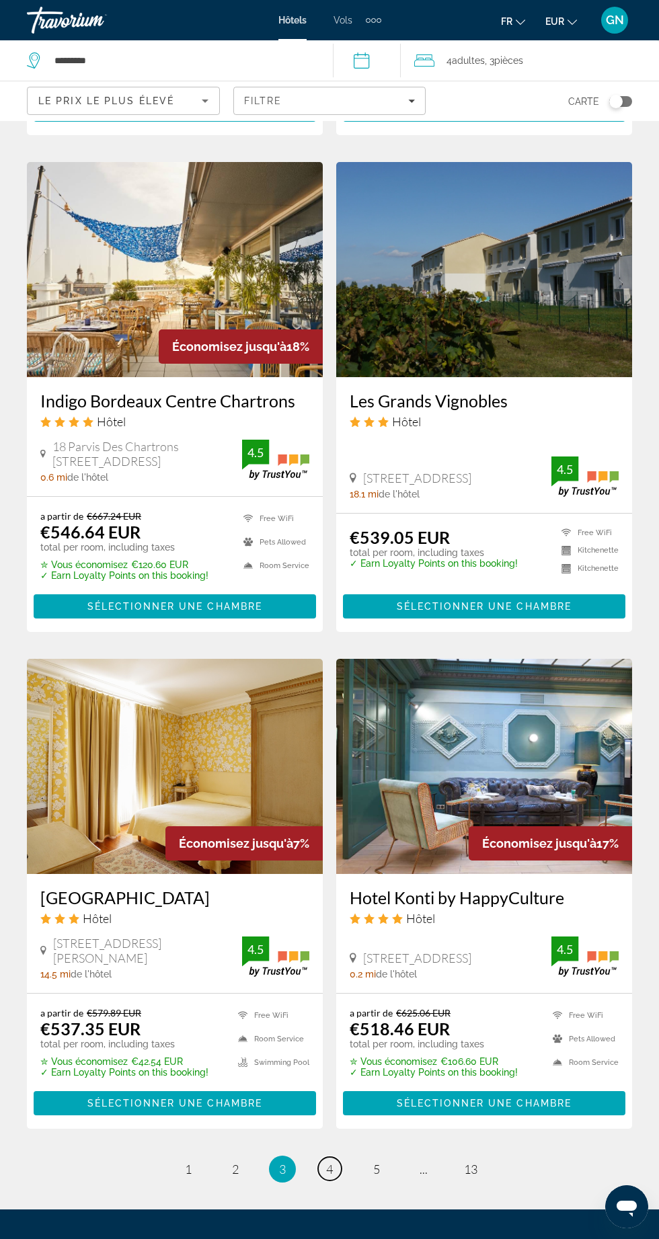
click at [329, 1161] on span "4" at bounding box center [329, 1168] width 7 height 15
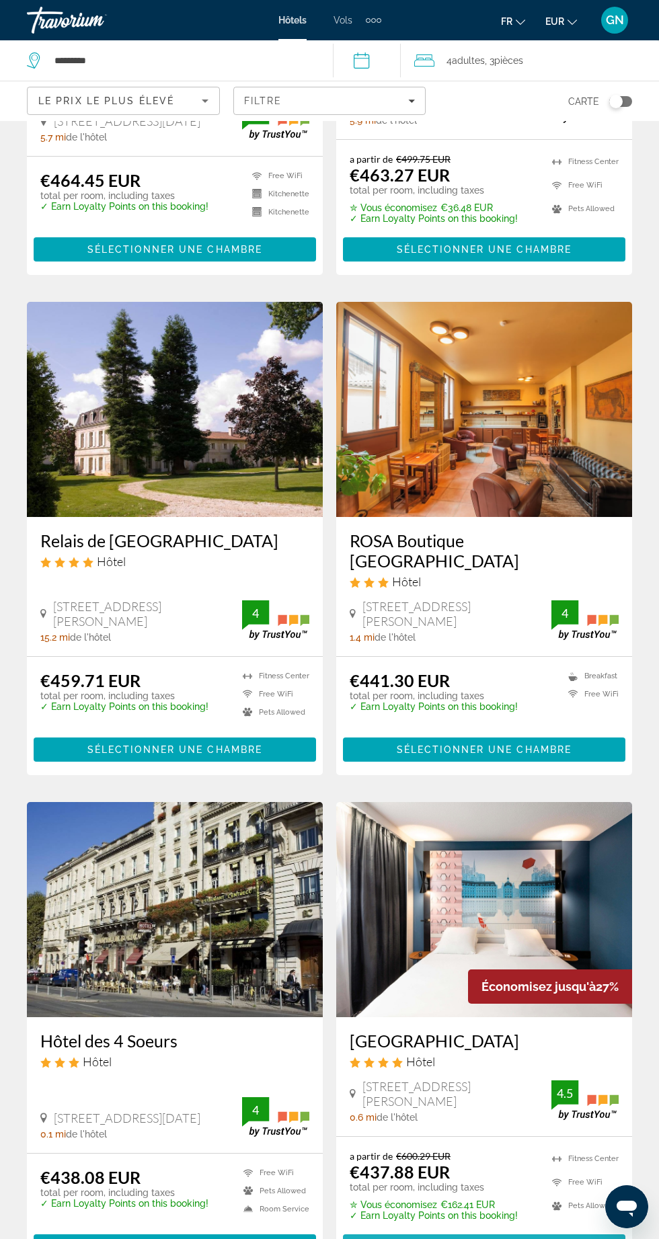
scroll to position [2051, 0]
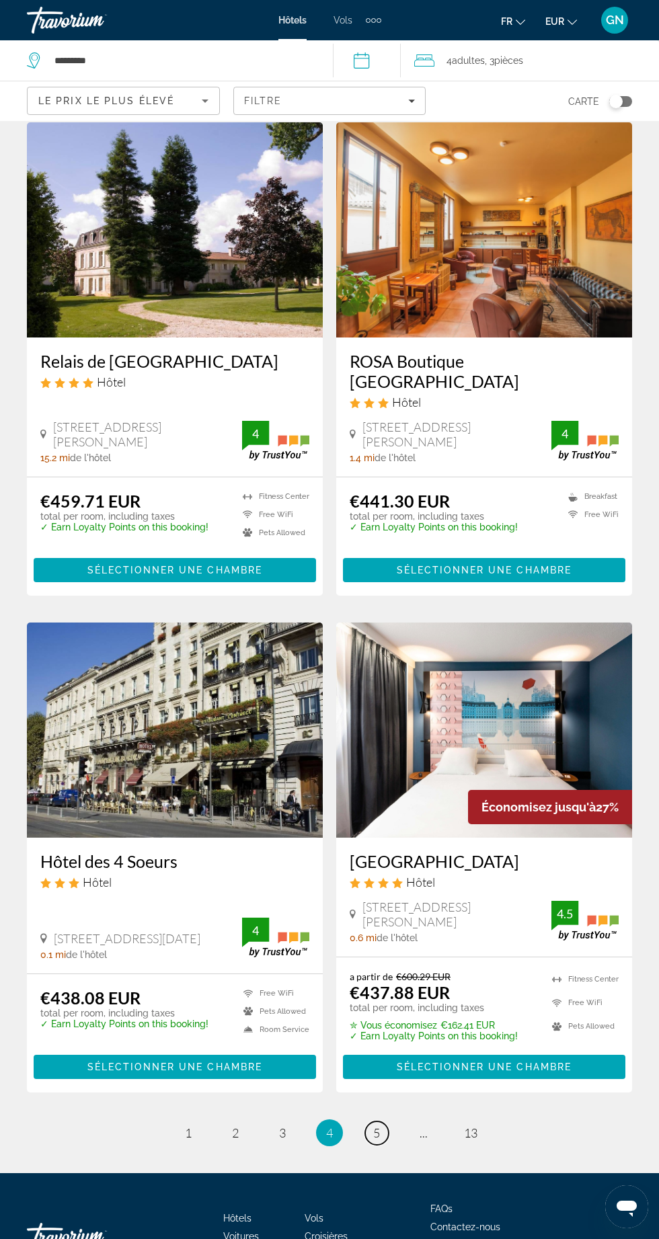
click at [376, 1128] on span "5" at bounding box center [376, 1132] width 7 height 15
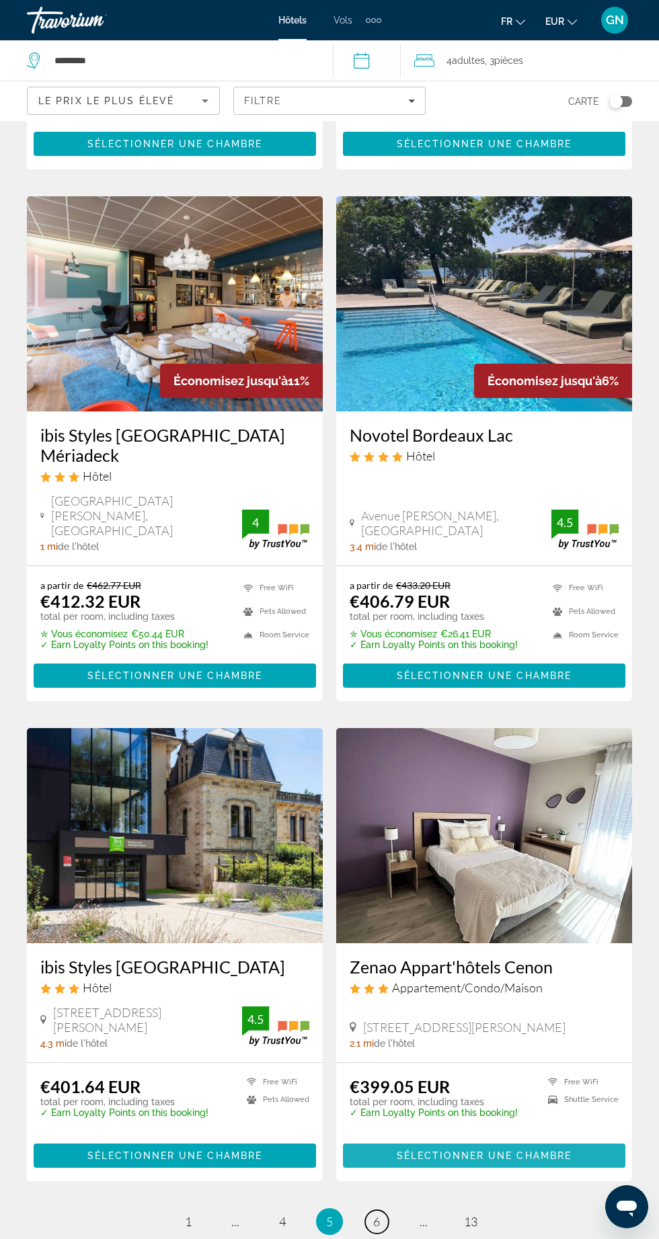
scroll to position [2043, 0]
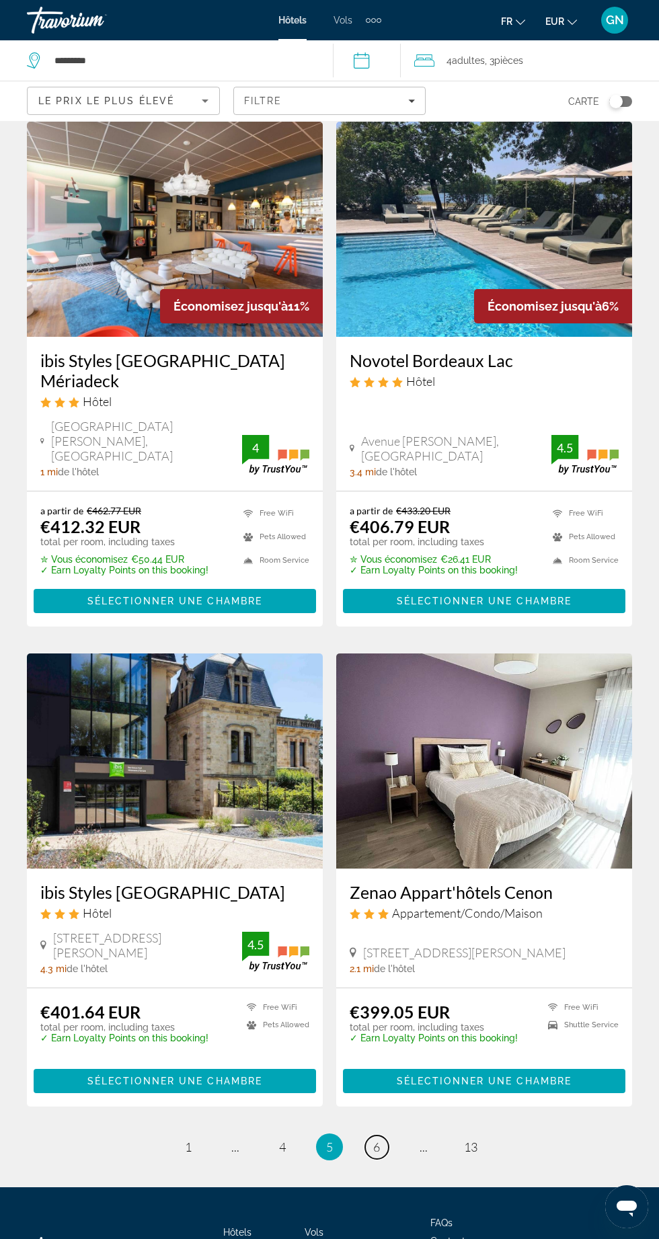
click at [374, 1139] on span "6" at bounding box center [376, 1146] width 7 height 15
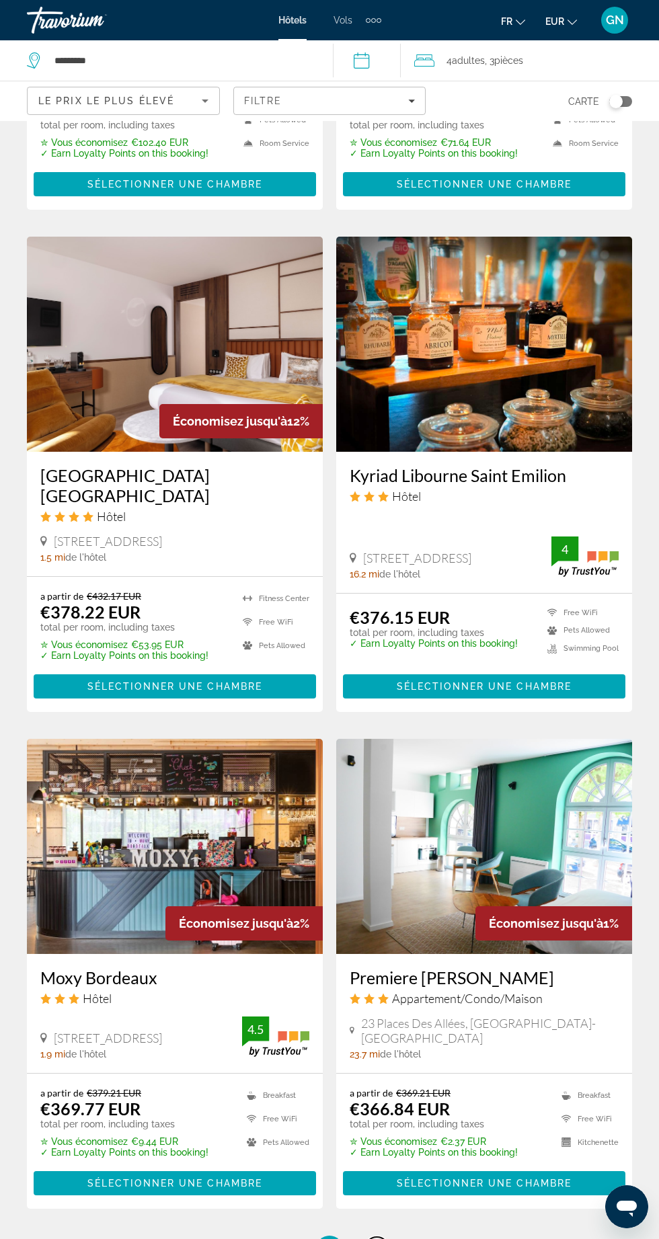
scroll to position [2094, 0]
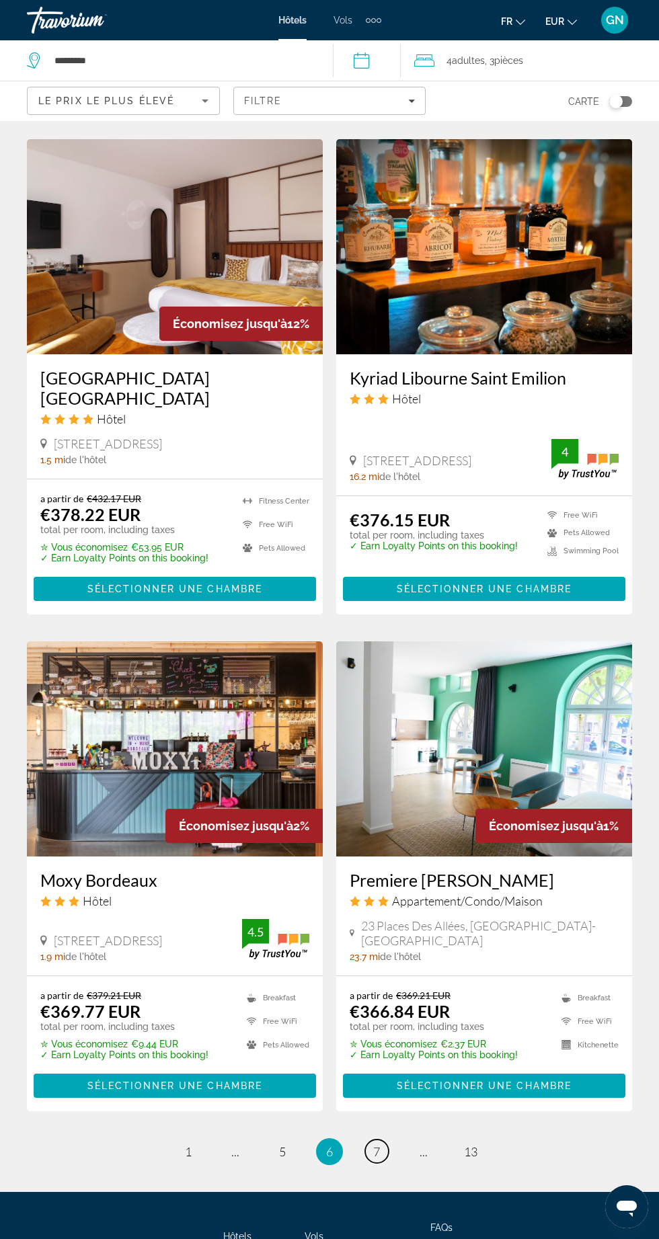
click at [376, 1144] on span "7" at bounding box center [376, 1151] width 7 height 15
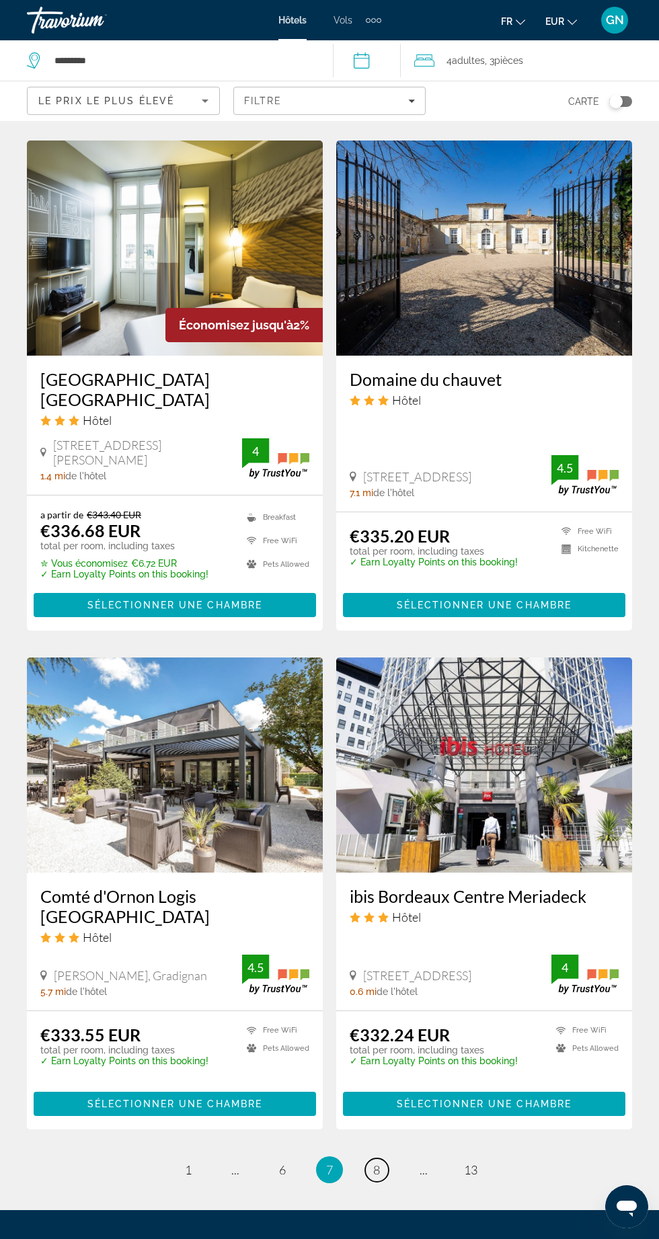
scroll to position [2025, 0]
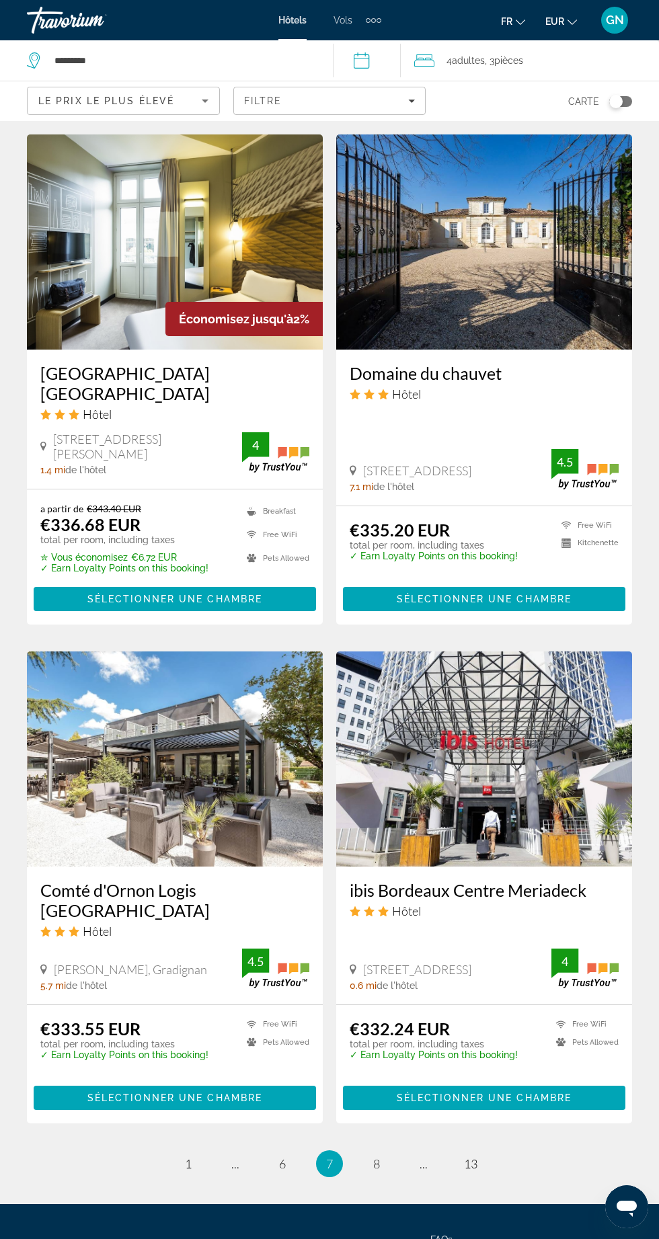
click at [452, 213] on img "Main content" at bounding box center [484, 241] width 296 height 215
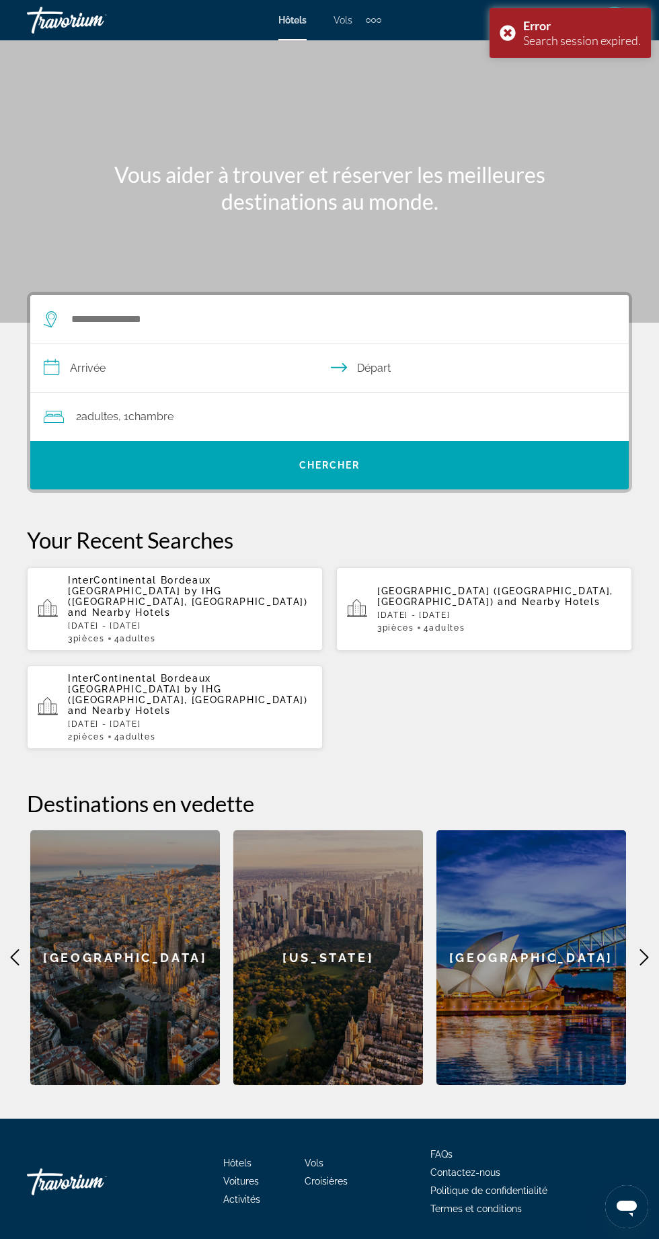
click at [509, 585] on span "Renaissance Bordeaux Hotel (Bordeaux, FR)" at bounding box center [495, 596] width 236 height 22
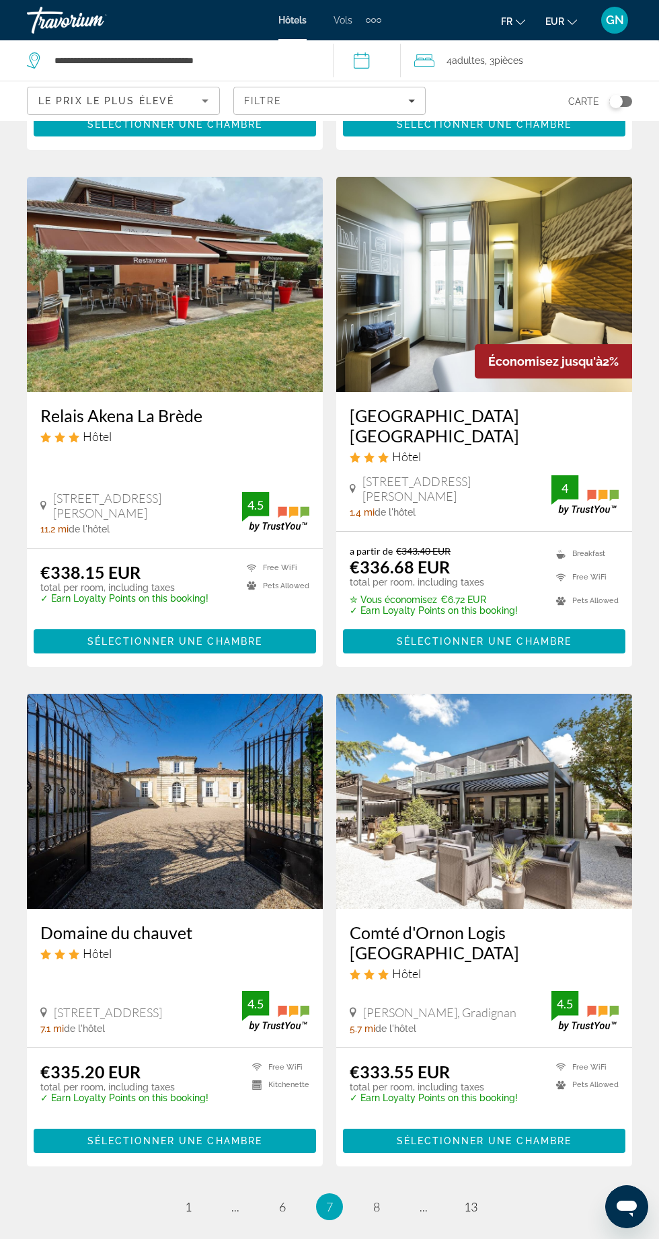
scroll to position [2022, 0]
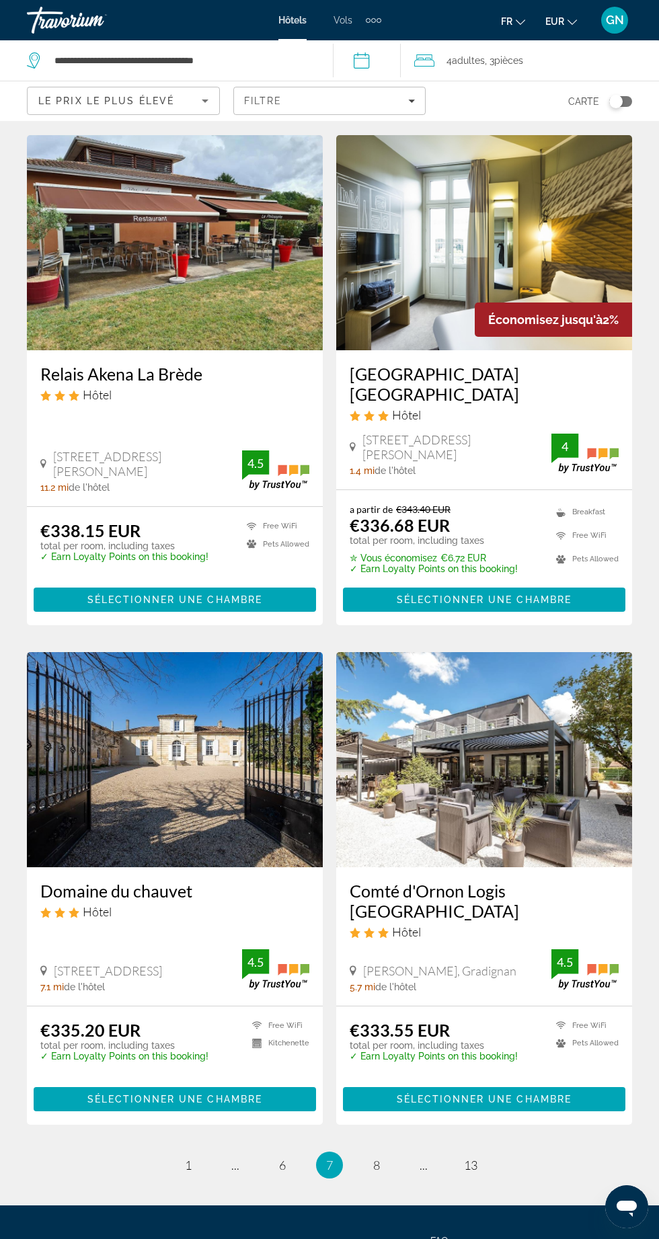
click at [148, 761] on img "Main content" at bounding box center [175, 759] width 296 height 215
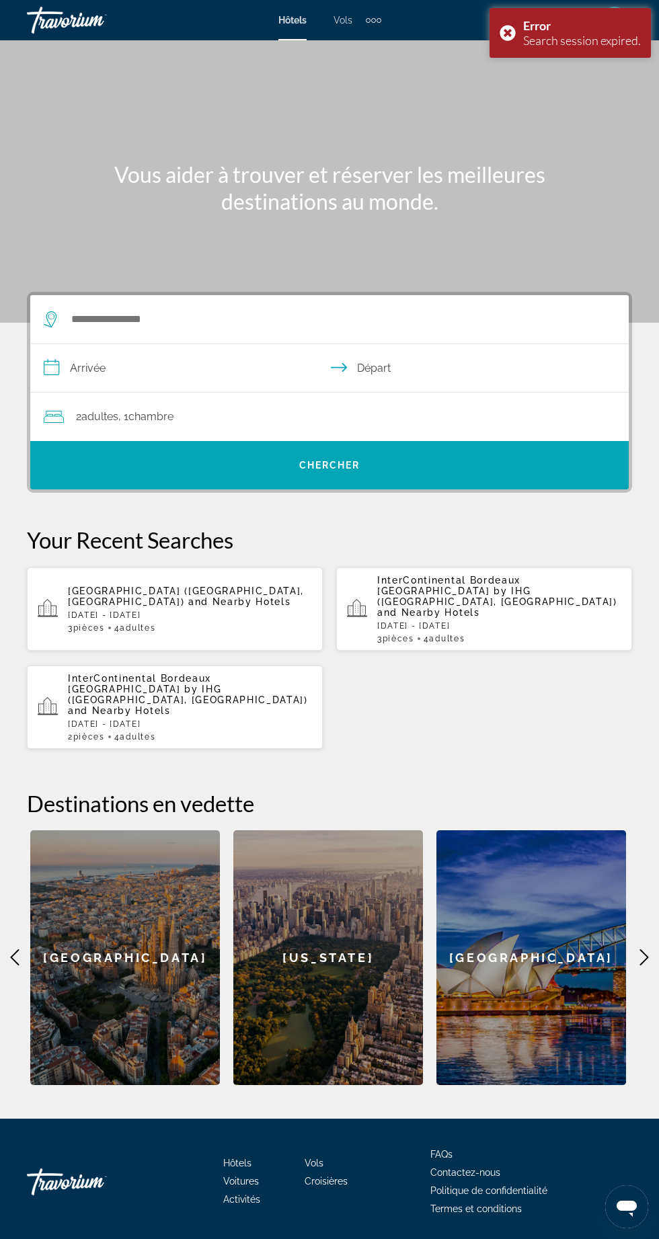
click at [524, 577] on span "InterContinental Bordeaux Le Grand Hotel by IHG (Bordeaux, FR)" at bounding box center [497, 591] width 240 height 32
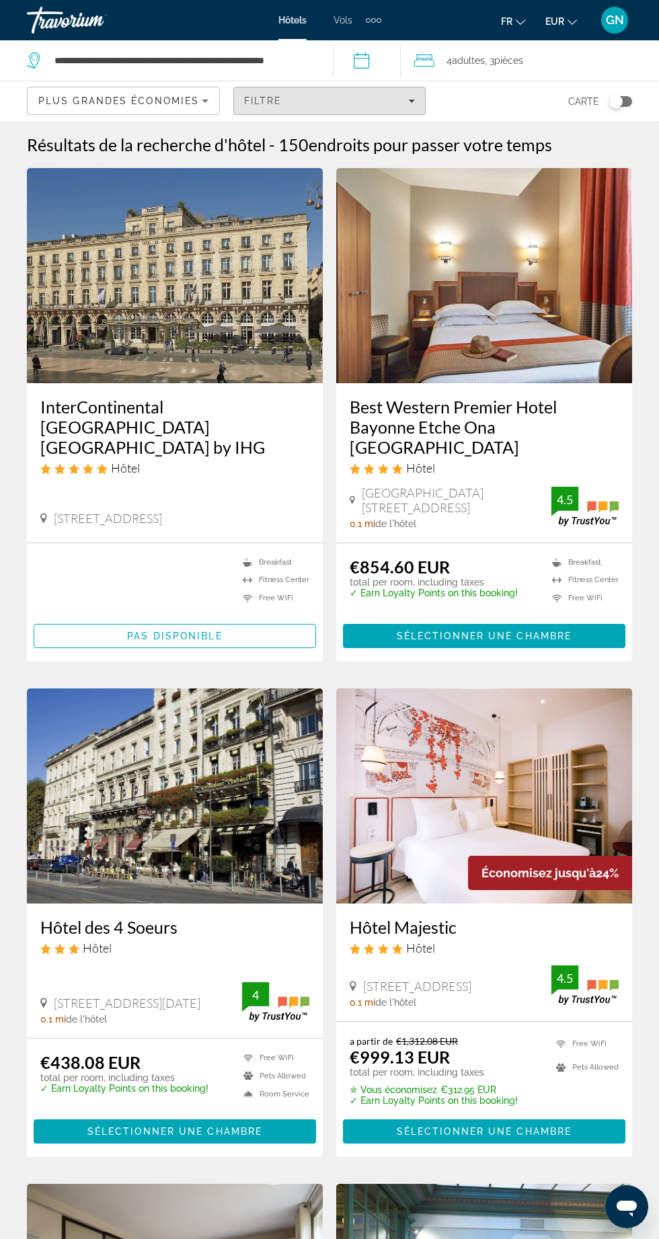
click at [378, 100] on div "Filtre" at bounding box center [329, 100] width 171 height 11
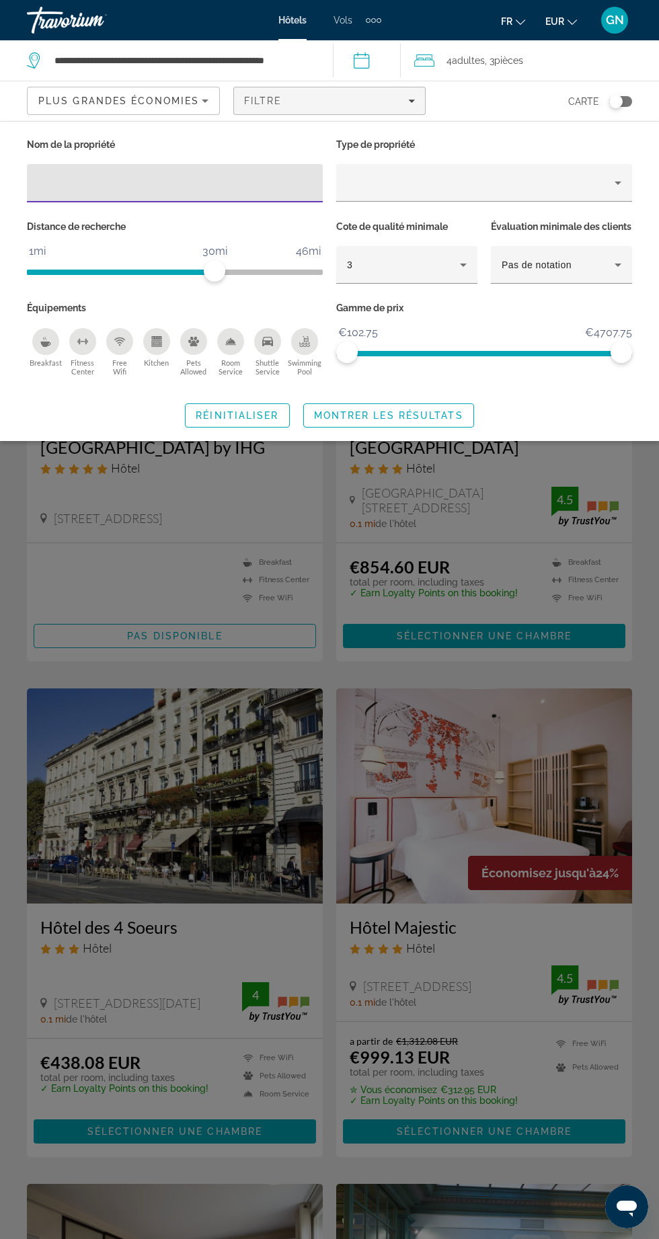
click at [42, 347] on icon "Breakfast" at bounding box center [45, 341] width 11 height 11
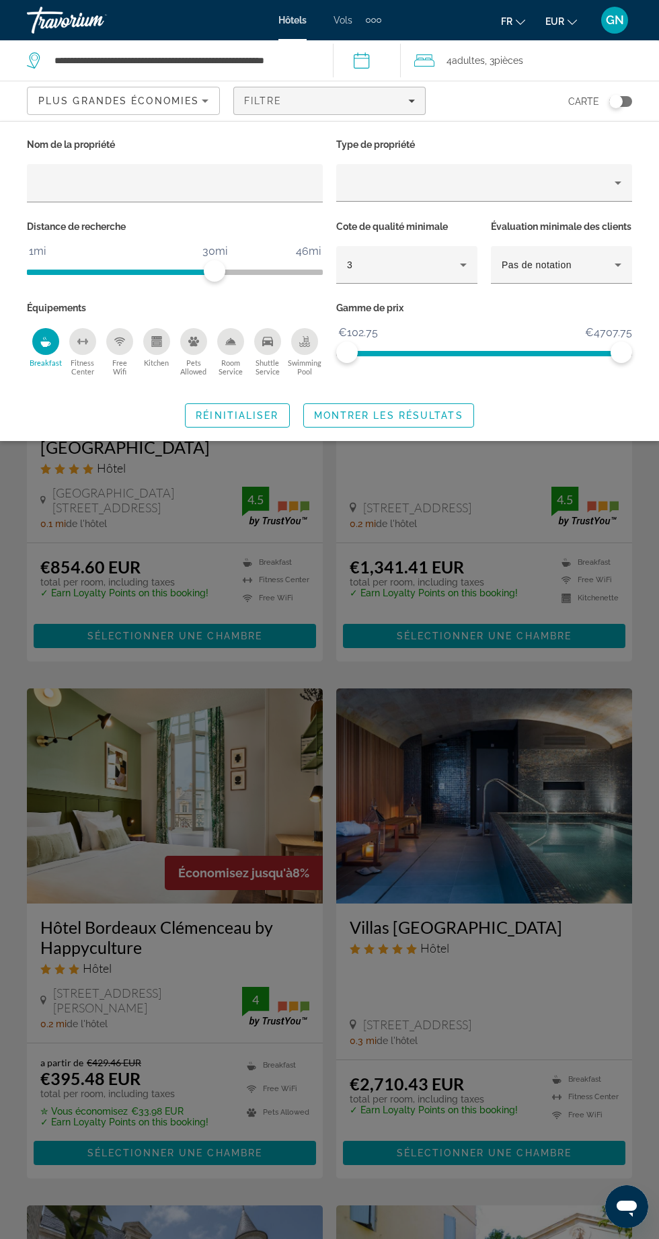
click at [268, 346] on icon "Shuttle Service" at bounding box center [267, 341] width 11 height 9
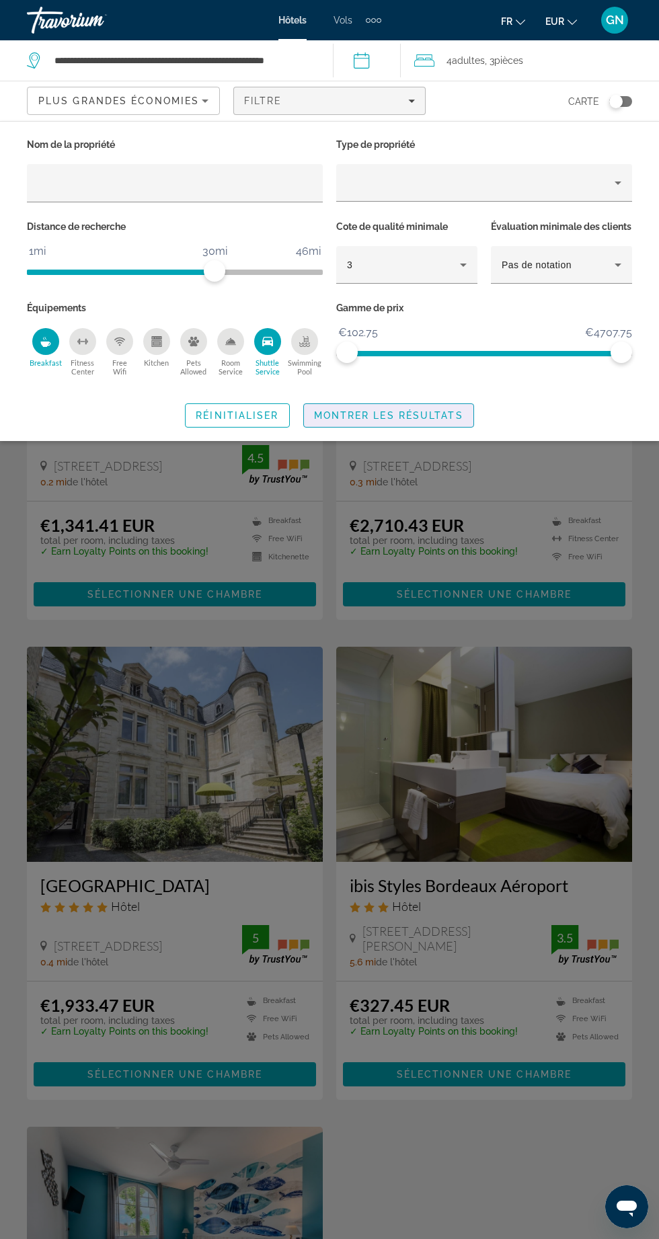
click at [397, 421] on span "Montrer les résultats" at bounding box center [388, 415] width 149 height 11
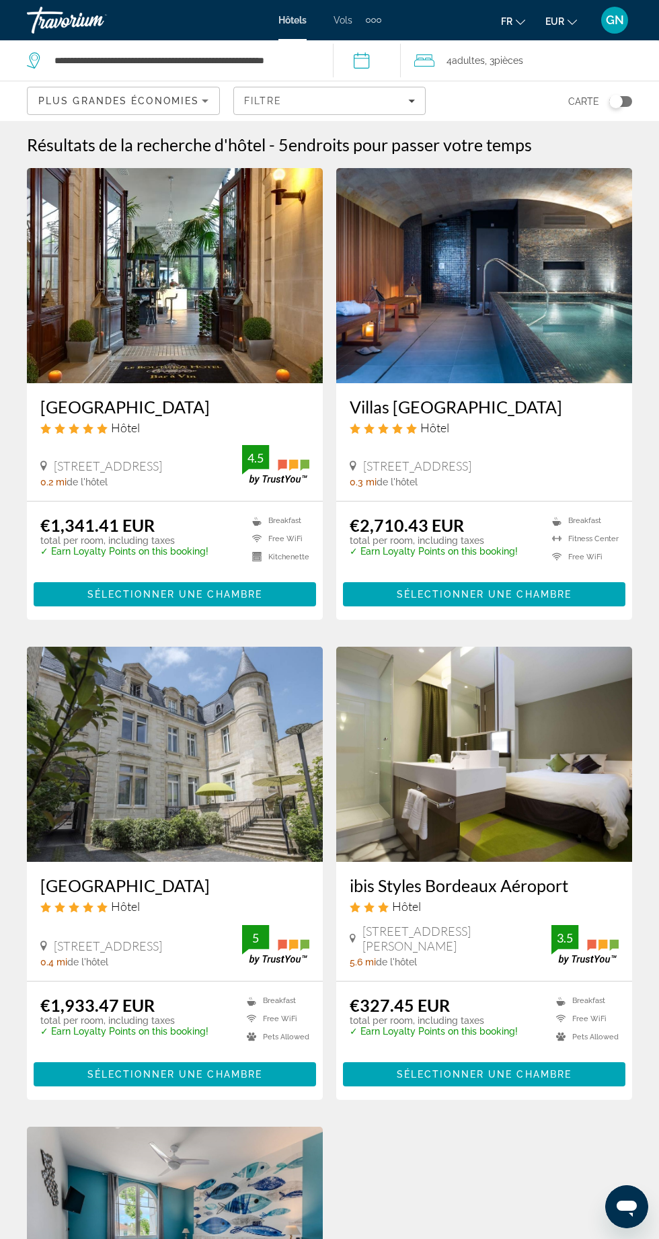
click at [198, 95] on icon "Sort by" at bounding box center [205, 101] width 16 height 16
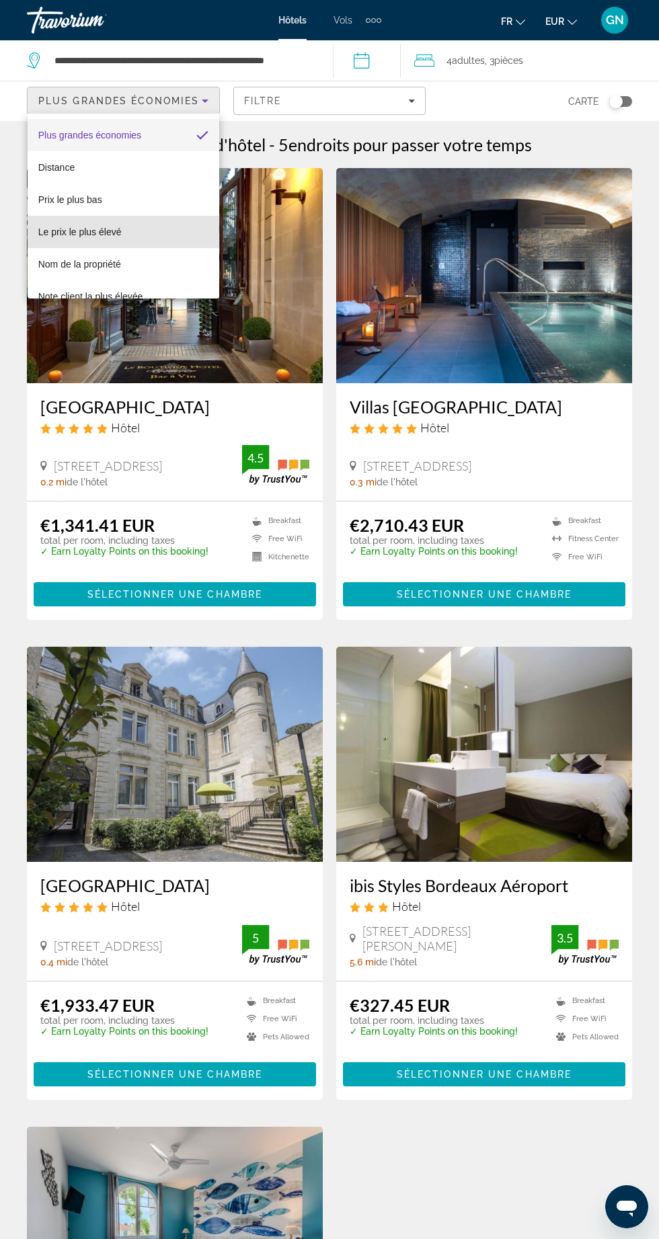
click at [151, 231] on mat-option "Le prix le plus élevé" at bounding box center [124, 232] width 192 height 32
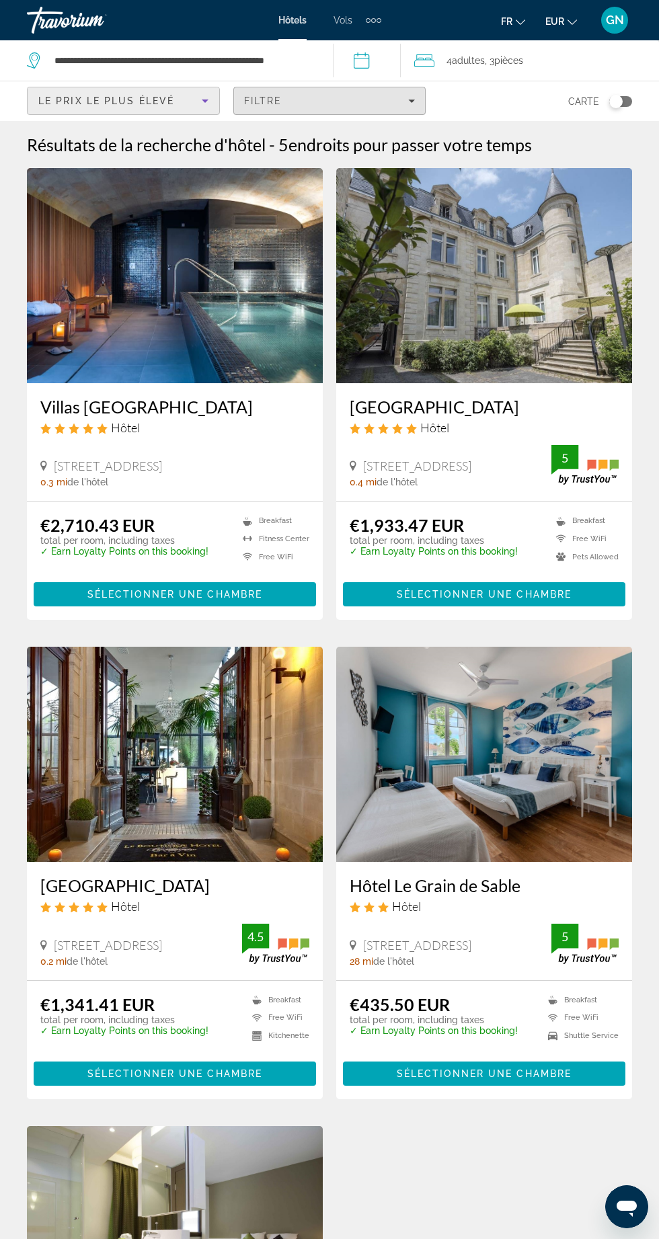
click at [340, 100] on div "Filtre" at bounding box center [329, 100] width 171 height 11
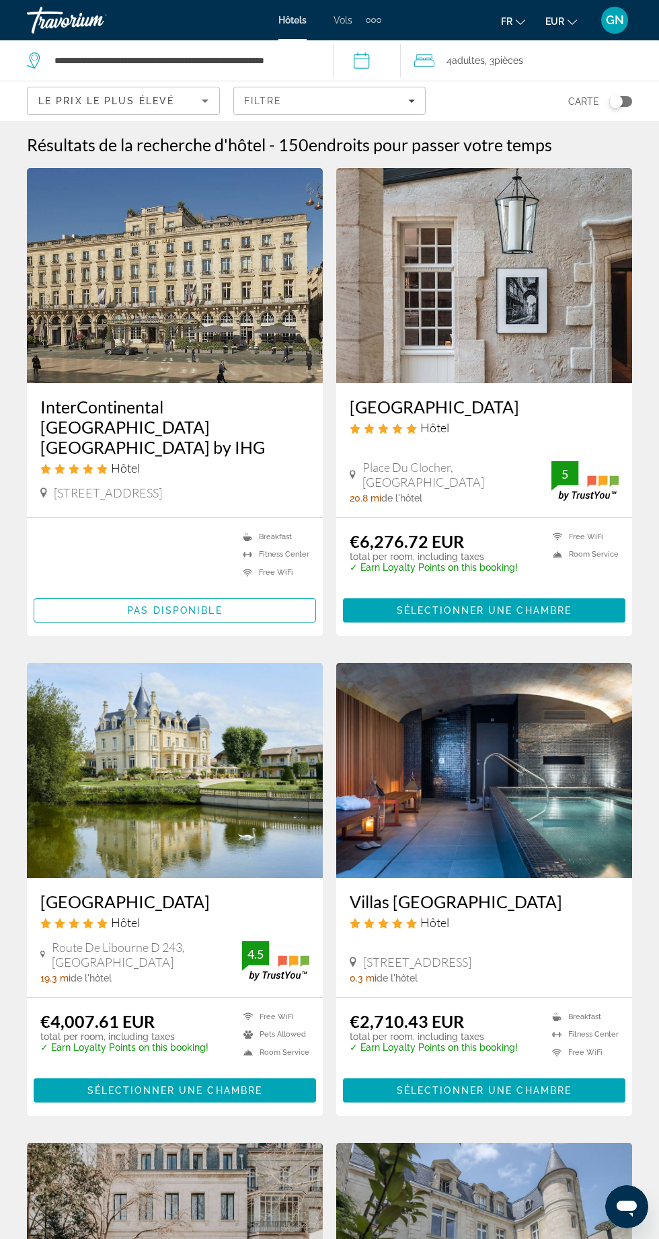
click at [351, 100] on div "Filtre" at bounding box center [329, 100] width 171 height 11
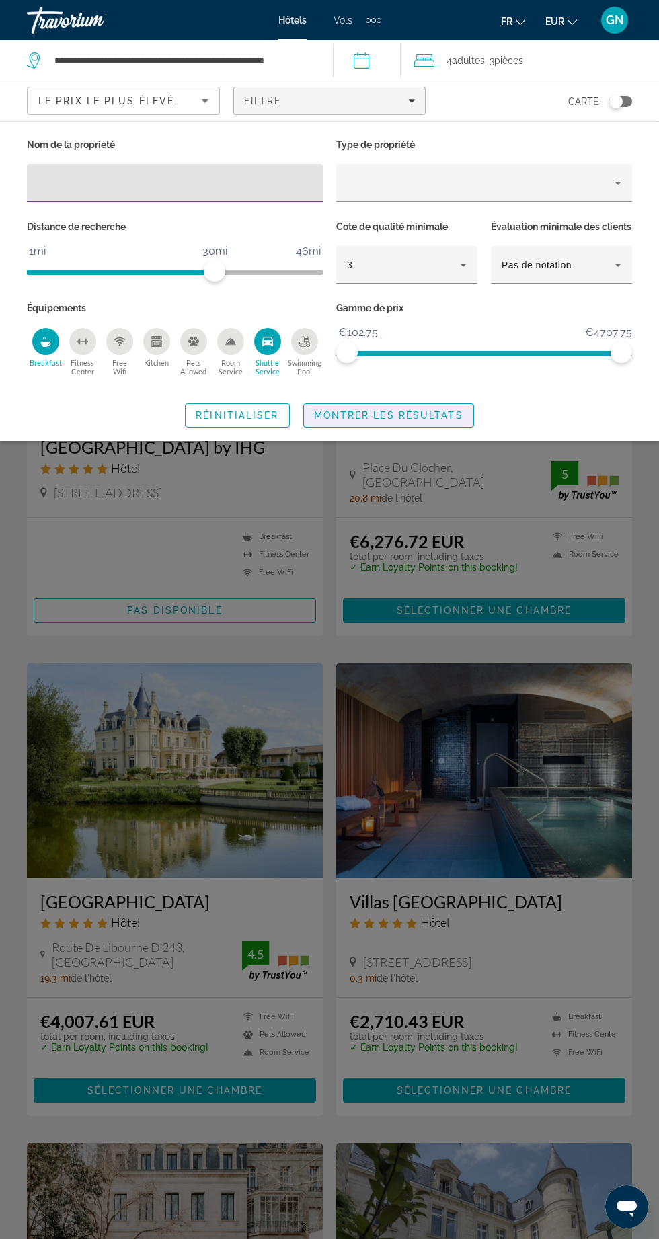
click at [433, 421] on span "Montrer les résultats" at bounding box center [388, 415] width 149 height 11
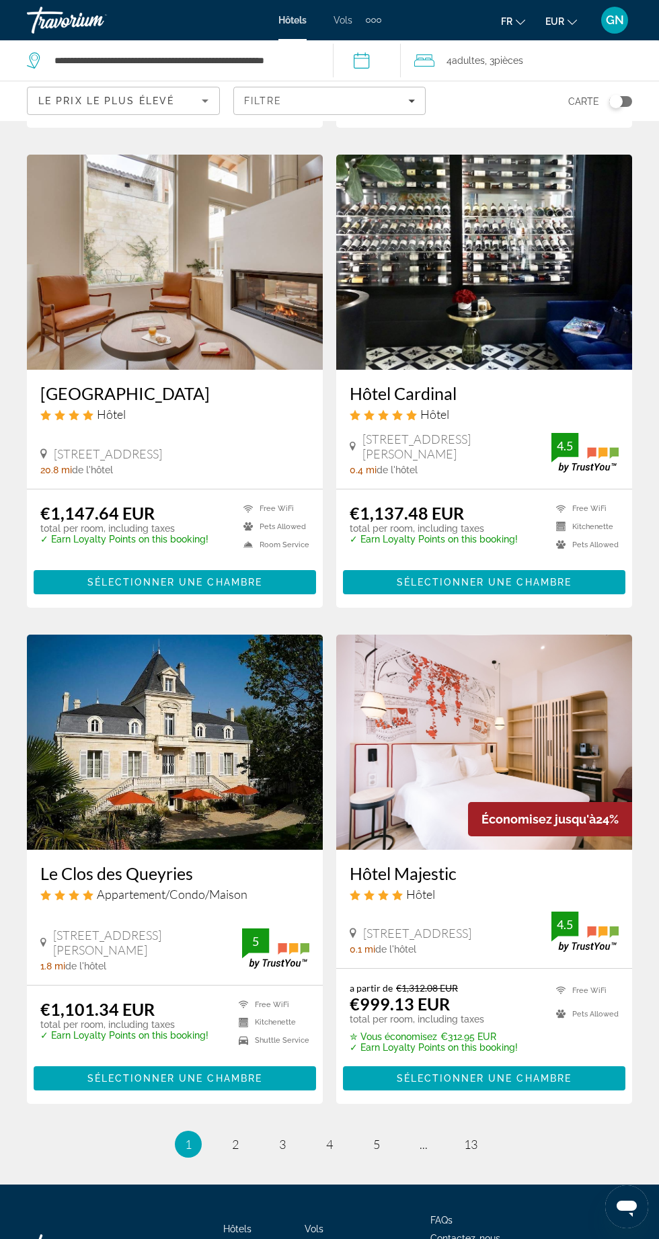
scroll to position [1955, 0]
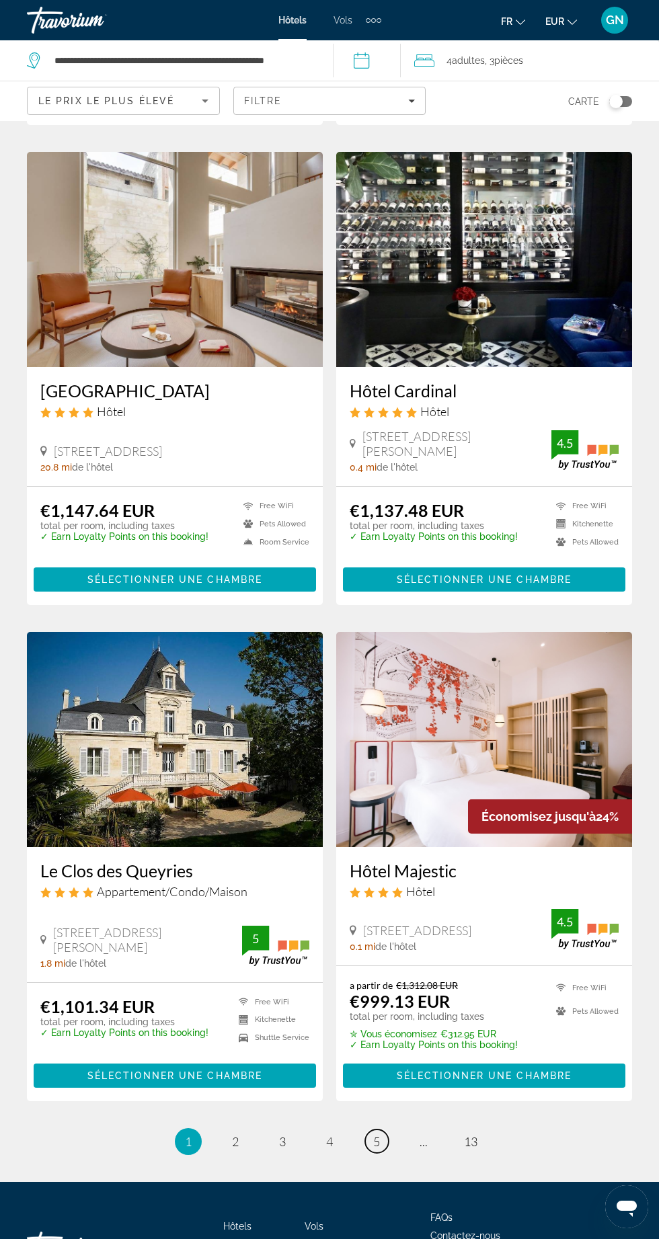
click at [376, 1134] on span "5" at bounding box center [376, 1141] width 7 height 15
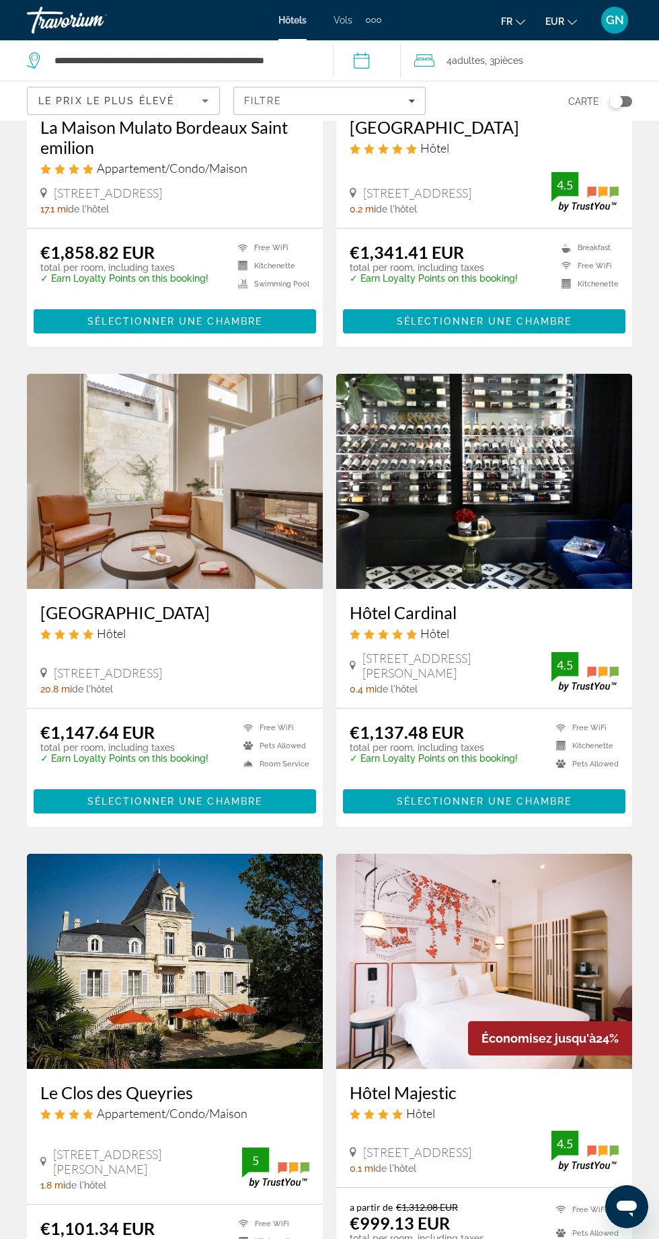
scroll to position [1955, 0]
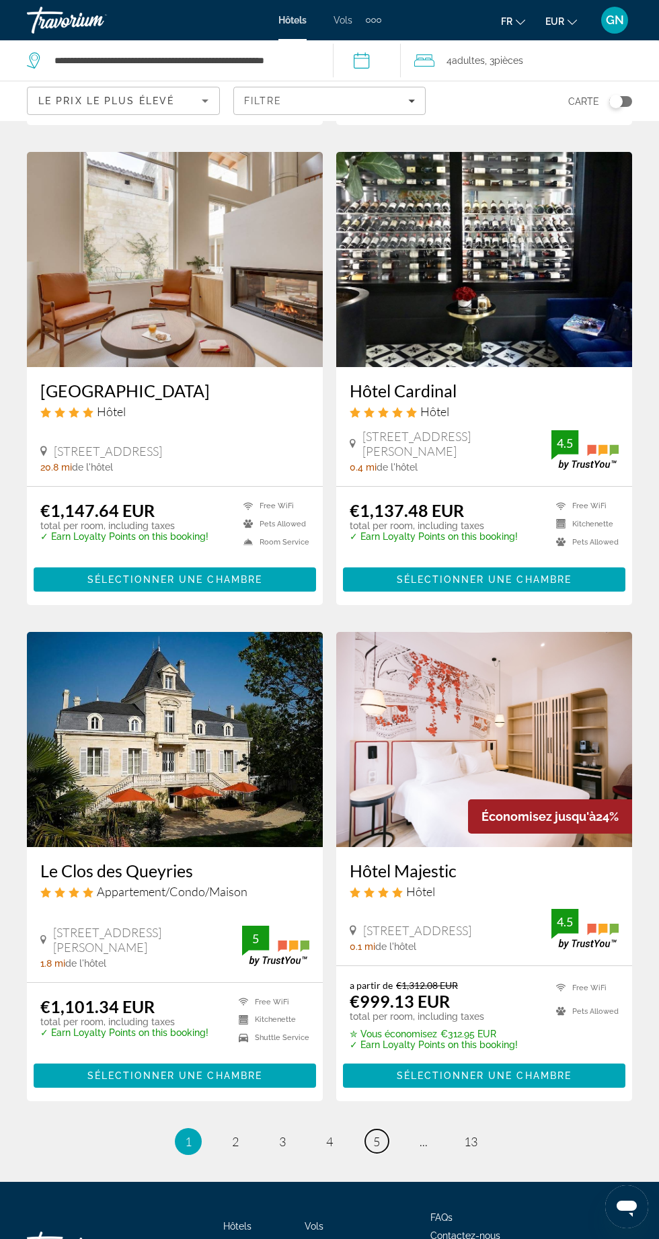
click at [376, 1134] on span "5" at bounding box center [376, 1141] width 7 height 15
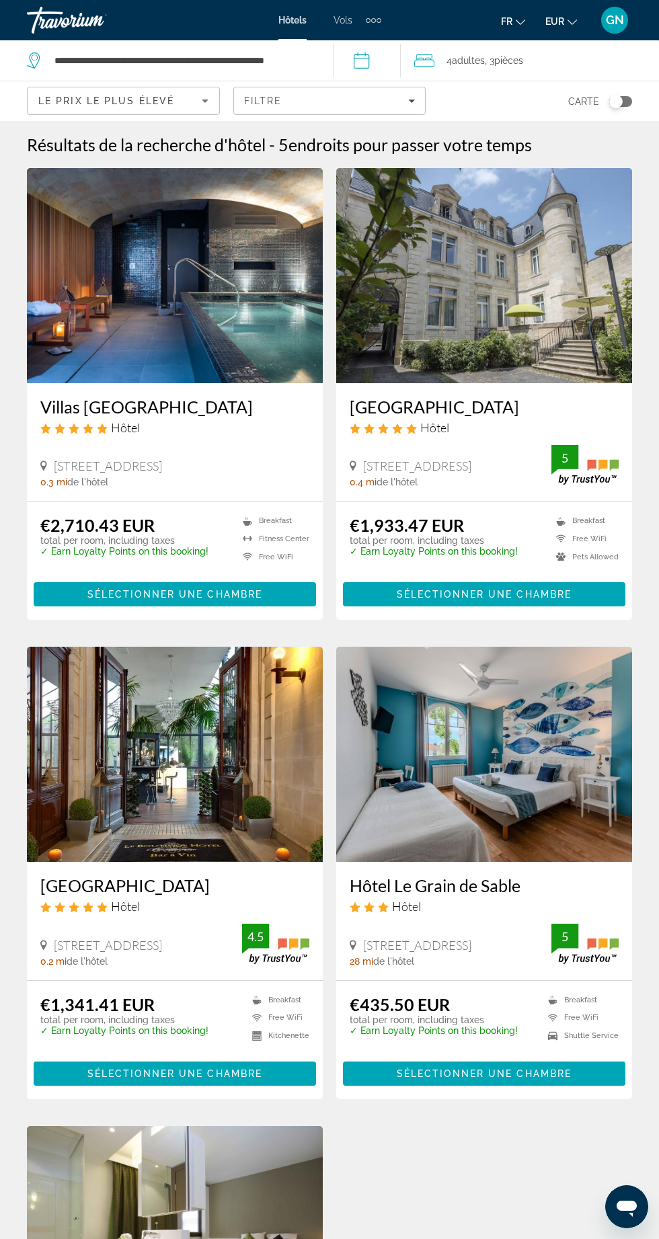
click at [379, 79] on input "**********" at bounding box center [369, 62] width 73 height 44
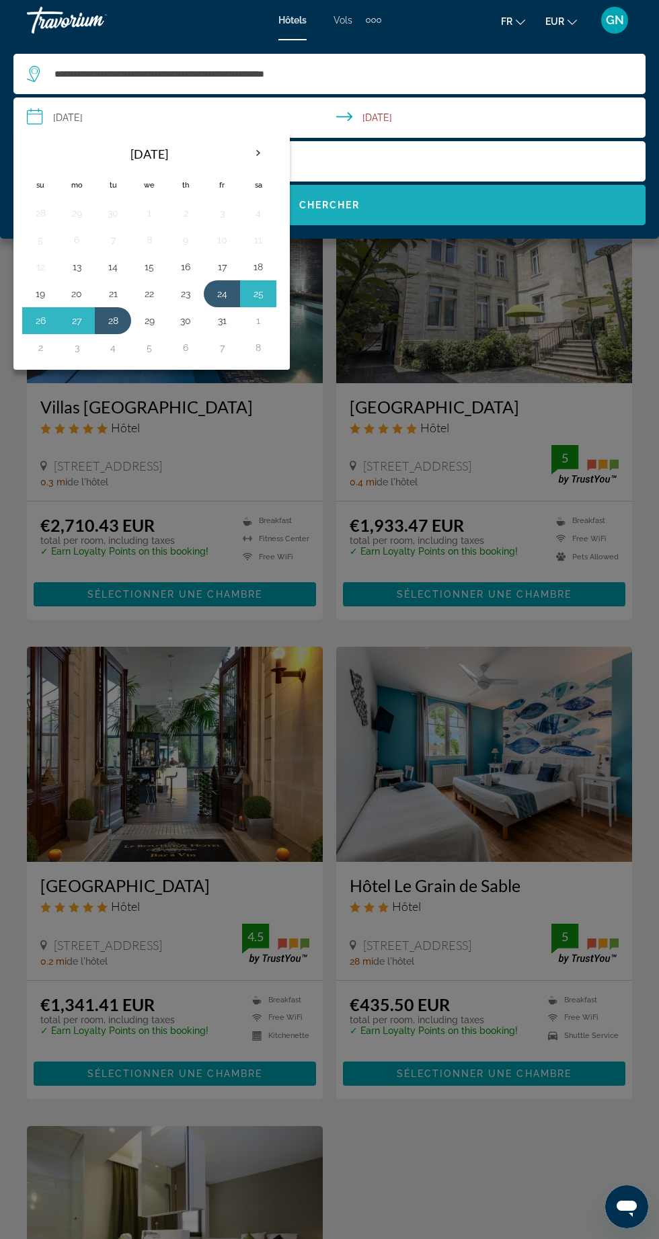
click at [467, 213] on span "Search" at bounding box center [329, 205] width 632 height 32
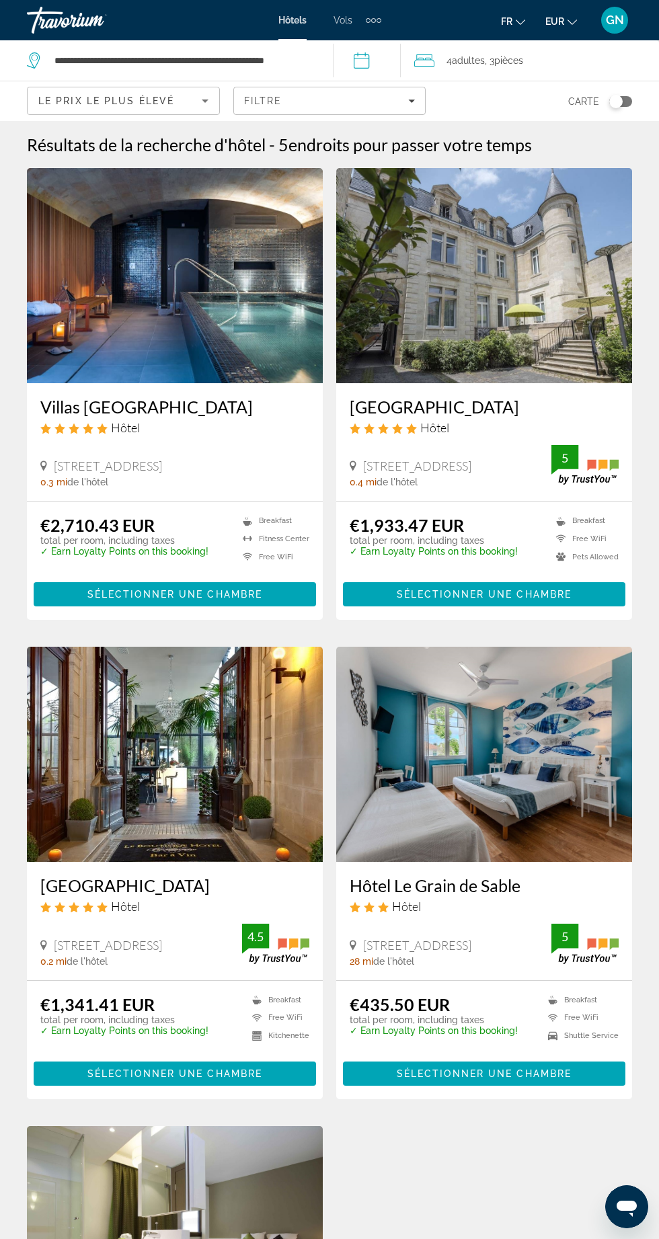
click at [411, 100] on icon "Filters" at bounding box center [412, 100] width 7 height 3
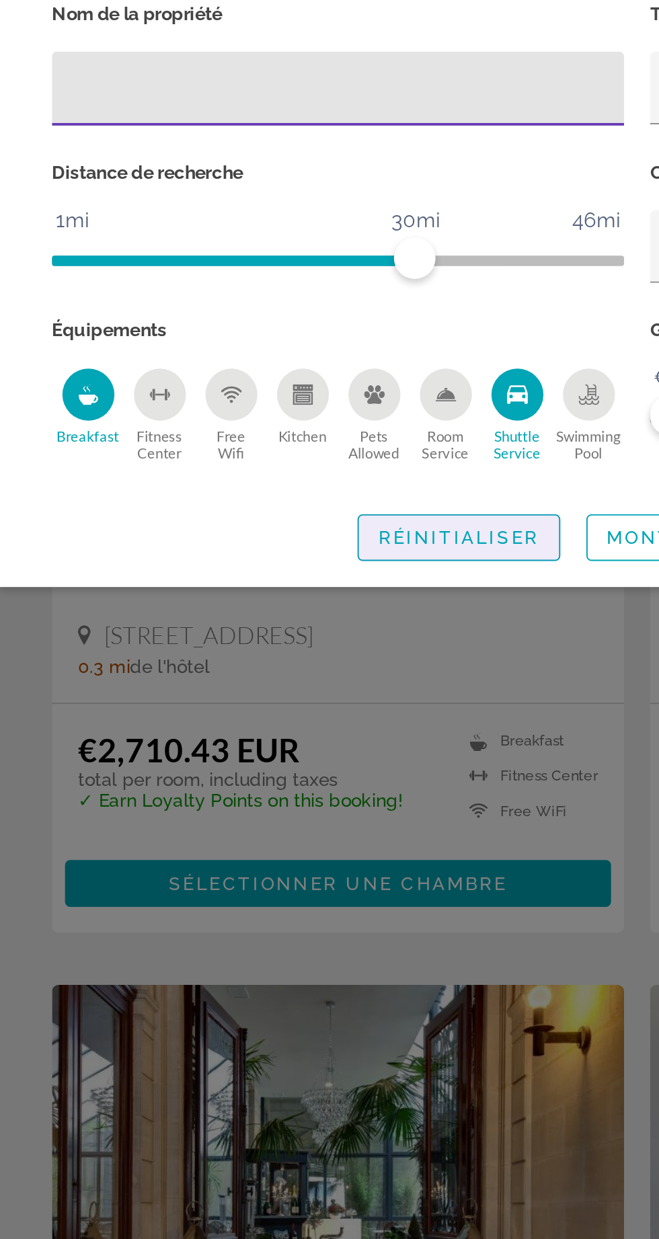
click at [238, 421] on span "Réinitialiser" at bounding box center [237, 415] width 83 height 11
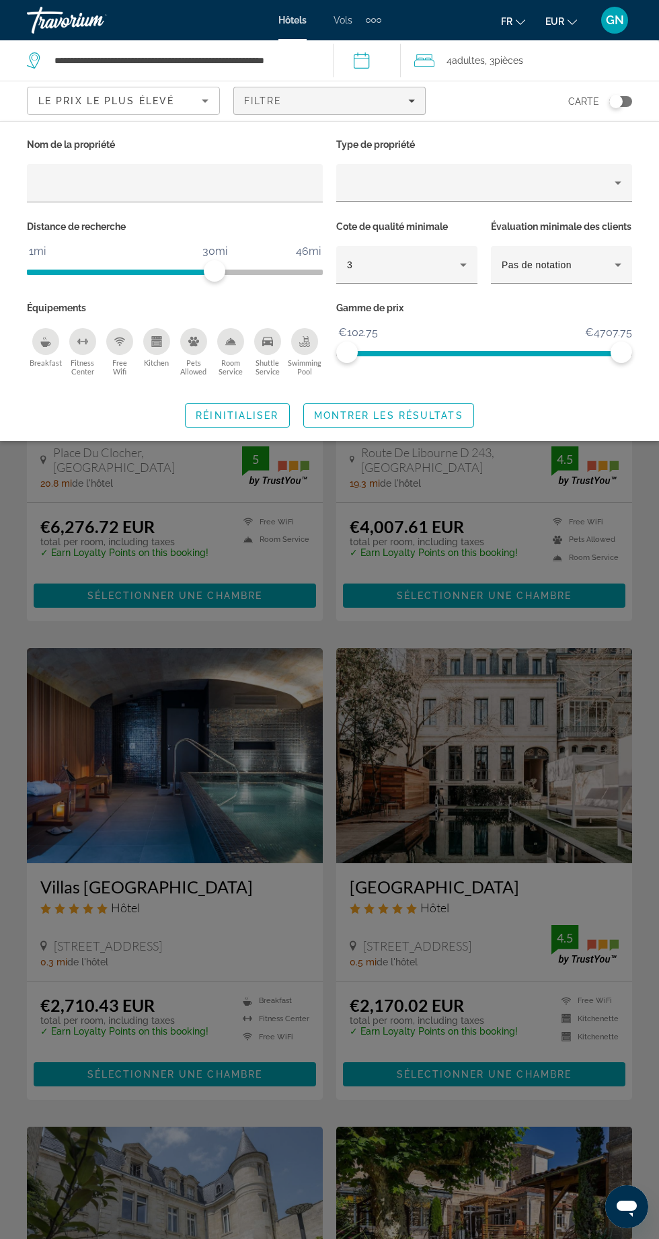
click at [479, 962] on div "Search widget" at bounding box center [329, 720] width 659 height 1037
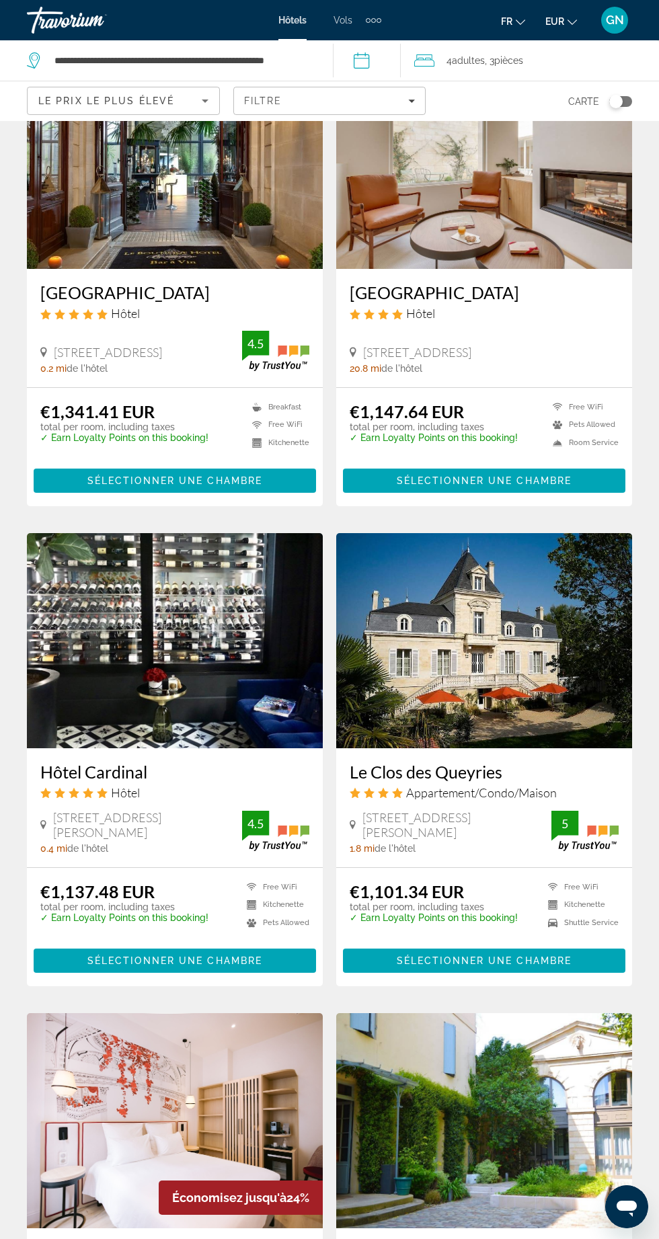
scroll to position [1957, 0]
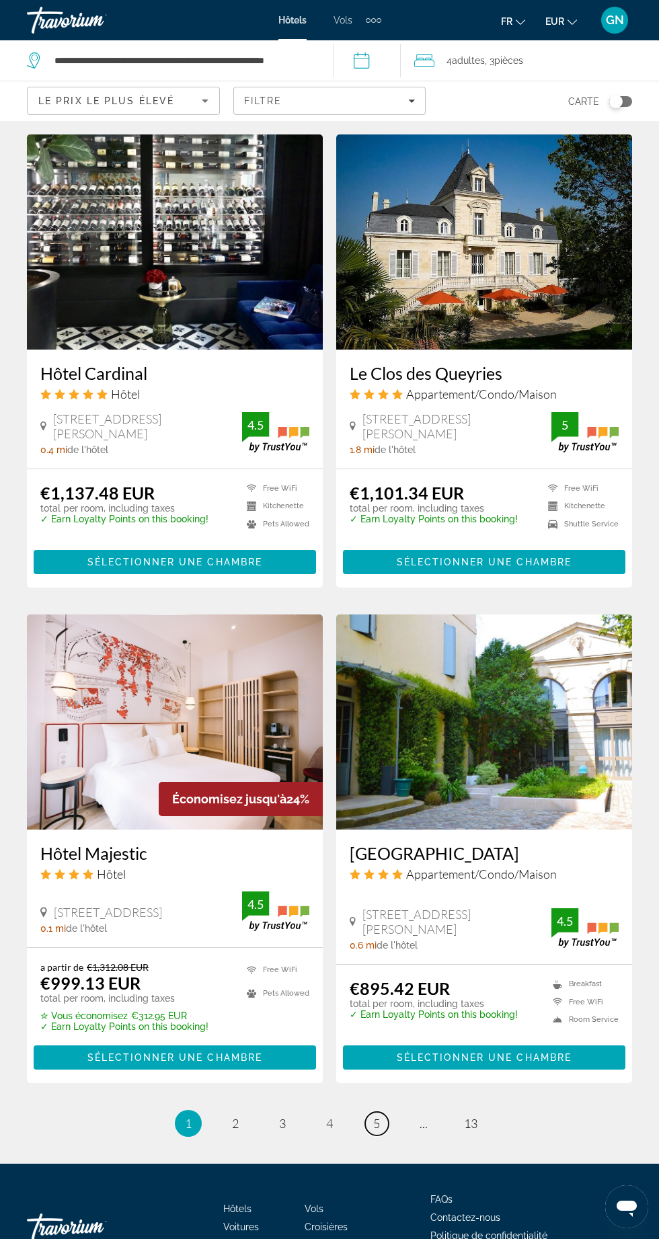
click at [373, 1130] on span "5" at bounding box center [376, 1123] width 7 height 15
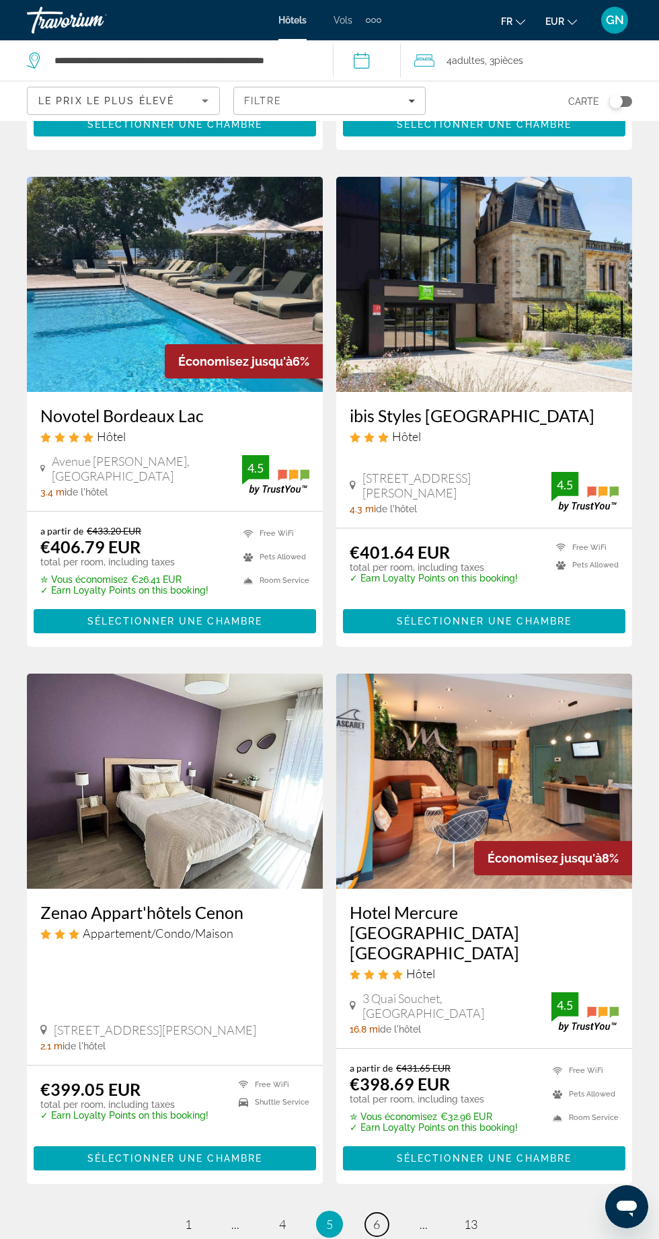
scroll to position [2080, 0]
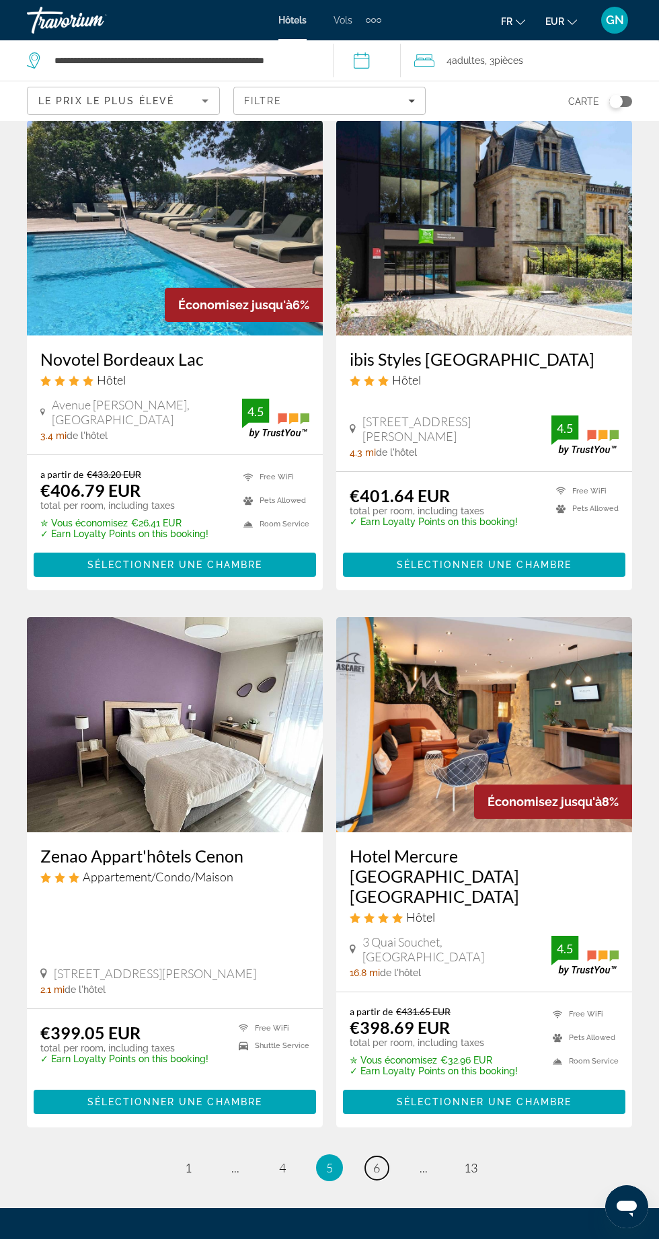
click at [383, 1156] on link "page 6" at bounding box center [377, 1168] width 24 height 24
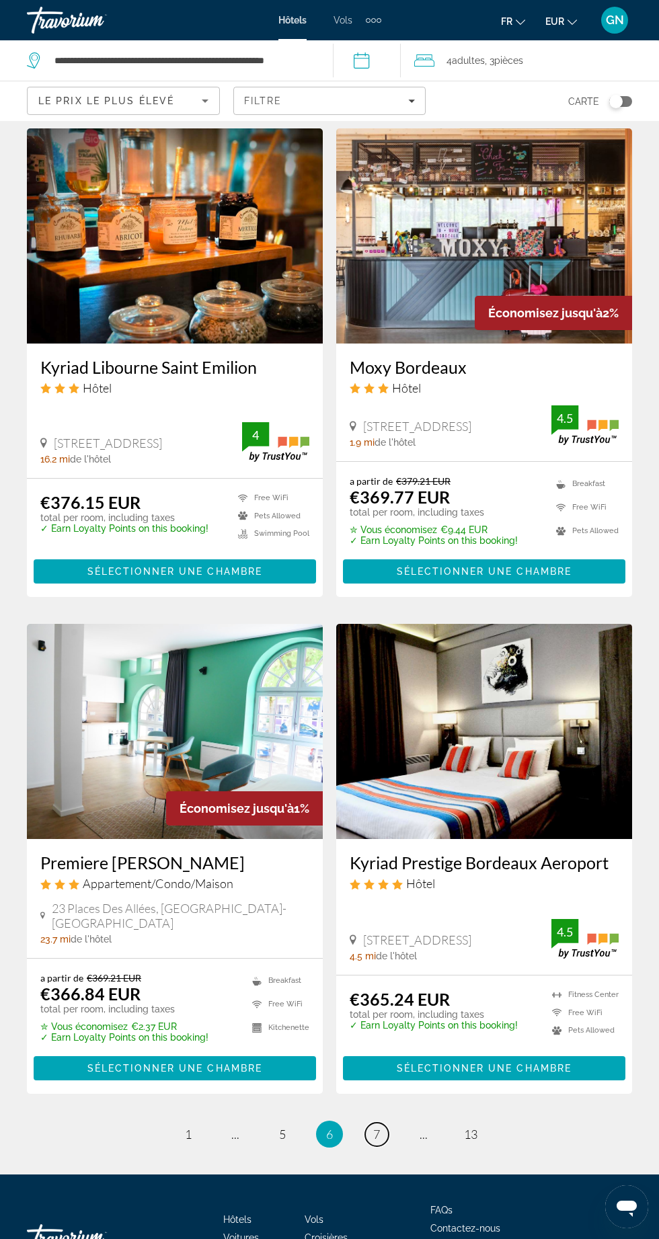
scroll to position [2094, 0]
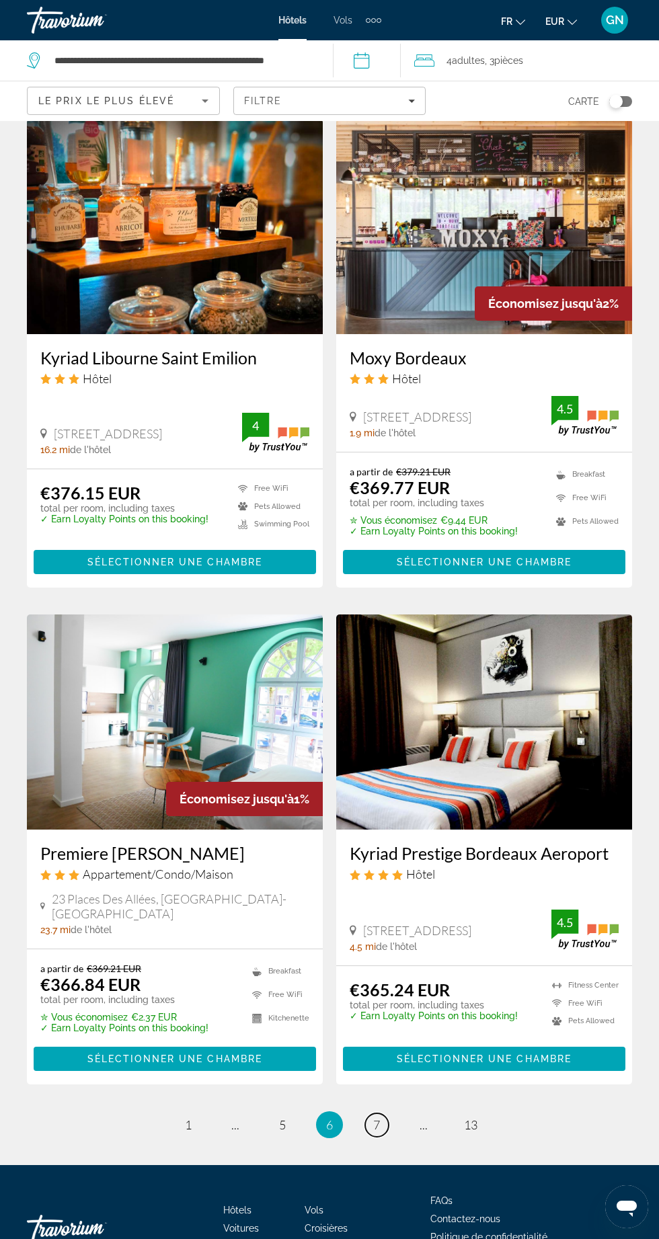
click at [377, 1122] on span "7" at bounding box center [376, 1124] width 7 height 15
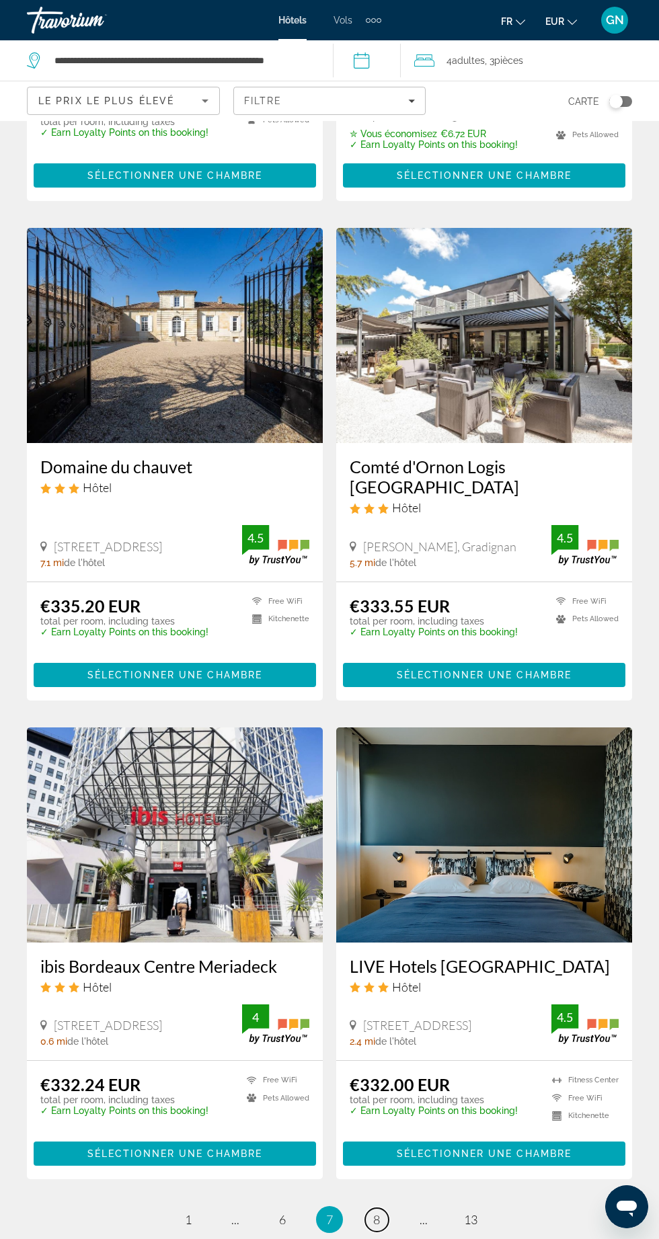
scroll to position [1966, 0]
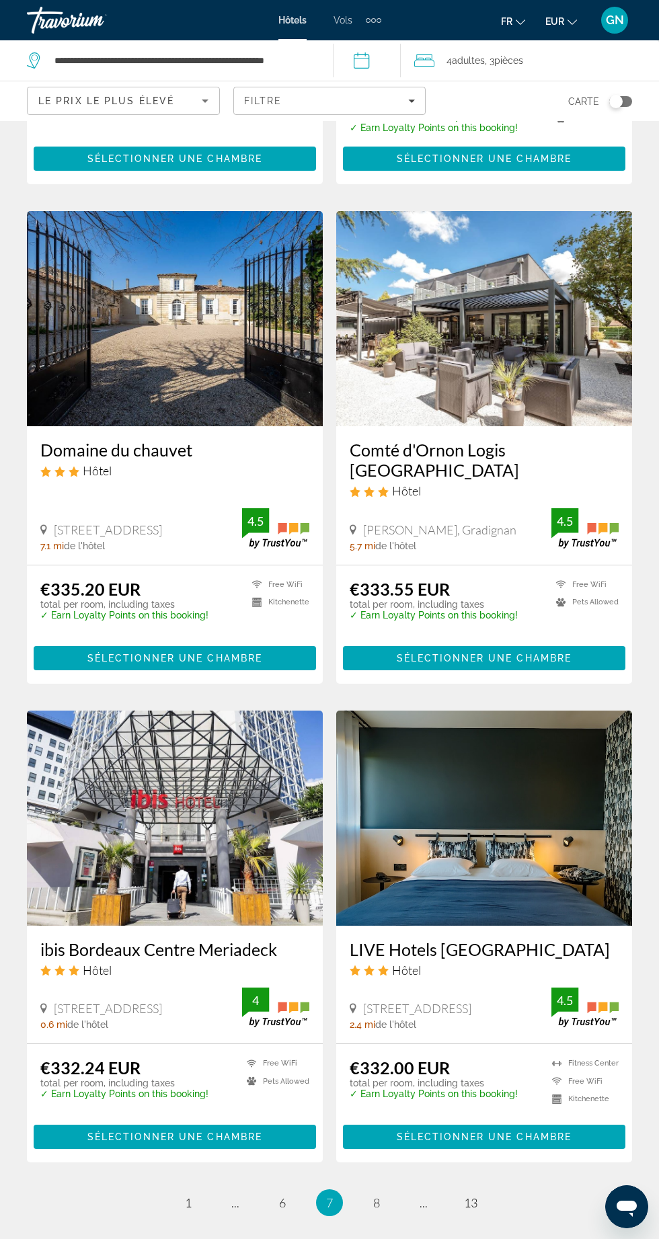
click at [145, 344] on img "Main content" at bounding box center [175, 318] width 296 height 215
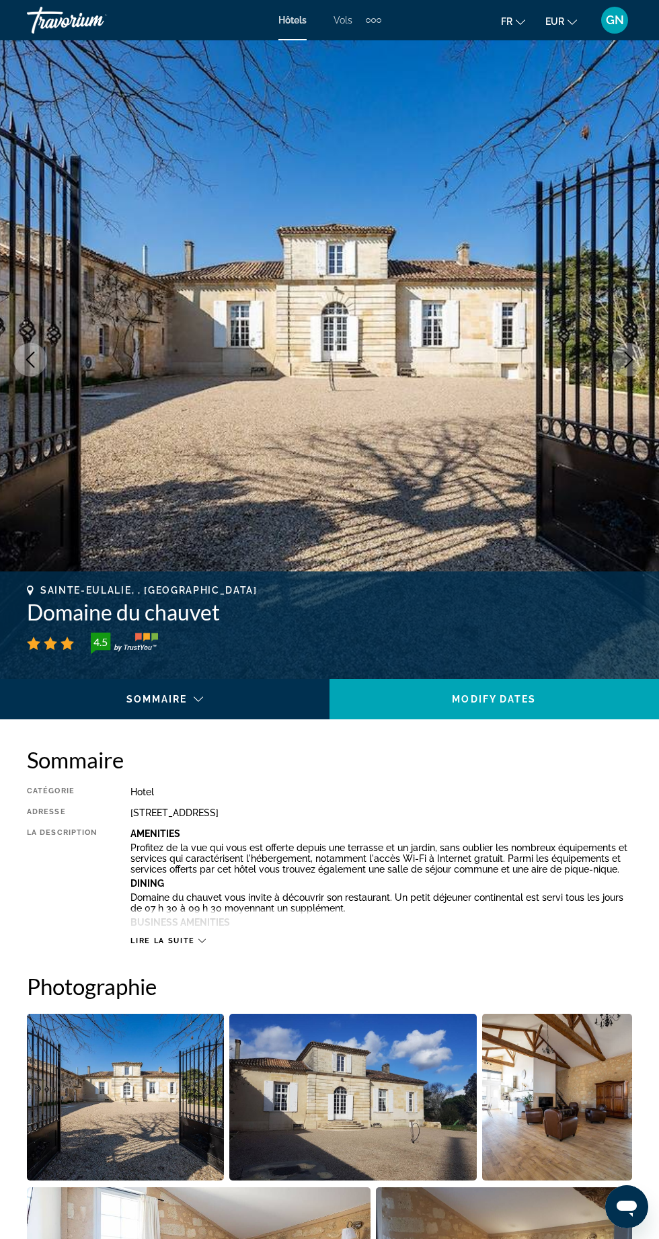
click at [164, 936] on span "Lire la suite" at bounding box center [162, 940] width 64 height 9
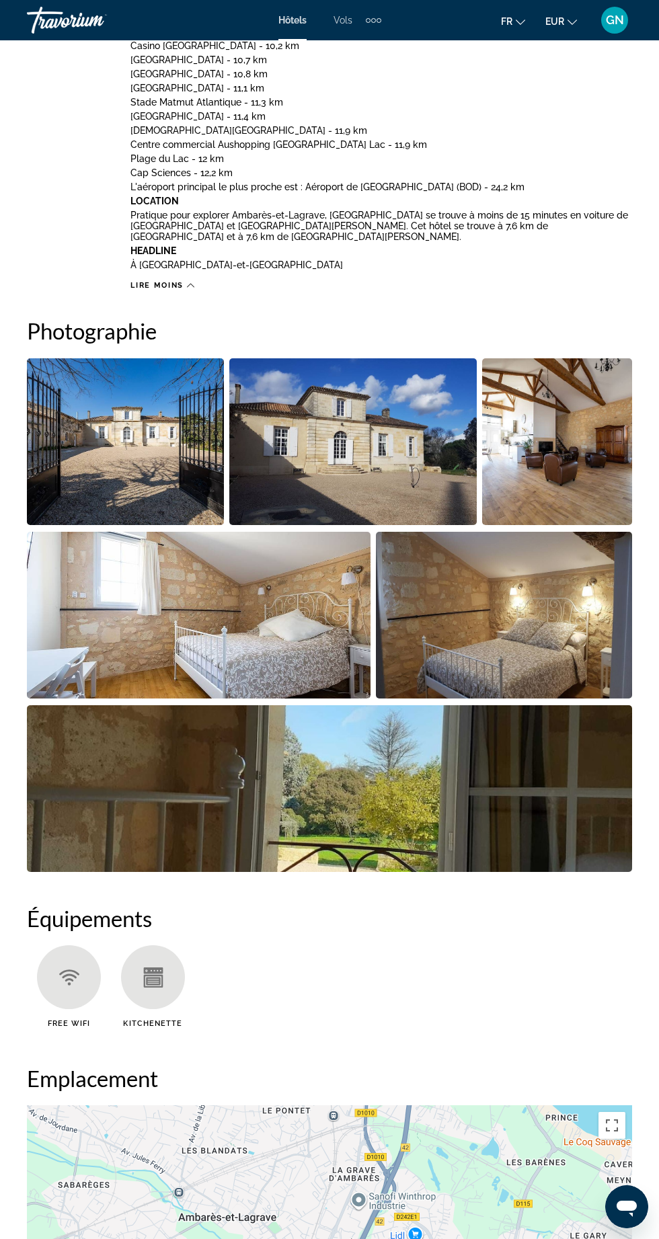
scroll to position [1088, 0]
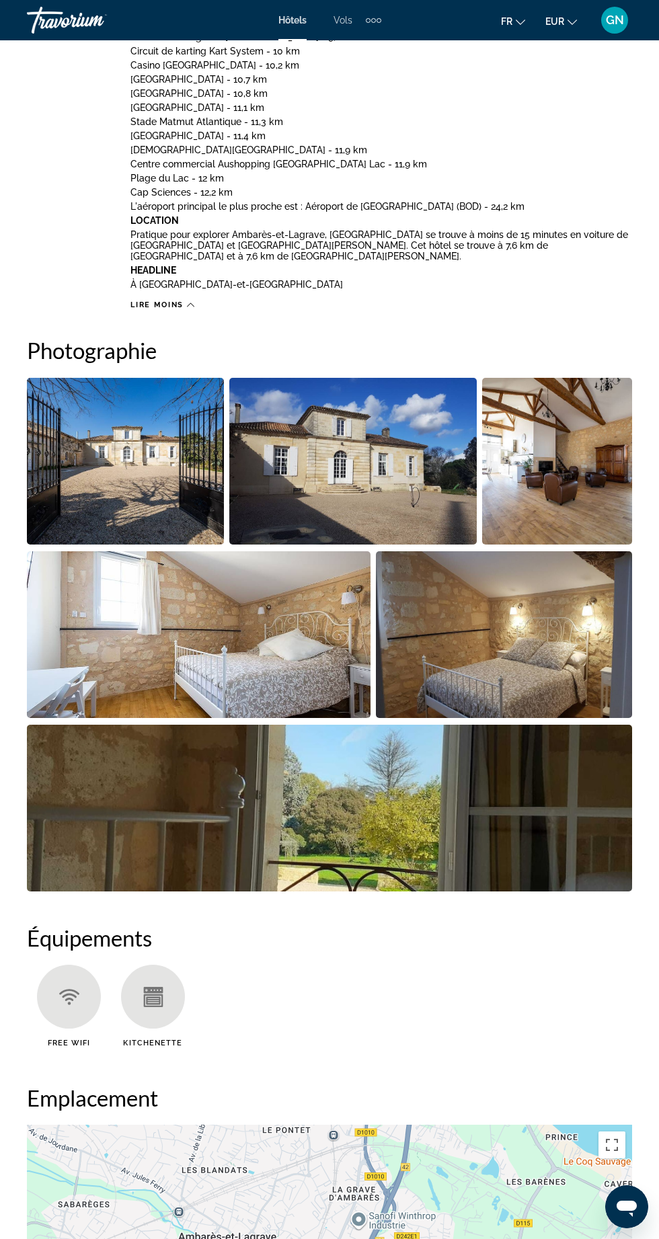
click at [130, 464] on img "Open full-screen image slider" at bounding box center [125, 461] width 197 height 167
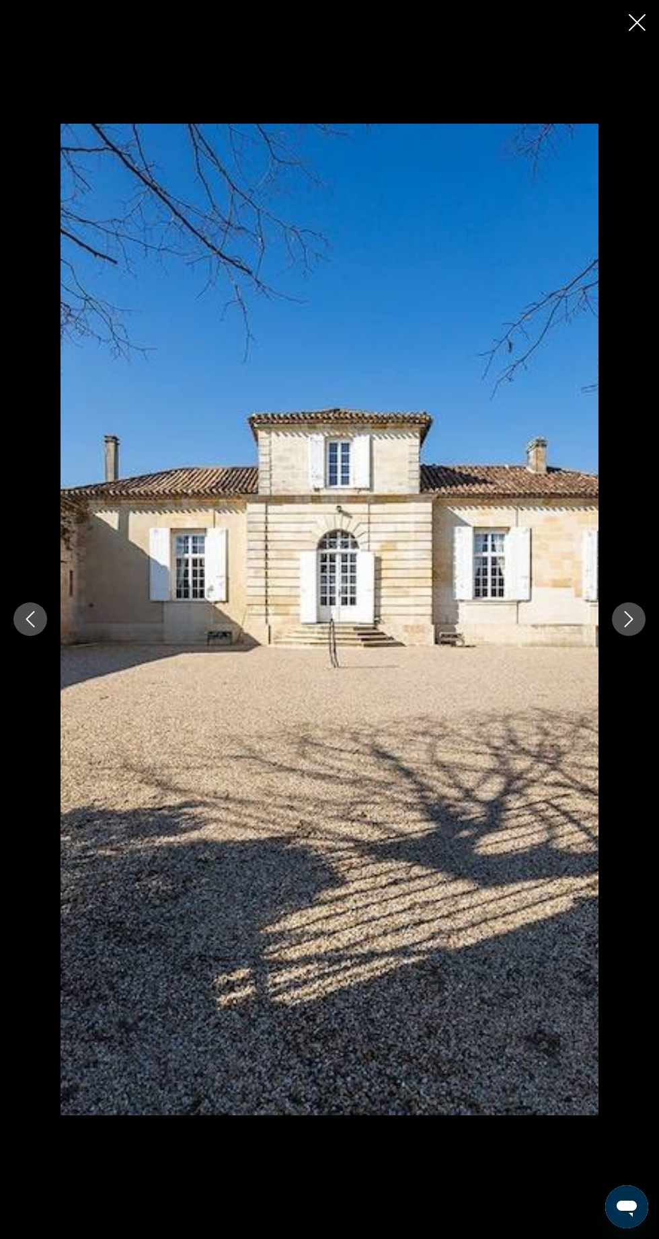
click at [631, 636] on button "Next image" at bounding box center [629, 619] width 34 height 34
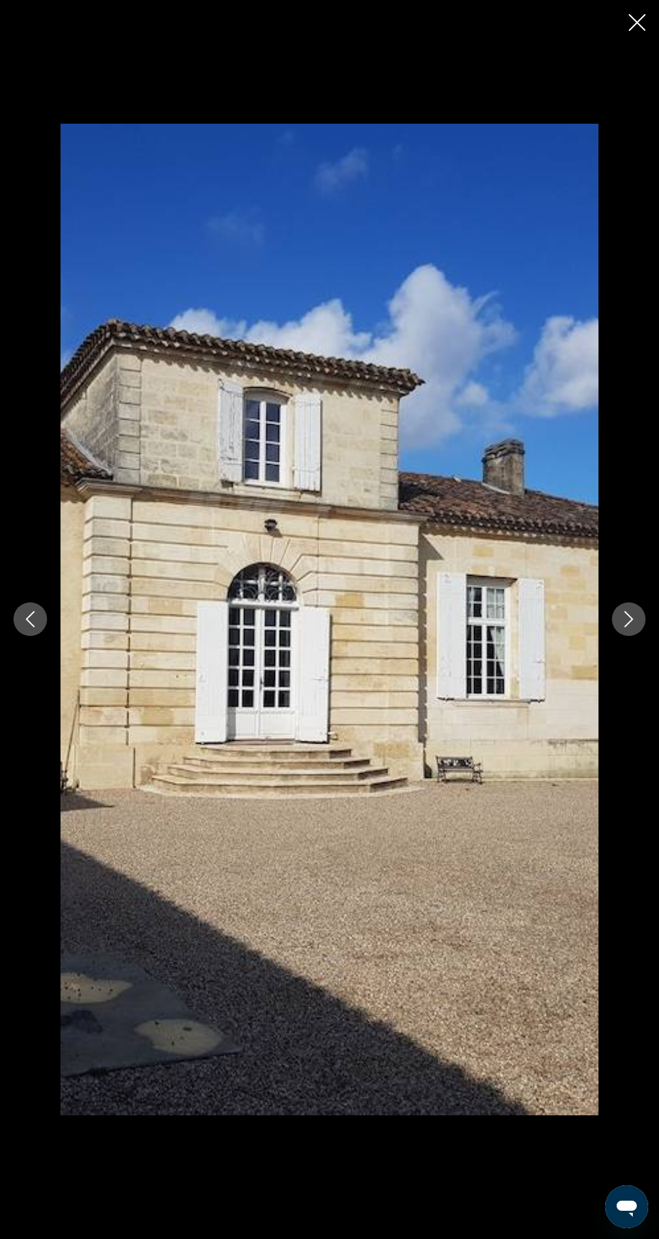
click at [628, 627] on icon "Next image" at bounding box center [628, 619] width 16 height 16
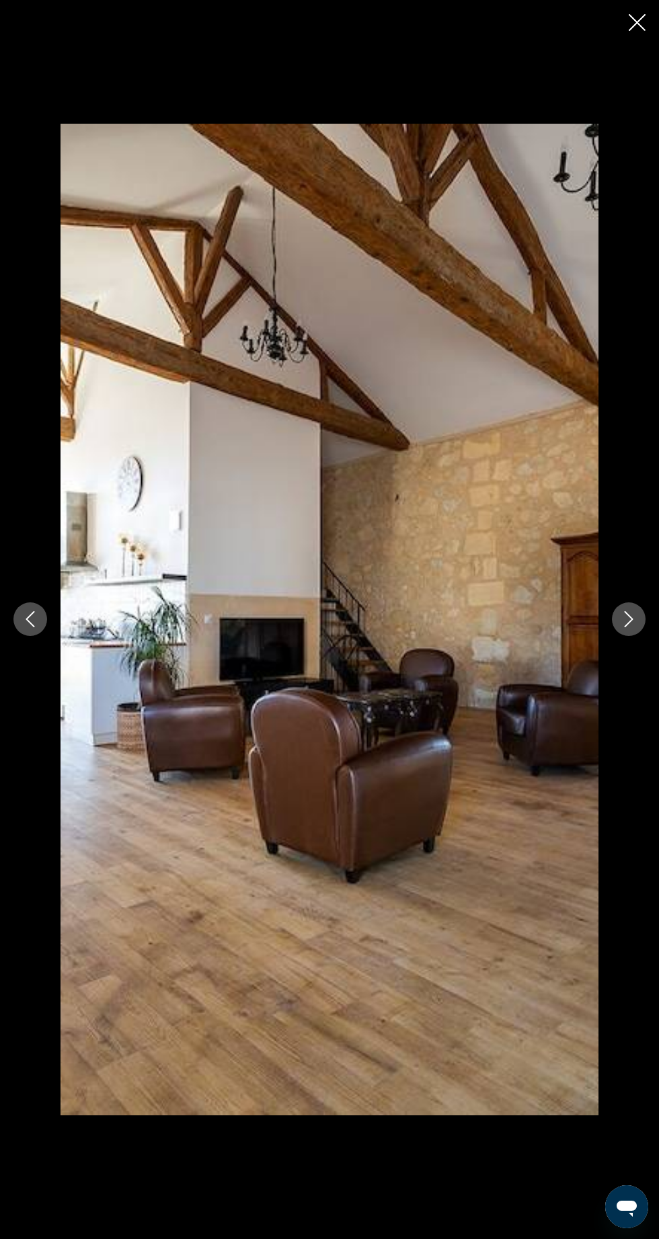
click at [628, 627] on icon "Next image" at bounding box center [628, 619] width 16 height 16
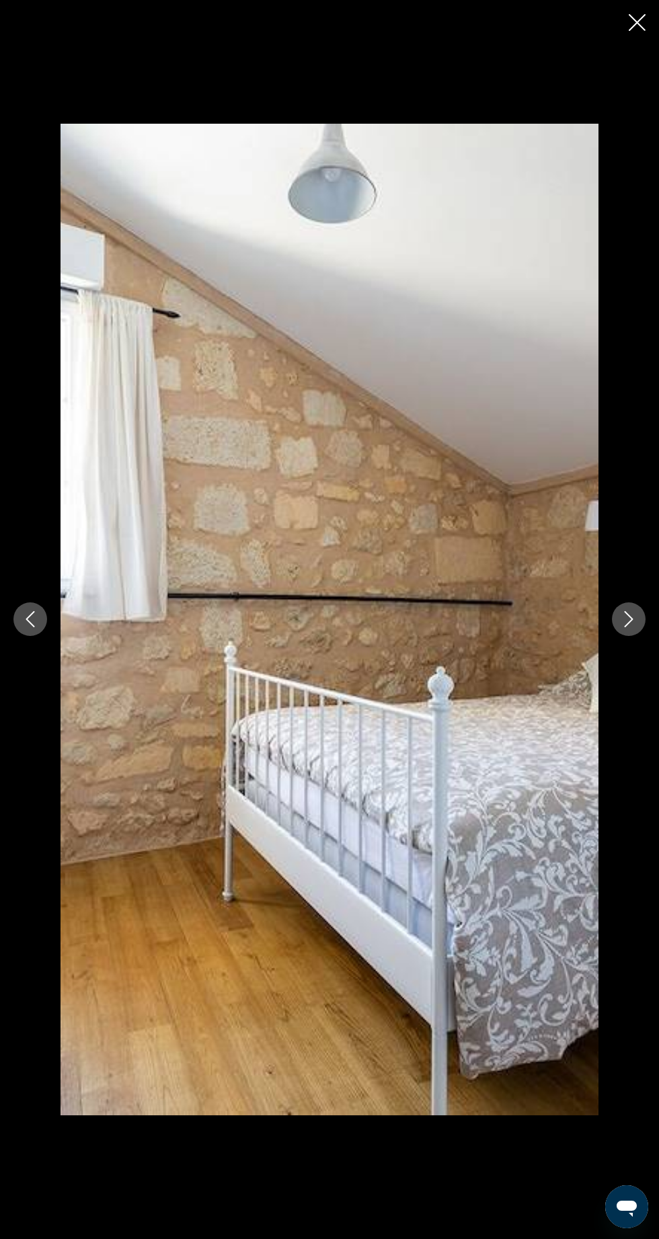
click at [628, 636] on button "Next image" at bounding box center [629, 619] width 34 height 34
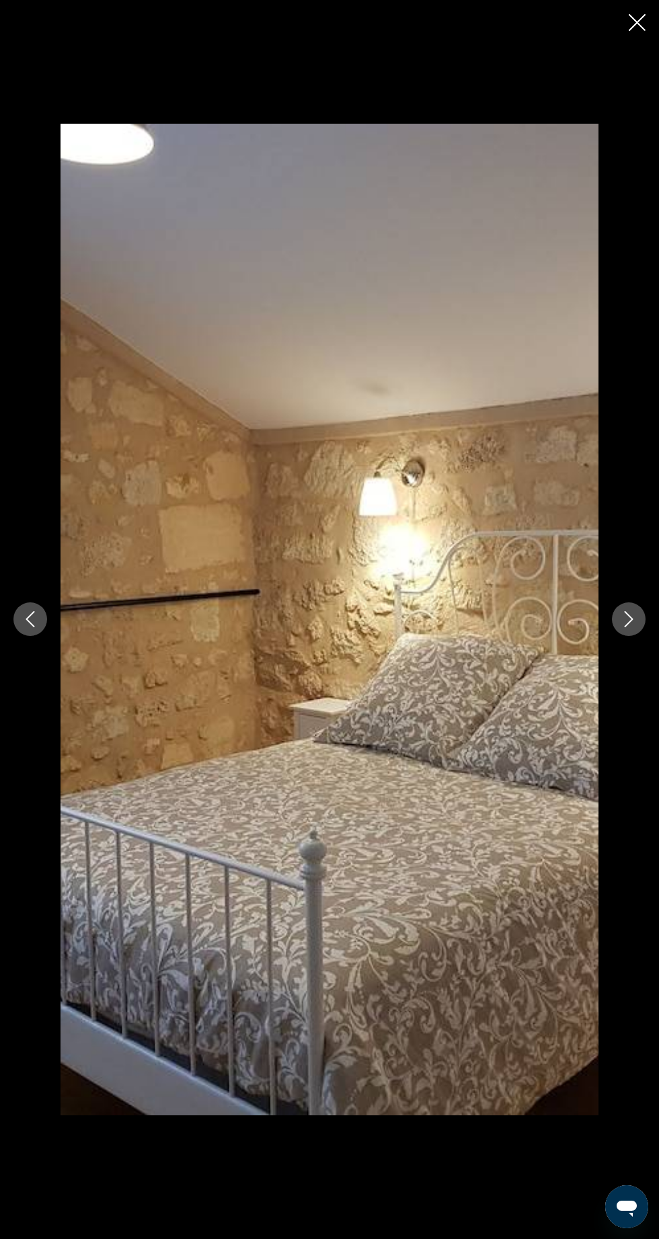
click at [628, 636] on button "Next image" at bounding box center [629, 619] width 34 height 34
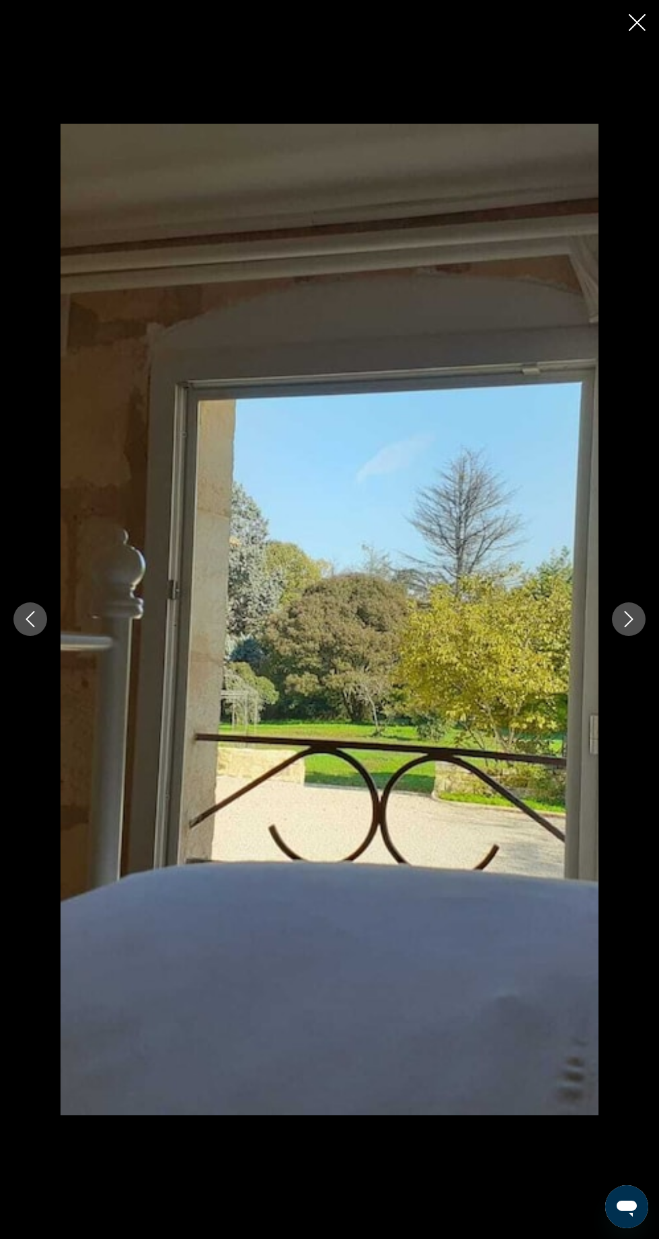
click at [628, 627] on icon "Next image" at bounding box center [628, 619] width 16 height 16
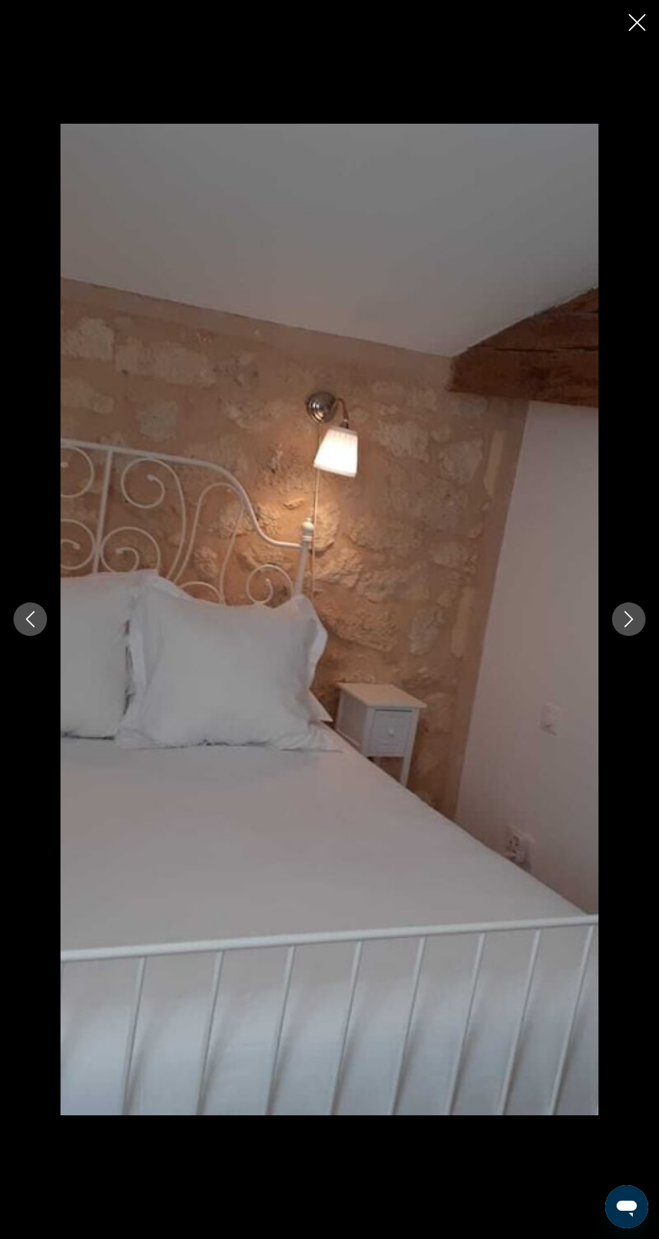
click at [622, 636] on button "Next image" at bounding box center [629, 619] width 34 height 34
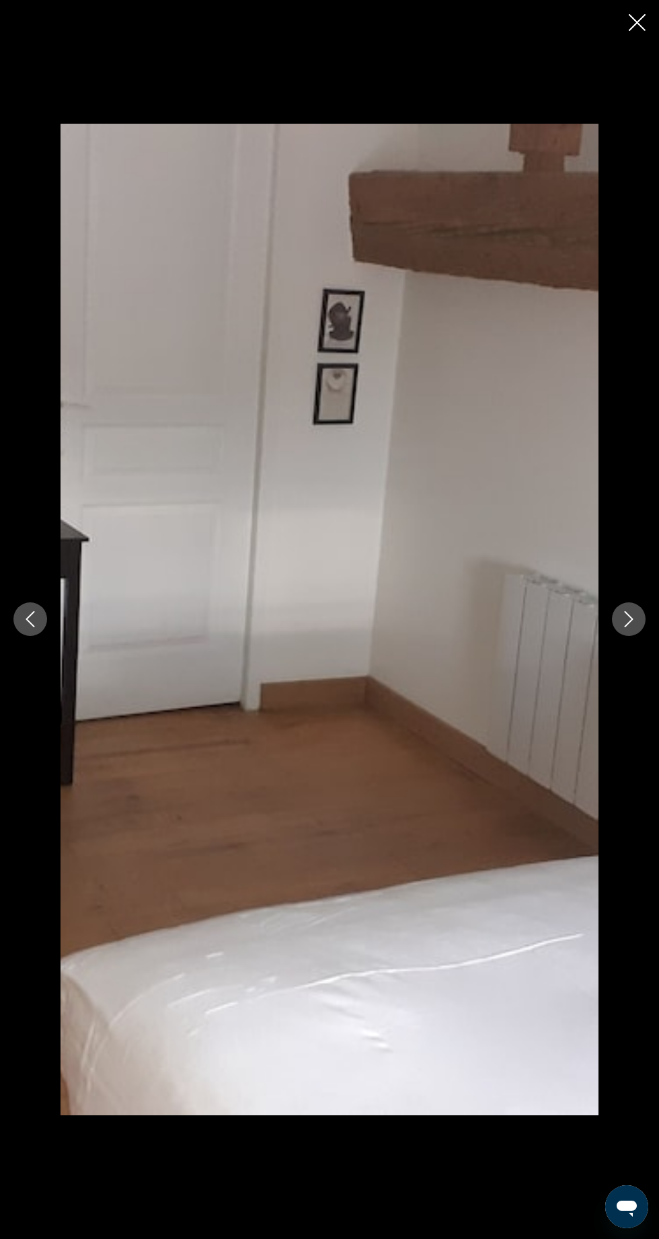
click at [614, 654] on div "prev next" at bounding box center [329, 619] width 659 height 991
click at [597, 655] on img "Main content" at bounding box center [329, 619] width 538 height 991
click at [595, 673] on img "Main content" at bounding box center [329, 619] width 538 height 991
click at [628, 627] on icon "Next image" at bounding box center [628, 619] width 16 height 16
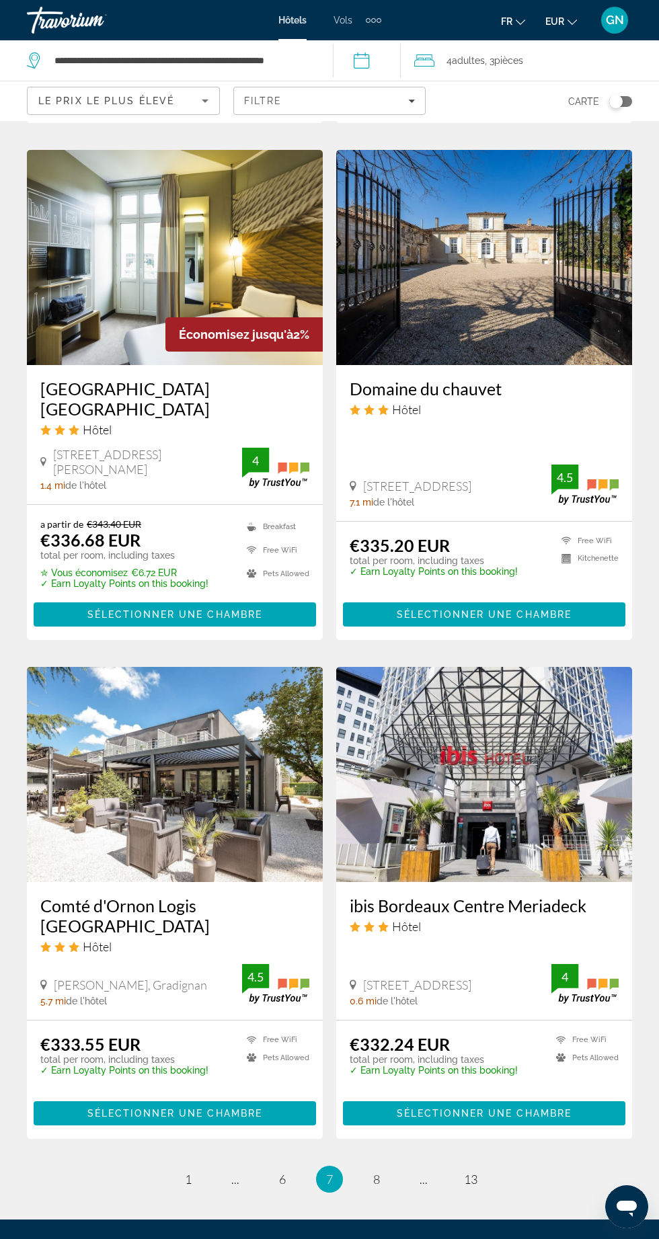
scroll to position [2012, 0]
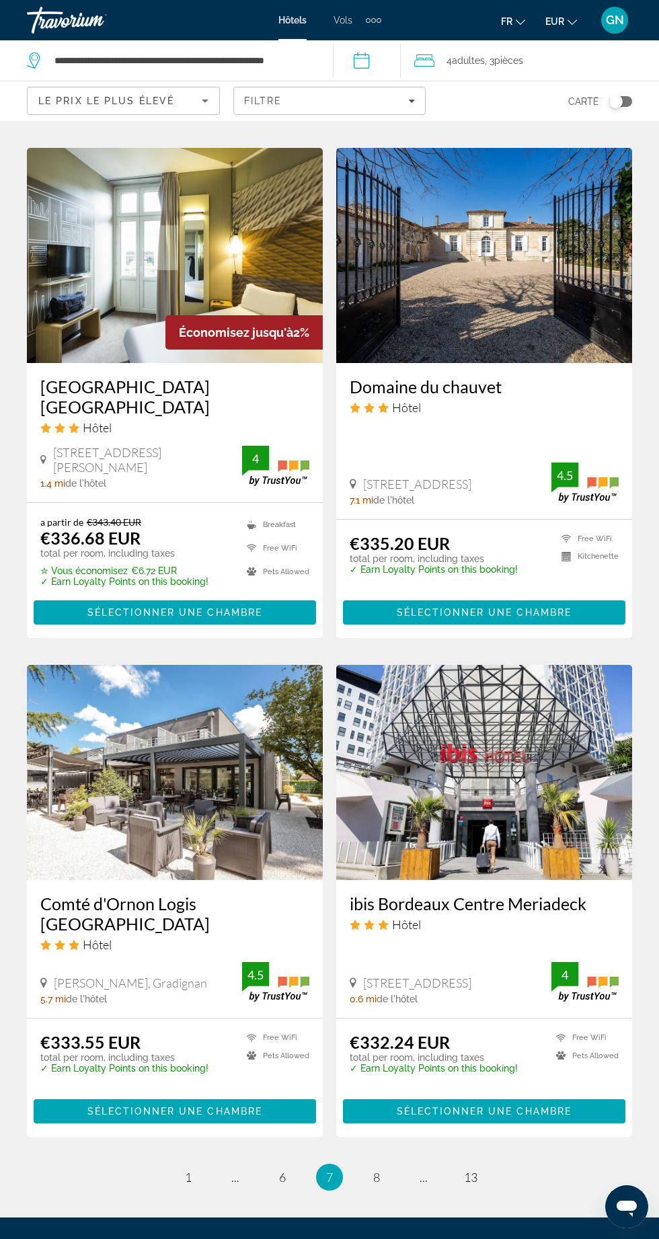
click at [157, 774] on img "Main content" at bounding box center [175, 772] width 296 height 215
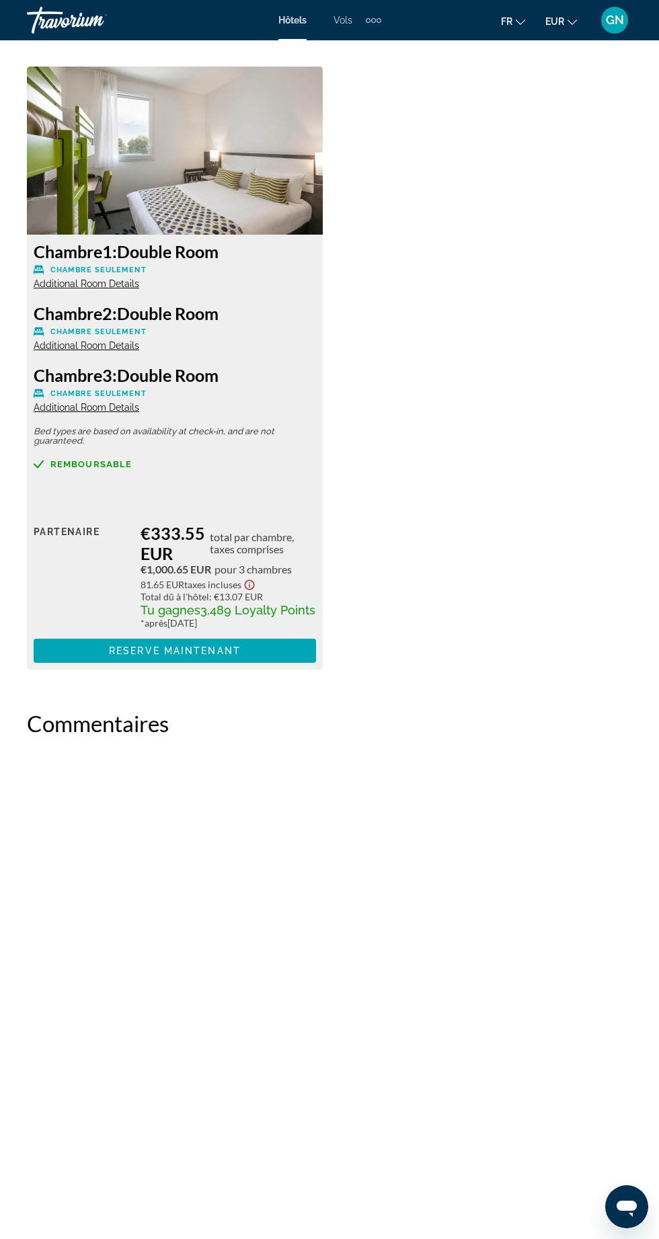
scroll to position [2337, 0]
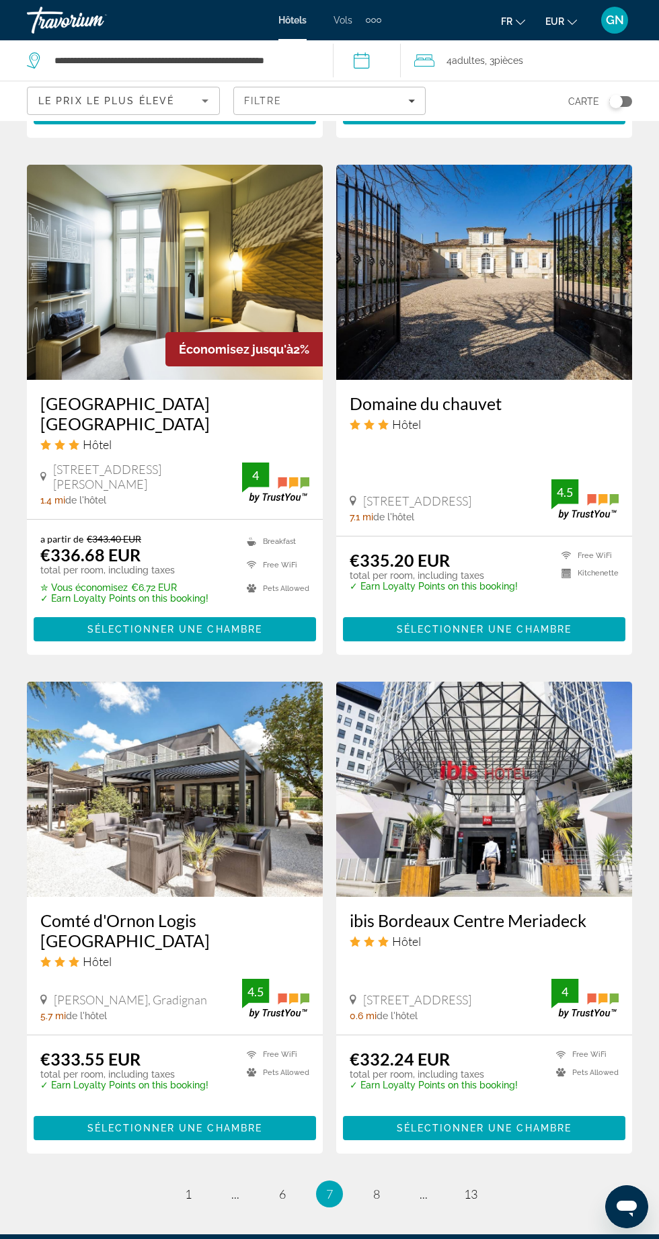
scroll to position [2019, 0]
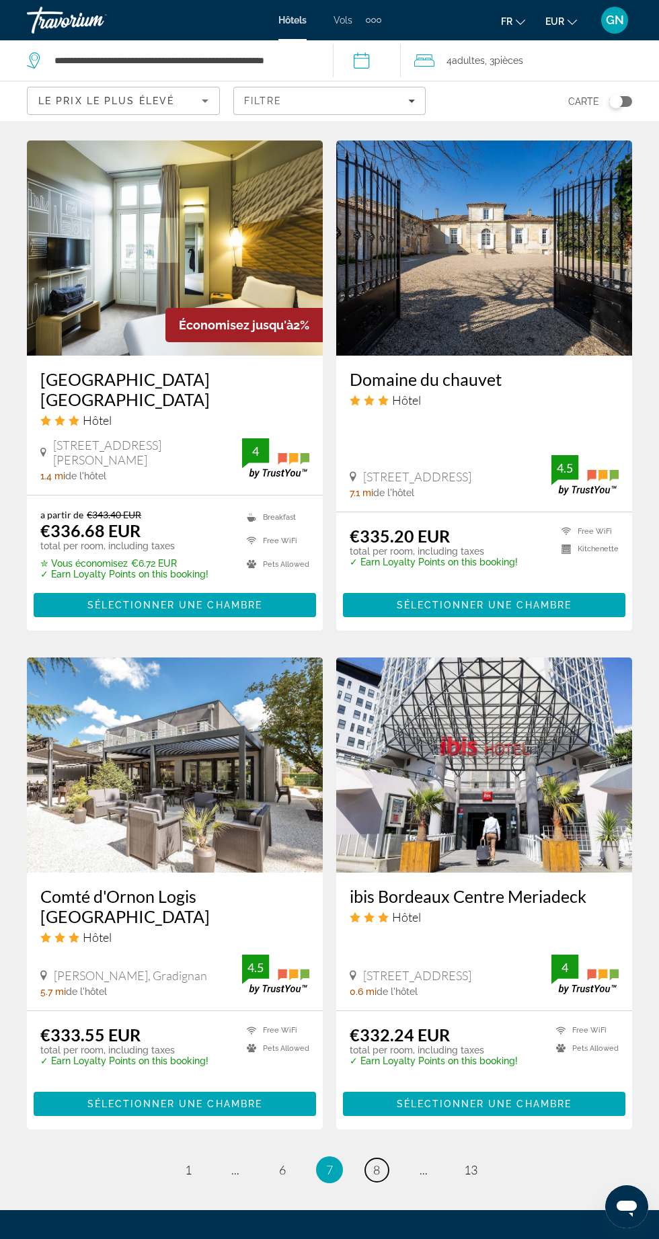
click at [379, 1162] on span "8" at bounding box center [376, 1169] width 7 height 15
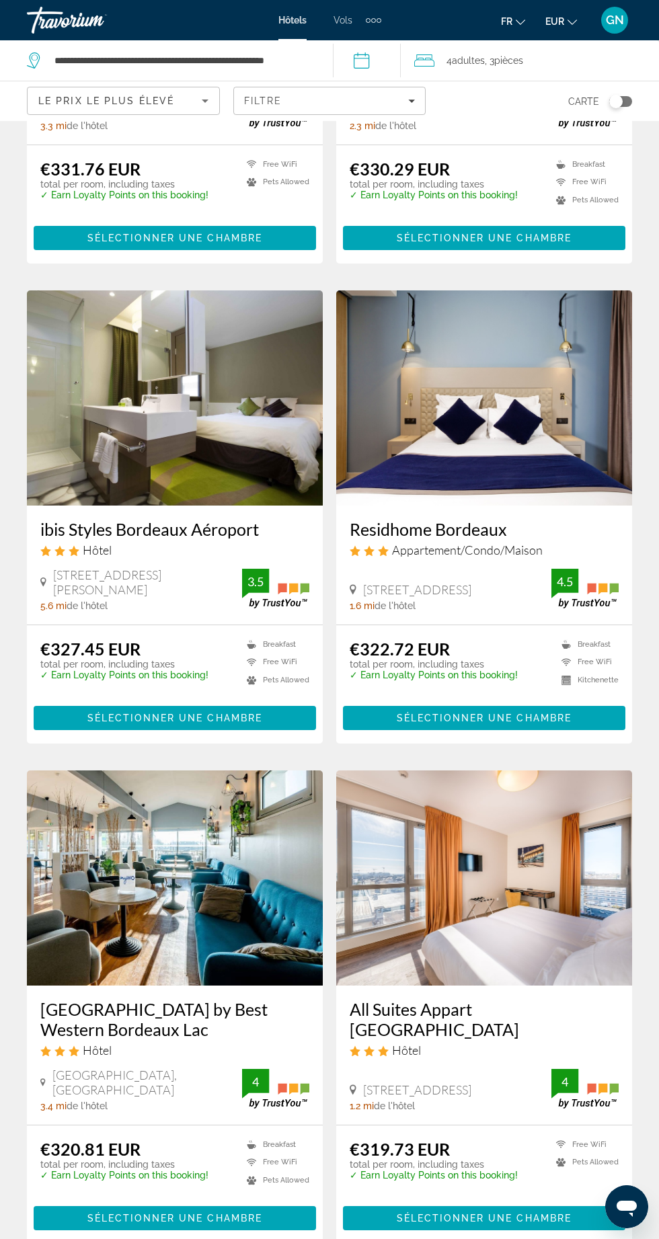
scroll to position [354, 0]
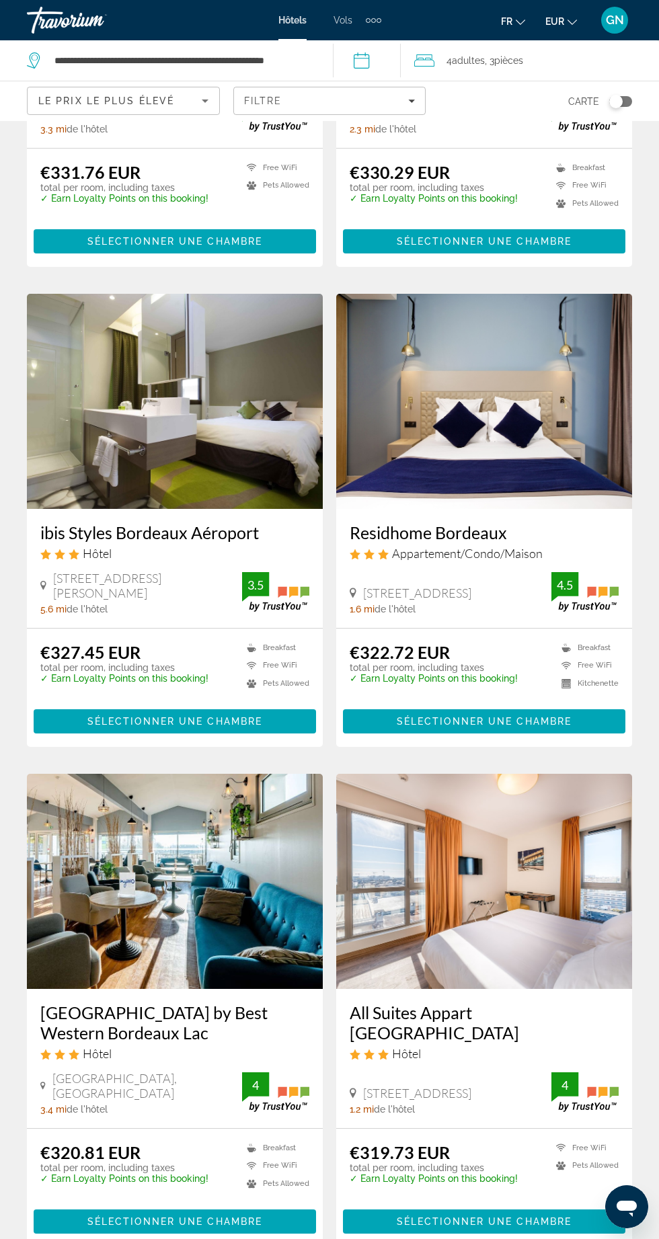
click at [492, 444] on img "Main content" at bounding box center [484, 401] width 296 height 215
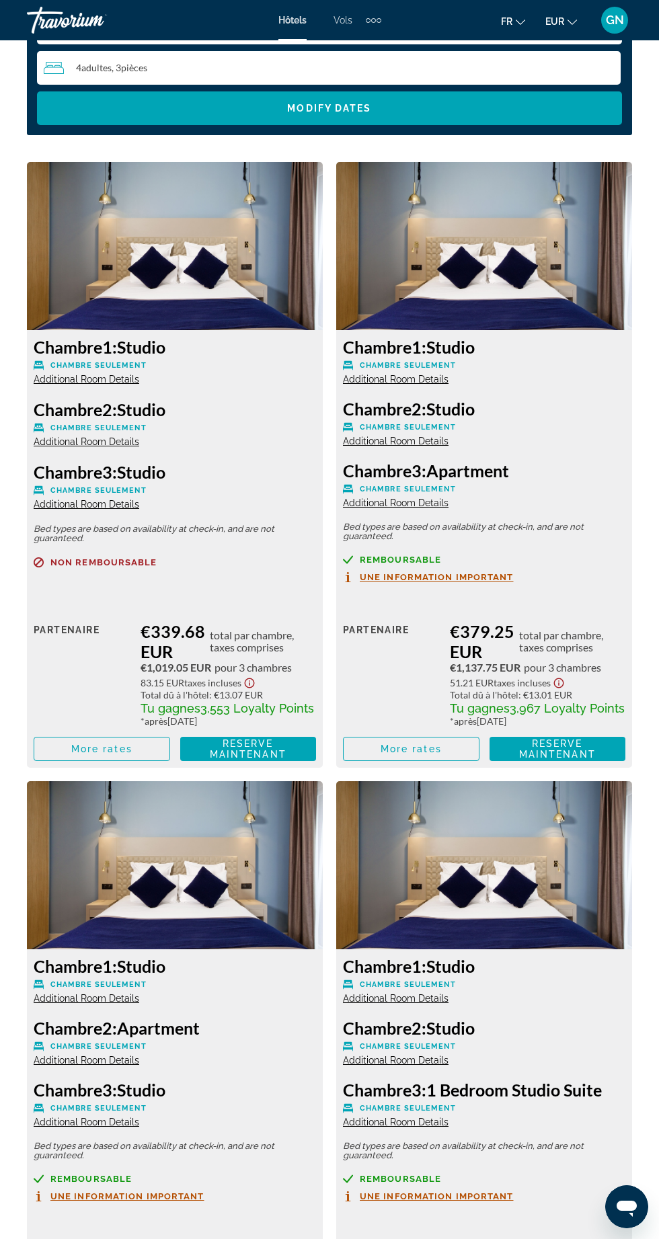
scroll to position [2246, 0]
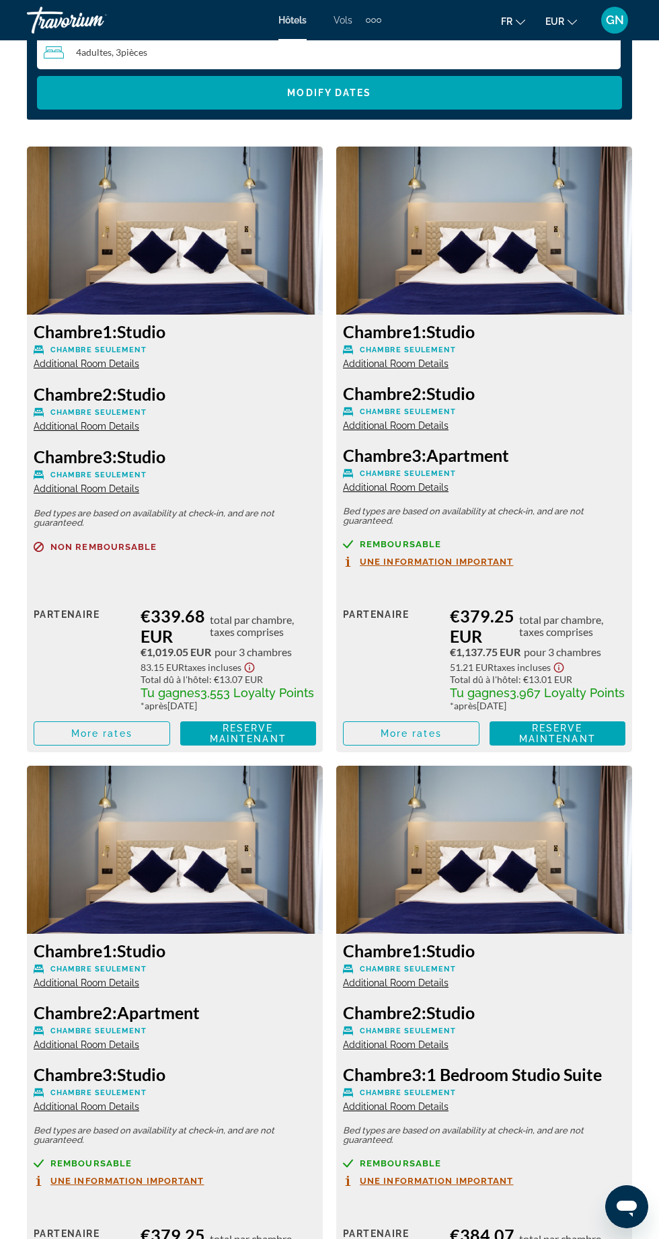
click at [90, 358] on span "Additional Room Details" at bounding box center [87, 363] width 106 height 11
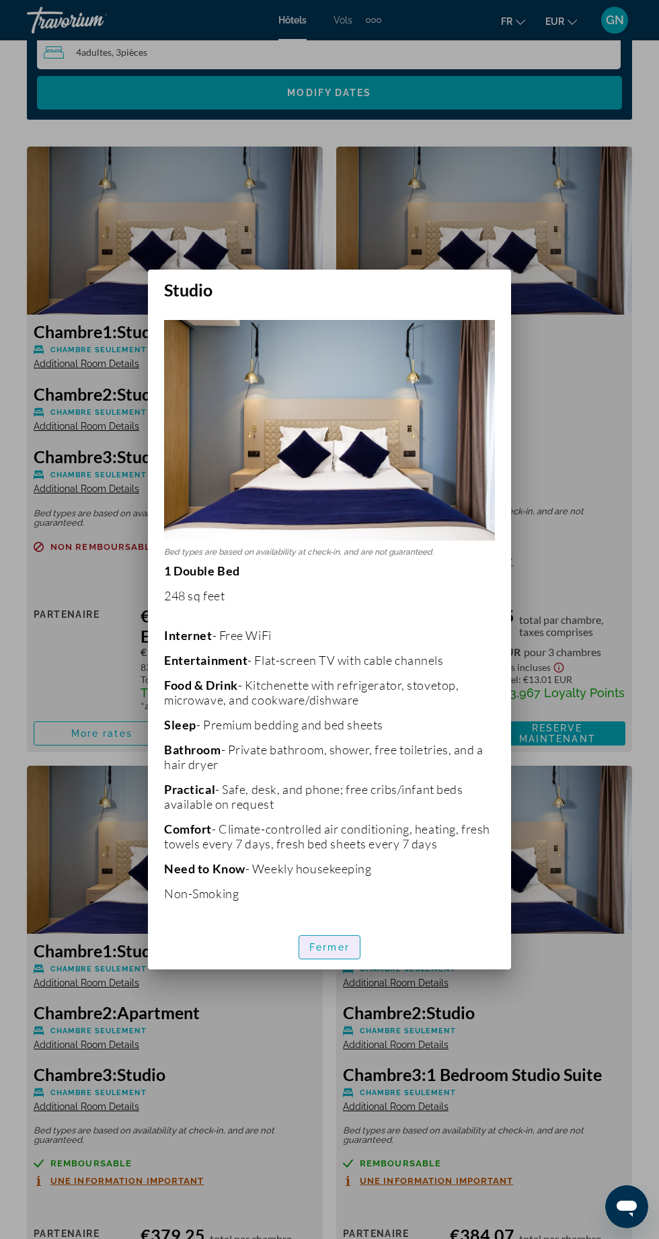
click at [323, 963] on span "button" at bounding box center [329, 947] width 60 height 32
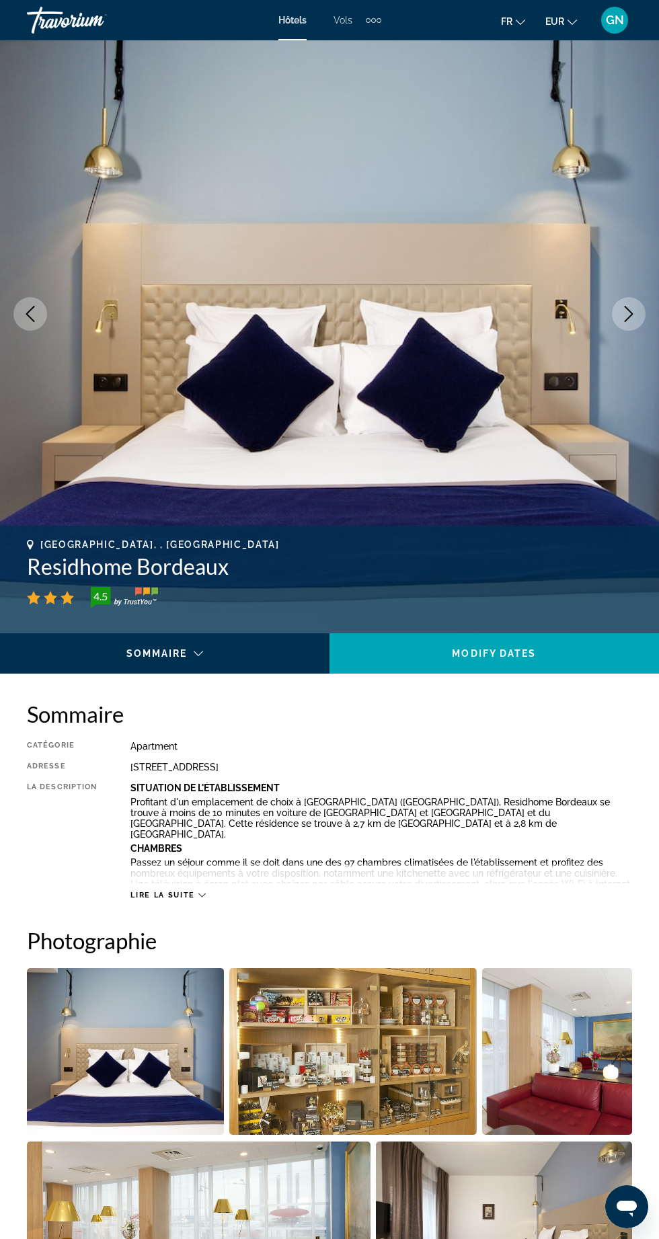
scroll to position [50, 0]
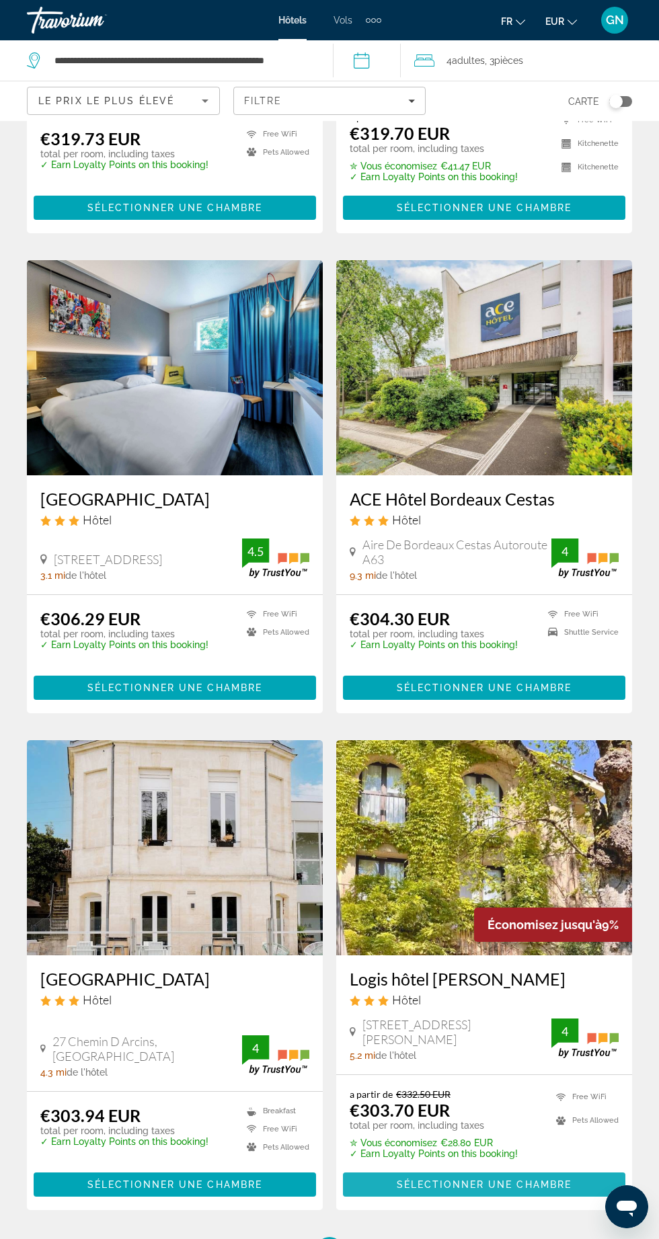
scroll to position [2001, 0]
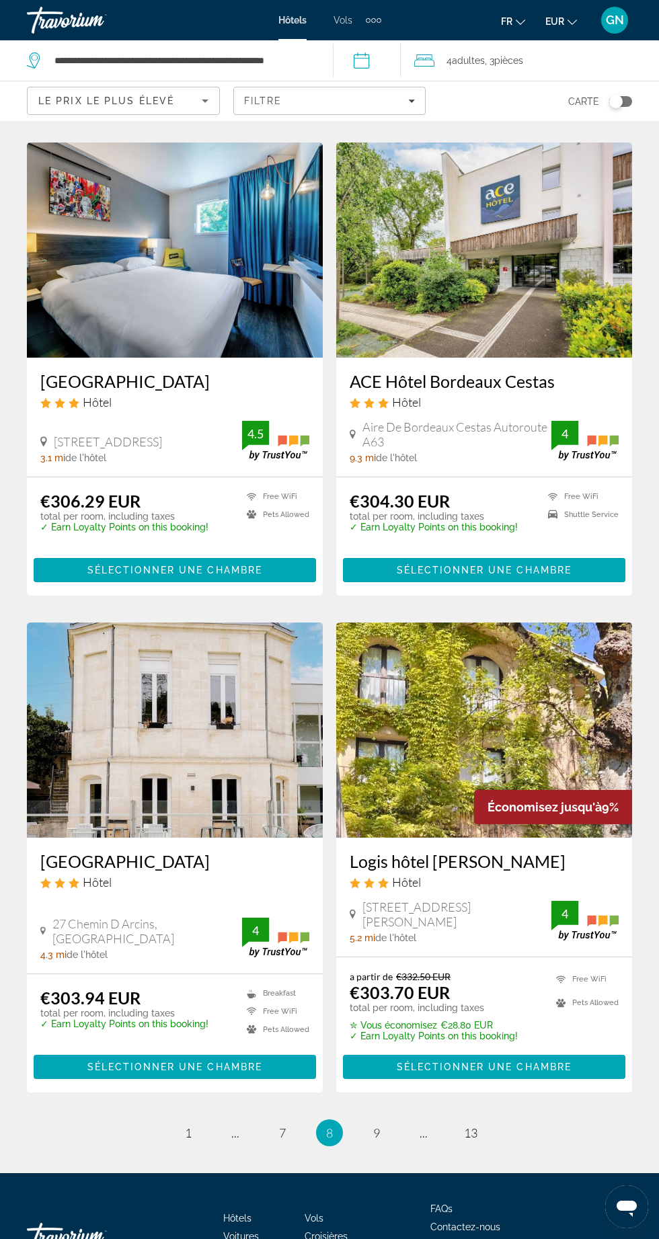
click at [145, 724] on img "Main content" at bounding box center [175, 729] width 296 height 215
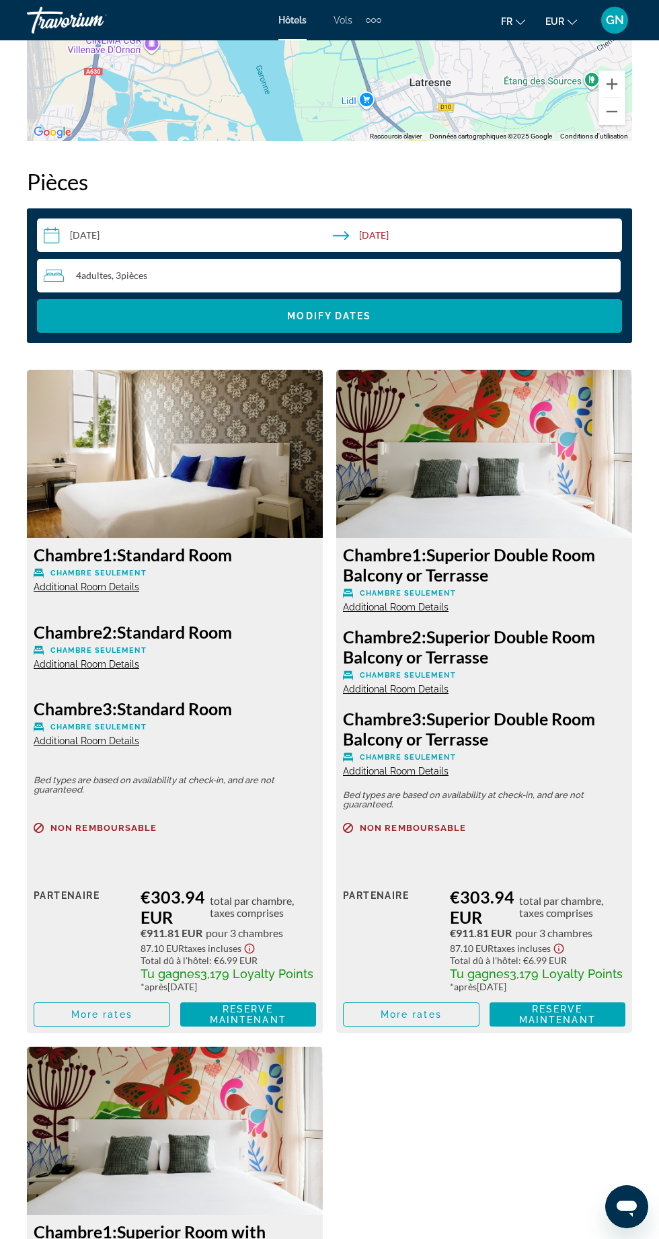
scroll to position [2035, 0]
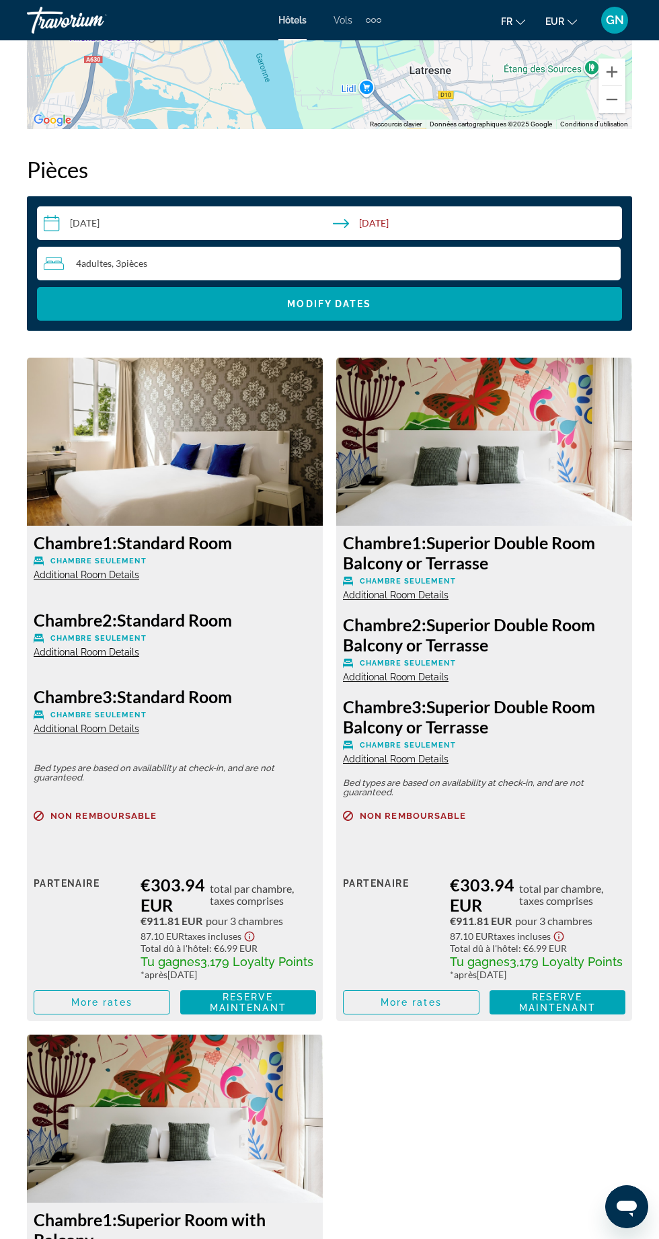
click at [83, 574] on span "Additional Room Details" at bounding box center [87, 574] width 106 height 11
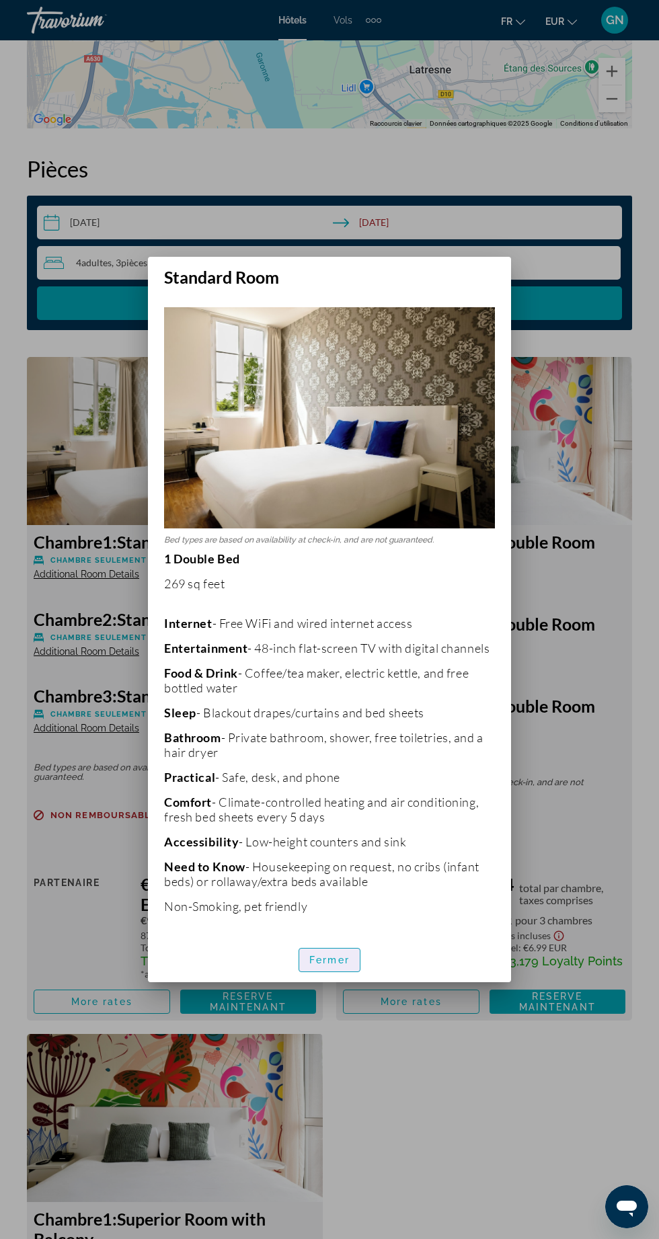
click at [334, 959] on span "Fermer" at bounding box center [329, 959] width 40 height 11
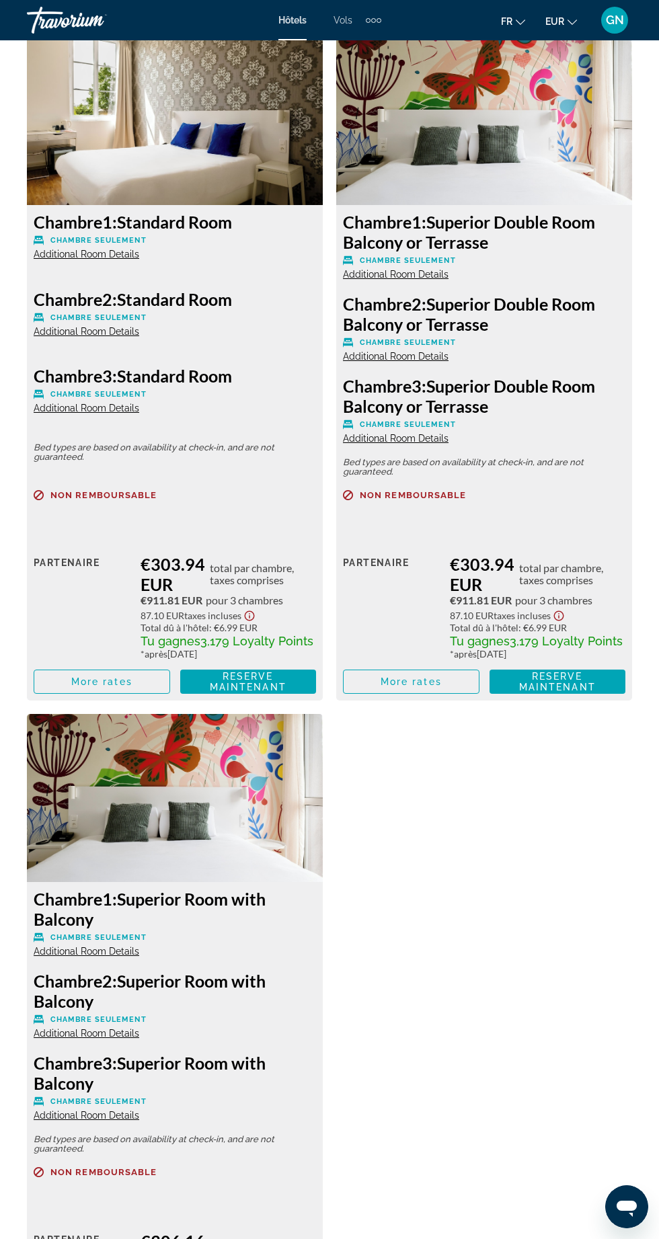
scroll to position [2356, 0]
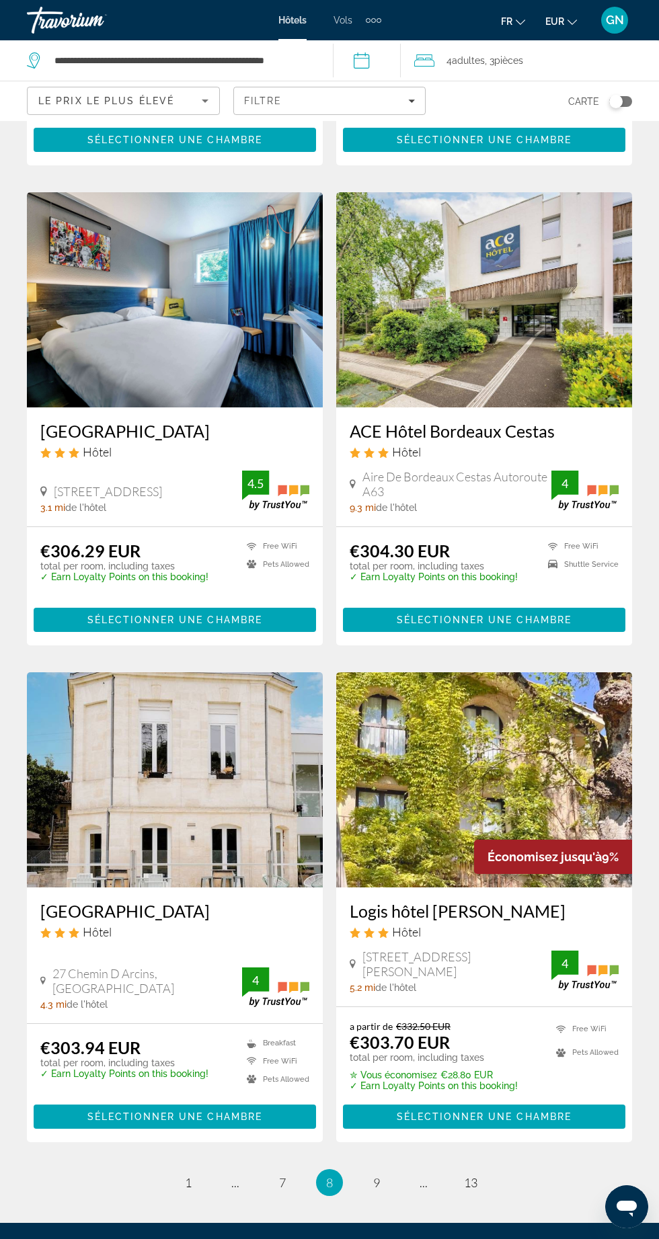
scroll to position [2001, 0]
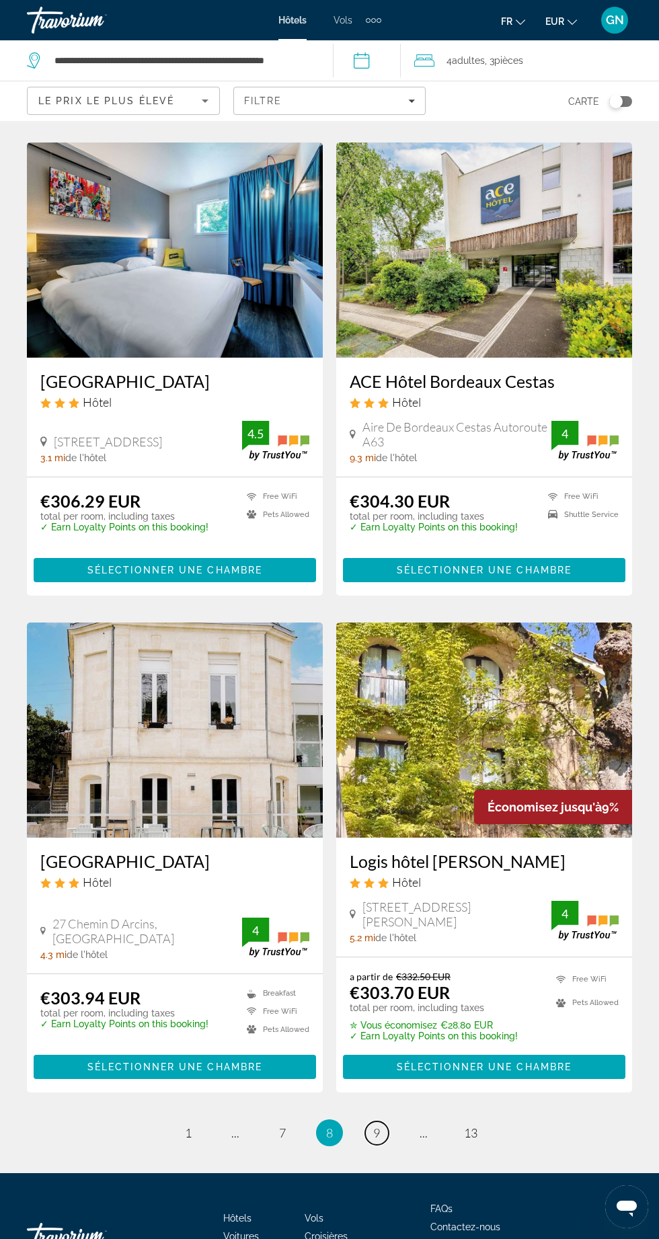
click at [376, 1128] on span "9" at bounding box center [376, 1132] width 7 height 15
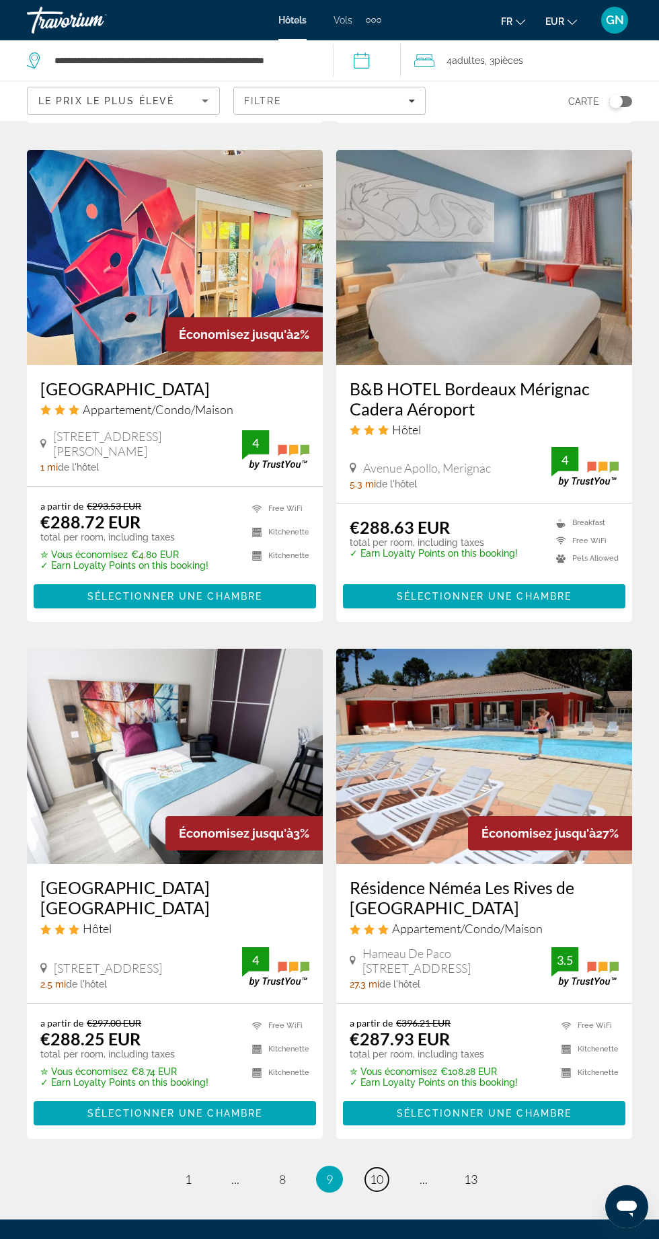
scroll to position [2098, 0]
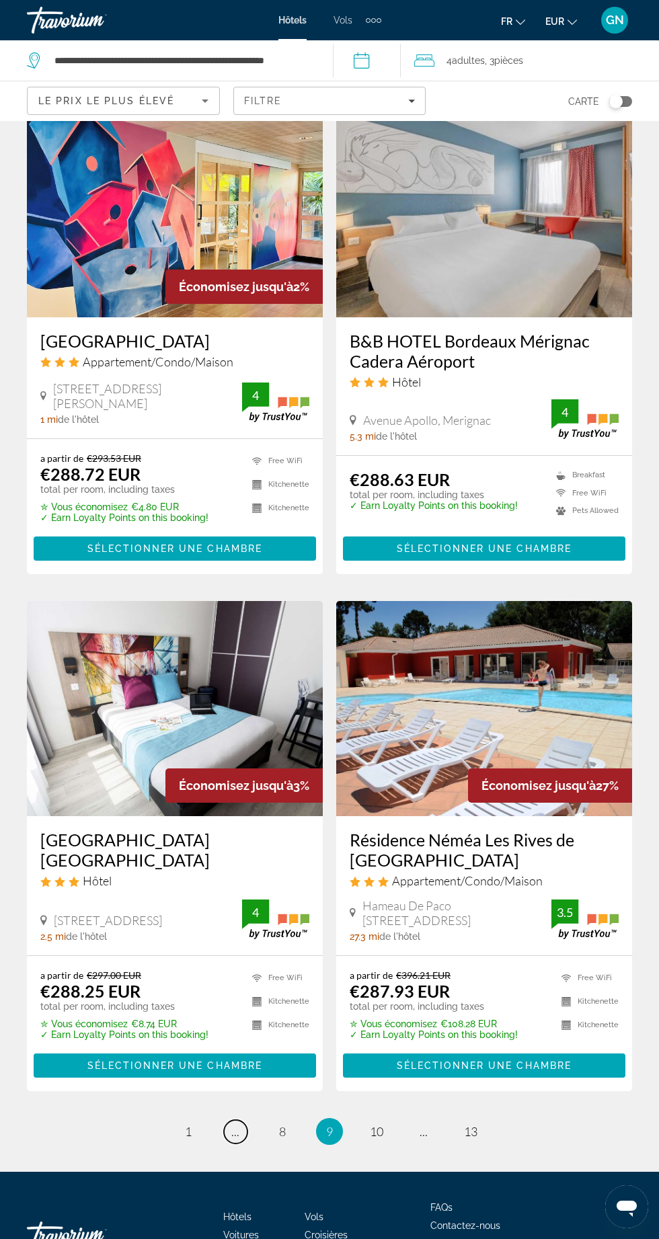
click at [234, 1124] on span "..." at bounding box center [235, 1131] width 8 height 15
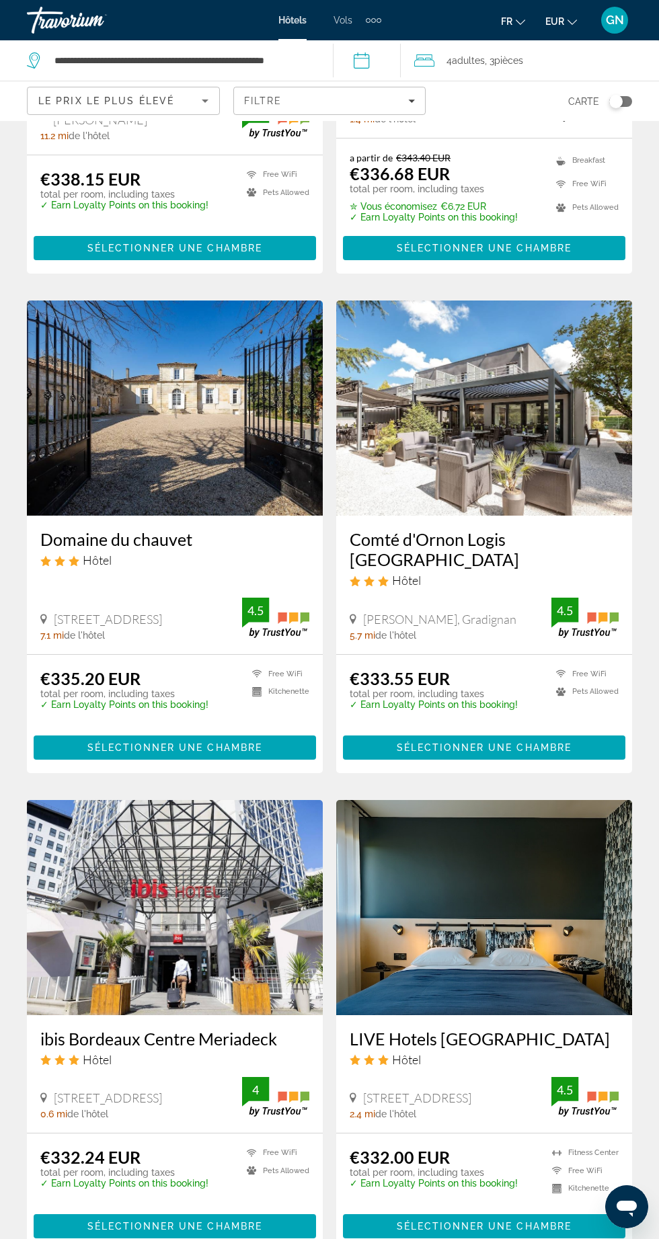
scroll to position [2020, 0]
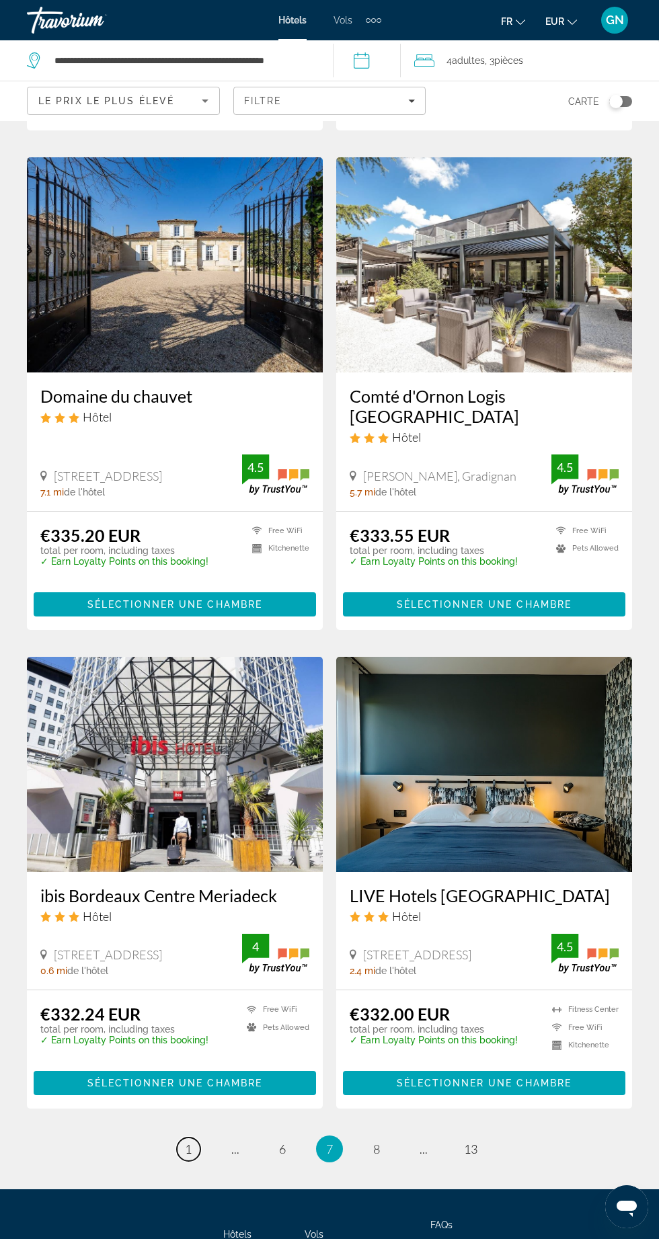
click at [190, 1141] on span "1" at bounding box center [188, 1148] width 7 height 15
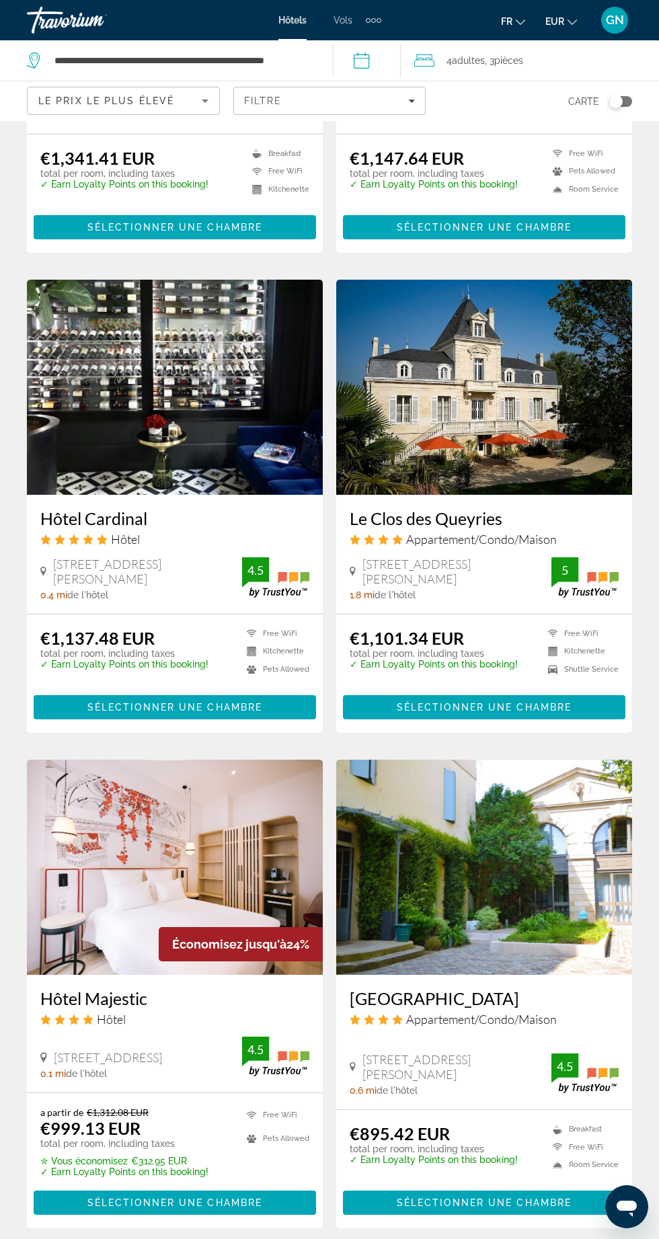
scroll to position [1957, 0]
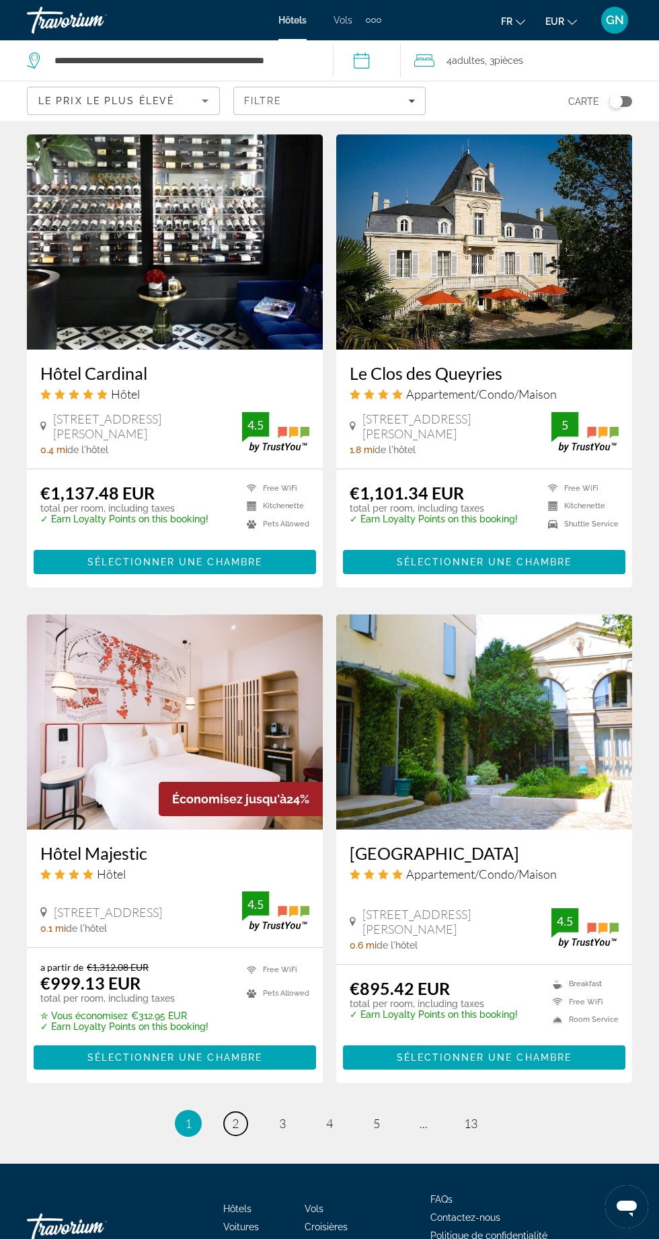
click at [235, 1128] on span "2" at bounding box center [235, 1123] width 7 height 15
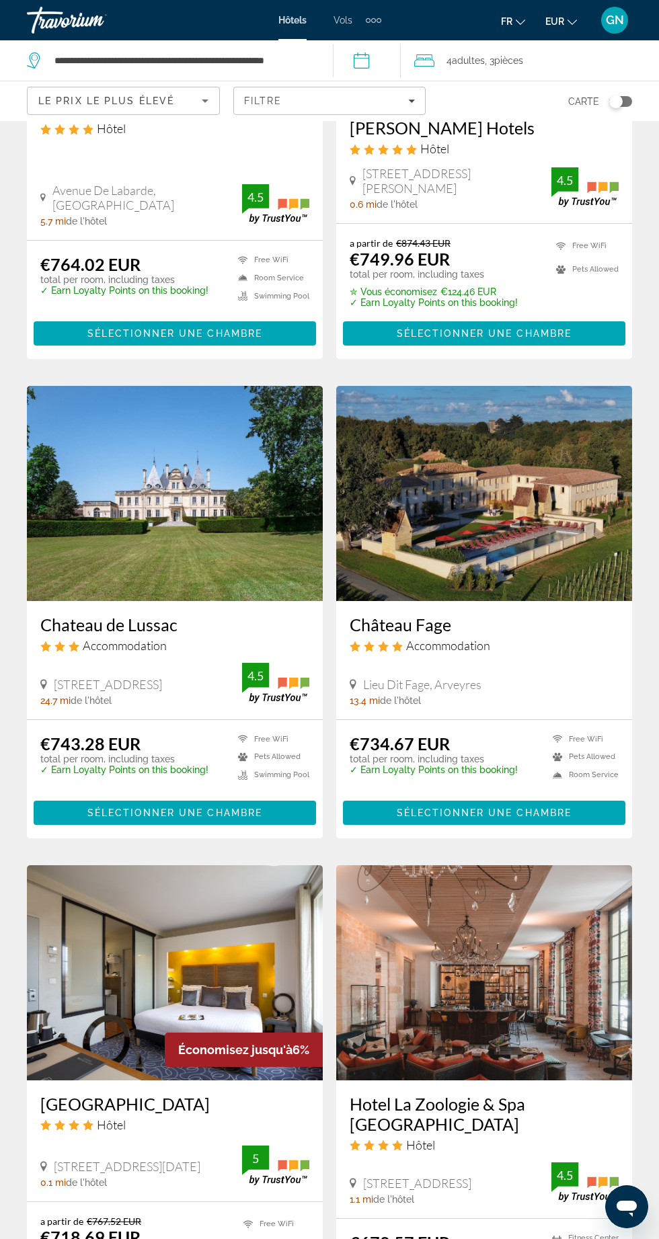
scroll to position [2019, 0]
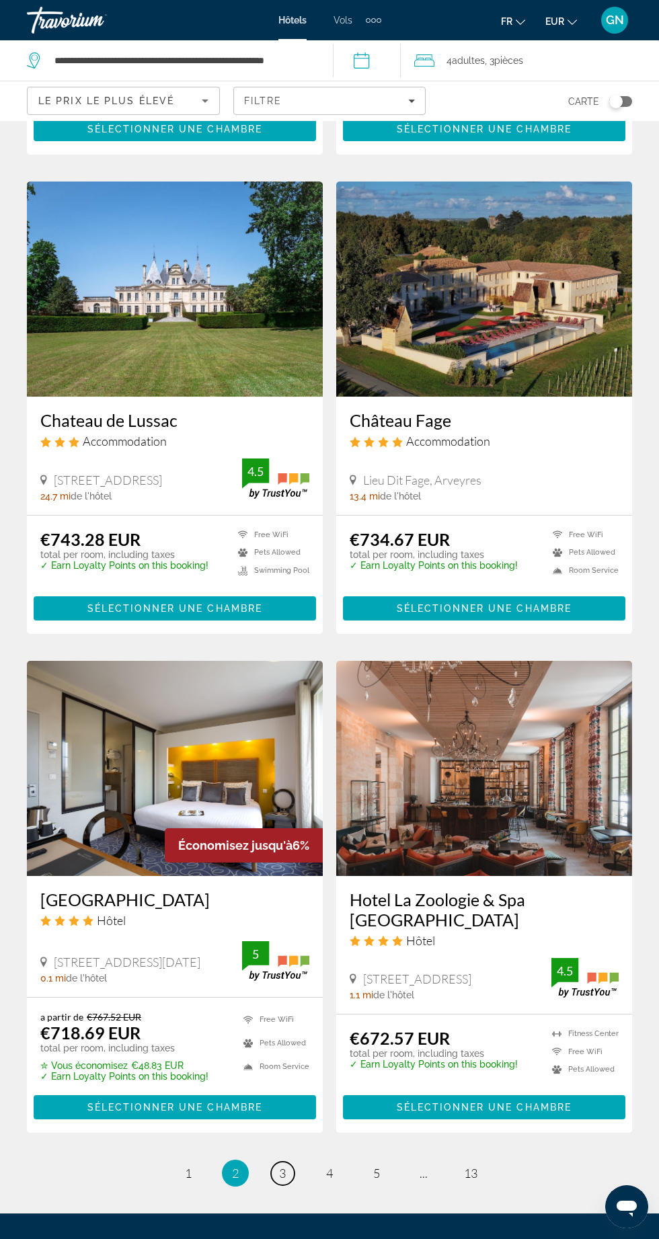
click at [282, 1165] on span "3" at bounding box center [282, 1172] width 7 height 15
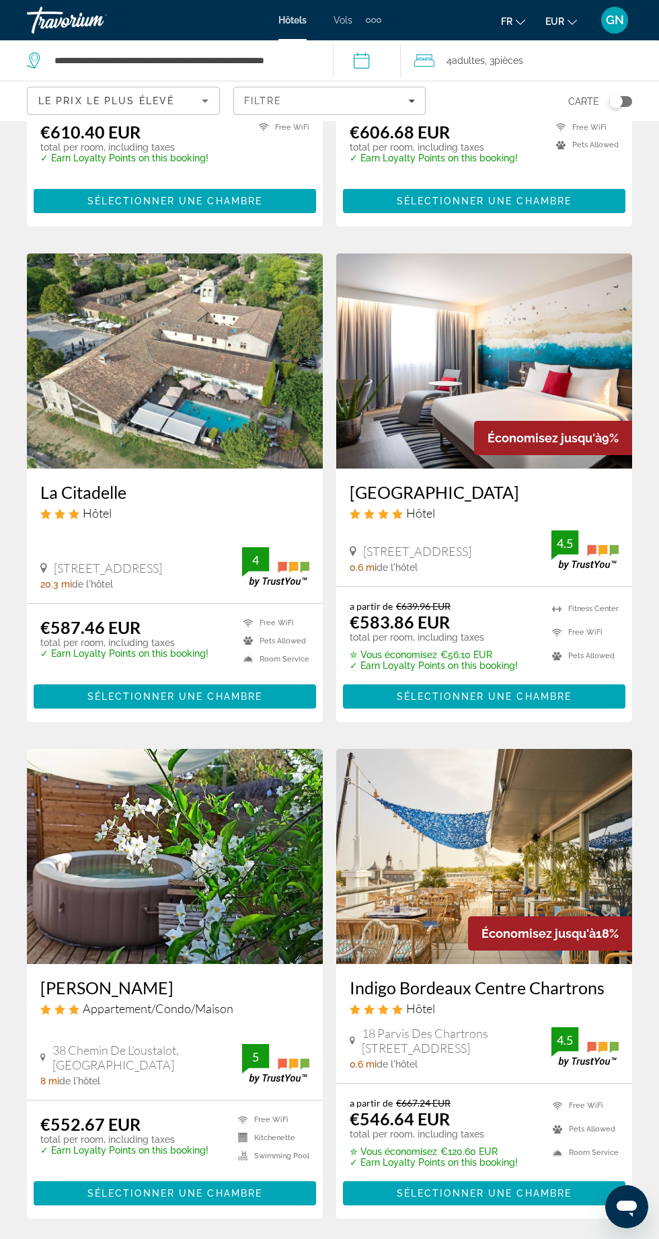
scroll to position [942, 0]
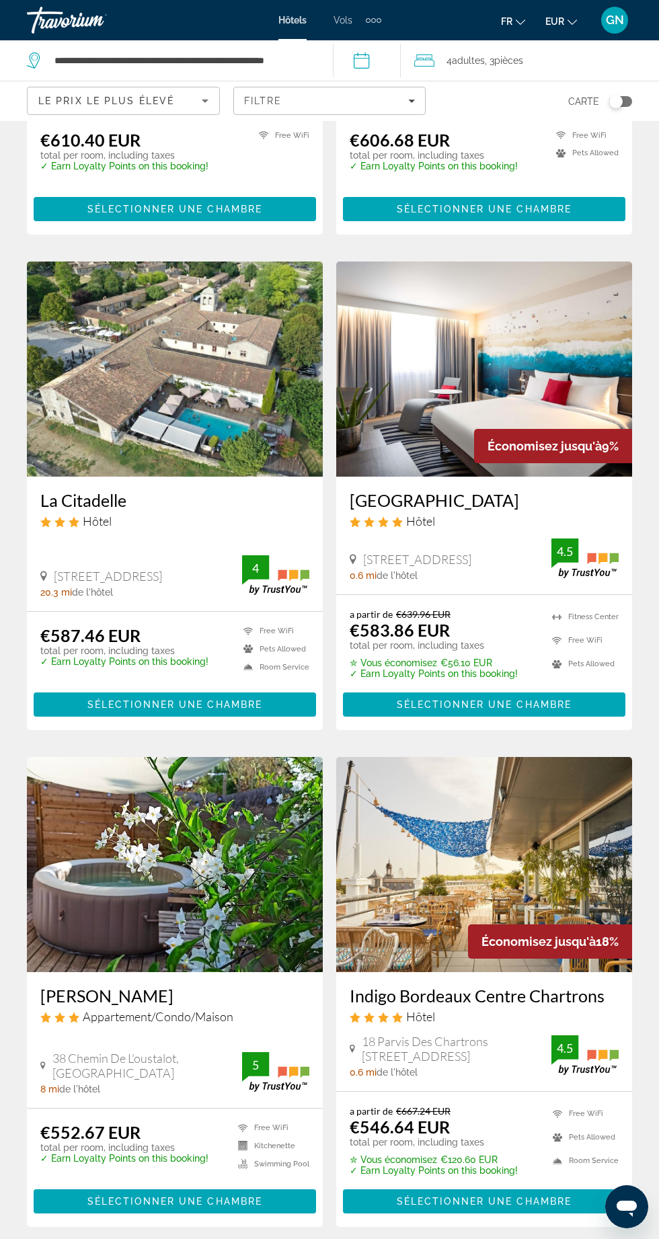
click at [477, 824] on img "Main content" at bounding box center [484, 864] width 296 height 215
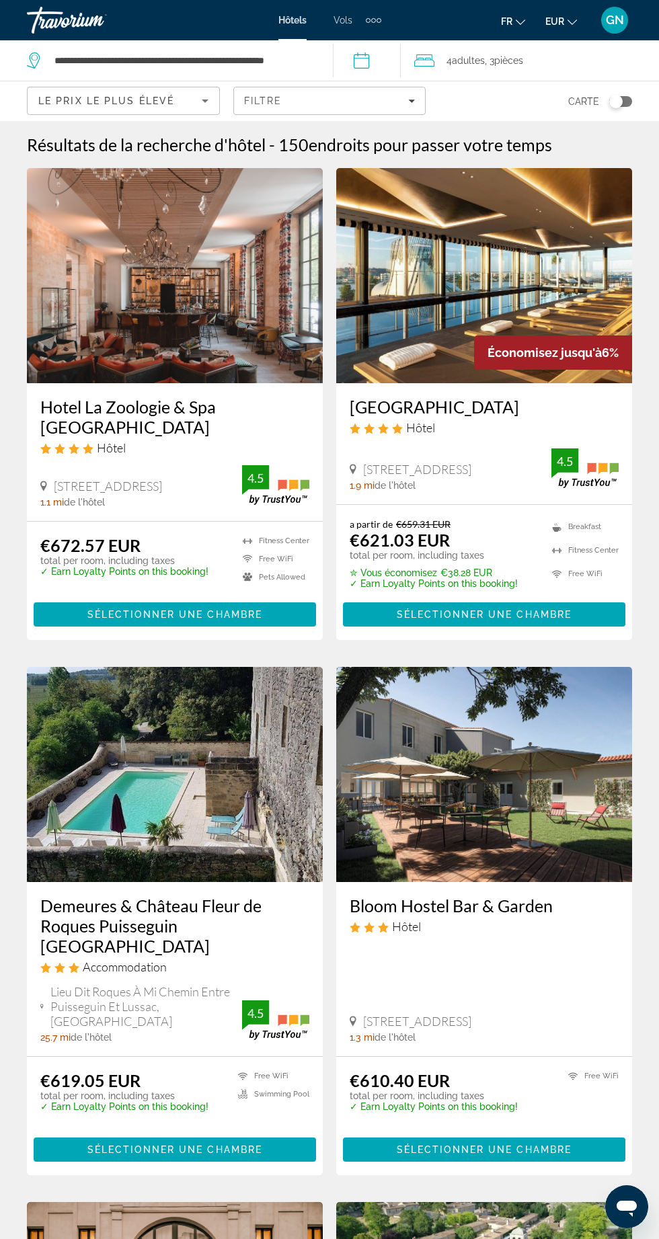
click at [396, 95] on div "Filtre" at bounding box center [329, 100] width 171 height 11
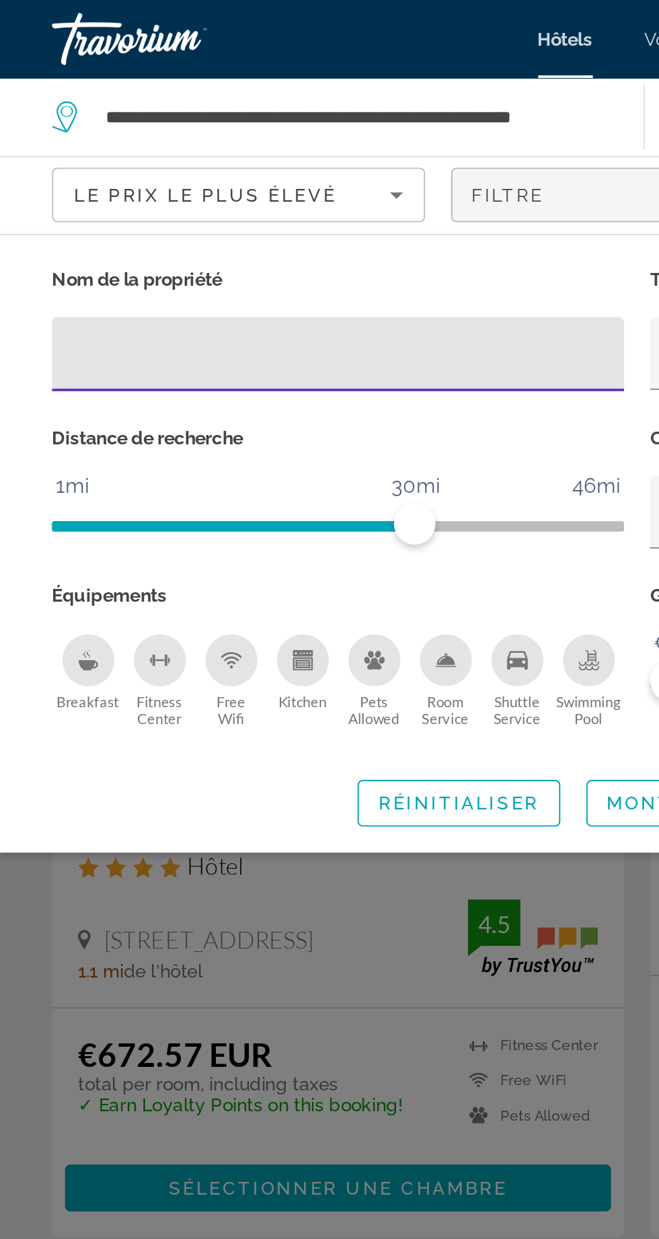
click at [45, 347] on icon "Breakfast" at bounding box center [45, 341] width 11 height 11
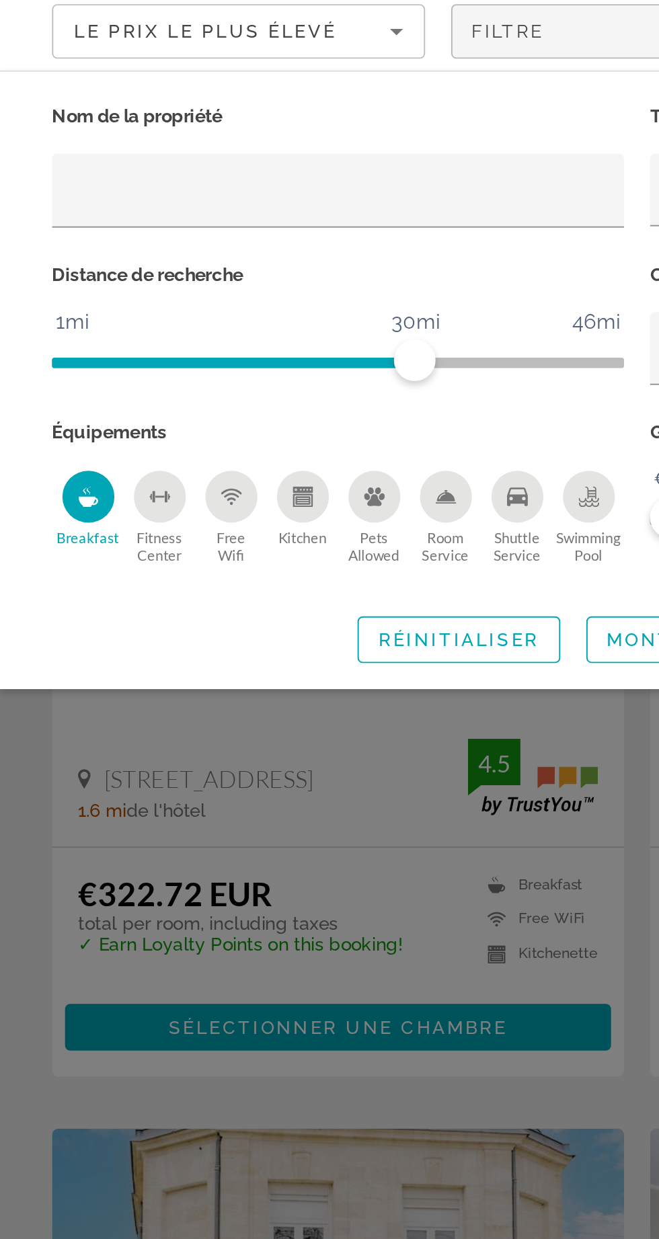
click at [270, 346] on icon "Shuttle Service" at bounding box center [267, 341] width 11 height 9
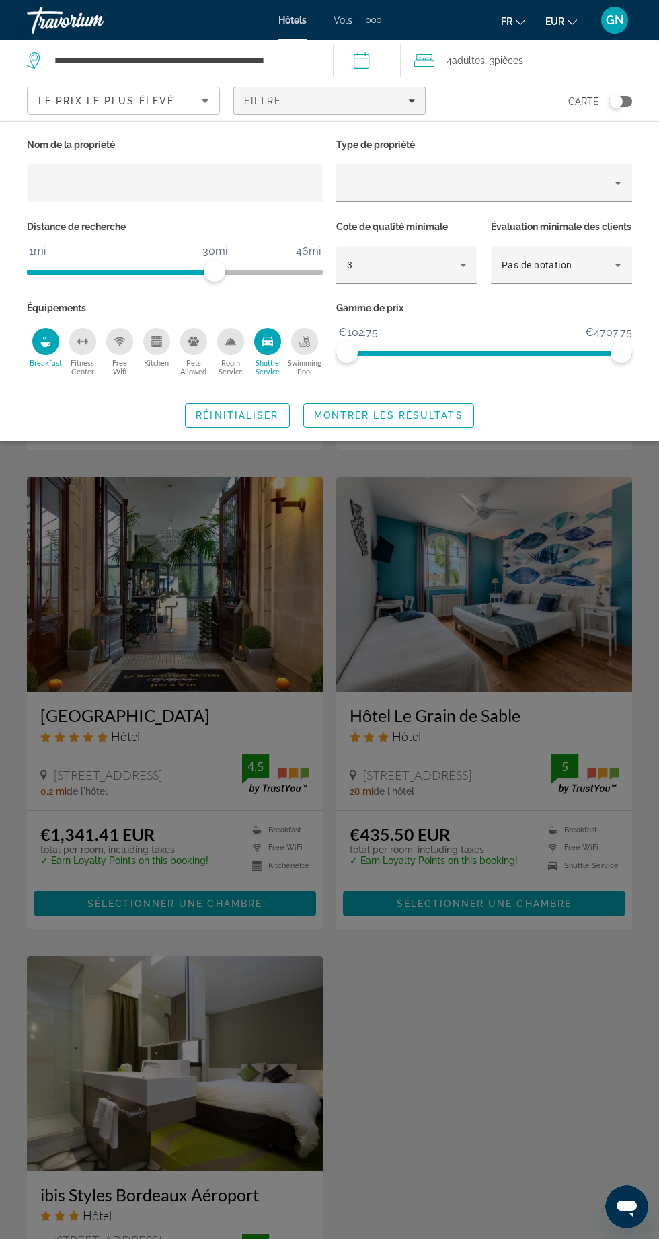
scroll to position [171, 0]
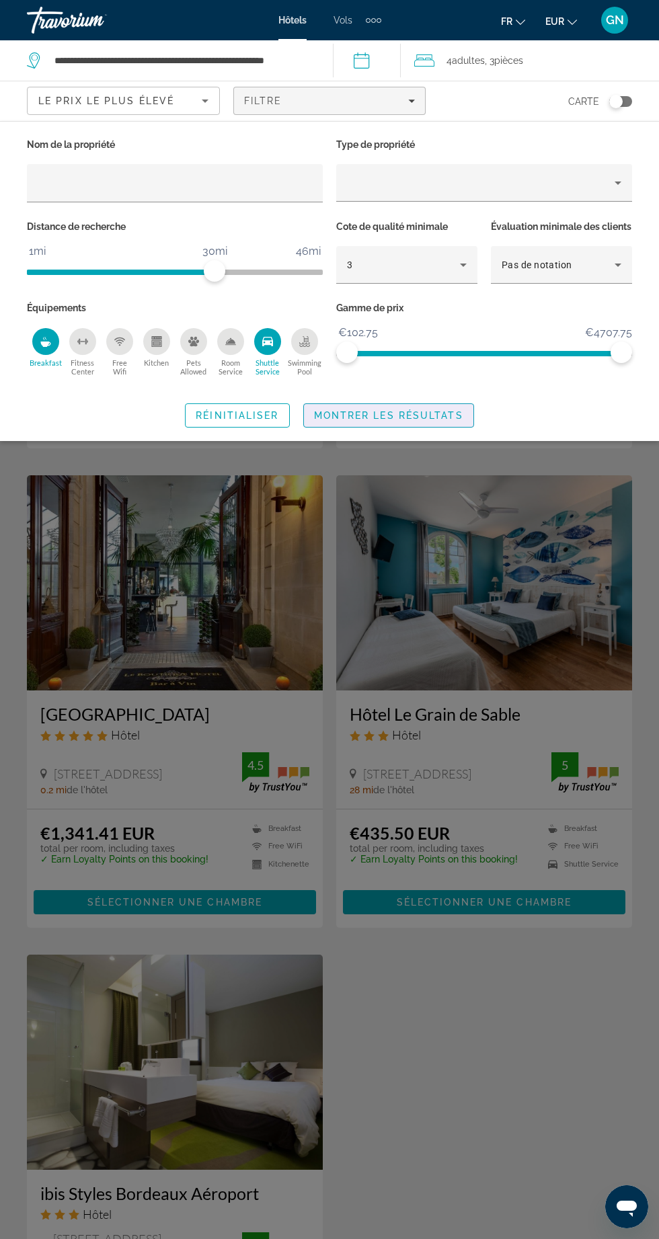
click at [386, 421] on span "Montrer les résultats" at bounding box center [388, 415] width 149 height 11
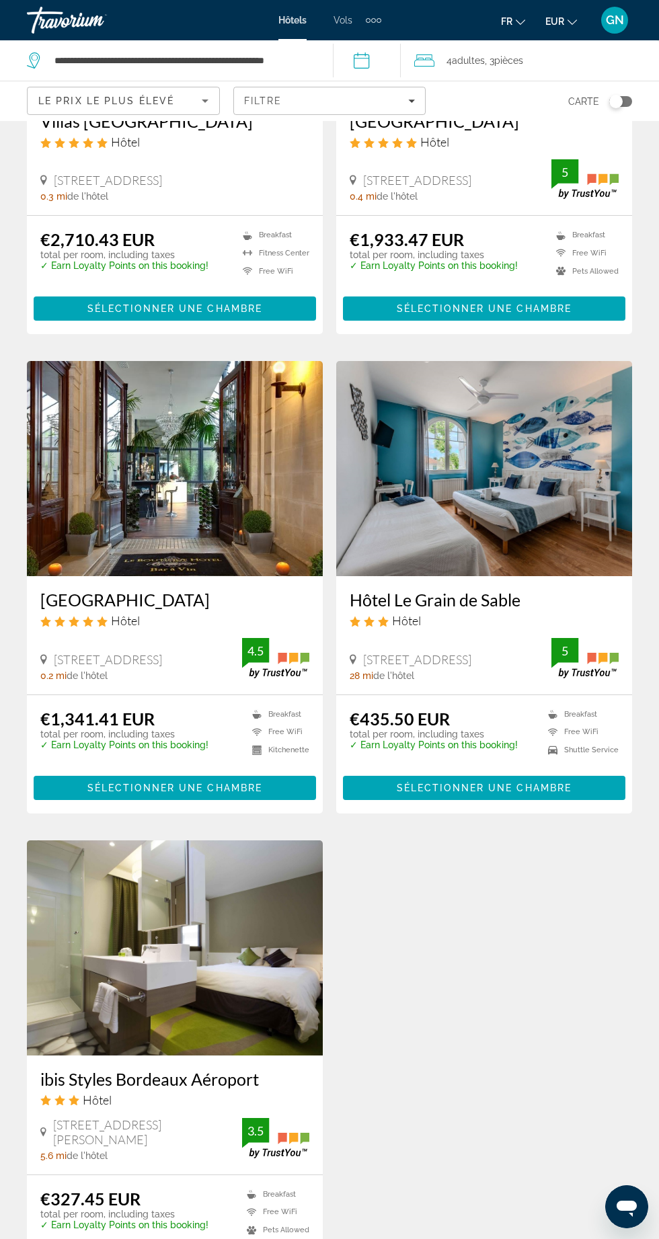
scroll to position [496, 0]
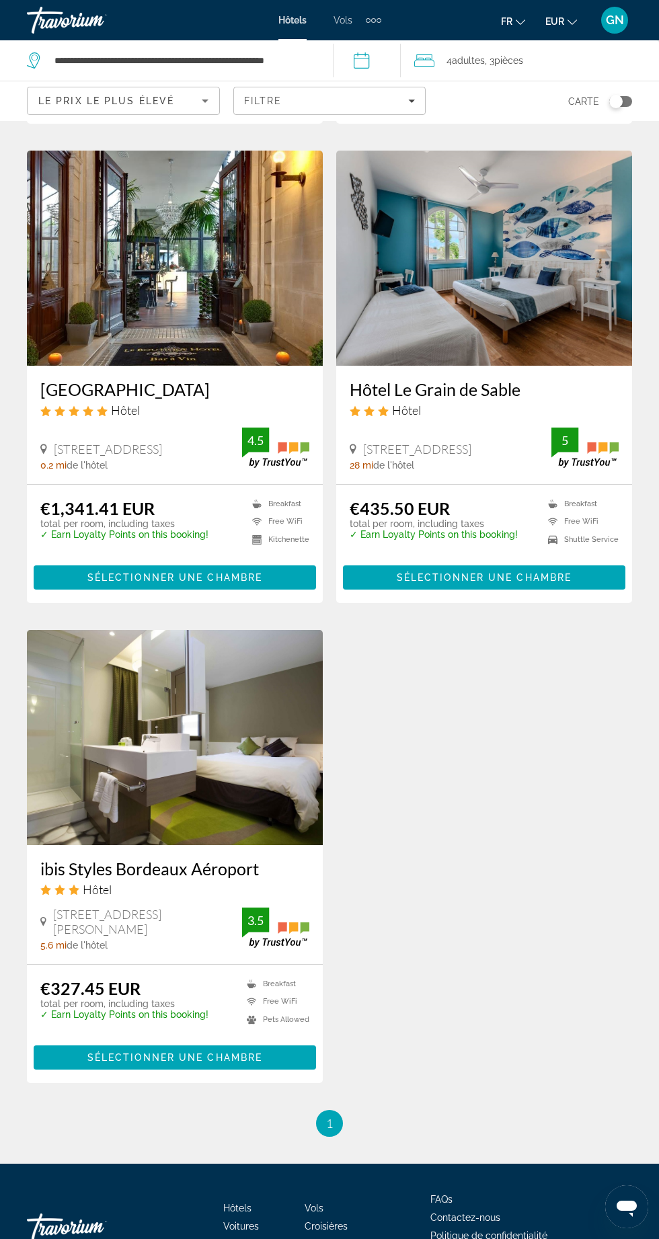
click at [197, 798] on img "Main content" at bounding box center [175, 737] width 296 height 215
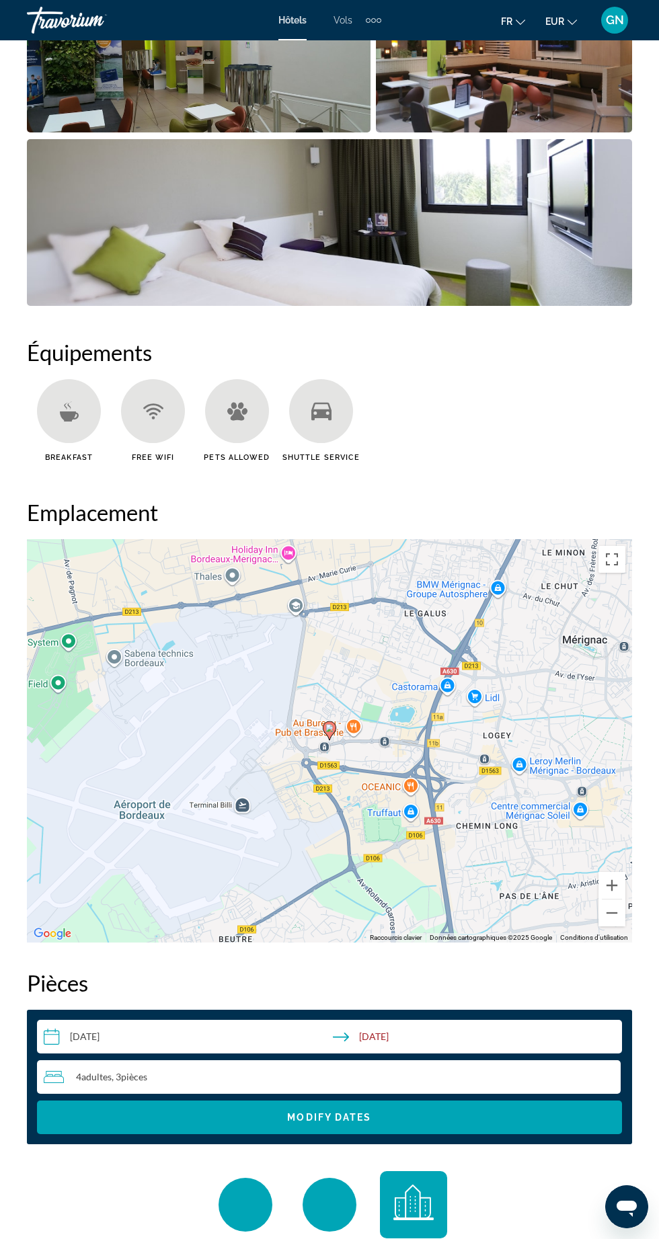
scroll to position [1223, 0]
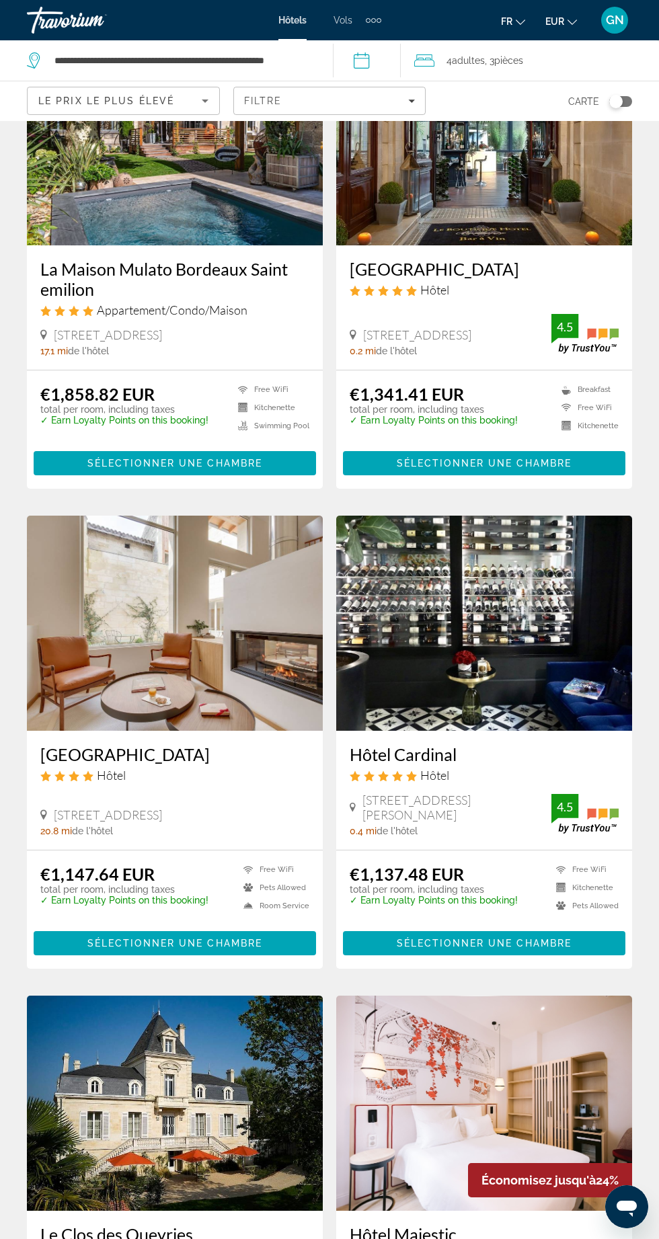
scroll to position [1586, 0]
